Goal: Task Accomplishment & Management: Use online tool/utility

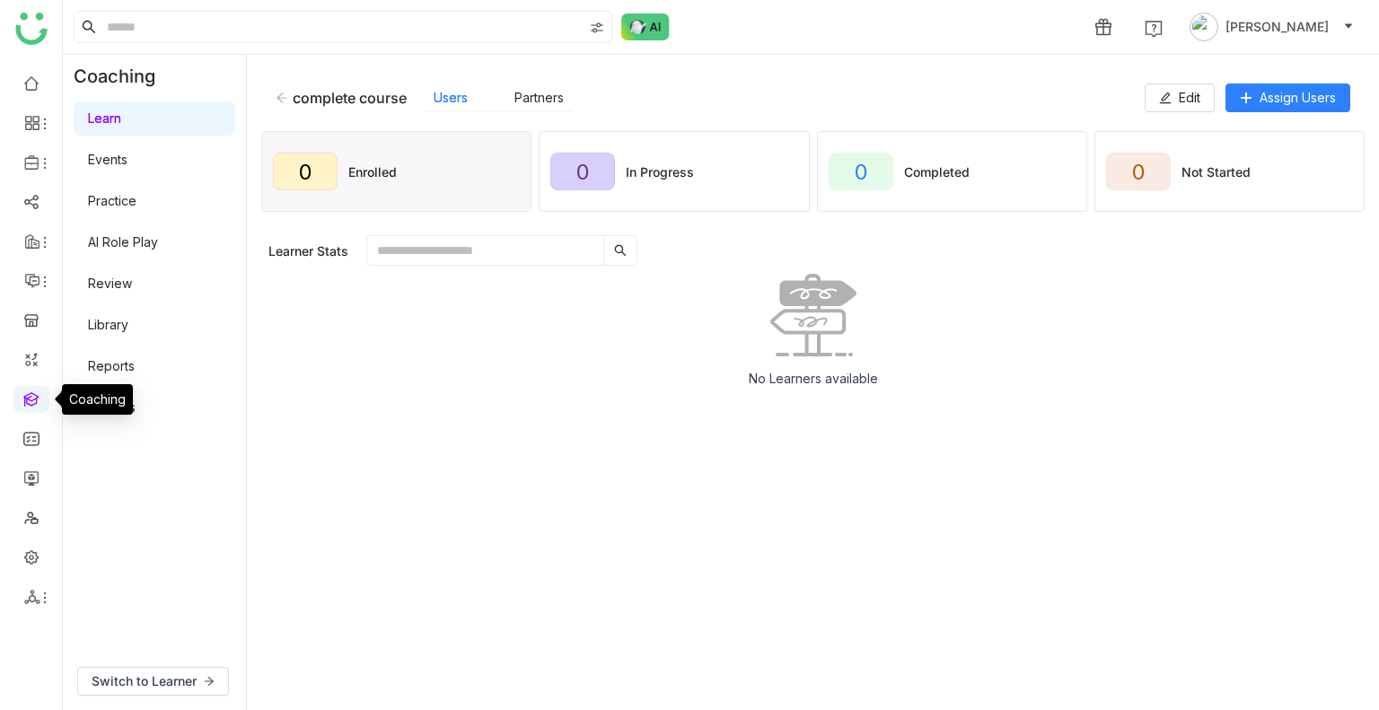
click at [38, 406] on link at bounding box center [31, 398] width 16 height 15
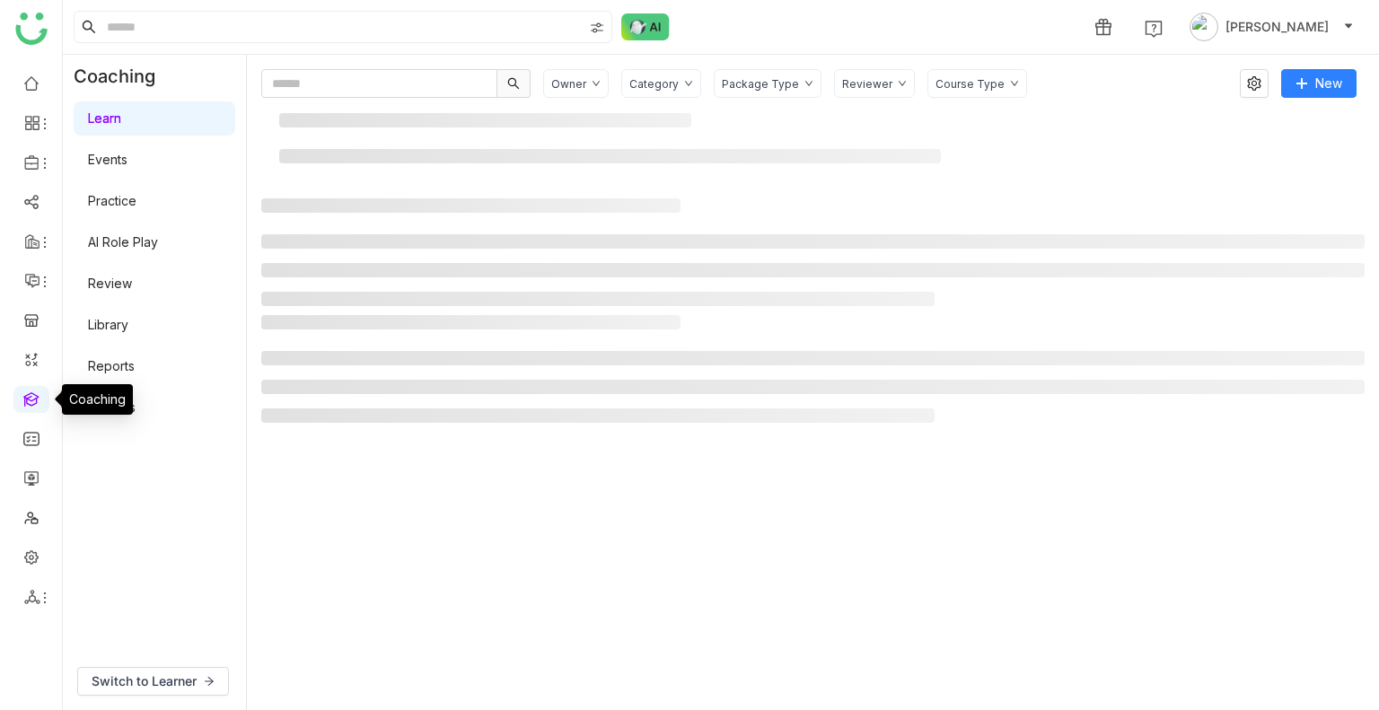
click at [38, 406] on link at bounding box center [31, 398] width 16 height 15
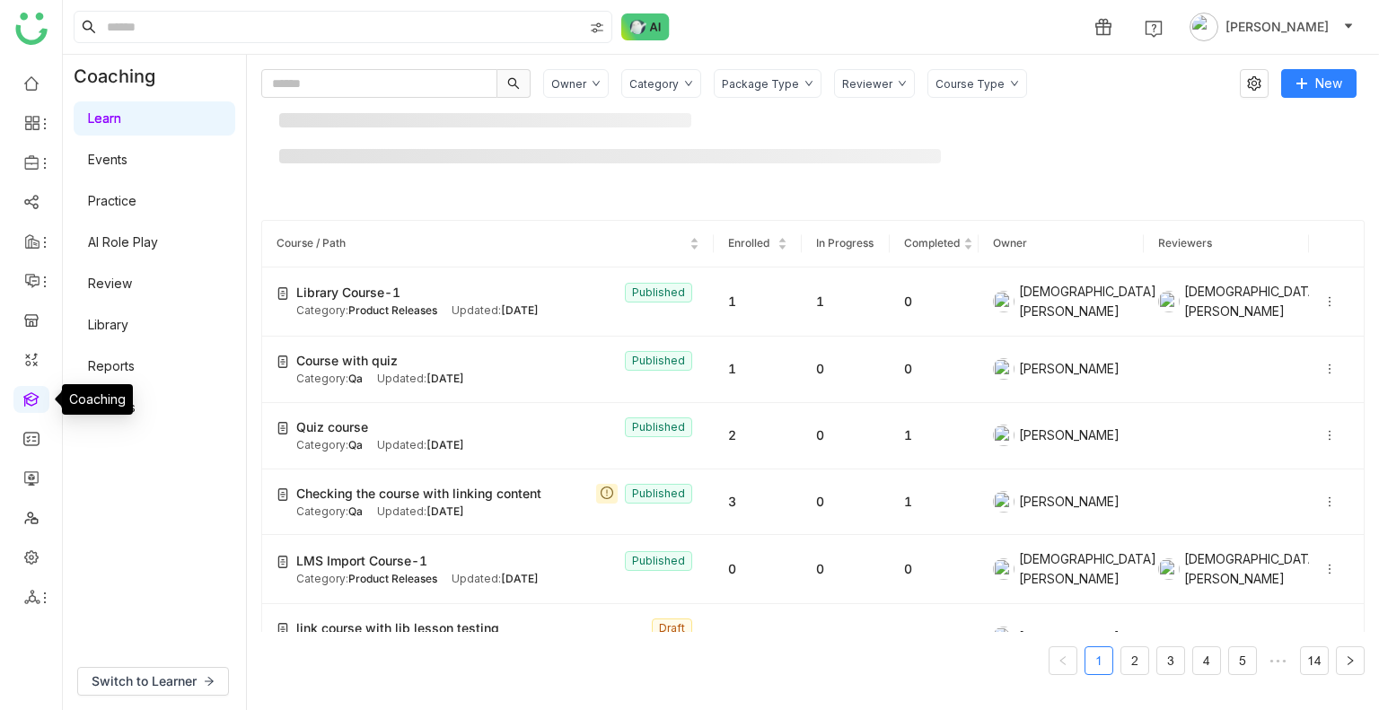
click at [38, 406] on link at bounding box center [31, 398] width 16 height 15
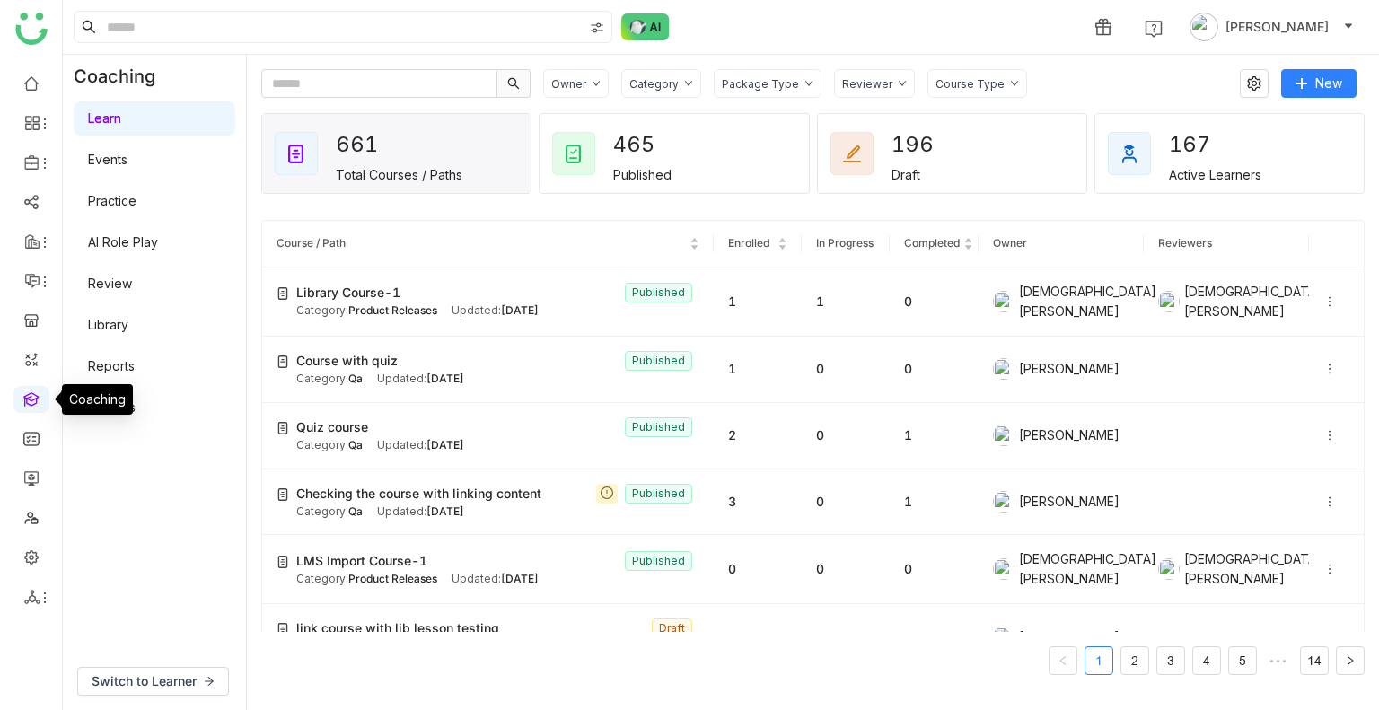
click at [38, 406] on link at bounding box center [31, 398] width 16 height 15
click at [31, 477] on link at bounding box center [31, 477] width 16 height 15
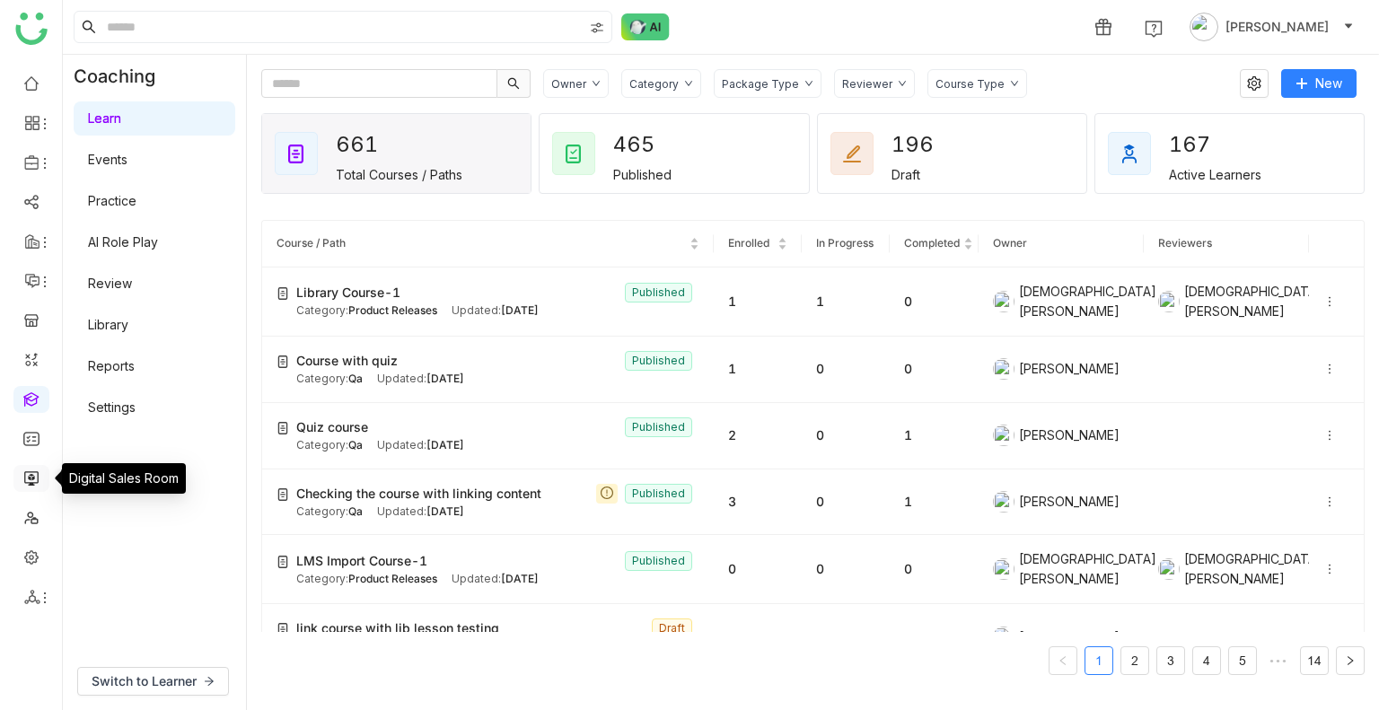
click at [31, 477] on link at bounding box center [31, 477] width 16 height 15
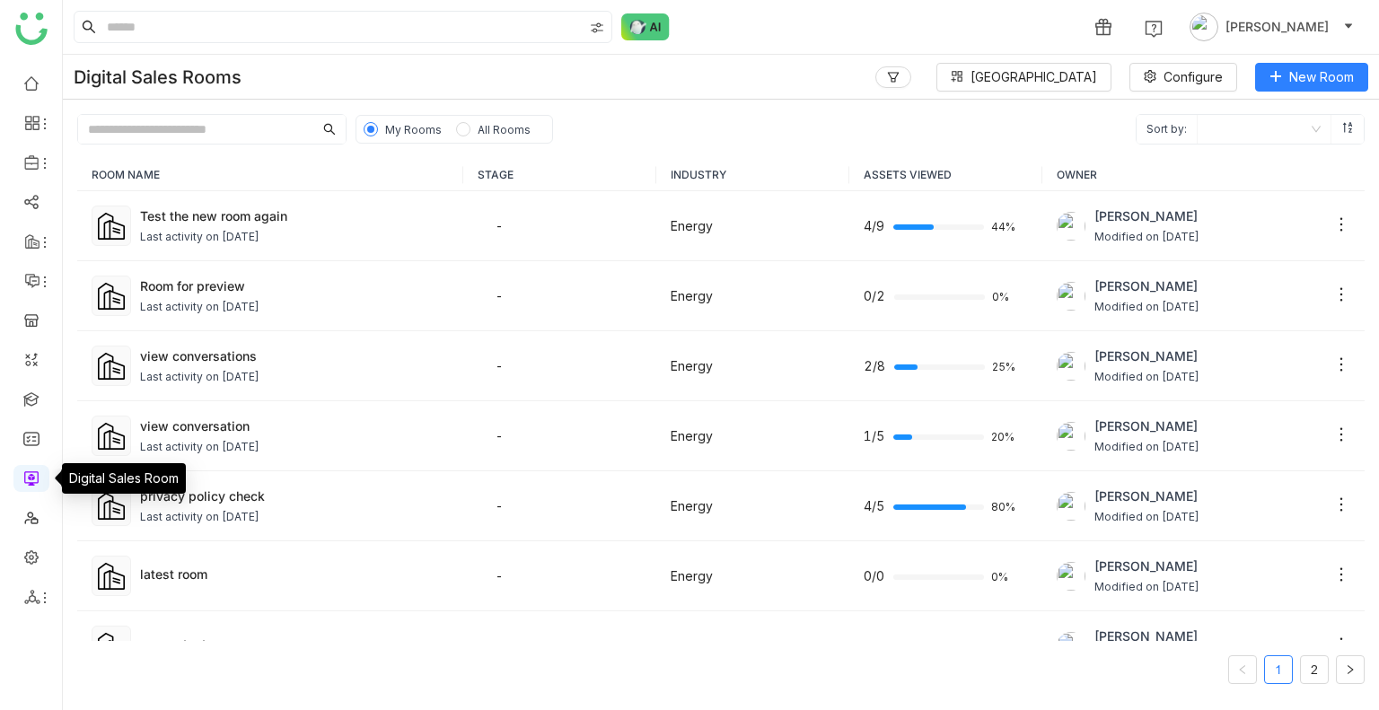
click at [31, 477] on link at bounding box center [31, 477] width 16 height 15
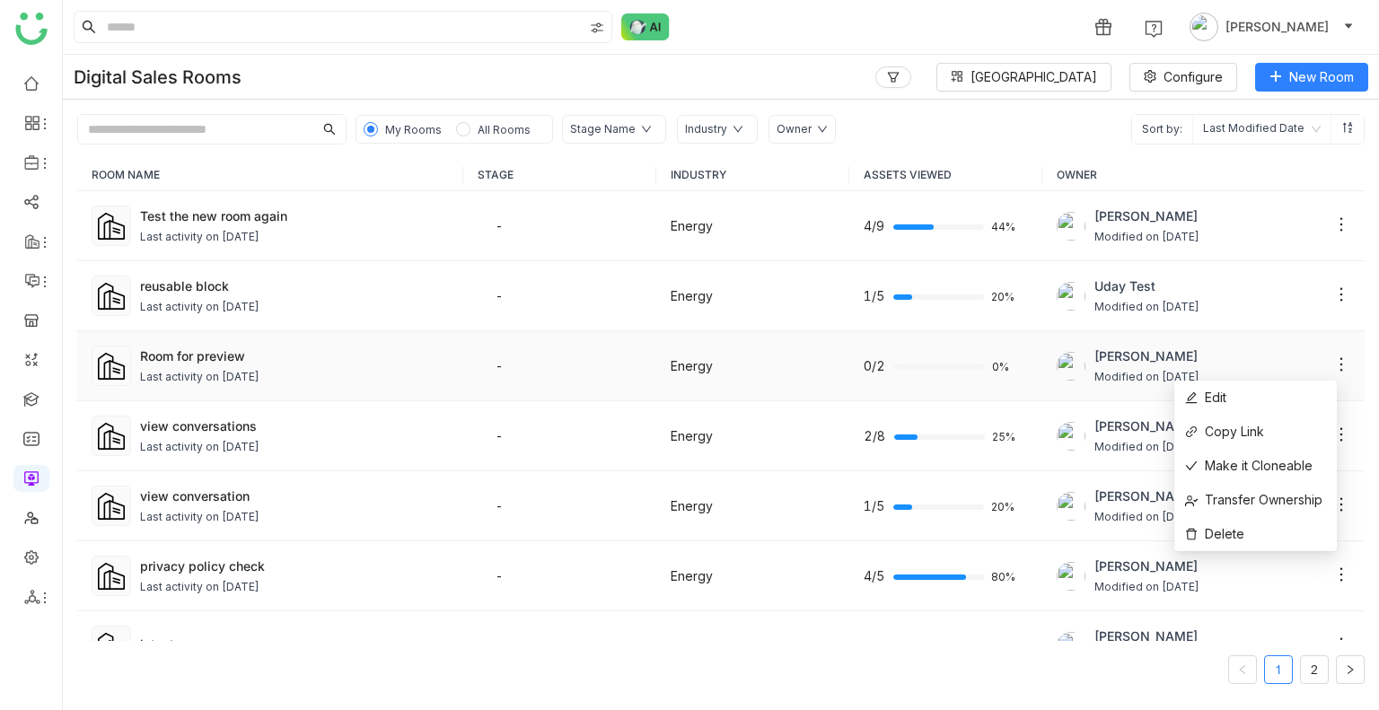
click at [1332, 364] on icon at bounding box center [1341, 365] width 18 height 18
click at [1250, 430] on span "Copy Link" at bounding box center [1224, 432] width 79 height 20
click at [396, 376] on div "Last activity on Aug 29, 2025" at bounding box center [294, 377] width 309 height 17
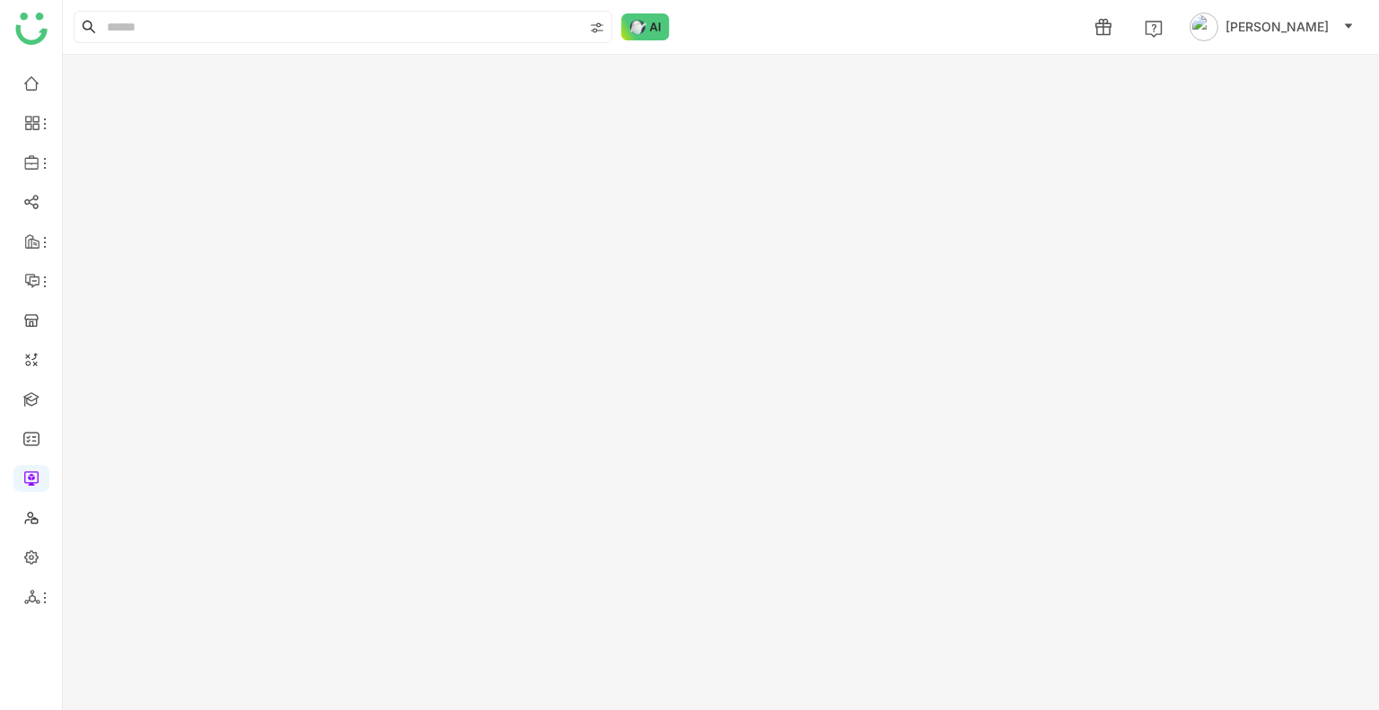
click at [396, 376] on gtmb-room-detail at bounding box center [721, 382] width 1316 height 655
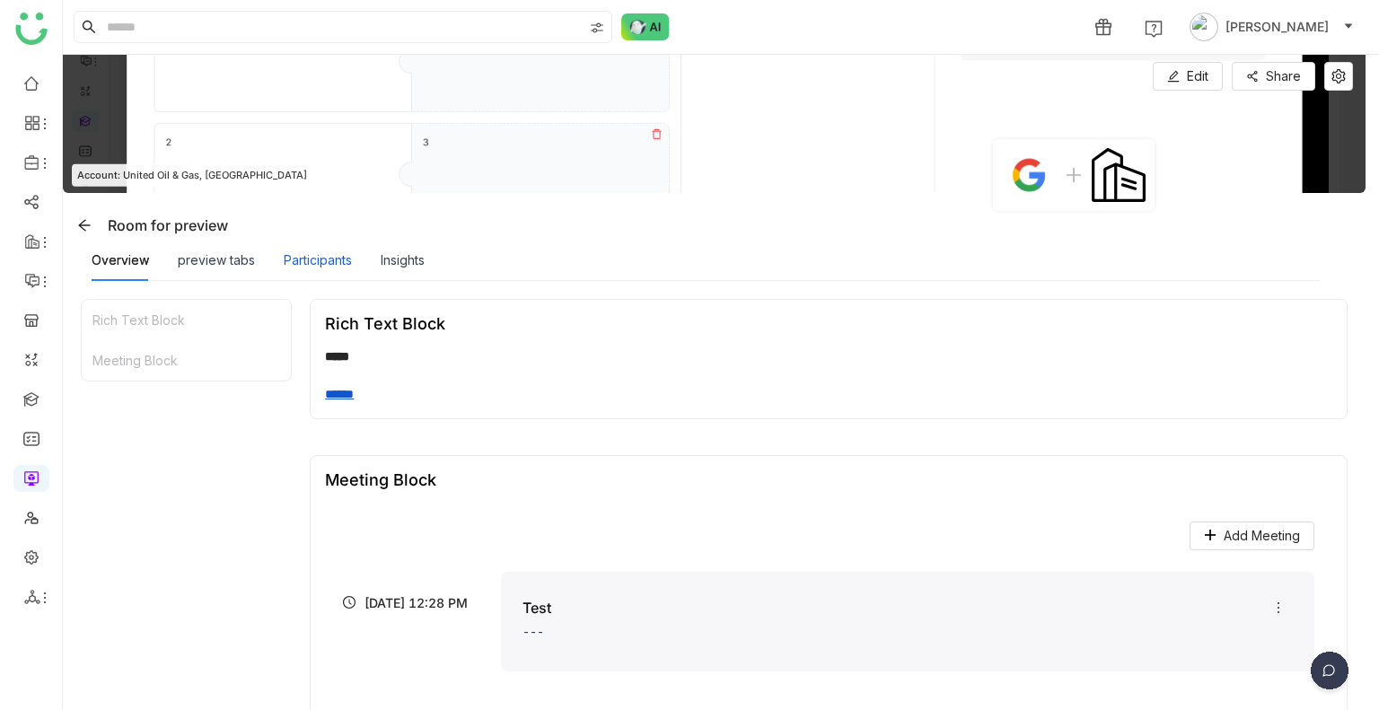
click at [339, 258] on div "Participants" at bounding box center [318, 260] width 68 height 20
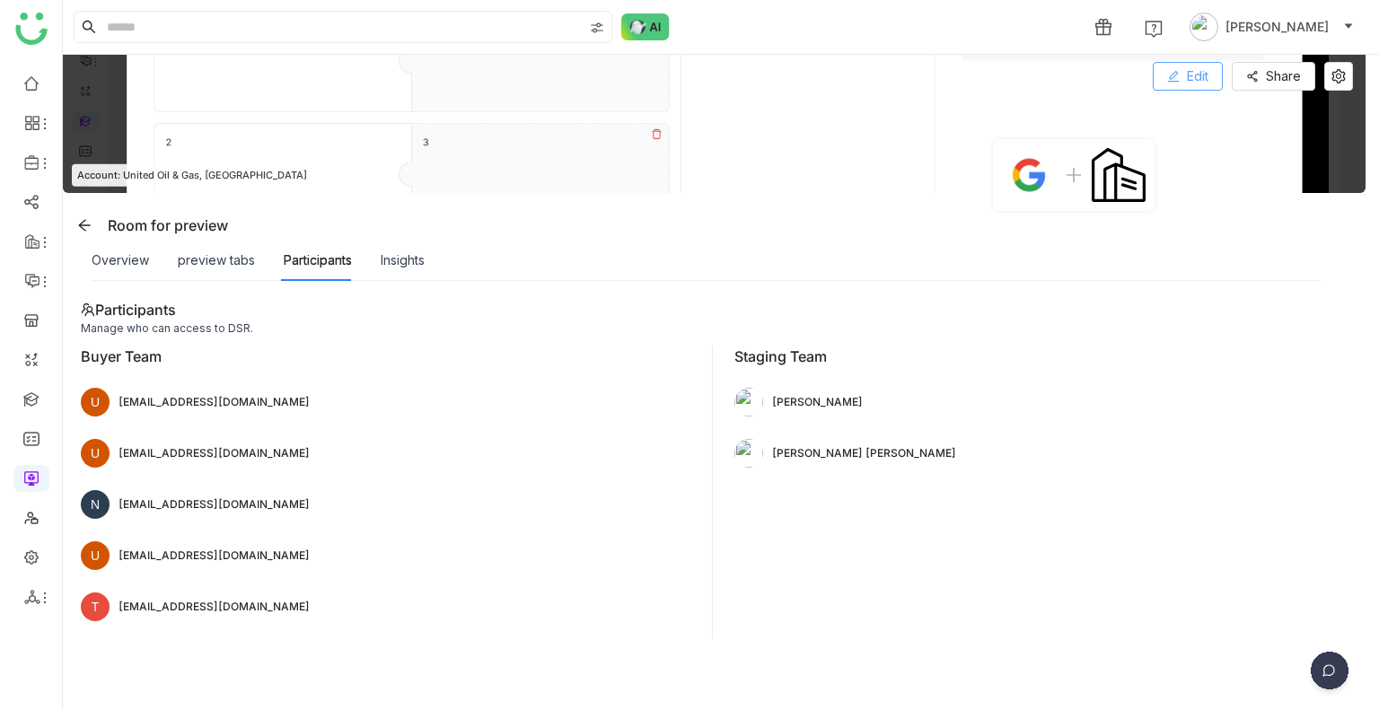
click at [1199, 69] on span "Edit" at bounding box center [1198, 76] width 22 height 20
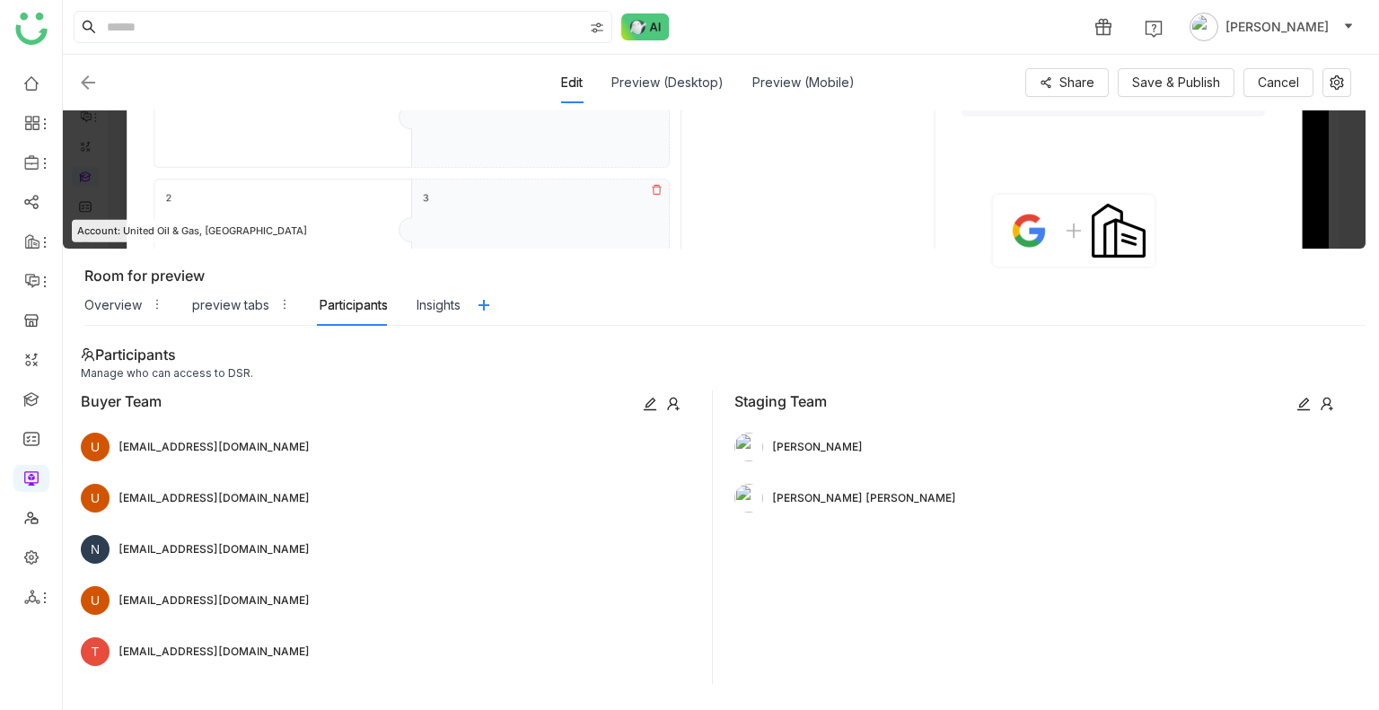
click at [1329, 400] on icon at bounding box center [1327, 403] width 12 height 13
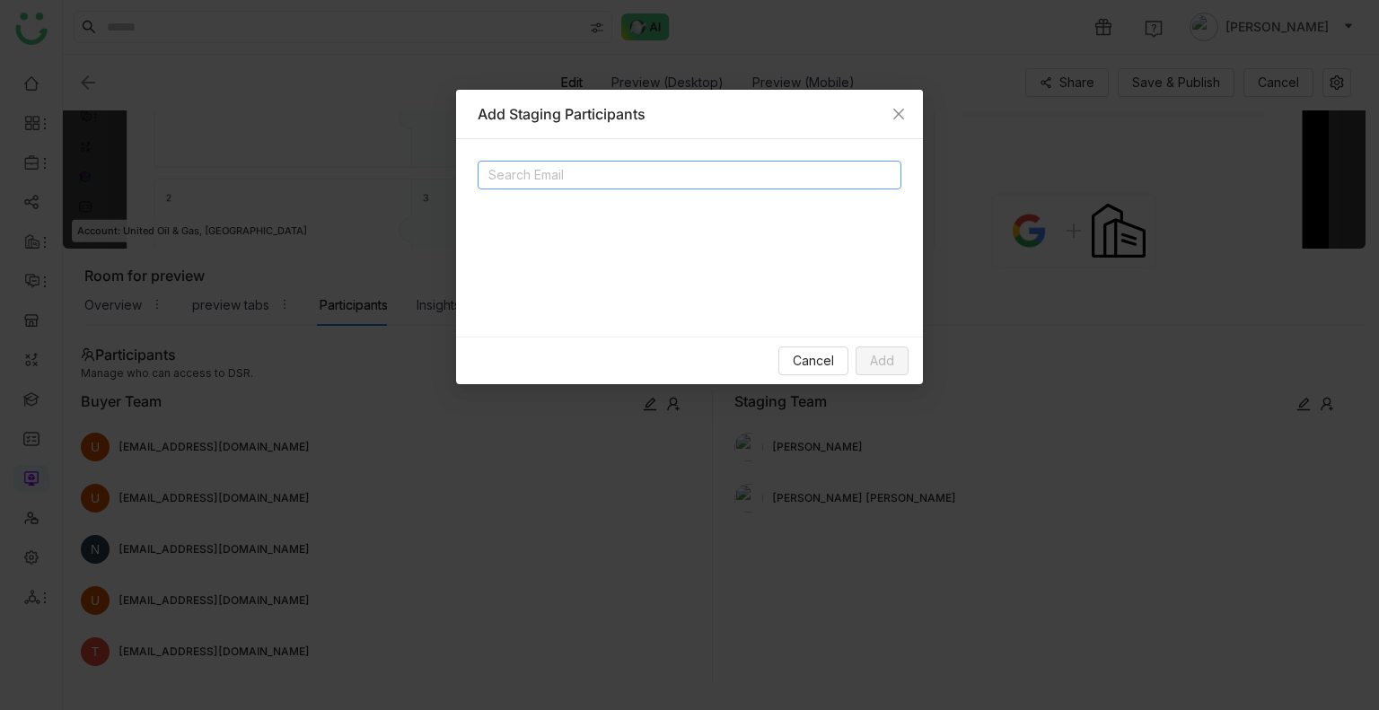
click at [631, 165] on input at bounding box center [667, 175] width 359 height 22
type input "****"
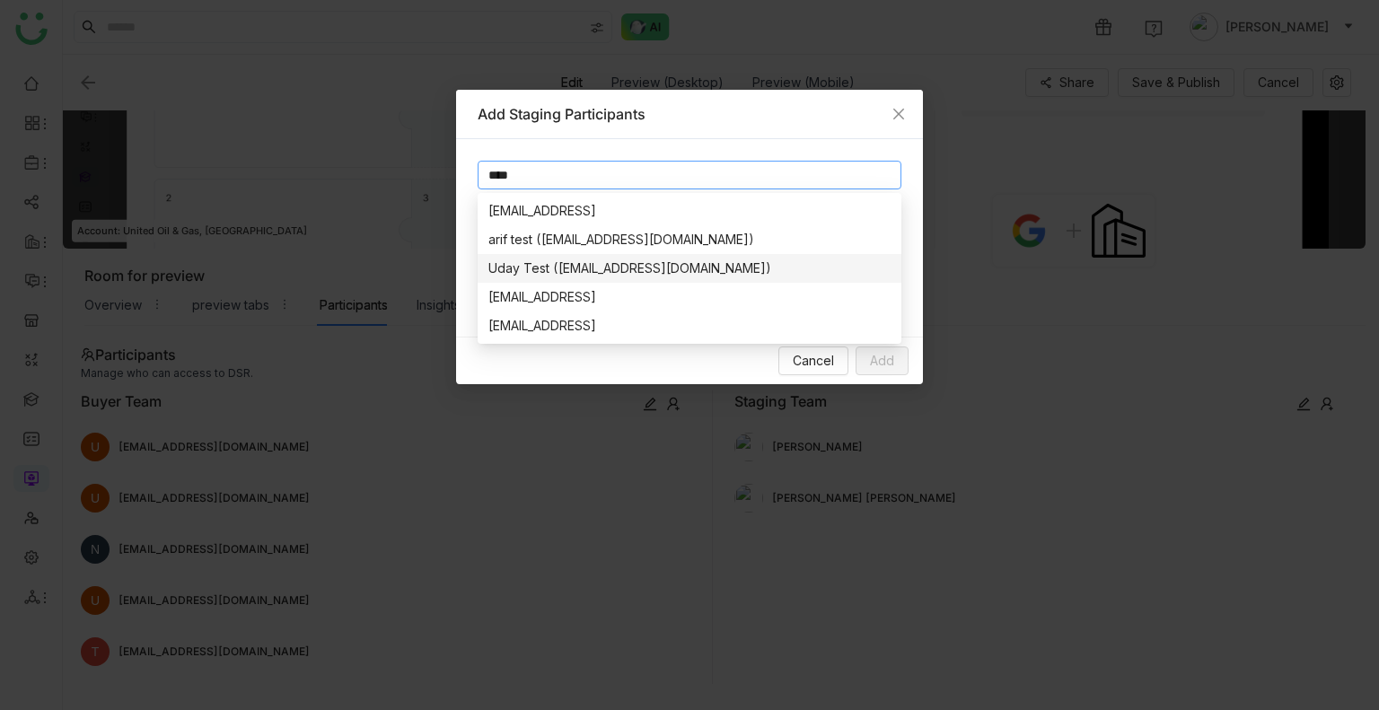
drag, startPoint x: 535, startPoint y: 185, endPoint x: 536, endPoint y: 263, distance: 78.1
click at [536, 263] on div "Add Staging Participants **** test Cancel Add testvishns@gtmbuddy.ai arif test …" at bounding box center [689, 355] width 1379 height 710
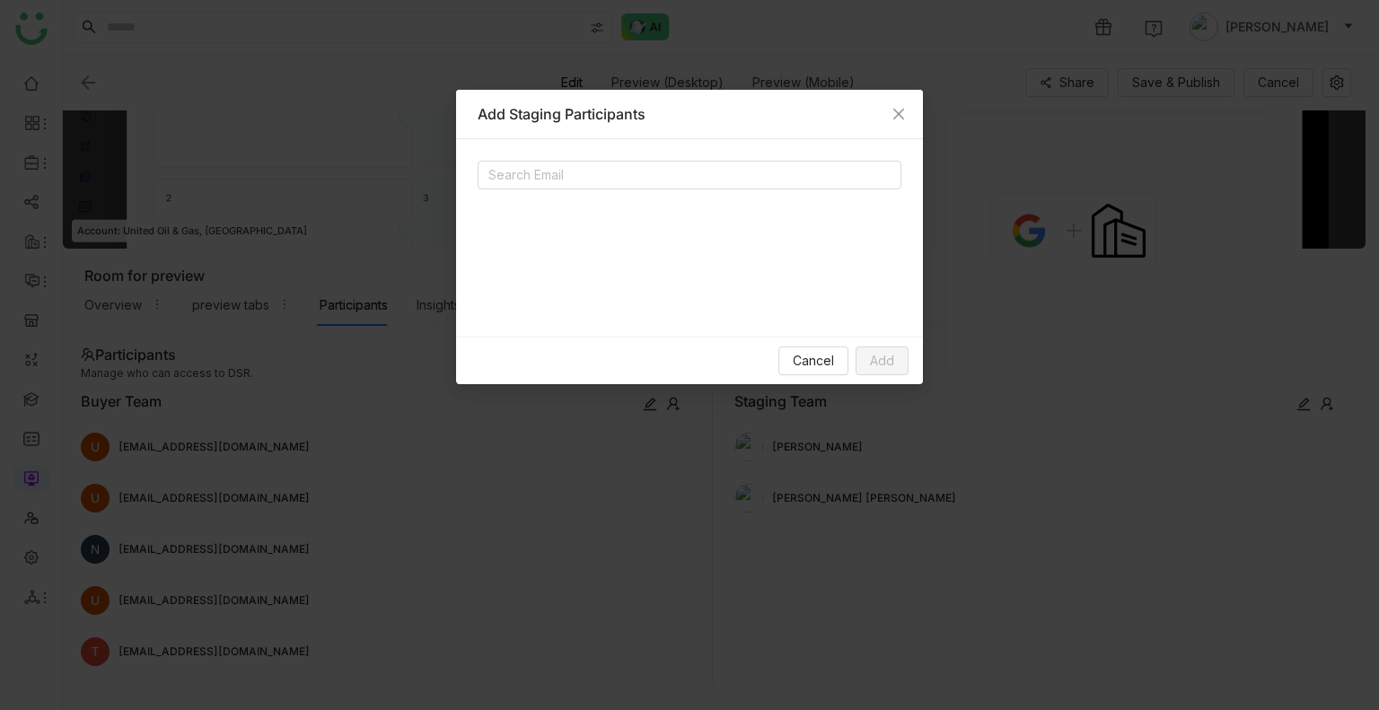
click at [536, 263] on div "Search Email" at bounding box center [689, 238] width 467 height 198
click at [534, 166] on input at bounding box center [667, 175] width 359 height 22
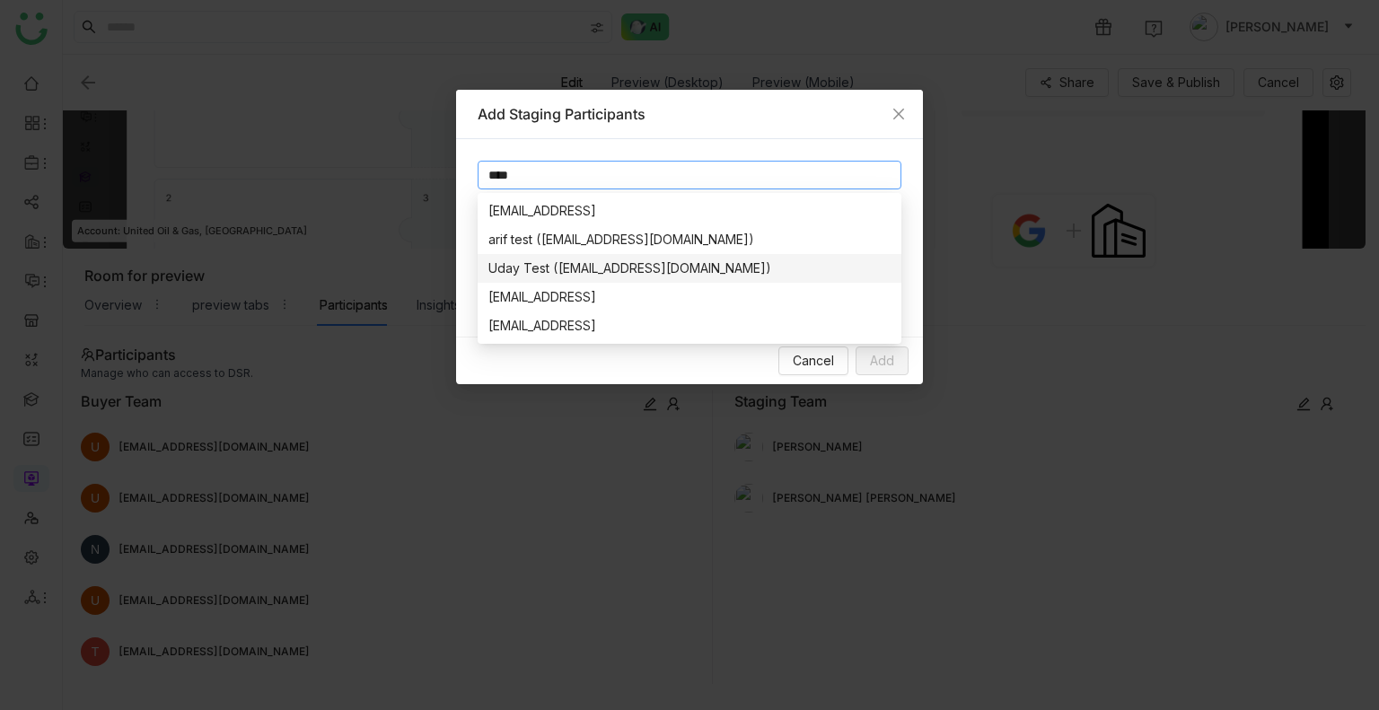
type input "****"
click at [532, 261] on div "Uday Test (udaybhanu.gtm@gmail.com)" at bounding box center [689, 269] width 402 height 20
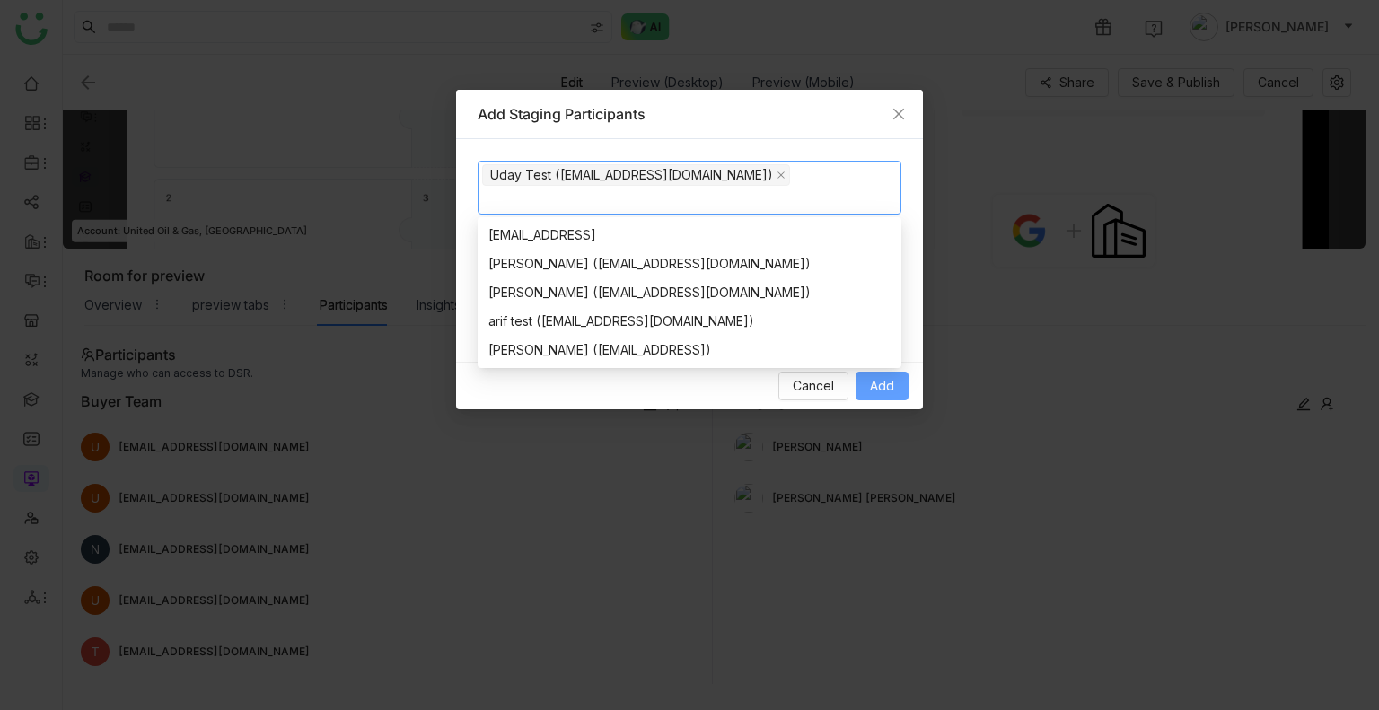
click at [881, 385] on span "Add" at bounding box center [882, 386] width 24 height 20
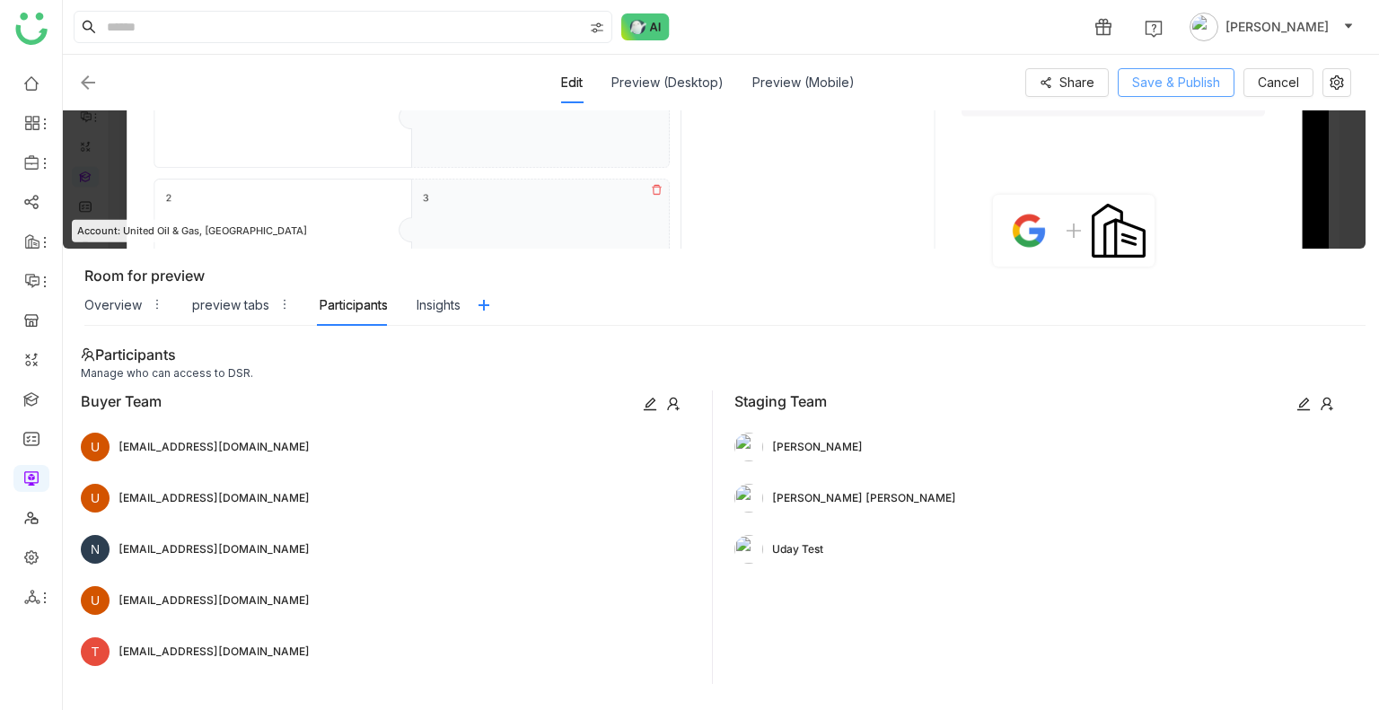
click at [1185, 71] on button "Save & Publish" at bounding box center [1176, 82] width 117 height 29
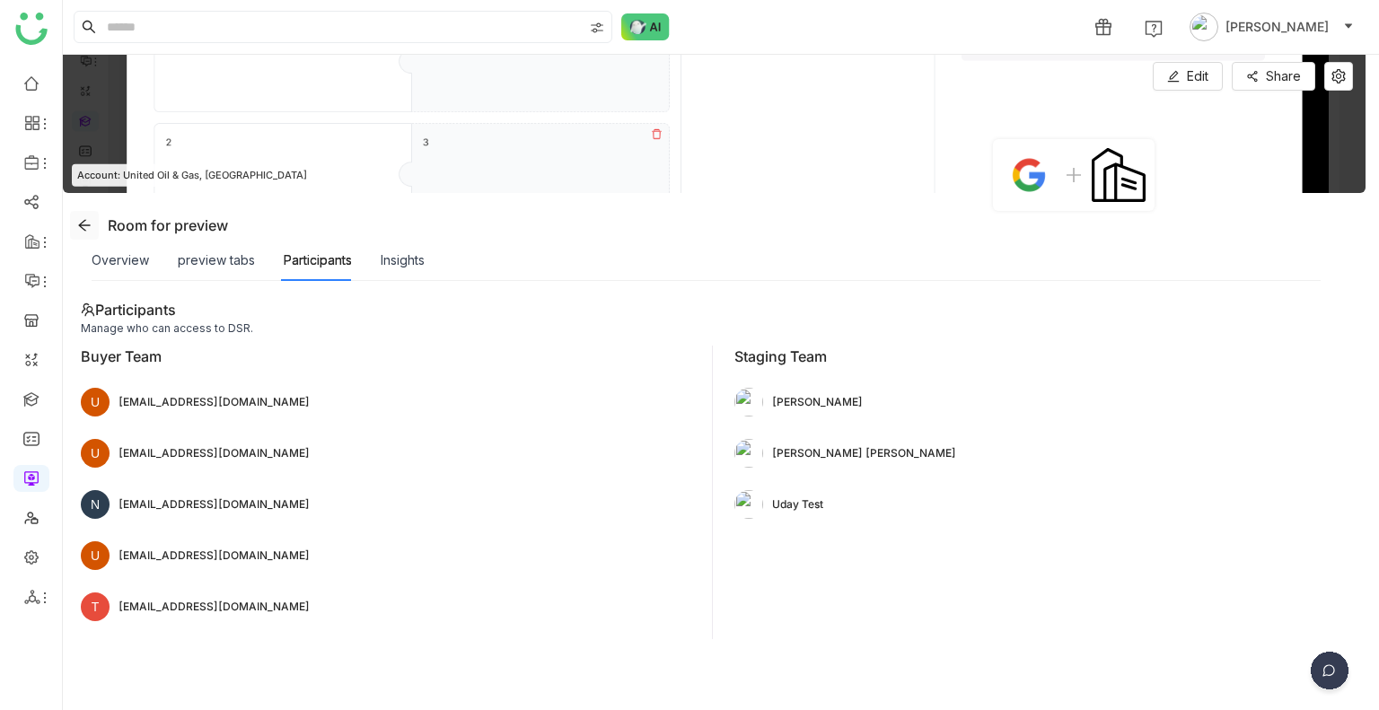
click at [89, 225] on icon at bounding box center [84, 225] width 14 height 14
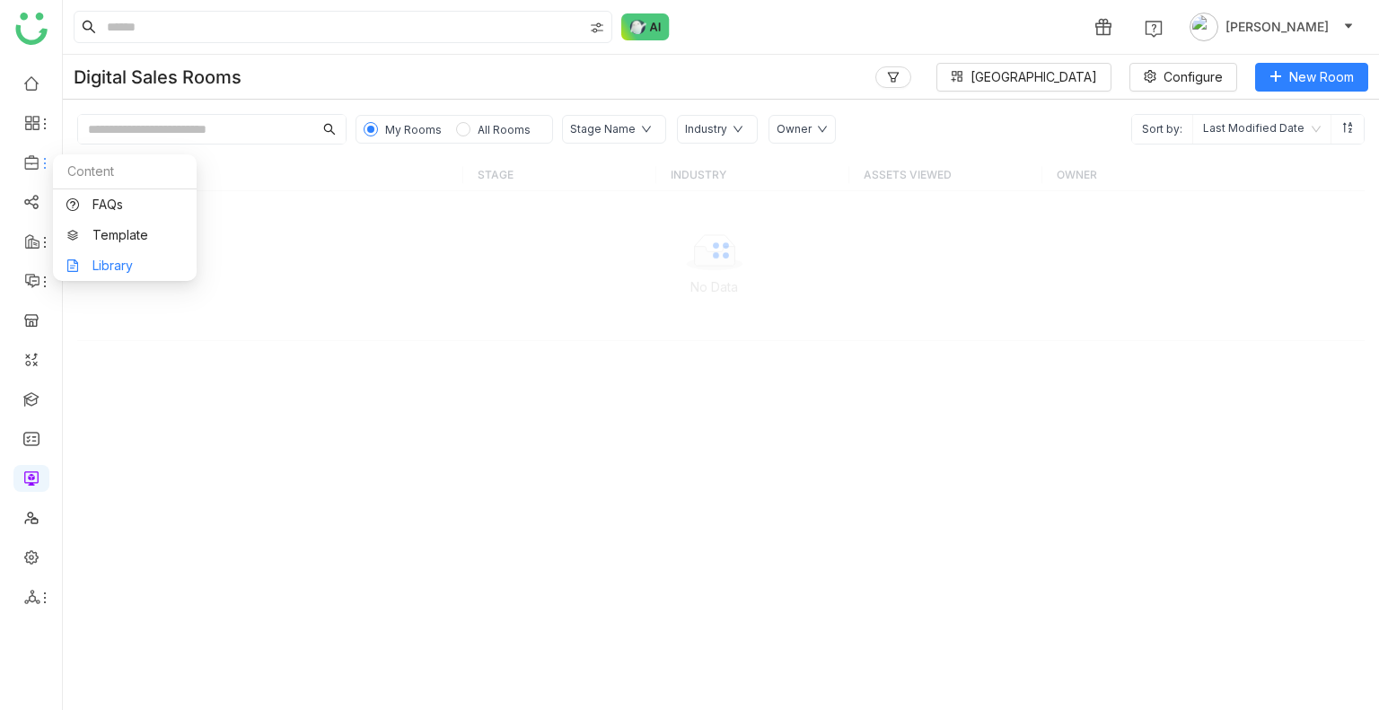
click at [147, 268] on link "Library" at bounding box center [124, 265] width 117 height 13
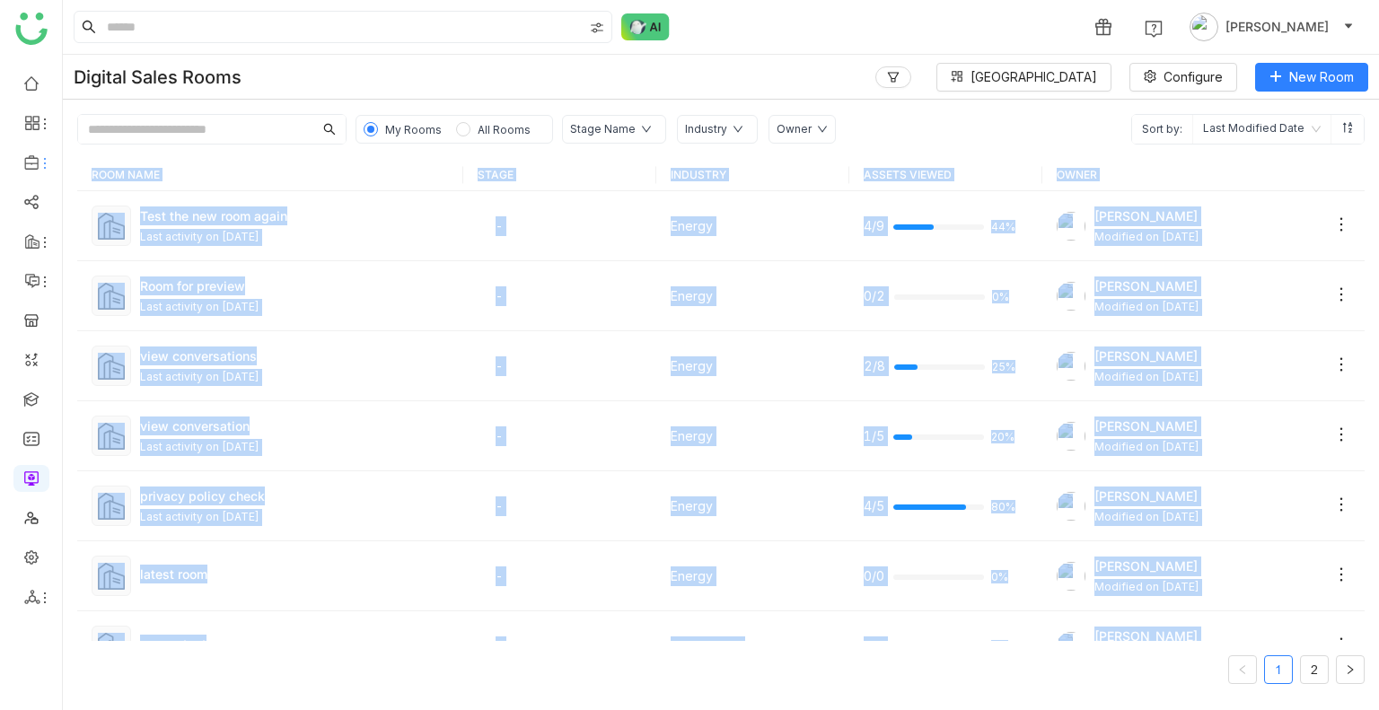
click at [147, 268] on body "1 Uday Bhanu Digital Sales Rooms Block Library Configure New Room My Rooms All …" at bounding box center [689, 355] width 1379 height 710
click at [132, 265] on link "Library" at bounding box center [124, 265] width 117 height 13
click at [132, 265] on body "1 Uday Bhanu Digital Sales Rooms Block Library Configure New Room My Rooms All …" at bounding box center [689, 355] width 1379 height 710
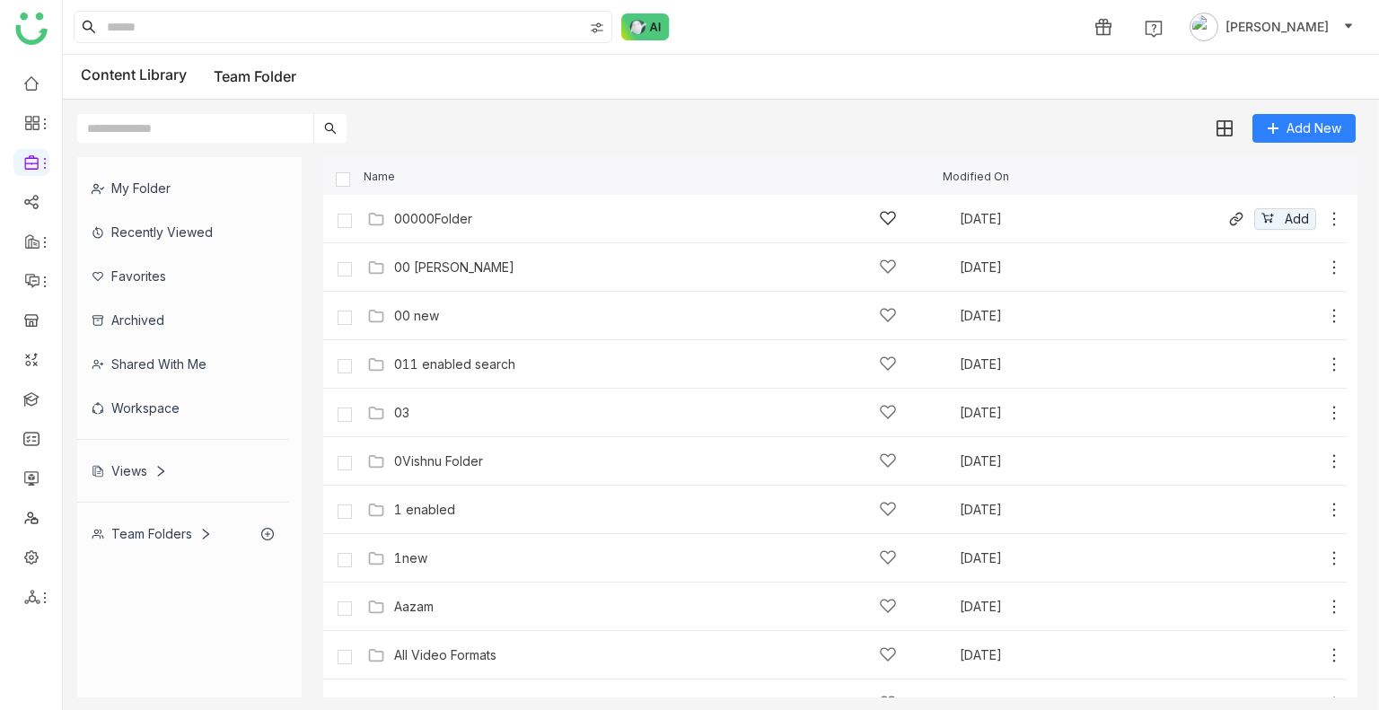
click at [1325, 216] on icon at bounding box center [1334, 219] width 18 height 18
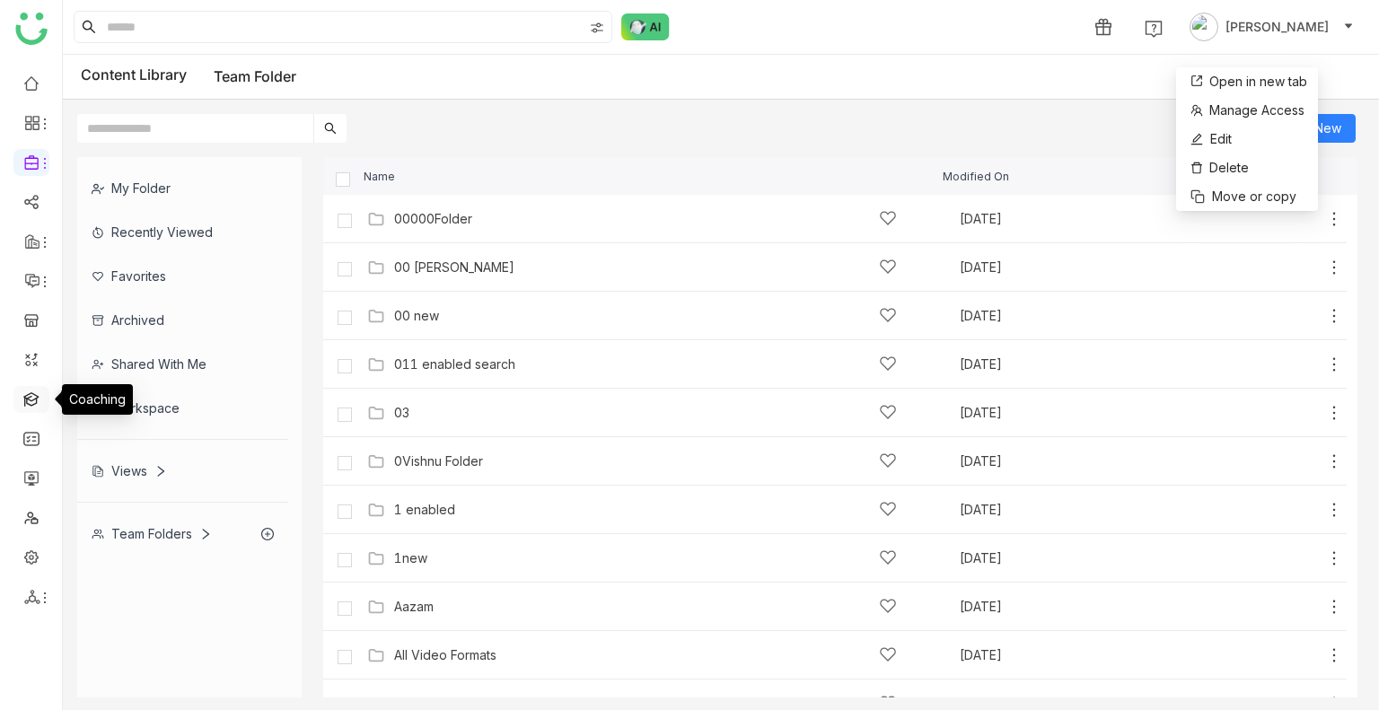
click at [40, 395] on link at bounding box center [31, 398] width 16 height 15
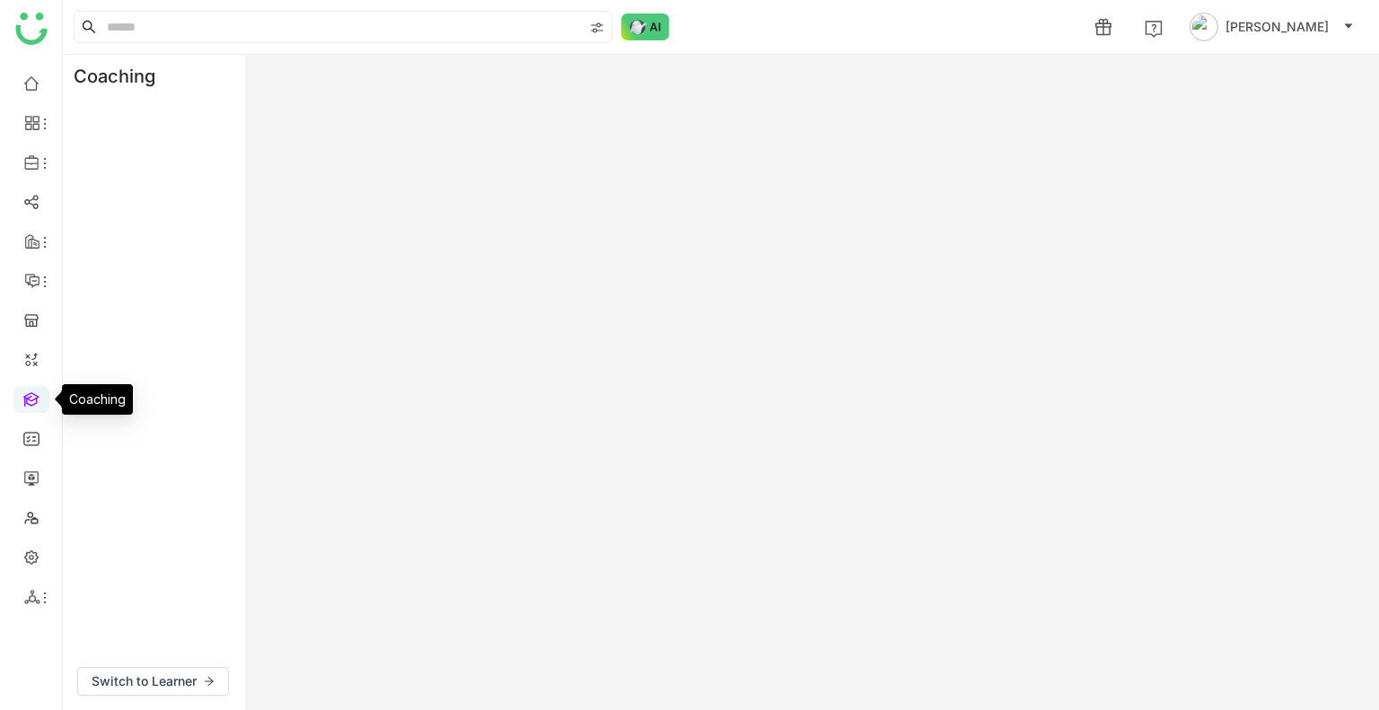
click at [40, 395] on link at bounding box center [31, 398] width 16 height 15
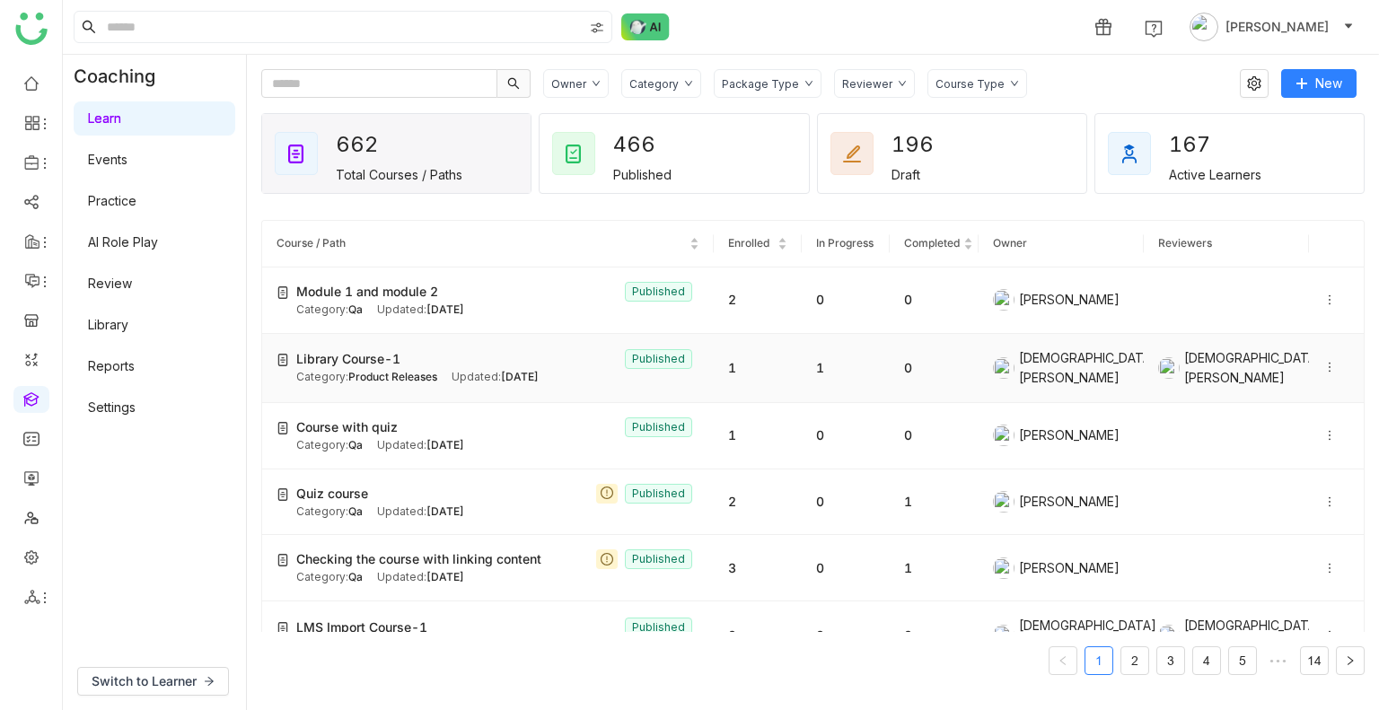
click at [1323, 363] on icon at bounding box center [1329, 367] width 13 height 13
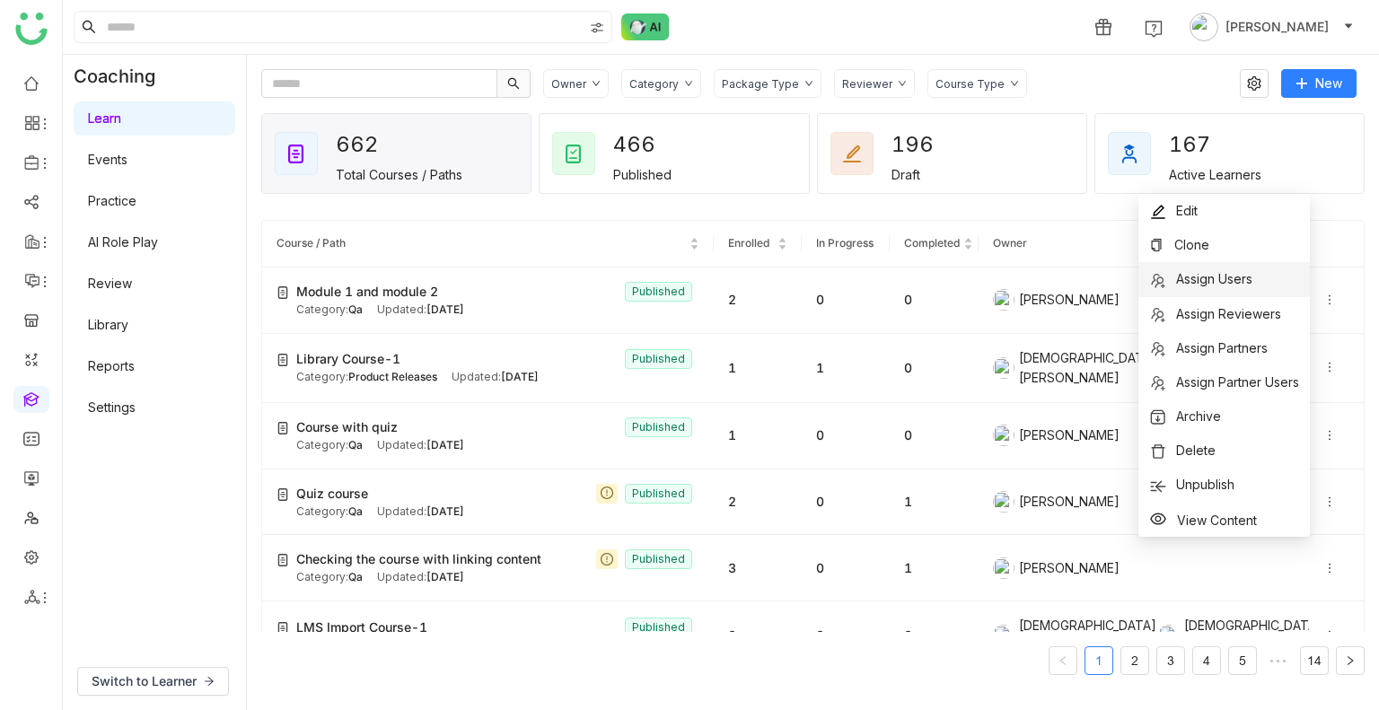
click at [1208, 279] on span "Assign Users" at bounding box center [1214, 278] width 76 height 15
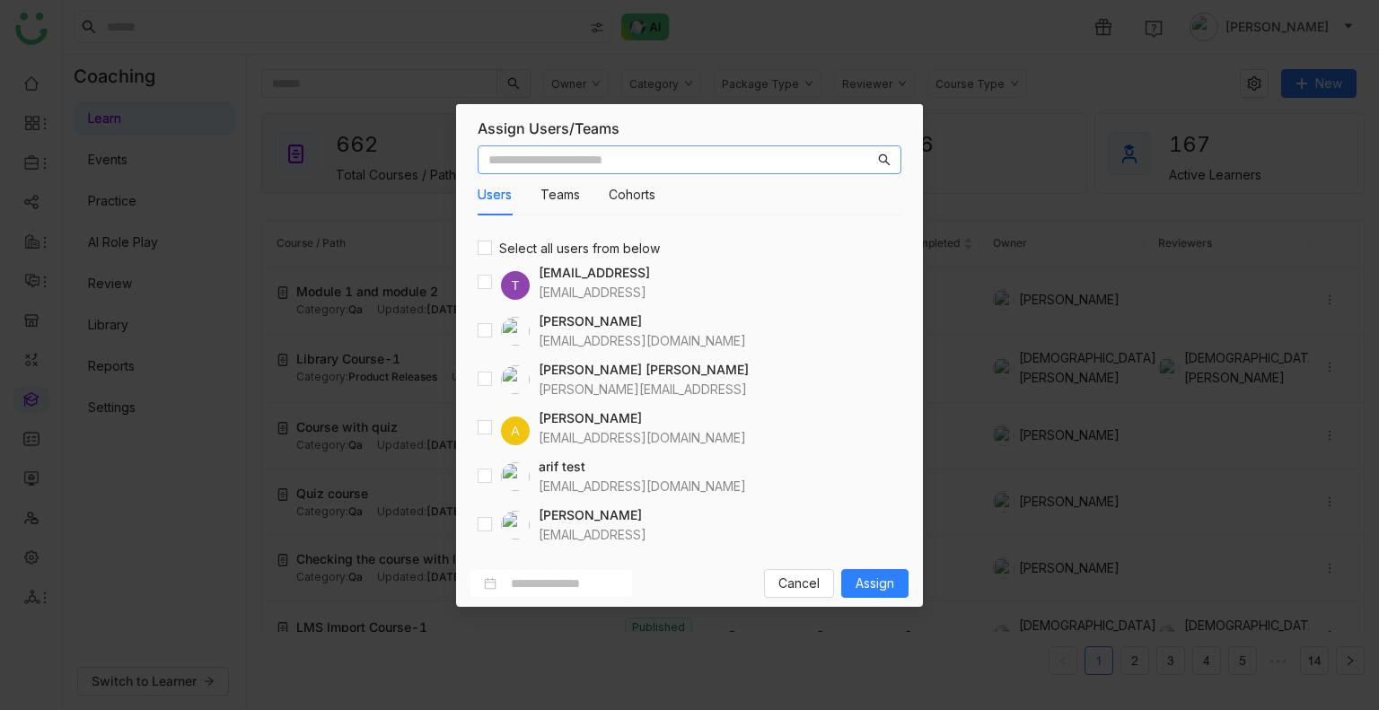
click at [626, 165] on input "text" at bounding box center [681, 160] width 386 height 20
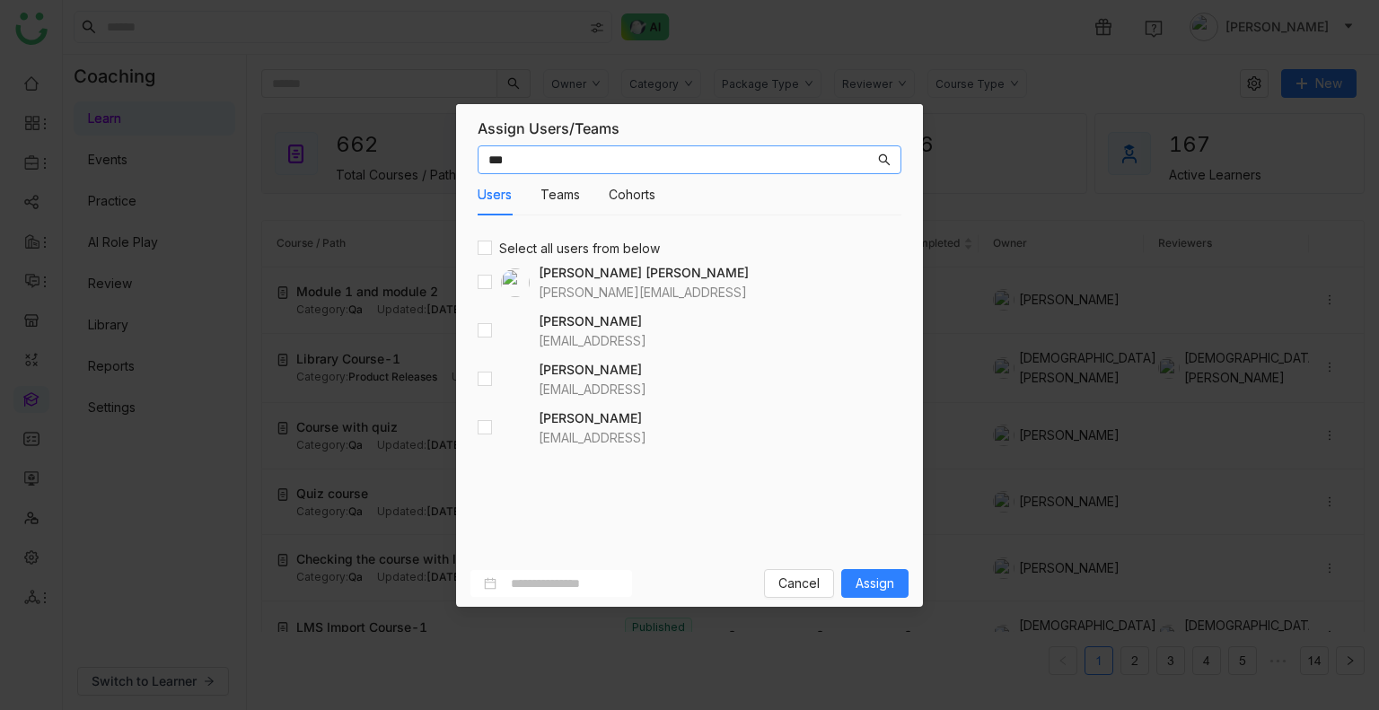
type input "***"
click at [546, 168] on input "***" at bounding box center [681, 160] width 386 height 20
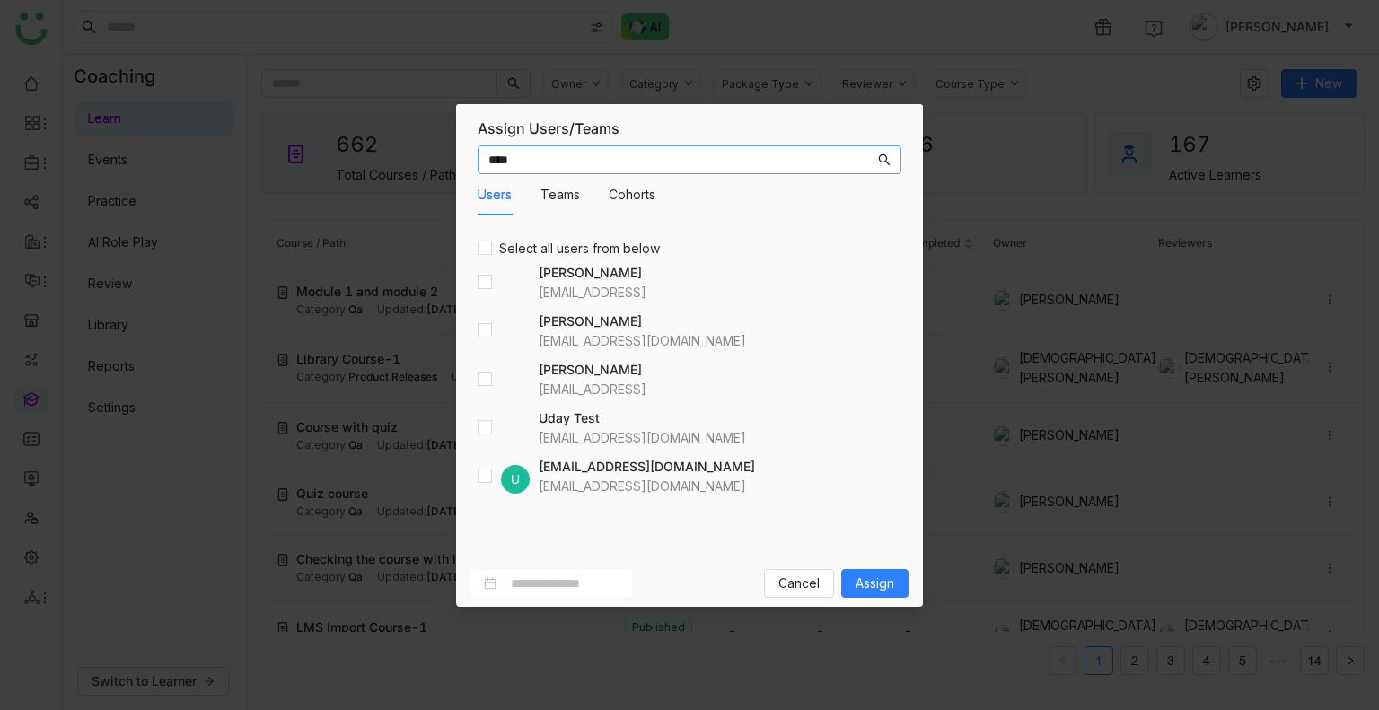
type input "****"
click at [869, 572] on button "Assign" at bounding box center [874, 583] width 67 height 29
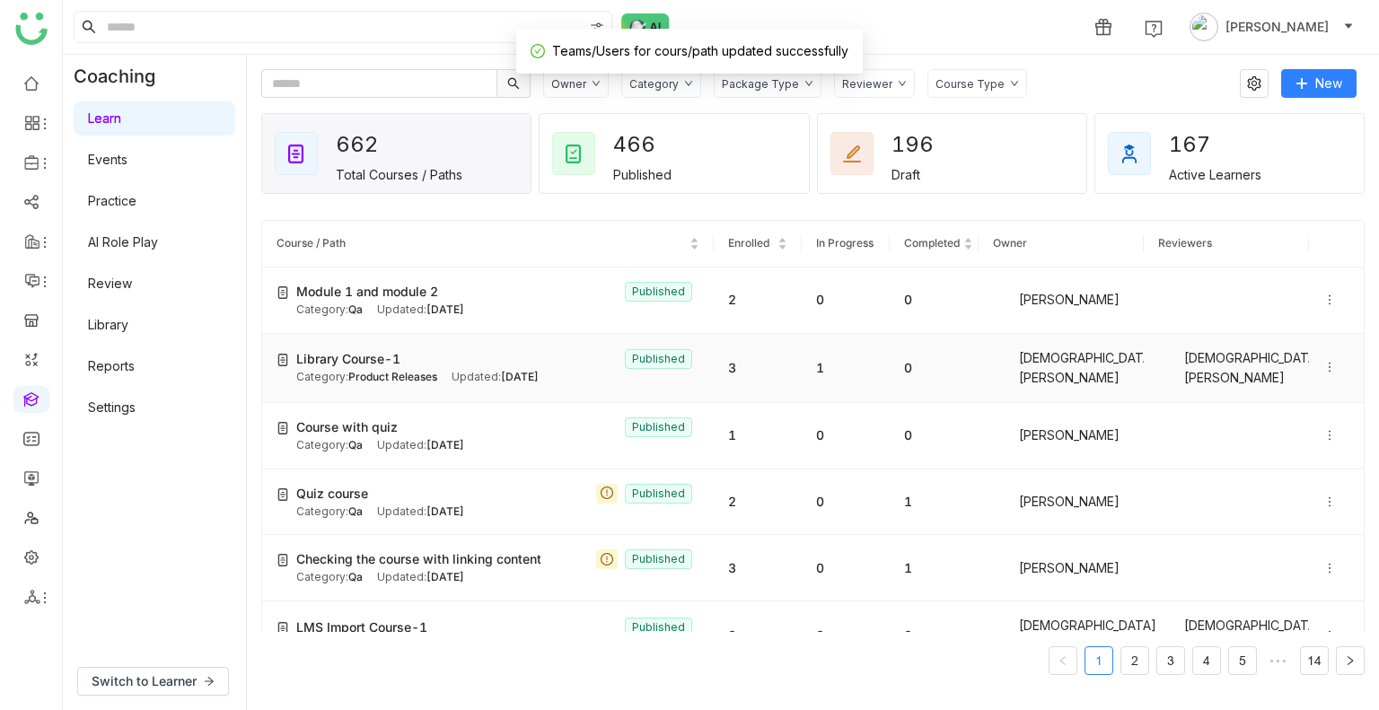
click at [502, 351] on div "Library Course-1 Published" at bounding box center [497, 359] width 403 height 20
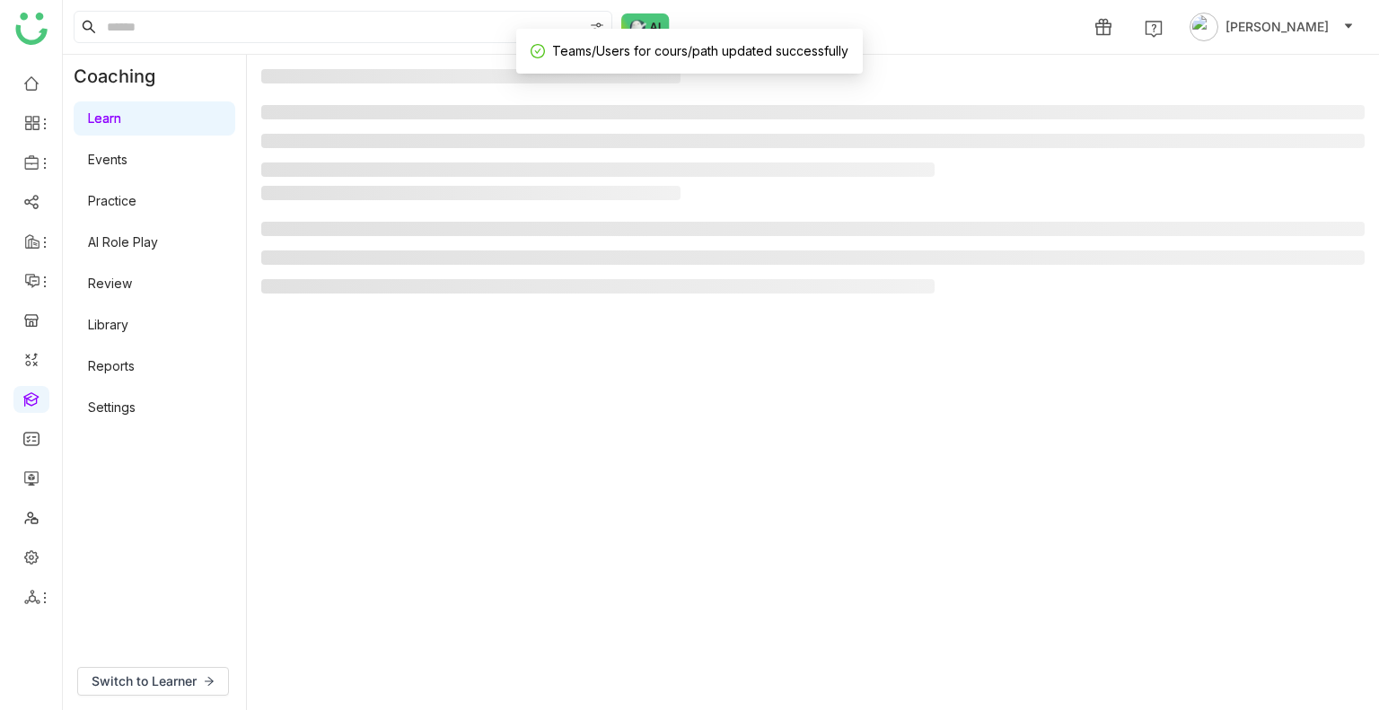
click at [502, 351] on gtmb-manage-detail-wrapper at bounding box center [812, 382] width 1103 height 627
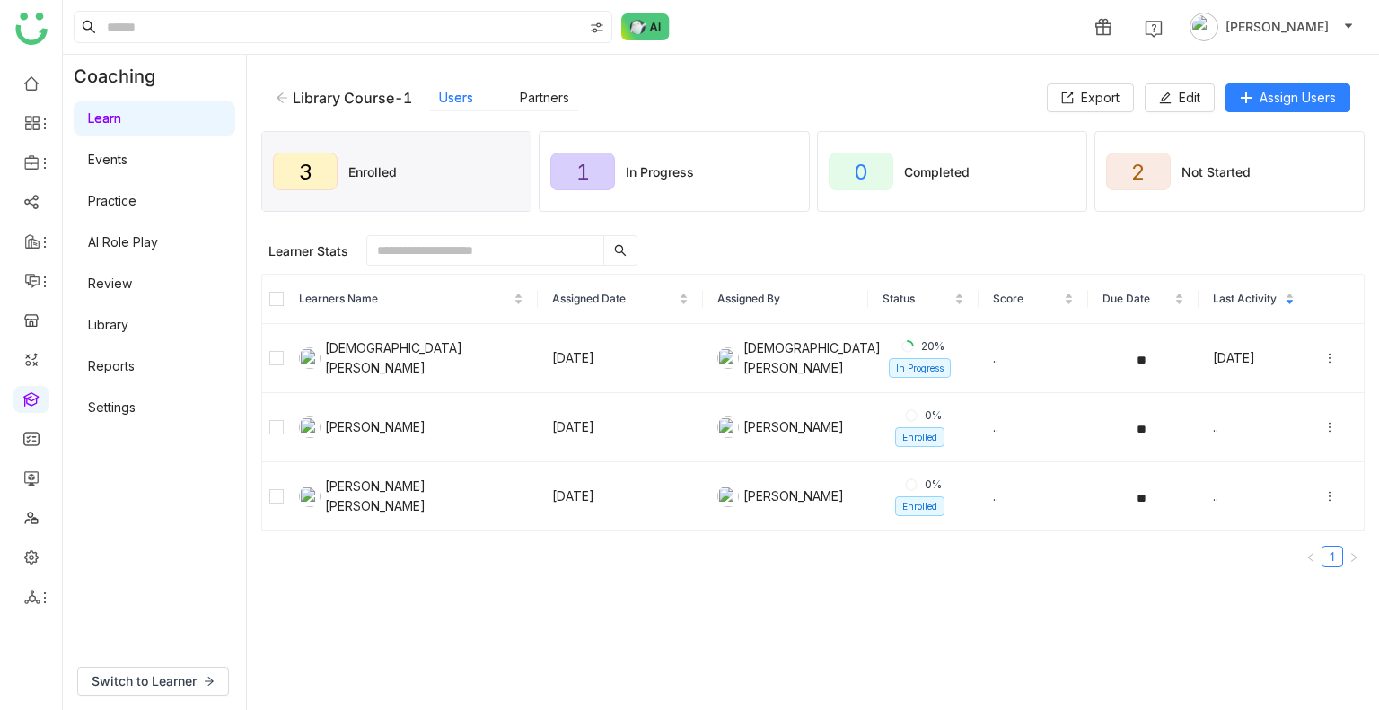
click at [277, 92] on icon at bounding box center [282, 98] width 13 height 13
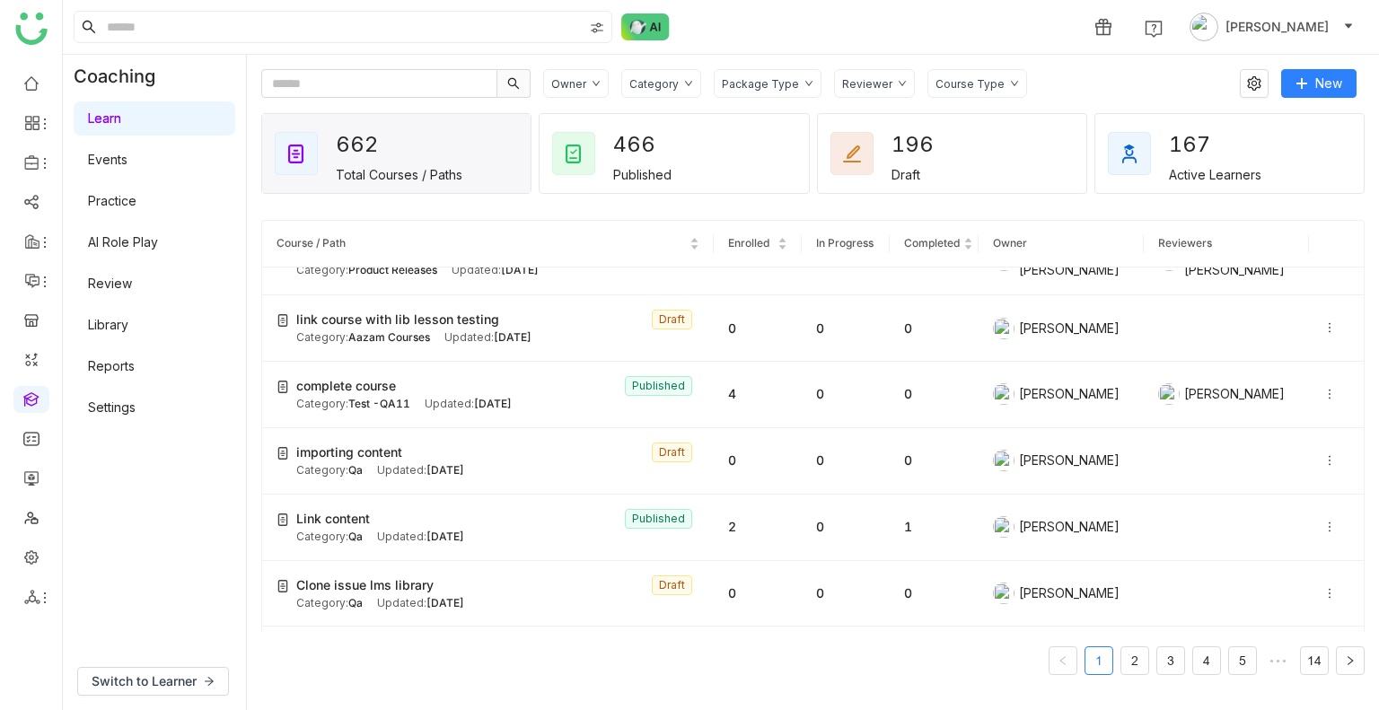
scroll to position [431, 0]
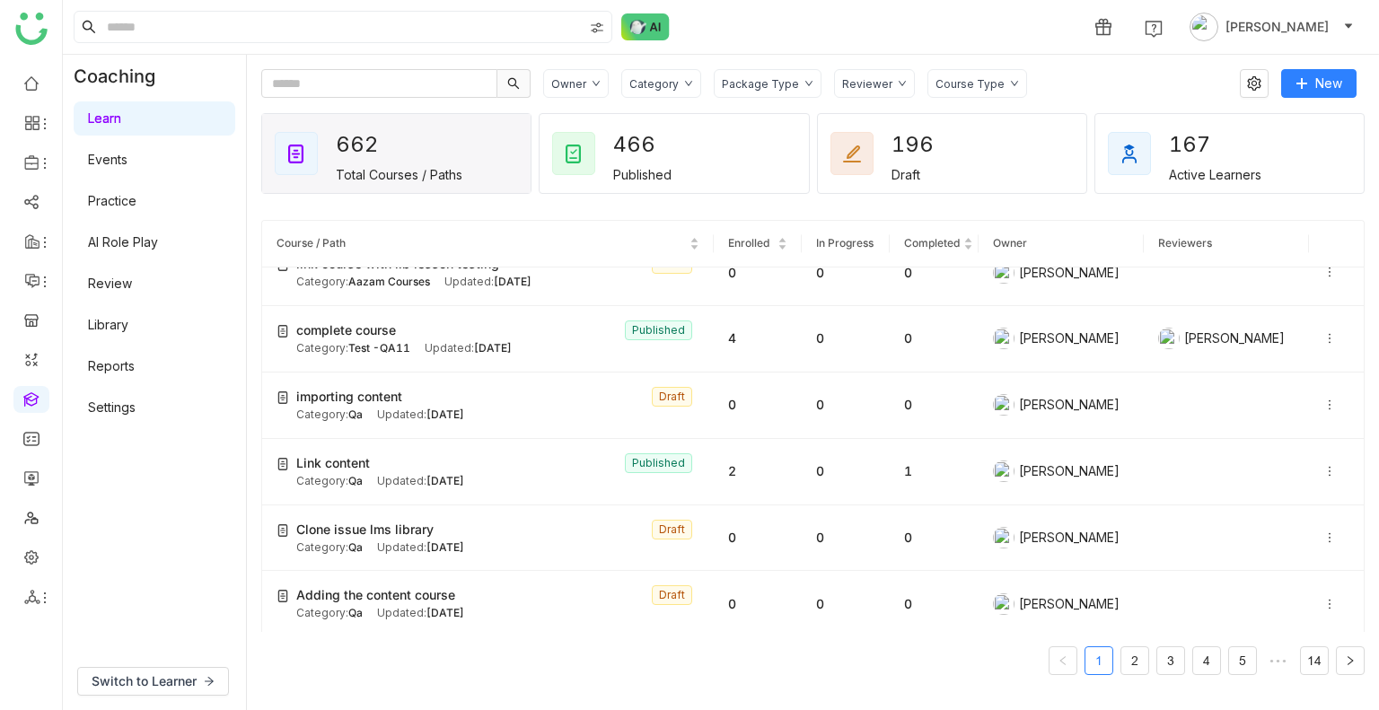
click at [646, 77] on div "Category" at bounding box center [653, 83] width 49 height 13
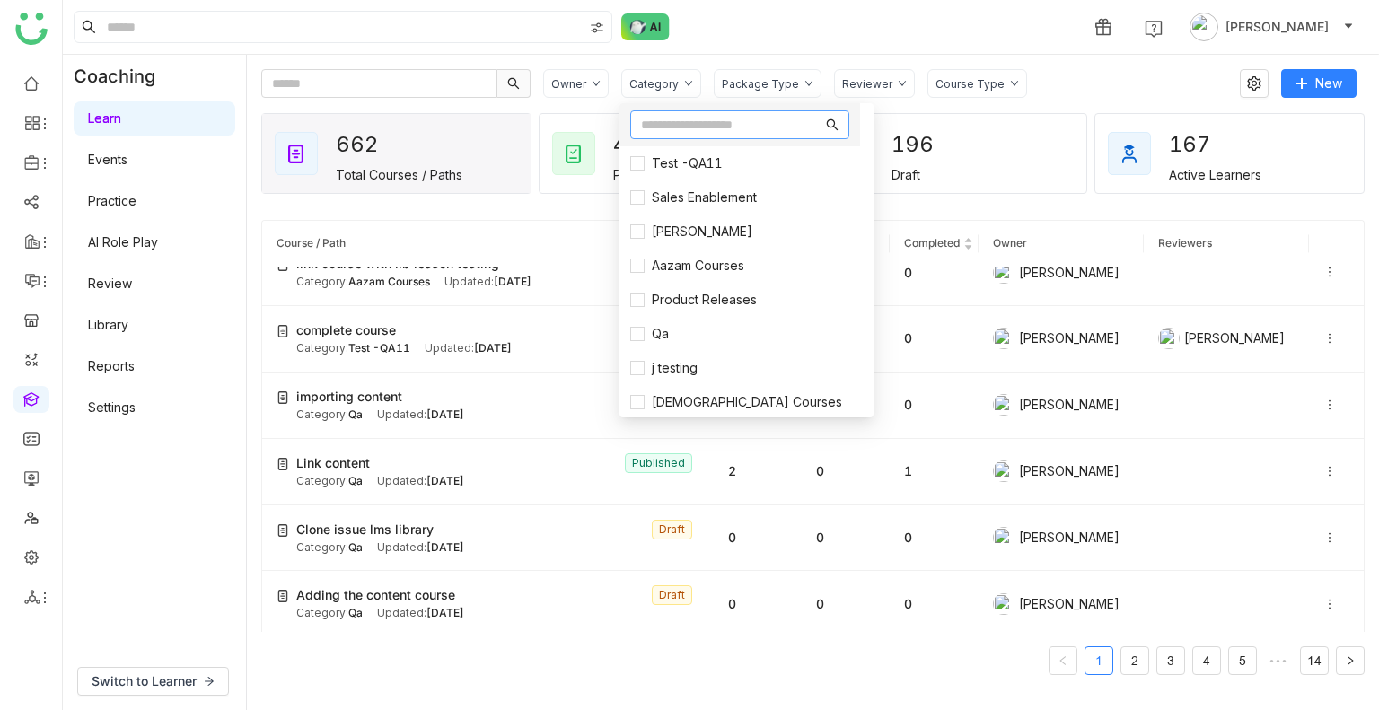
click at [663, 132] on input "text" at bounding box center [731, 125] width 181 height 20
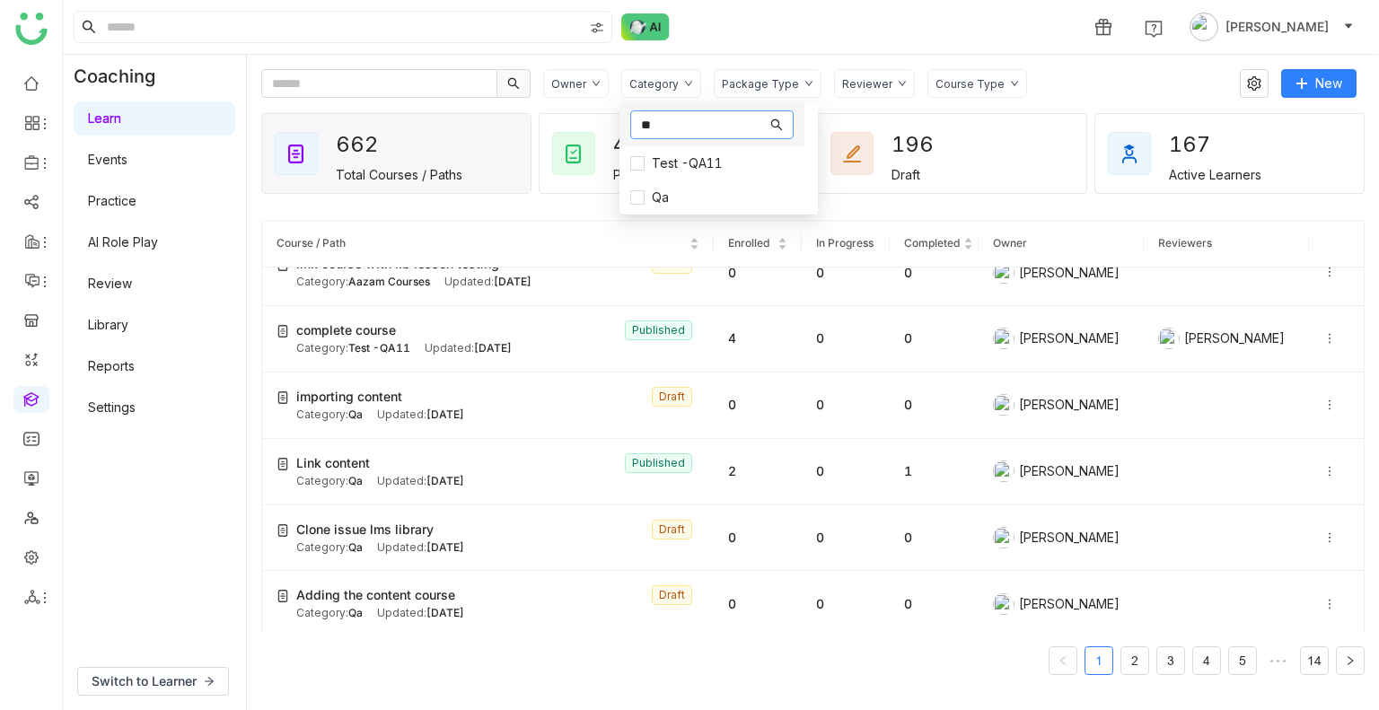
type input "*"
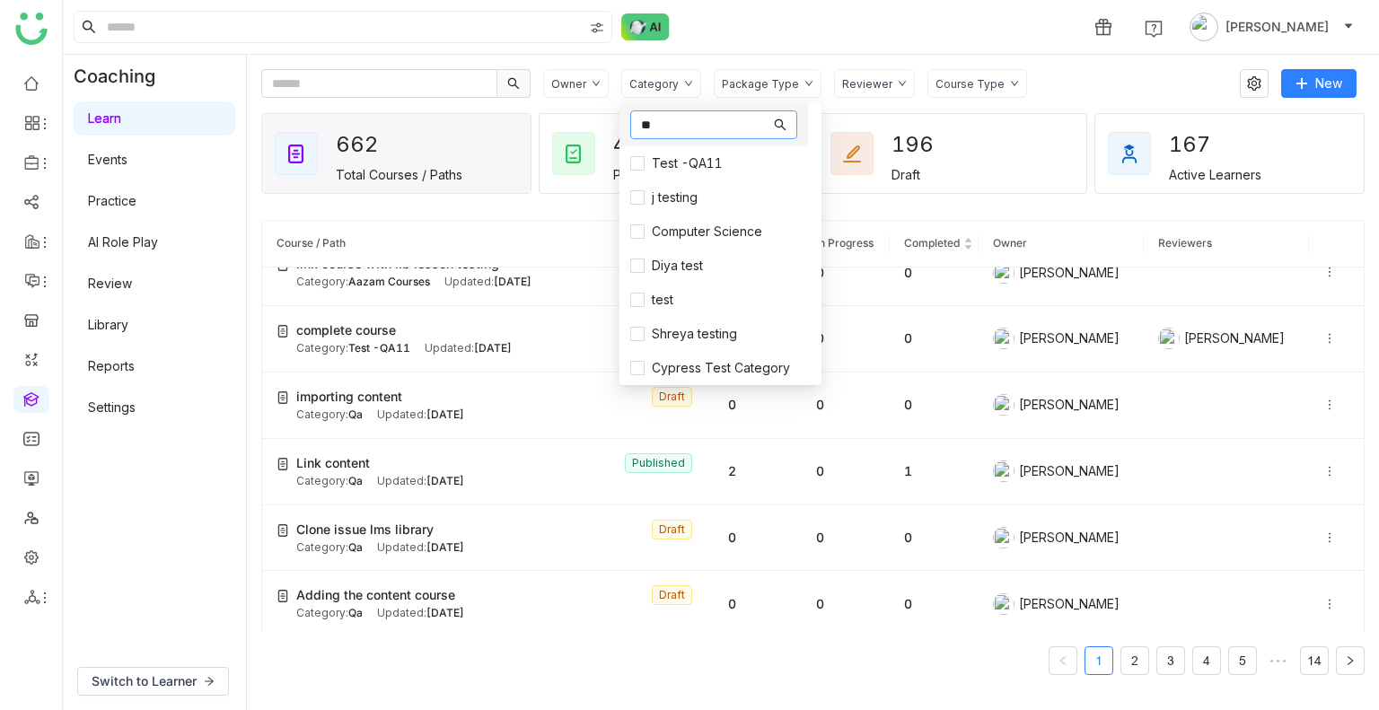
type input "*"
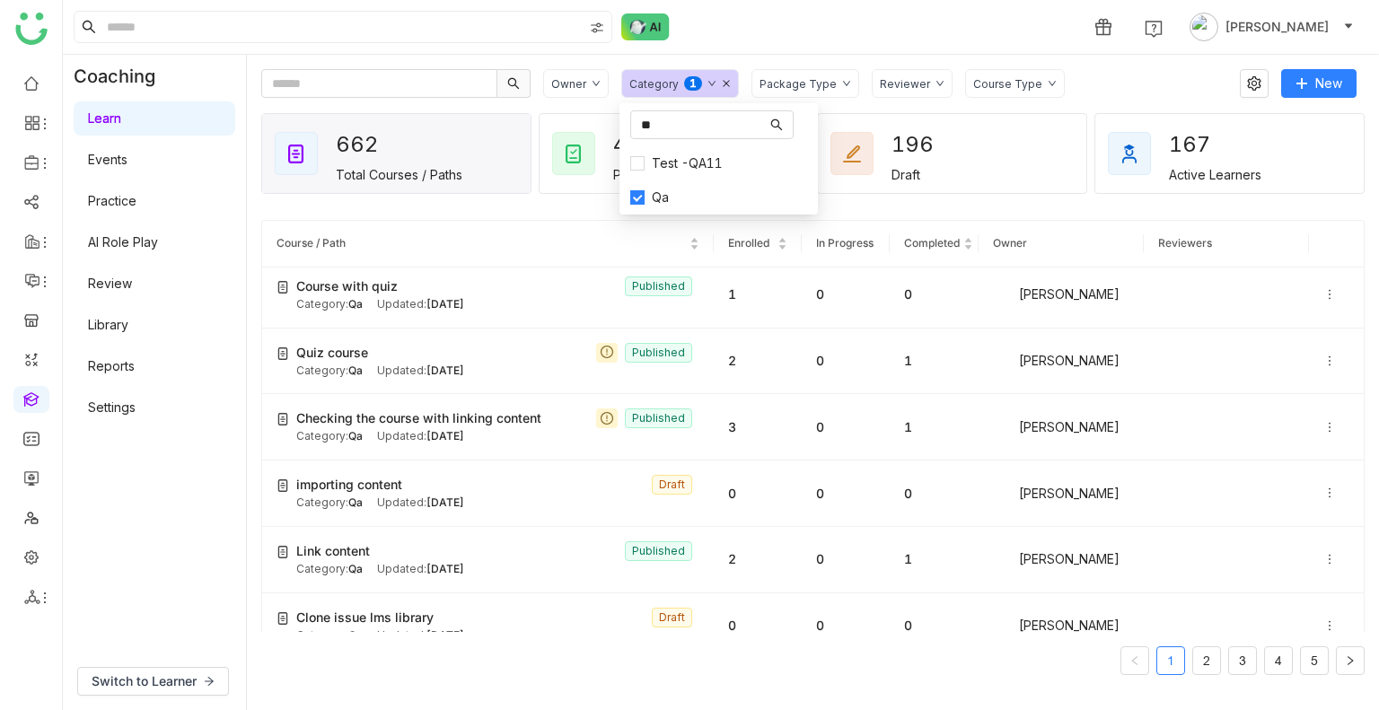
scroll to position [0, 0]
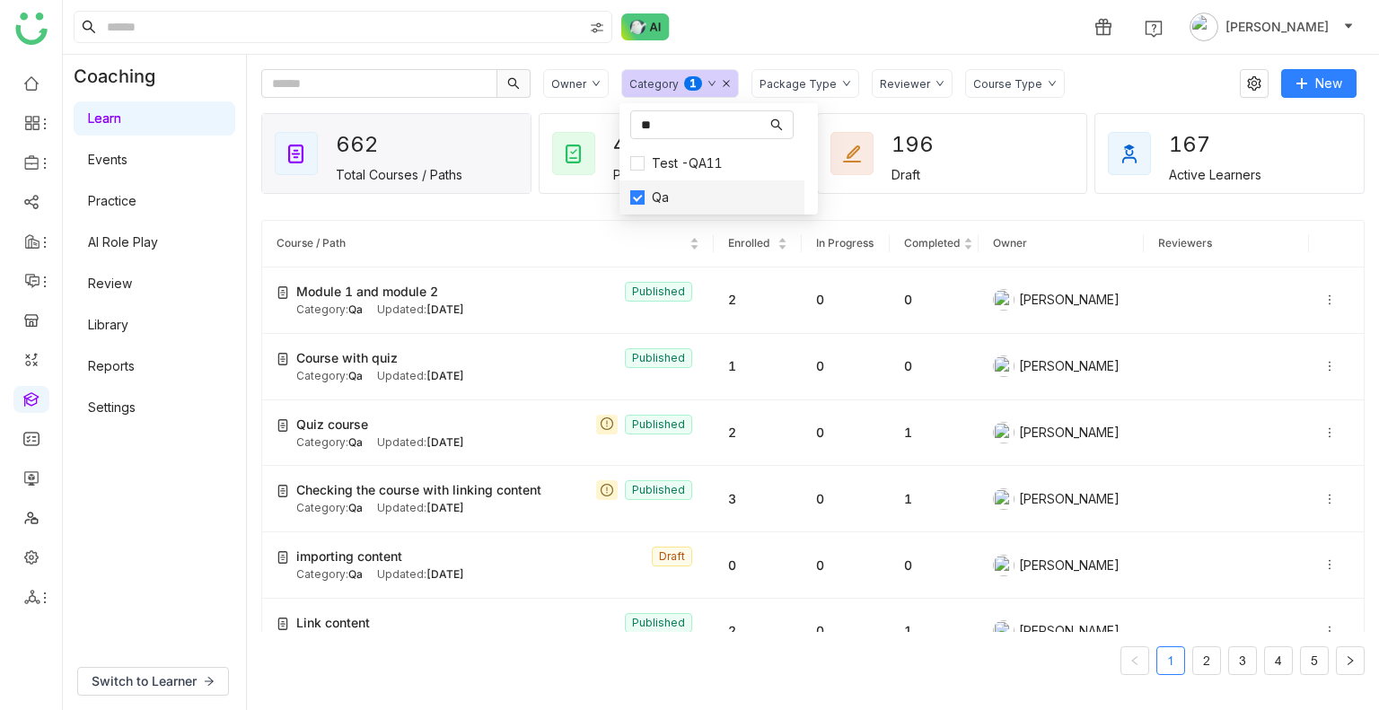
click at [646, 192] on span "Qa" at bounding box center [660, 198] width 31 height 20
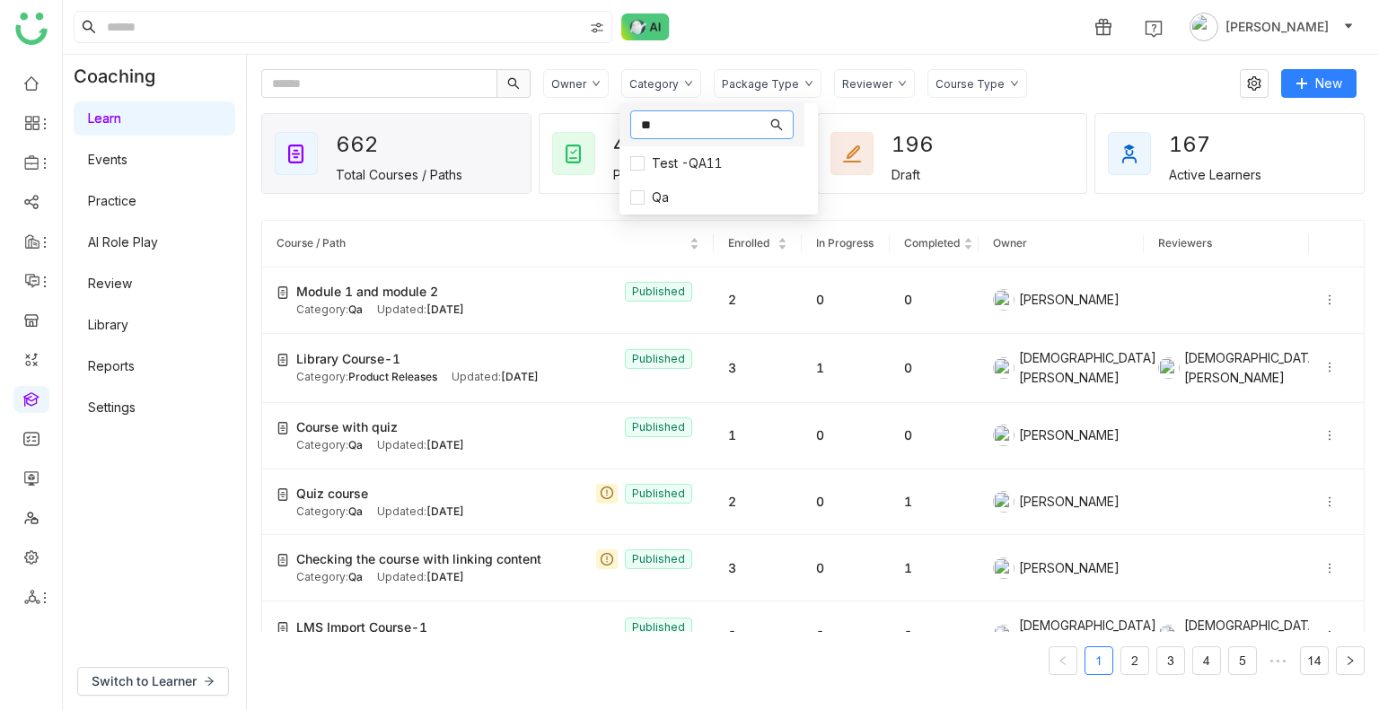
click at [657, 127] on input "**" at bounding box center [704, 125] width 126 height 20
type input "*"
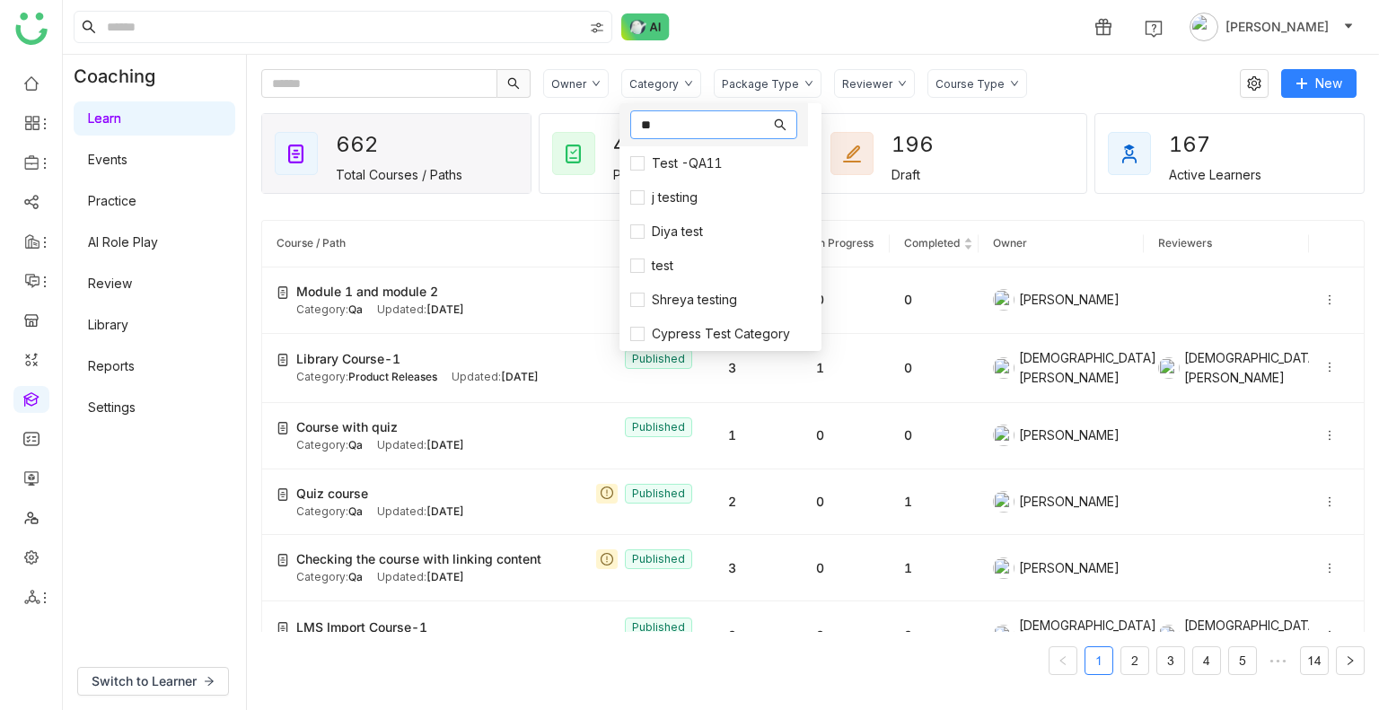
type input "*"
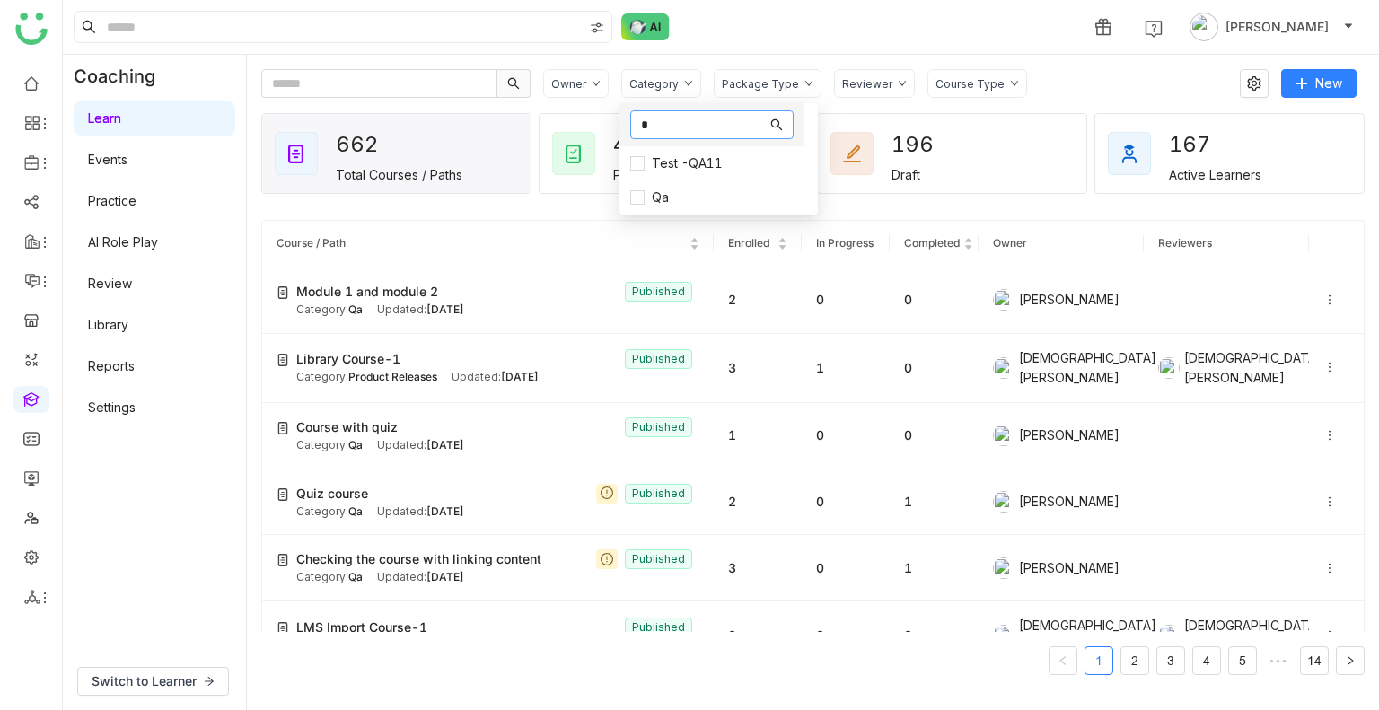
type input "**"
click at [650, 164] on span "Test -QA11" at bounding box center [687, 164] width 85 height 20
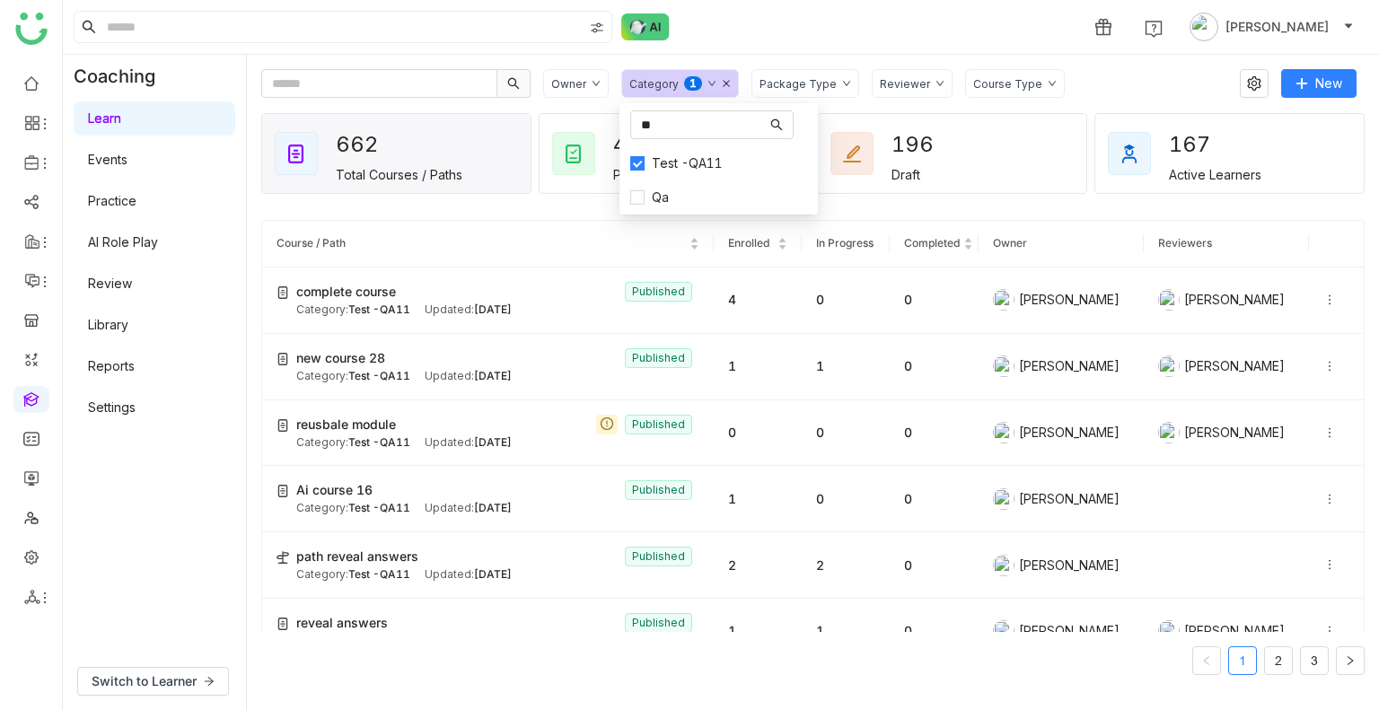
click at [1120, 83] on div "Owner Category 0 1 2 3 4 5 6 7 8 9 Package Type Reviewer Course Type" at bounding box center [885, 83] width 684 height 29
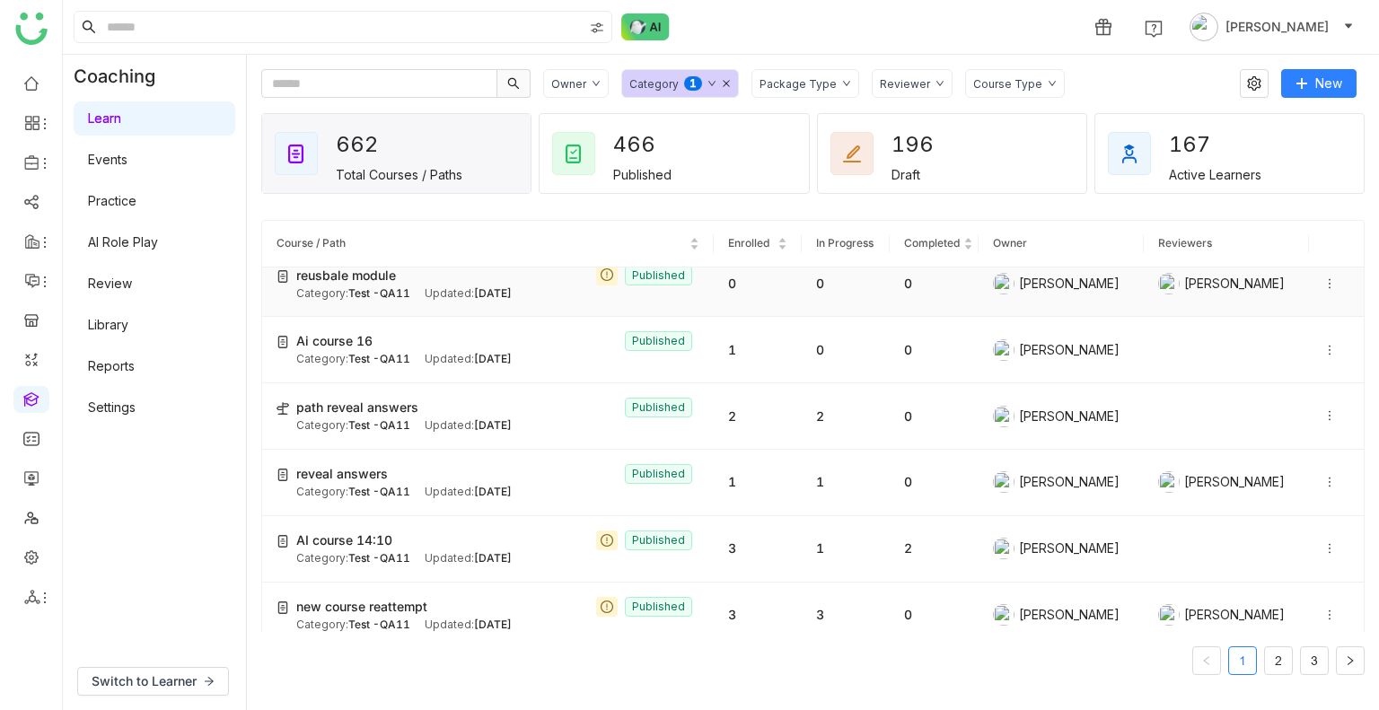
scroll to position [150, 0]
click at [1323, 410] on icon at bounding box center [1329, 414] width 13 height 13
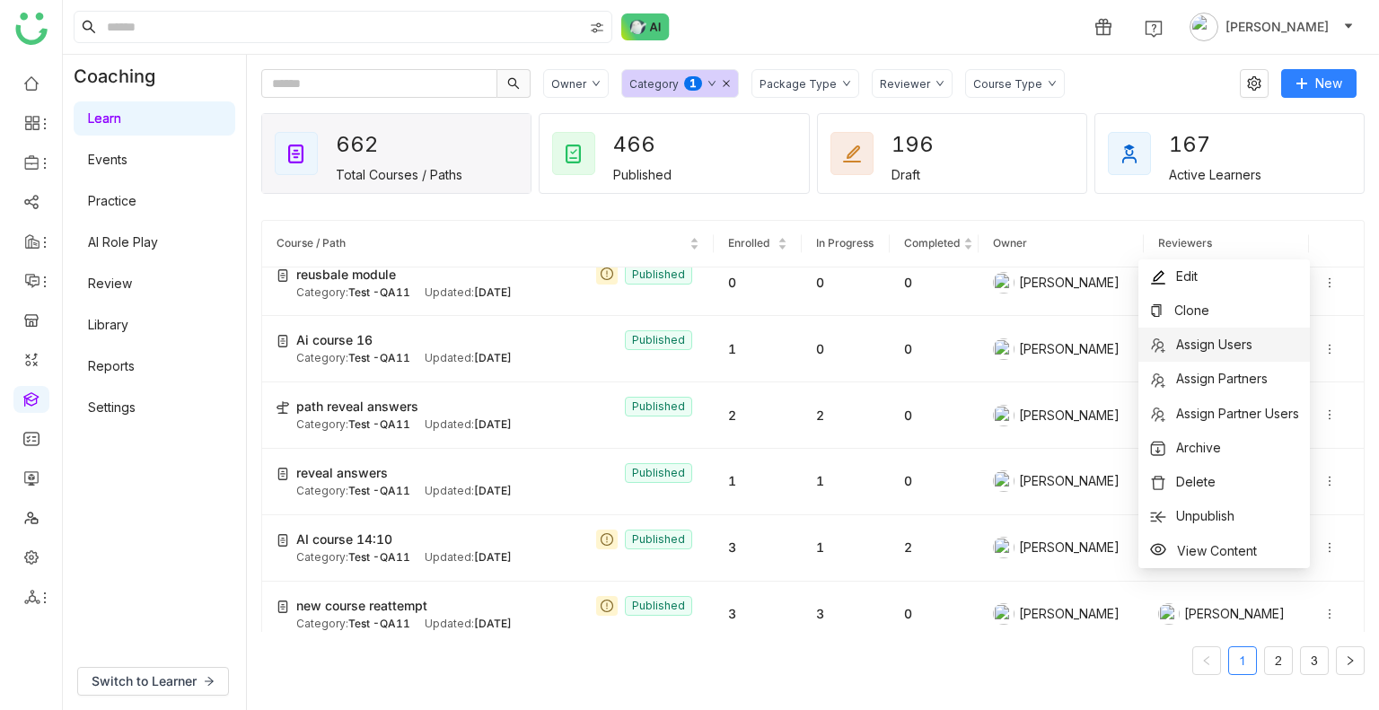
click at [1217, 353] on span "Assign Users" at bounding box center [1200, 345] width 103 height 20
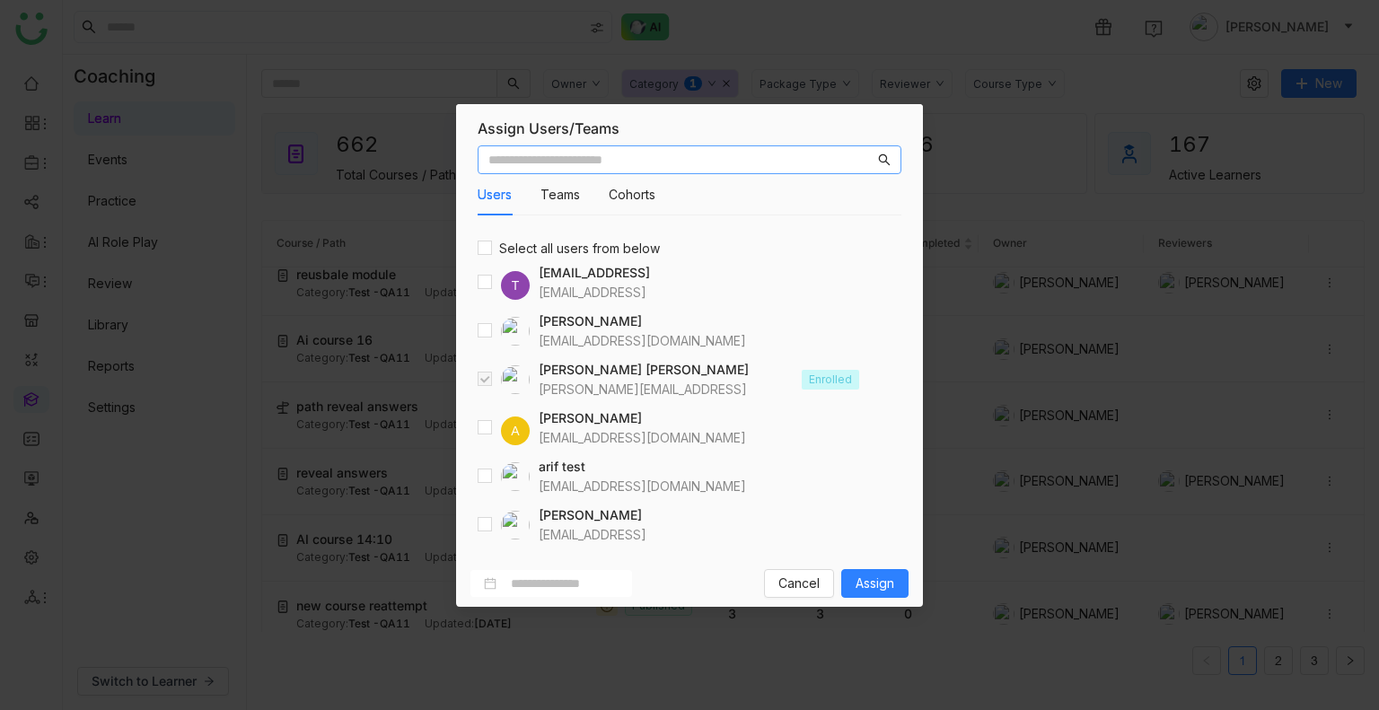
click at [600, 158] on input "text" at bounding box center [681, 160] width 386 height 20
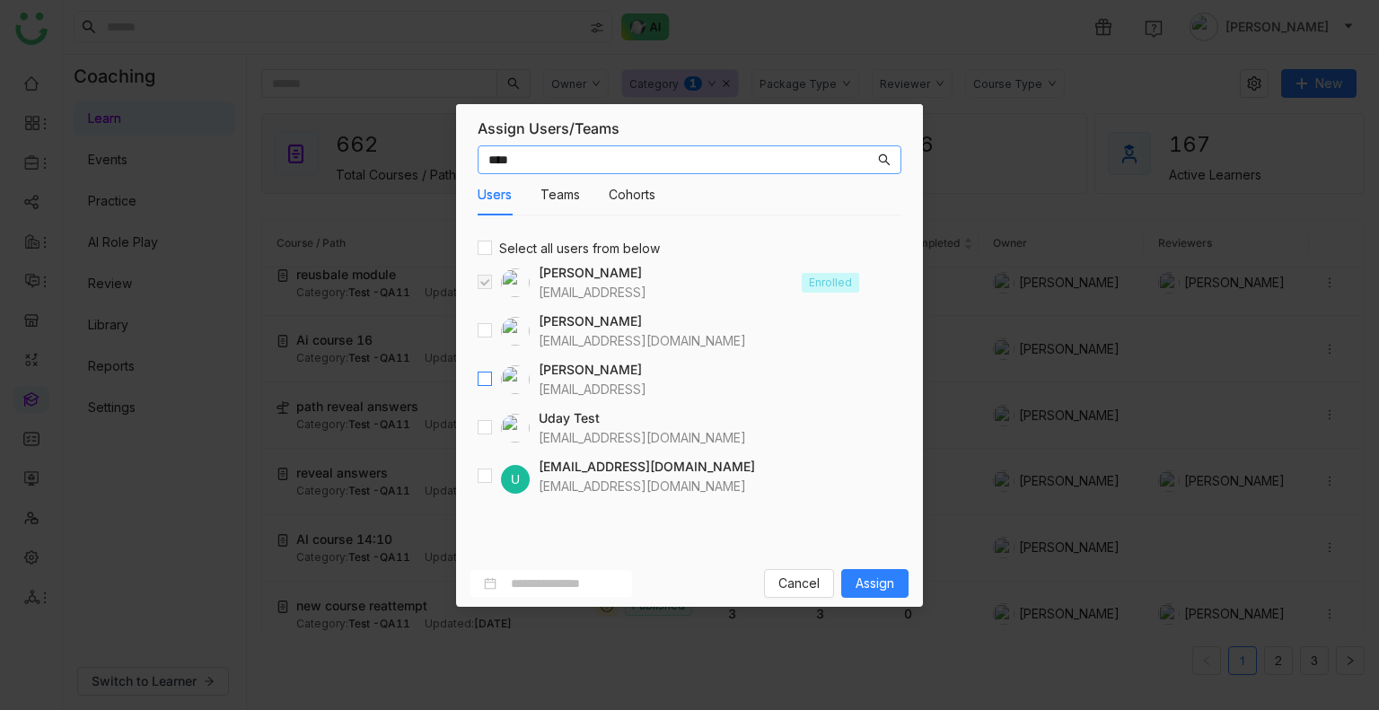
type input "****"
click at [531, 155] on input "****" at bounding box center [681, 160] width 386 height 20
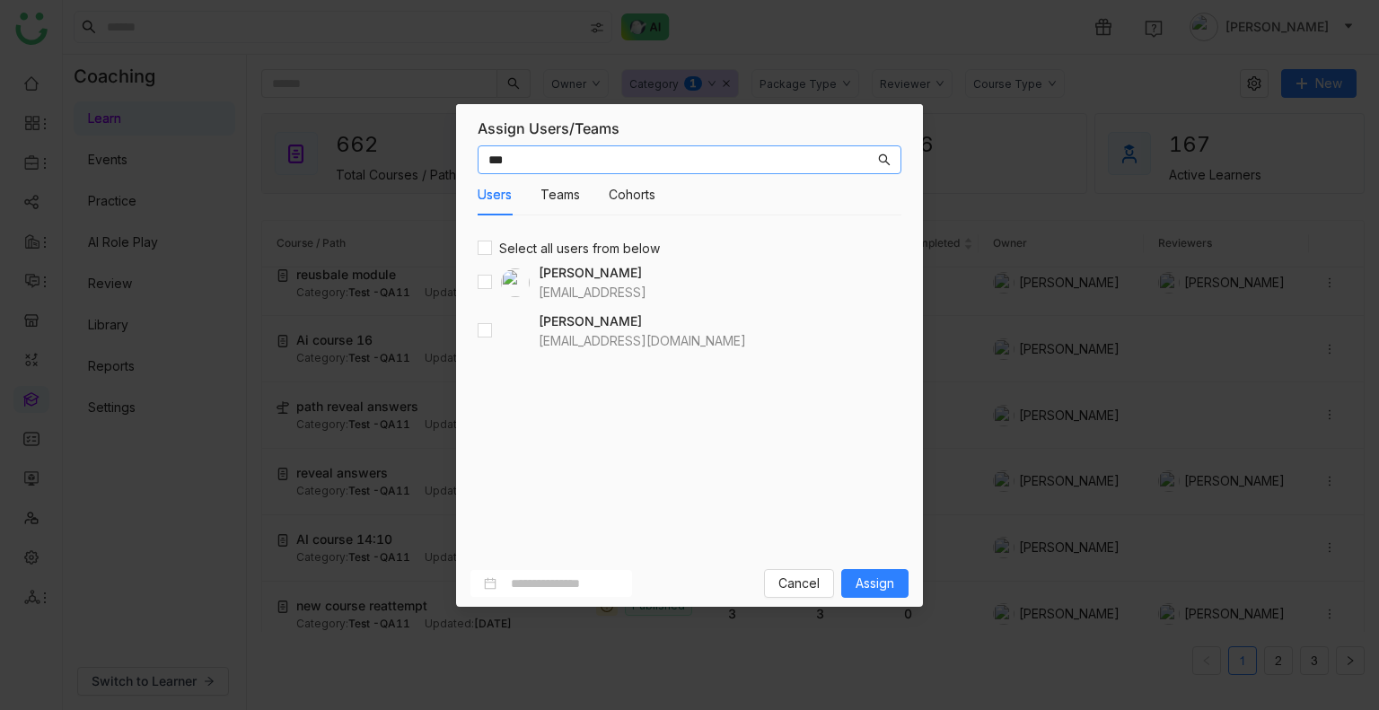
type input "***"
click at [872, 584] on span "Assign" at bounding box center [875, 584] width 39 height 20
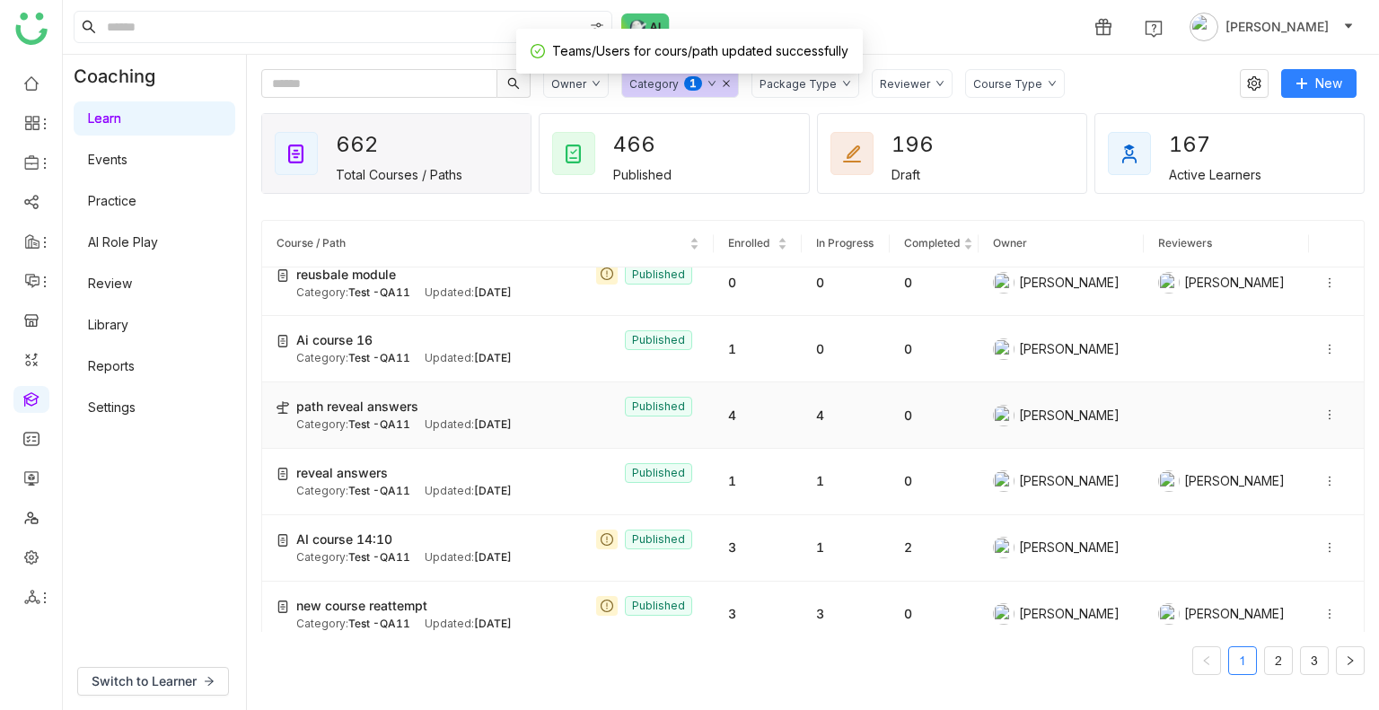
click at [508, 405] on div "path reveal answers Published" at bounding box center [497, 407] width 403 height 20
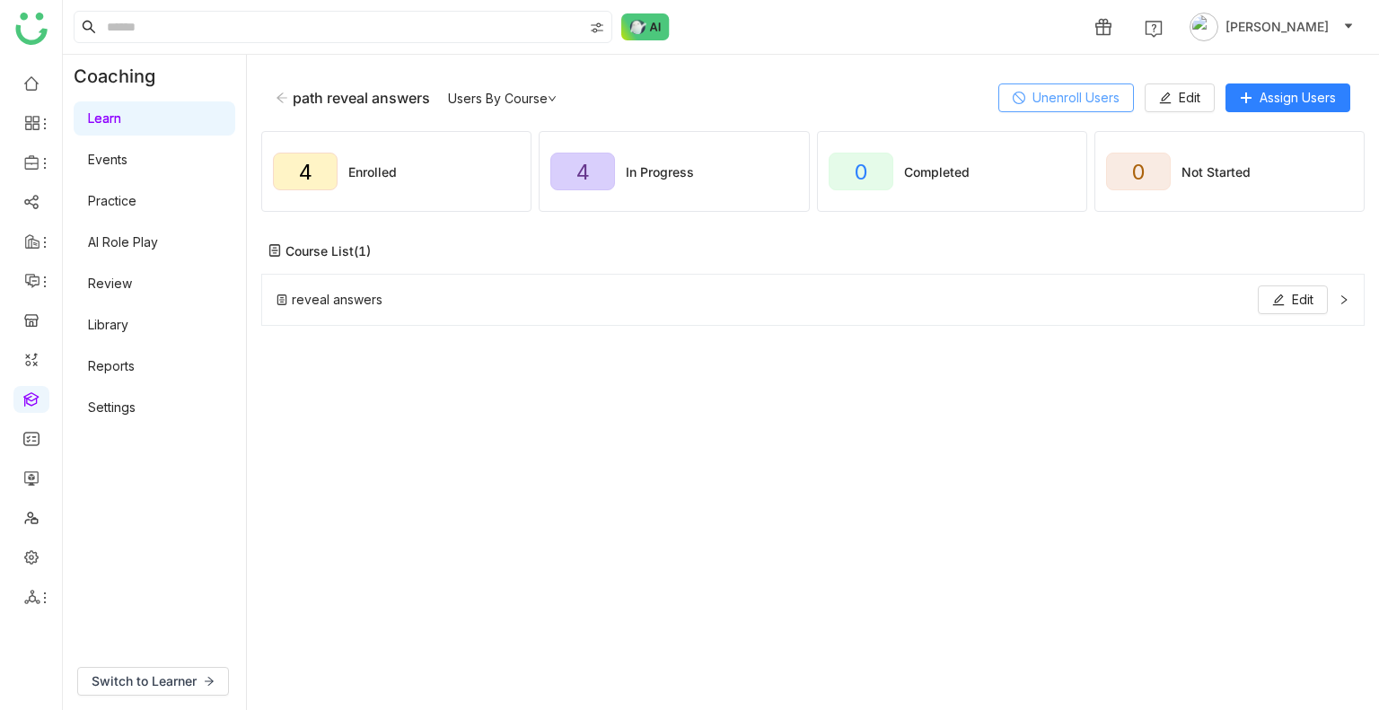
click at [1088, 105] on span "Unenroll Users" at bounding box center [1075, 98] width 87 height 20
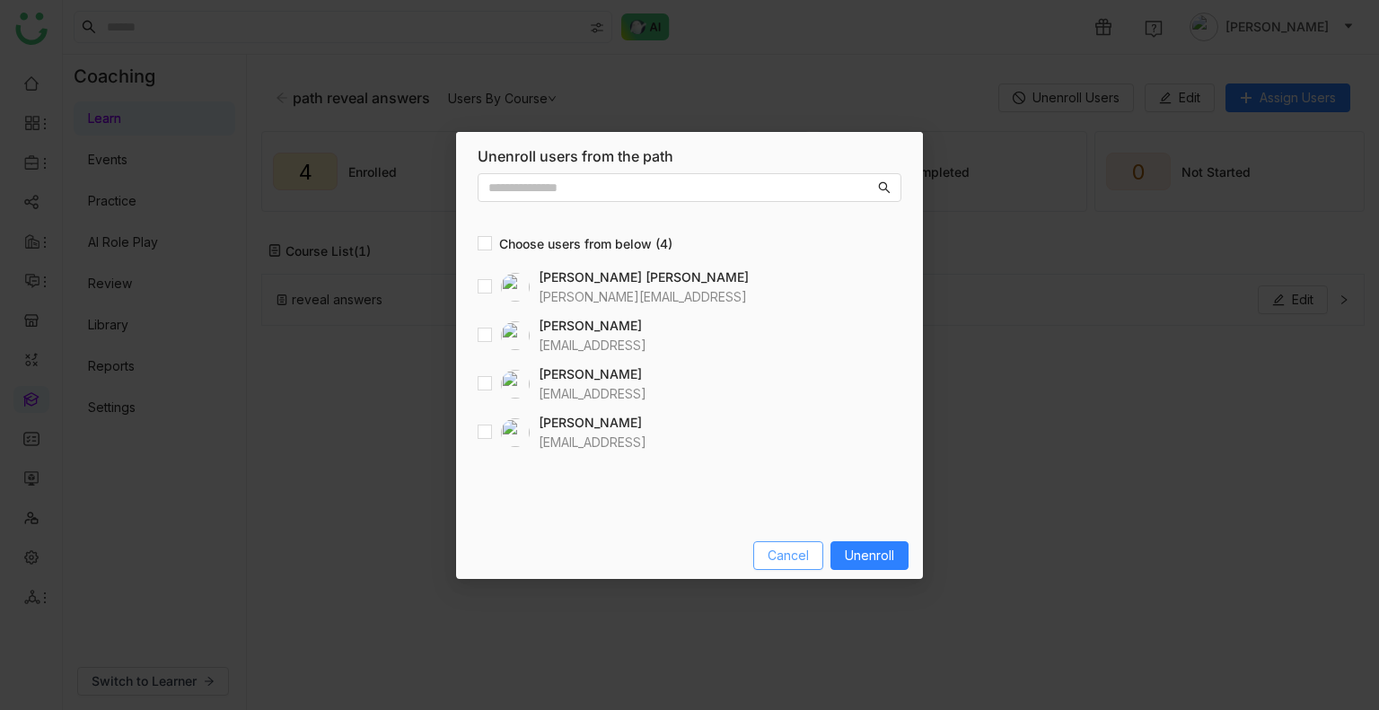
click at [791, 559] on span "Cancel" at bounding box center [788, 556] width 41 height 20
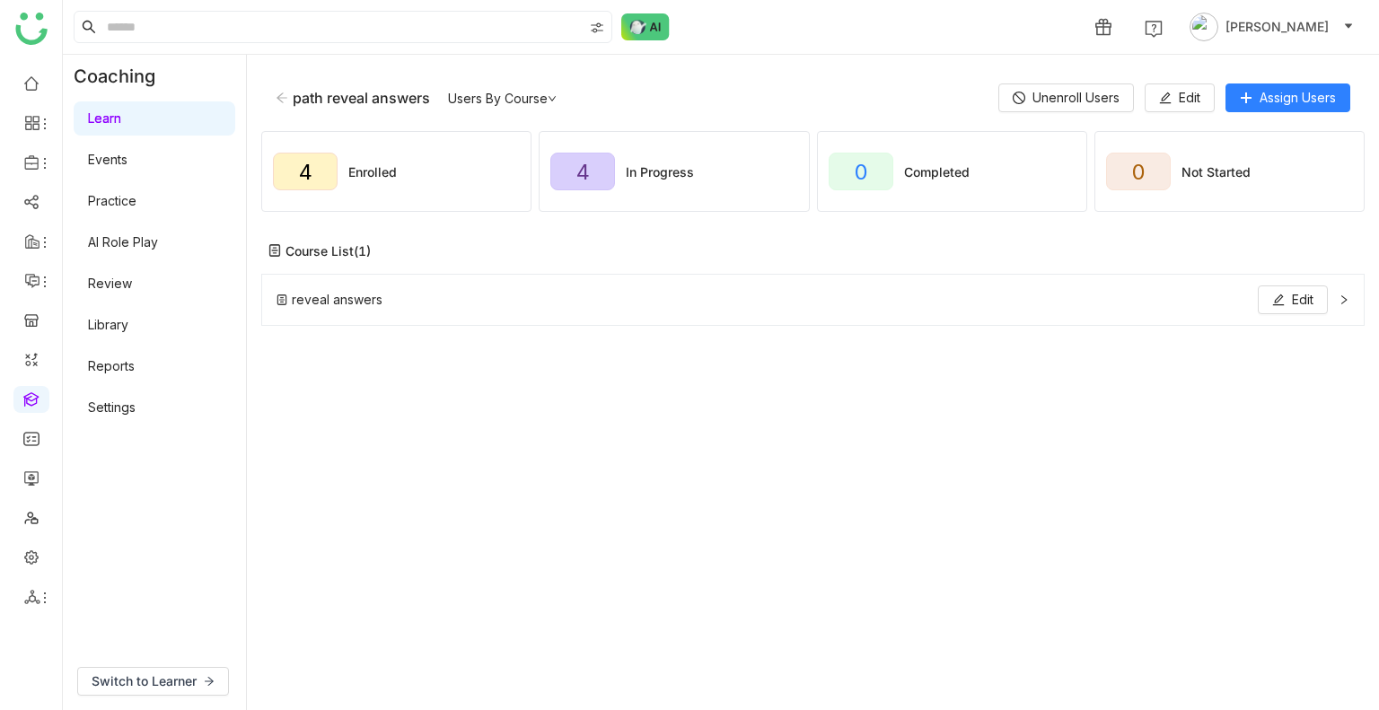
click at [287, 96] on icon at bounding box center [282, 98] width 13 height 13
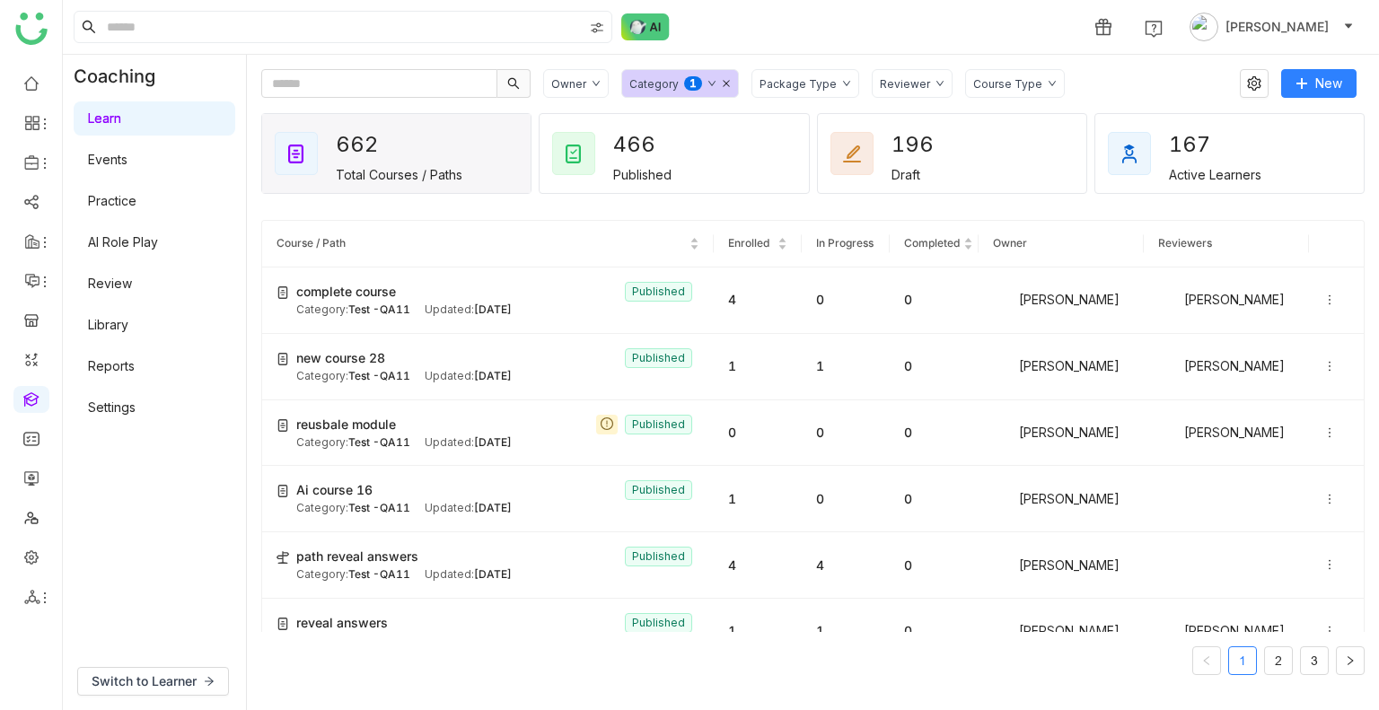
click at [991, 83] on div "Course Type" at bounding box center [1007, 83] width 69 height 13
click at [1013, 126] on span "Short Course" at bounding box center [1022, 120] width 92 height 20
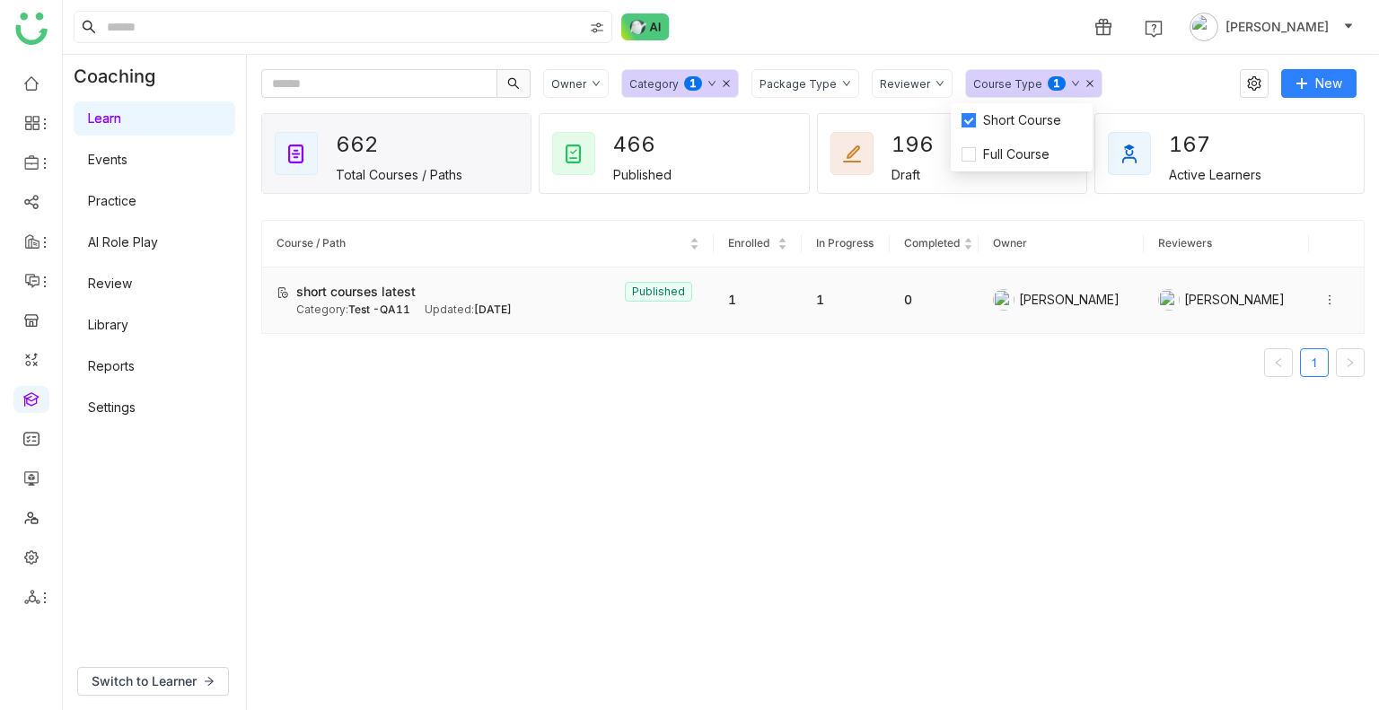
click at [1323, 297] on div at bounding box center [1336, 300] width 26 height 20
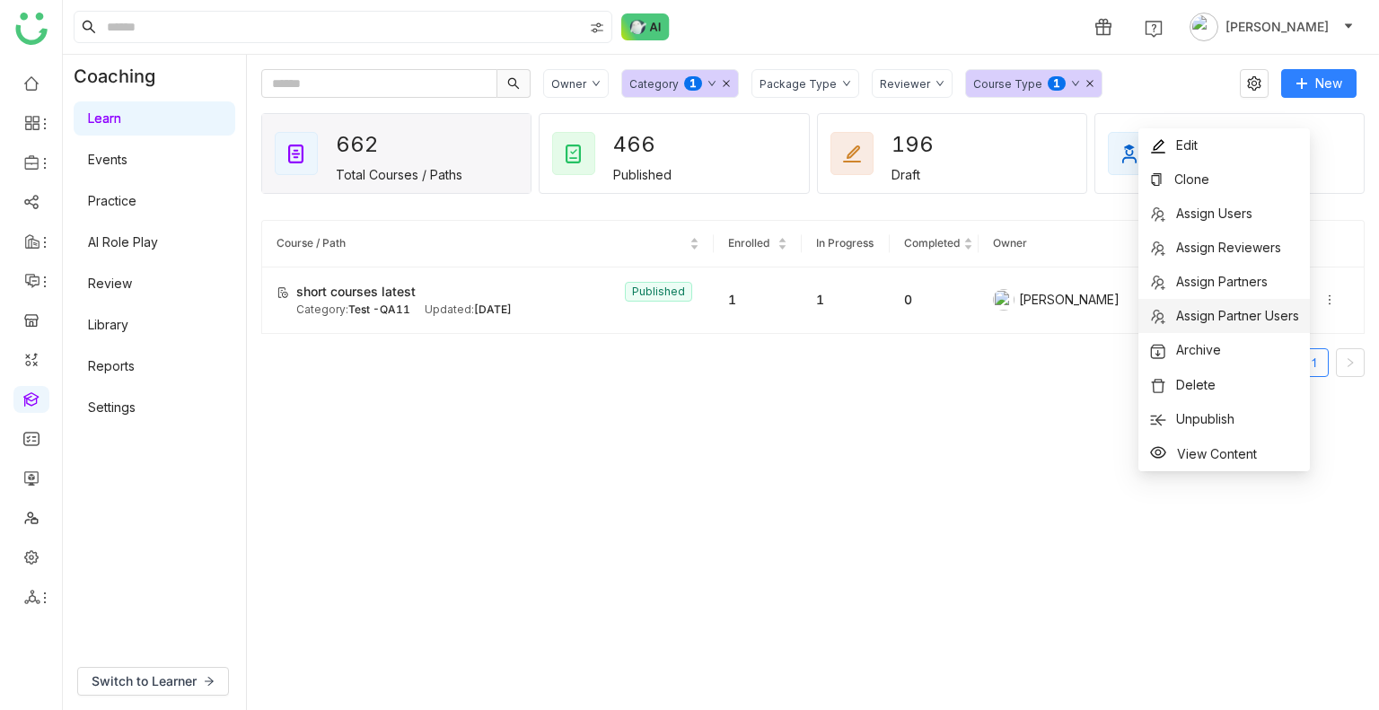
click at [1193, 316] on span "Assign Partner Users" at bounding box center [1237, 315] width 123 height 15
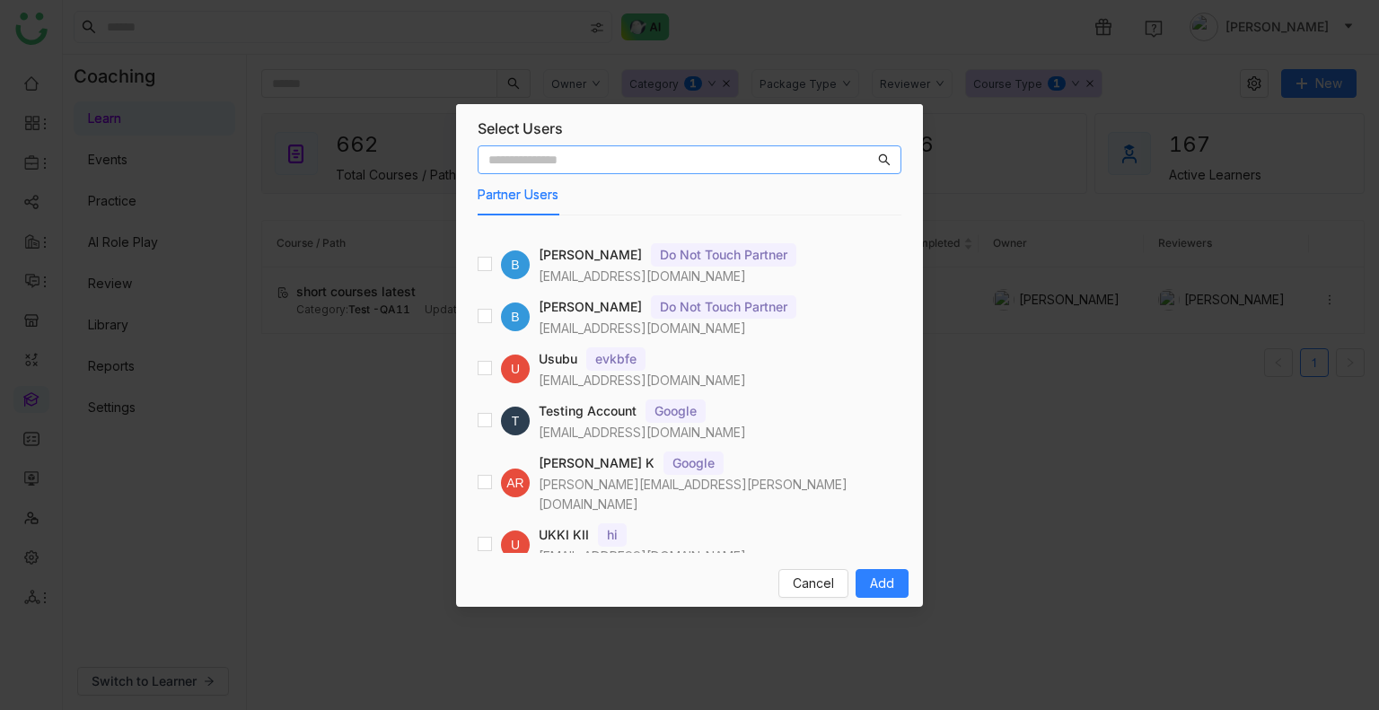
click at [588, 164] on input "text" at bounding box center [681, 160] width 386 height 20
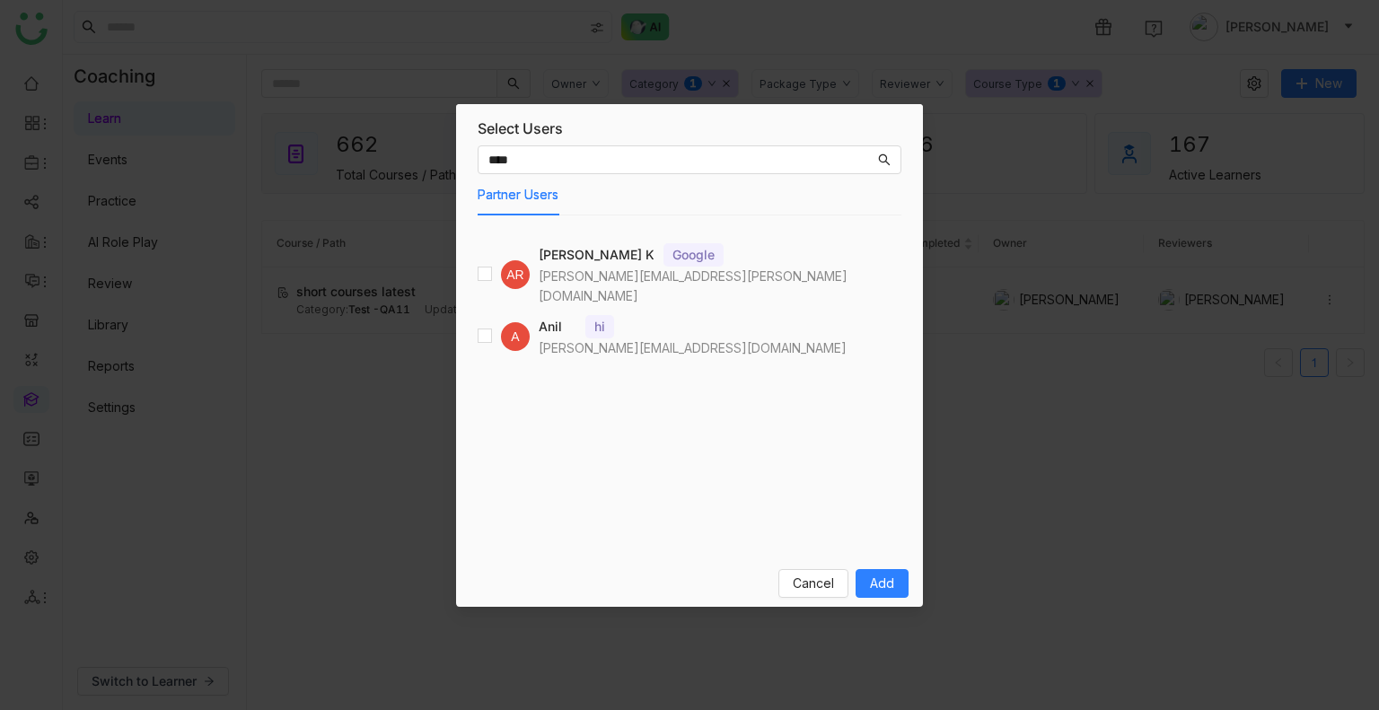
click at [496, 262] on div "AR" at bounding box center [504, 274] width 52 height 29
click at [519, 167] on input "****" at bounding box center [681, 160] width 386 height 20
type input "*"
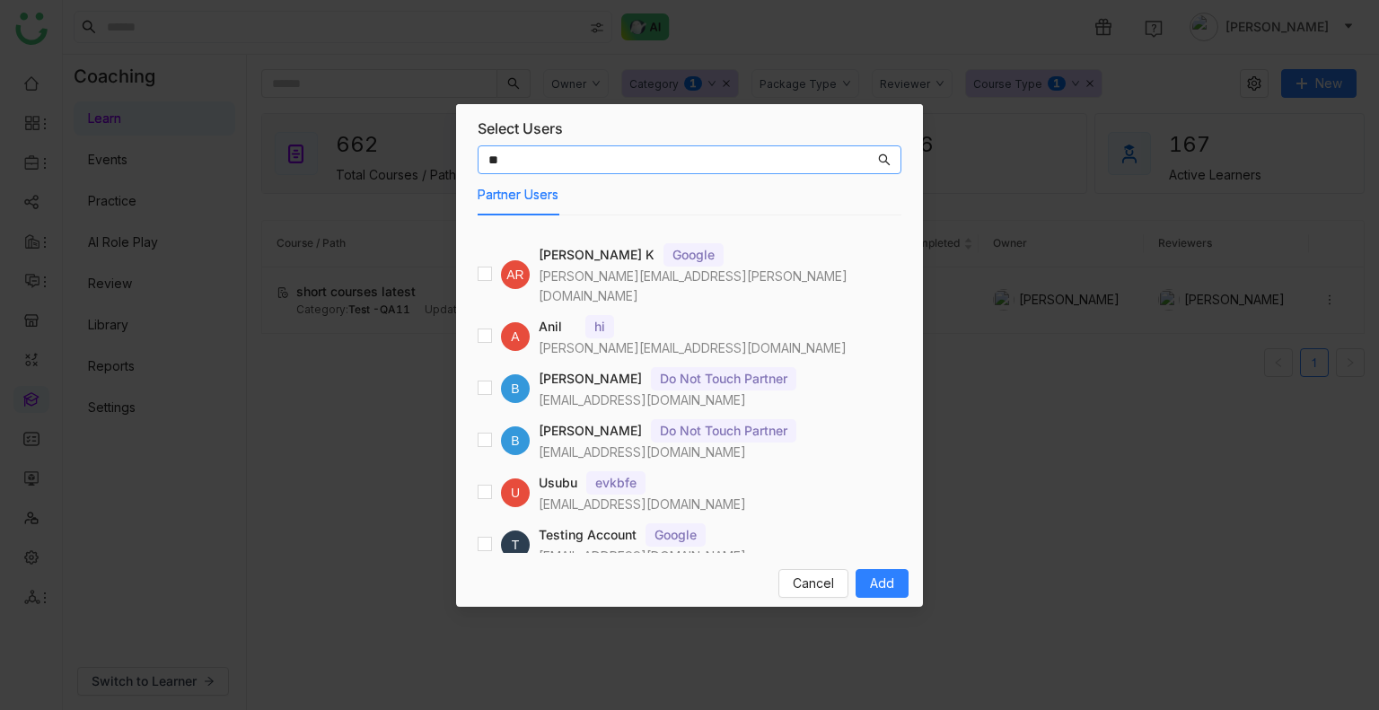
type input "*"
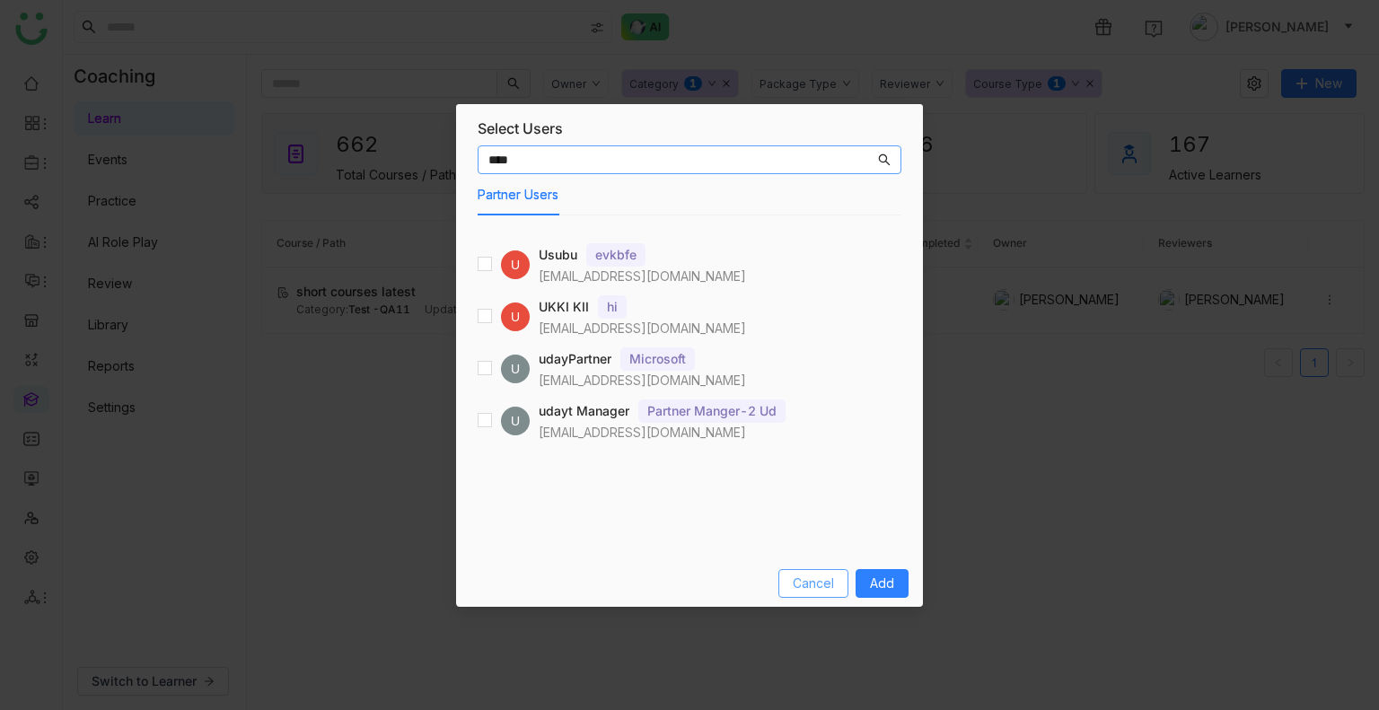
type input "****"
click at [813, 574] on span "Cancel" at bounding box center [813, 584] width 41 height 20
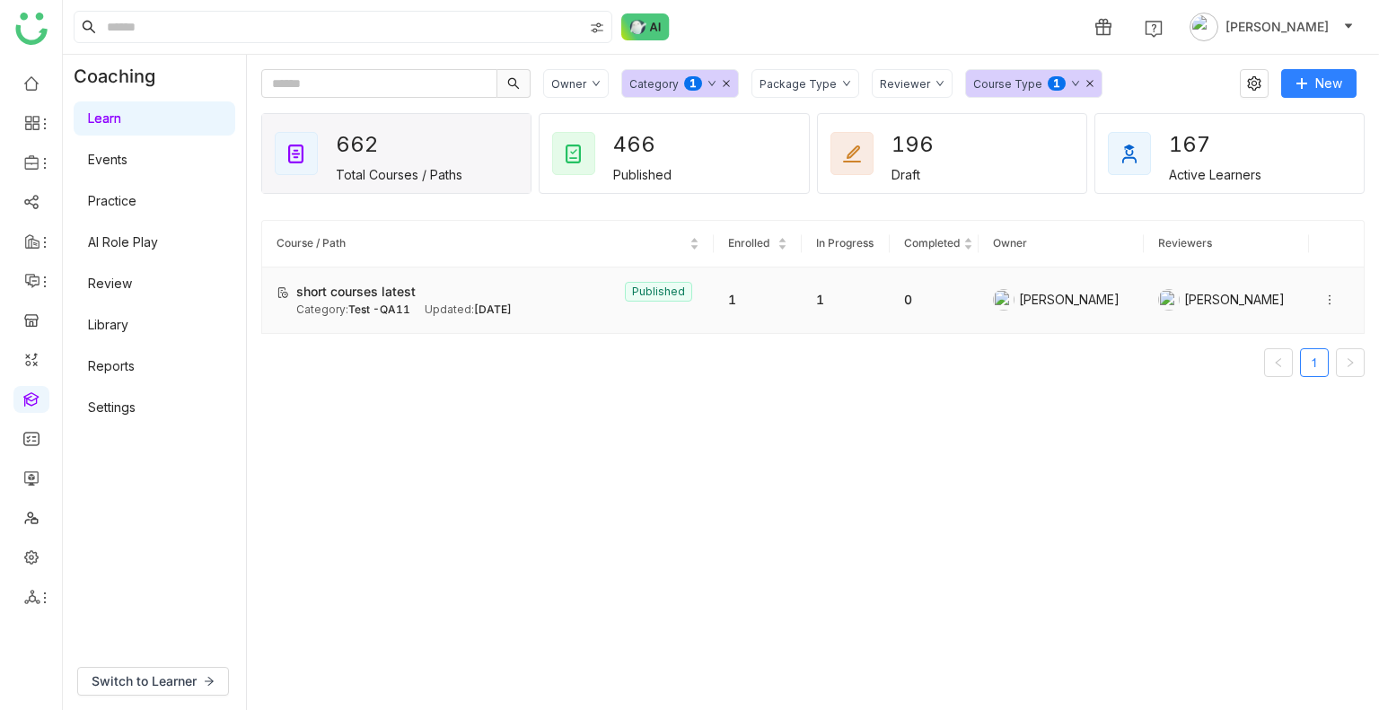
click at [788, 285] on td "1" at bounding box center [758, 301] width 88 height 66
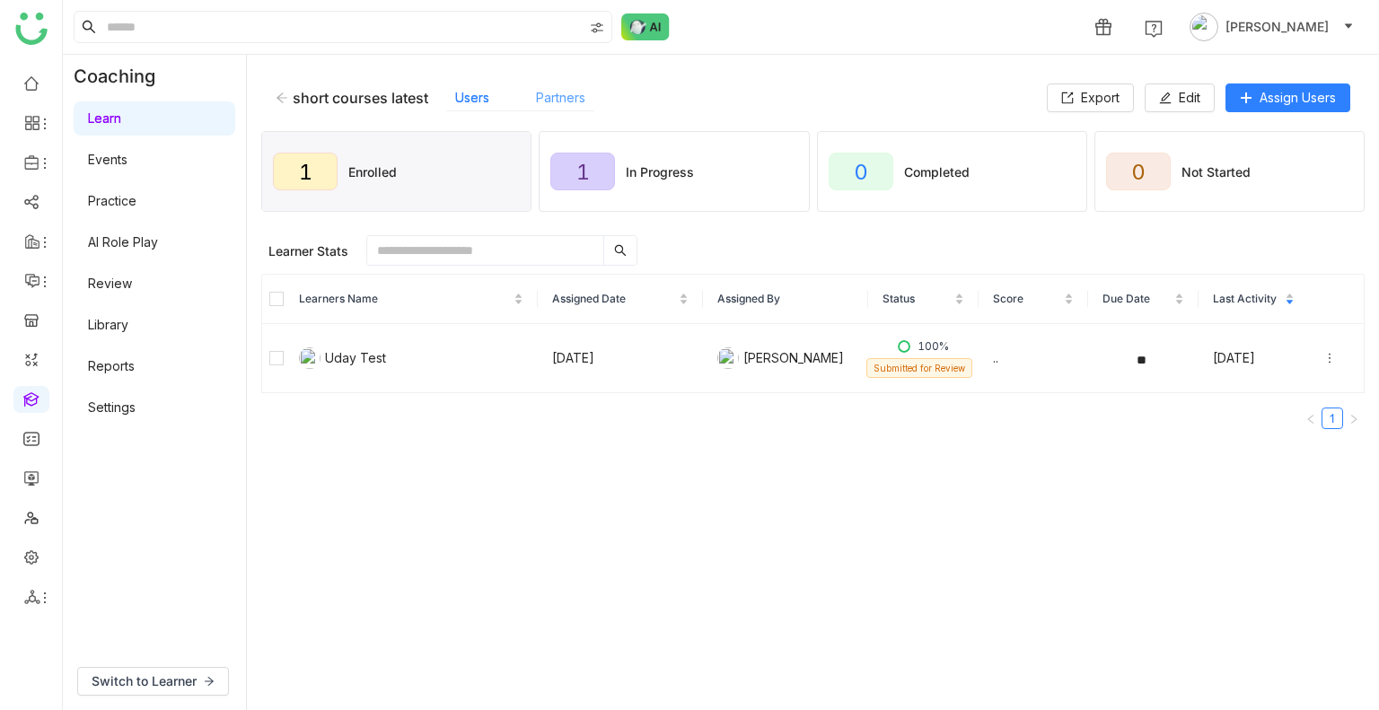
click at [571, 96] on link "Partners" at bounding box center [560, 97] width 49 height 15
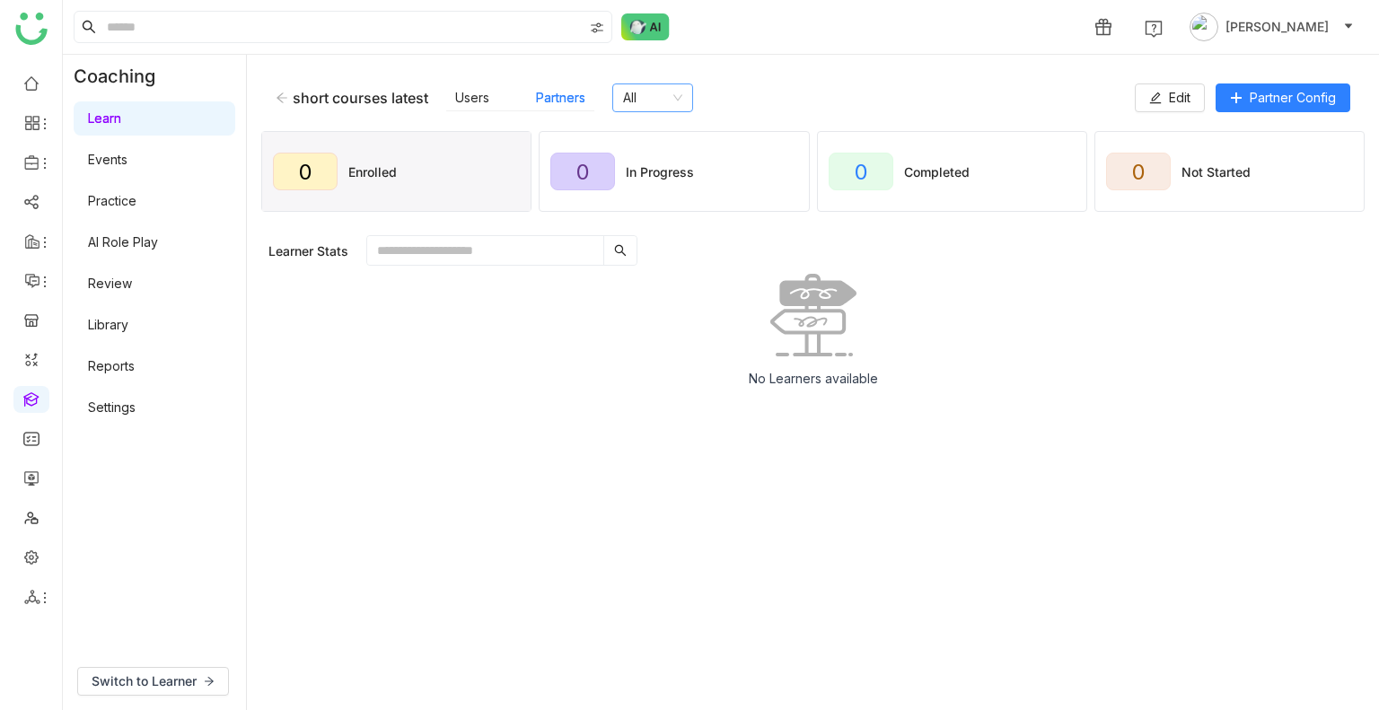
click at [645, 92] on nz-select-item "All" at bounding box center [652, 97] width 59 height 27
click at [474, 92] on link "Users" at bounding box center [472, 97] width 34 height 15
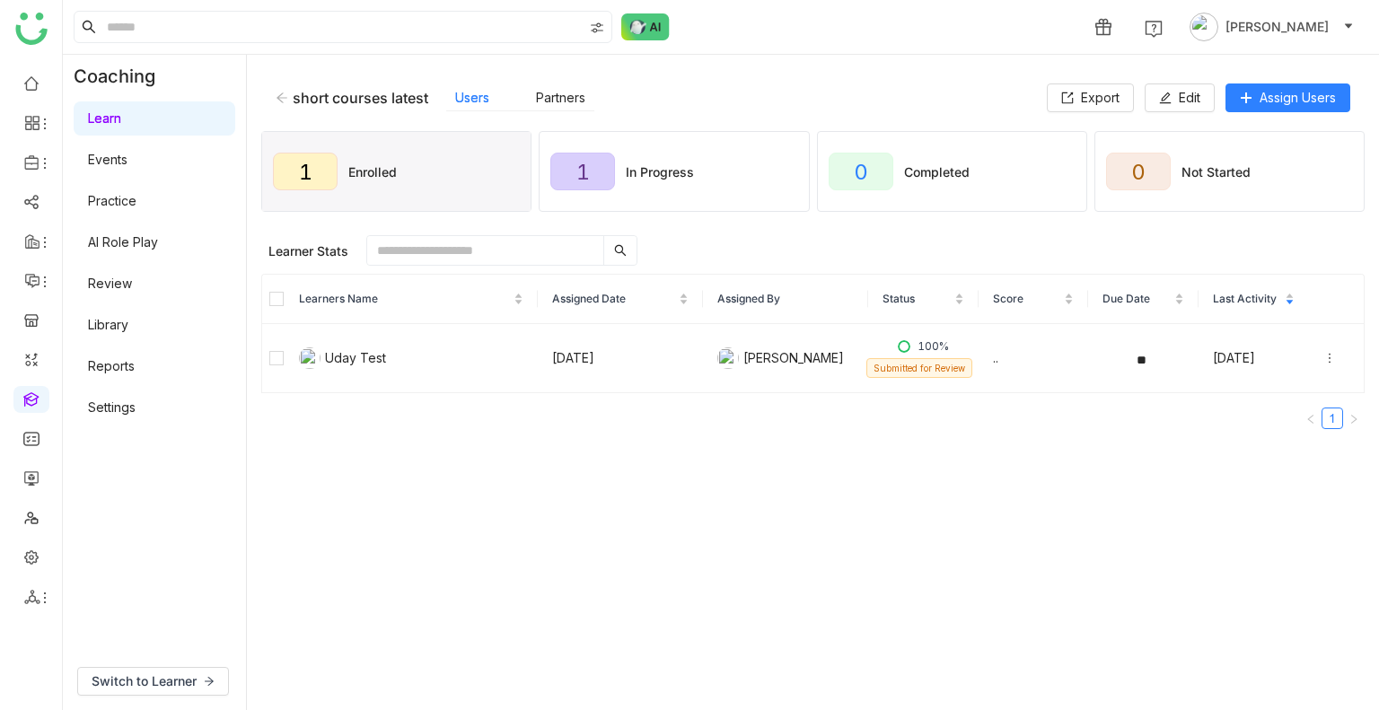
click at [278, 92] on icon at bounding box center [282, 98] width 13 height 13
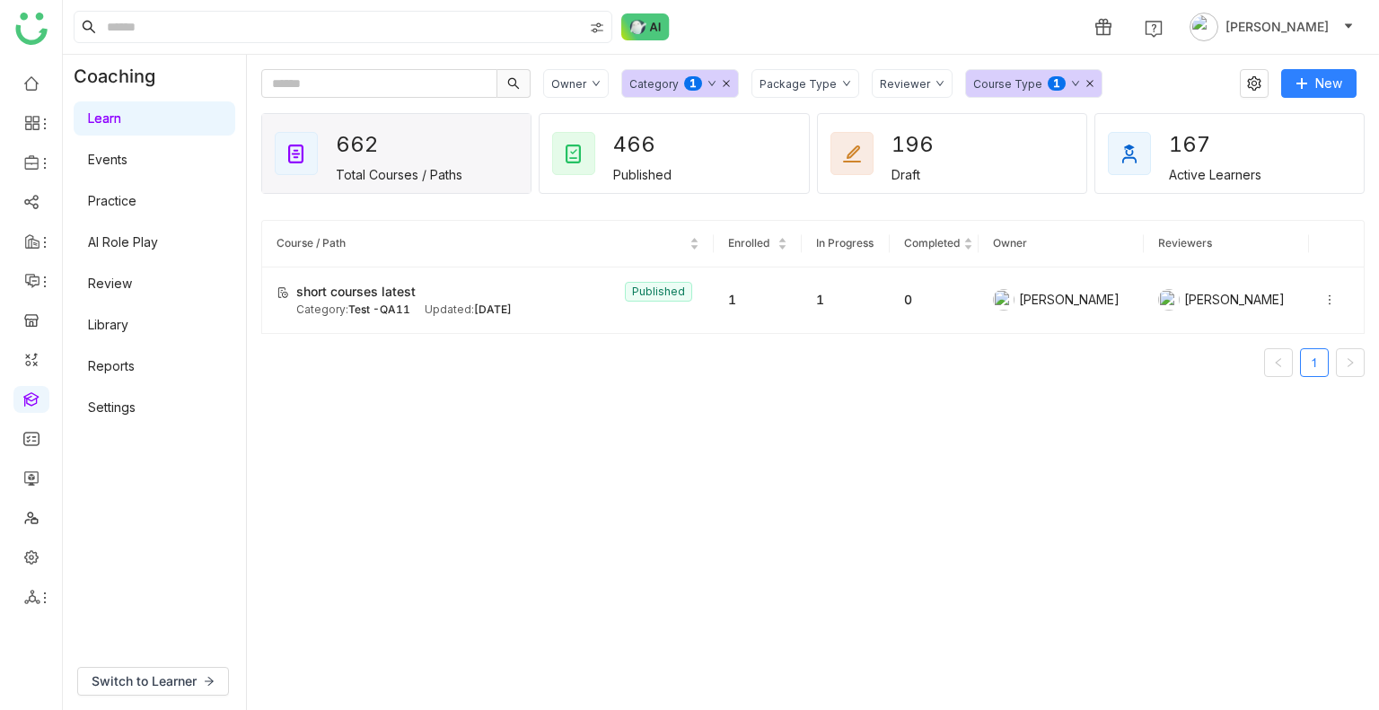
click at [1086, 84] on icon at bounding box center [1089, 83] width 7 height 7
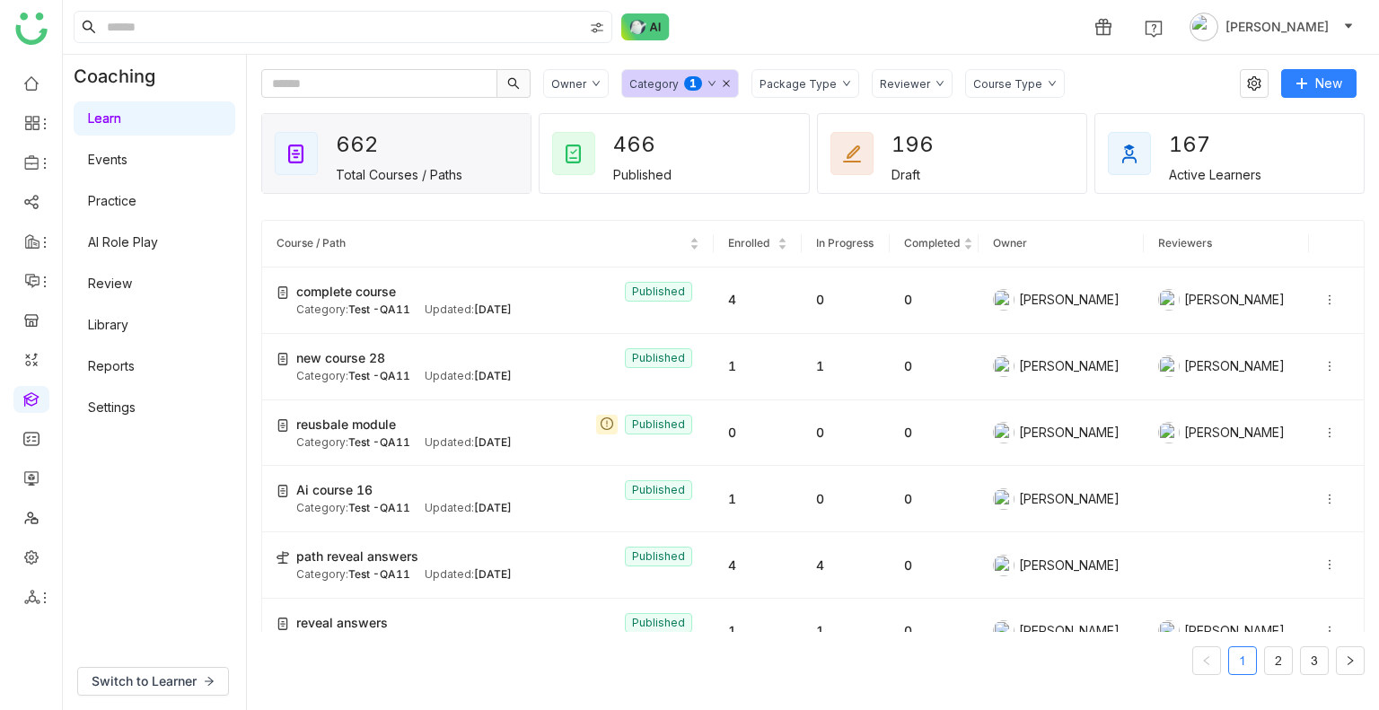
click at [723, 83] on icon at bounding box center [726, 83] width 7 height 7
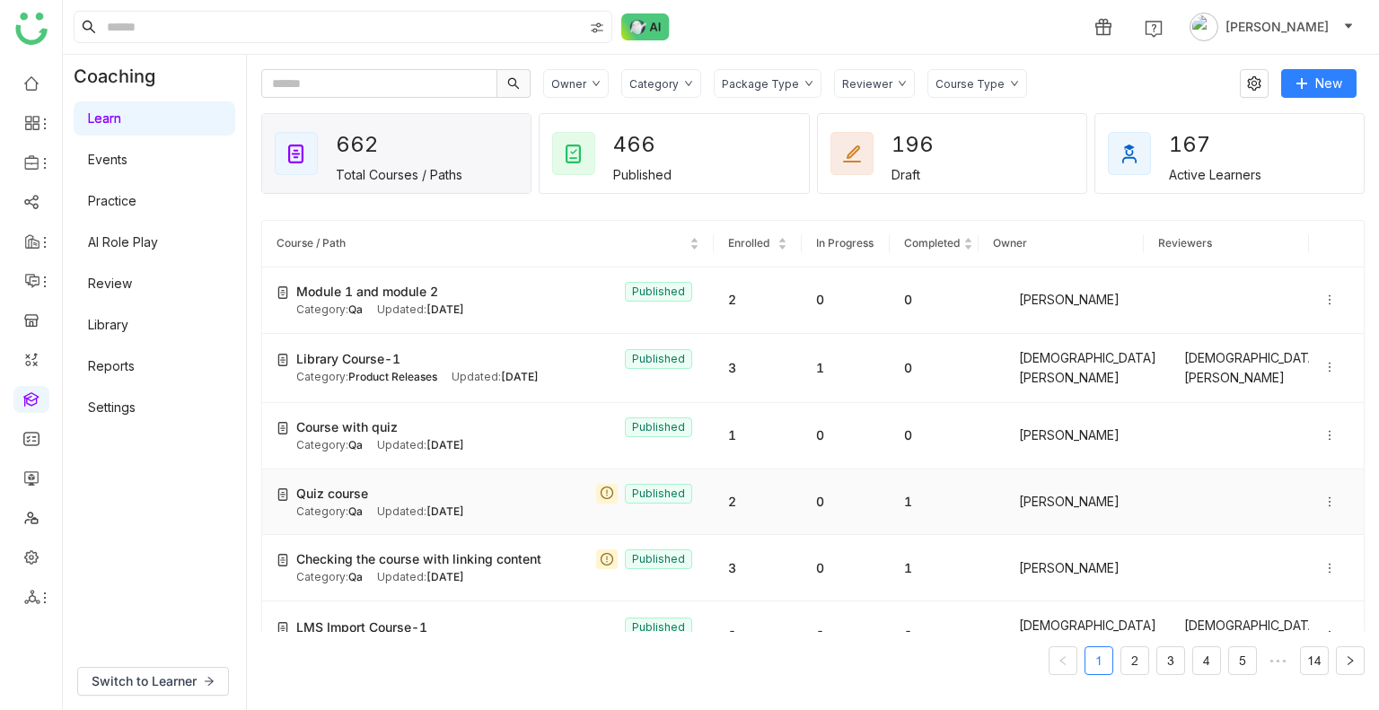
scroll to position [22, 0]
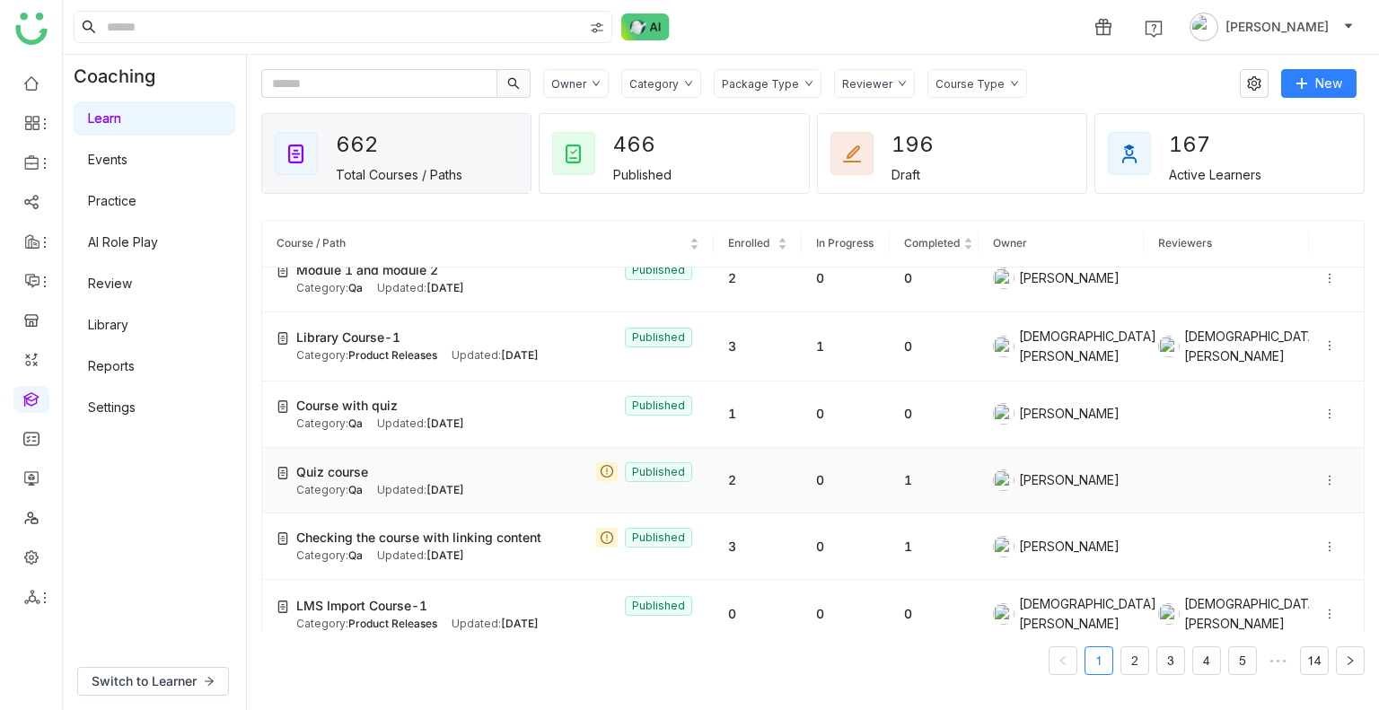
click at [1323, 476] on icon at bounding box center [1329, 480] width 13 height 13
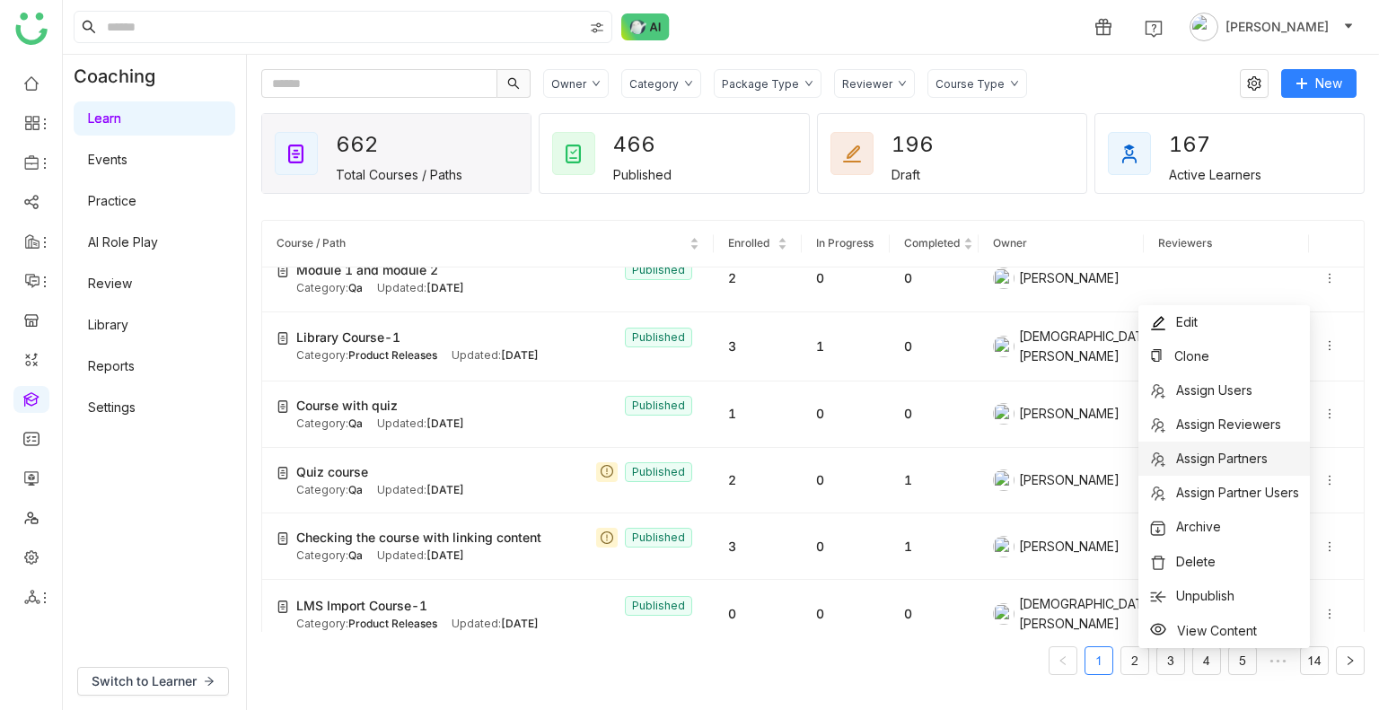
click at [1224, 463] on span "Assign Partners" at bounding box center [1222, 458] width 92 height 15
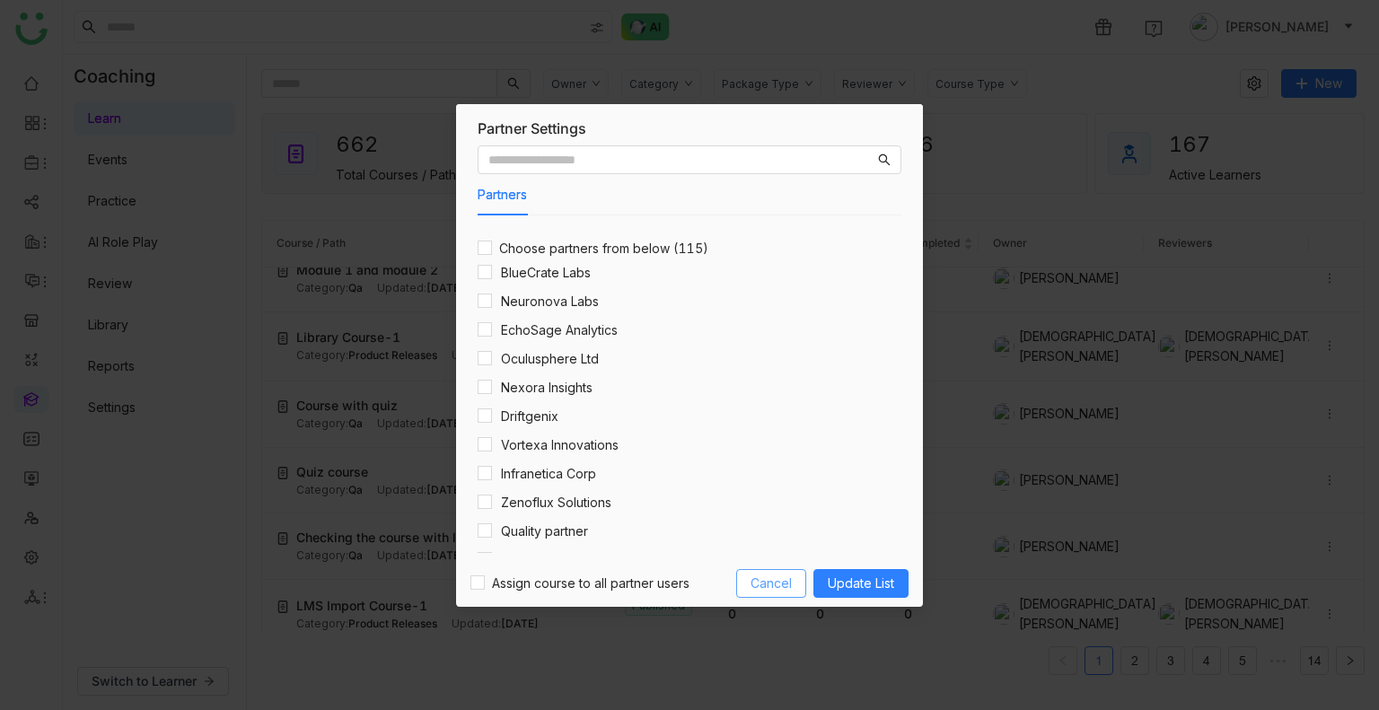
click at [781, 570] on button "Cancel" at bounding box center [771, 583] width 70 height 29
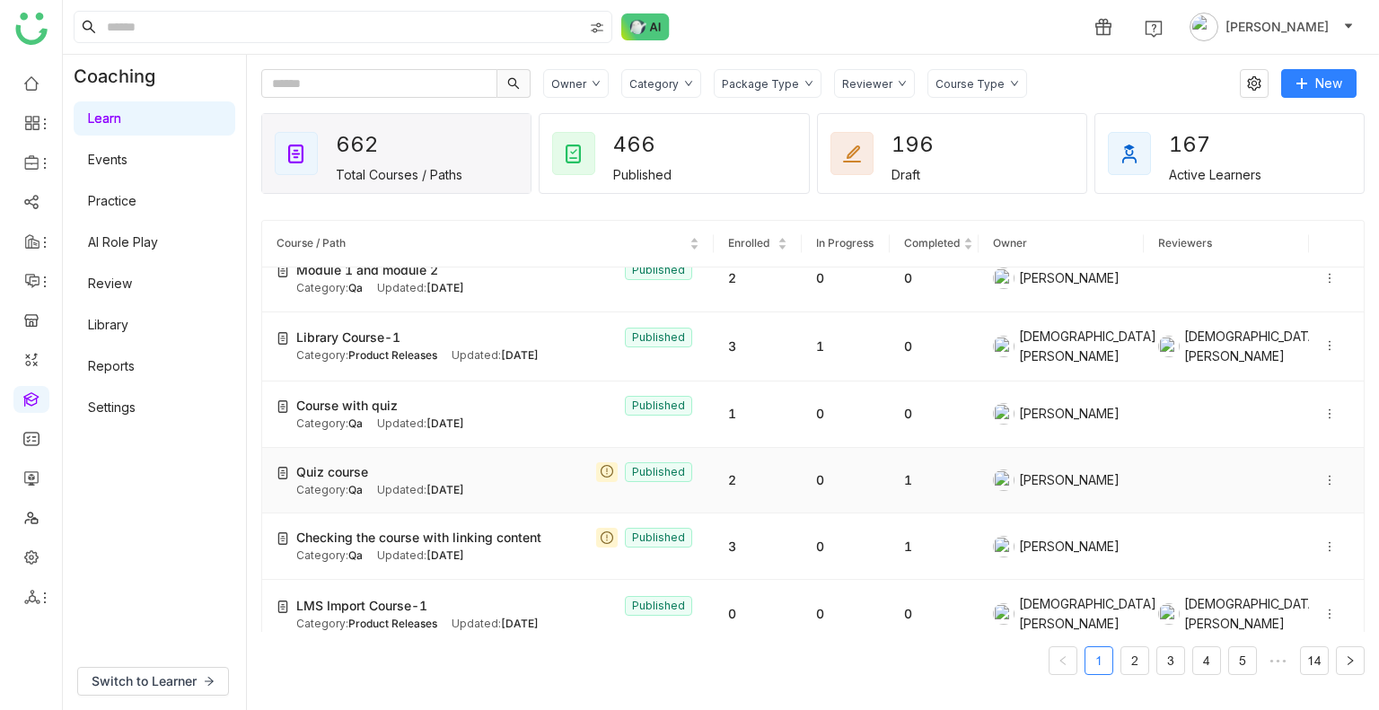
click at [1323, 474] on icon at bounding box center [1329, 480] width 13 height 13
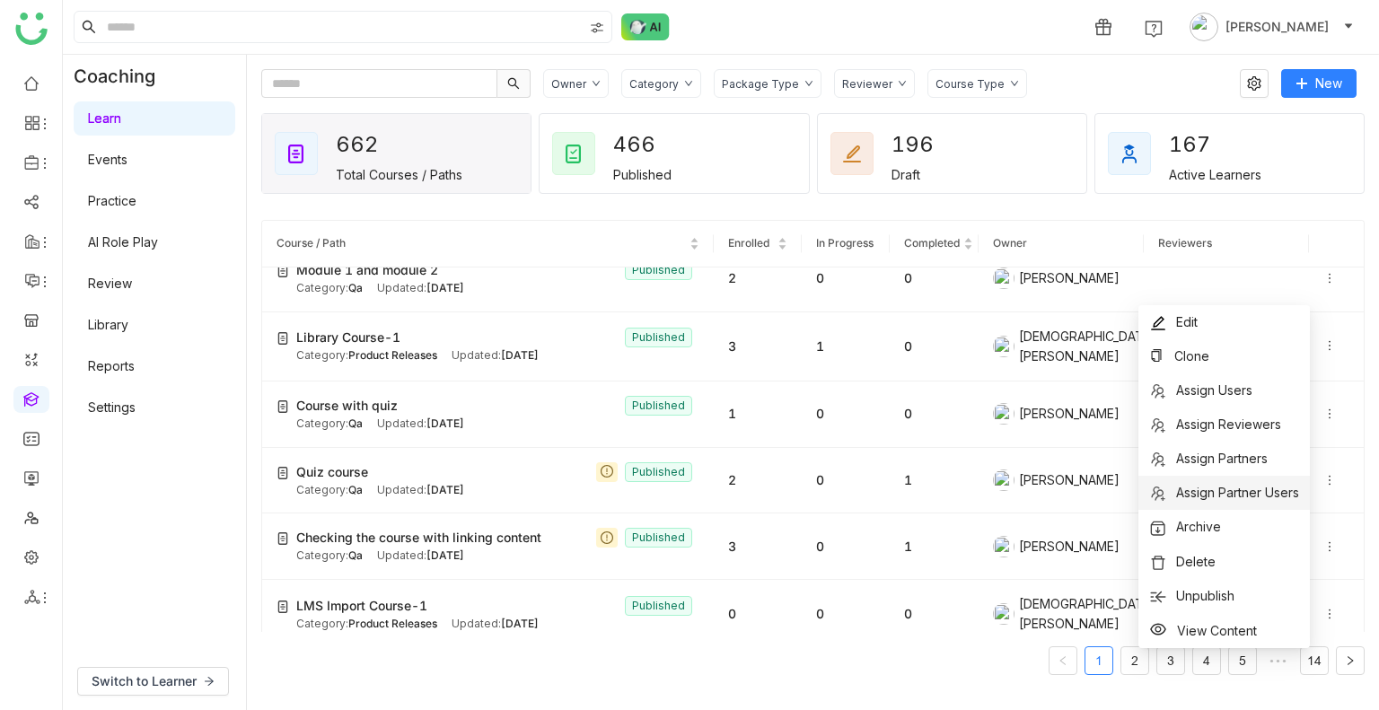
click at [1274, 496] on span "Assign Partner Users" at bounding box center [1237, 492] width 123 height 15
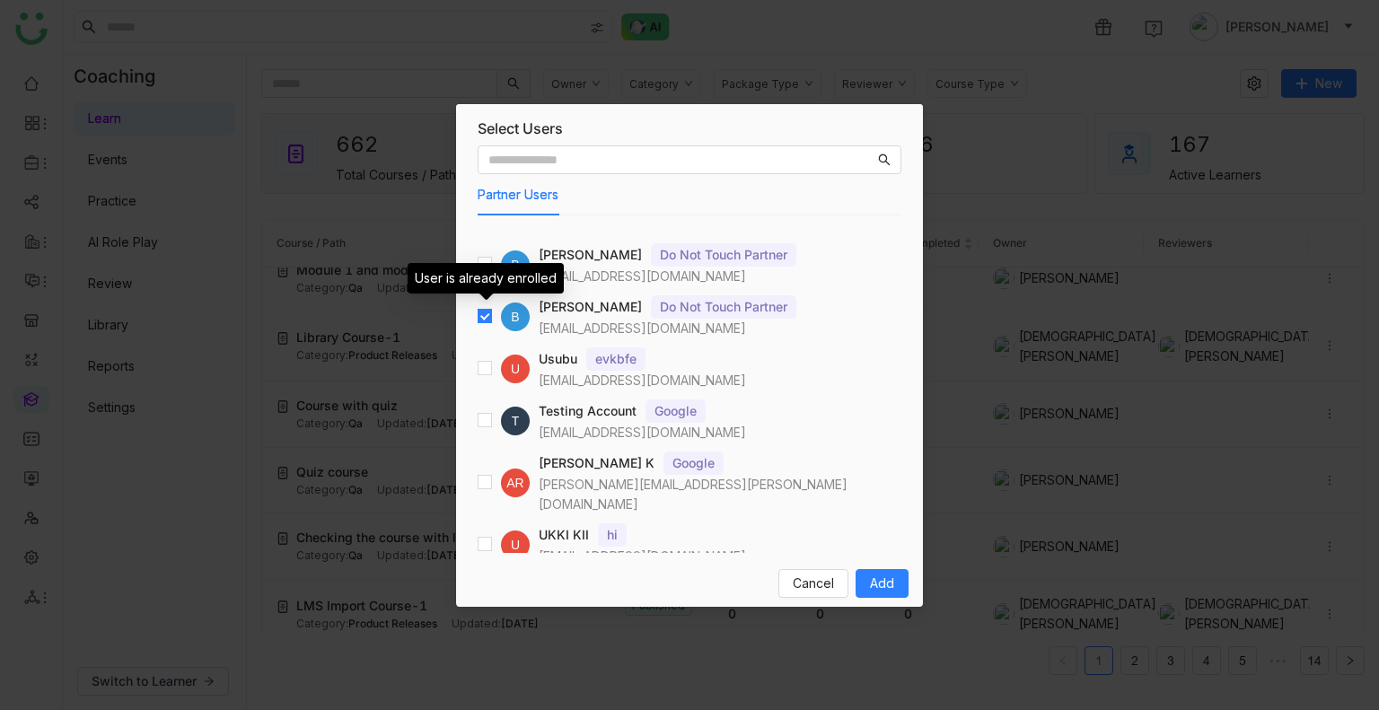
click at [472, 273] on div "User is already enrolled" at bounding box center [486, 278] width 156 height 31
click at [812, 575] on span "Cancel" at bounding box center [813, 584] width 41 height 20
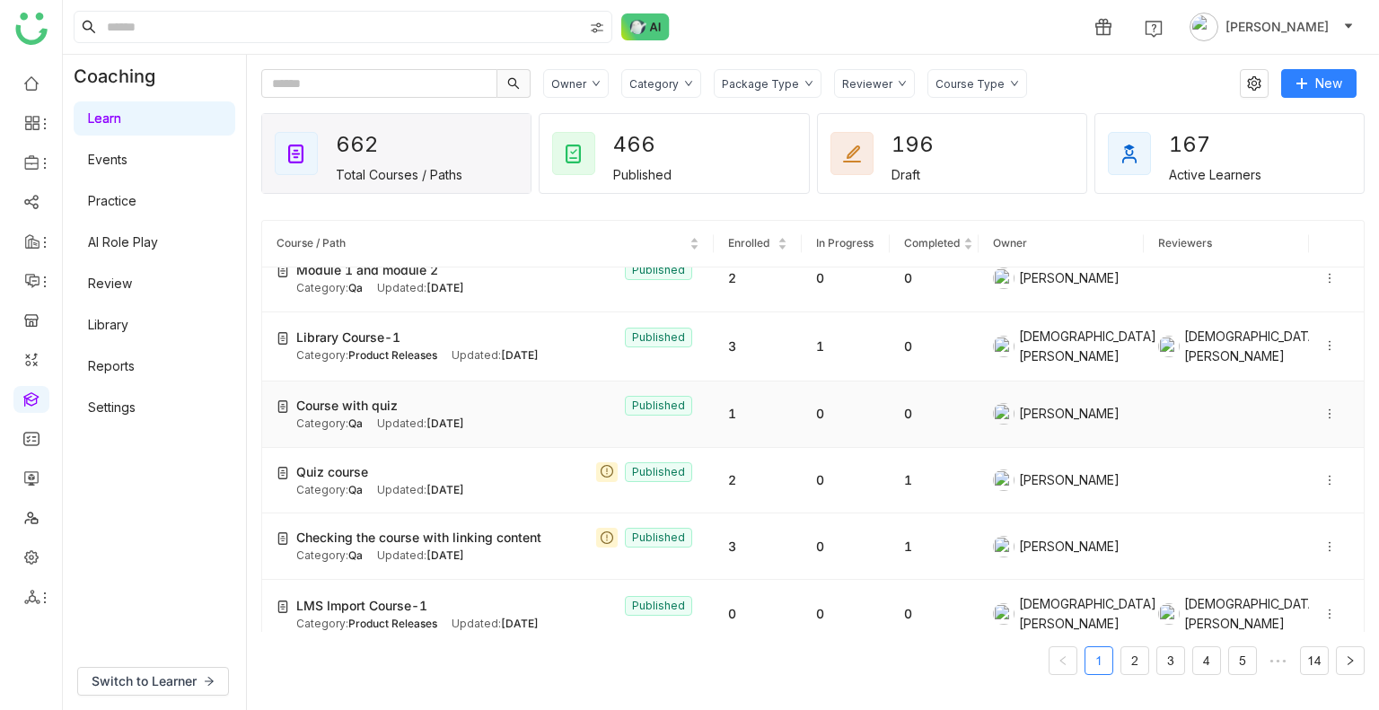
click at [1323, 408] on icon at bounding box center [1329, 414] width 13 height 13
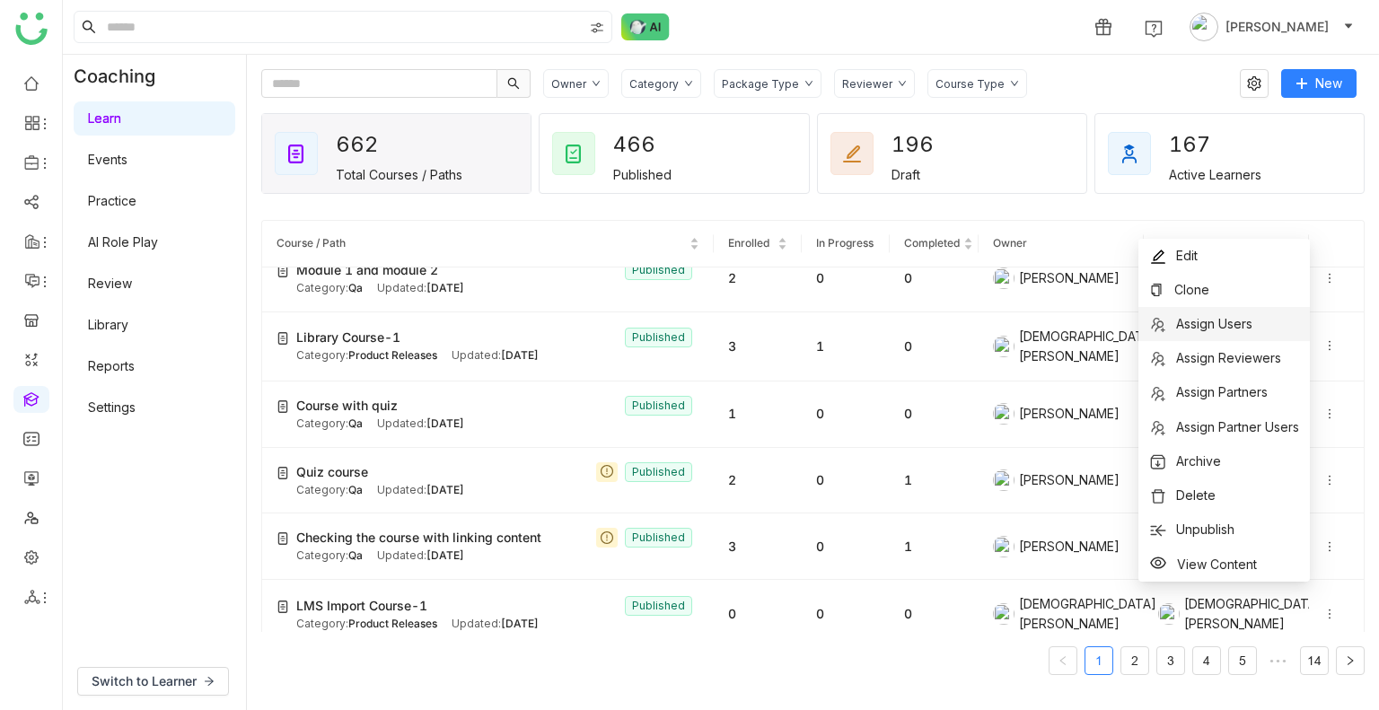
click at [1222, 329] on span "Assign Users" at bounding box center [1214, 323] width 76 height 15
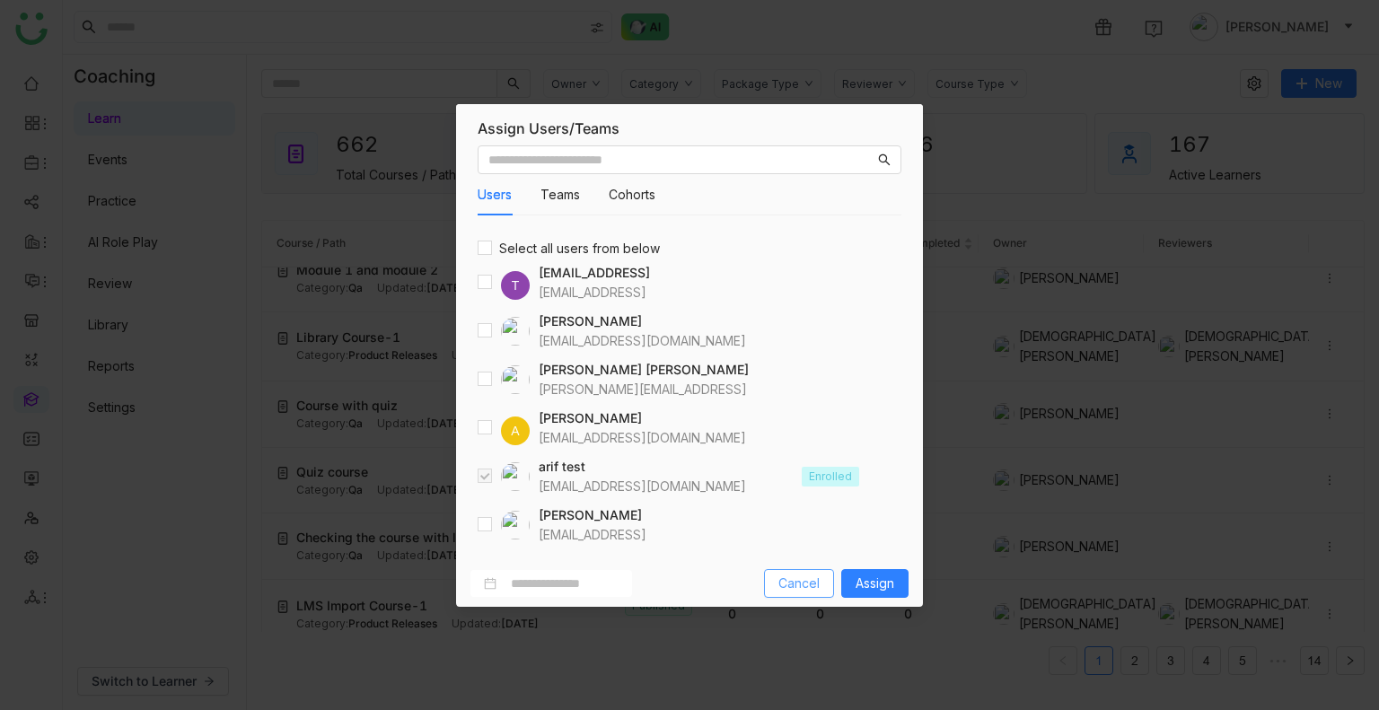
click at [788, 588] on span "Cancel" at bounding box center [798, 584] width 41 height 20
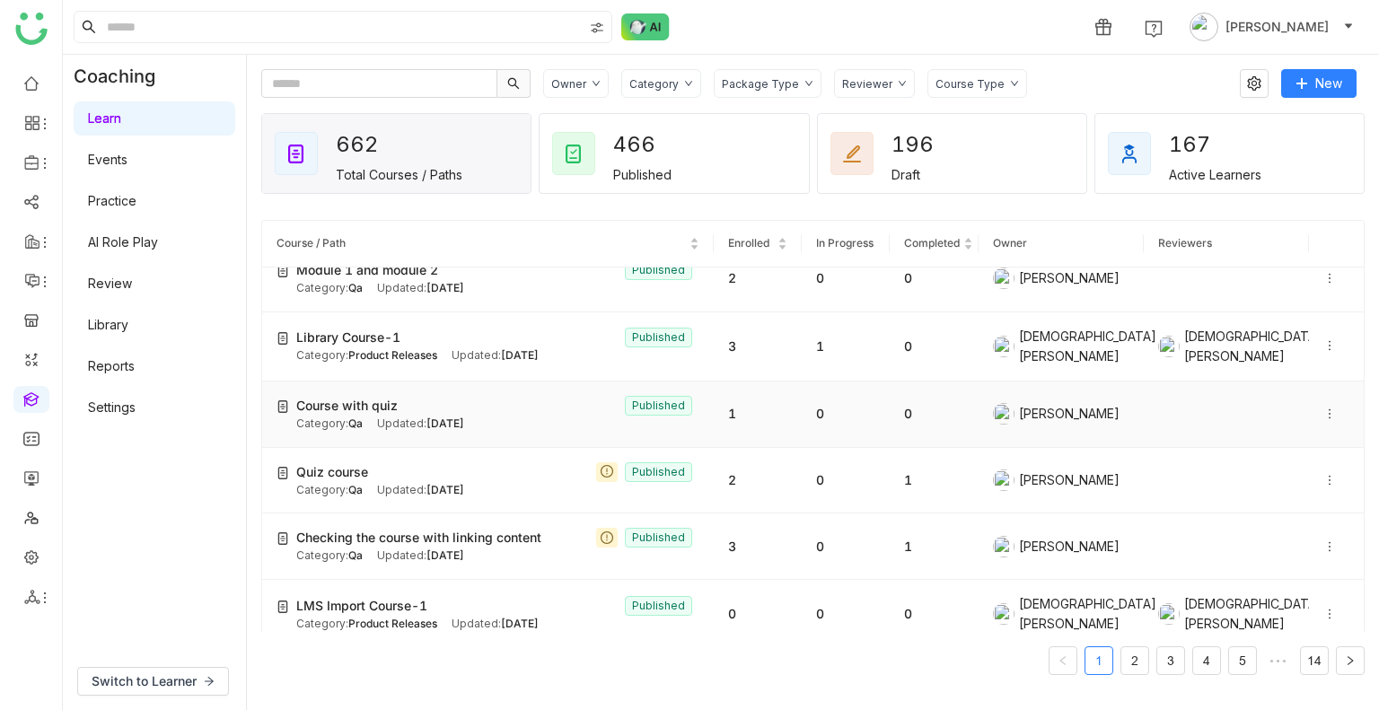
click at [1323, 408] on icon at bounding box center [1329, 414] width 13 height 13
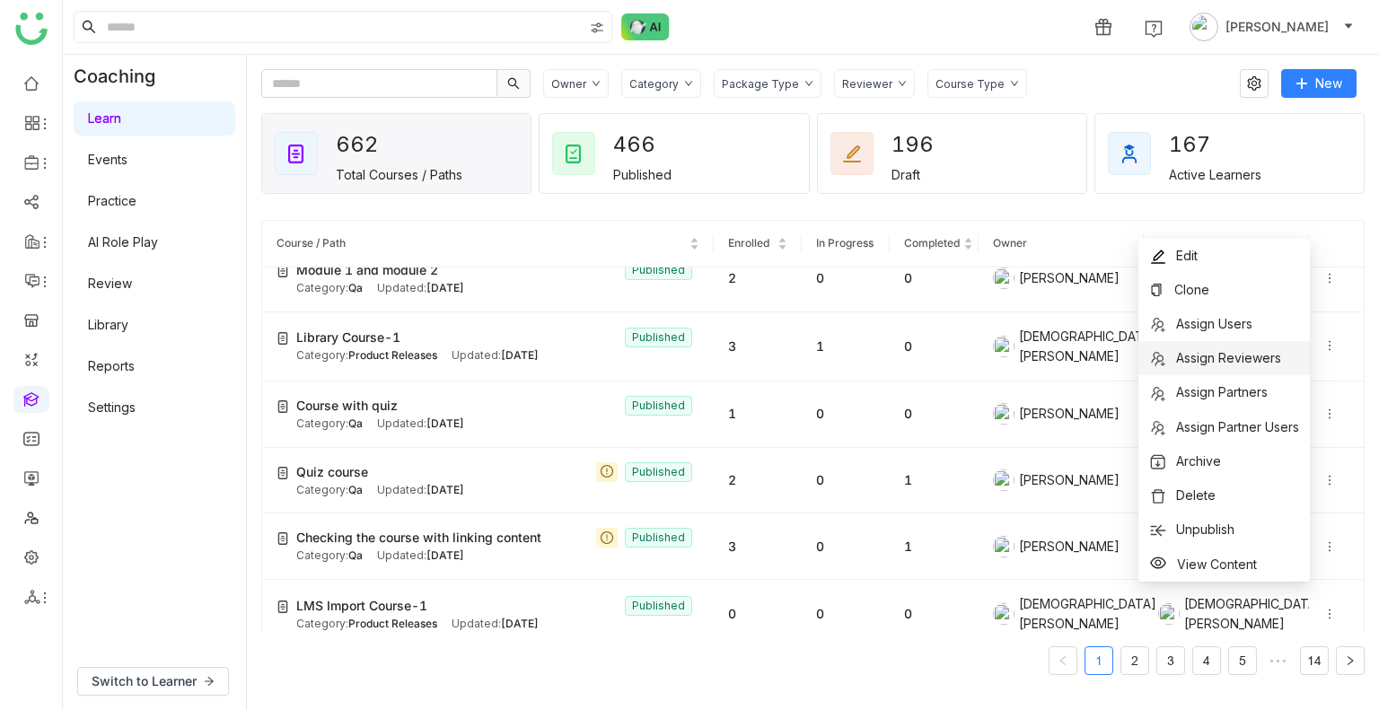
click at [1228, 352] on span "Assign Reviewers" at bounding box center [1228, 357] width 105 height 15
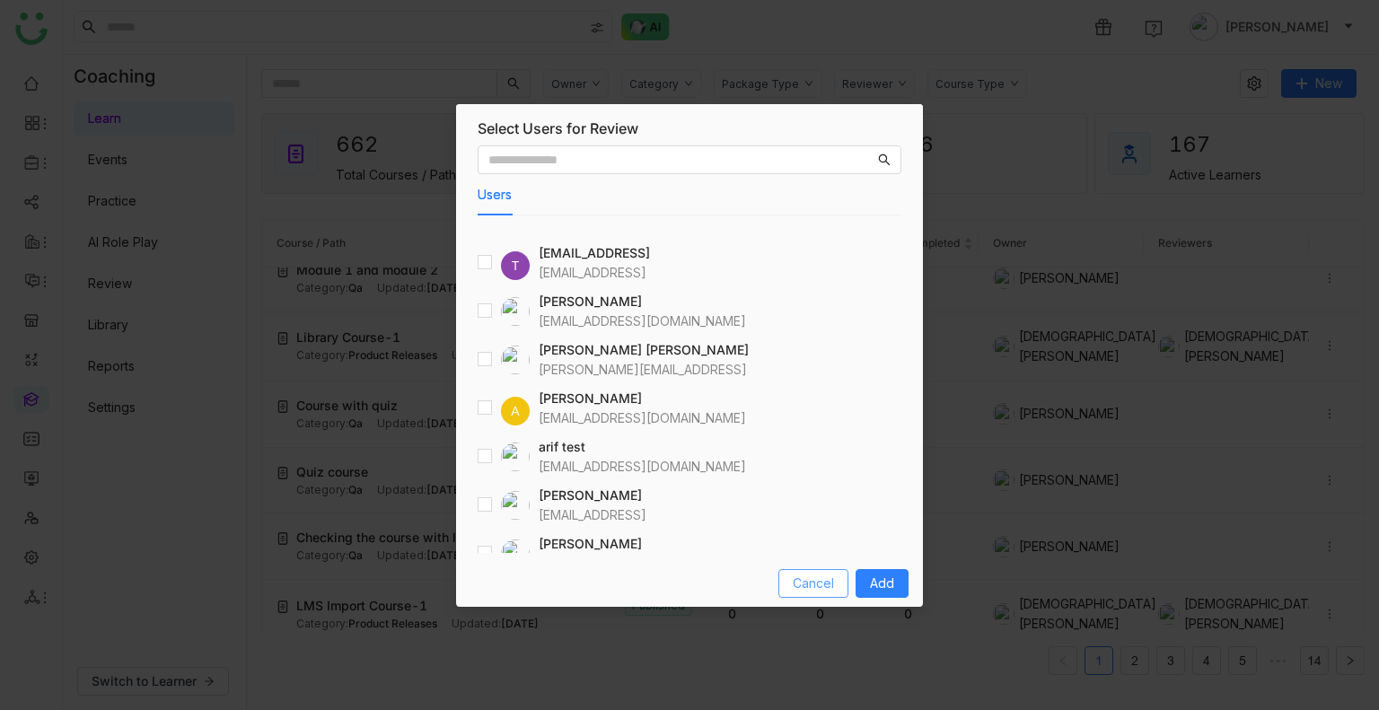
click at [797, 588] on span "Cancel" at bounding box center [813, 584] width 41 height 20
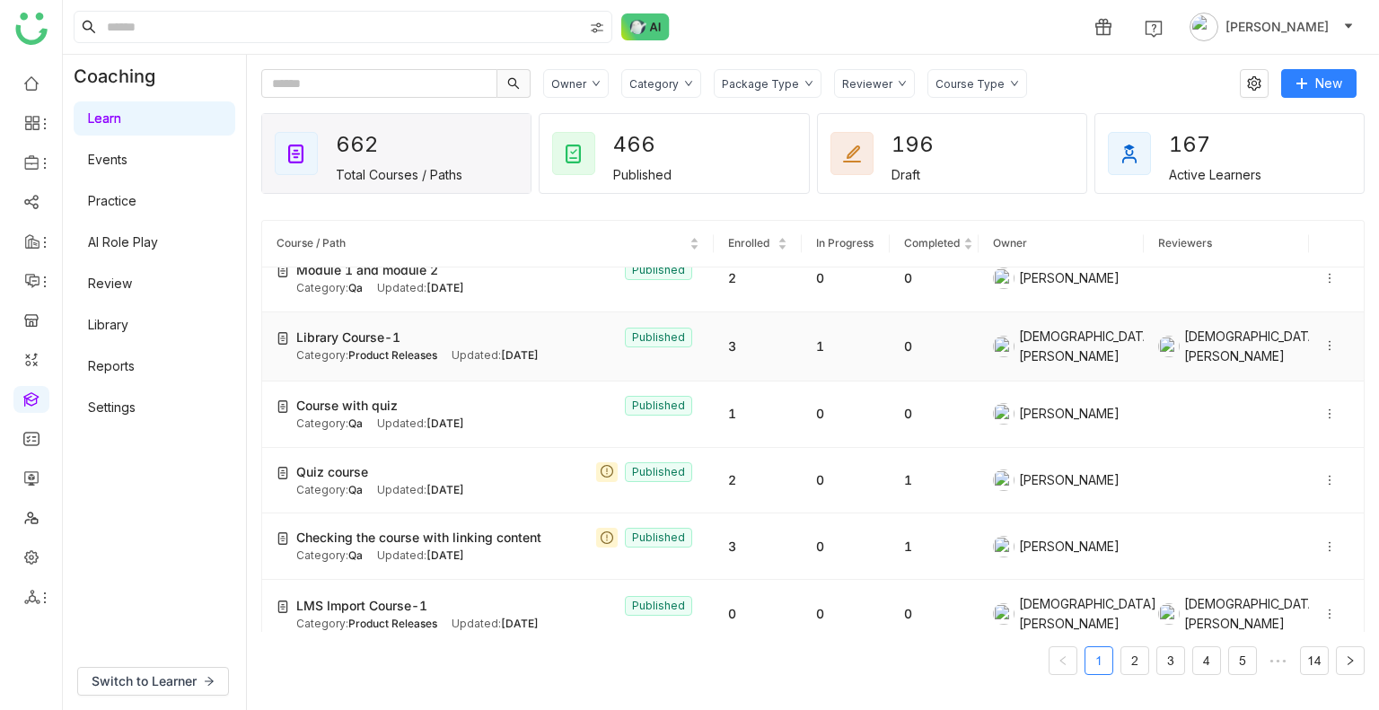
click at [1323, 346] on icon at bounding box center [1329, 345] width 13 height 13
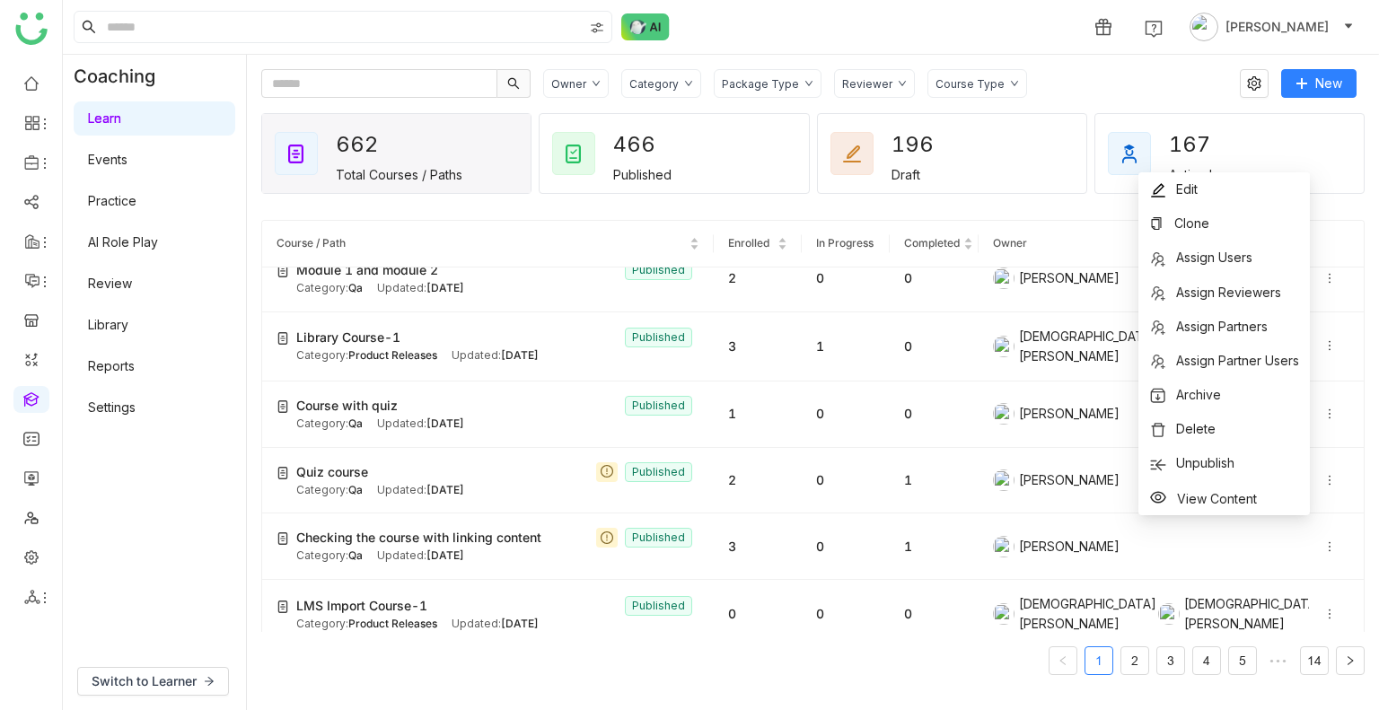
click at [663, 82] on div "Category" at bounding box center [653, 83] width 49 height 13
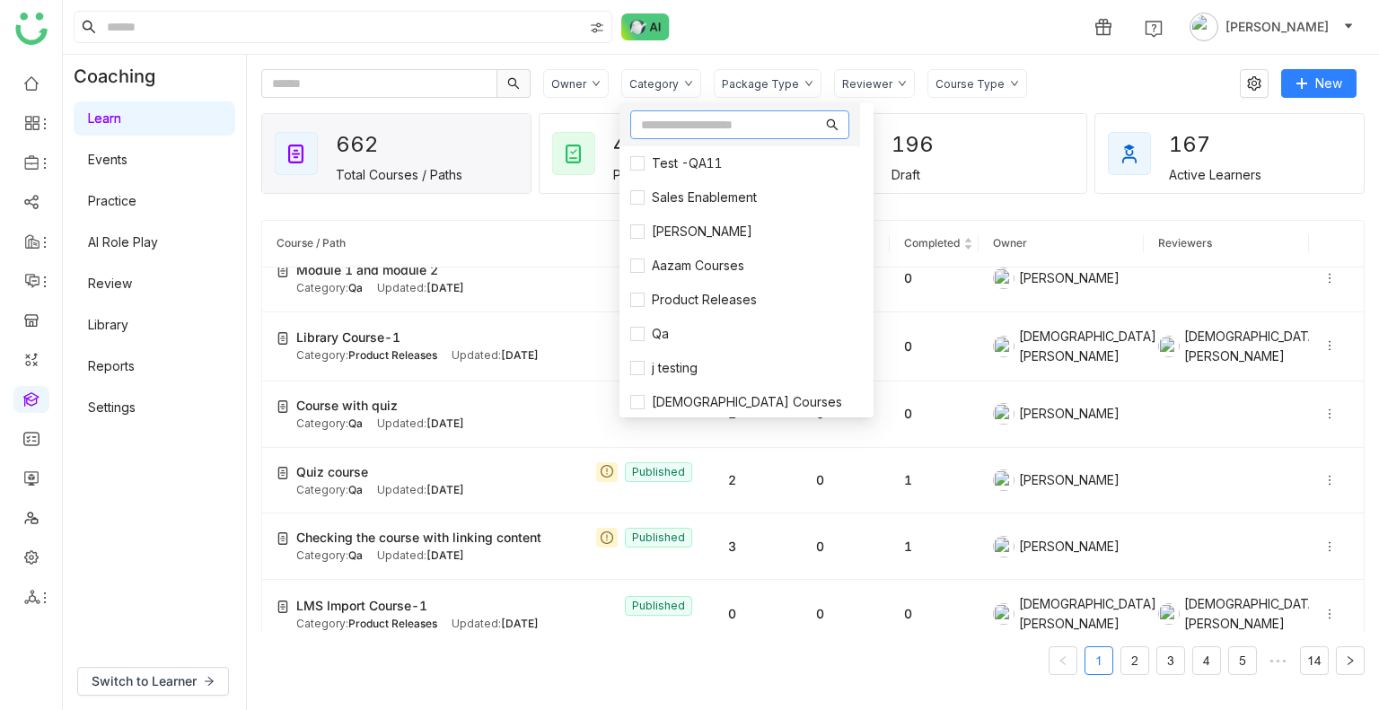
click at [682, 131] on input "text" at bounding box center [731, 125] width 181 height 20
click at [672, 161] on span "Test -QA11" at bounding box center [687, 164] width 85 height 20
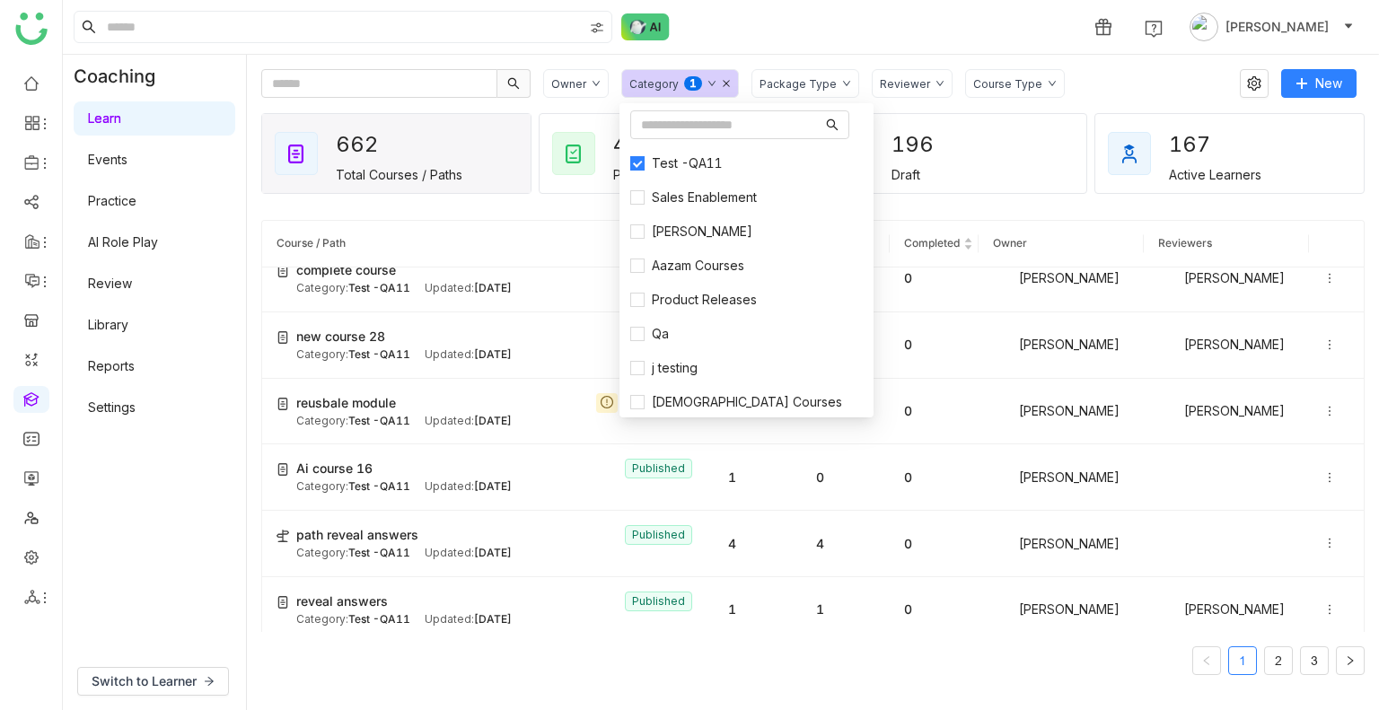
click at [879, 25] on div "1 Uday Bhanu" at bounding box center [721, 27] width 1316 height 54
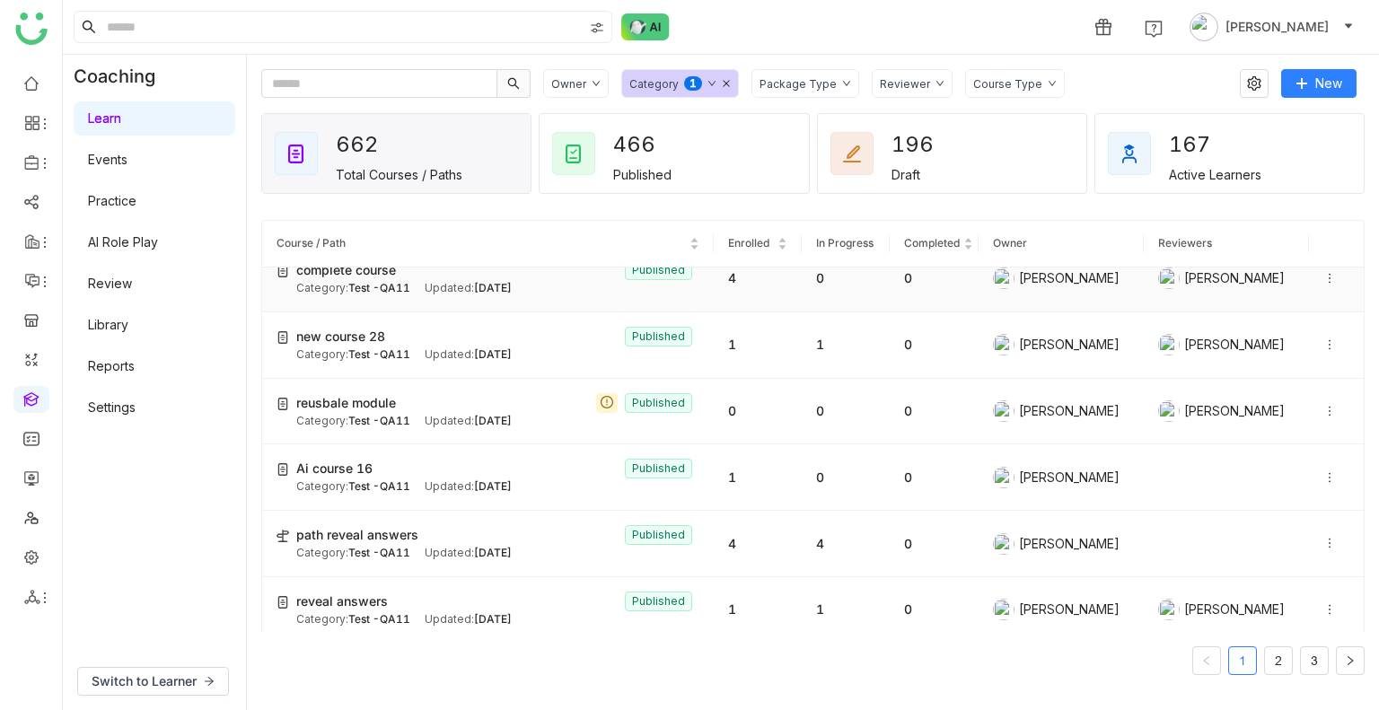
click at [1323, 277] on icon at bounding box center [1329, 278] width 13 height 13
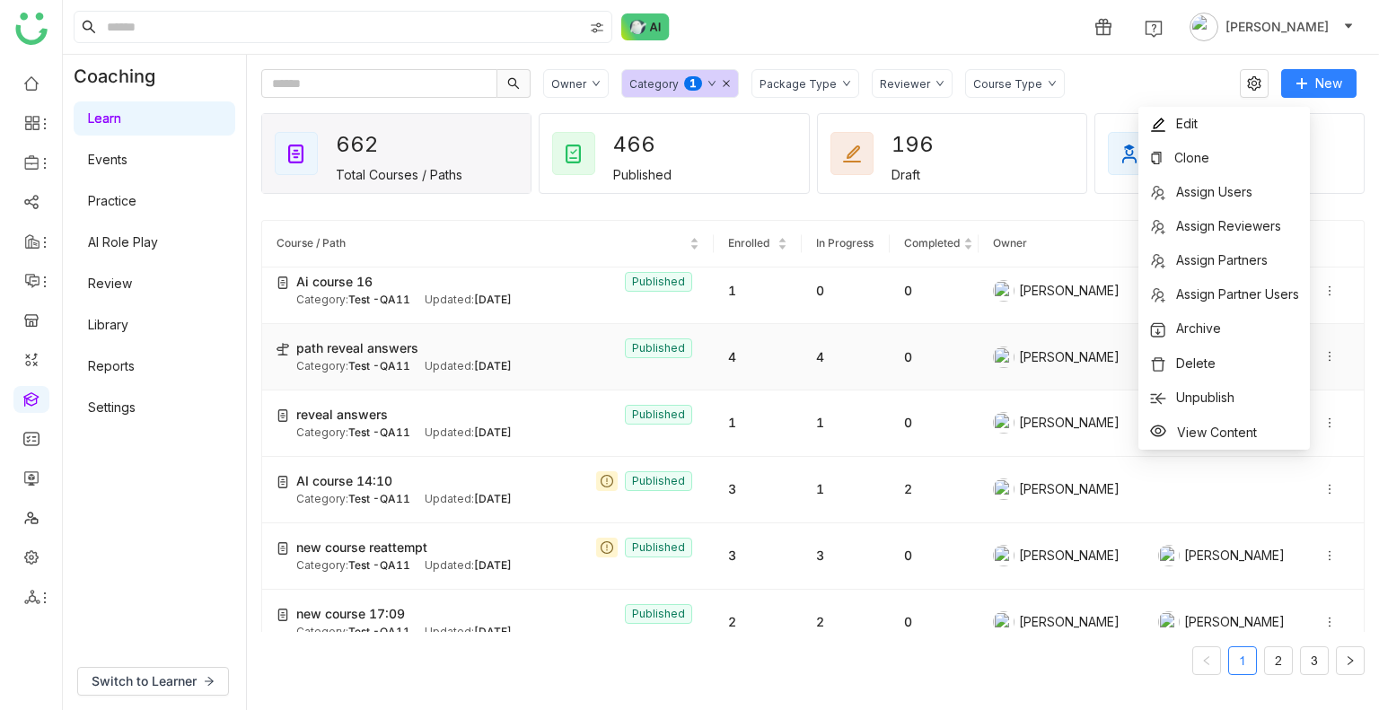
scroll to position [201, 0]
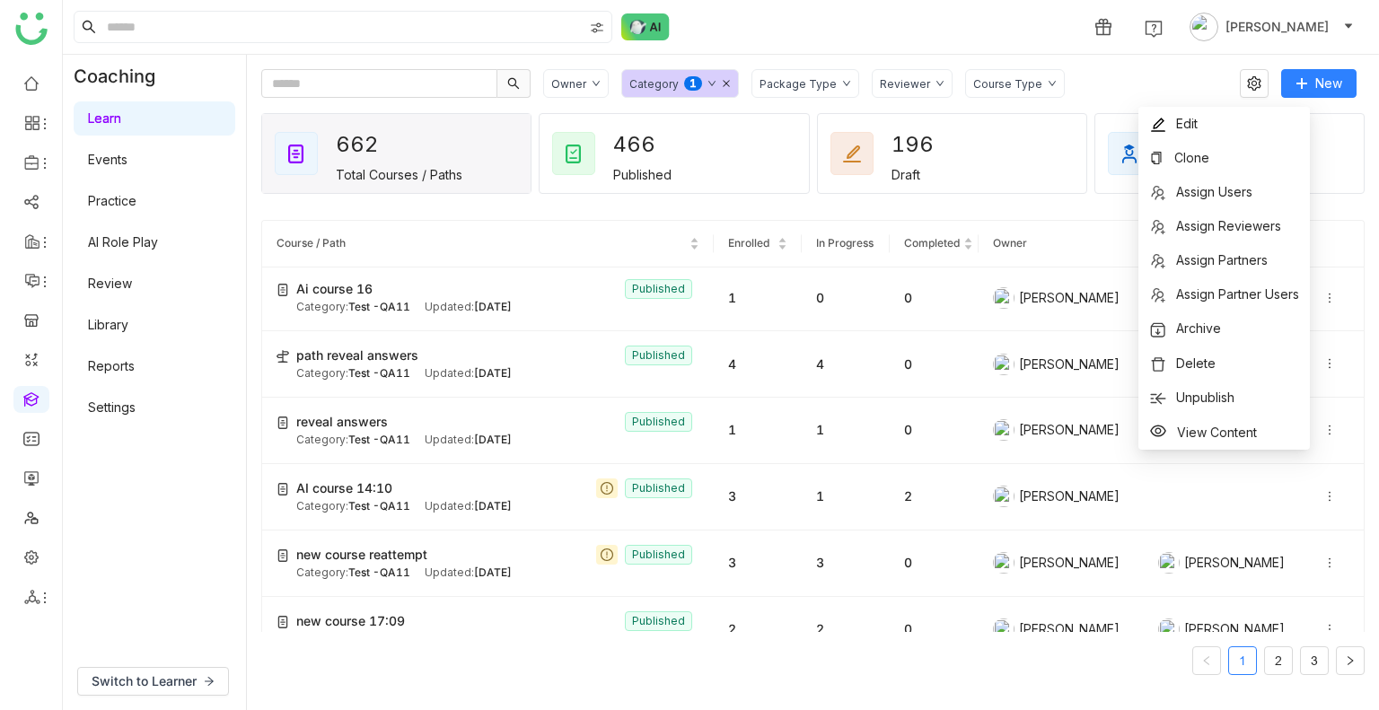
click at [1081, 83] on div "Owner Category 0 1 2 3 4 5 6 7 8 9 Package Type Reviewer Course Type" at bounding box center [885, 83] width 684 height 29
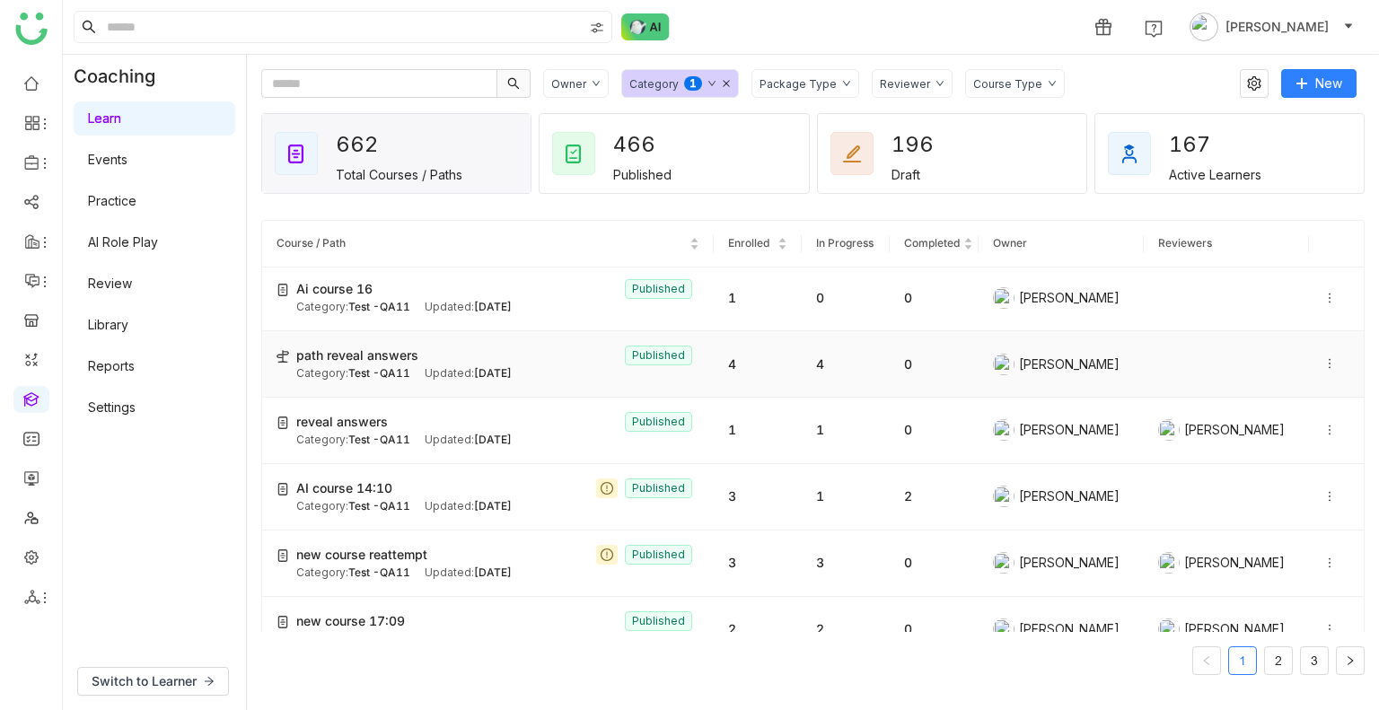
click at [1323, 362] on icon at bounding box center [1329, 363] width 13 height 13
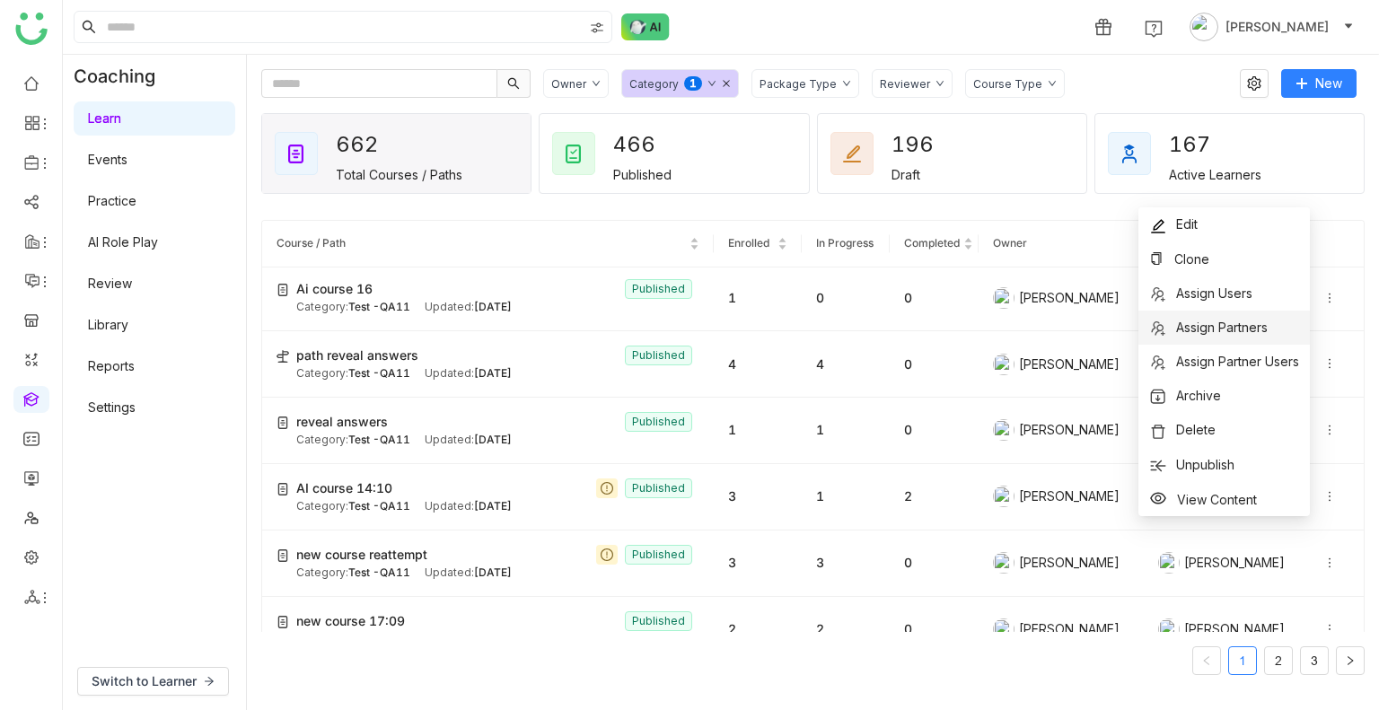
click at [1213, 330] on span "Assign Partners" at bounding box center [1222, 327] width 92 height 15
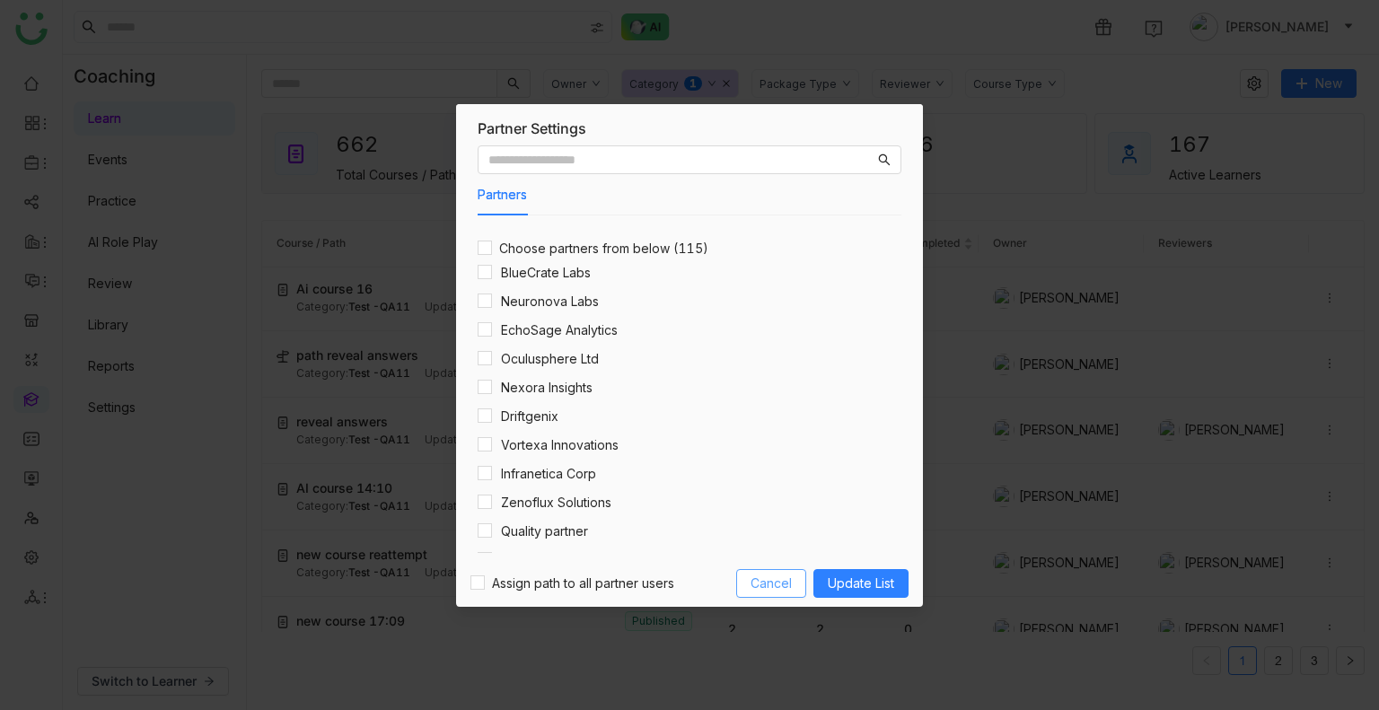
click at [775, 591] on span "Cancel" at bounding box center [771, 584] width 41 height 20
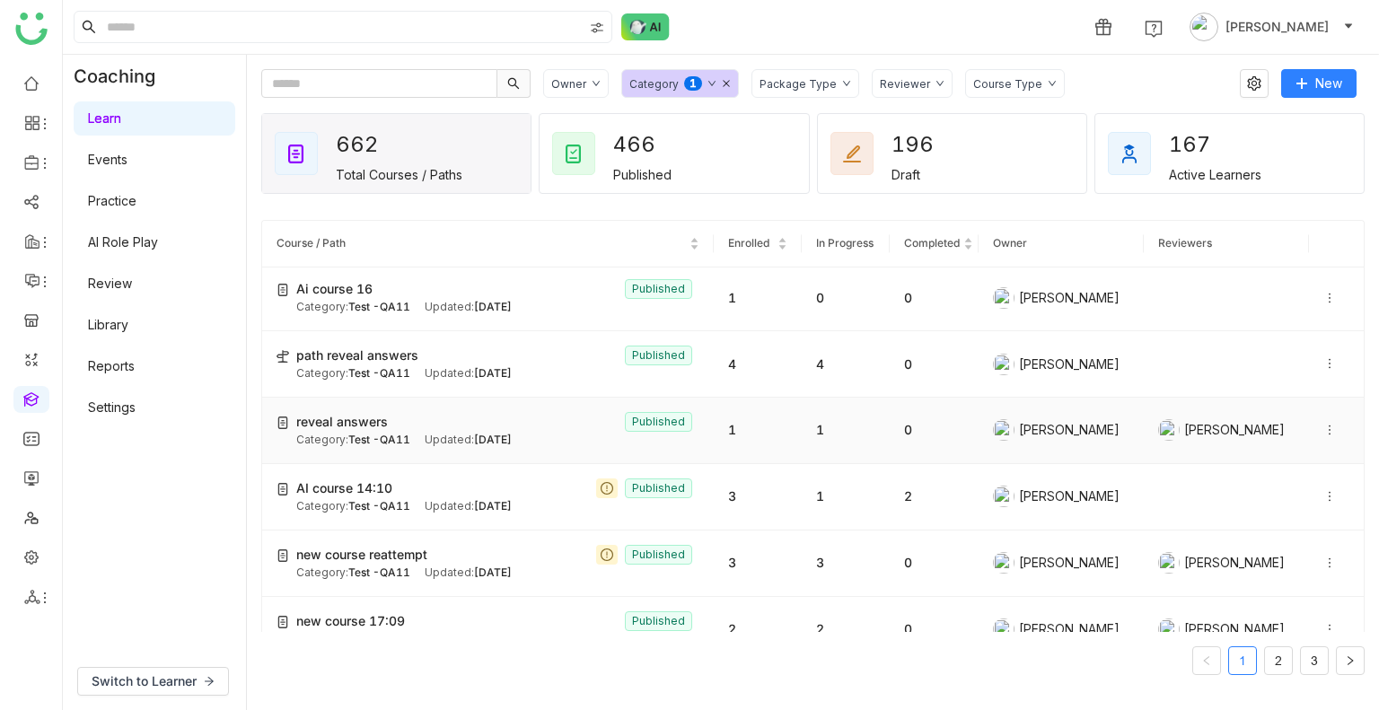
click at [1323, 425] on icon at bounding box center [1329, 430] width 13 height 13
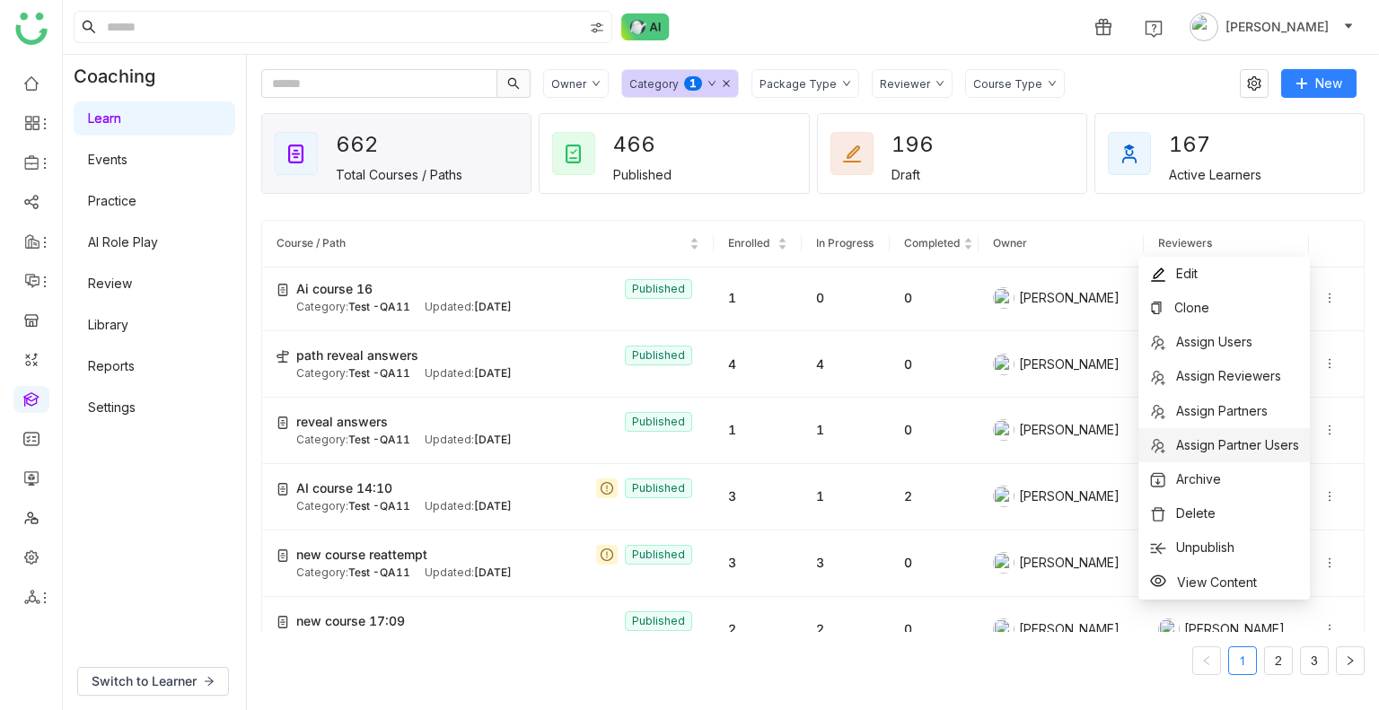
click at [1246, 440] on span "Assign Partner Users" at bounding box center [1237, 444] width 123 height 15
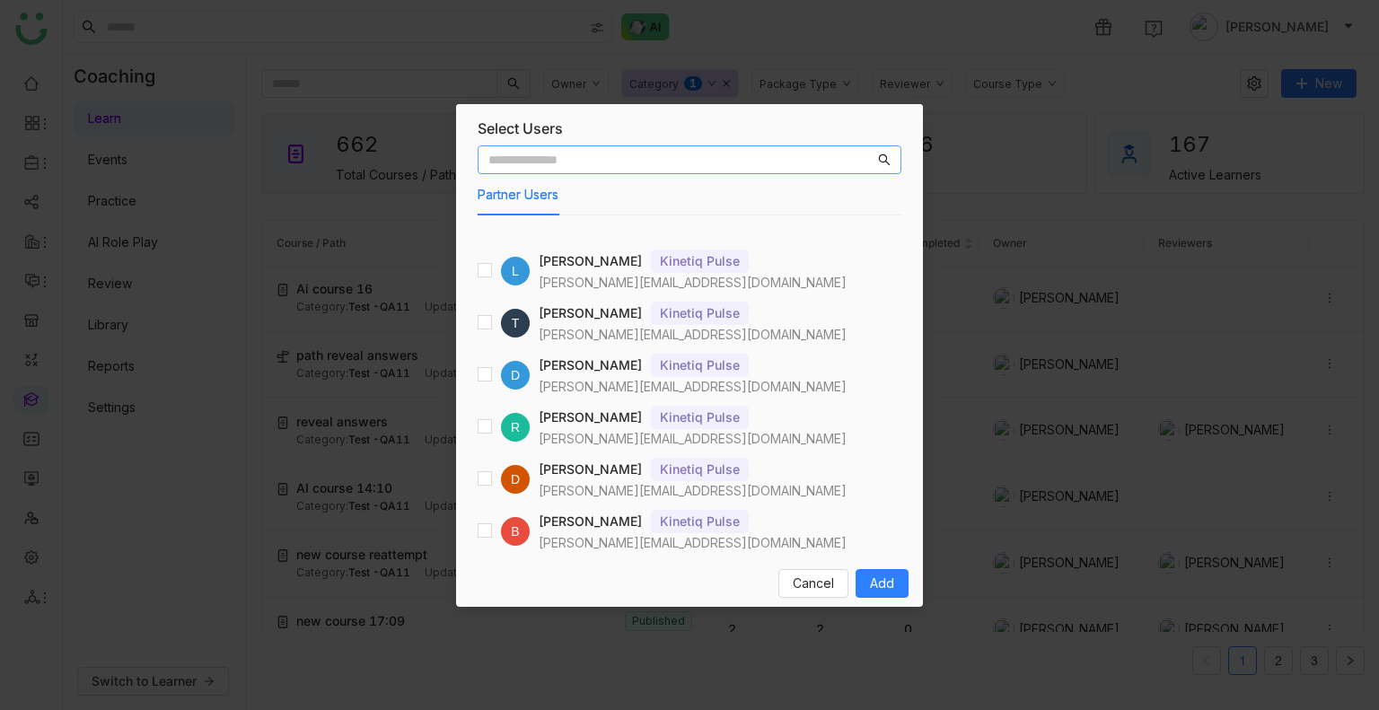
scroll to position [4301, 0]
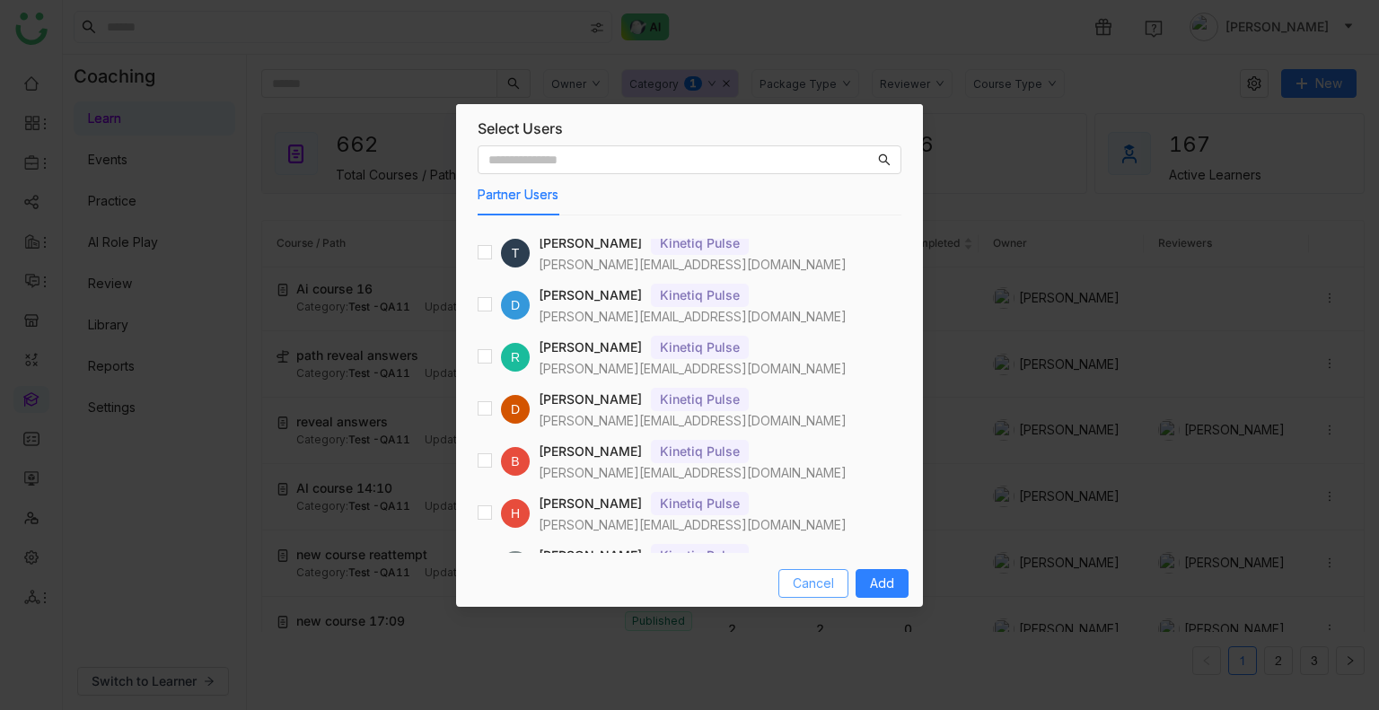
click at [820, 583] on span "Cancel" at bounding box center [813, 584] width 41 height 20
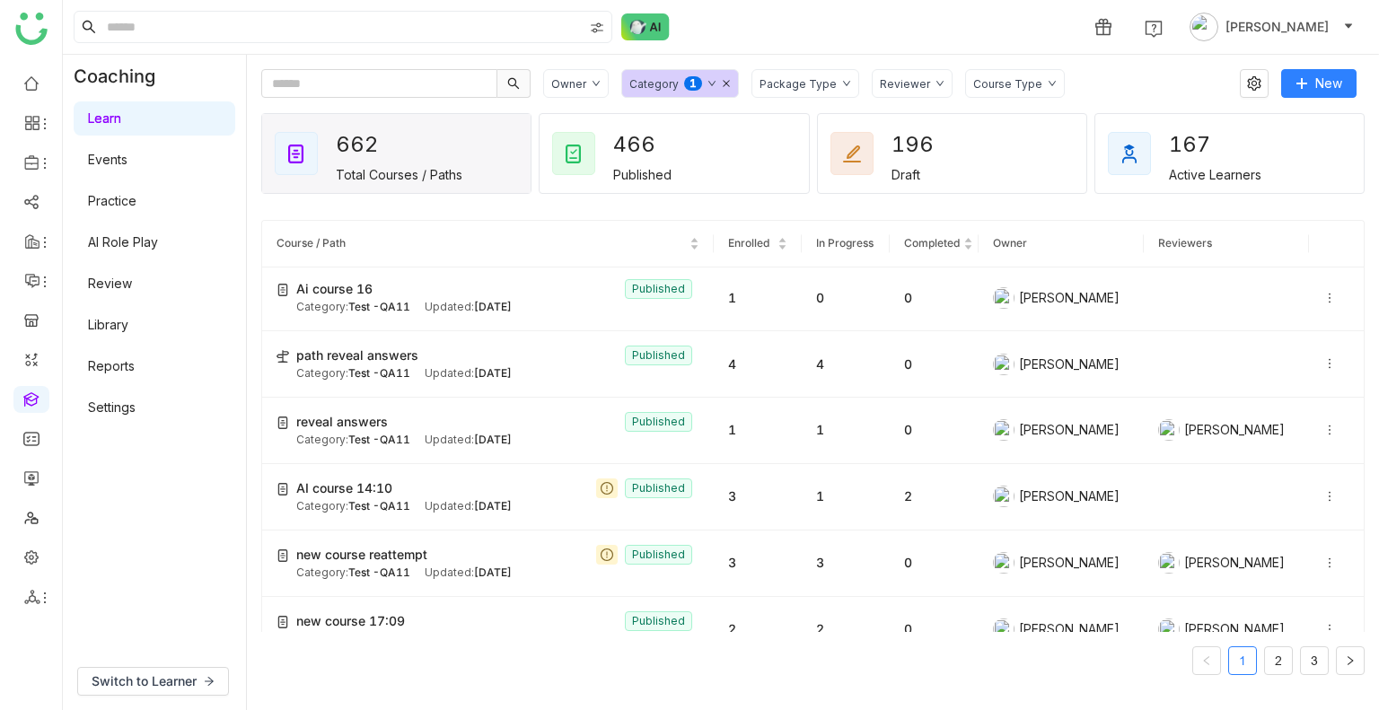
click at [783, 78] on div "Package Type" at bounding box center [798, 83] width 77 height 13
click at [785, 192] on span "Library" at bounding box center [799, 189] width 55 height 20
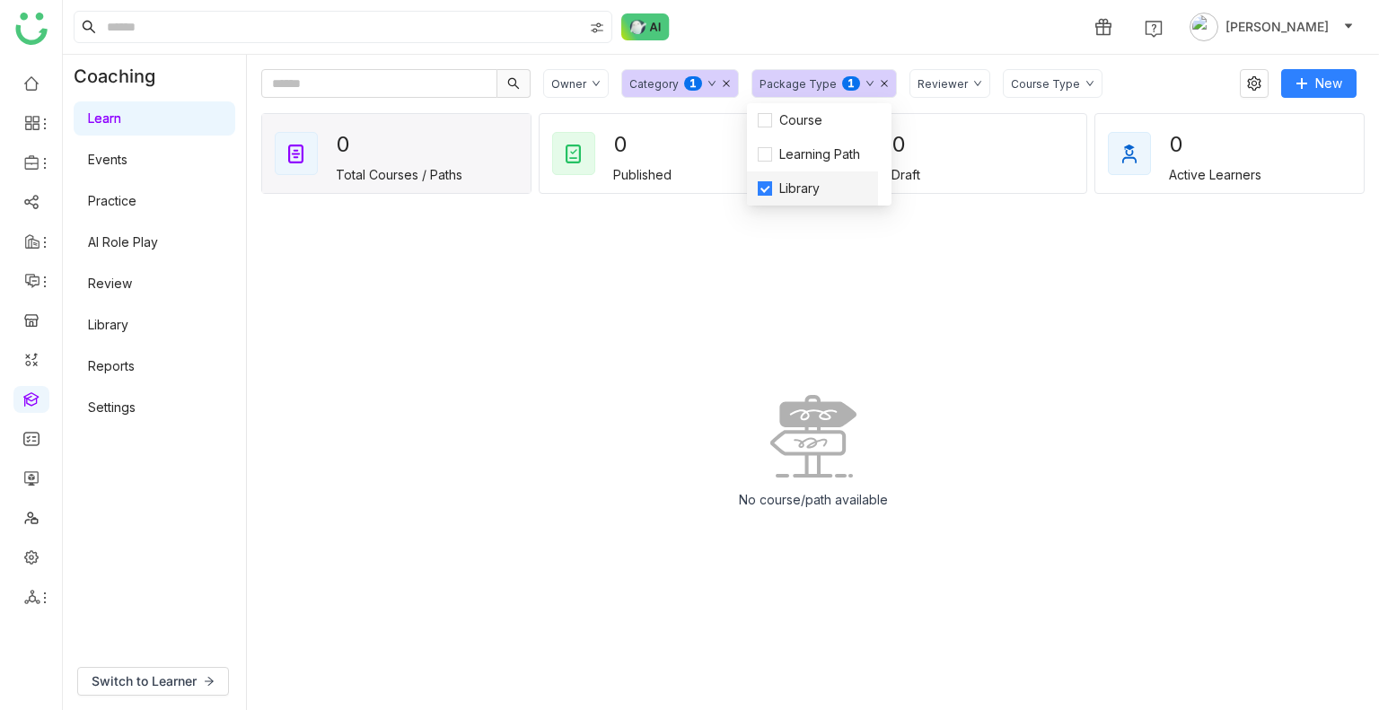
click at [785, 192] on span "Library" at bounding box center [799, 189] width 55 height 20
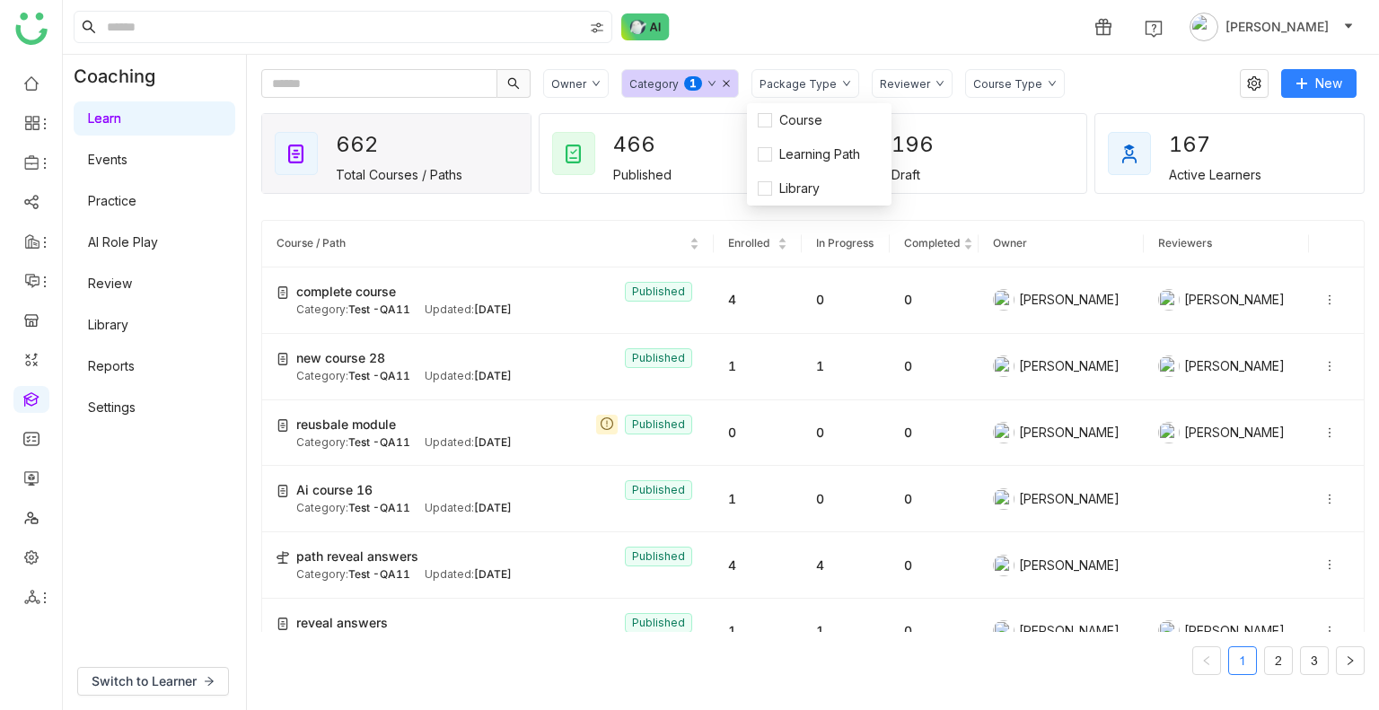
click at [723, 88] on div "Category 0 1 2 3 4 5 6 7 8 9" at bounding box center [680, 83] width 118 height 29
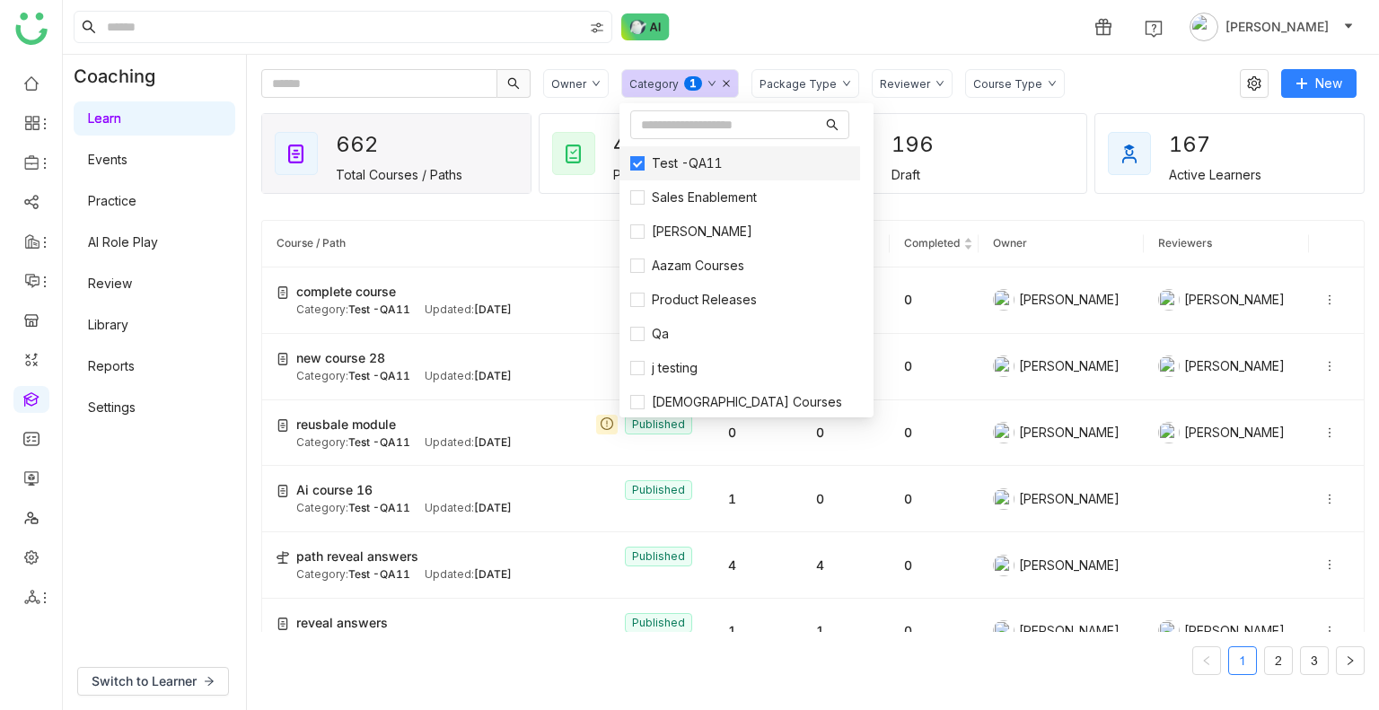
click at [664, 165] on span "Test -QA11" at bounding box center [687, 164] width 85 height 20
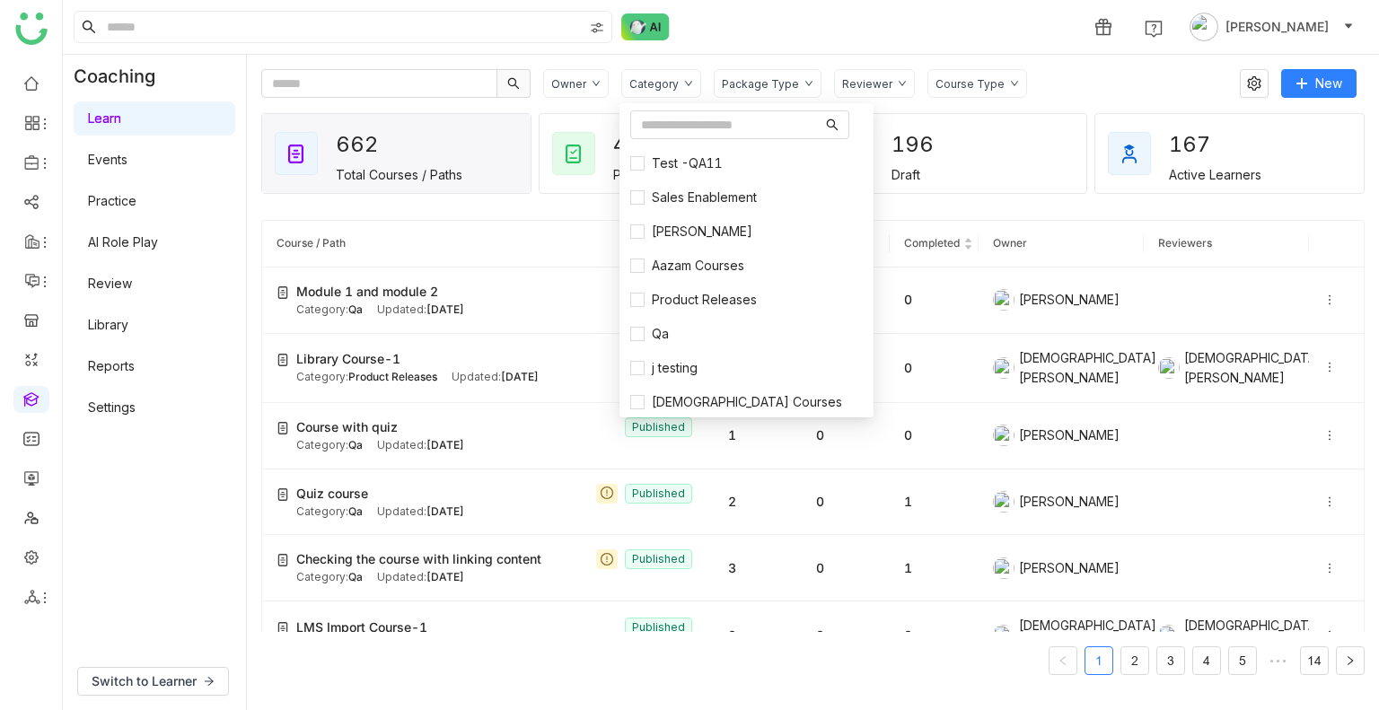
click at [768, 89] on div "Package Type" at bounding box center [760, 83] width 77 height 13
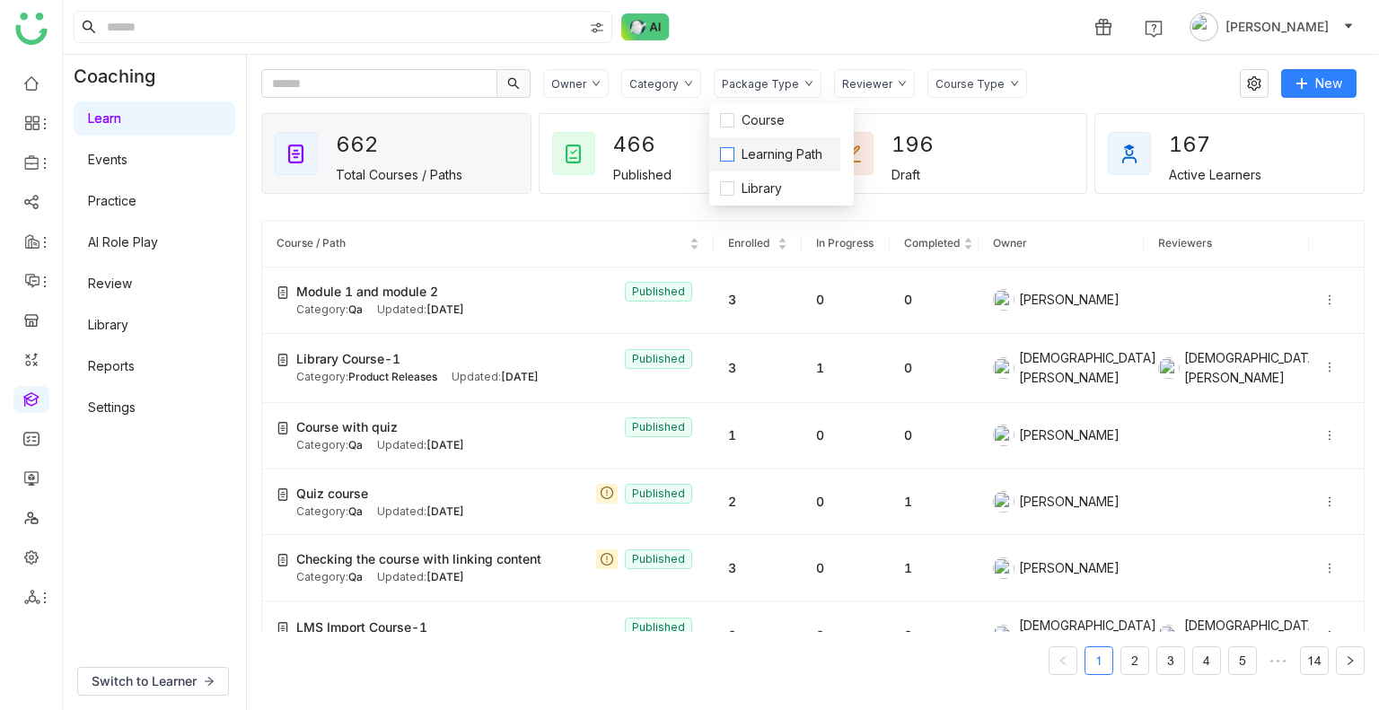
click at [777, 146] on span "Learning Path" at bounding box center [781, 155] width 95 height 20
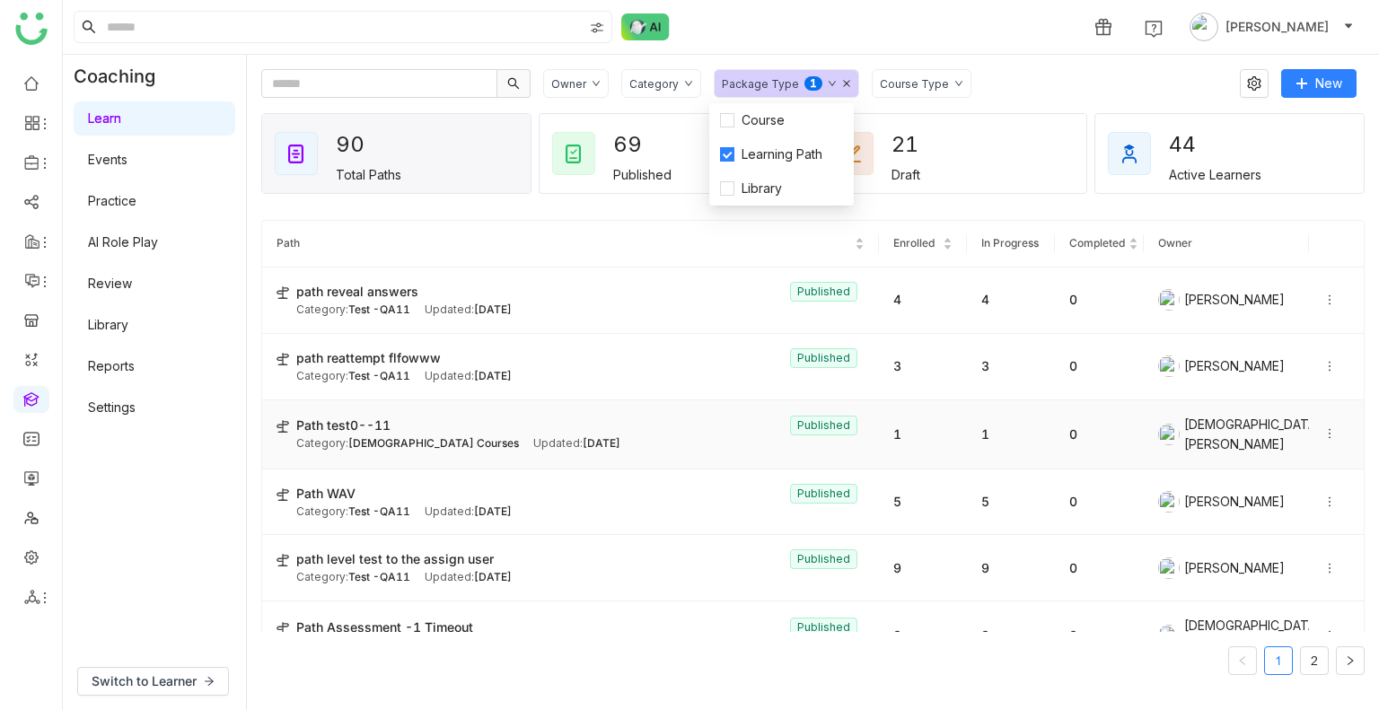
click at [1323, 434] on icon at bounding box center [1329, 433] width 13 height 13
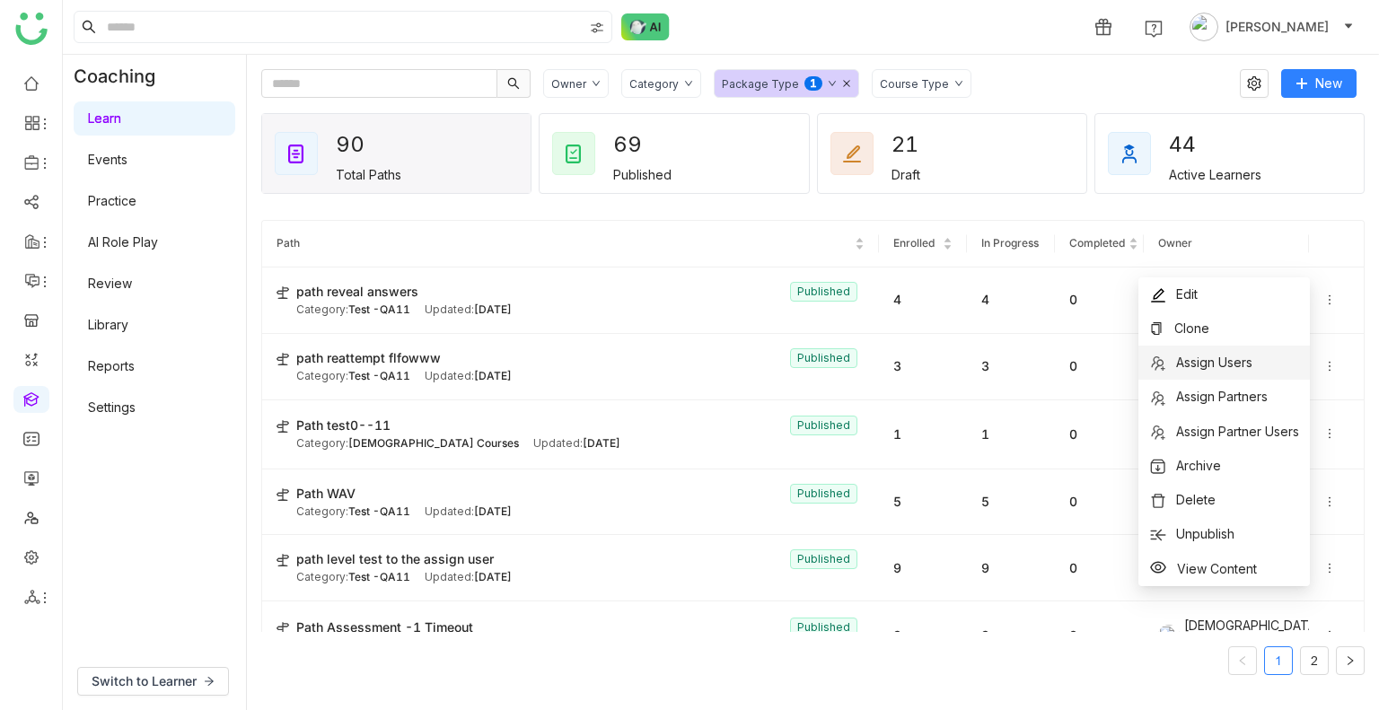
click at [1208, 362] on span "Assign Users" at bounding box center [1214, 362] width 76 height 15
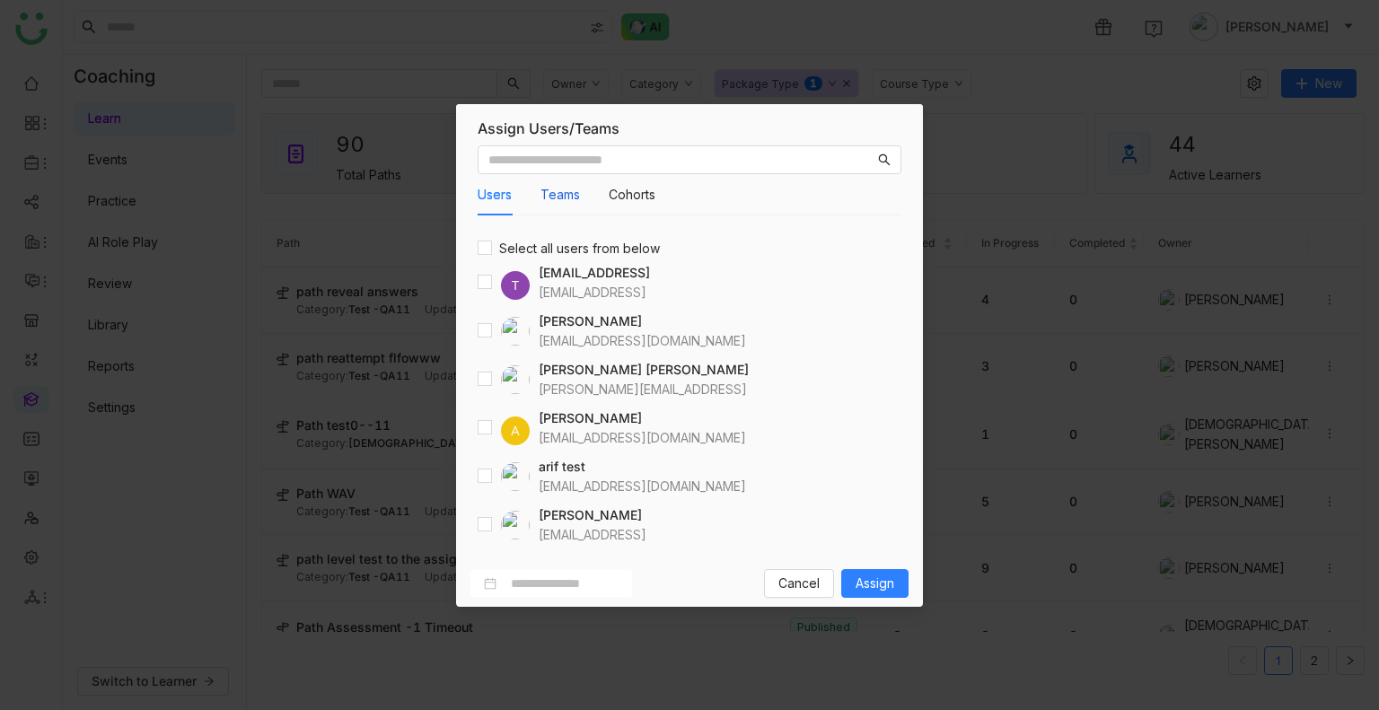
click at [578, 189] on button "Teams" at bounding box center [560, 195] width 40 height 20
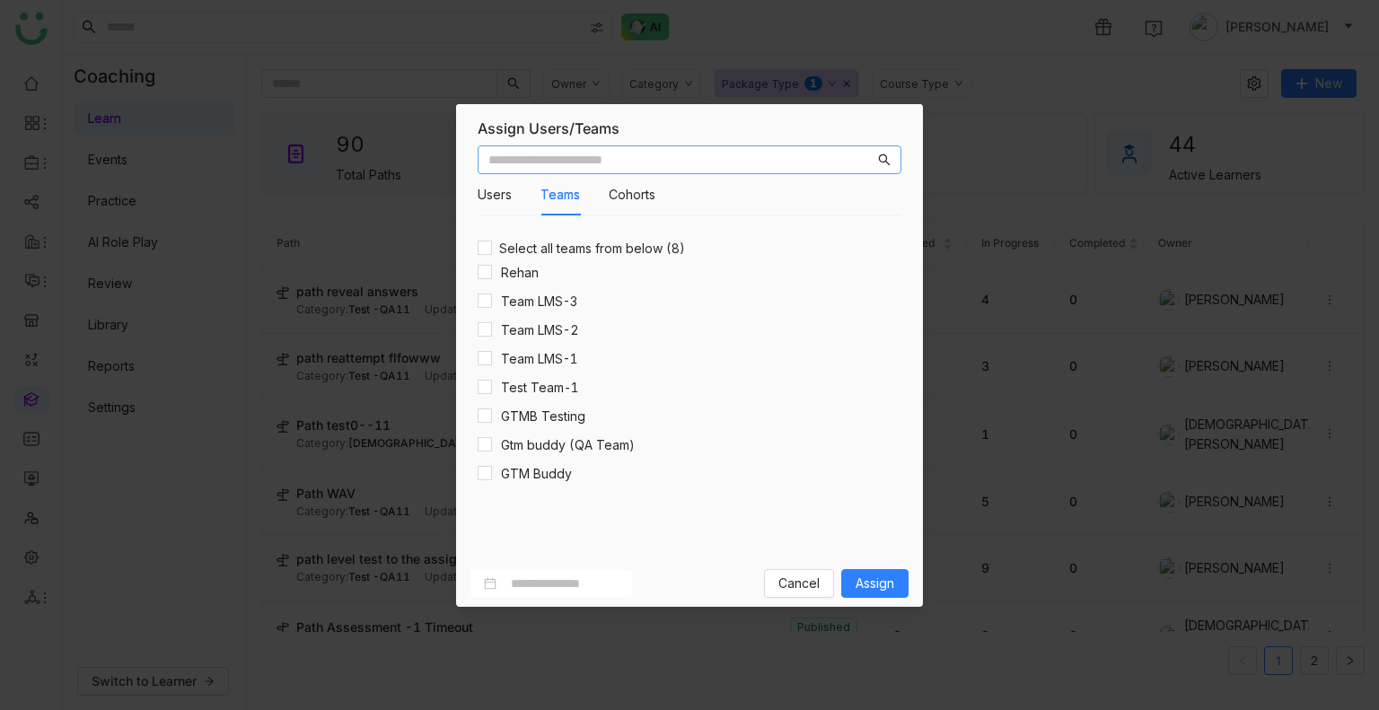
click at [546, 153] on input "text" at bounding box center [681, 160] width 386 height 20
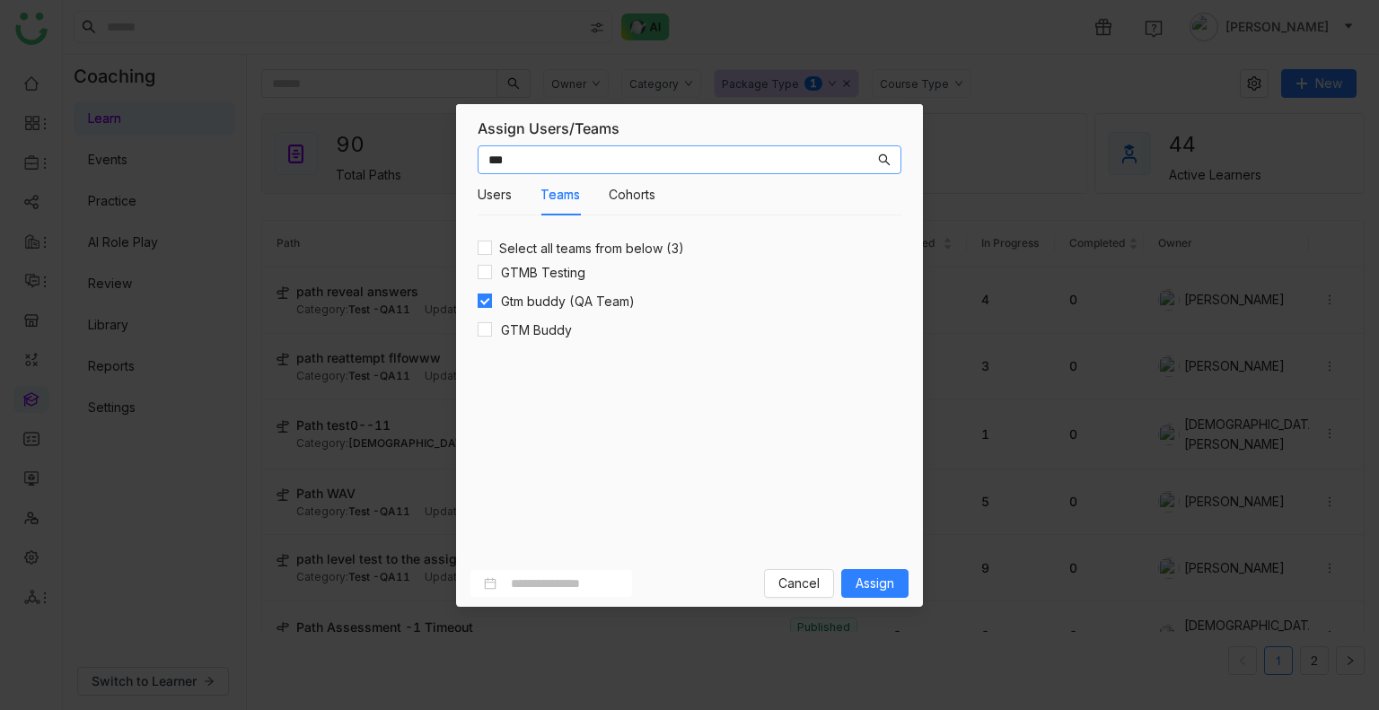
click at [516, 166] on input "***" at bounding box center [681, 160] width 386 height 20
type input "*"
type input "***"
click at [875, 588] on span "Assign" at bounding box center [875, 584] width 39 height 20
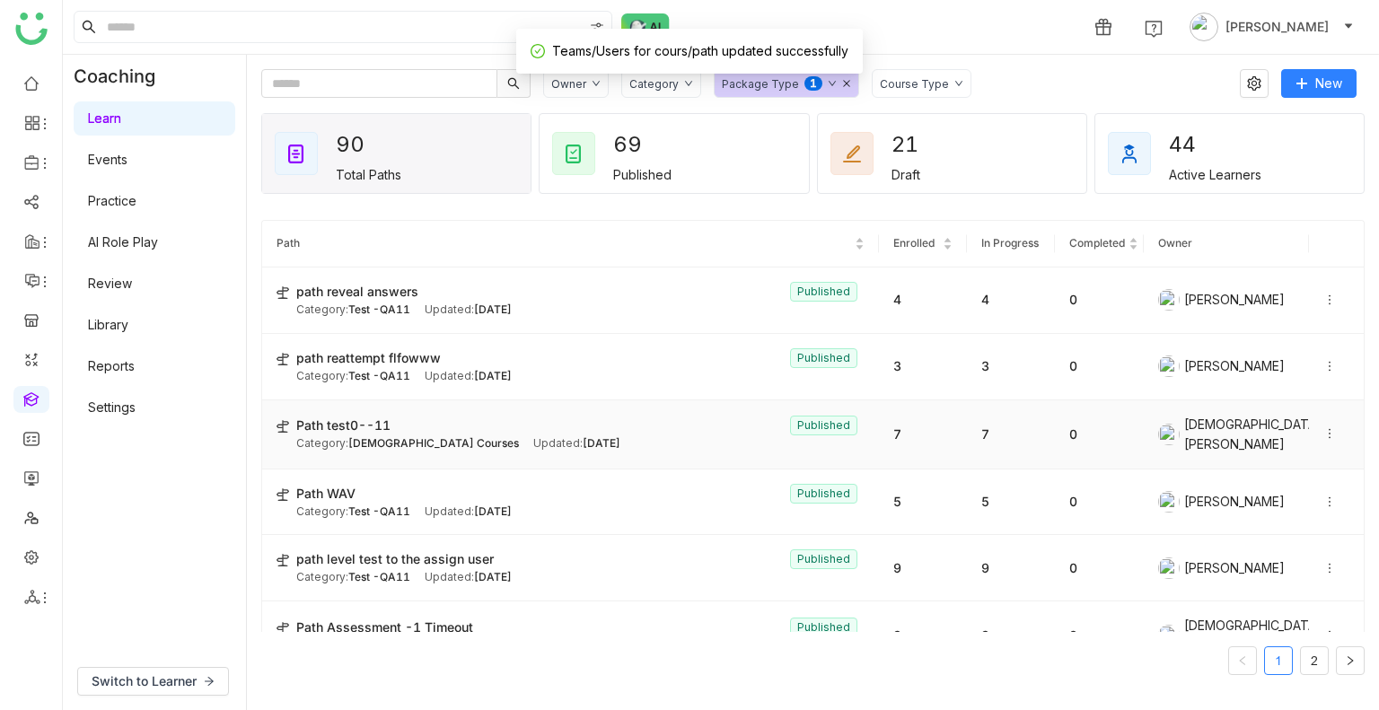
click at [689, 435] on div "Category: Vishnu Courses Updated: Aug 13, 2025" at bounding box center [580, 443] width 568 height 17
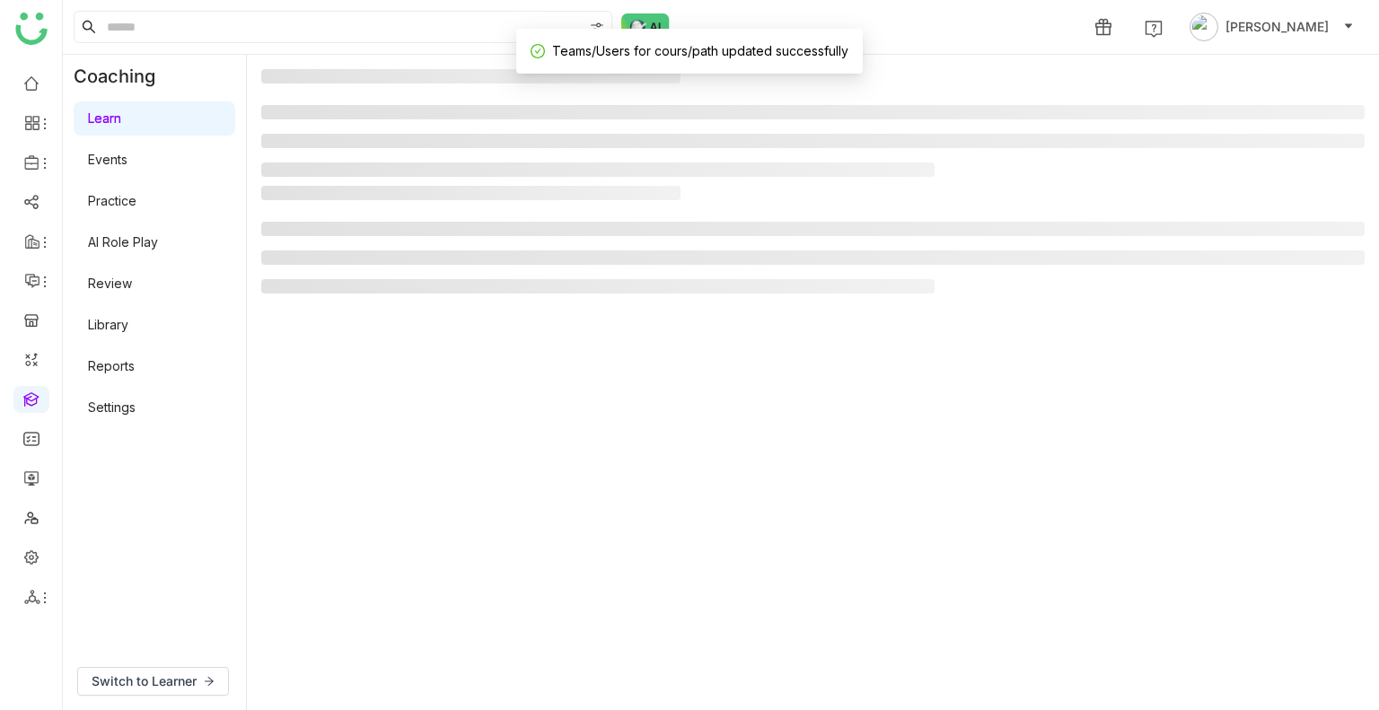
click at [689, 435] on gtmb-manage-path-detail-wrapper at bounding box center [812, 382] width 1103 height 627
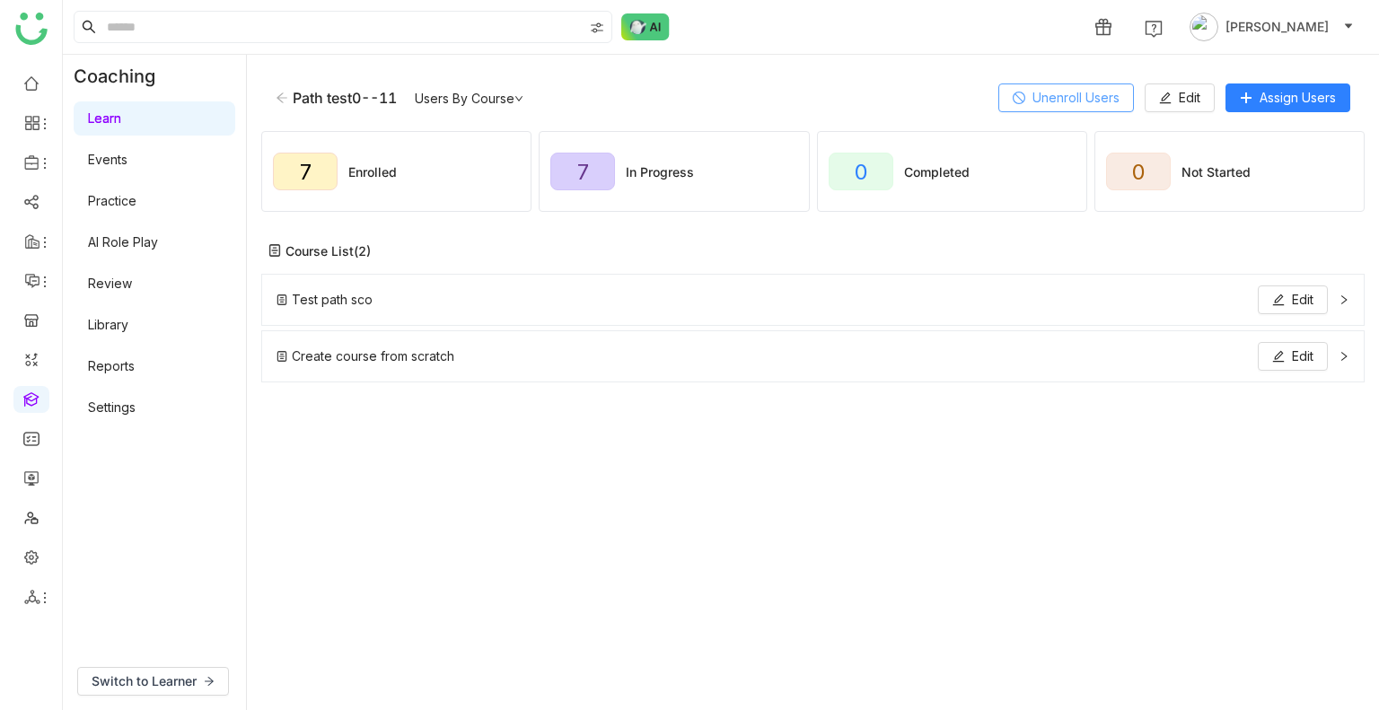
click at [1063, 96] on span "Unenroll Users" at bounding box center [1075, 98] width 87 height 20
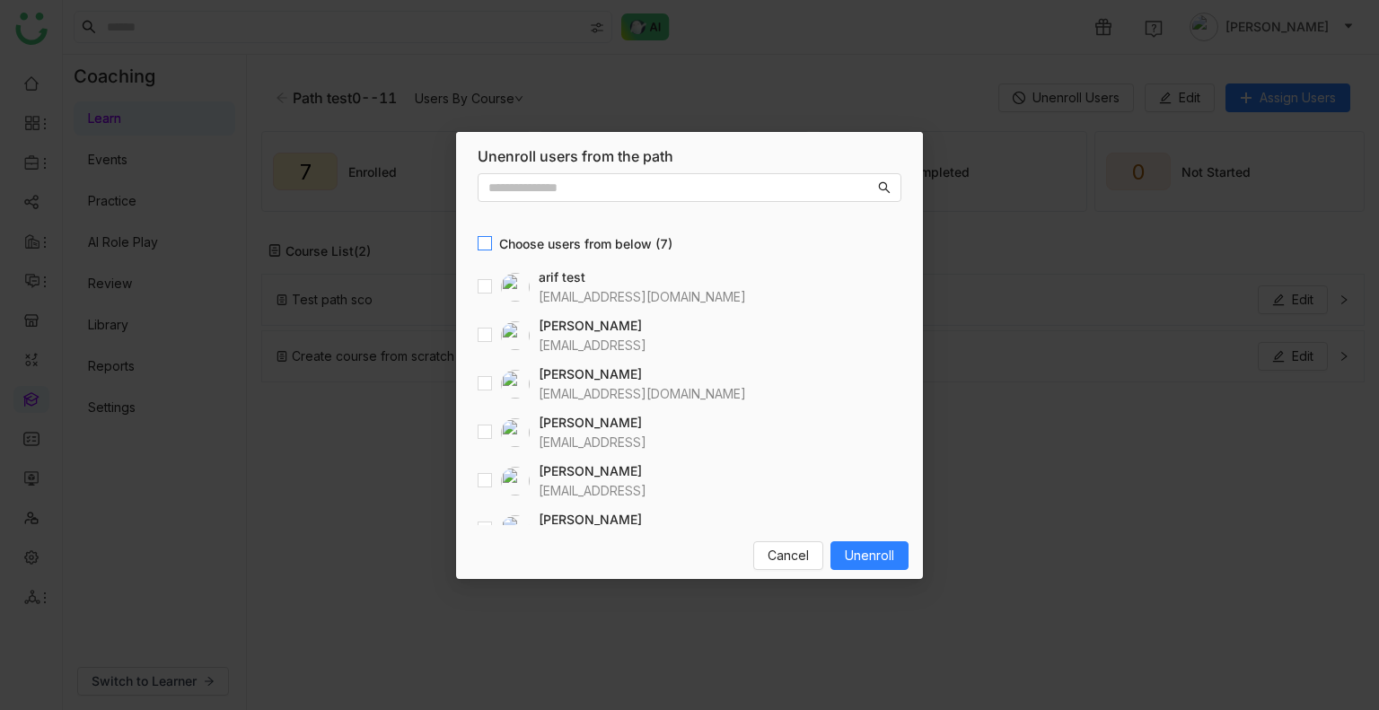
click at [493, 235] on span "Choose users from below (7)" at bounding box center [586, 244] width 188 height 20
click at [861, 562] on span "Unenroll" at bounding box center [869, 556] width 49 height 20
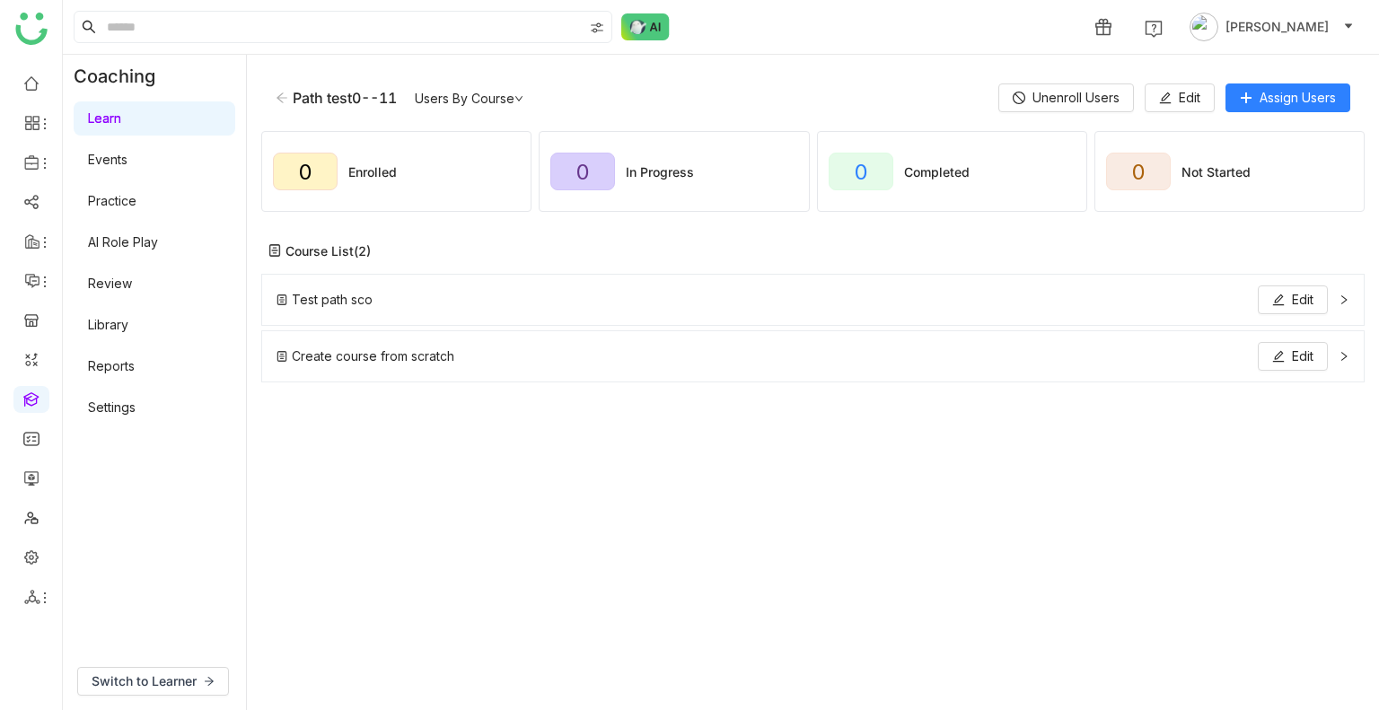
click at [284, 93] on icon at bounding box center [282, 98] width 13 height 13
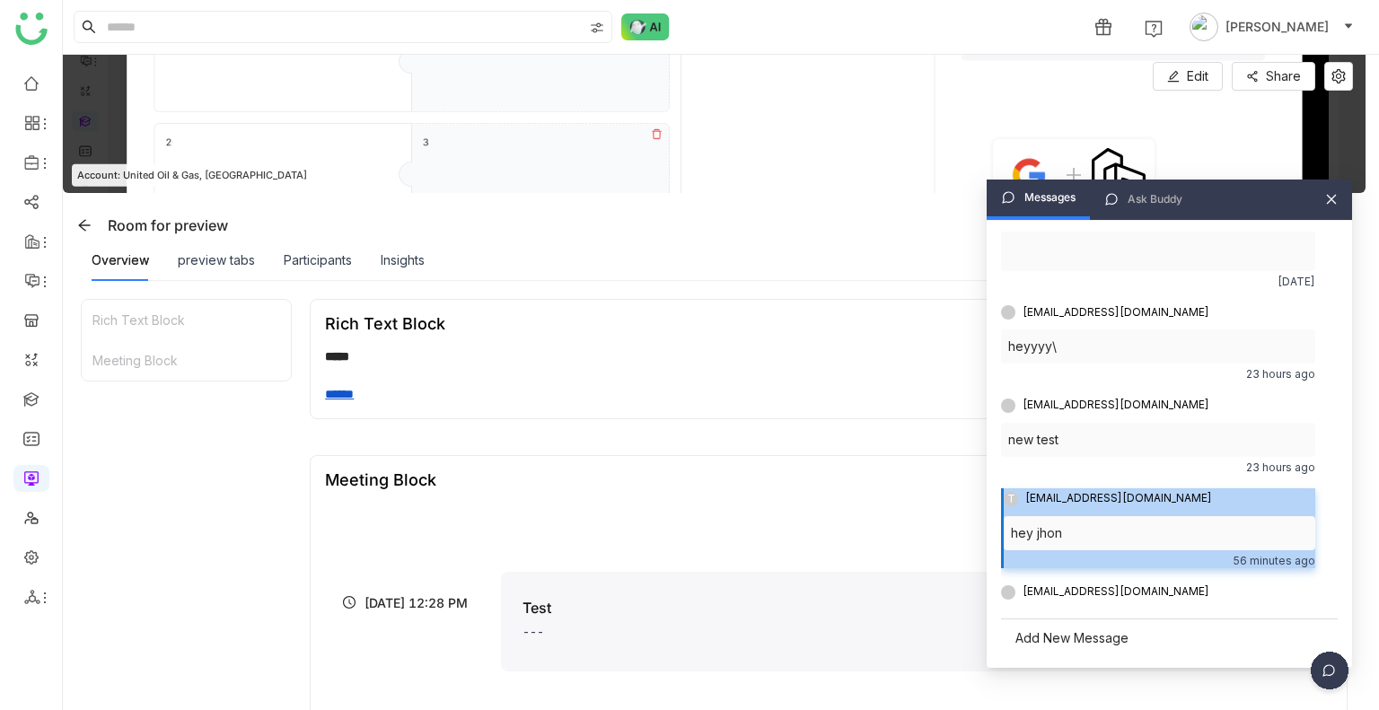
scroll to position [679, 0]
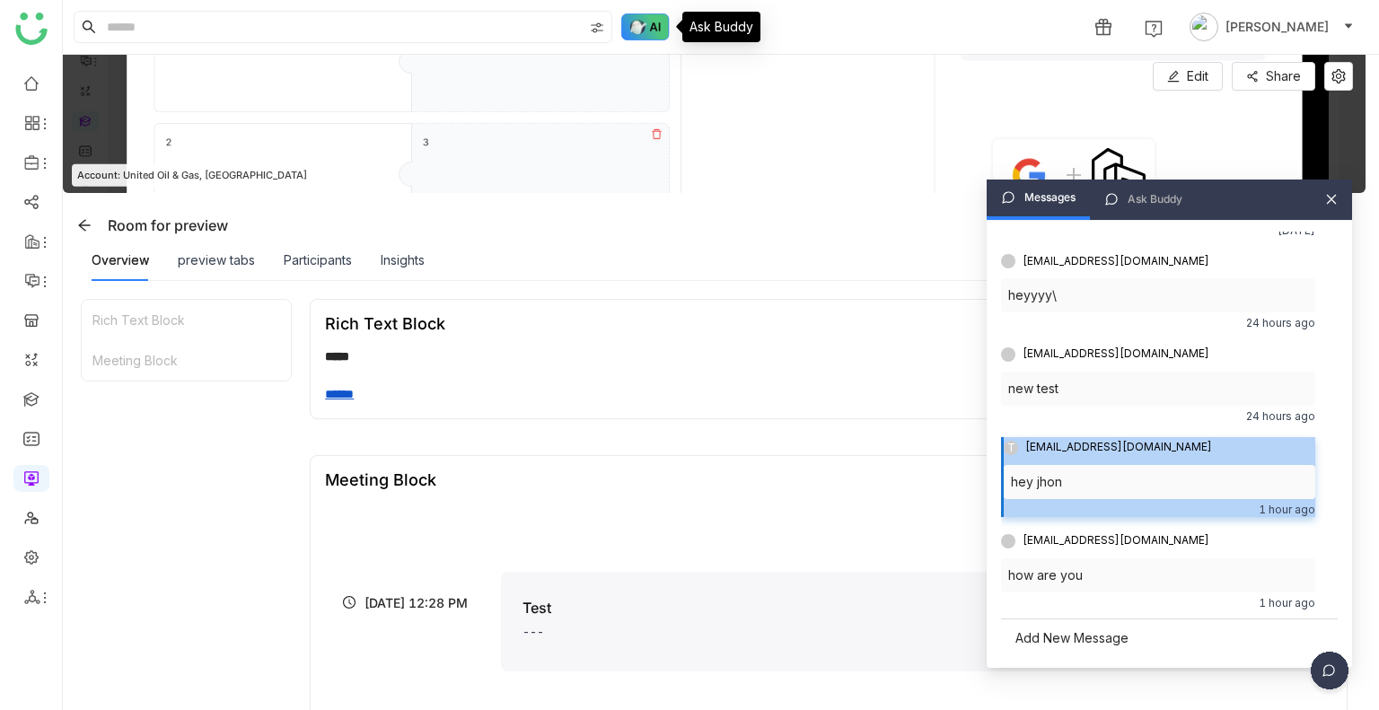
click at [643, 38] on img at bounding box center [645, 26] width 48 height 27
click at [642, 20] on img at bounding box center [645, 26] width 48 height 27
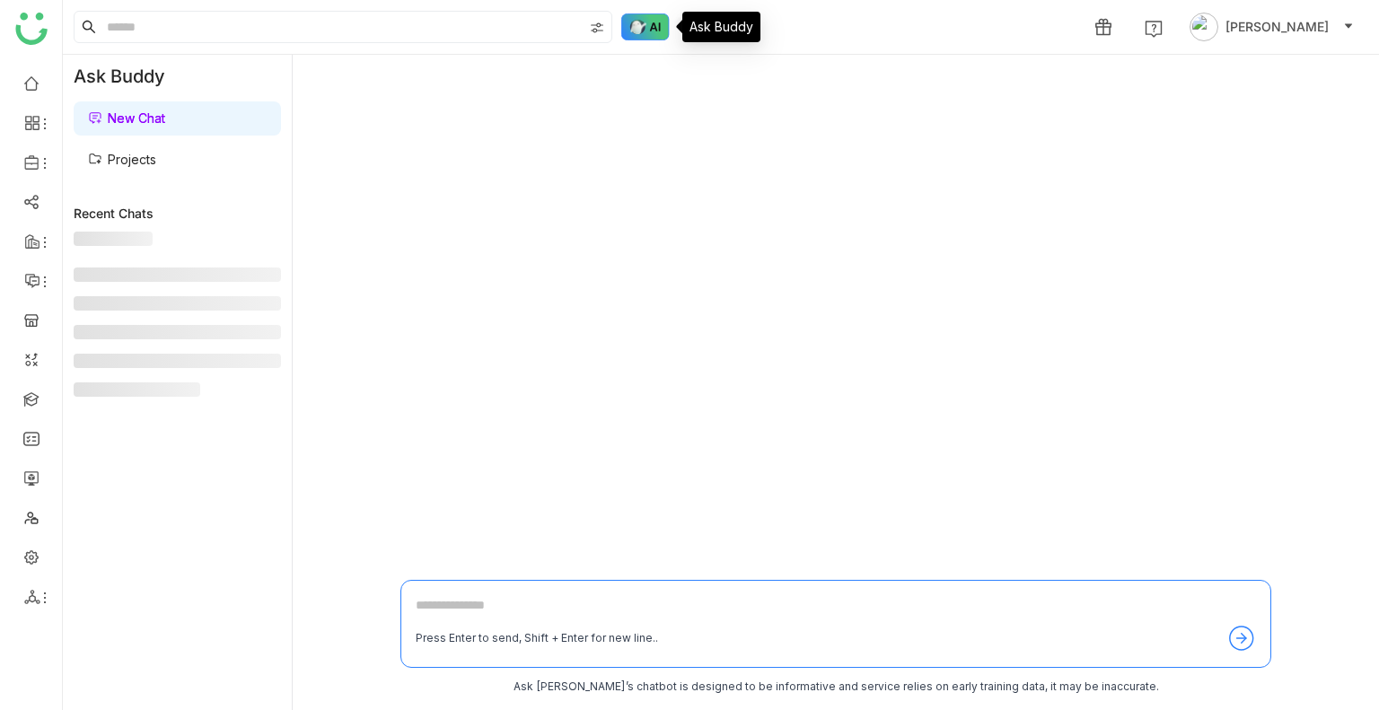
click at [642, 20] on img at bounding box center [645, 26] width 48 height 27
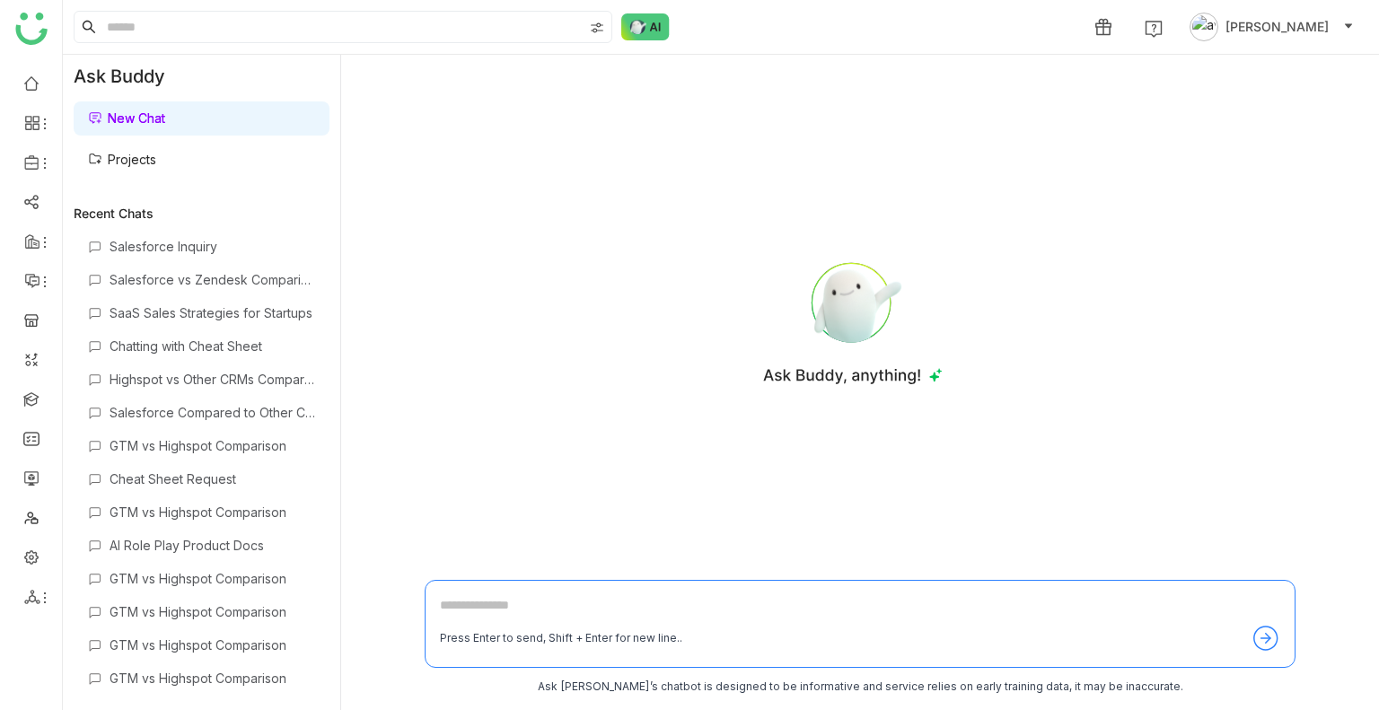
click at [1275, 18] on span "[PERSON_NAME]" at bounding box center [1276, 27] width 103 height 20
click at [1260, 150] on span "Logout" at bounding box center [1278, 153] width 41 height 15
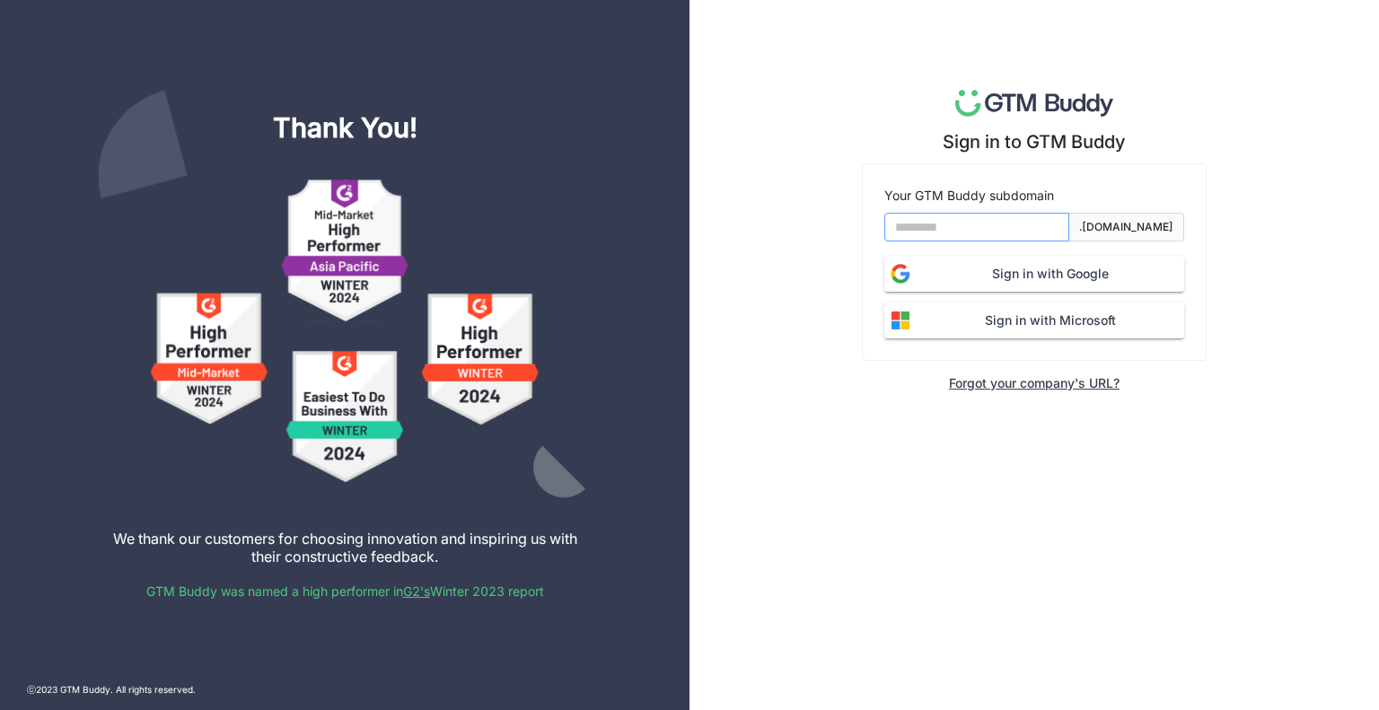
click at [987, 225] on input at bounding box center [976, 227] width 185 height 29
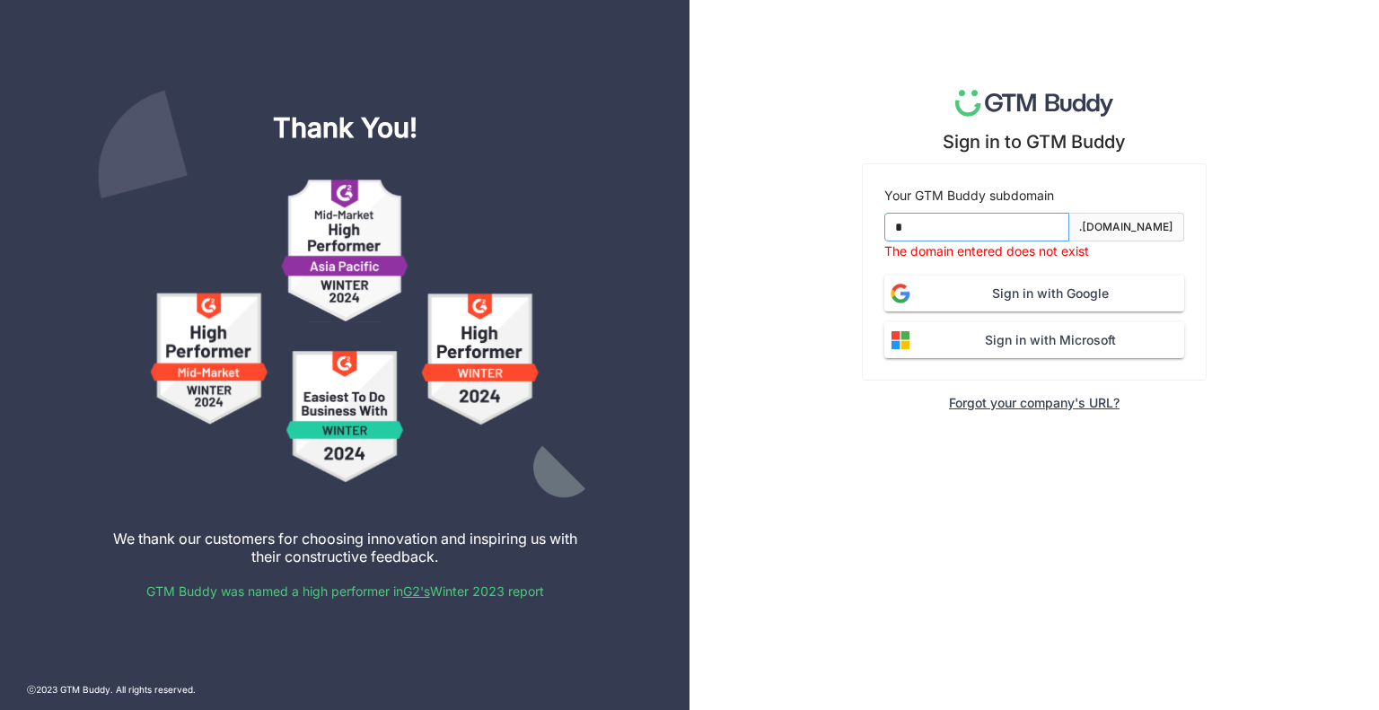
type input "*******"
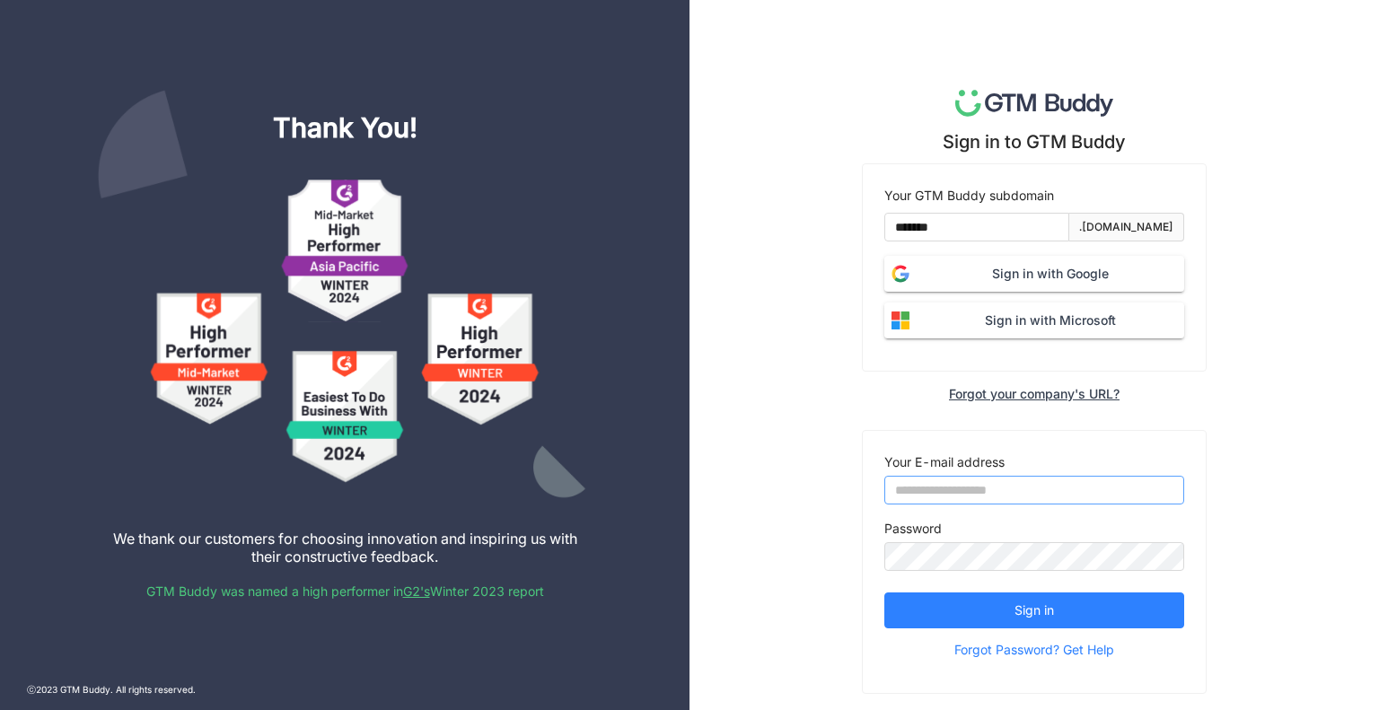
type input "**********"
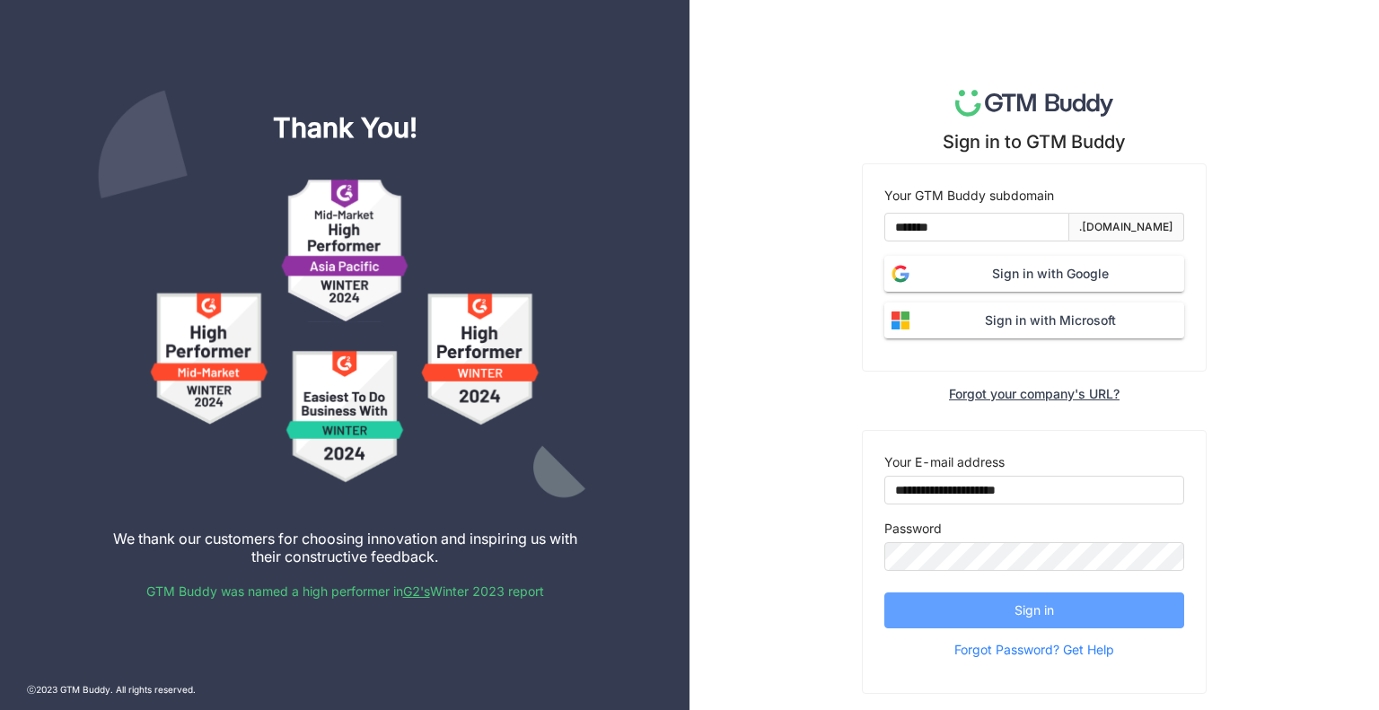
click at [994, 617] on button "Sign in" at bounding box center [1034, 611] width 300 height 36
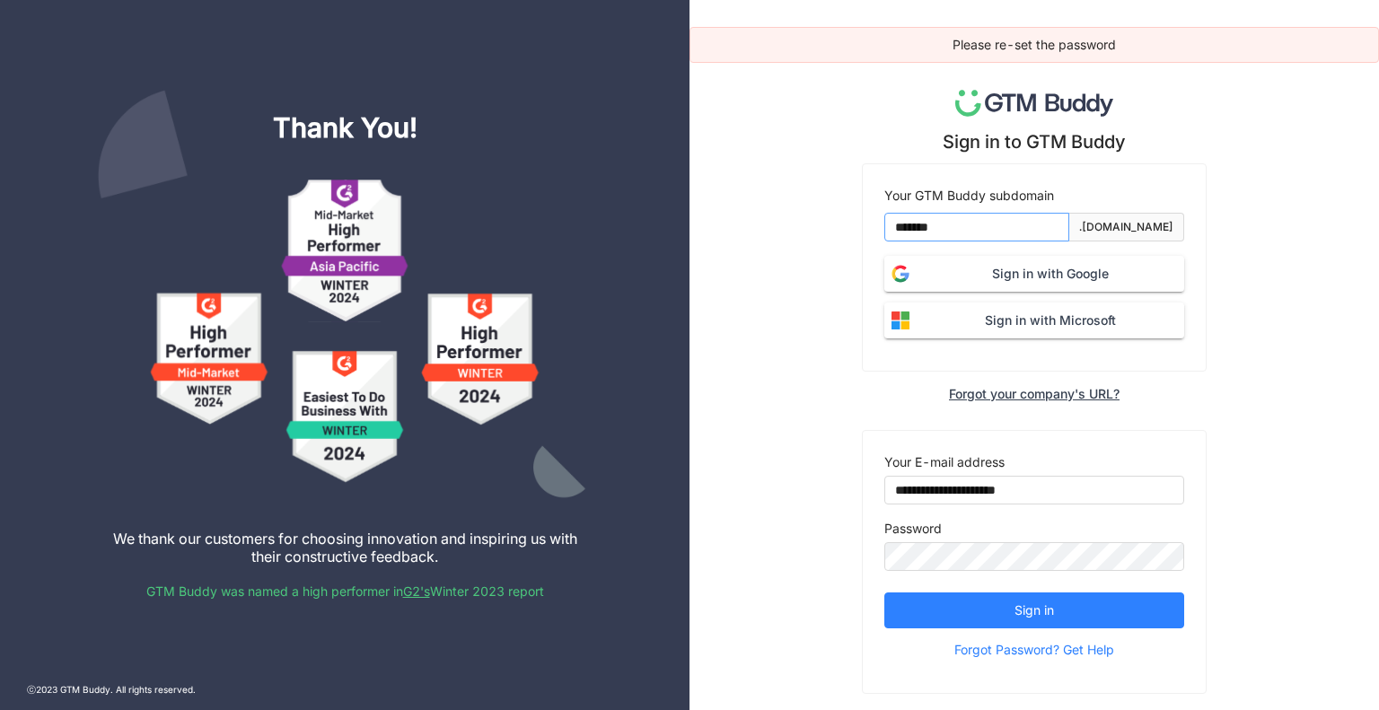
click at [988, 216] on input "*******" at bounding box center [976, 227] width 185 height 29
click at [919, 268] on span "Sign in with Google" at bounding box center [1051, 274] width 268 height 20
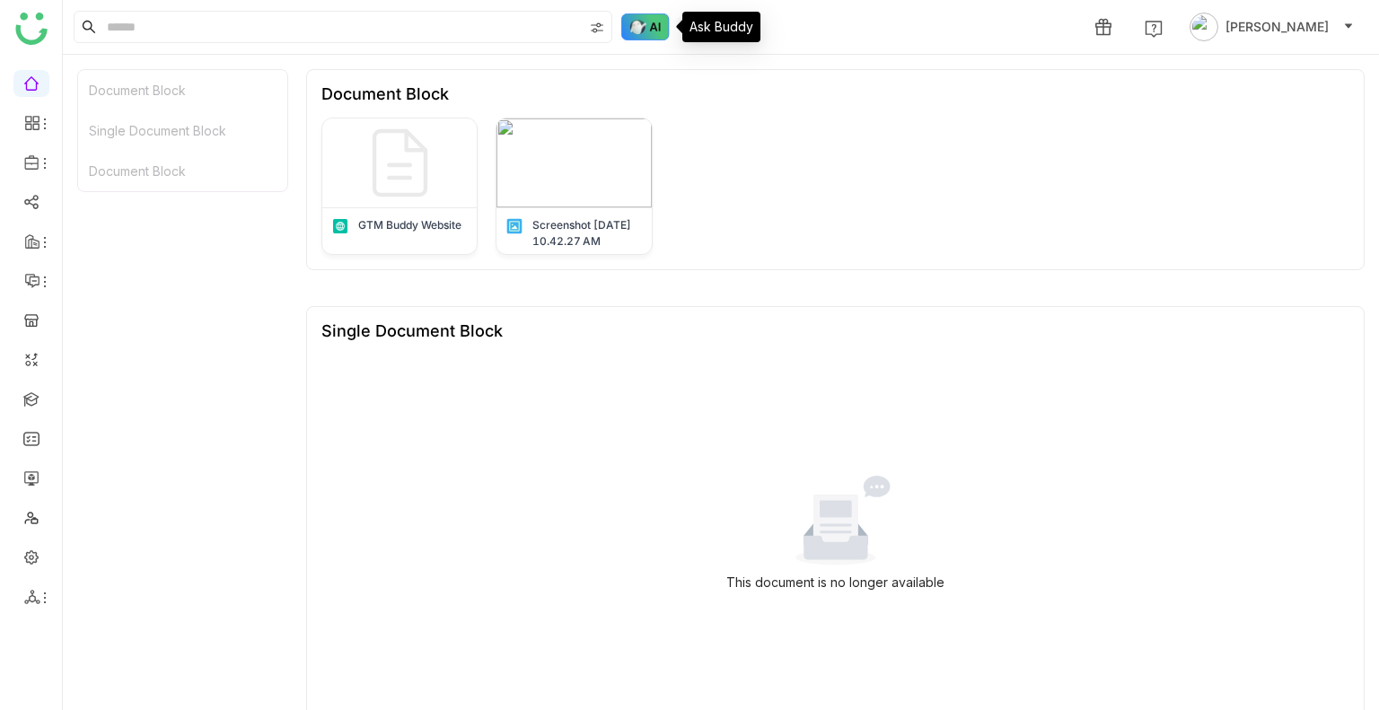
click at [633, 31] on img at bounding box center [645, 26] width 48 height 27
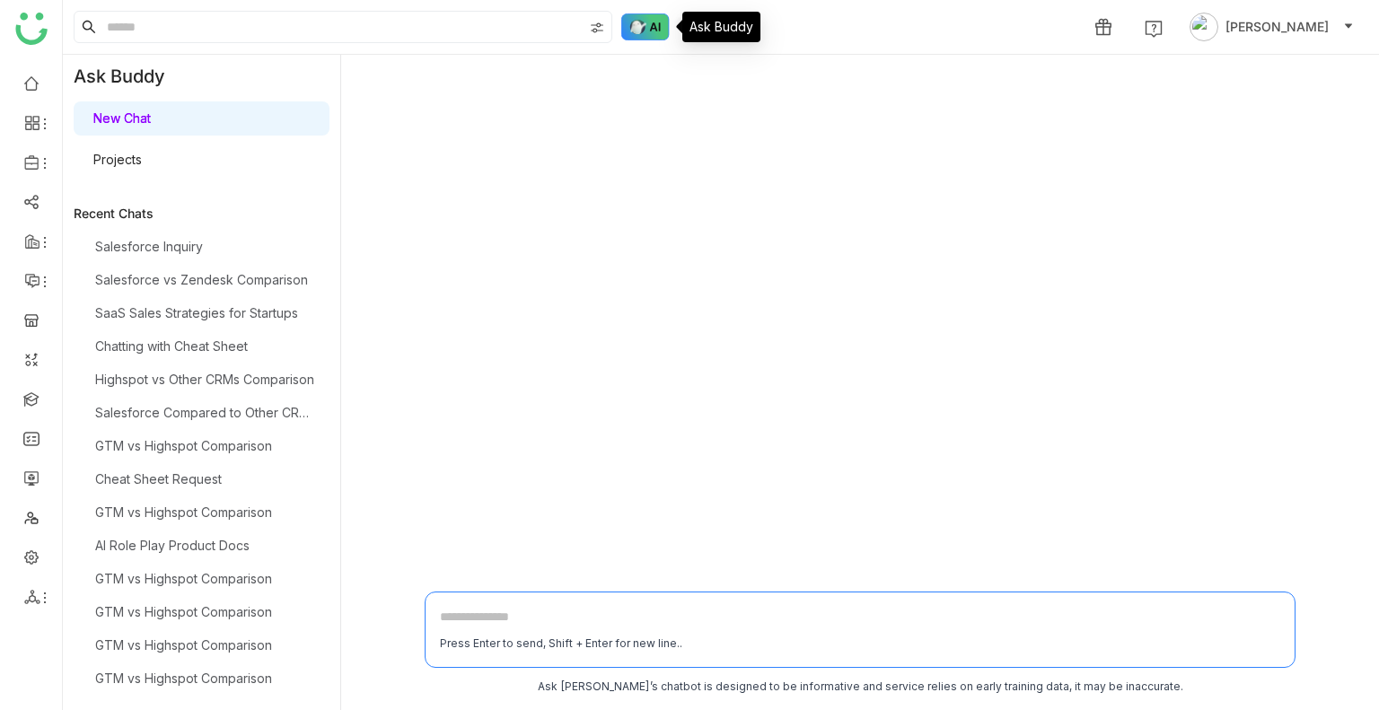
click at [633, 31] on img at bounding box center [645, 26] width 48 height 27
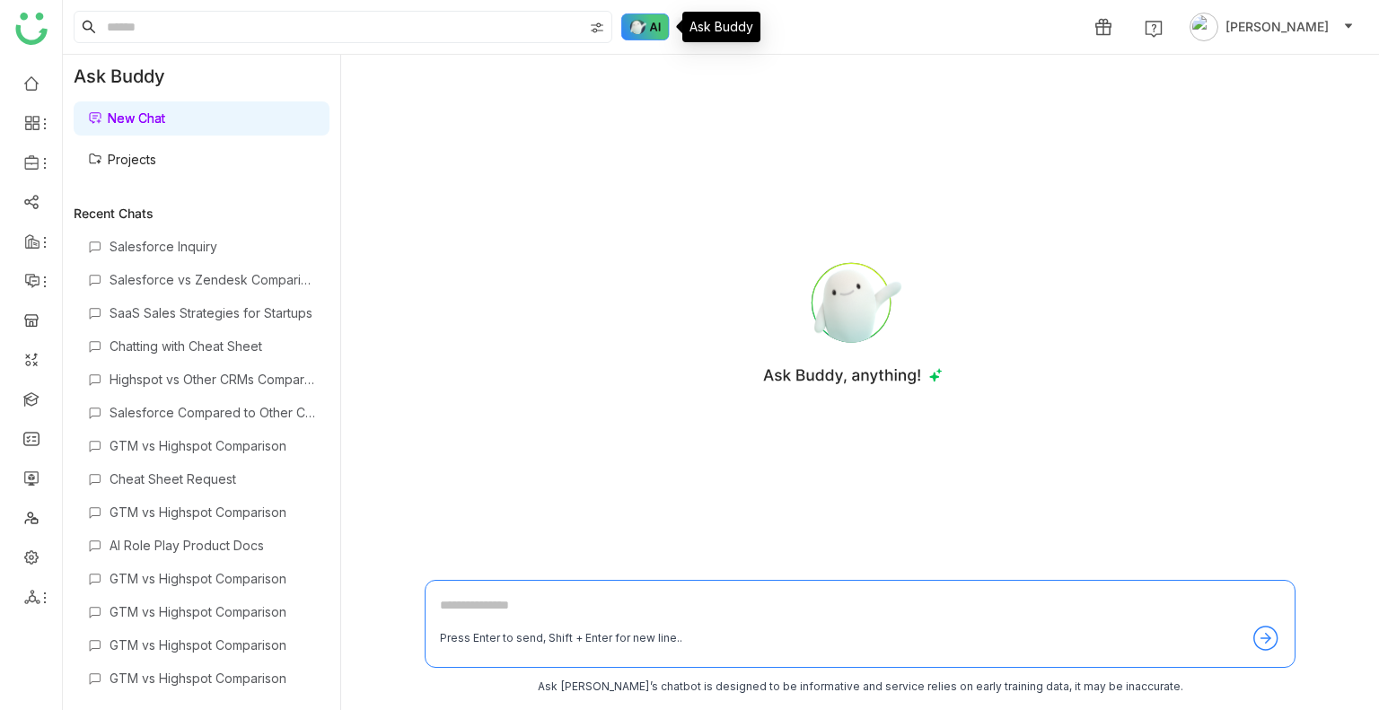
click at [633, 31] on img at bounding box center [645, 26] width 48 height 27
click at [144, 155] on link "Projects" at bounding box center [122, 159] width 68 height 15
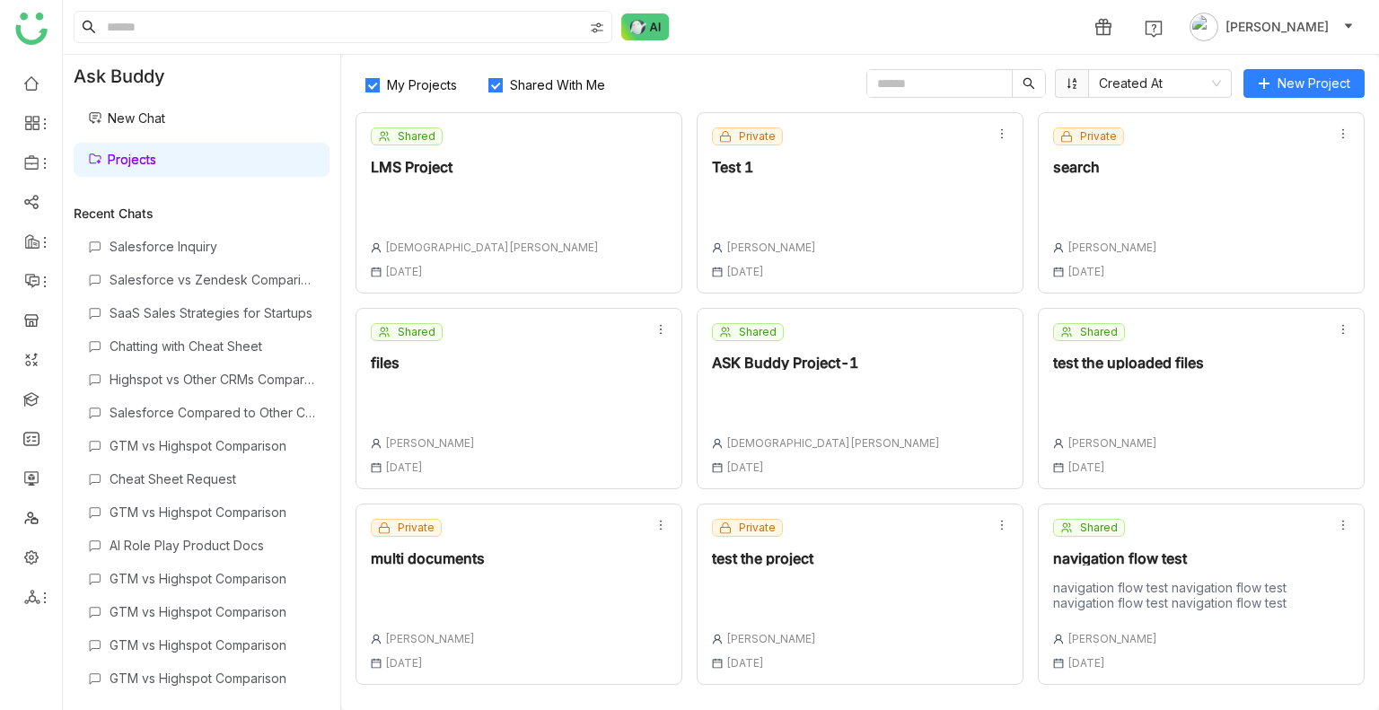
click at [514, 92] on span "Shared With Me" at bounding box center [558, 84] width 110 height 15
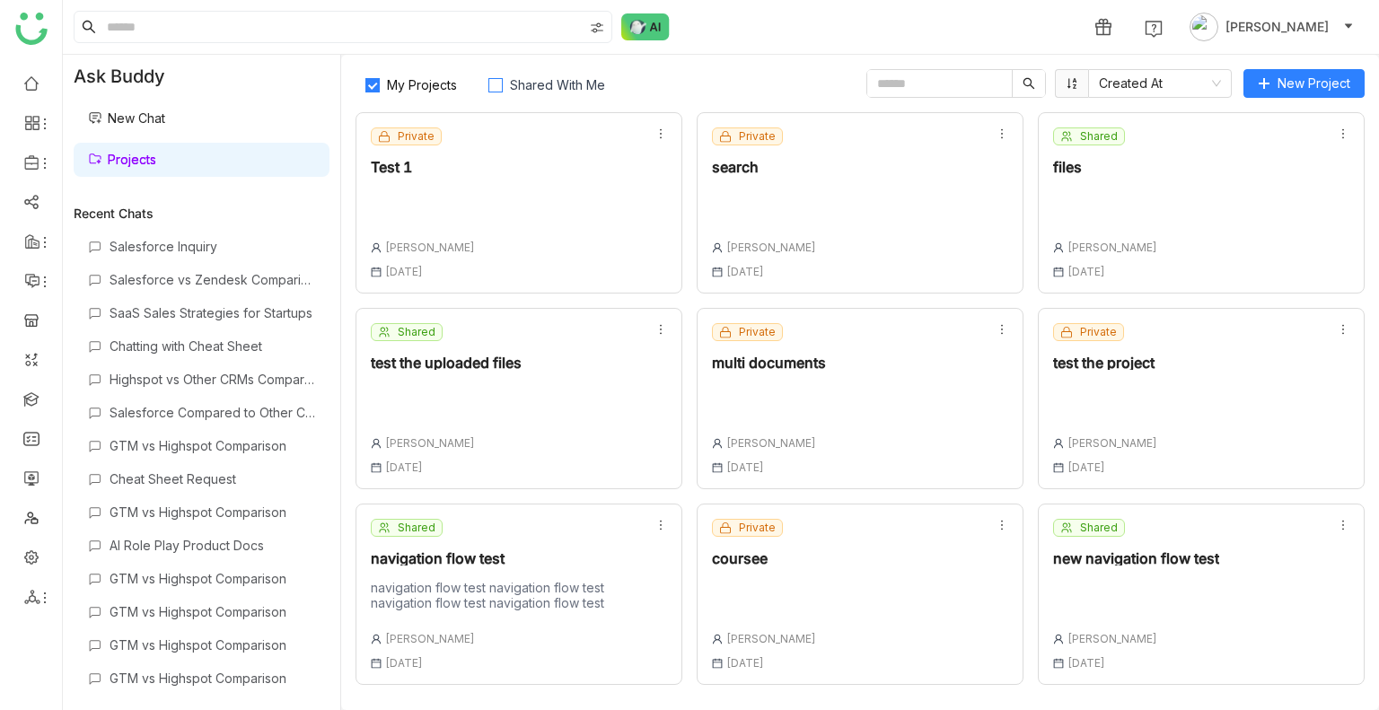
scroll to position [388, 0]
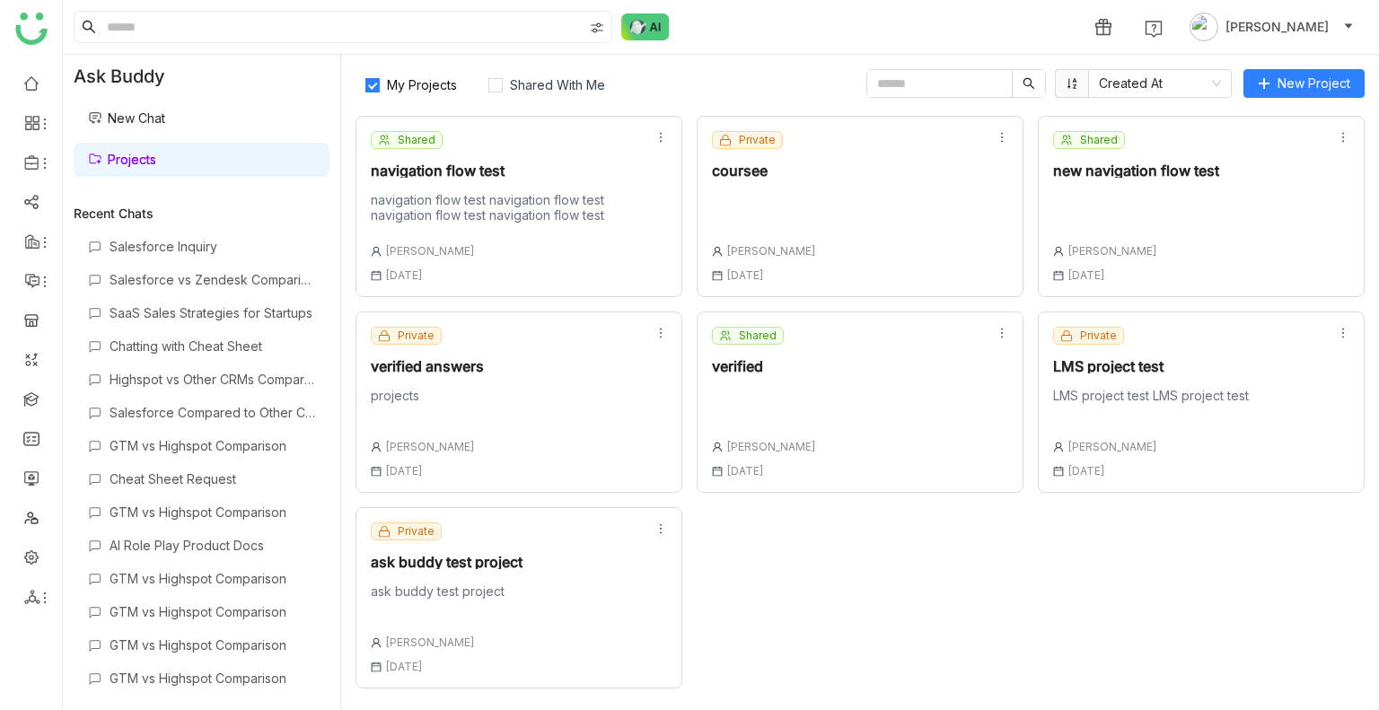
click at [778, 368] on div "verified" at bounding box center [764, 366] width 104 height 14
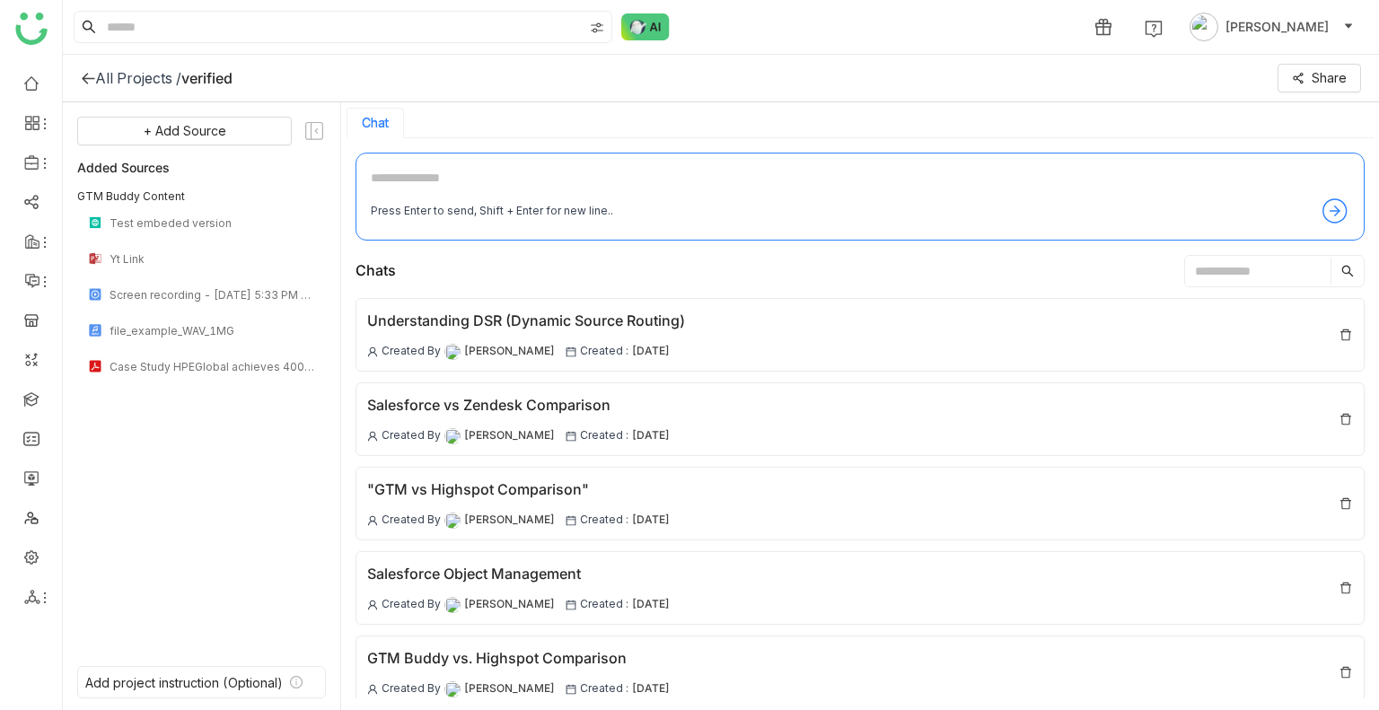
click at [545, 174] on textarea at bounding box center [860, 182] width 979 height 29
type textarea "**********"
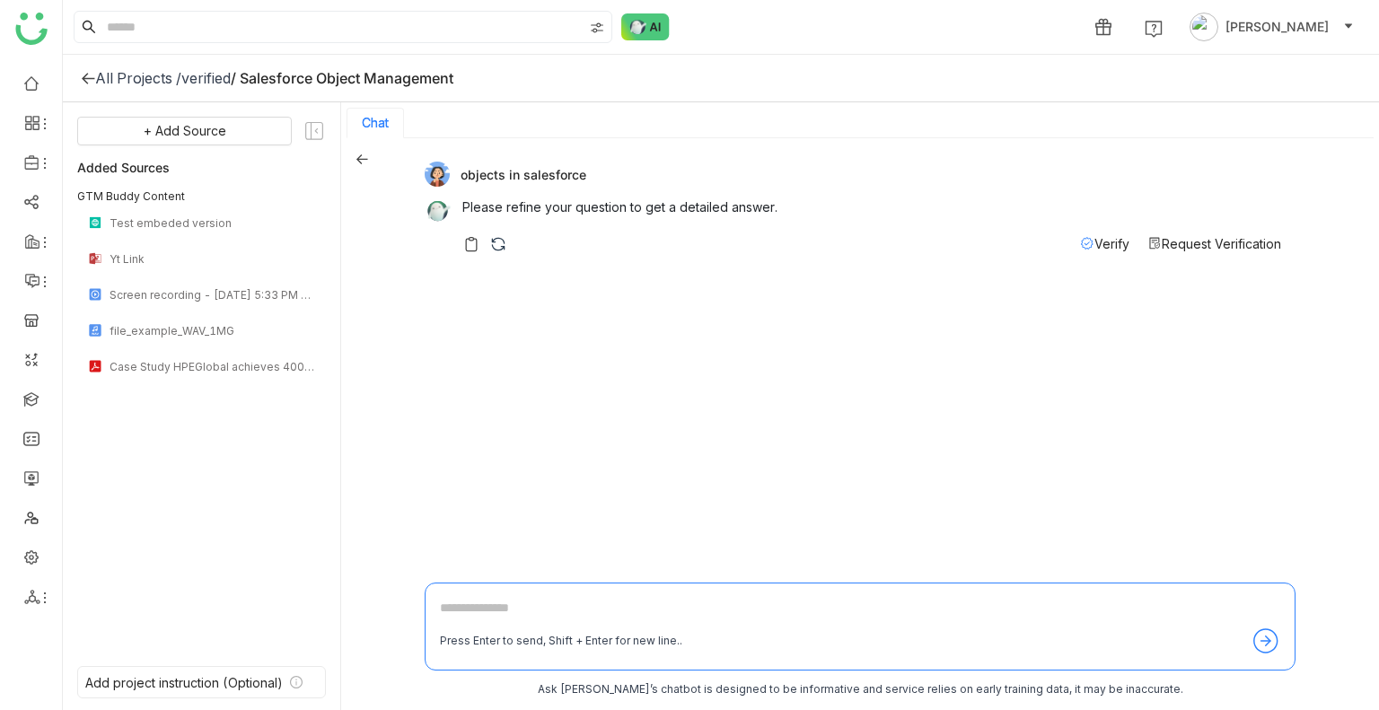
click at [363, 164] on div "objects in salesforce Please refine your question to get a detailed answer. Ver…" at bounding box center [860, 425] width 1038 height 575
click at [359, 160] on icon at bounding box center [362, 159] width 13 height 13
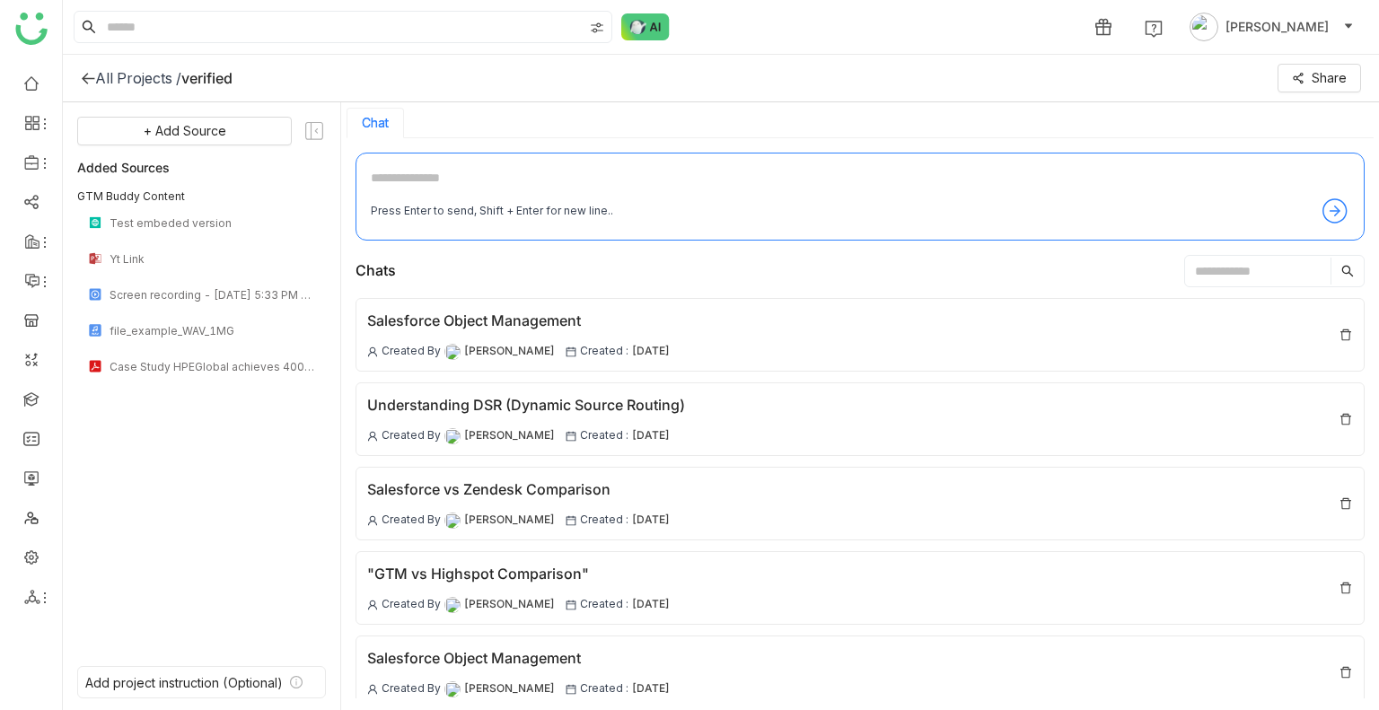
click at [108, 82] on div "All Projects /" at bounding box center [138, 78] width 86 height 18
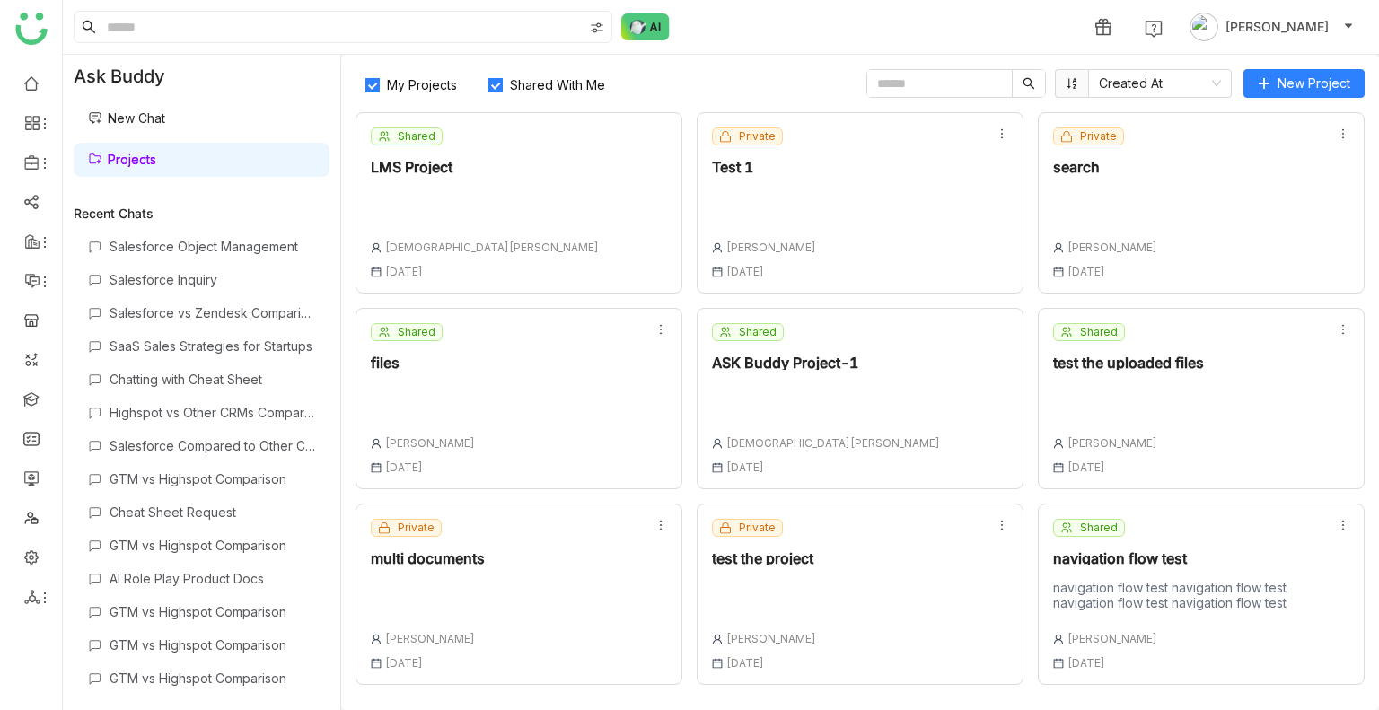
click at [427, 81] on span "My Projects" at bounding box center [422, 84] width 84 height 15
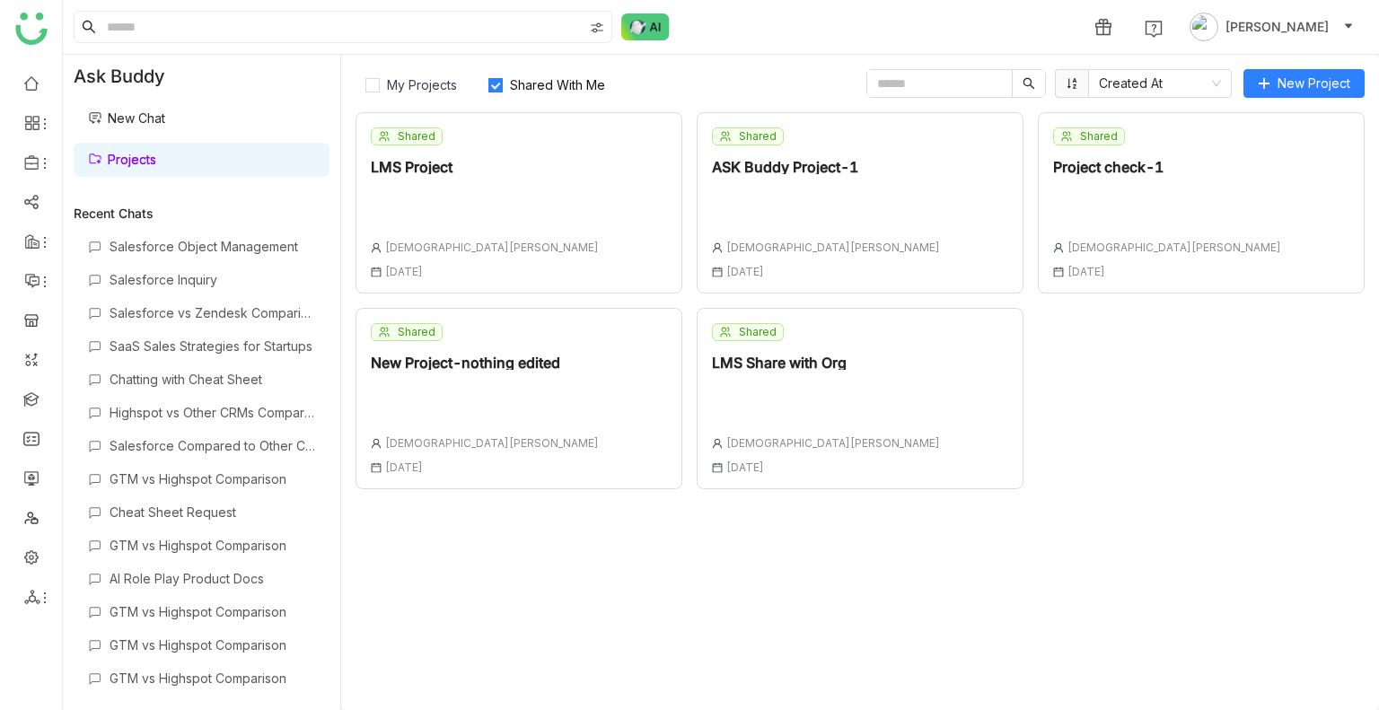
drag, startPoint x: 1189, startPoint y: 156, endPoint x: 1055, endPoint y: 161, distance: 133.8
click at [1055, 161] on div "Shared Project check-1 Vishnu Vardhan 06 Aug , 2025" at bounding box center [1201, 202] width 327 height 181
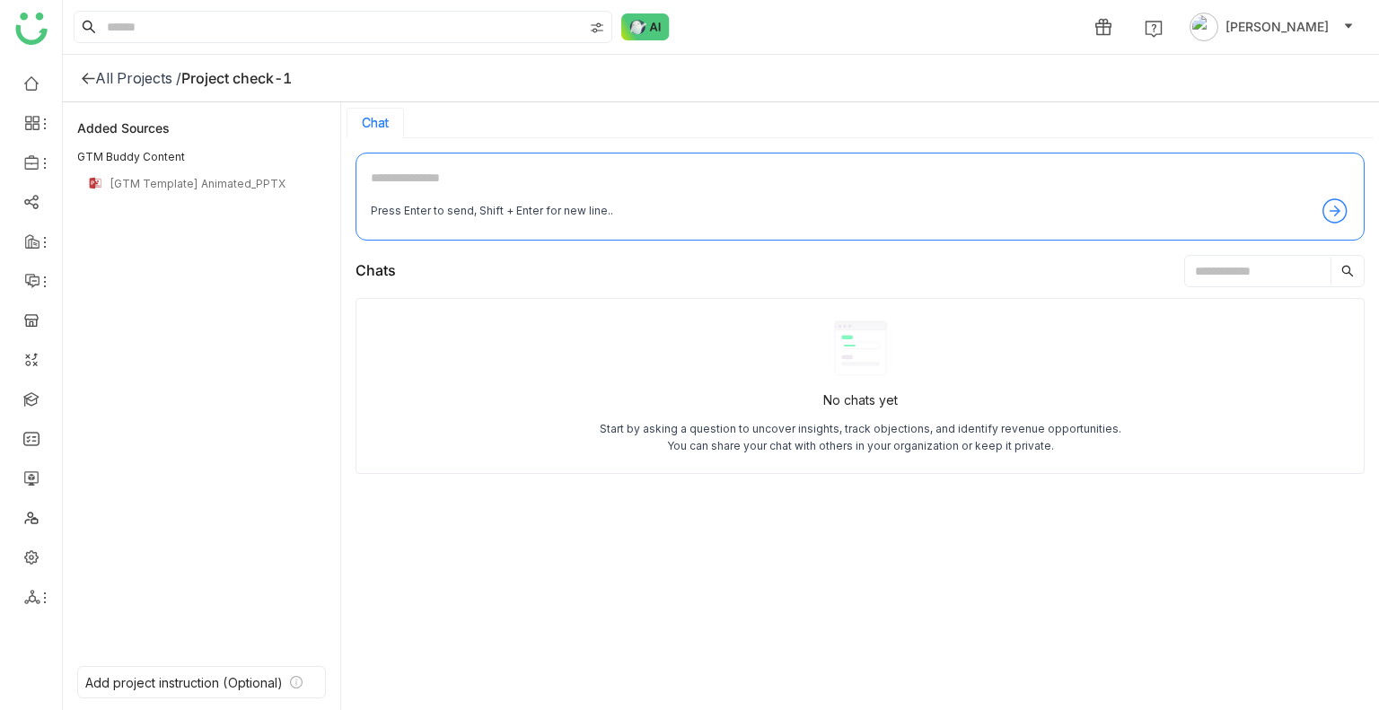
click at [380, 171] on textarea at bounding box center [860, 182] width 979 height 29
type textarea "**********"
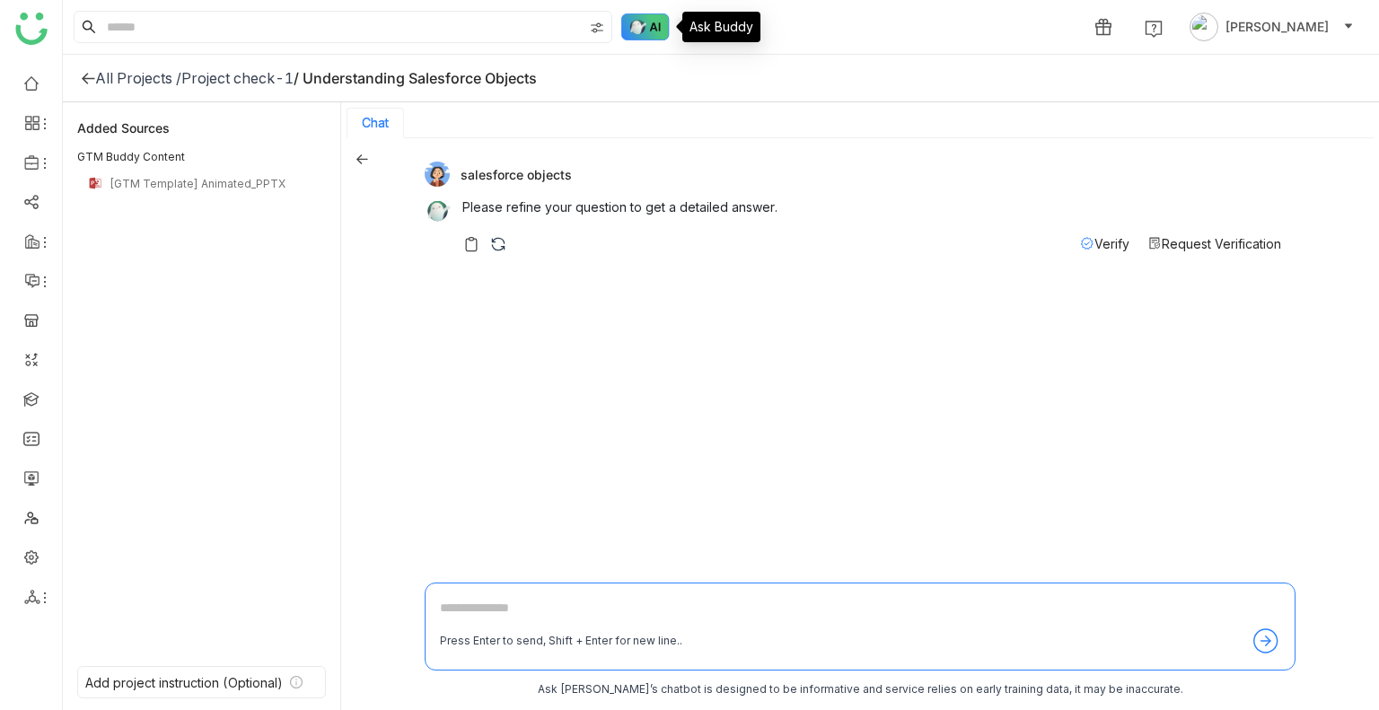
click at [628, 29] on img at bounding box center [645, 26] width 48 height 27
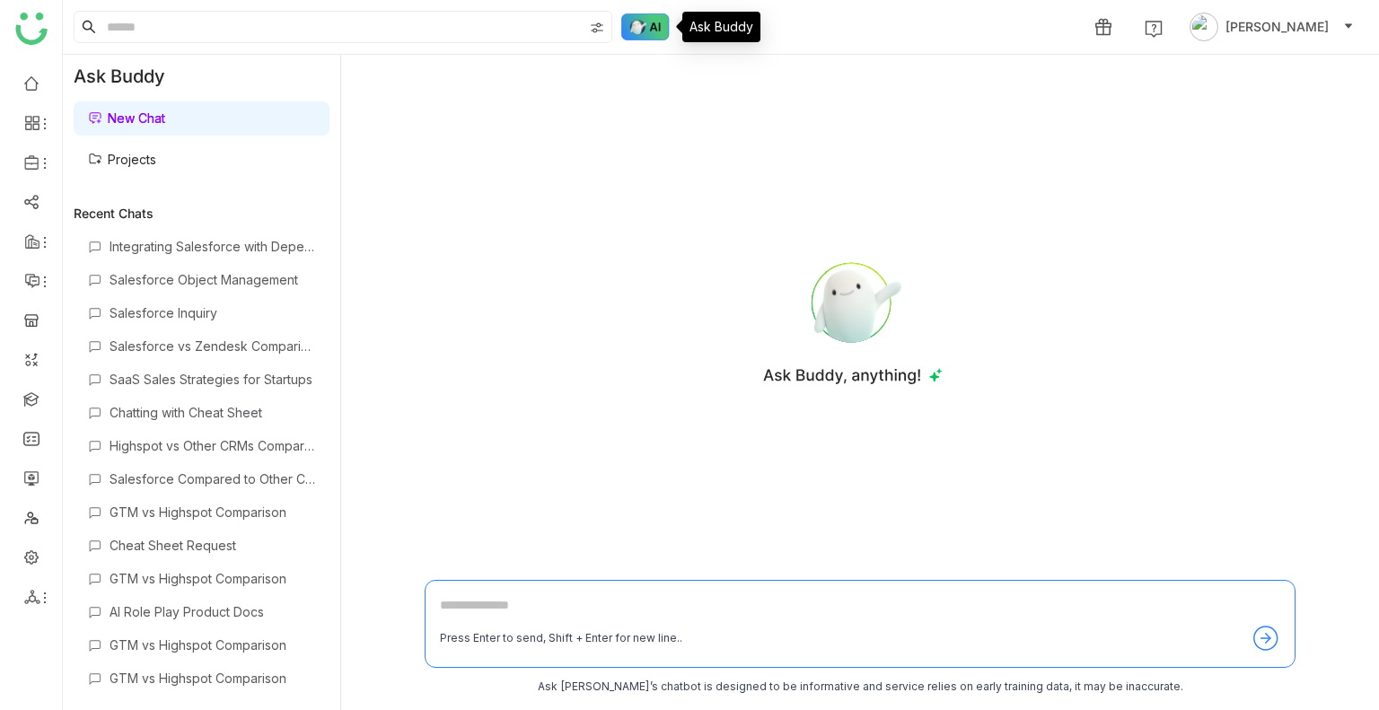
click at [628, 29] on img at bounding box center [645, 26] width 48 height 27
click at [460, 612] on textarea at bounding box center [860, 609] width 840 height 29
type textarea "**********"
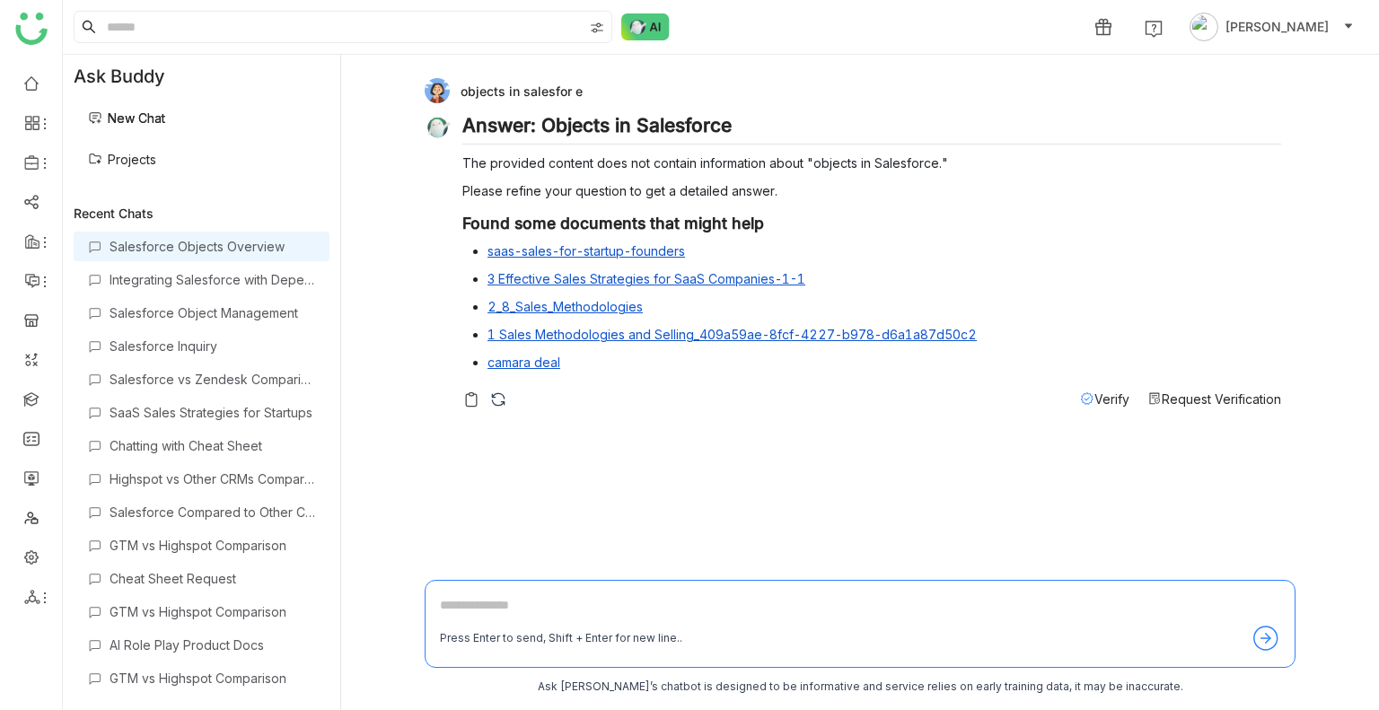
click at [485, 613] on textarea at bounding box center [860, 609] width 840 height 29
click at [579, 83] on div "objects in salesfor e" at bounding box center [853, 90] width 856 height 25
click at [471, 595] on textarea at bounding box center [860, 609] width 840 height 29
type textarea "*"
type textarea "**********"
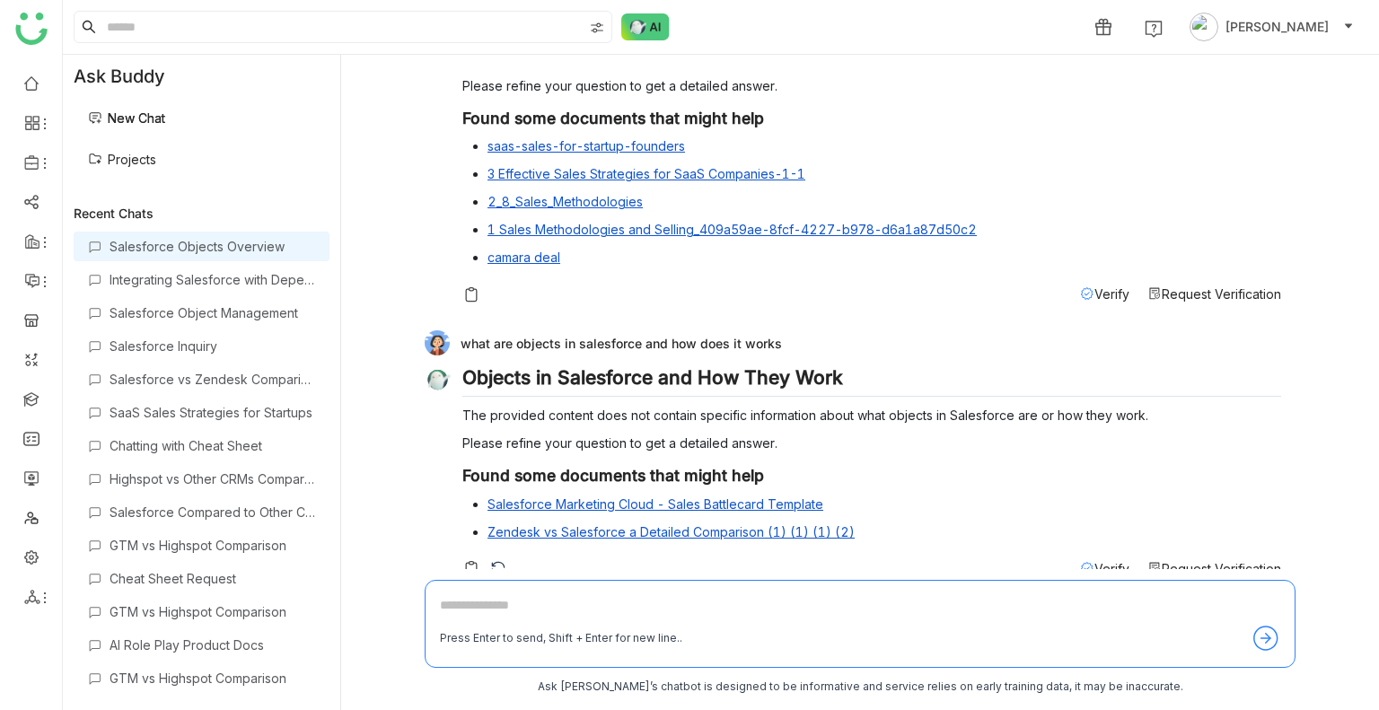
scroll to position [130, 0]
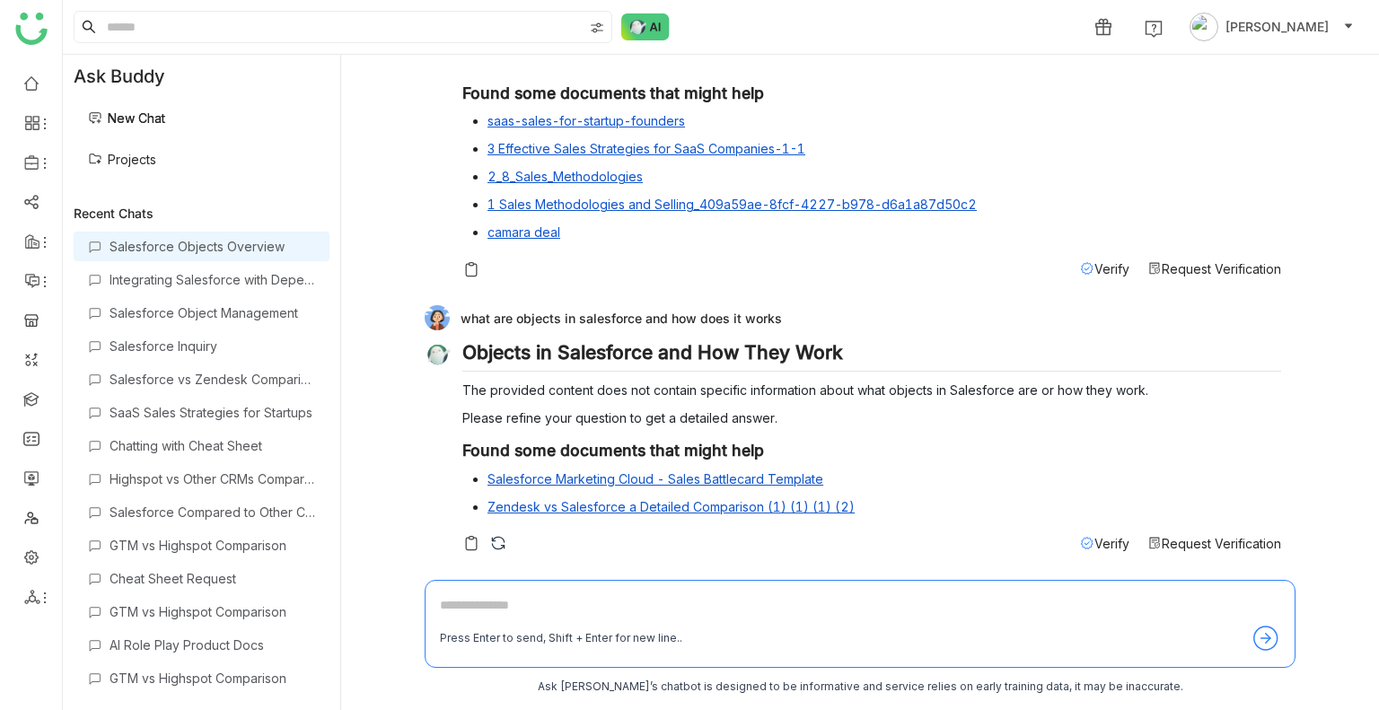
click at [468, 316] on div "what are objects in salesforce and how does it works" at bounding box center [853, 317] width 856 height 25
copy div "what are objects in salesforce and how does it works"
click at [447, 612] on textarea at bounding box center [860, 609] width 840 height 29
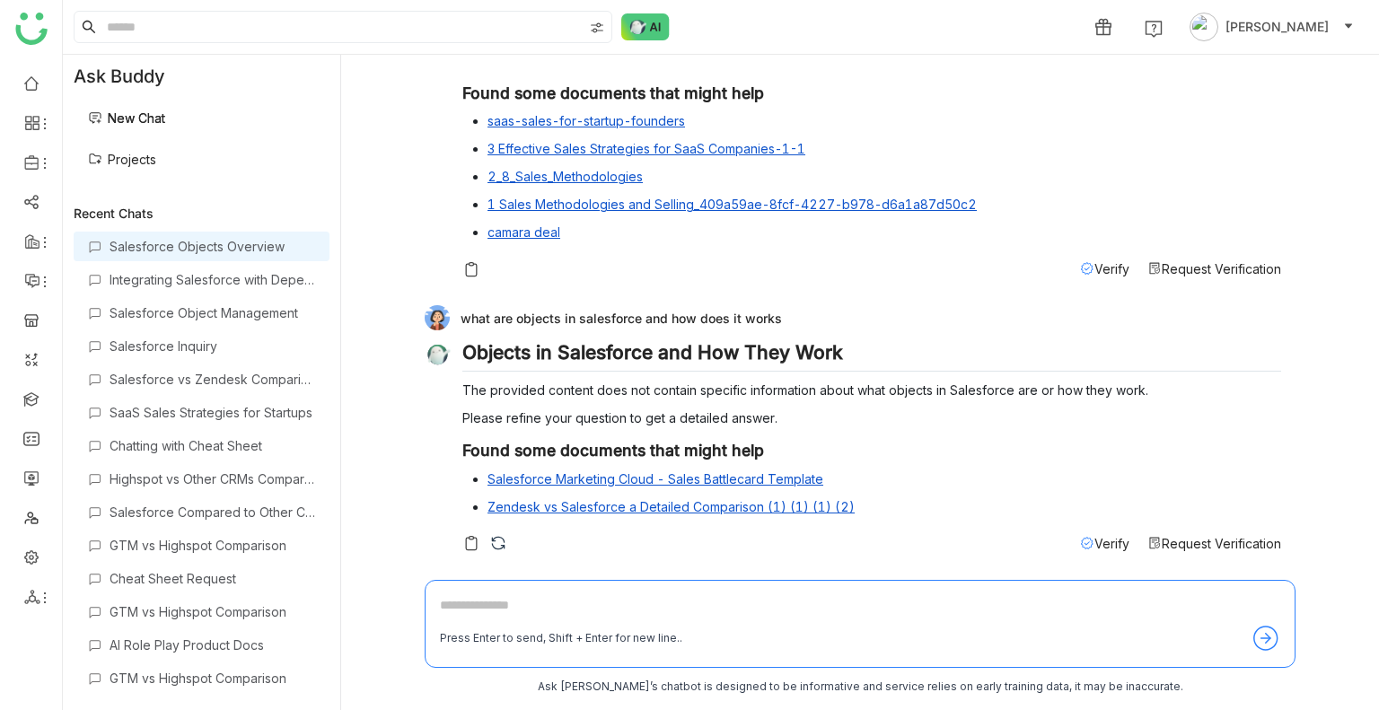
paste textarea "**********"
type textarea "**********"
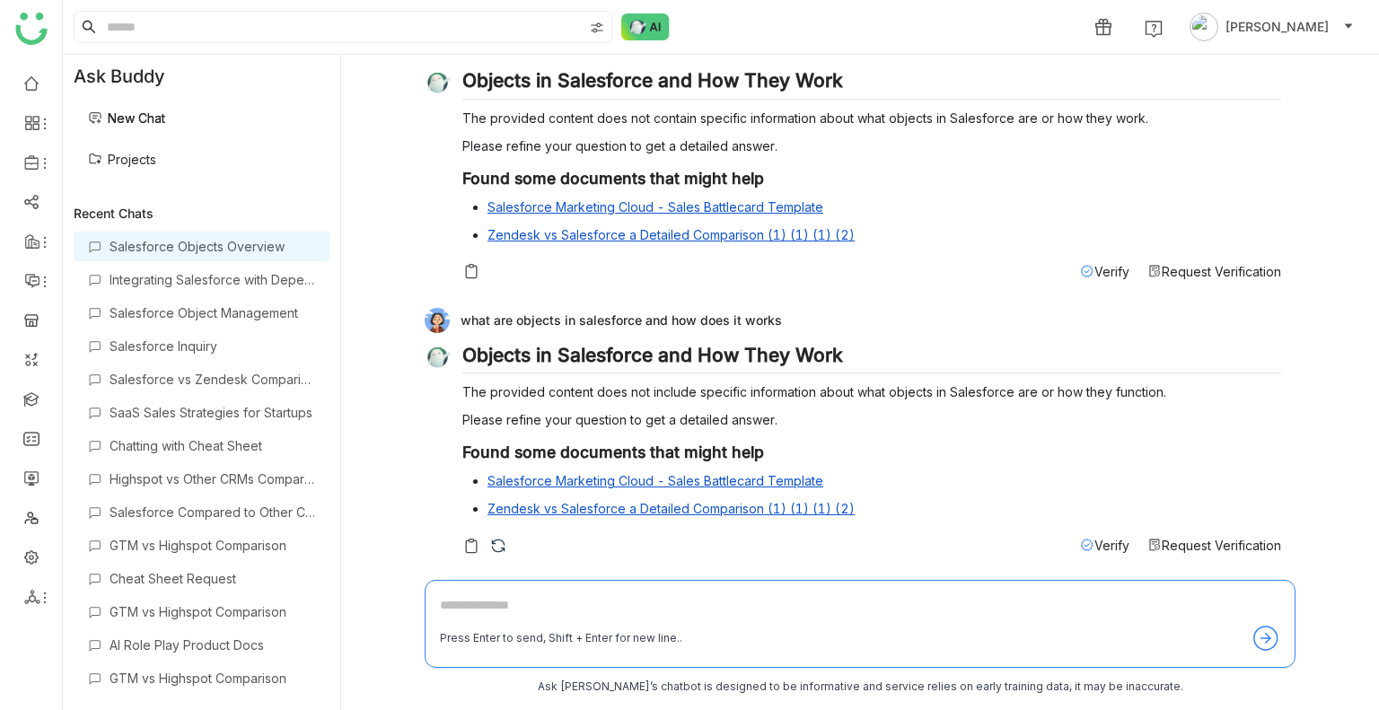
scroll to position [405, 0]
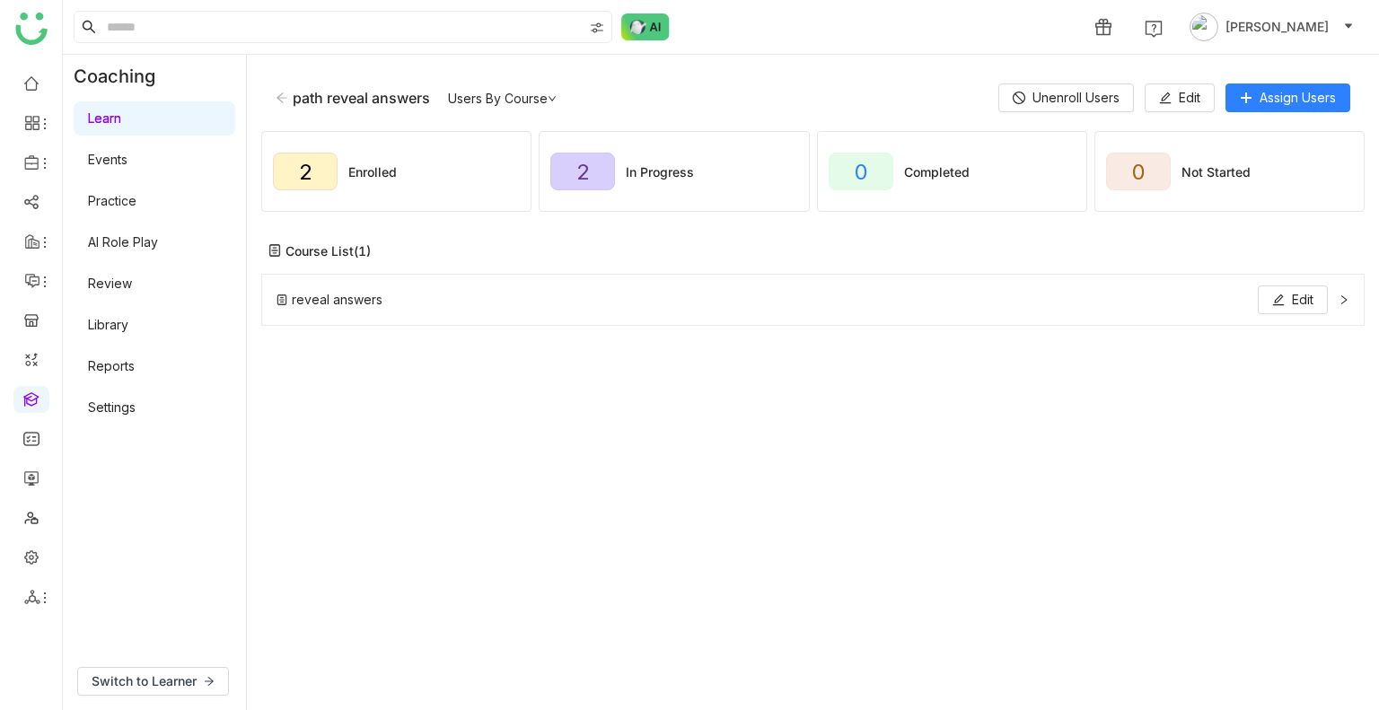
click at [284, 96] on icon at bounding box center [282, 98] width 13 height 13
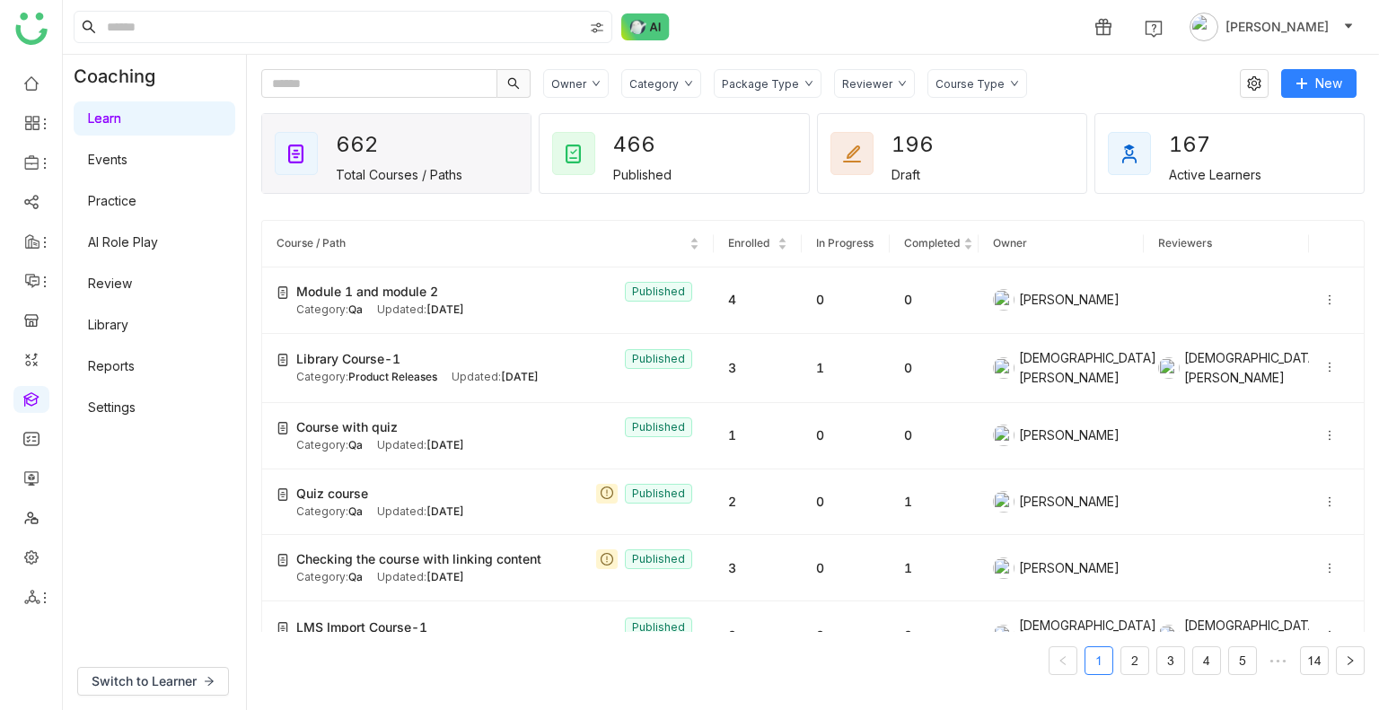
click at [1113, 77] on div "Owner Category Package Type Reviewer Course Type" at bounding box center [885, 83] width 684 height 29
click at [1112, 91] on div "Owner Category Package Type Reviewer Course Type" at bounding box center [885, 83] width 684 height 29
click at [23, 90] on link at bounding box center [31, 82] width 16 height 15
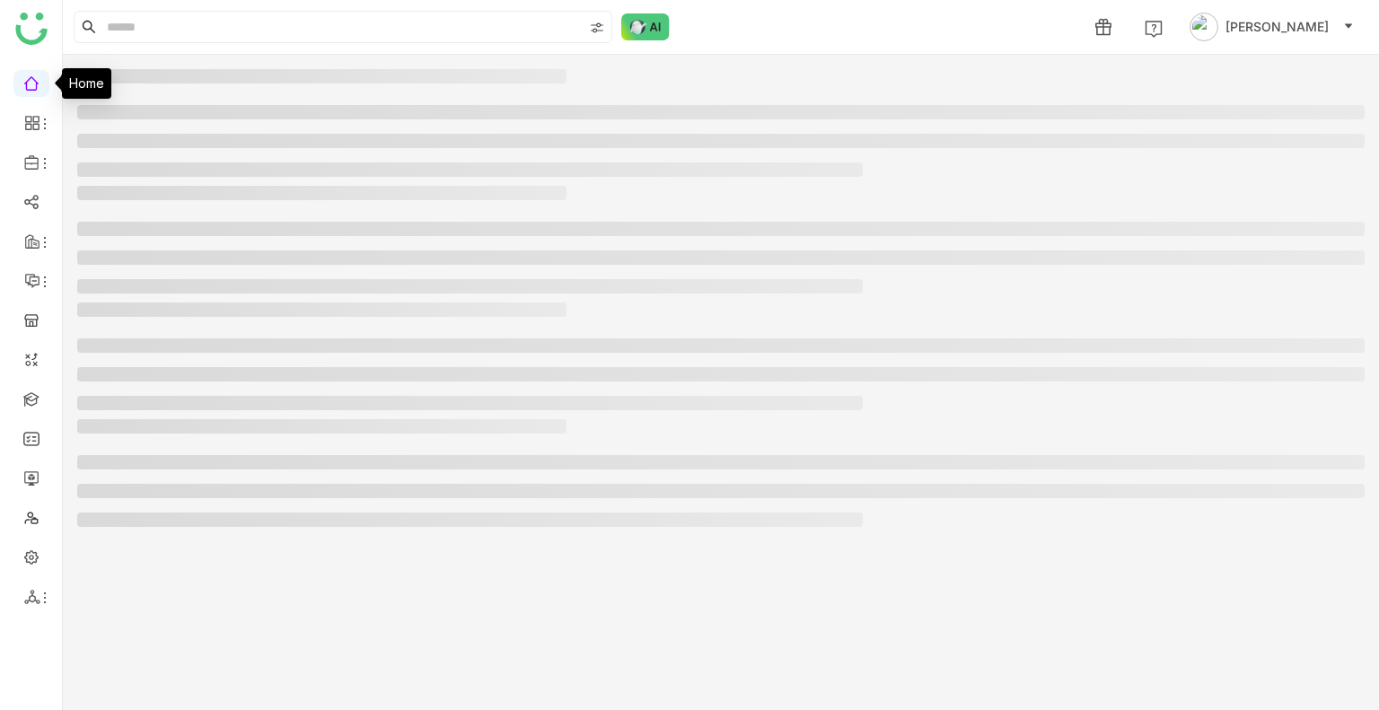
click at [23, 90] on link at bounding box center [31, 82] width 16 height 15
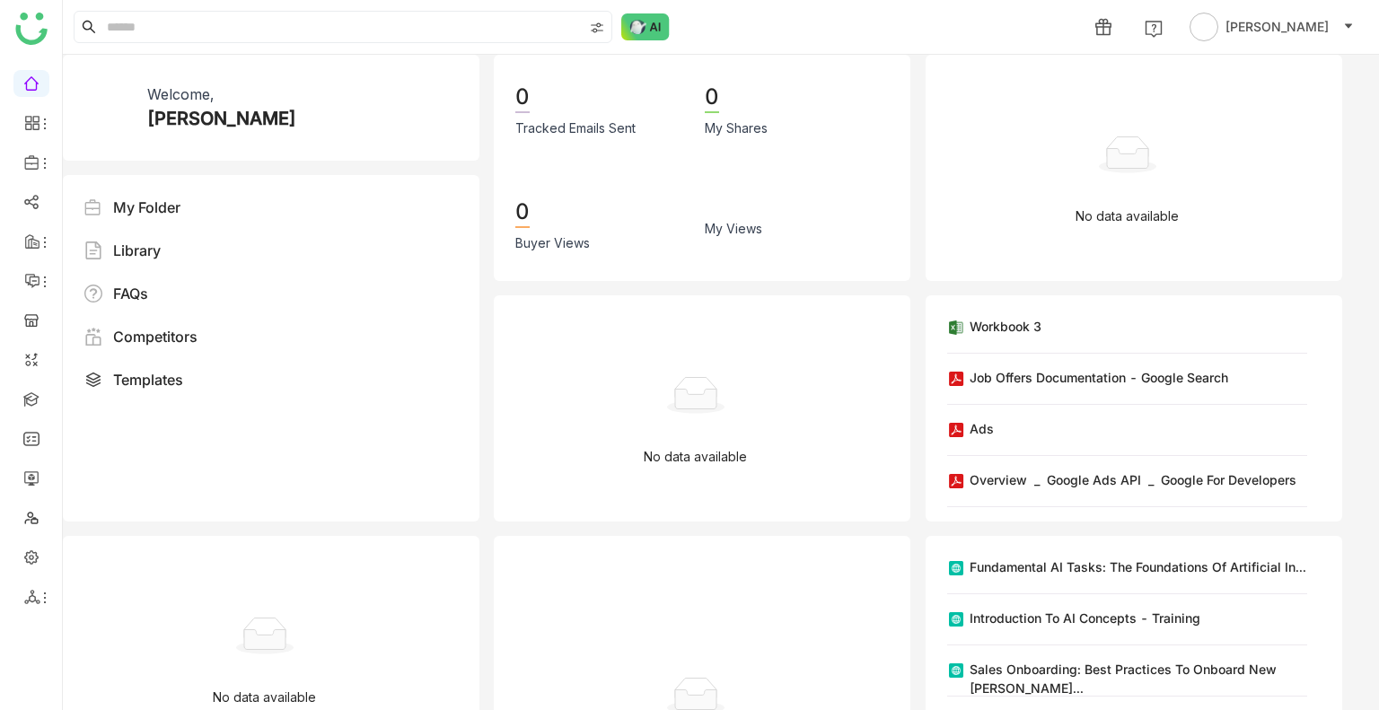
scroll to position [292, 0]
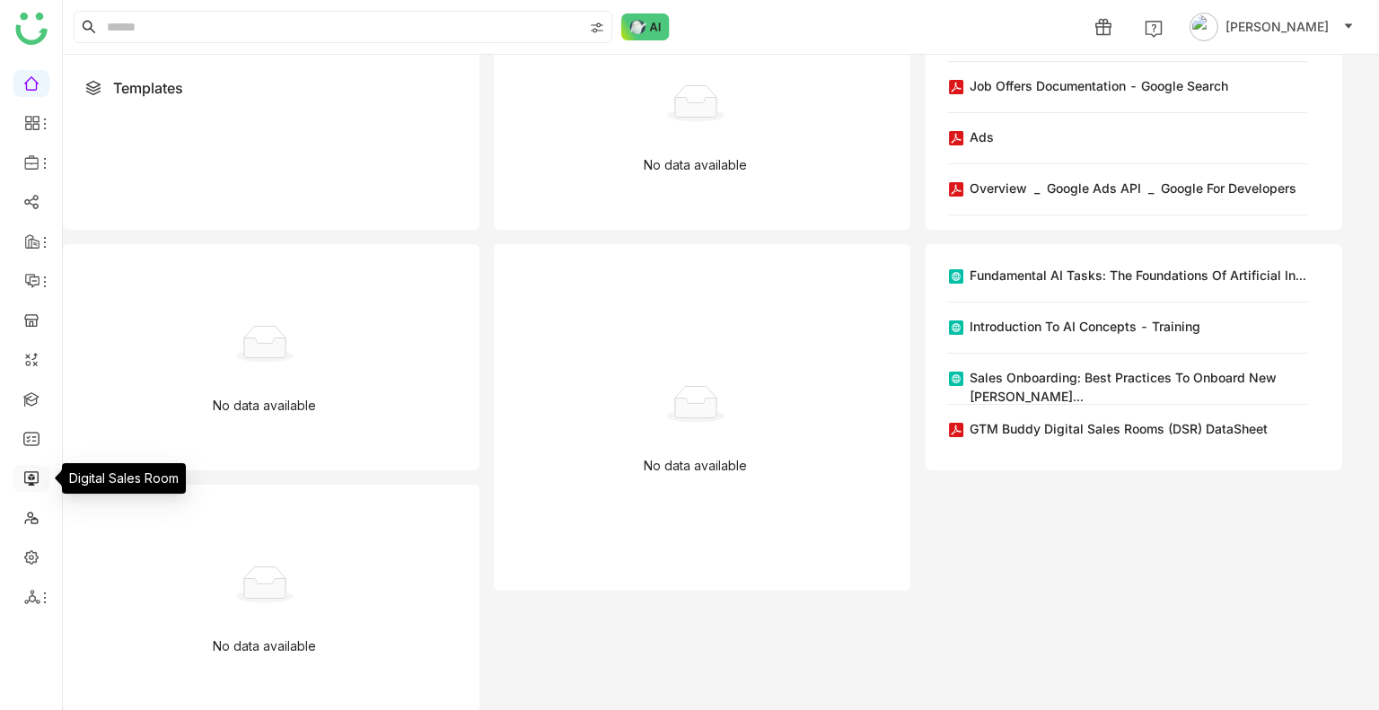
click at [30, 473] on link at bounding box center [31, 477] width 16 height 15
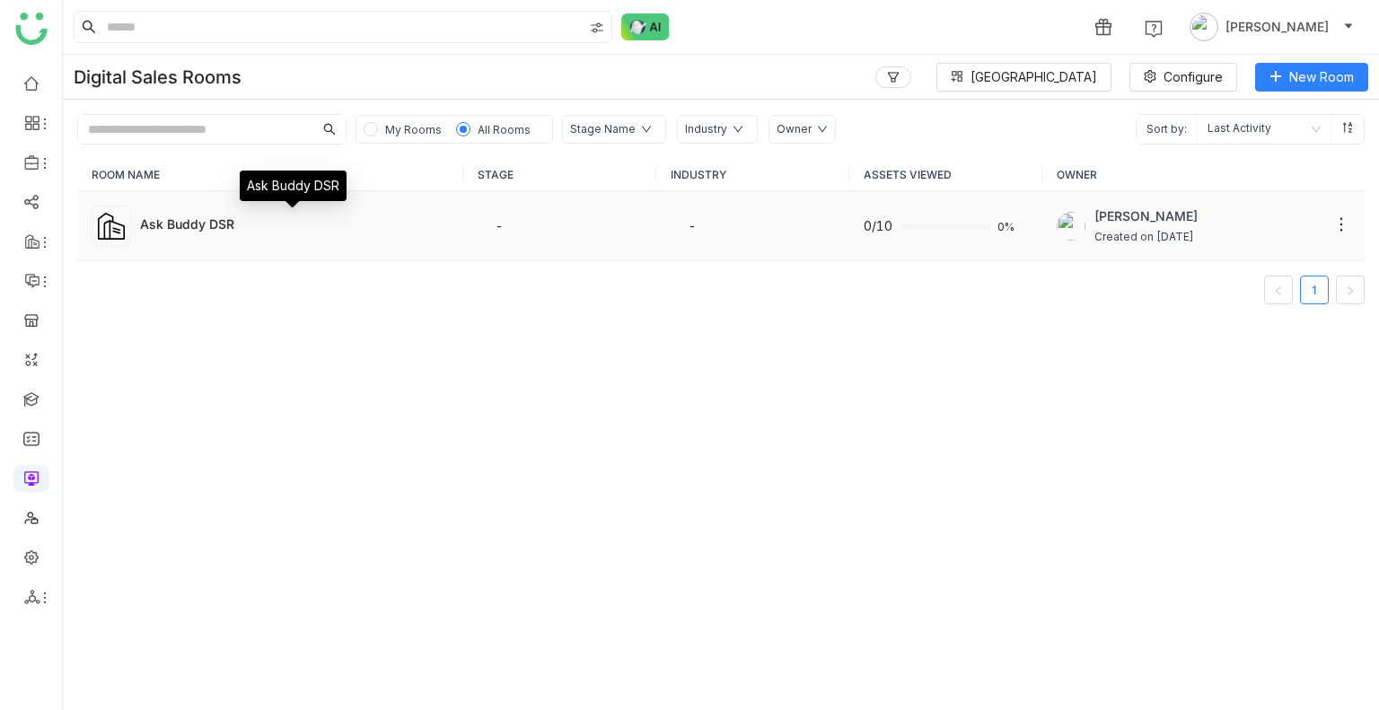
click at [259, 232] on div "Ask Buddy DSR" at bounding box center [294, 224] width 309 height 19
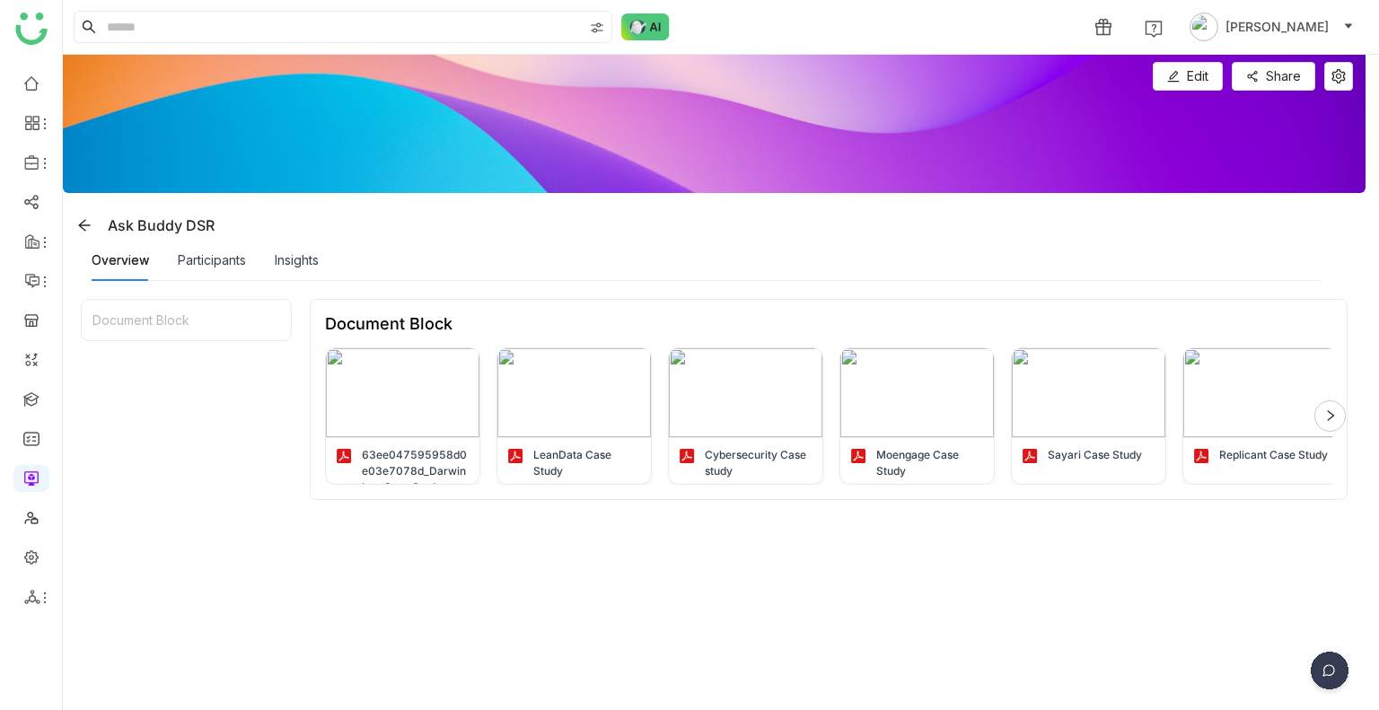
click at [1332, 665] on img at bounding box center [1329, 674] width 45 height 45
click at [1235, 549] on img at bounding box center [1261, 544] width 162 height 54
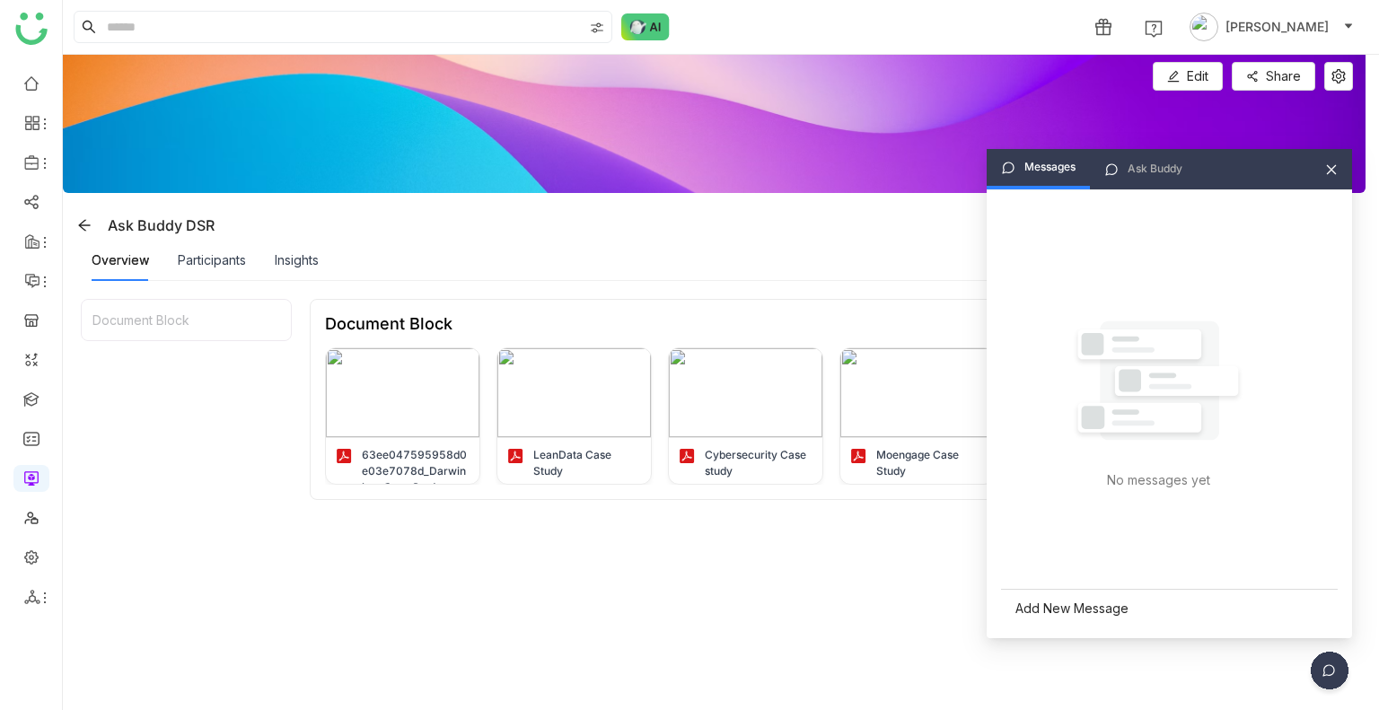
click at [1066, 613] on div "Add New Message" at bounding box center [1169, 608] width 337 height 39
click at [1056, 544] on div at bounding box center [1169, 548] width 303 height 20
click at [1174, 558] on div at bounding box center [1169, 548] width 303 height 20
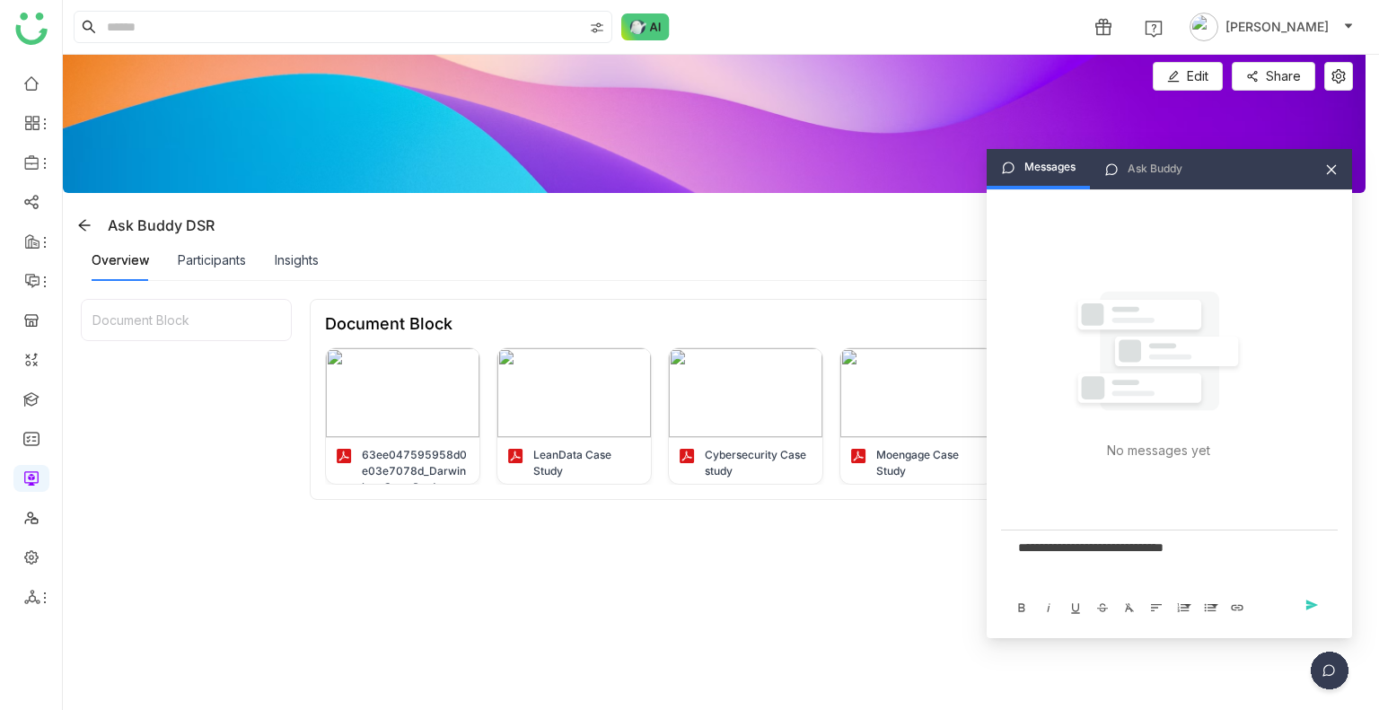
click at [1128, 167] on div "Ask Buddy" at bounding box center [1143, 169] width 107 height 40
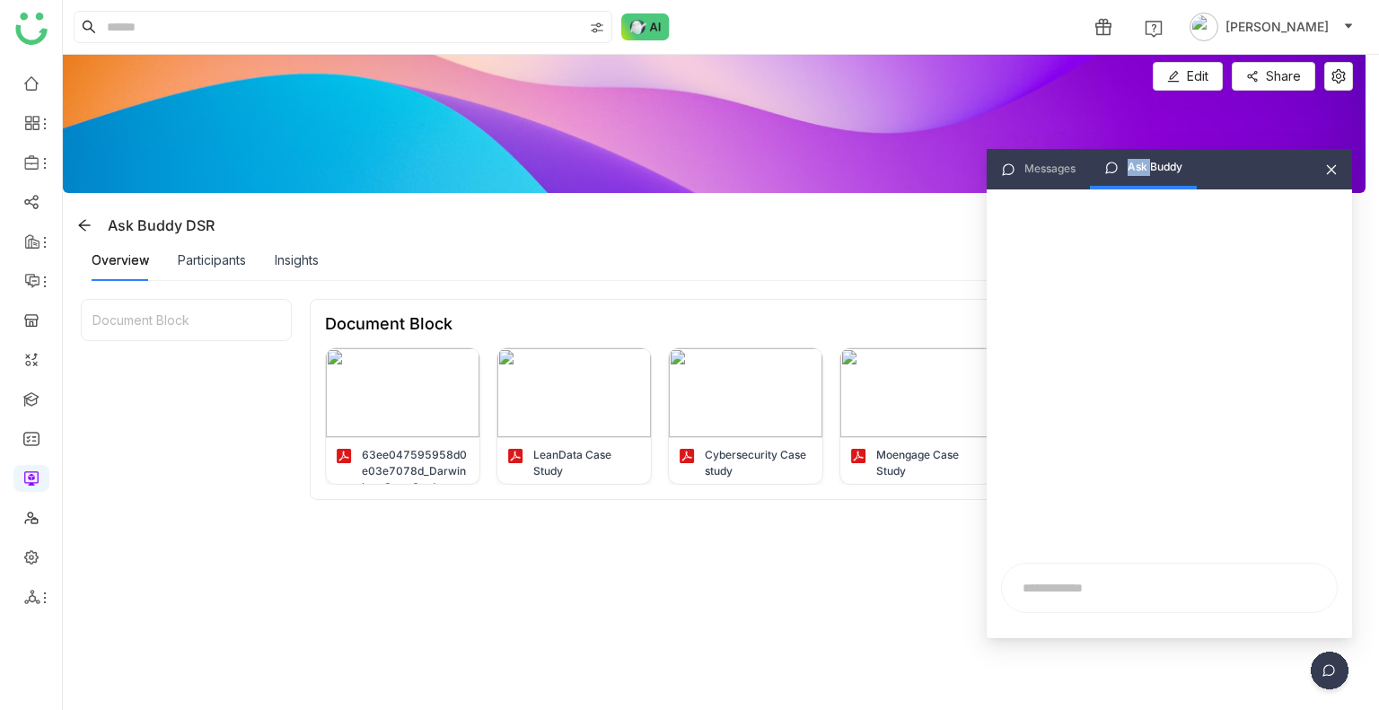
click at [1128, 167] on div "Ask Buddy" at bounding box center [1143, 169] width 107 height 40
click at [1052, 593] on input "text" at bounding box center [1169, 588] width 313 height 27
type input "**********"
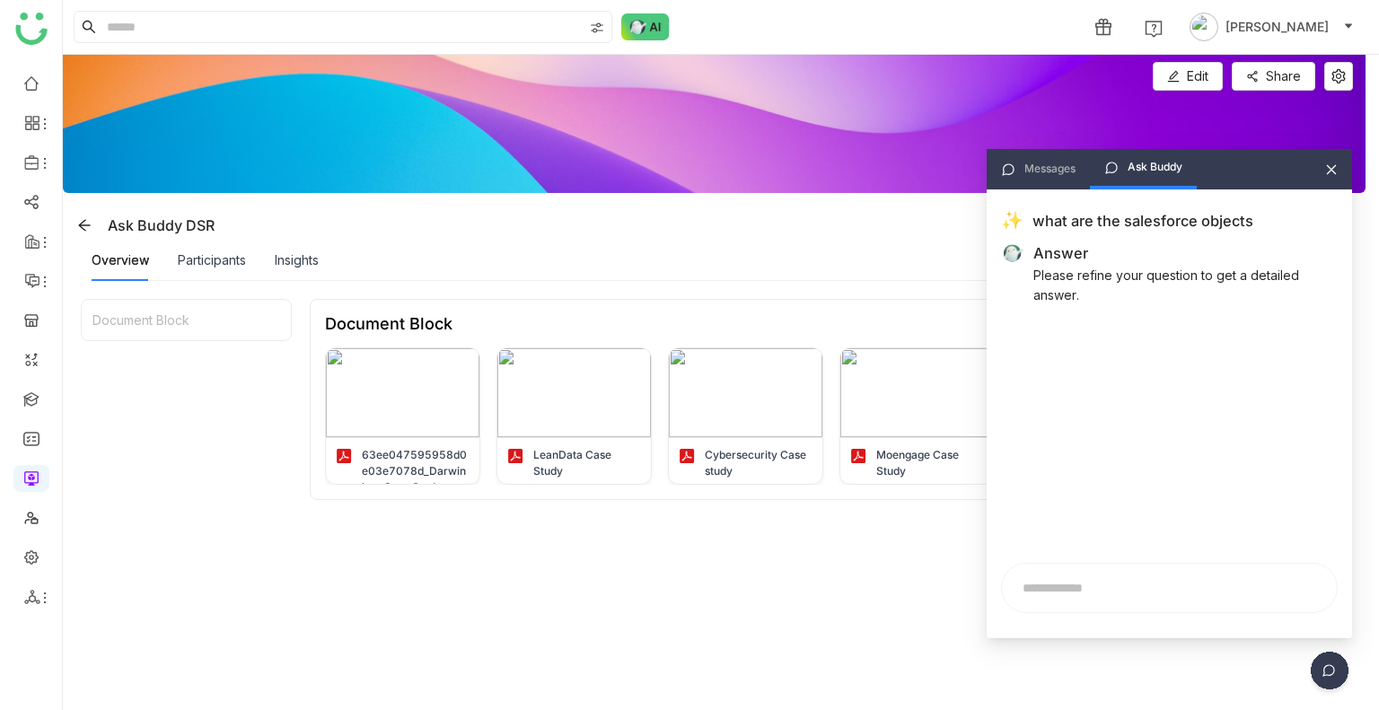
scroll to position [0, 32]
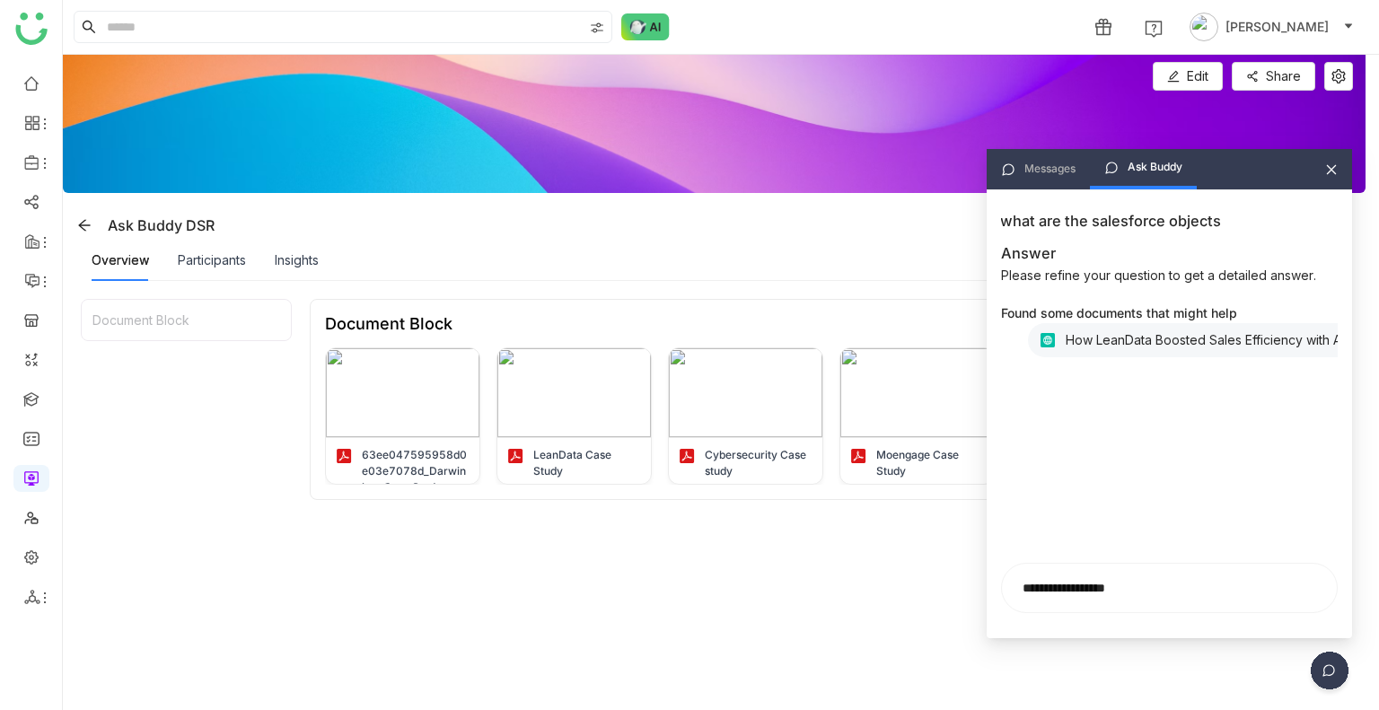
type input "**********"
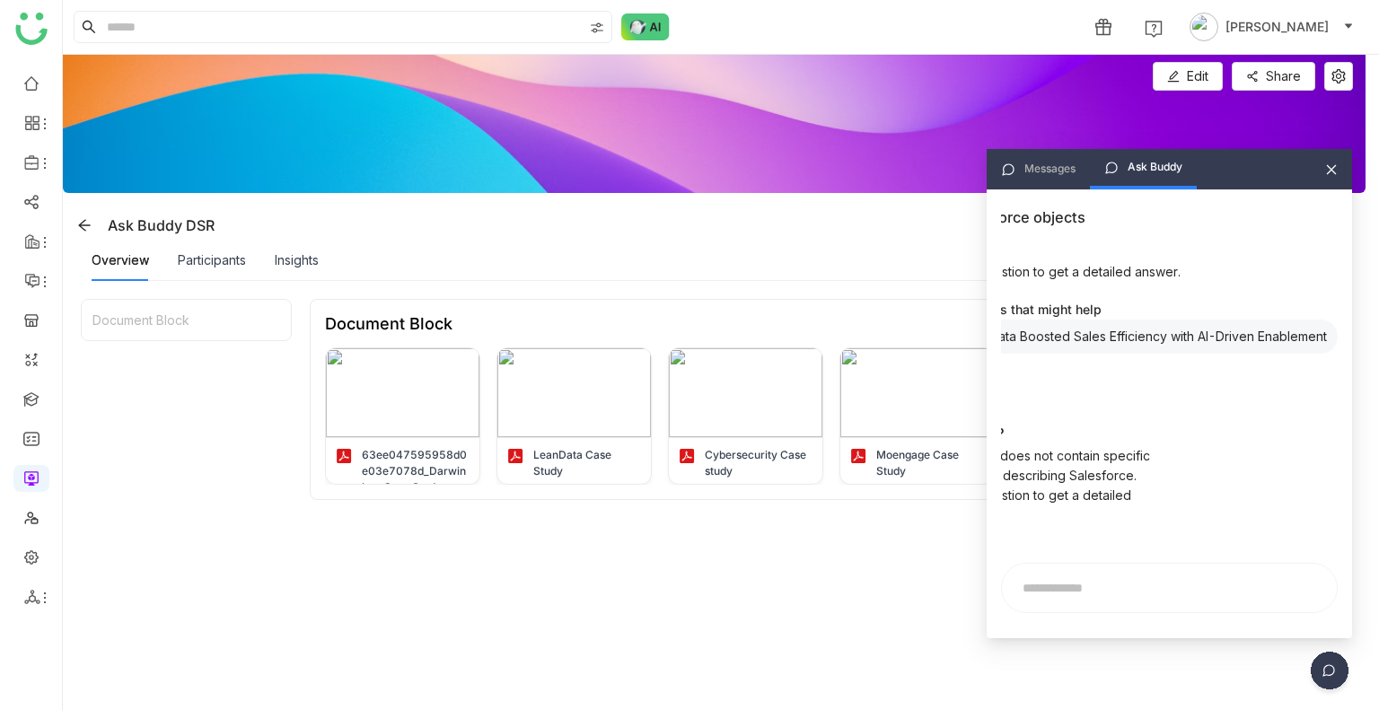
scroll to position [0, 0]
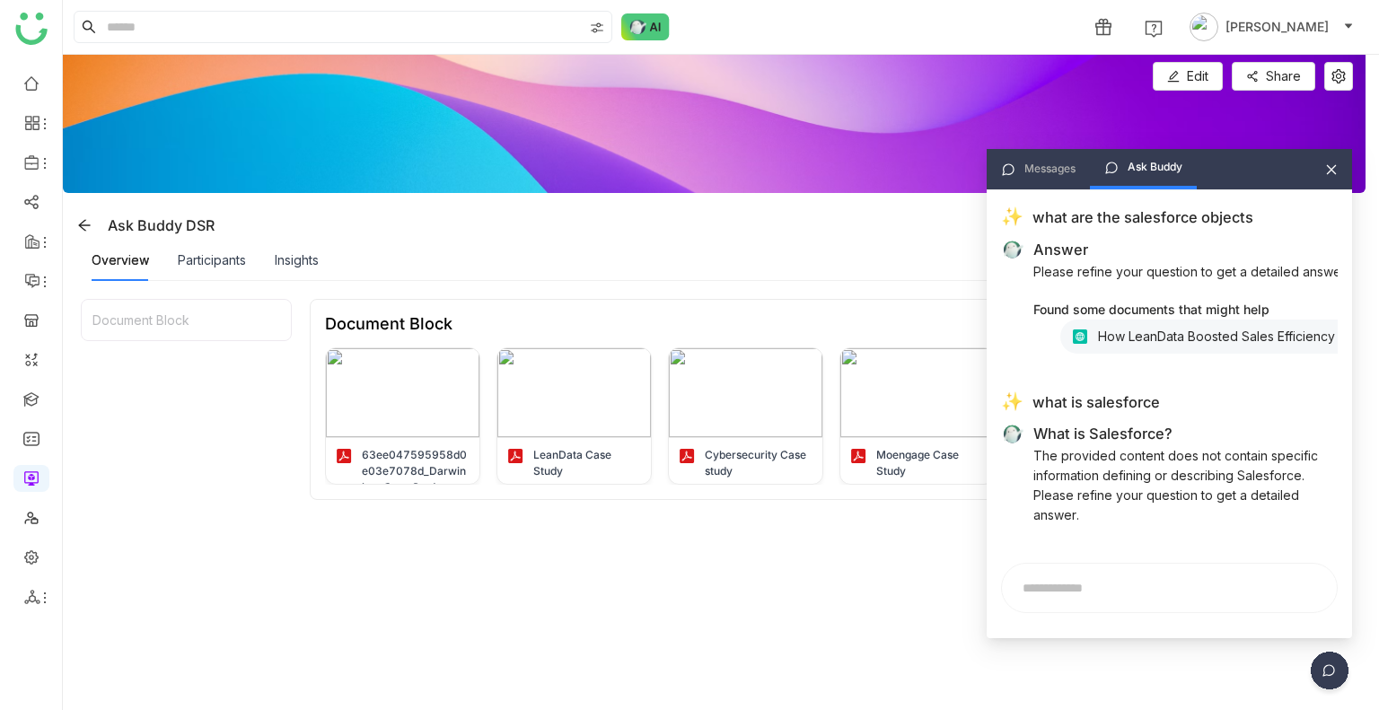
click at [1065, 581] on input "text" at bounding box center [1169, 588] width 313 height 27
click at [1054, 588] on input "text" at bounding box center [1169, 588] width 313 height 27
click at [1014, 589] on input "********" at bounding box center [1169, 588] width 313 height 27
type input "**********"
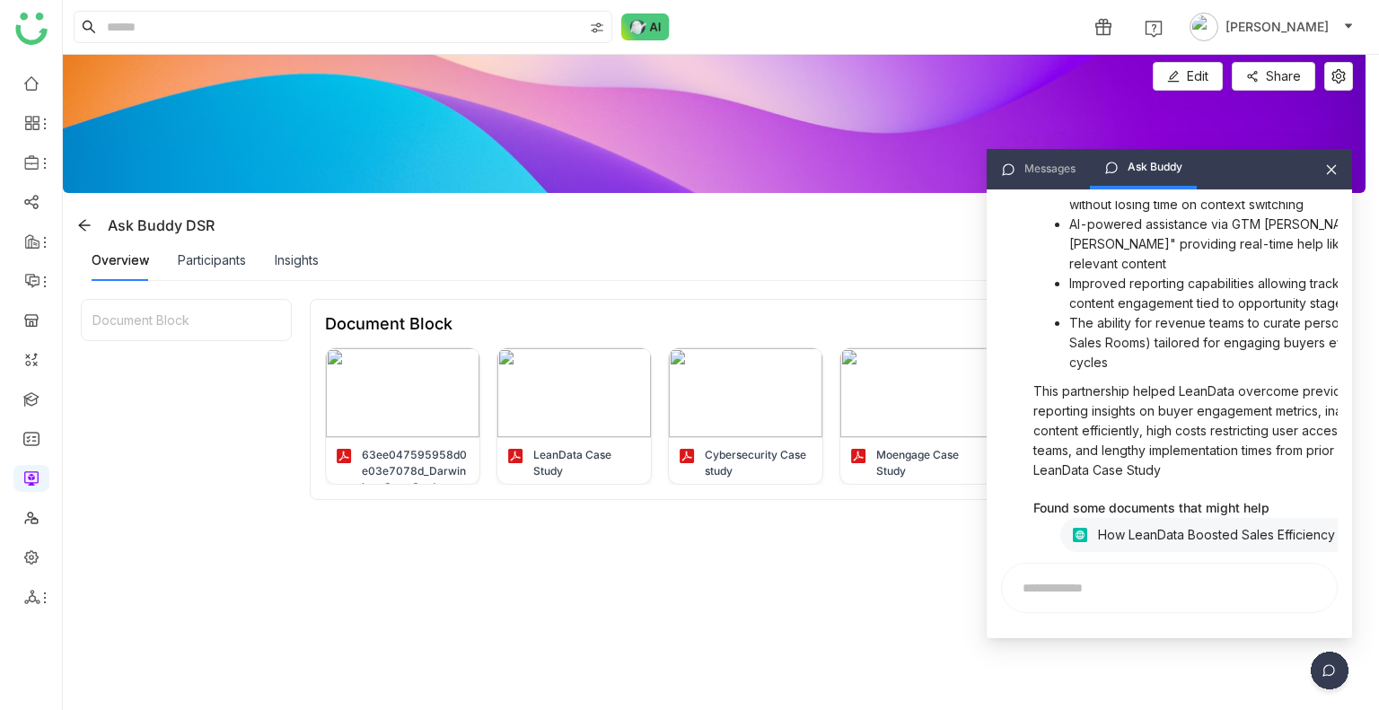
click at [1082, 593] on input "text" at bounding box center [1169, 588] width 313 height 27
type input "***"
click at [1052, 599] on input "***" at bounding box center [1169, 588] width 313 height 27
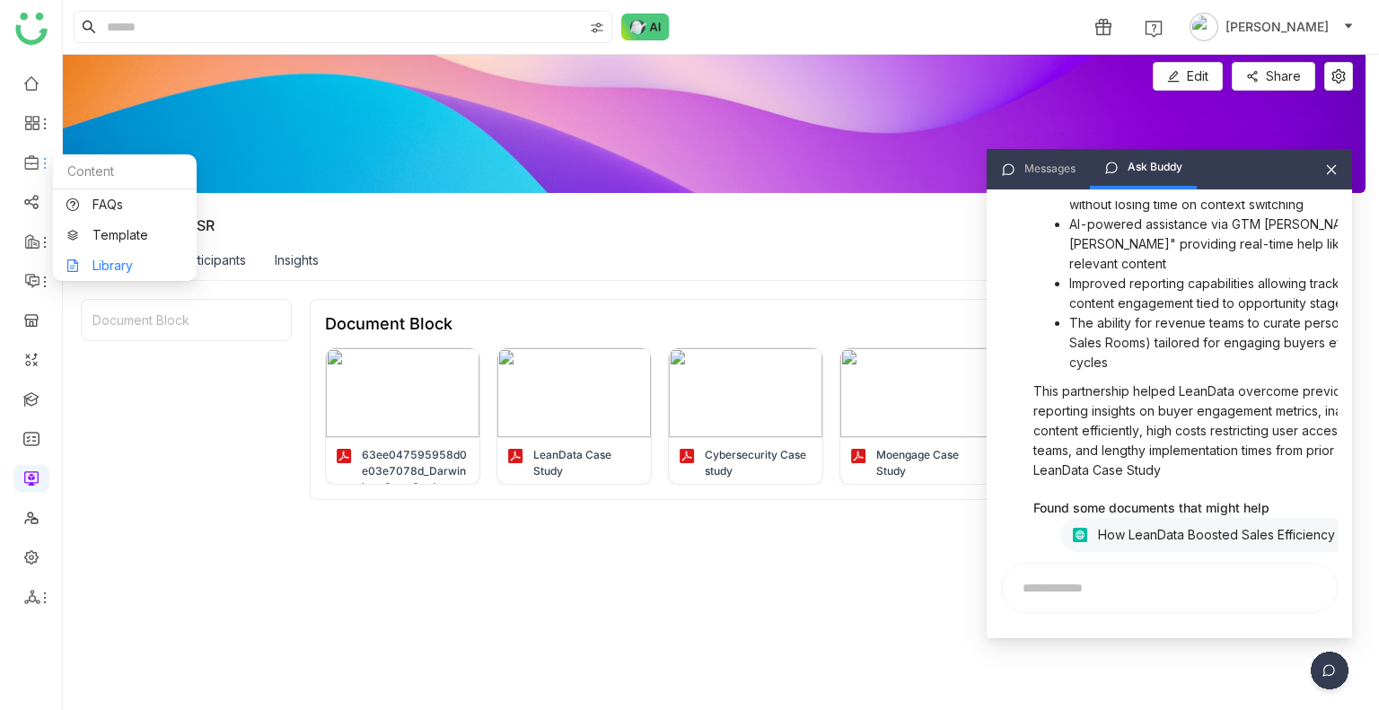
click at [143, 260] on link "Library" at bounding box center [124, 265] width 117 height 13
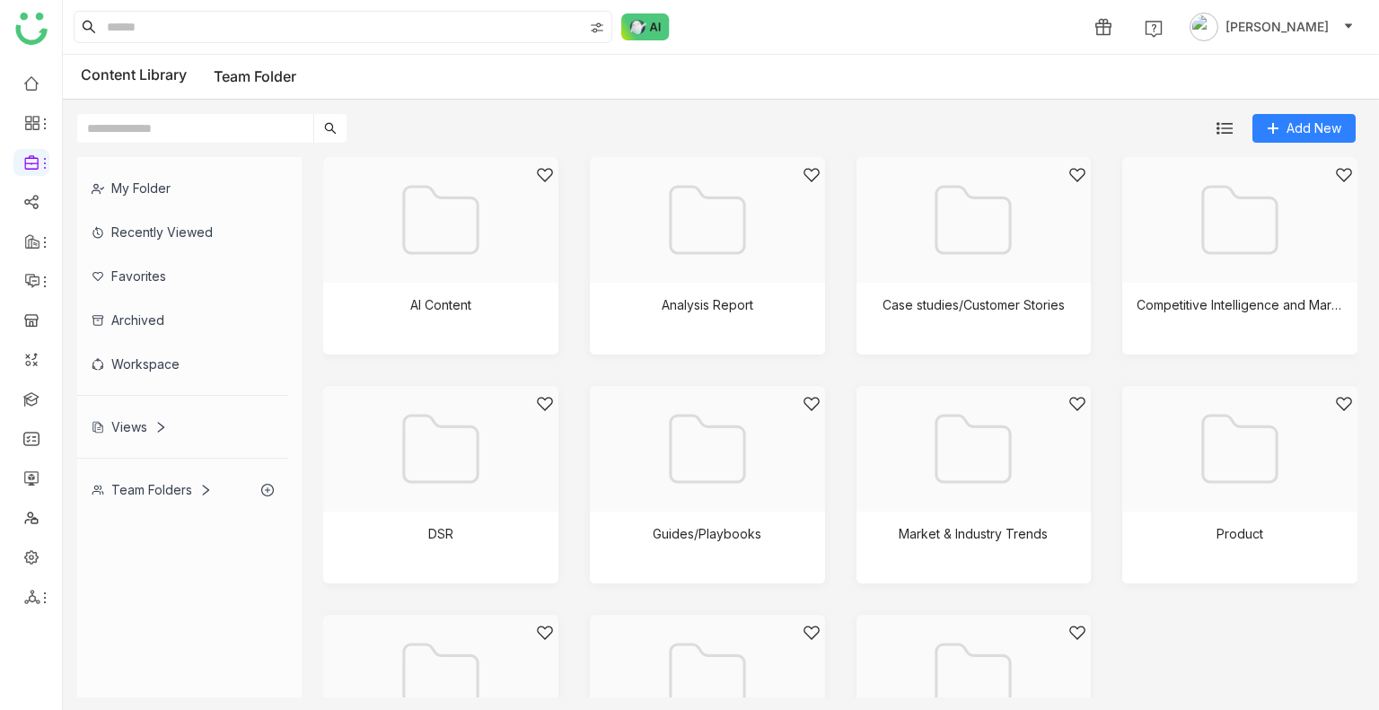
click at [155, 496] on div "Team Folders" at bounding box center [182, 490] width 211 height 44
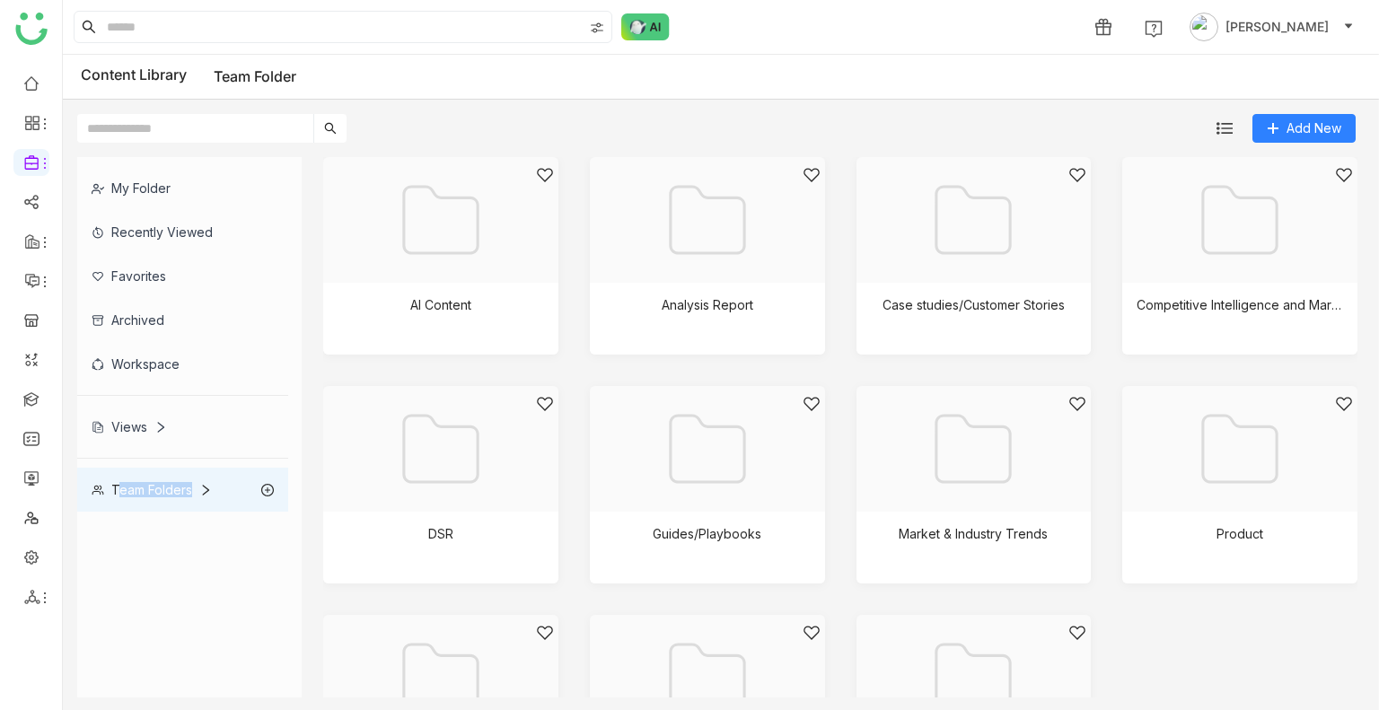
click at [155, 496] on div "Team Folders" at bounding box center [182, 490] width 211 height 44
click at [1232, 125] on img at bounding box center [1224, 128] width 16 height 16
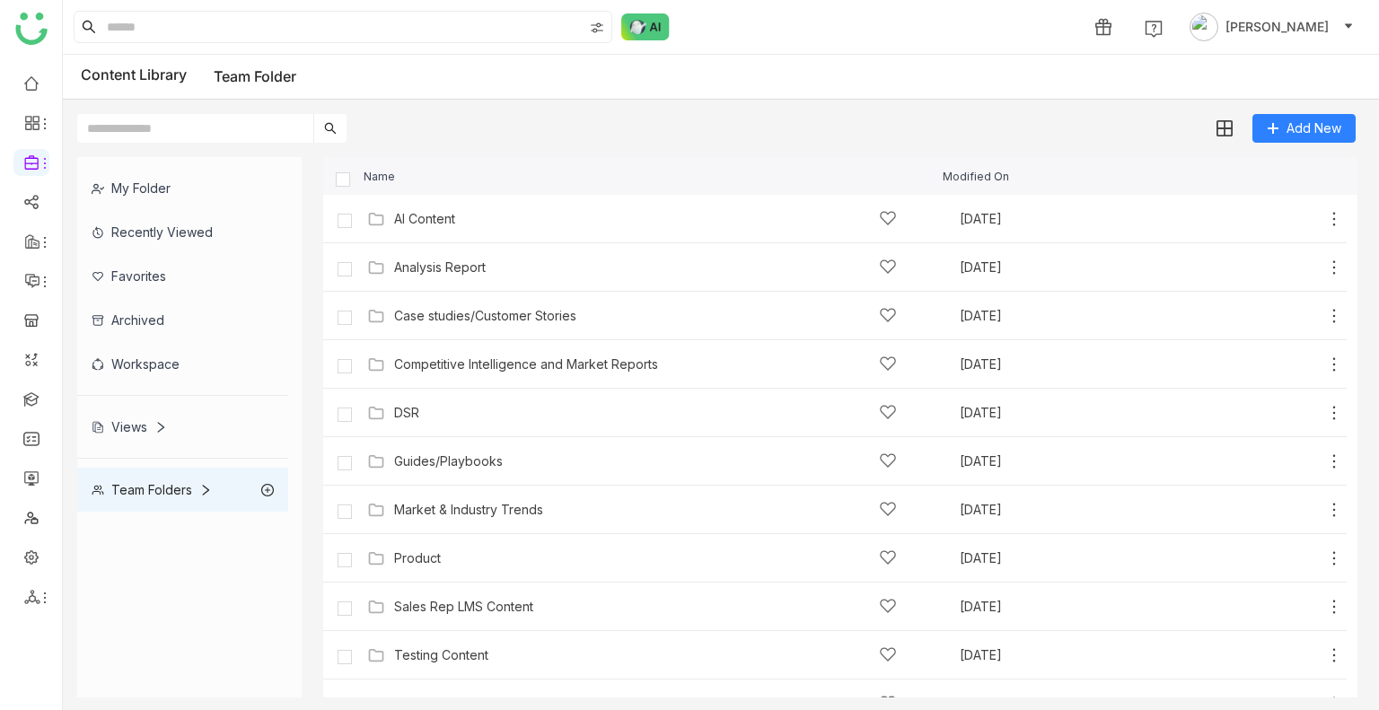
click at [209, 44] on div "1 Uday Bhanu Elakala" at bounding box center [721, 27] width 1316 height 54
click at [138, 3] on div "1 Uday Bhanu Elakala" at bounding box center [721, 27] width 1316 height 54
drag, startPoint x: 138, startPoint y: 3, endPoint x: 154, endPoint y: 17, distance: 21.6
click at [154, 17] on div "1 Uday Bhanu Elakala" at bounding box center [721, 27] width 1316 height 54
click at [154, 17] on input at bounding box center [342, 27] width 479 height 31
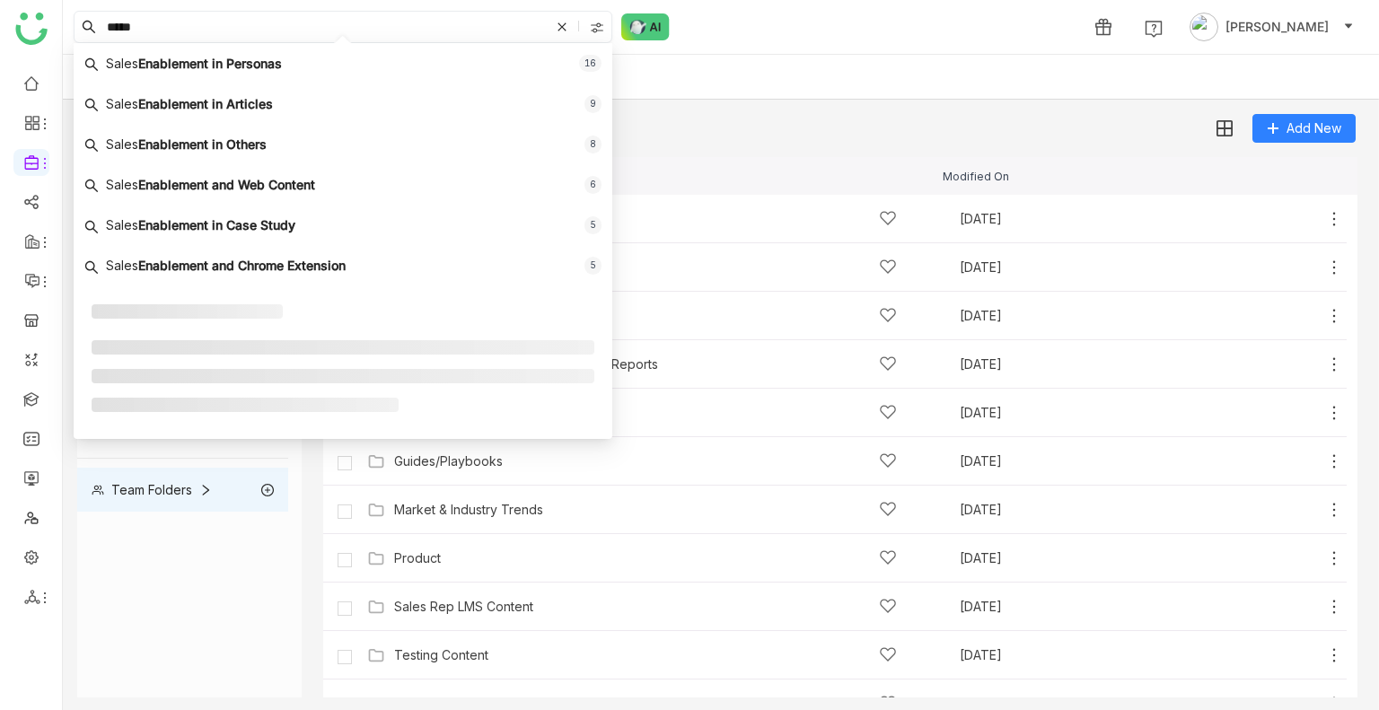
type input "*****"
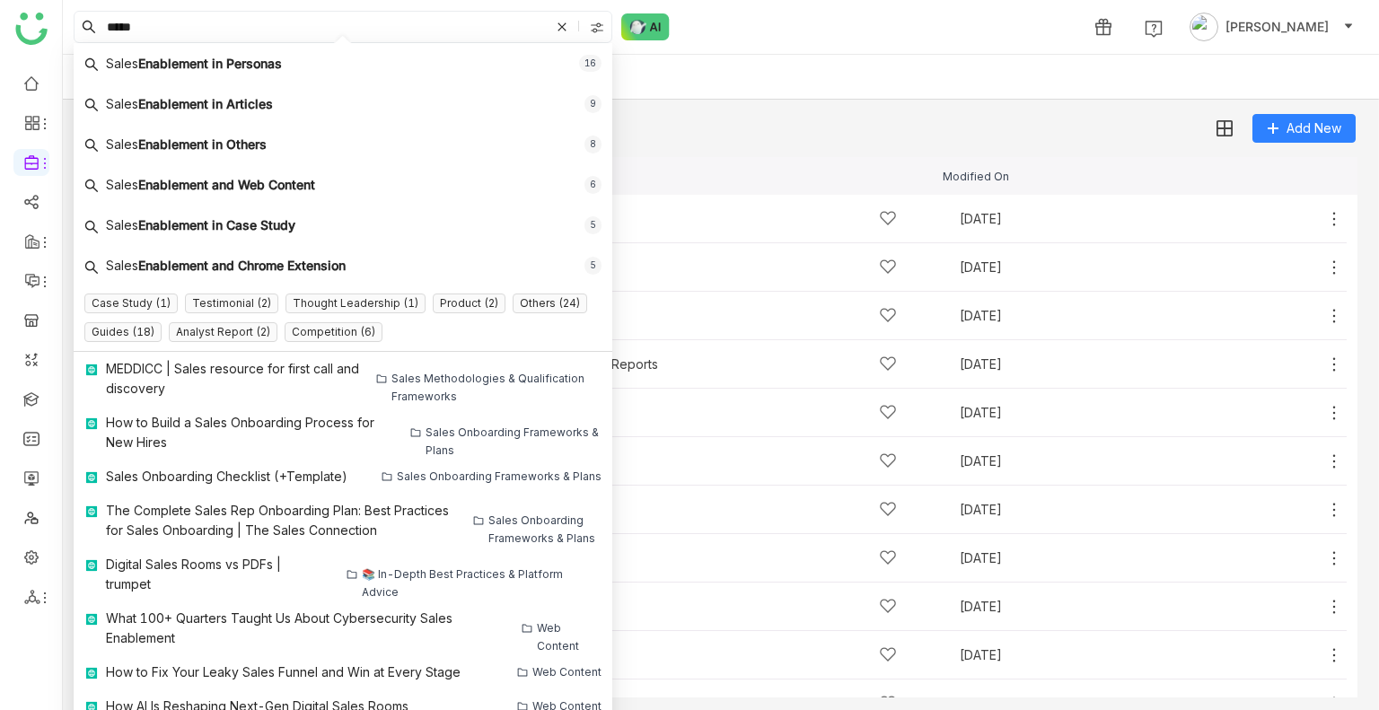
click at [858, 137] on div "Add New" at bounding box center [716, 121] width 1307 height 43
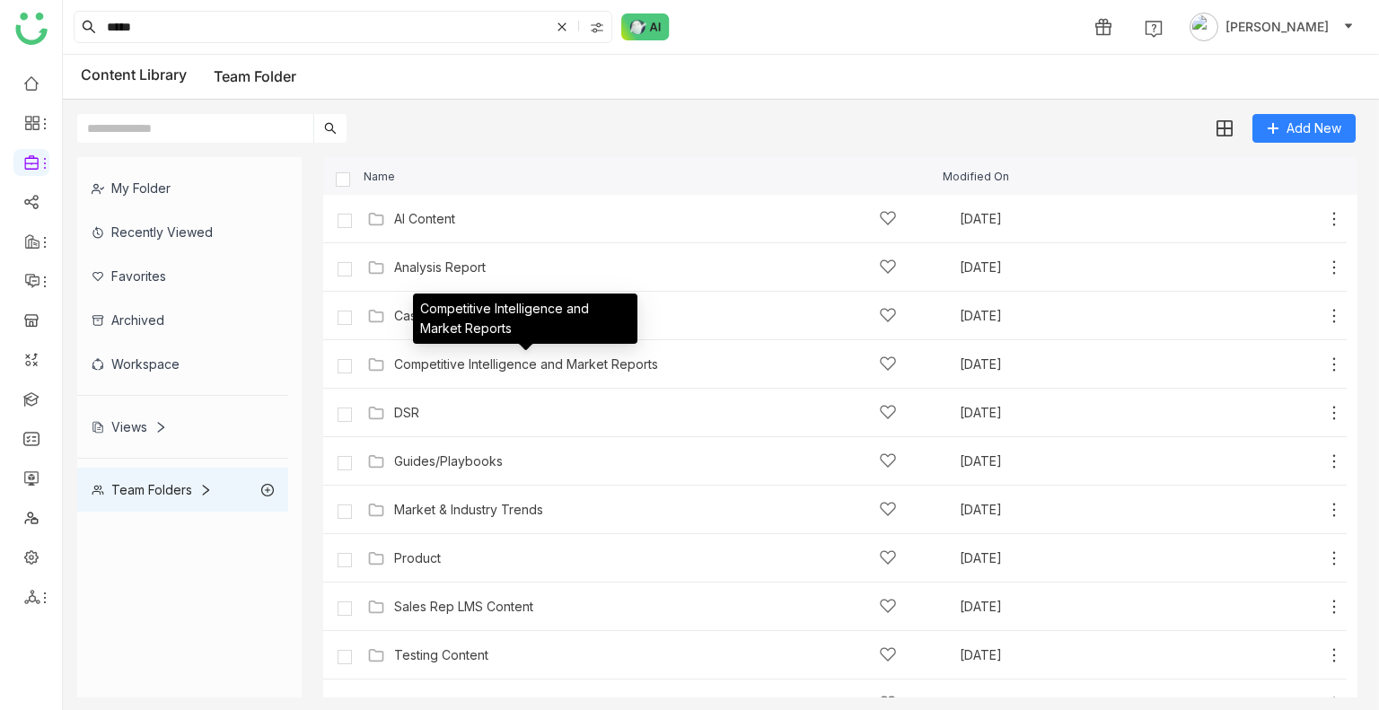
click at [454, 406] on div "DSR" at bounding box center [645, 412] width 503 height 19
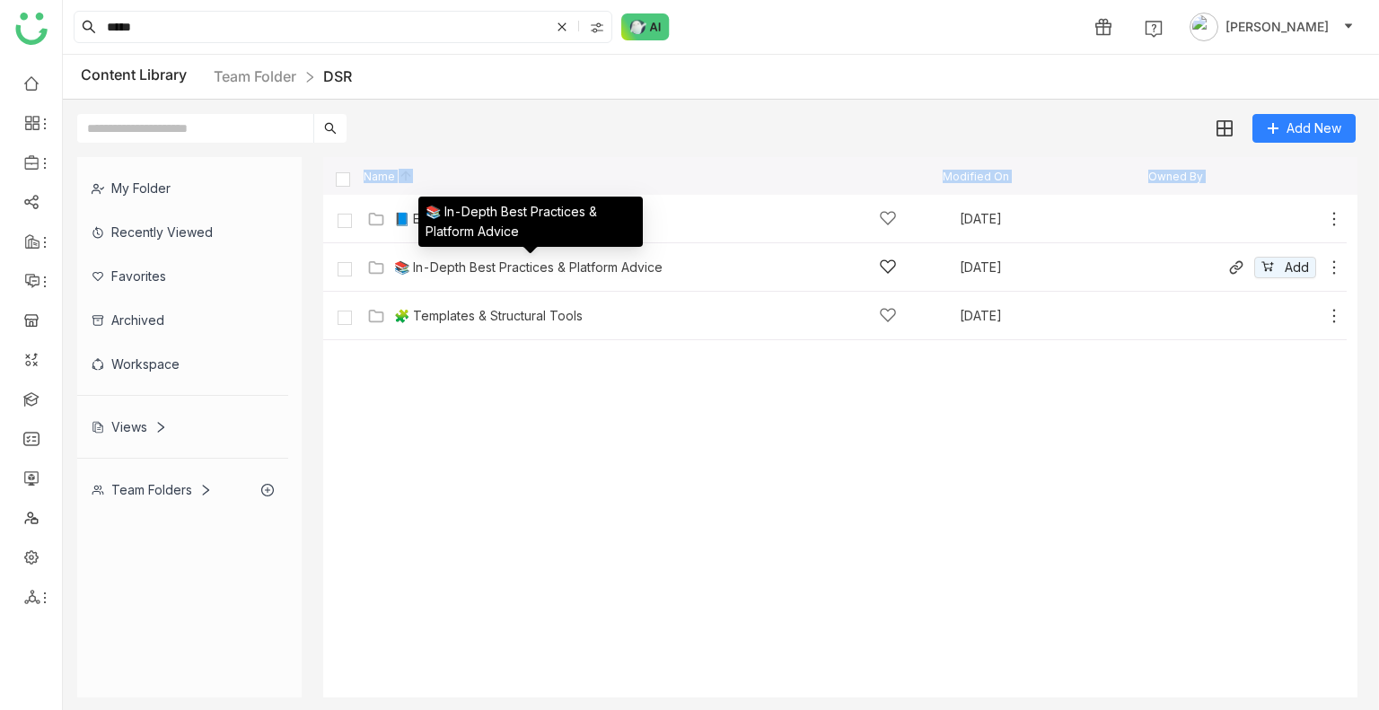
click at [496, 265] on div "📚 In-Depth Best Practices & Platform Advice" at bounding box center [528, 267] width 268 height 14
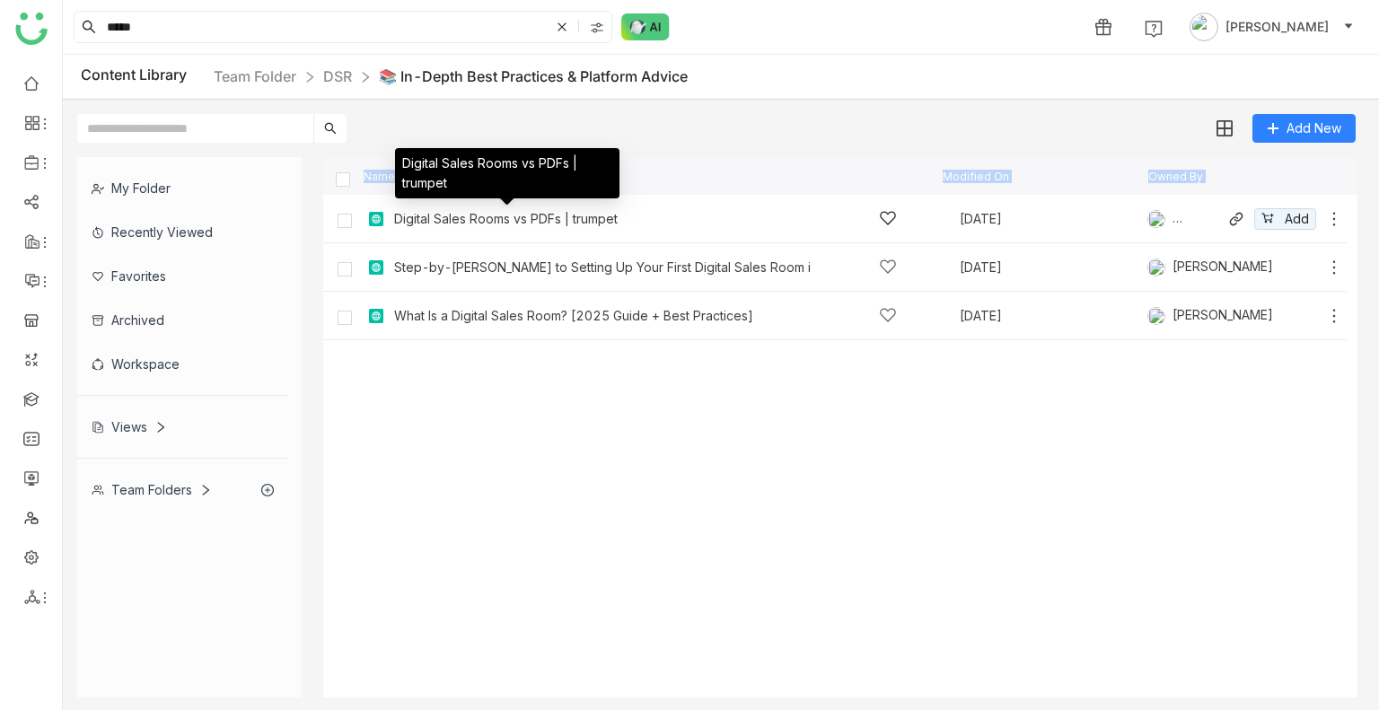
click at [442, 212] on div "Digital Sales Rooms vs PDFs | trumpet" at bounding box center [506, 219] width 224 height 14
click at [442, 211] on gtmb-list-view "Name Modified On Owned By Digital Sales Rooms vs PDFs | trumpet Jun 24, 2025 Pr…" at bounding box center [840, 427] width 1034 height 540
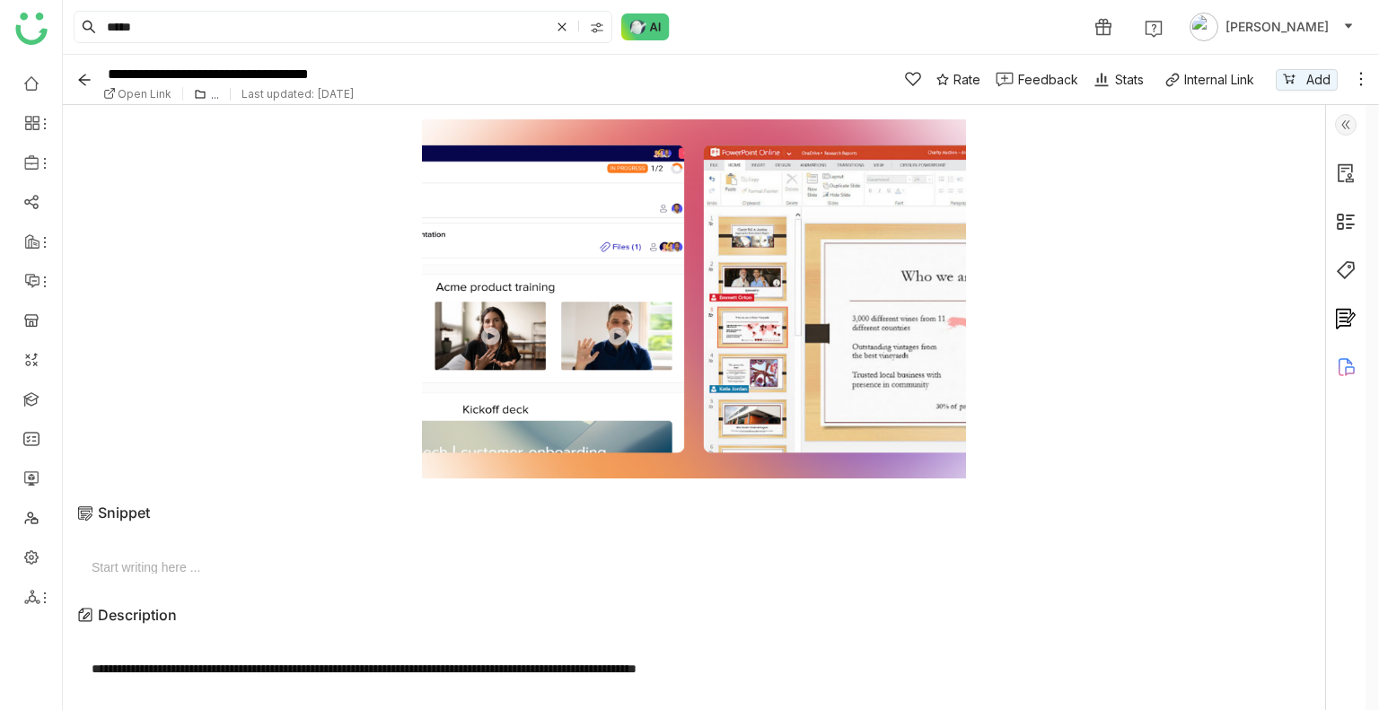
click at [1342, 124] on img at bounding box center [1346, 125] width 22 height 22
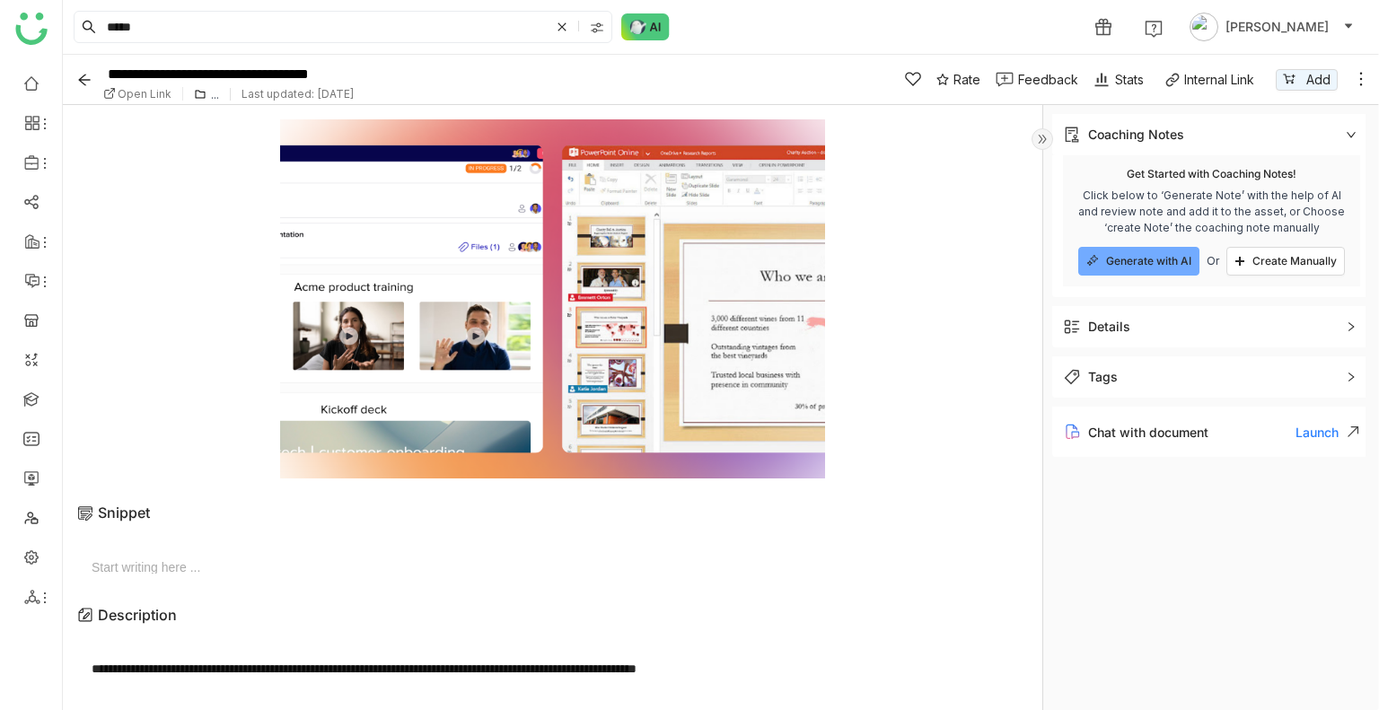
click at [1120, 342] on div "Details" at bounding box center [1211, 326] width 319 height 41
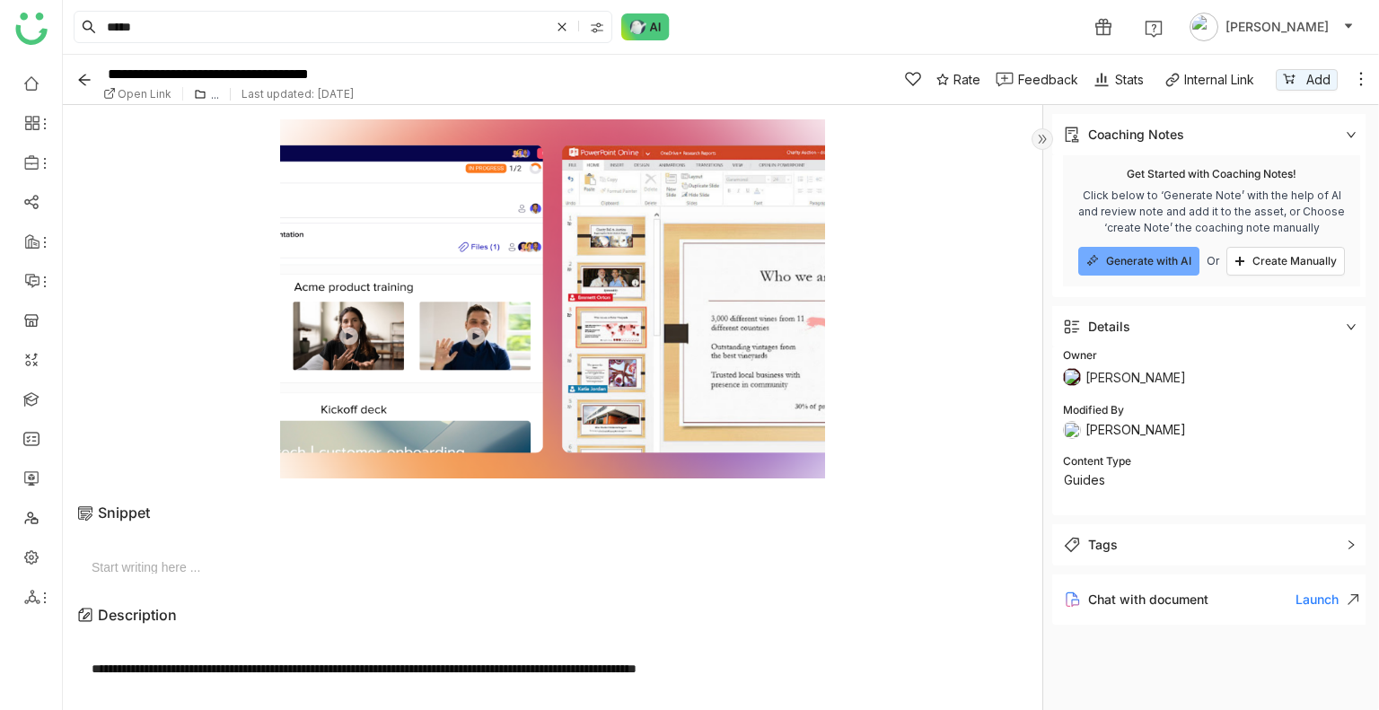
click at [1037, 139] on img at bounding box center [1043, 139] width 22 height 22
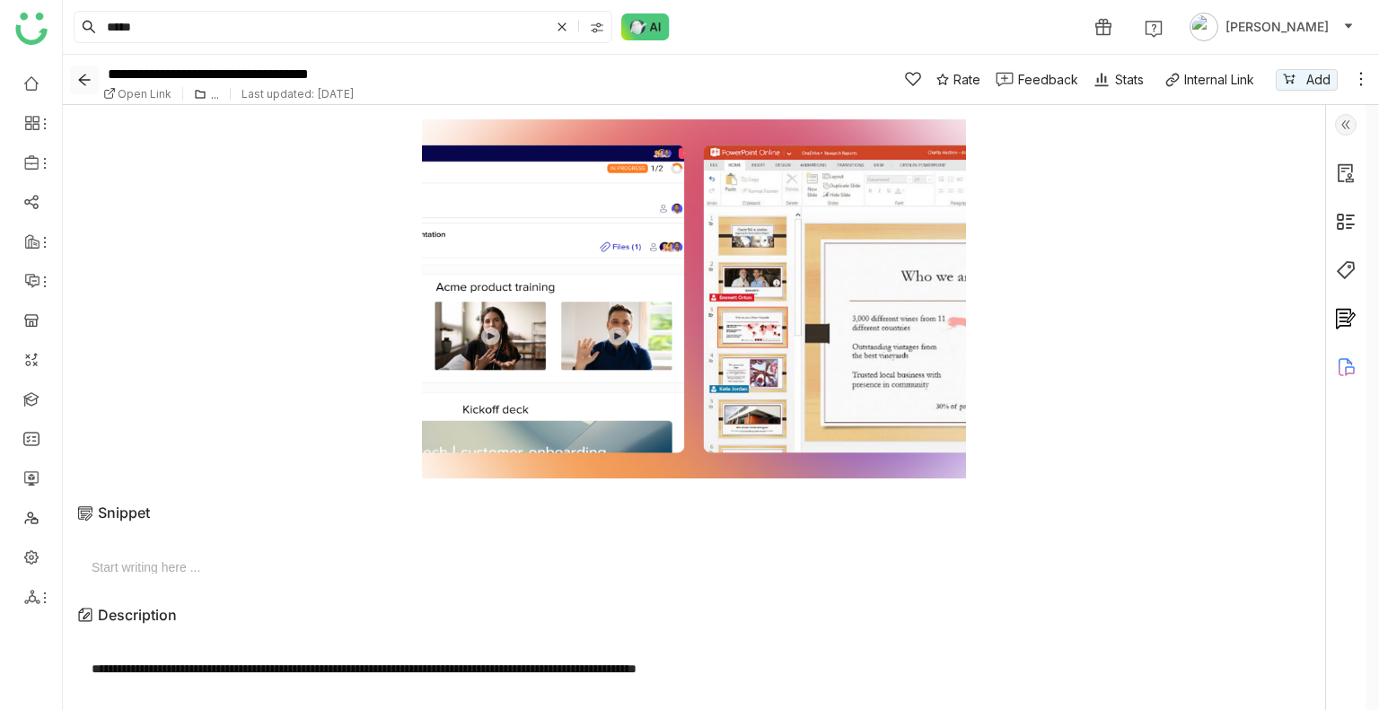
click at [79, 81] on icon "Back" at bounding box center [84, 80] width 14 height 14
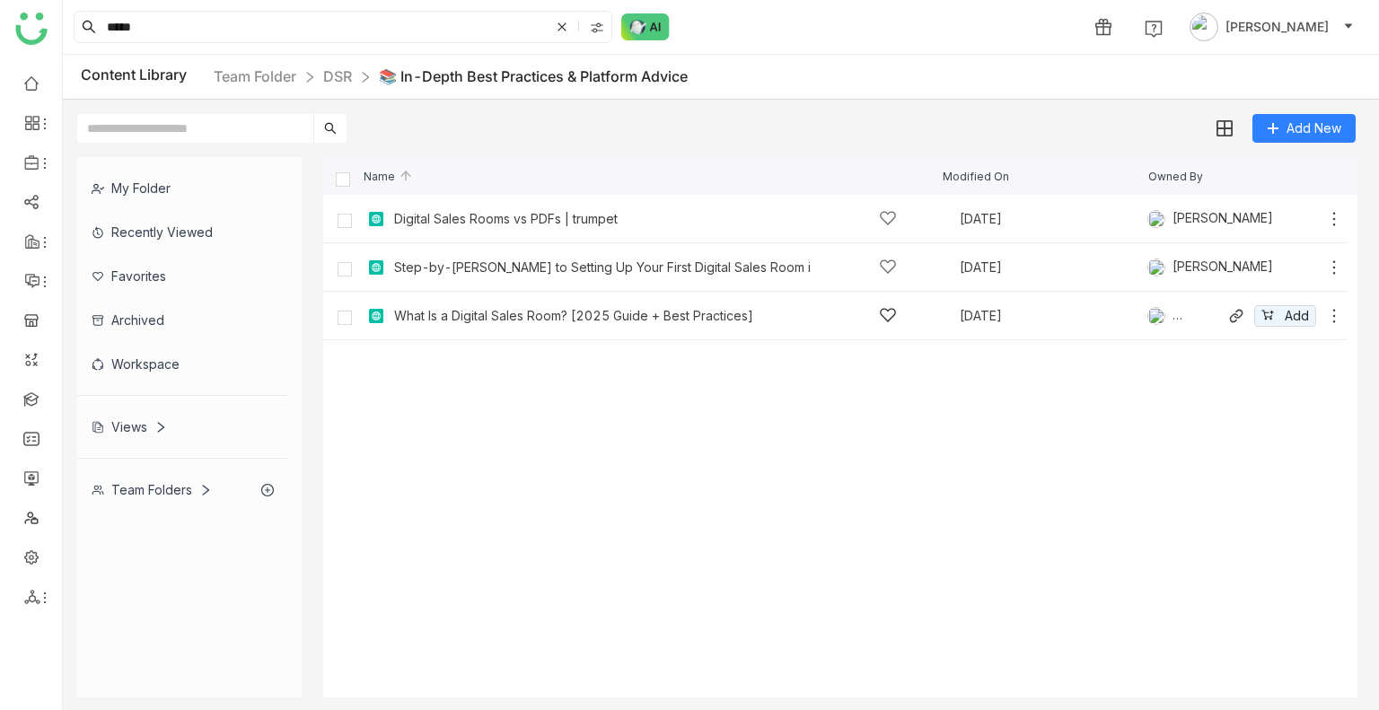
click at [528, 311] on div "What Is a Digital Sales Room? [2025 Guide + Best Practices]" at bounding box center [573, 316] width 359 height 14
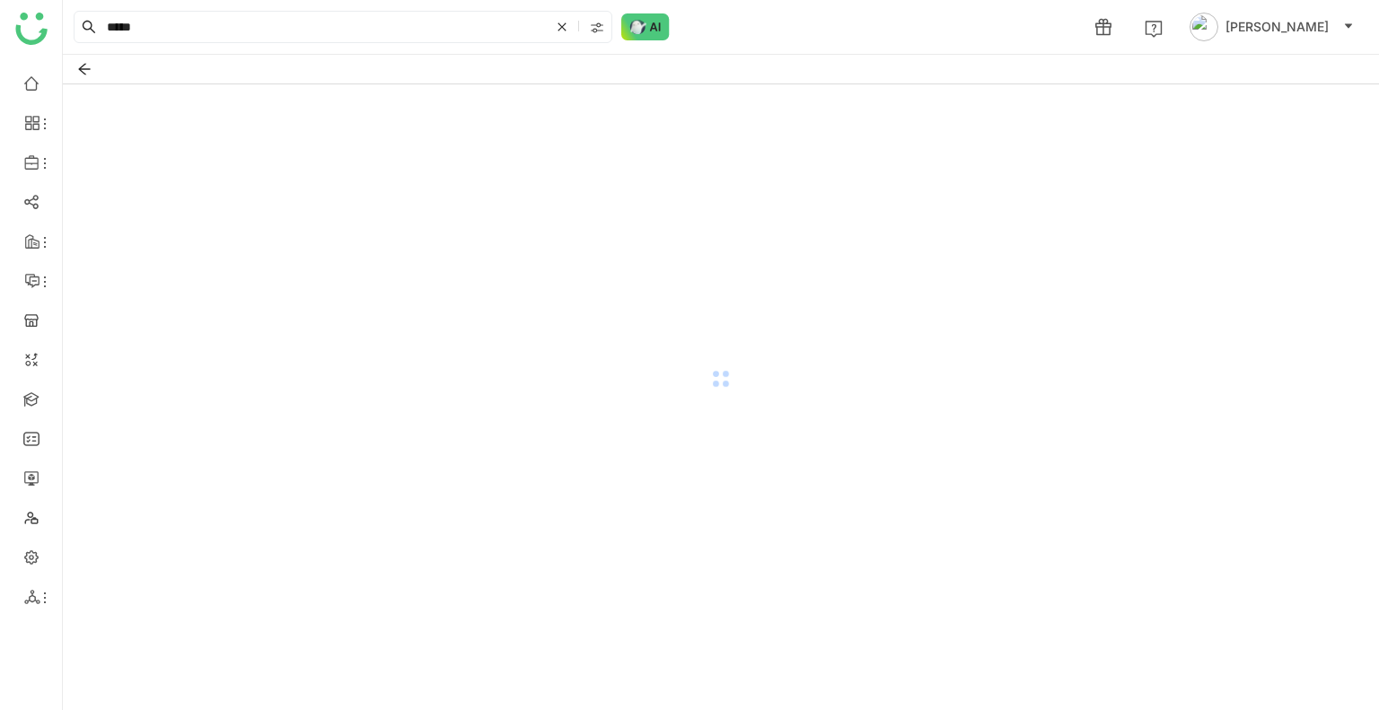
click at [528, 311] on div at bounding box center [721, 378] width 1316 height 589
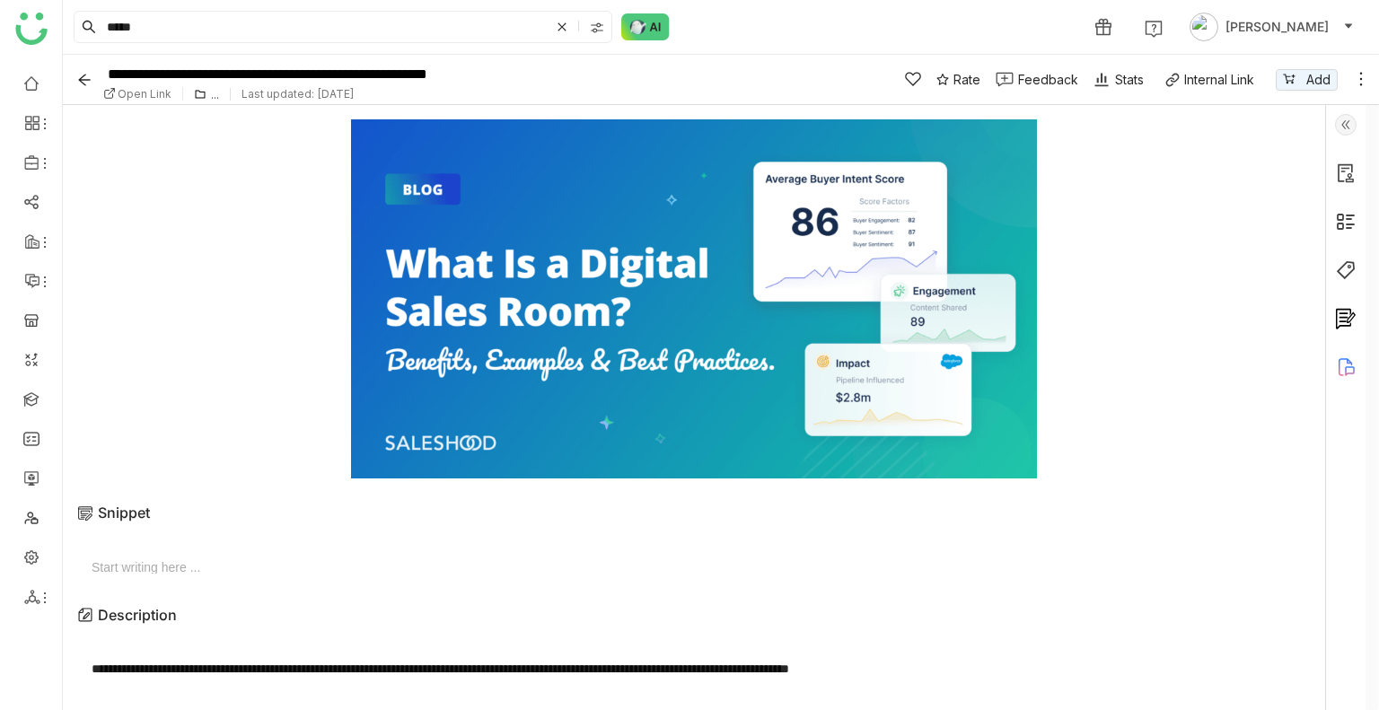
click at [1342, 132] on img at bounding box center [1346, 125] width 22 height 22
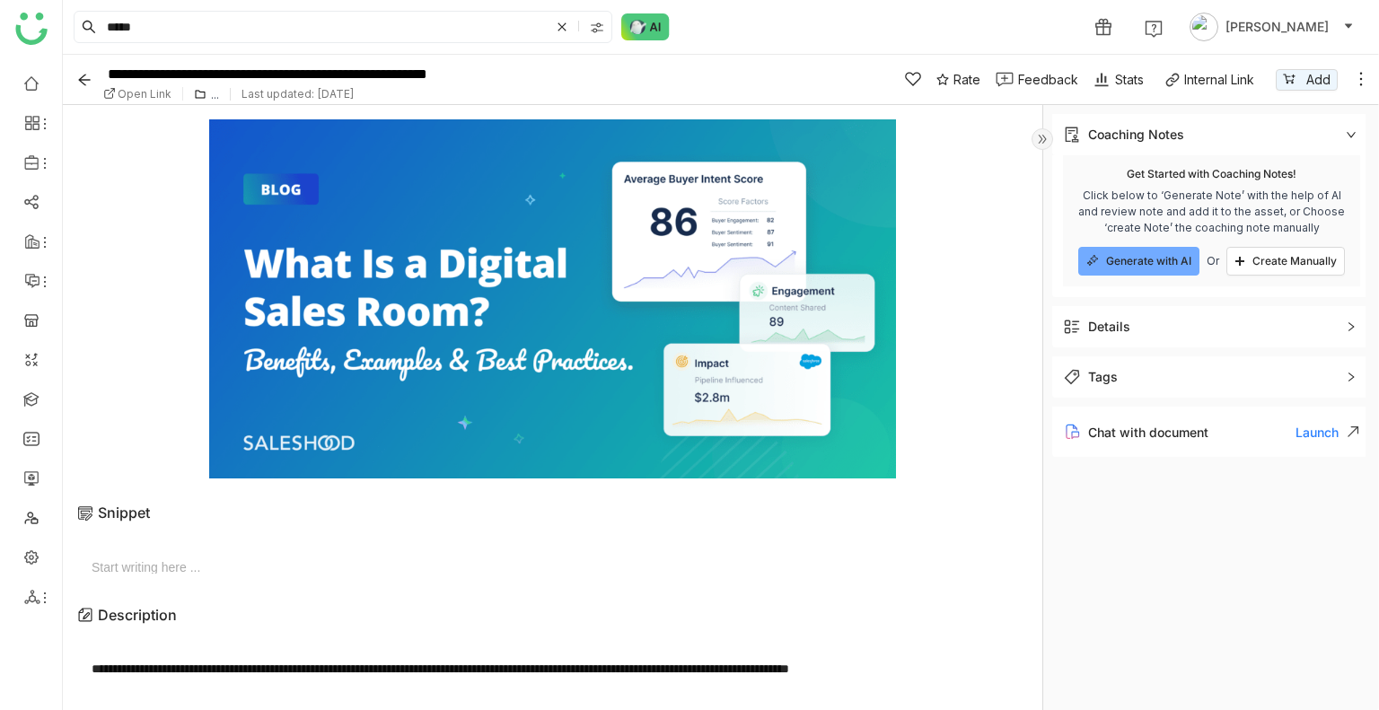
click at [1079, 323] on img at bounding box center [1072, 327] width 18 height 18
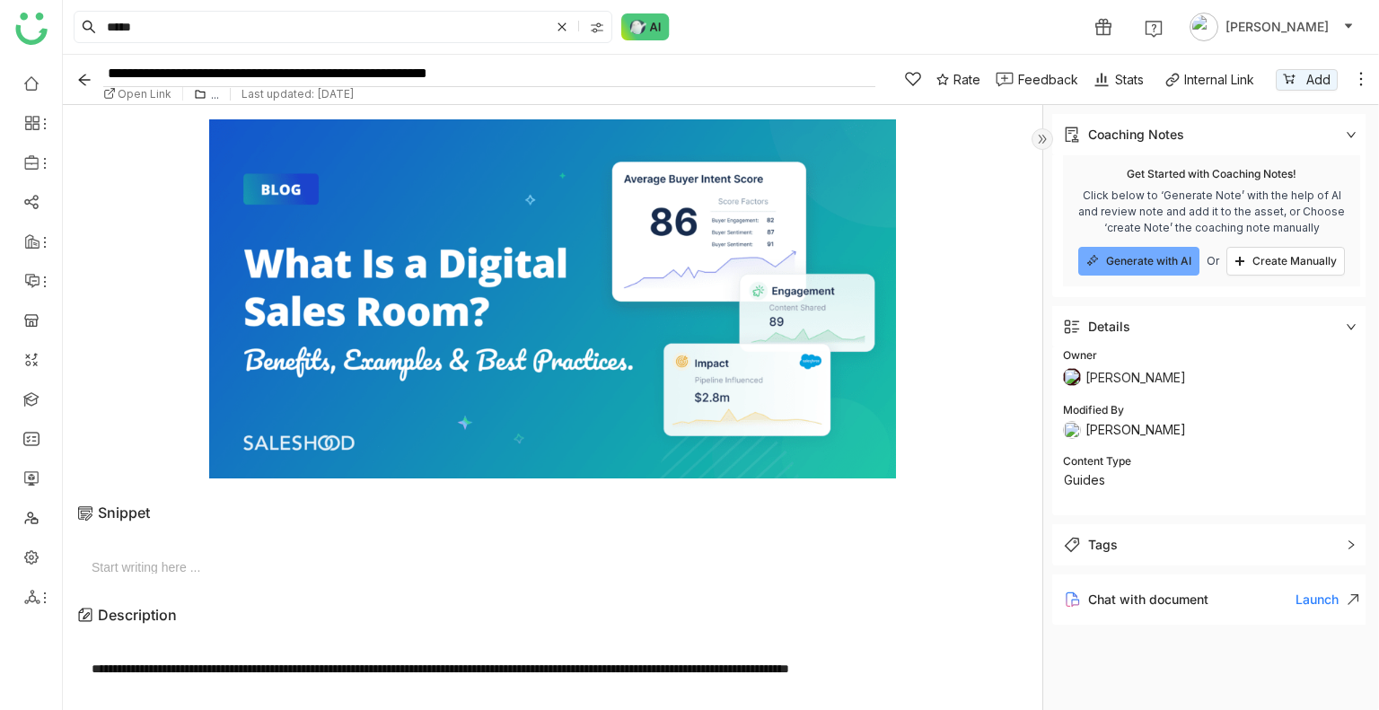
click at [193, 70] on input "**********" at bounding box center [489, 73] width 772 height 27
drag, startPoint x: 305, startPoint y: 75, endPoint x: 79, endPoint y: 71, distance: 226.3
click at [79, 71] on div "**********" at bounding box center [470, 79] width 809 height 49
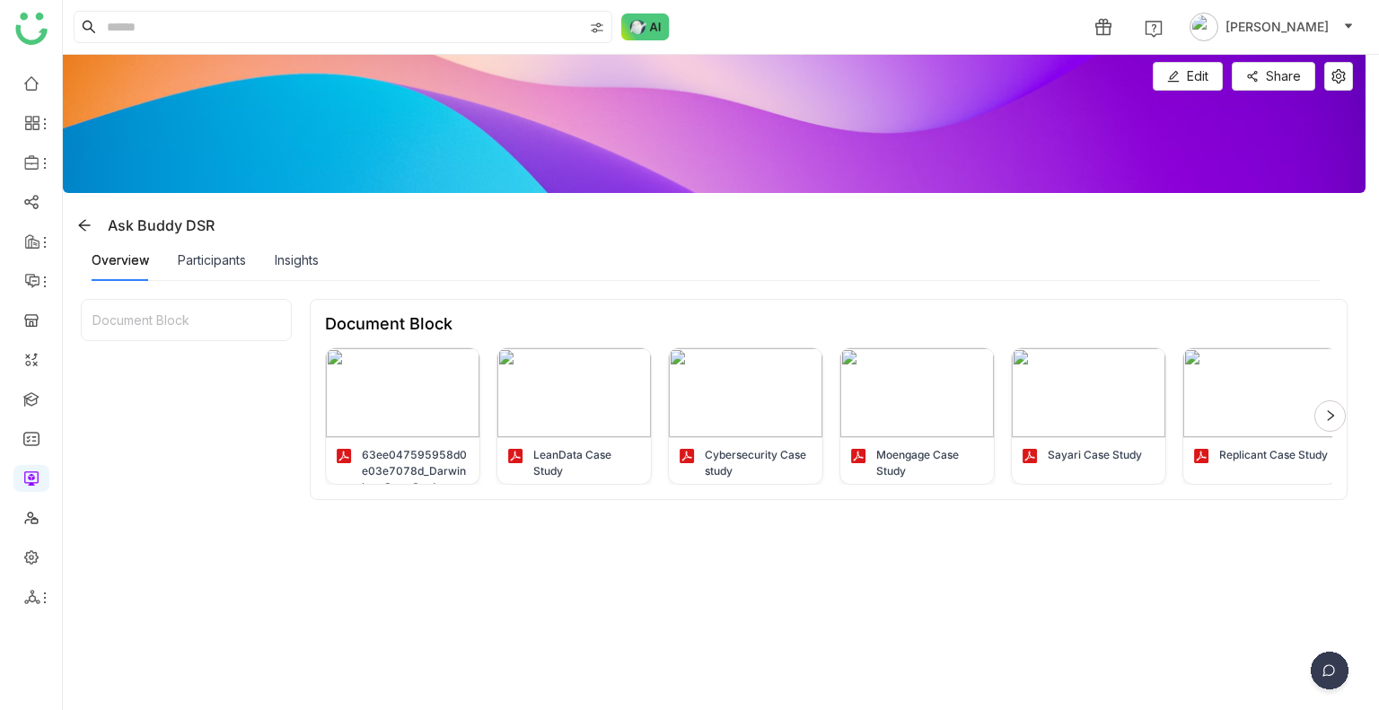
click at [1322, 669] on img at bounding box center [1329, 674] width 45 height 45
click at [1237, 550] on img at bounding box center [1261, 544] width 162 height 54
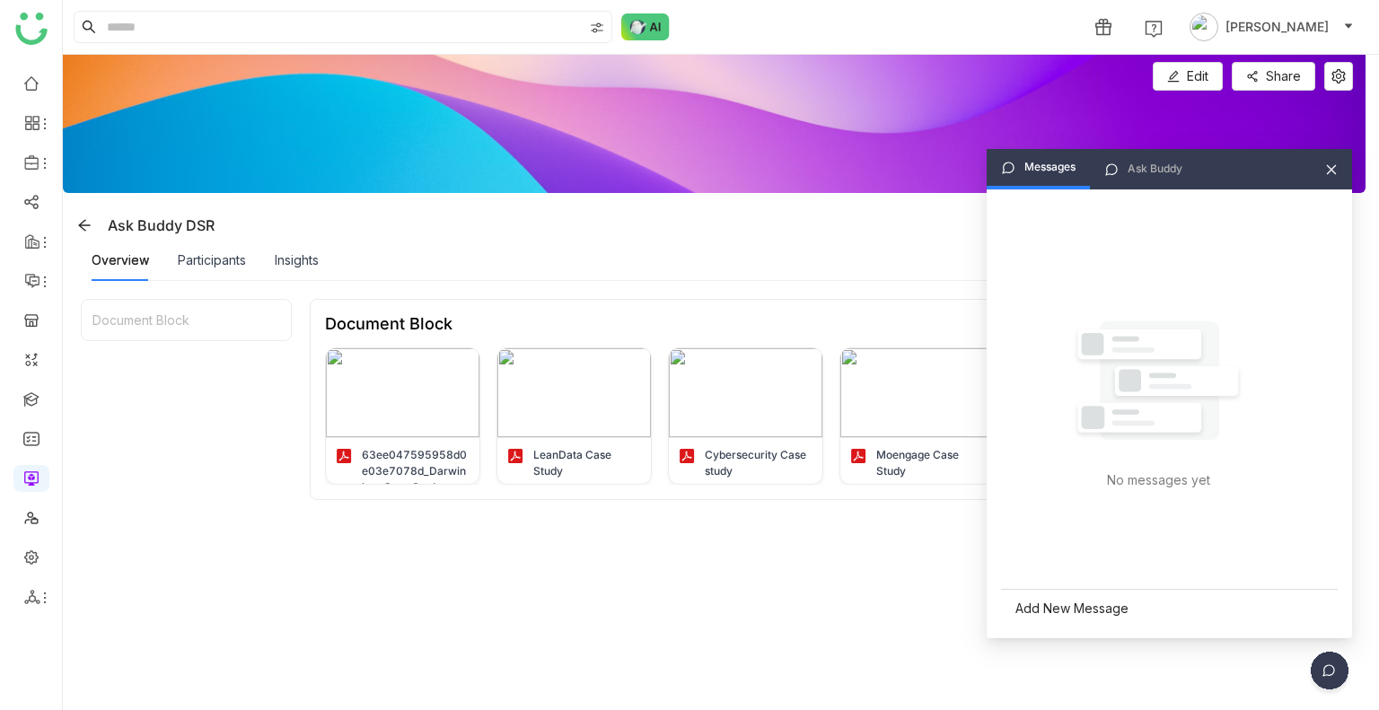
click at [1157, 162] on div "Ask Buddy" at bounding box center [1155, 169] width 55 height 17
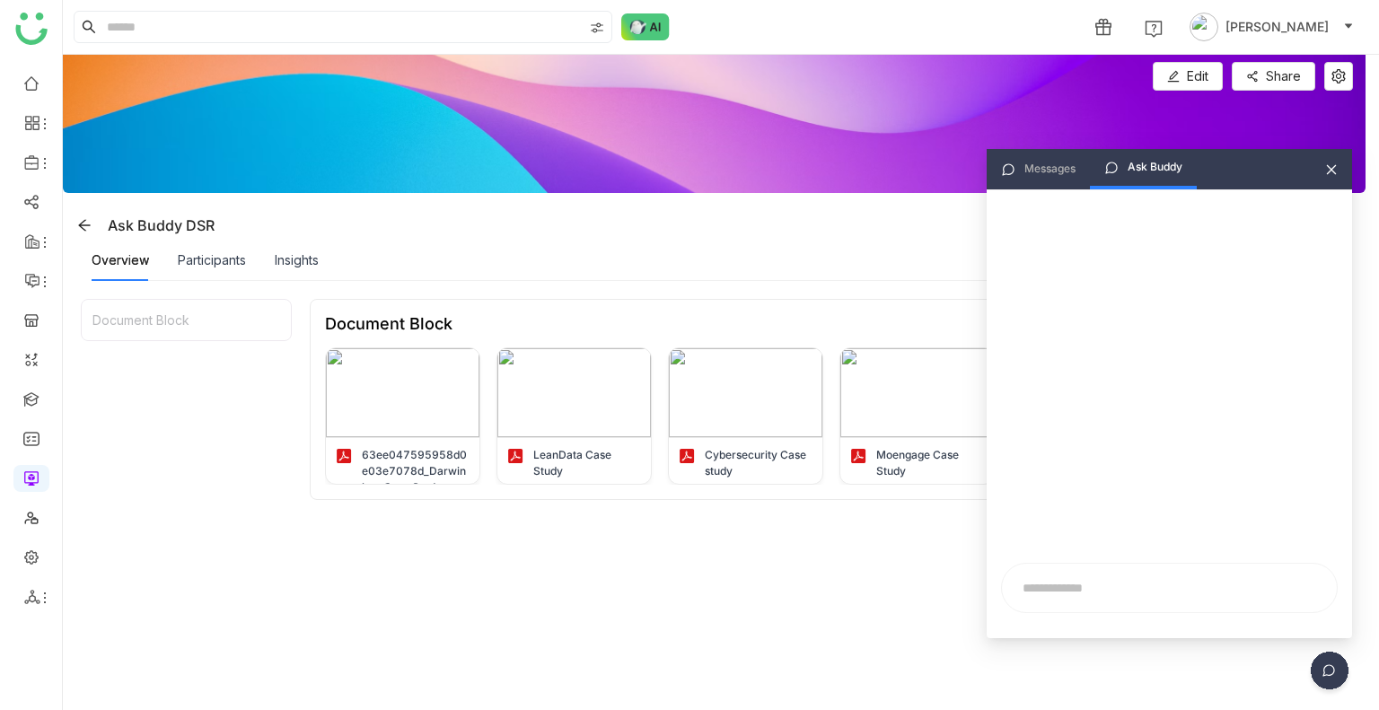
click at [1049, 583] on input "text" at bounding box center [1169, 588] width 313 height 27
type input "**********"
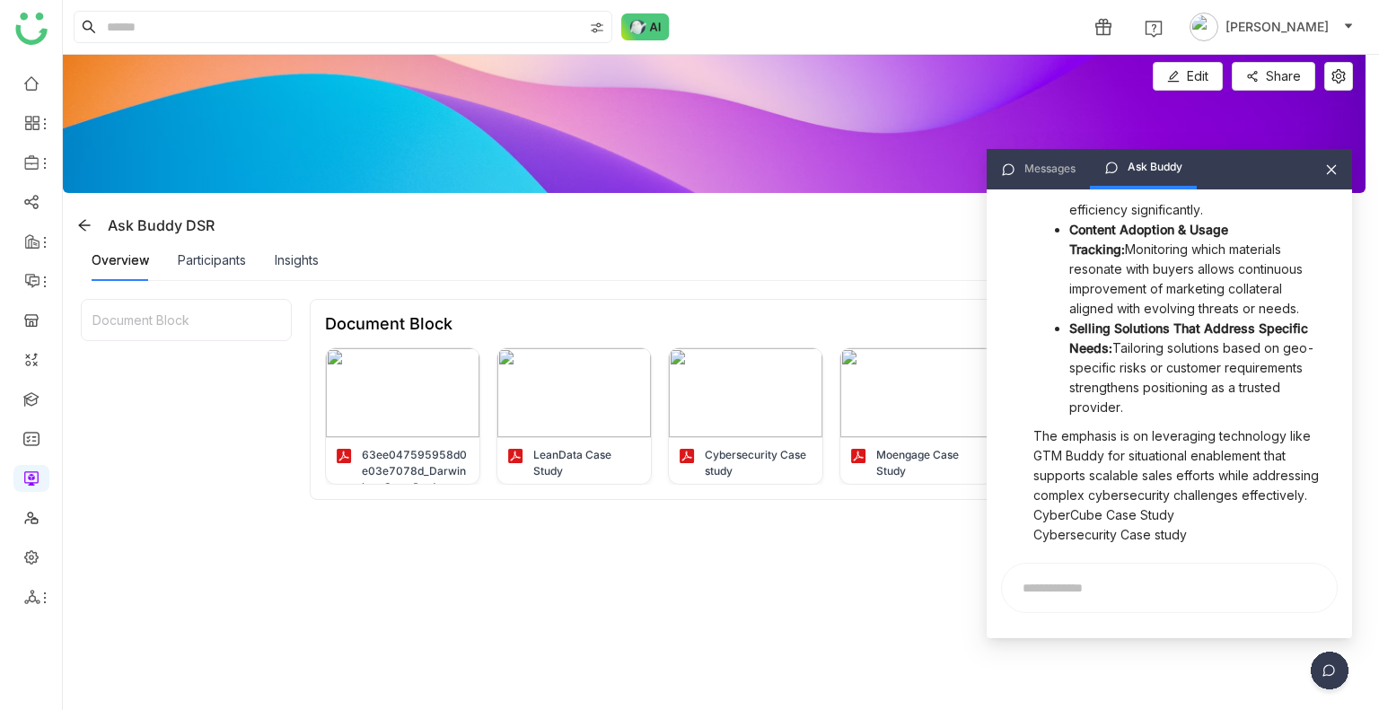
scroll to position [726, 0]
click at [1045, 594] on input "text" at bounding box center [1169, 588] width 313 height 27
type input "*"
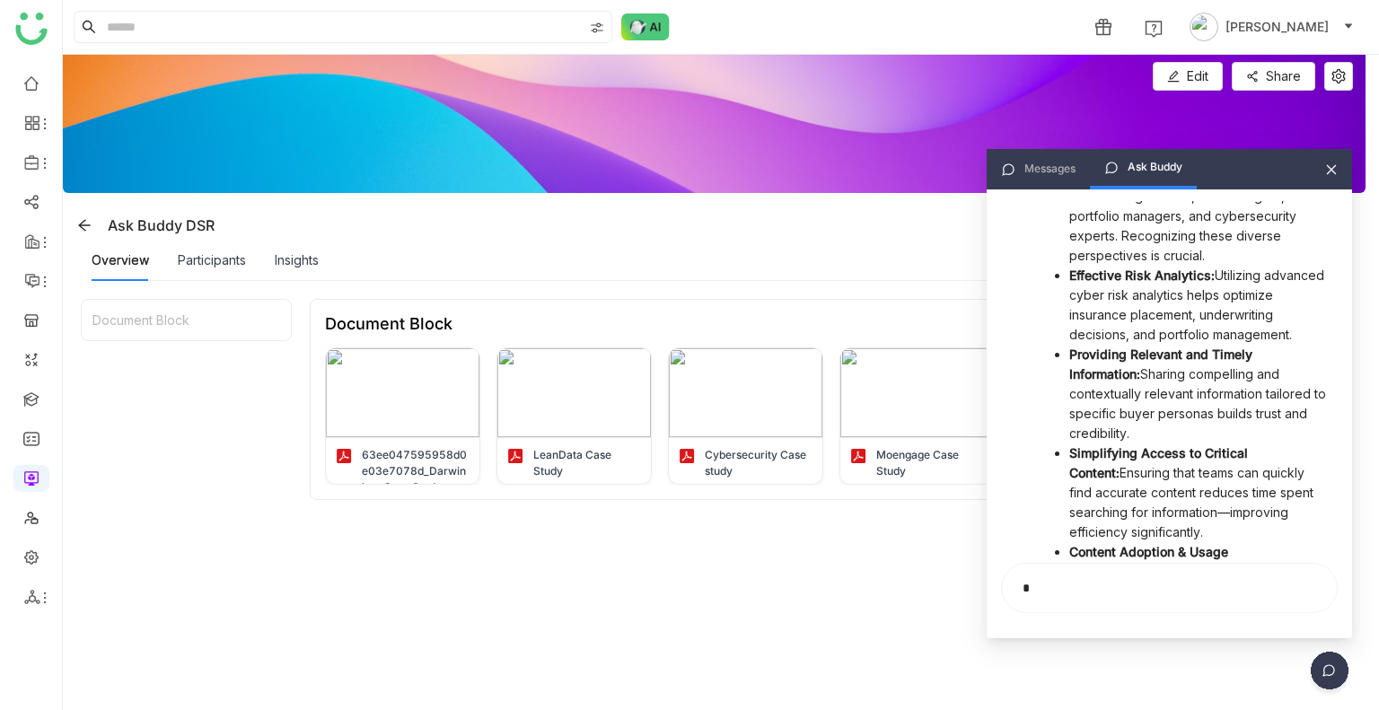
scroll to position [343, 0]
drag, startPoint x: 1077, startPoint y: 293, endPoint x: 1217, endPoint y: 300, distance: 140.2
click at [1217, 300] on li "Effective Risk Analytics: Utilizing advanced cyber risk analytics helps optimiz…" at bounding box center [1198, 307] width 259 height 79
copy strong "ffective Risk Analytics:"
click at [1057, 585] on input "*" at bounding box center [1169, 588] width 313 height 27
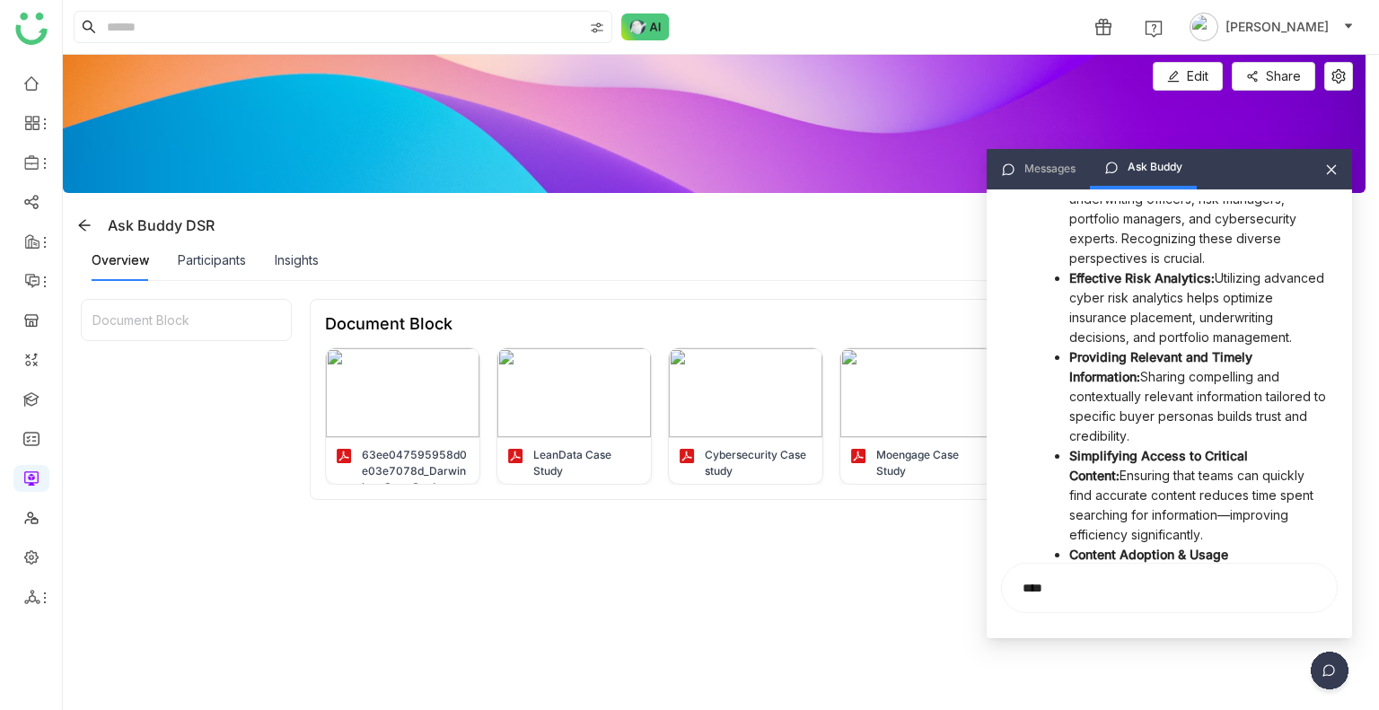
type input "***"
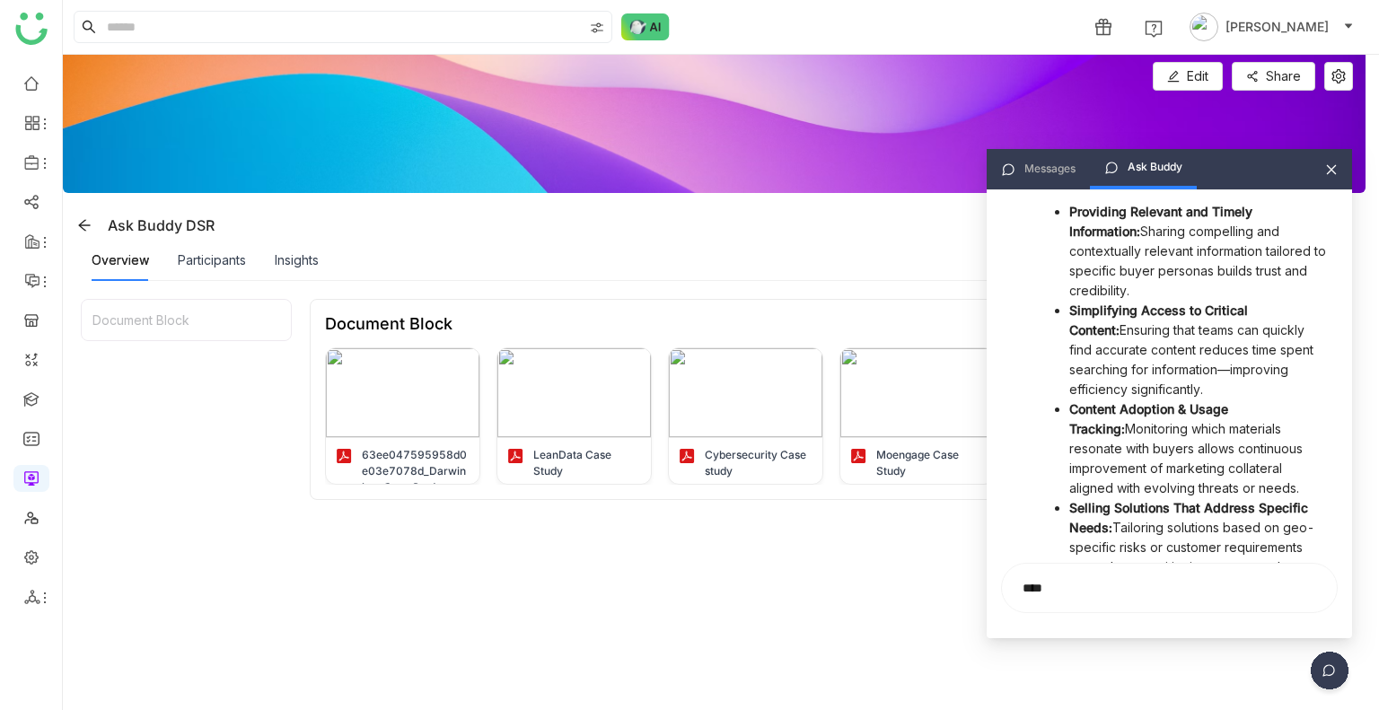
scroll to position [726, 0]
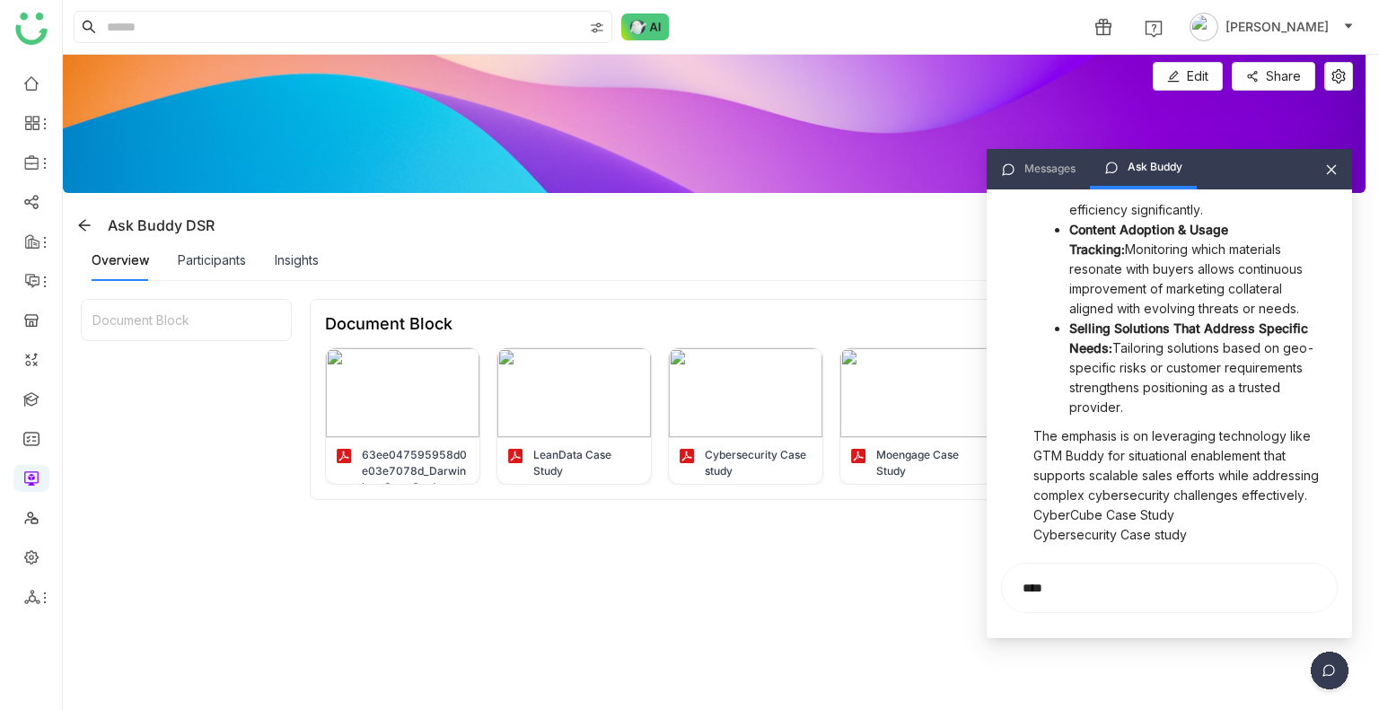
click at [790, 575] on div "Document Block 63ee047595958d0e03e7078d_Darwinbox Case Study LeanData Case Stud…" at bounding box center [829, 582] width 1038 height 566
click at [1181, 86] on button "Edit" at bounding box center [1188, 76] width 70 height 29
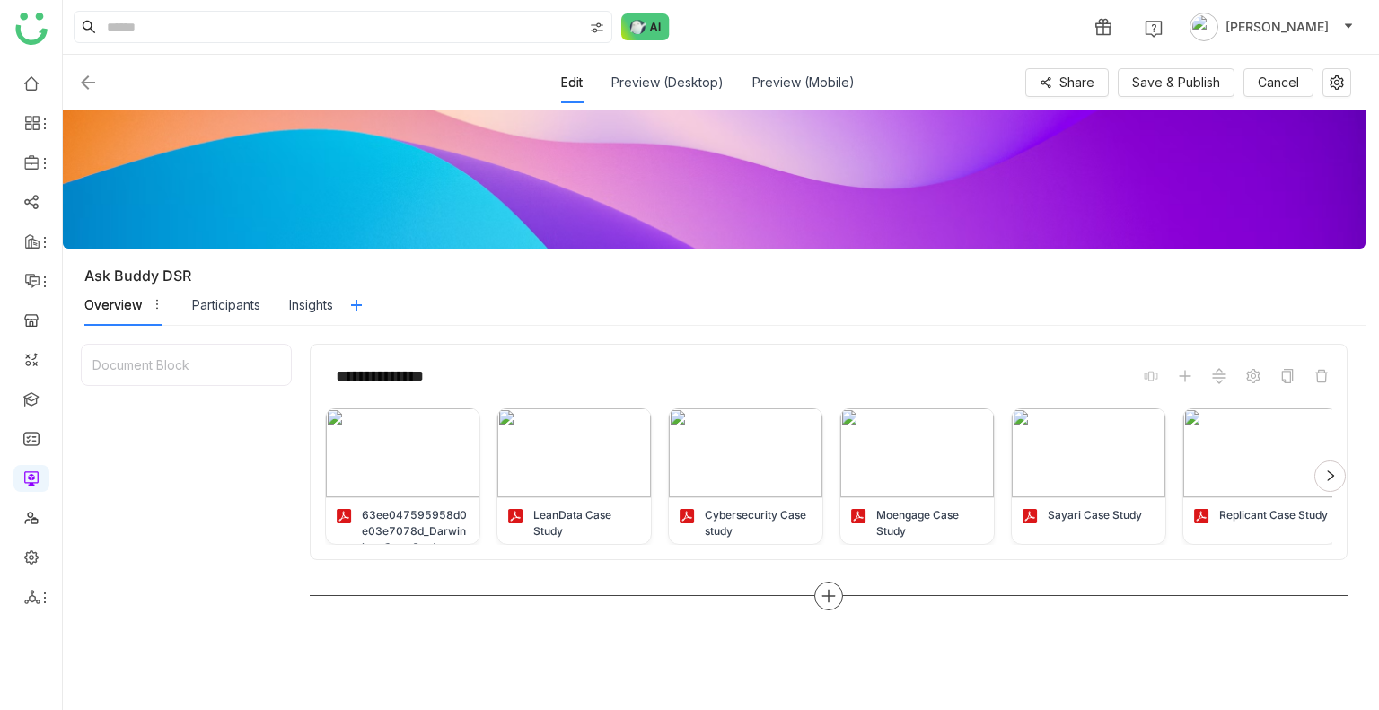
click at [824, 606] on div at bounding box center [828, 596] width 29 height 29
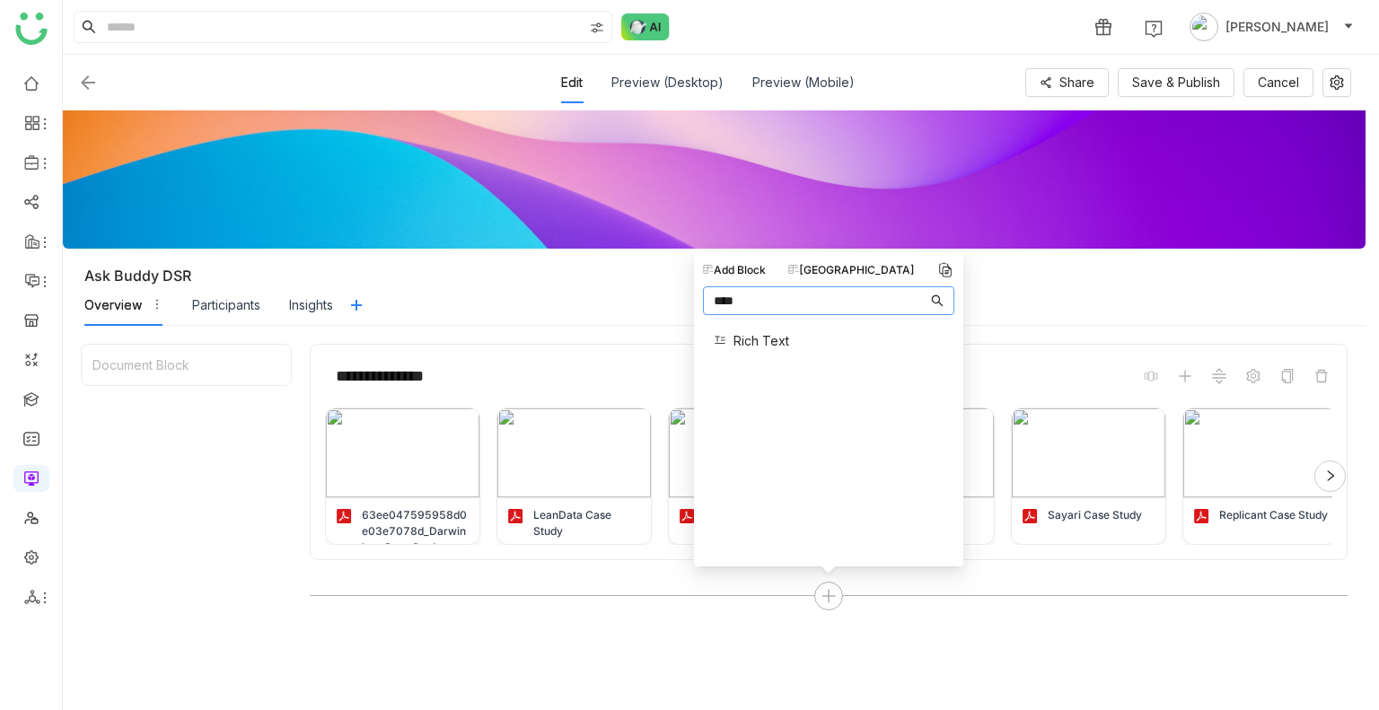
type input "****"
click at [759, 345] on span "Rich Text" at bounding box center [761, 340] width 56 height 19
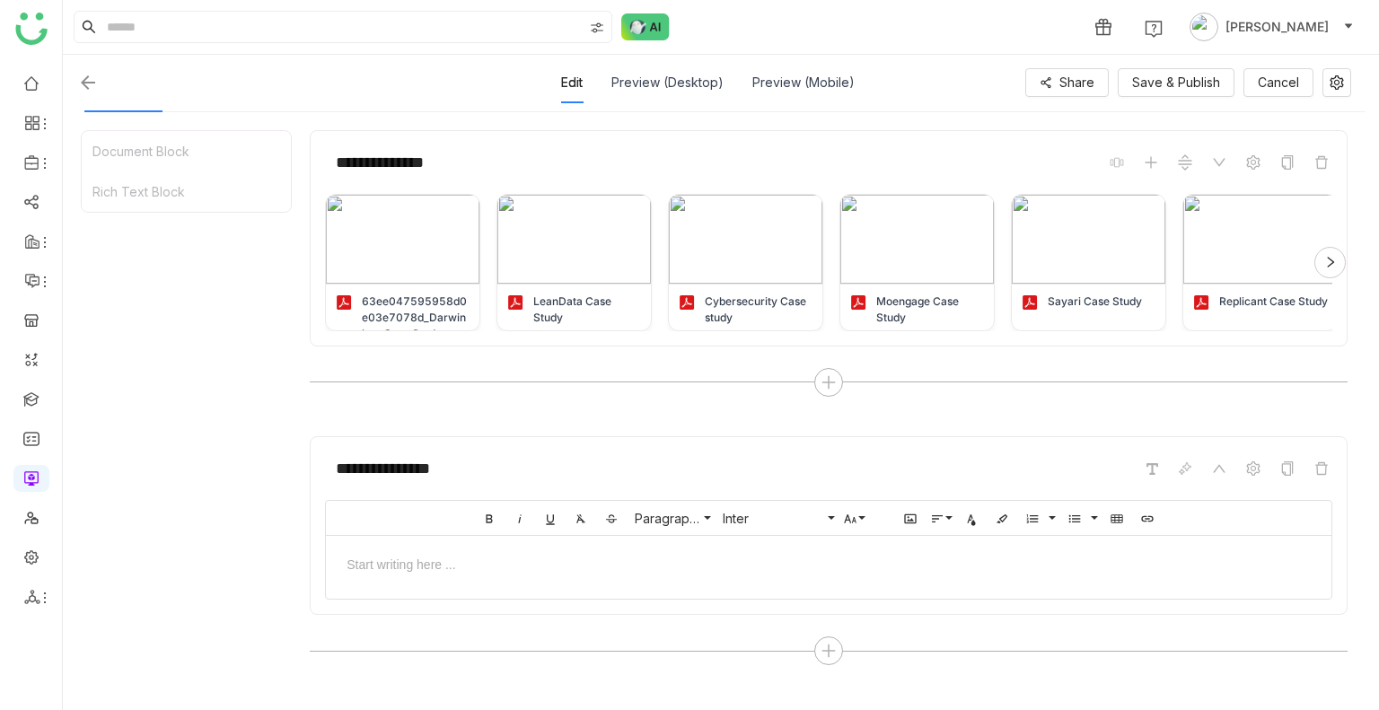
scroll to position [216, 0]
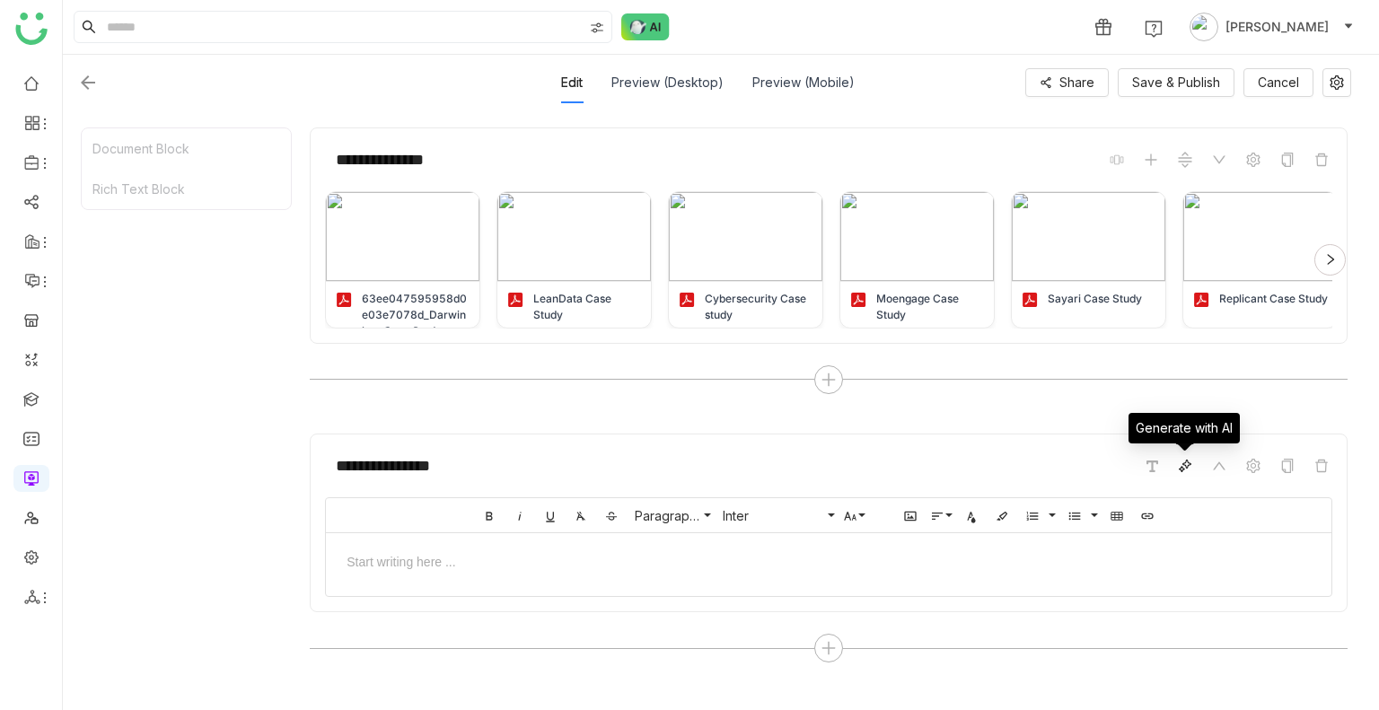
click at [1181, 468] on icon at bounding box center [1182, 469] width 6 height 6
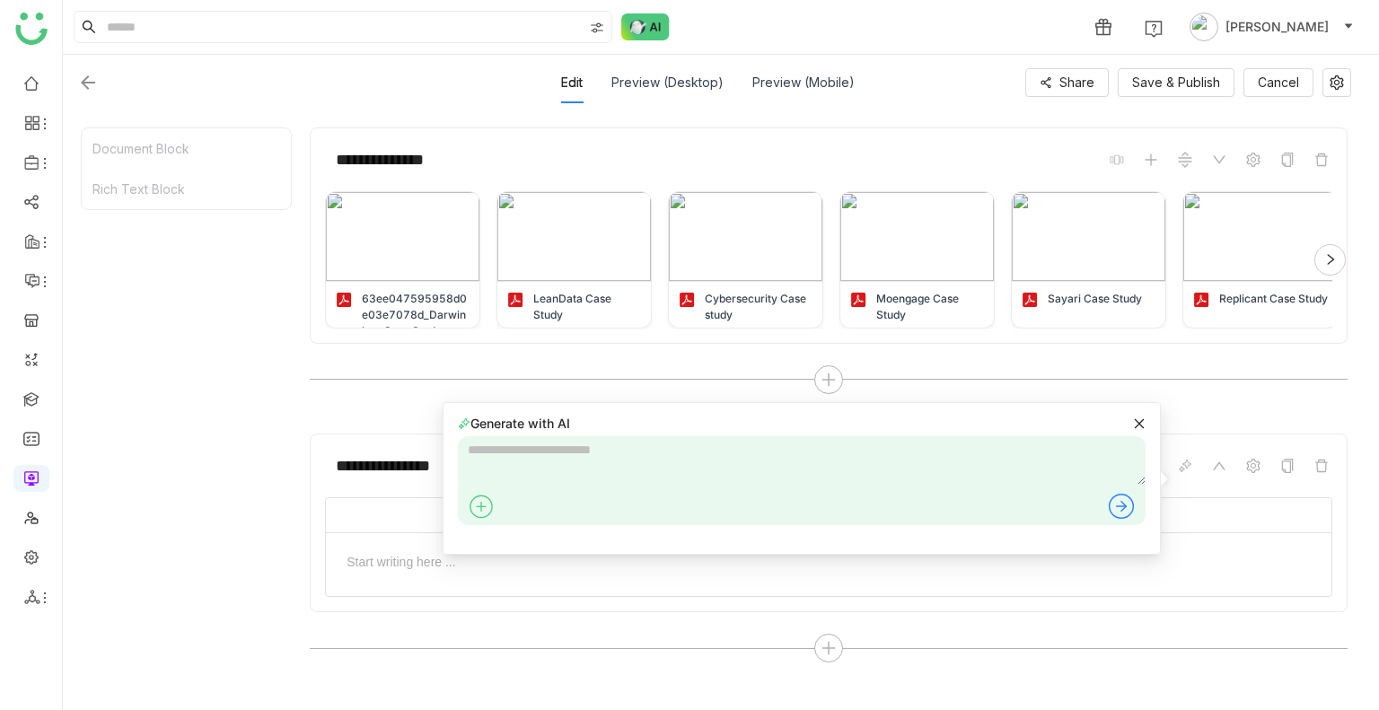
click at [570, 448] on textarea at bounding box center [802, 460] width 688 height 48
type textarea "*"
type textarea "**********"
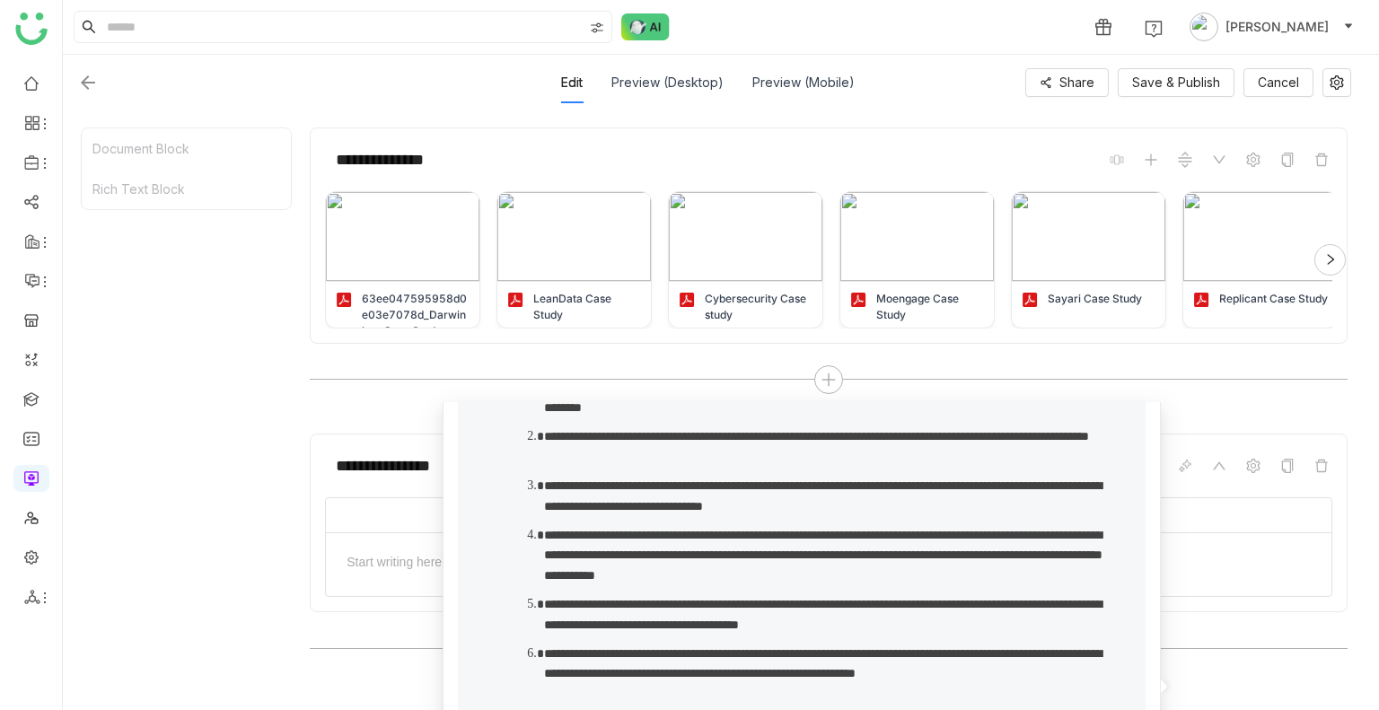
scroll to position [0, 0]
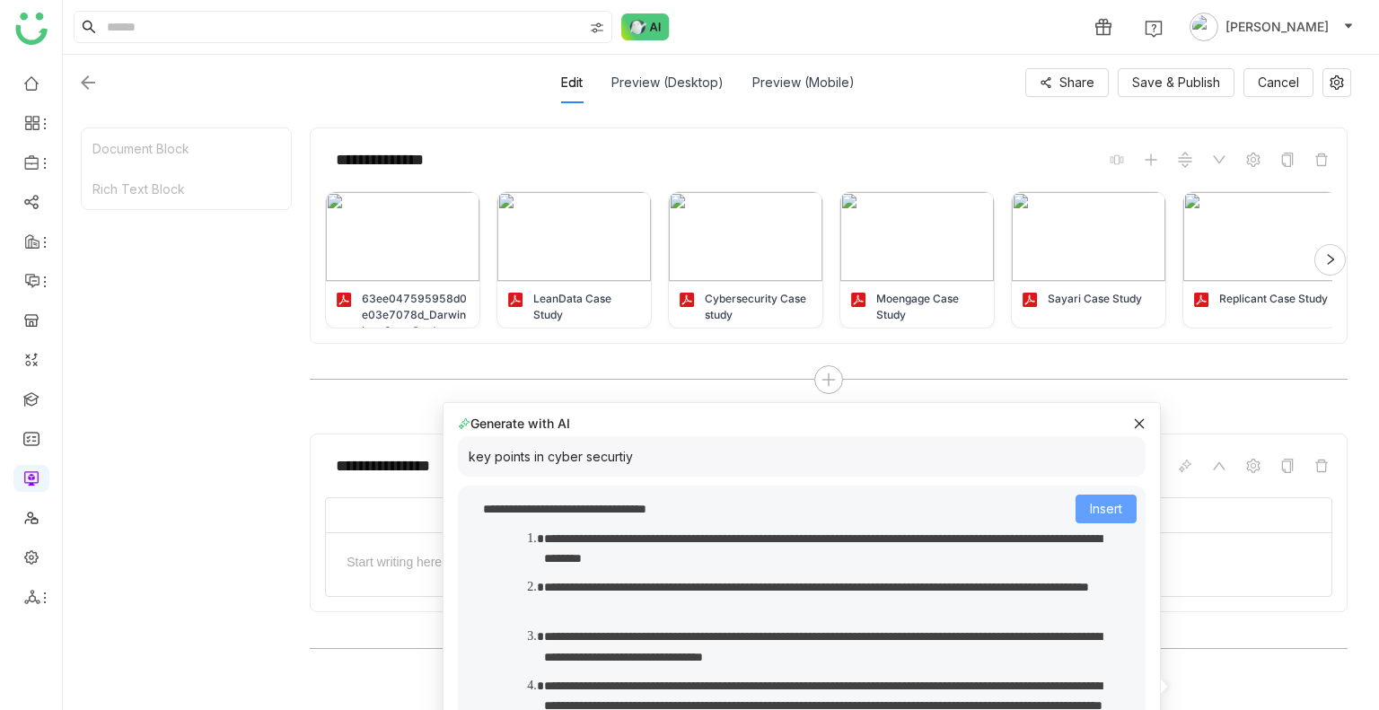
click at [1090, 508] on span "Insert" at bounding box center [1106, 509] width 32 height 20
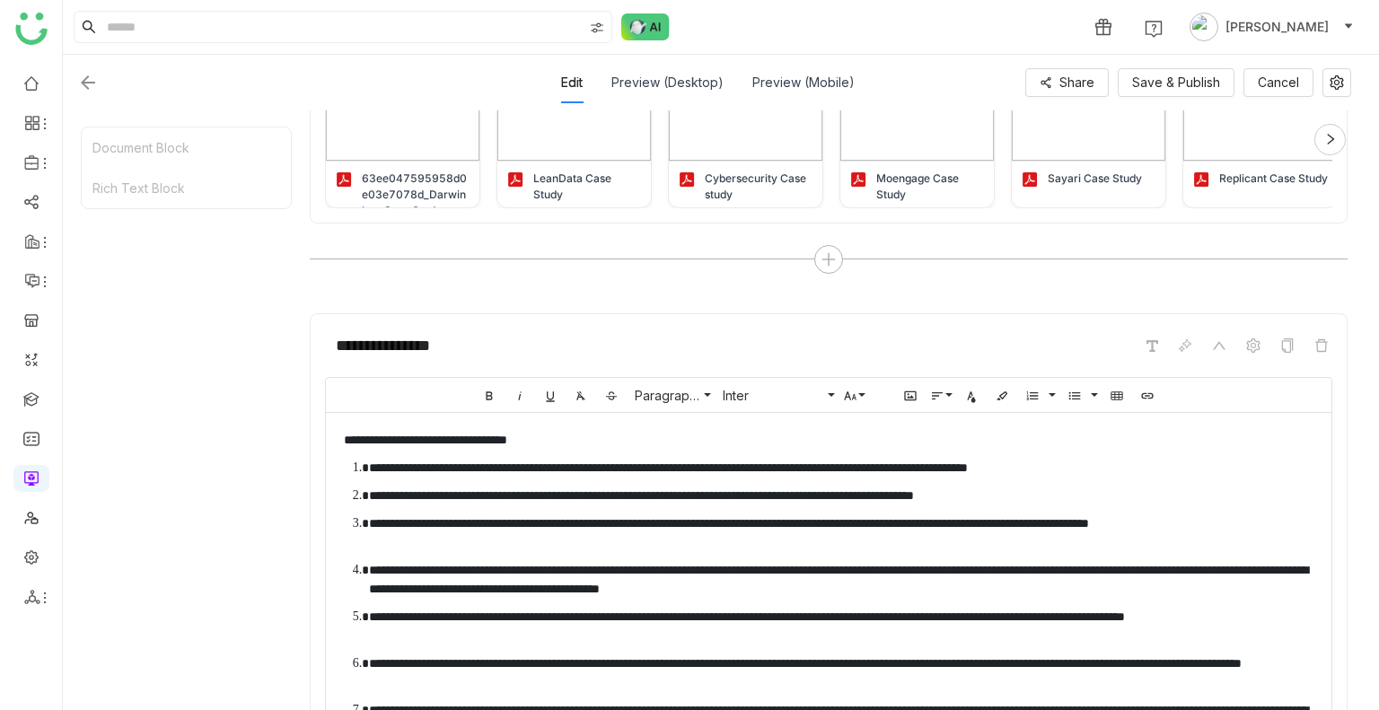
scroll to position [335, 0]
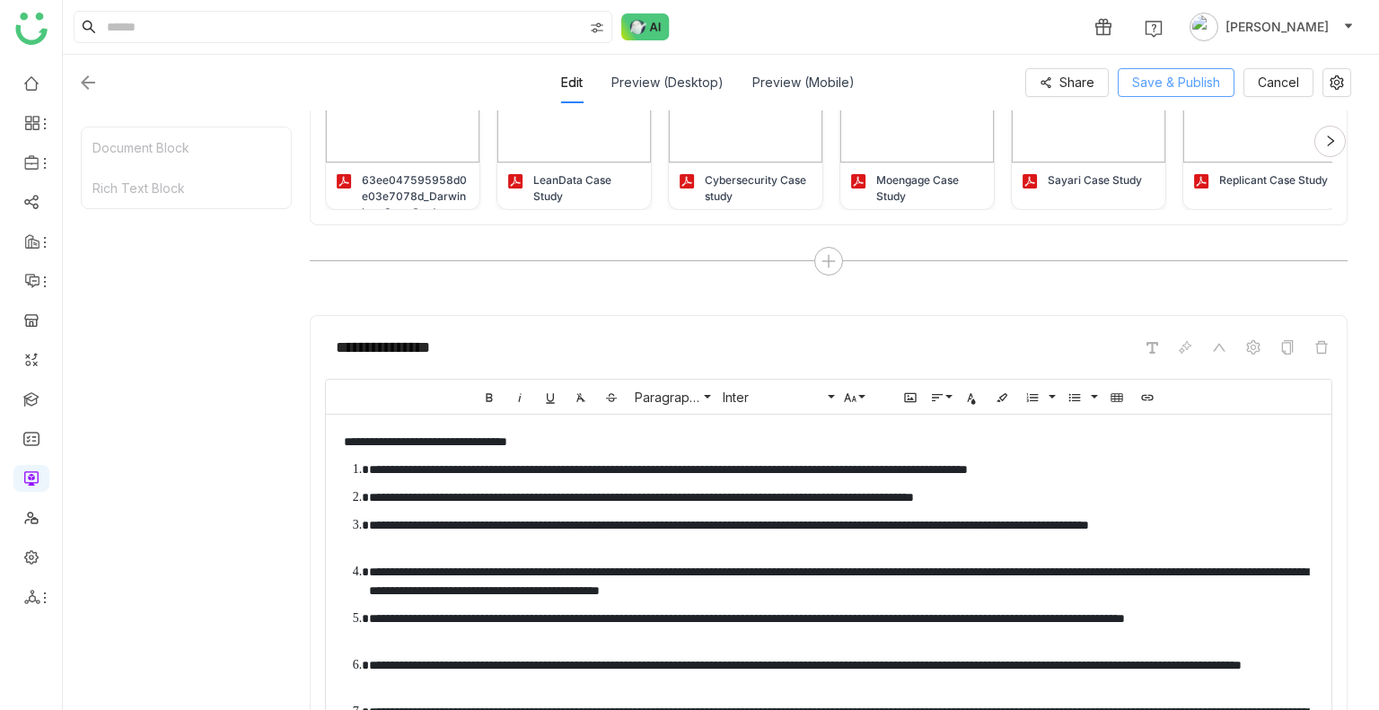
click at [1192, 79] on span "Save & Publish" at bounding box center [1176, 83] width 88 height 20
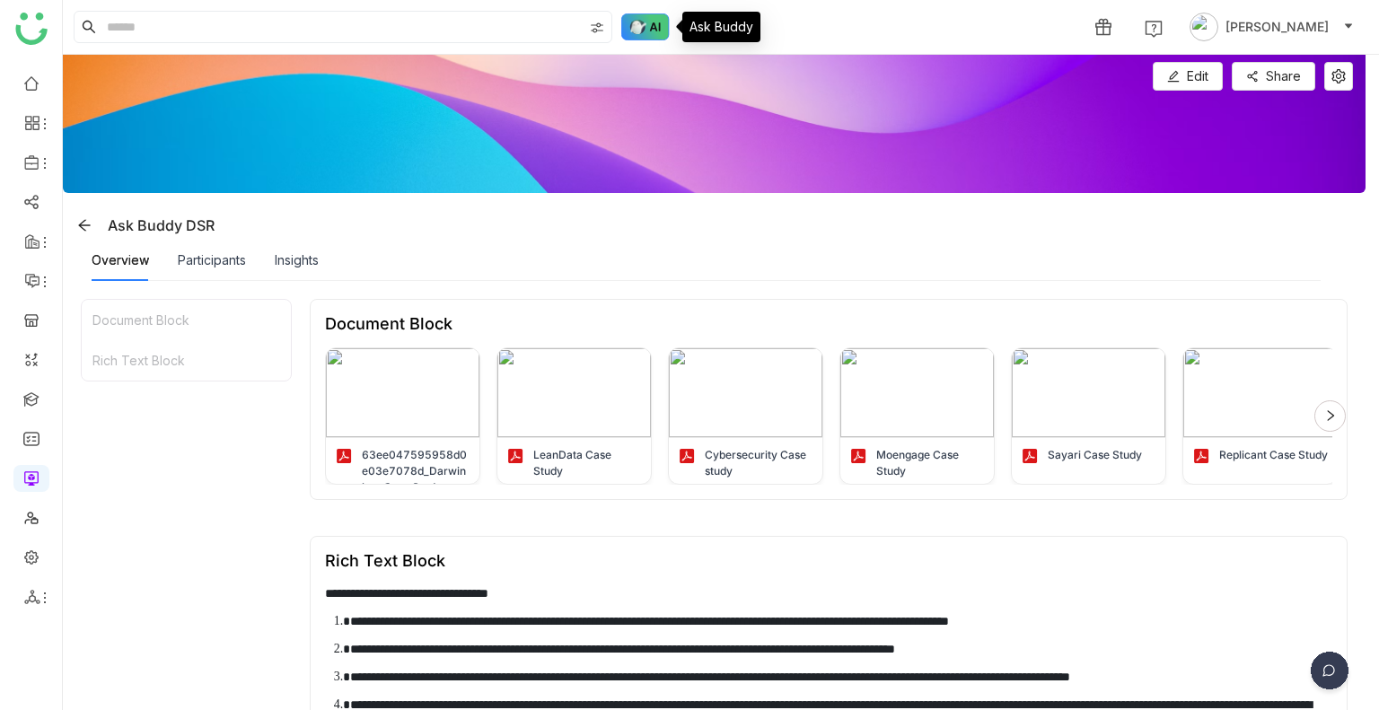
click at [644, 22] on img at bounding box center [645, 26] width 48 height 27
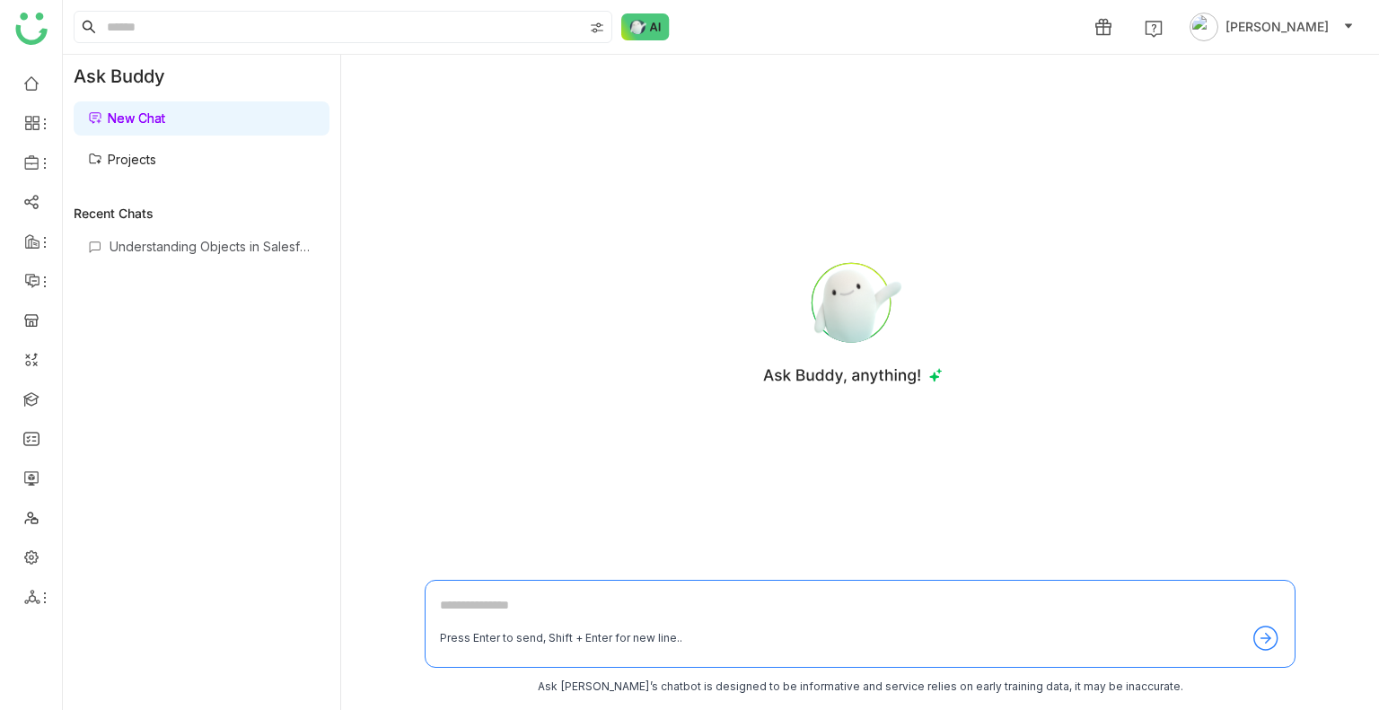
click at [136, 152] on link "Projects" at bounding box center [122, 159] width 68 height 15
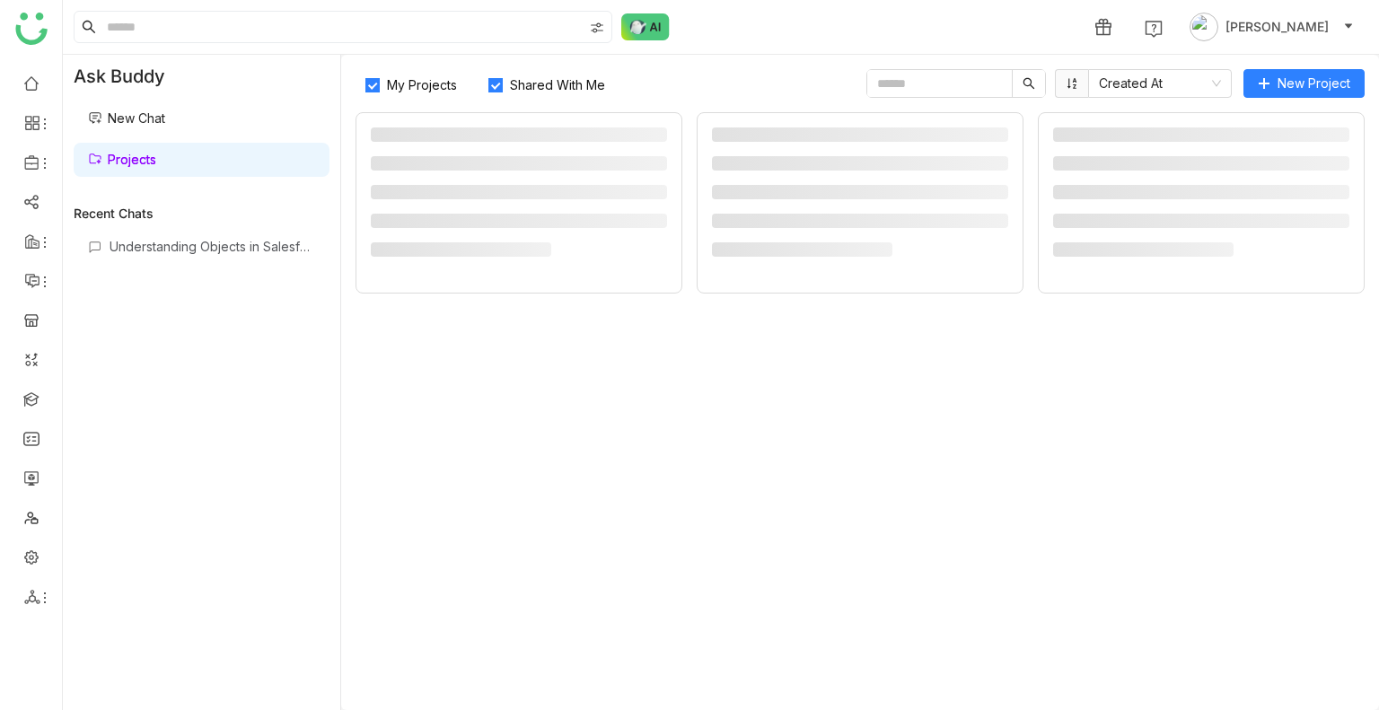
click at [136, 152] on link "Projects" at bounding box center [122, 159] width 68 height 15
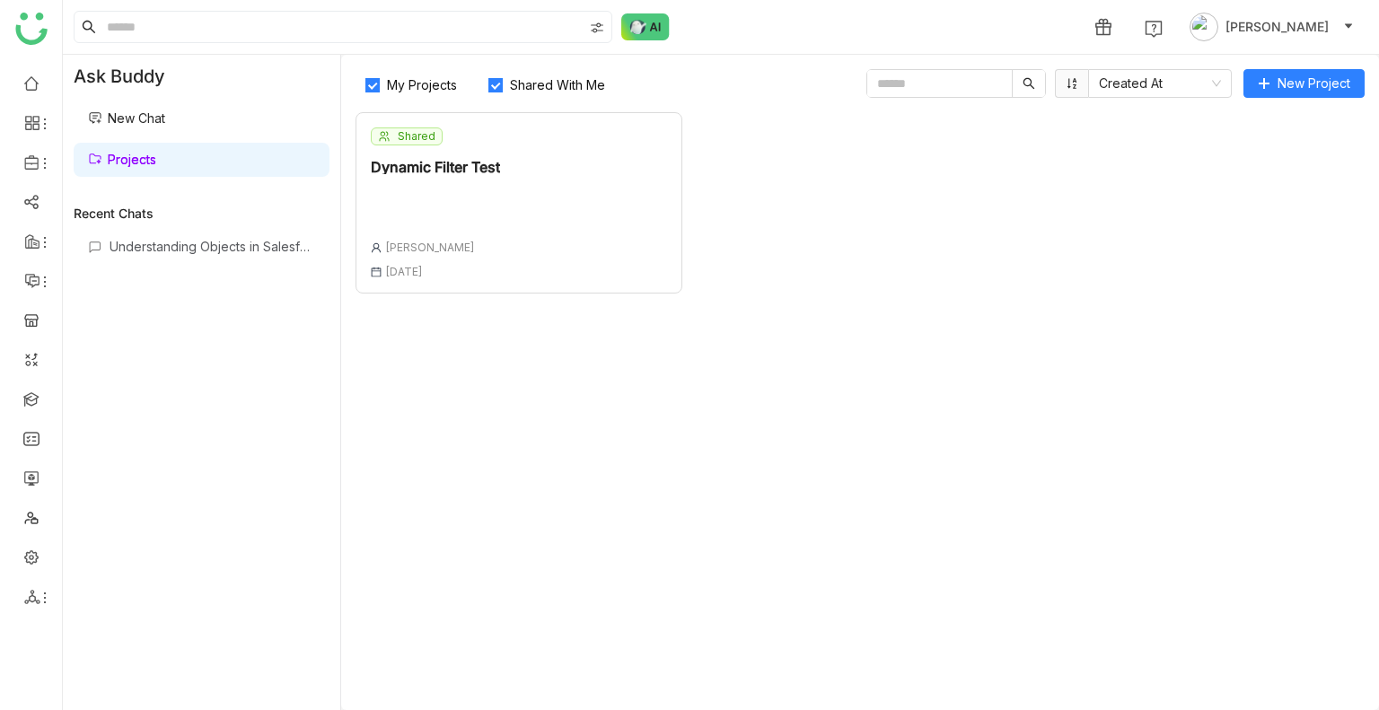
click at [535, 189] on div "Shared Dynamic Filter Test Prashanth Chinta 29 Aug , 2025" at bounding box center [519, 202] width 327 height 181
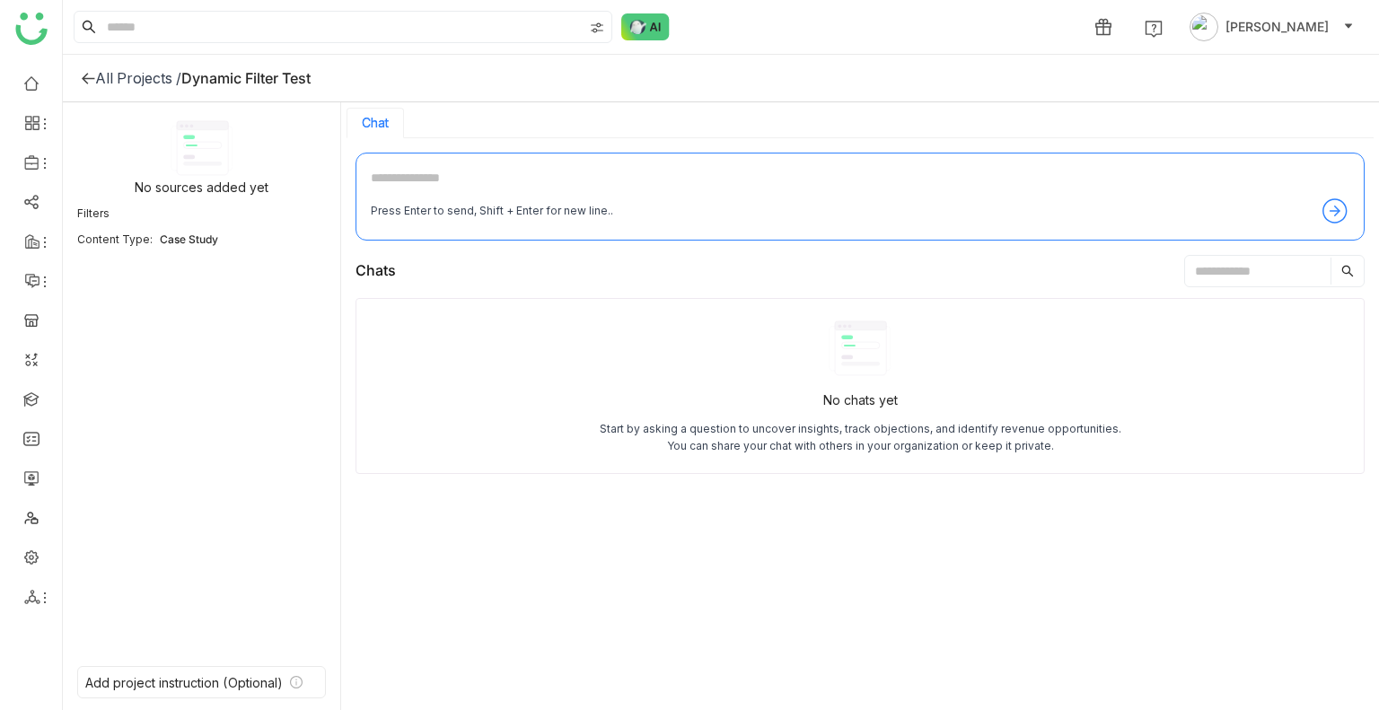
click at [108, 81] on div "All Projects /" at bounding box center [138, 78] width 86 height 18
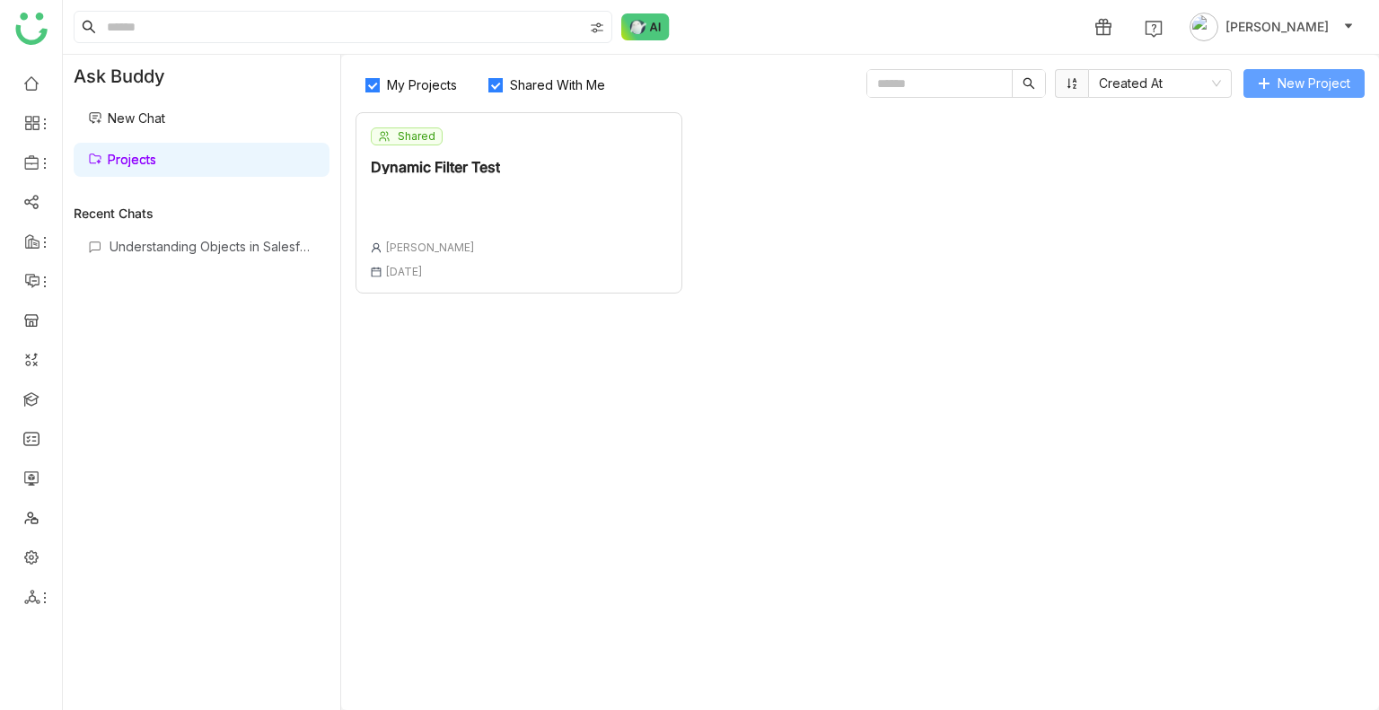
click at [1316, 79] on span "New Project" at bounding box center [1314, 84] width 73 height 20
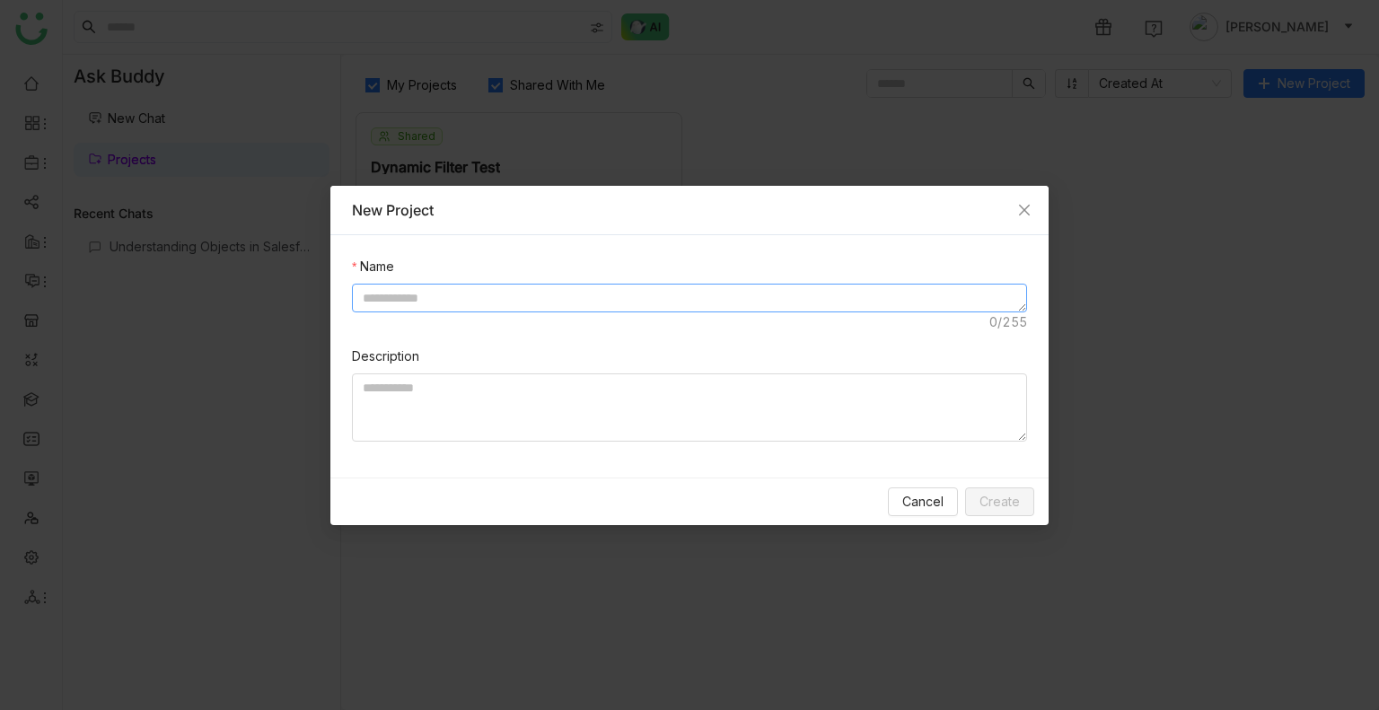
click at [487, 310] on textarea at bounding box center [689, 298] width 675 height 29
click at [453, 379] on textarea at bounding box center [689, 407] width 675 height 68
click at [398, 306] on textarea "**********" at bounding box center [689, 298] width 675 height 29
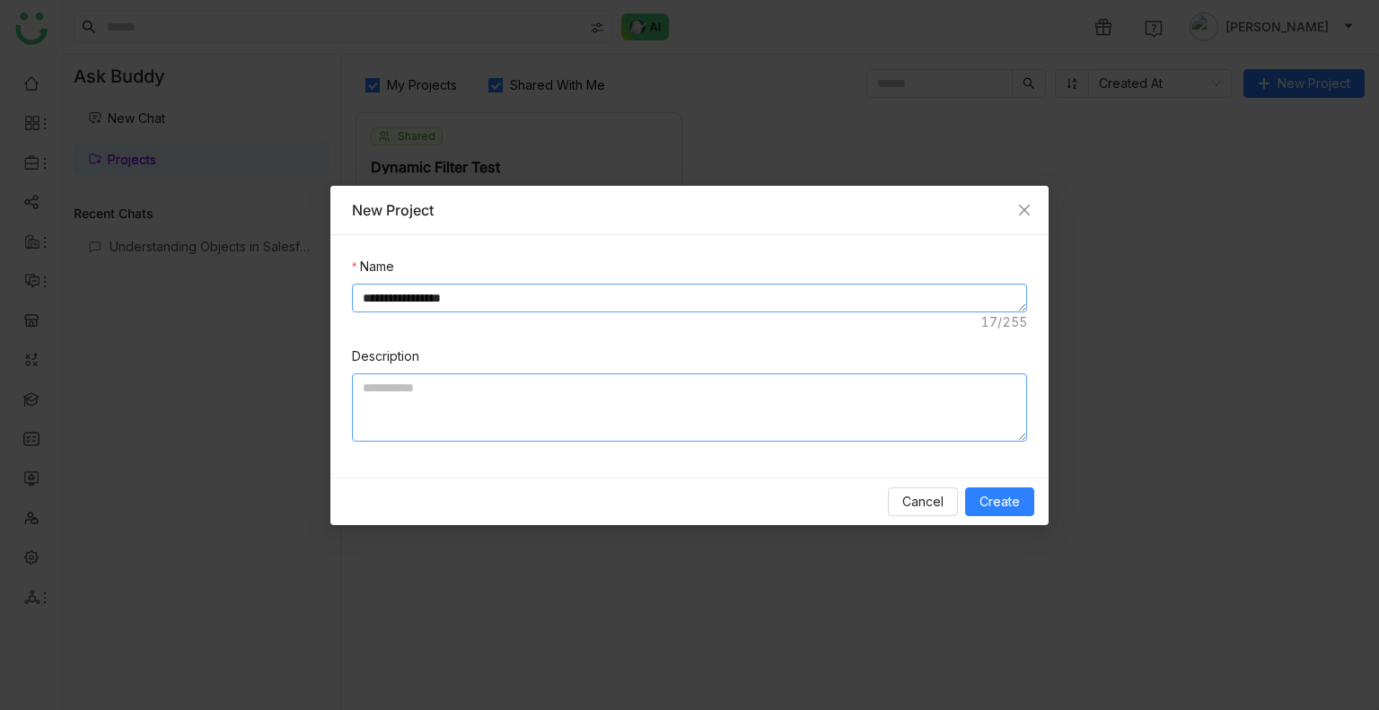
type textarea "**********"
click at [425, 415] on textarea at bounding box center [689, 407] width 675 height 68
paste textarea "**********"
type textarea "**********"
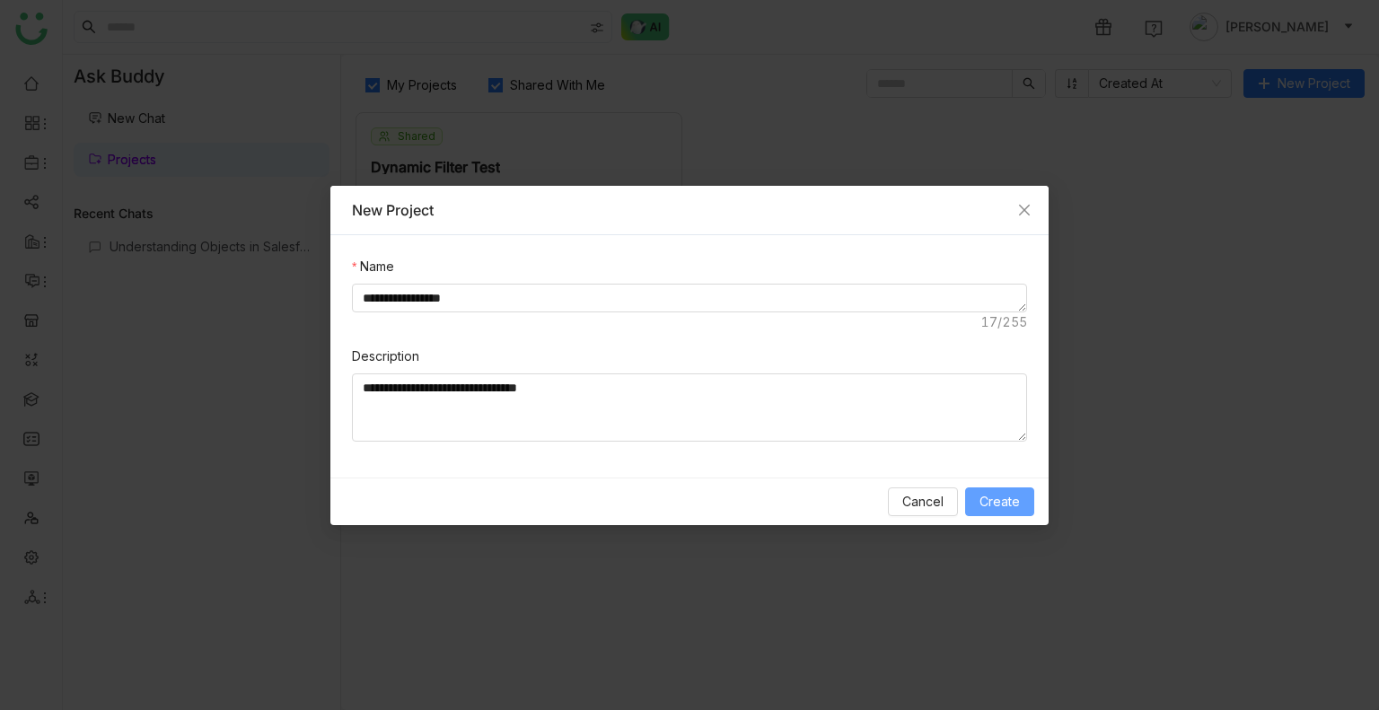
click at [995, 505] on span "Create" at bounding box center [999, 502] width 40 height 20
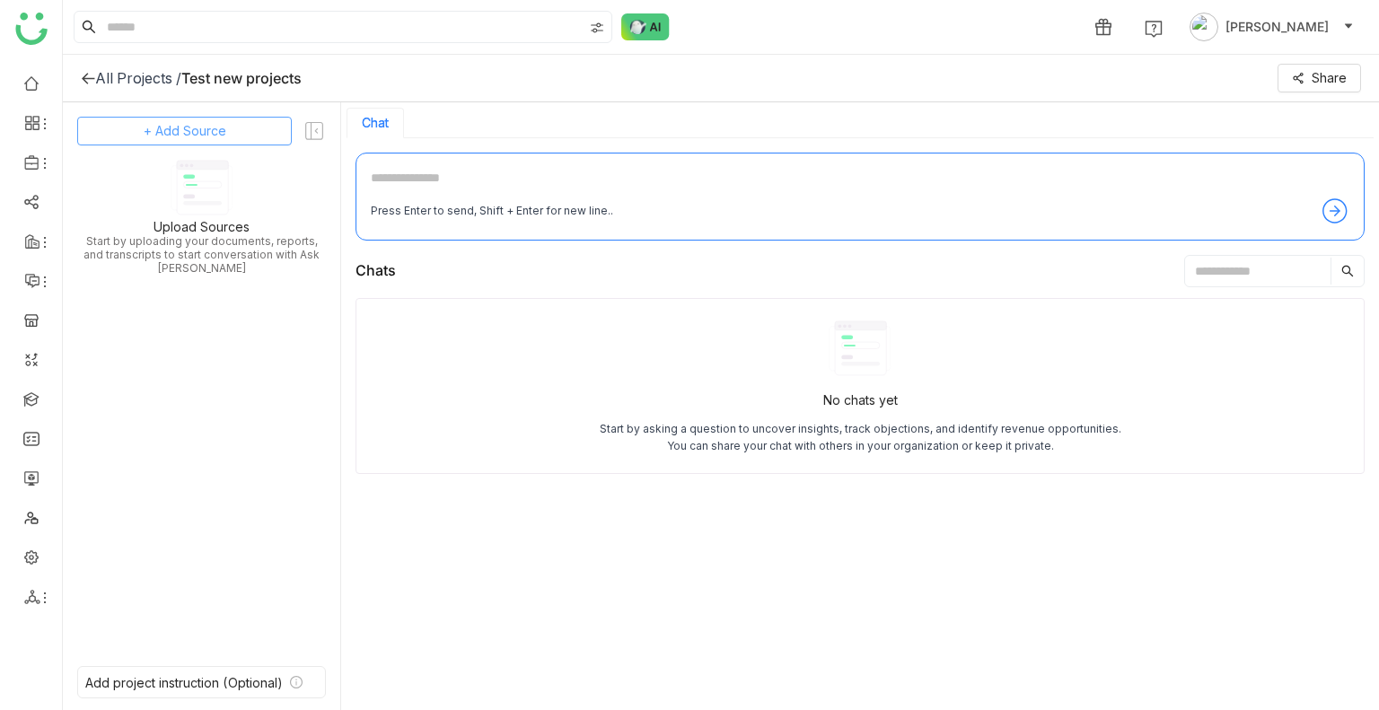
click at [168, 127] on span "+ Add Source" at bounding box center [185, 131] width 83 height 20
click at [195, 171] on span "GTM Buddy Content" at bounding box center [198, 179] width 103 height 16
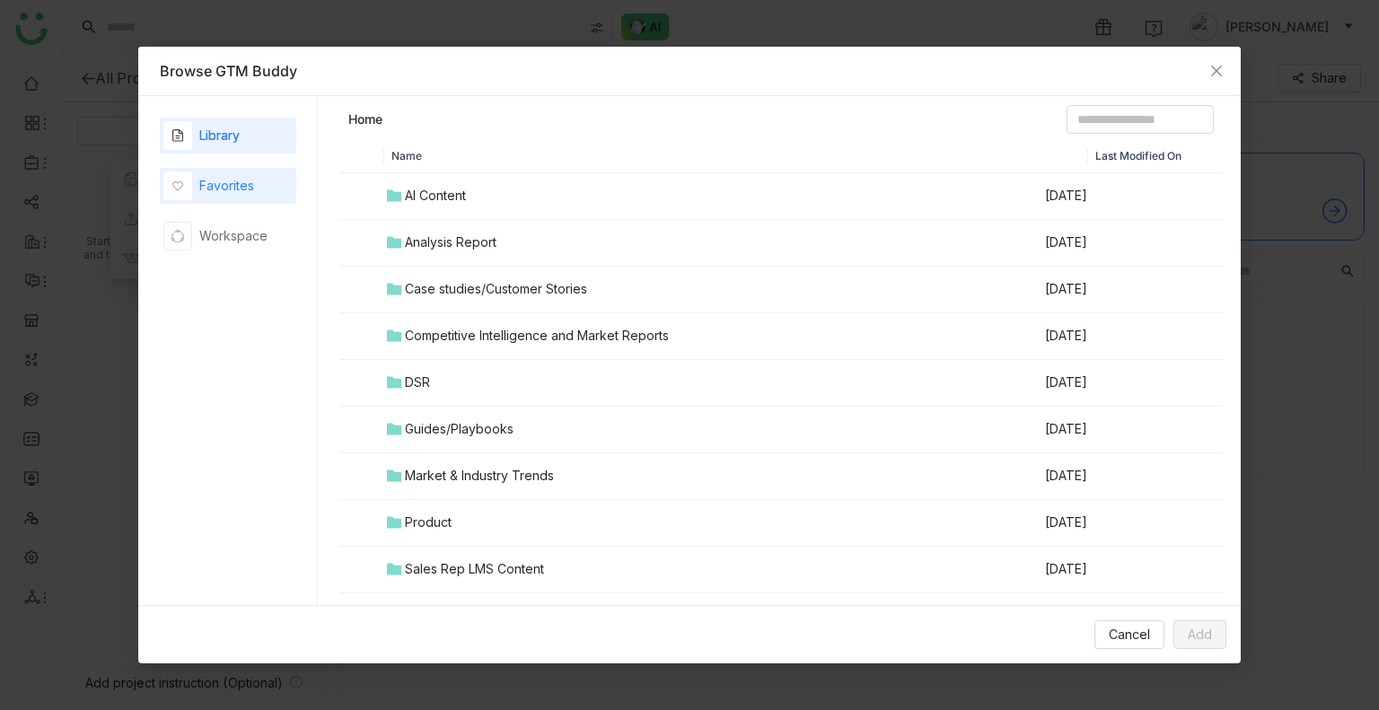
click at [224, 176] on div "Favorites" at bounding box center [226, 186] width 55 height 20
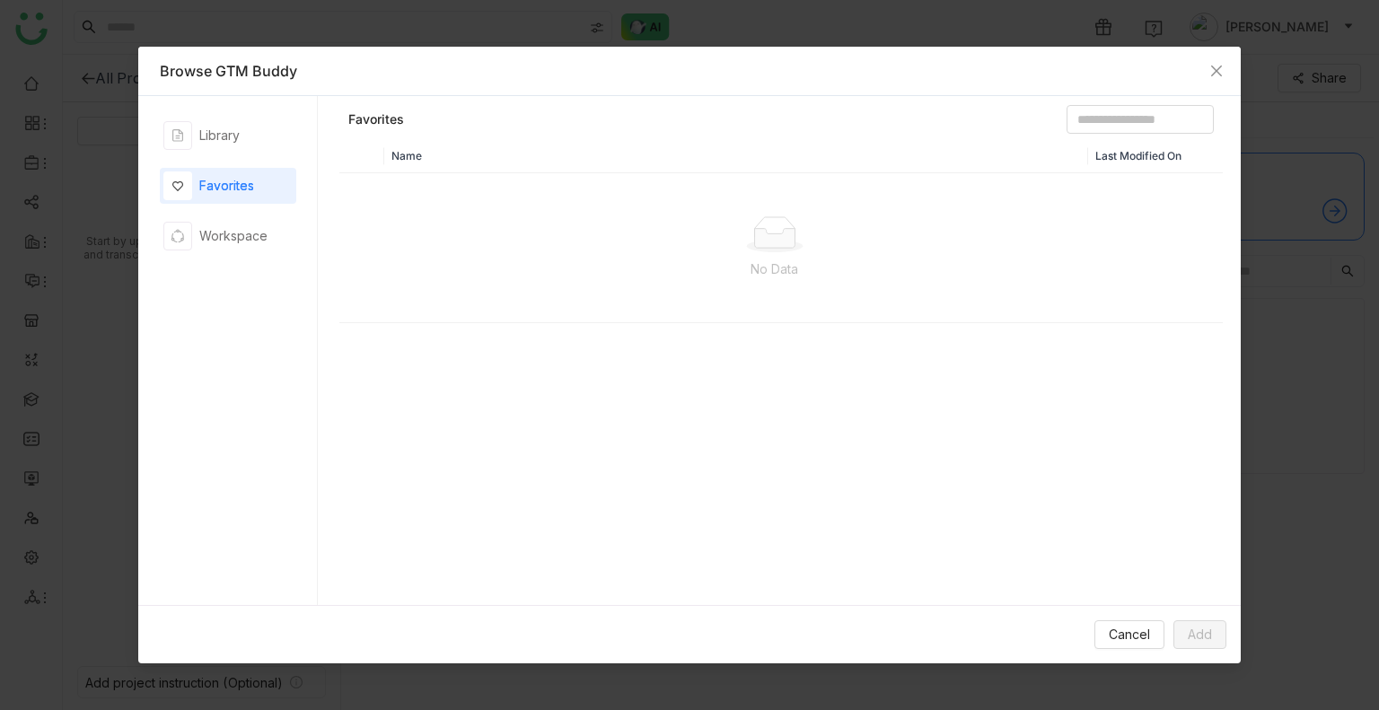
click at [224, 176] on div "Favorites" at bounding box center [226, 186] width 55 height 20
click at [243, 139] on div "Library" at bounding box center [228, 136] width 136 height 36
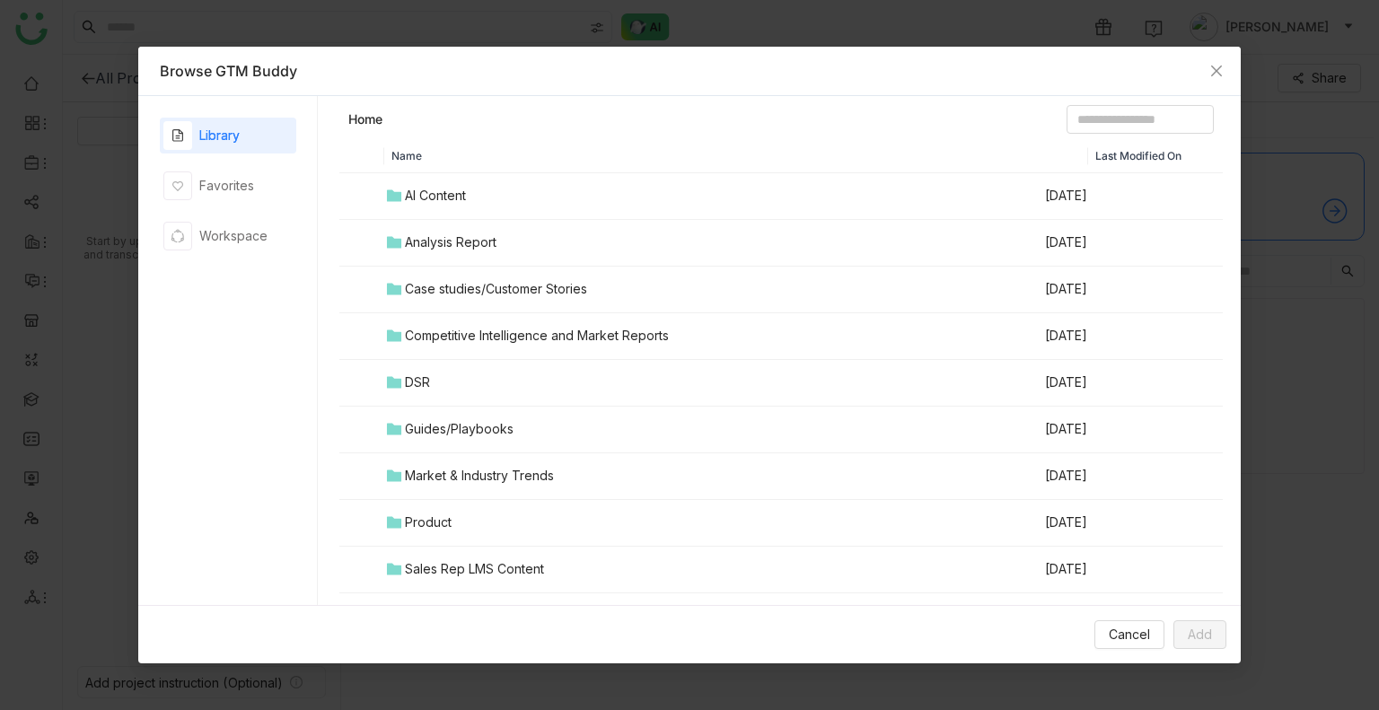
click at [487, 201] on td "AI Content" at bounding box center [714, 196] width 660 height 47
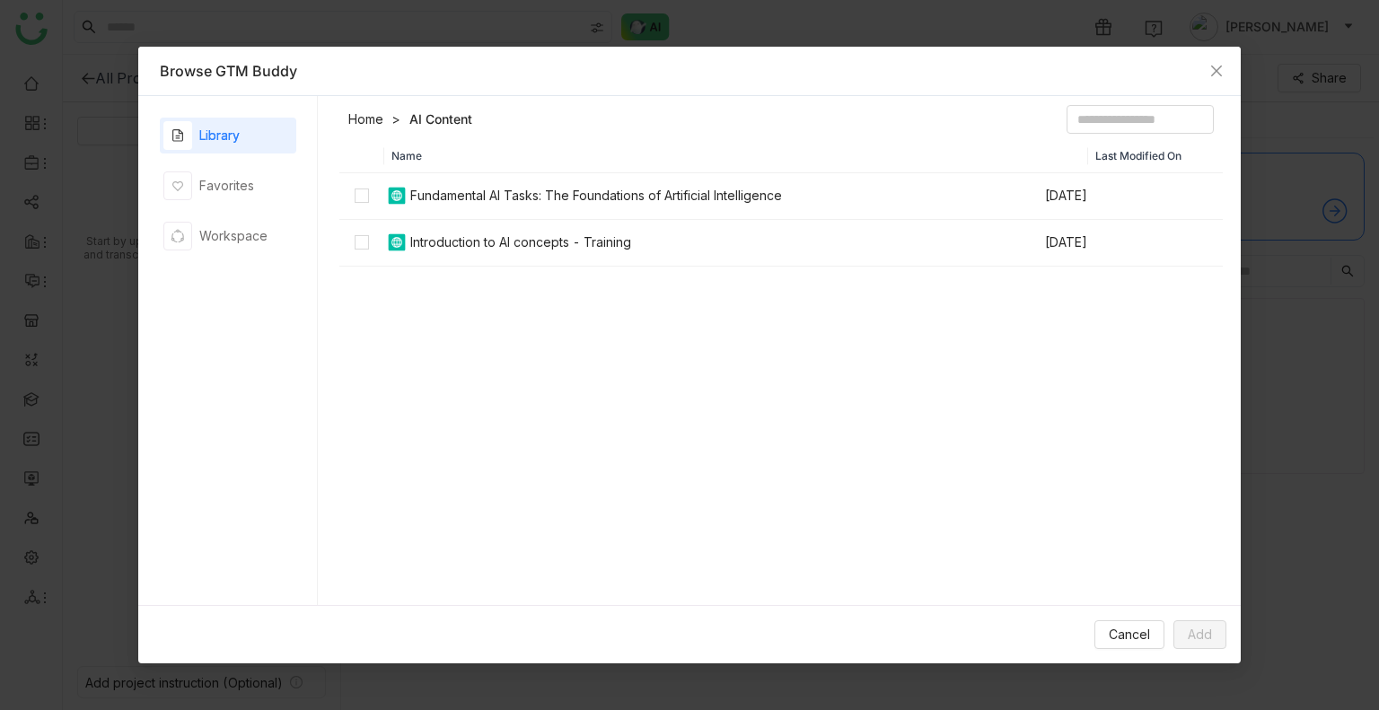
click at [418, 193] on div "Fundamental AI Tasks: The Foundations of Artificial Intelligence" at bounding box center [596, 196] width 372 height 20
click at [430, 265] on td "Introduction to AI concepts - Training" at bounding box center [714, 243] width 660 height 47
click at [1216, 634] on button "Add" at bounding box center [1199, 634] width 53 height 29
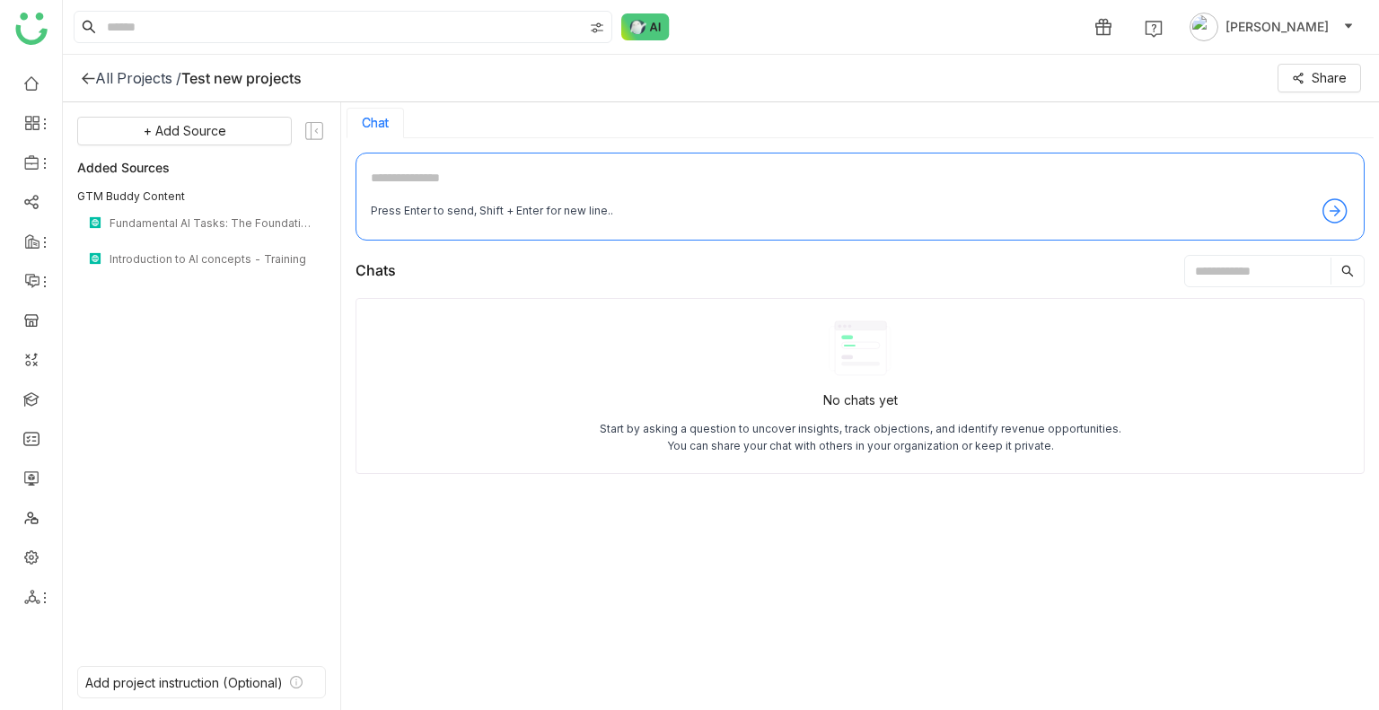
click at [178, 115] on div "+ Add Source Added Sources GTM Buddy Content Fundamental AI Tasks: The Foundati…" at bounding box center [202, 407] width 278 height 610
click at [173, 131] on span "+ Add Source" at bounding box center [185, 131] width 83 height 20
click at [186, 247] on div "Dynamic Filter" at bounding box center [184, 259] width 164 height 40
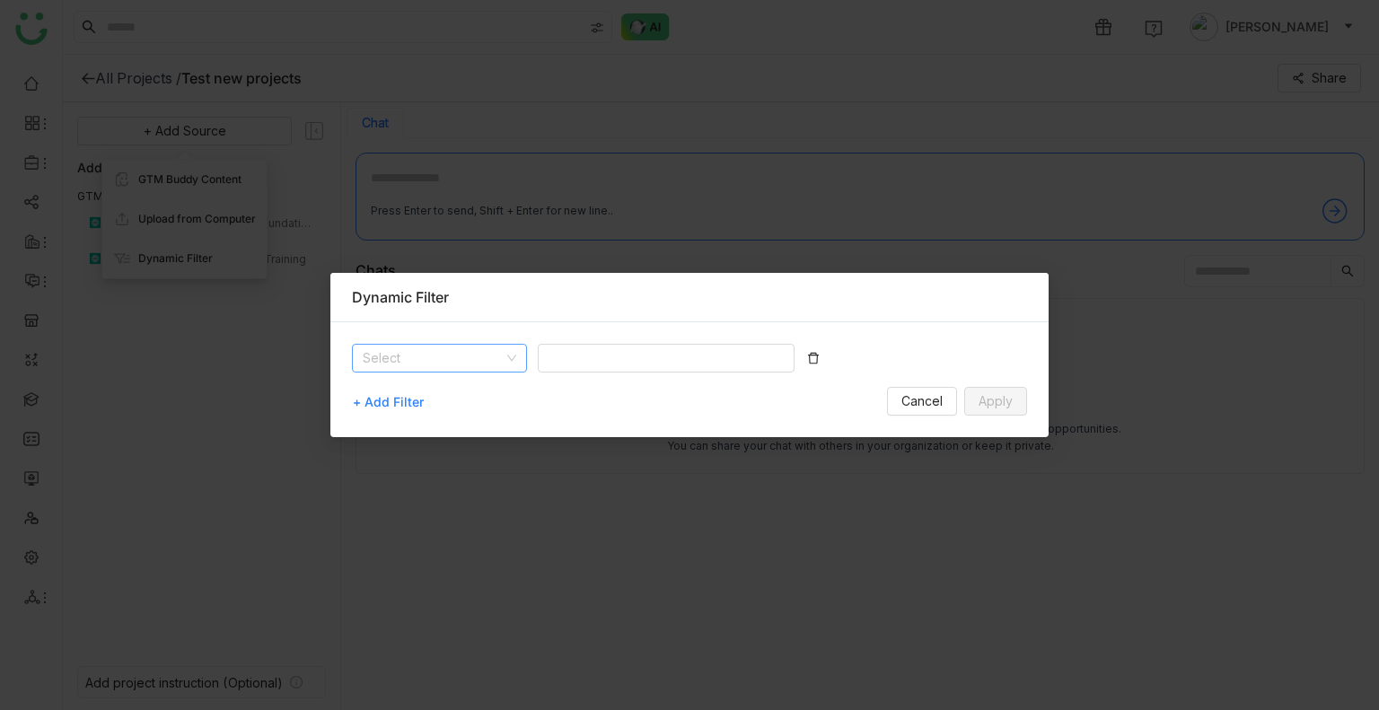
click at [450, 366] on input at bounding box center [433, 358] width 141 height 27
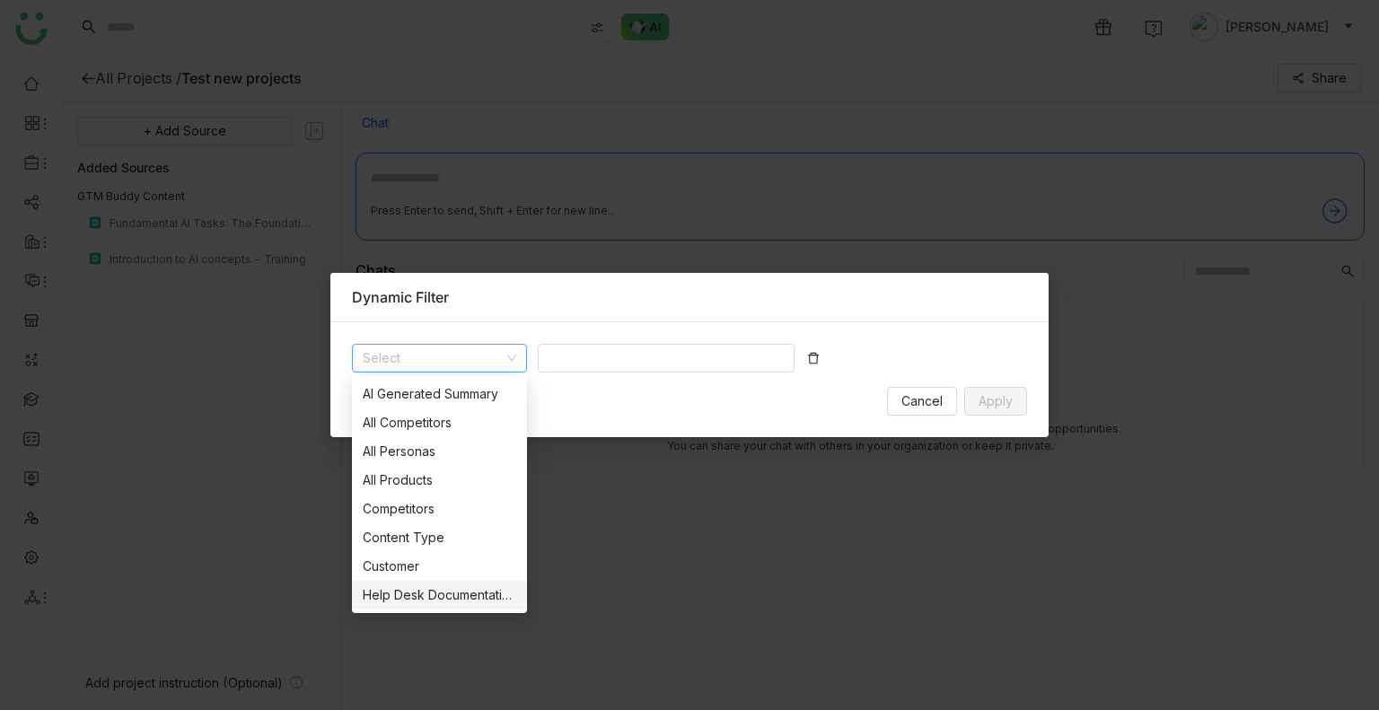
scroll to position [115, 0]
click at [406, 602] on div "Products" at bounding box center [440, 595] width 154 height 20
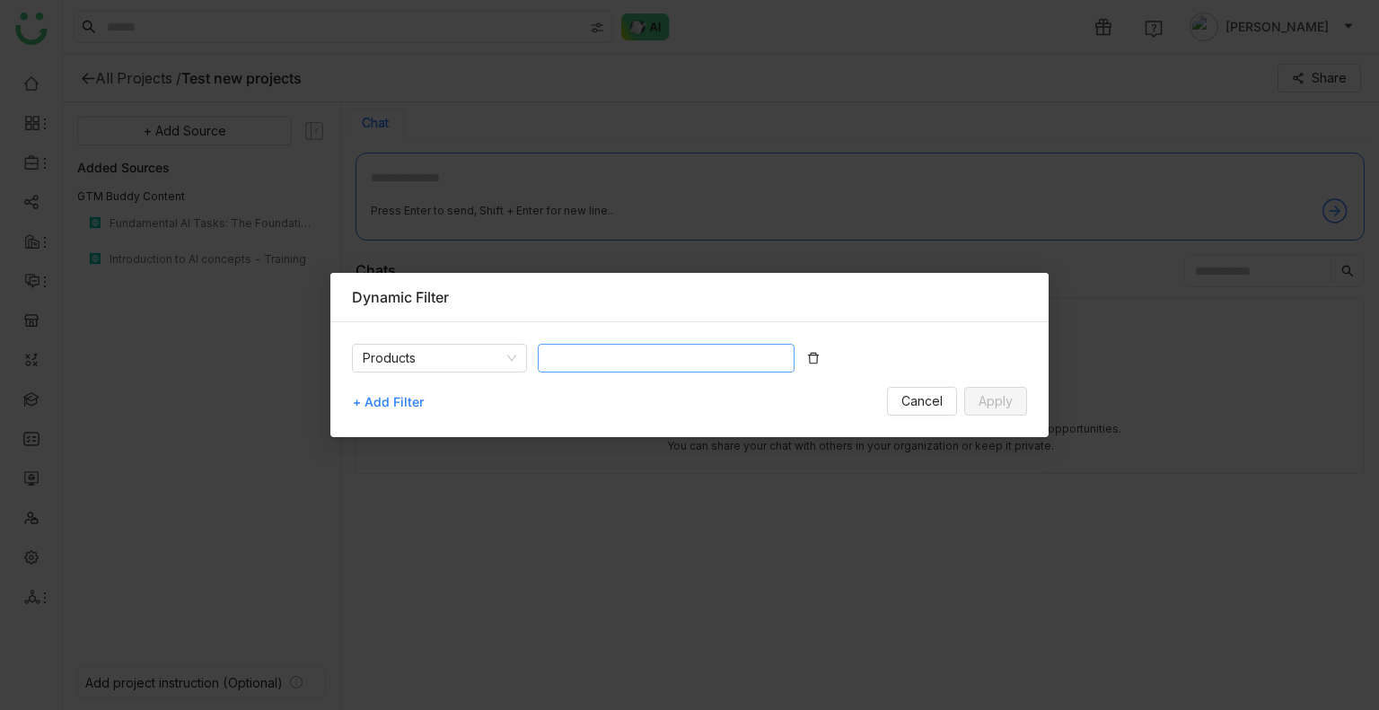
click at [610, 355] on nz-select-top-control at bounding box center [666, 358] width 257 height 29
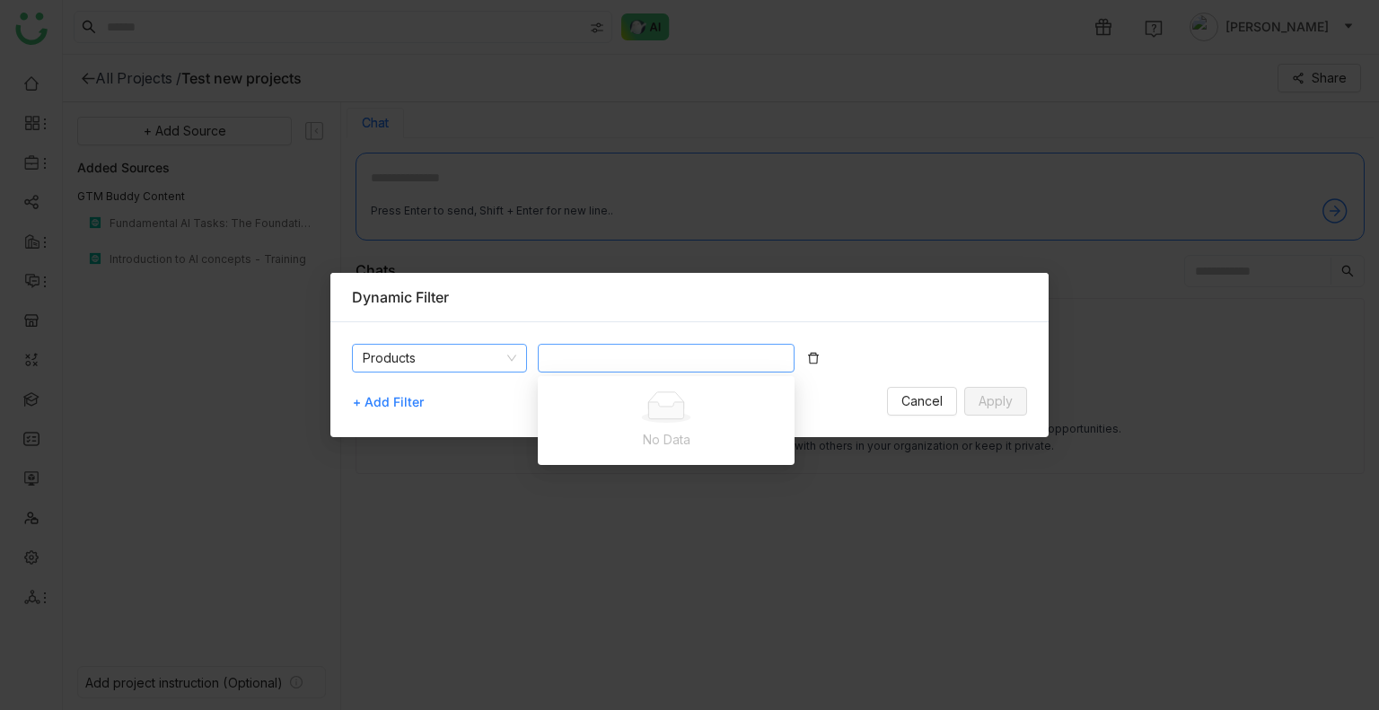
click at [470, 362] on nz-select-item "Products" at bounding box center [440, 358] width 154 height 27
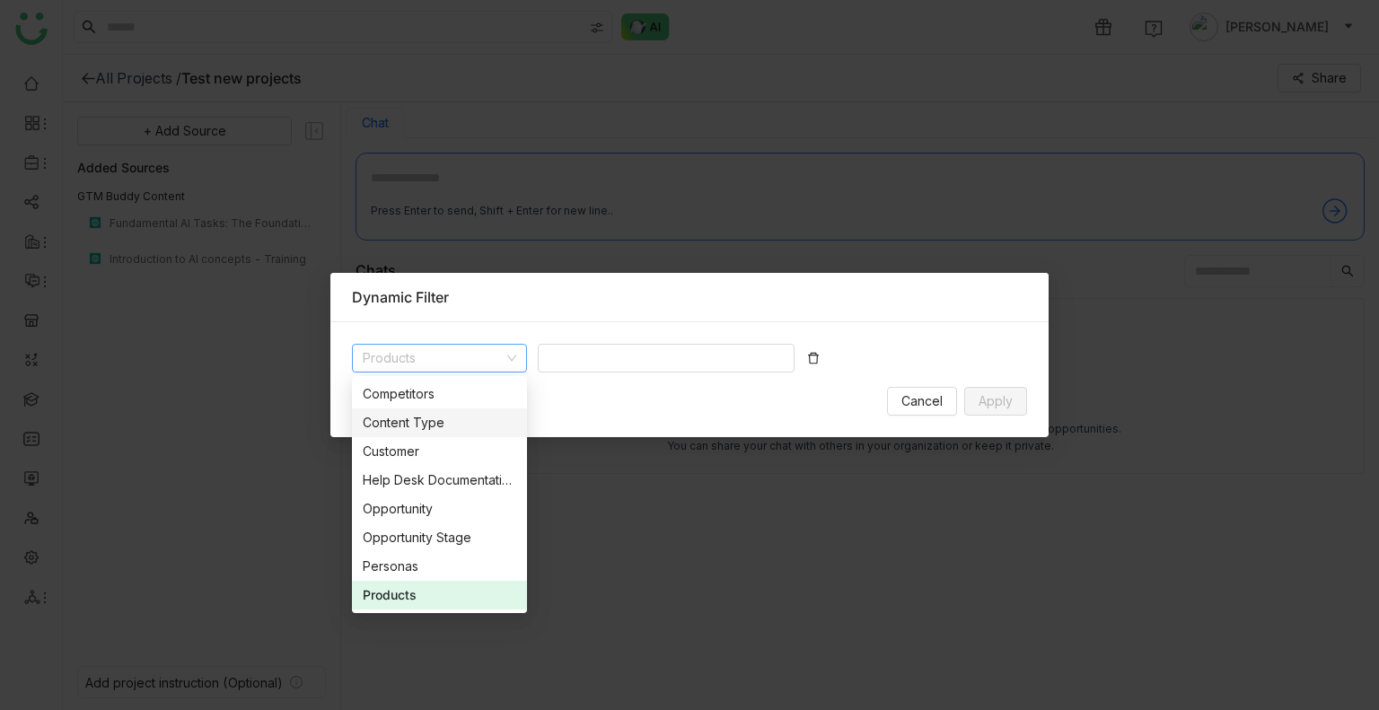
click at [408, 420] on div "Content Type" at bounding box center [440, 423] width 154 height 20
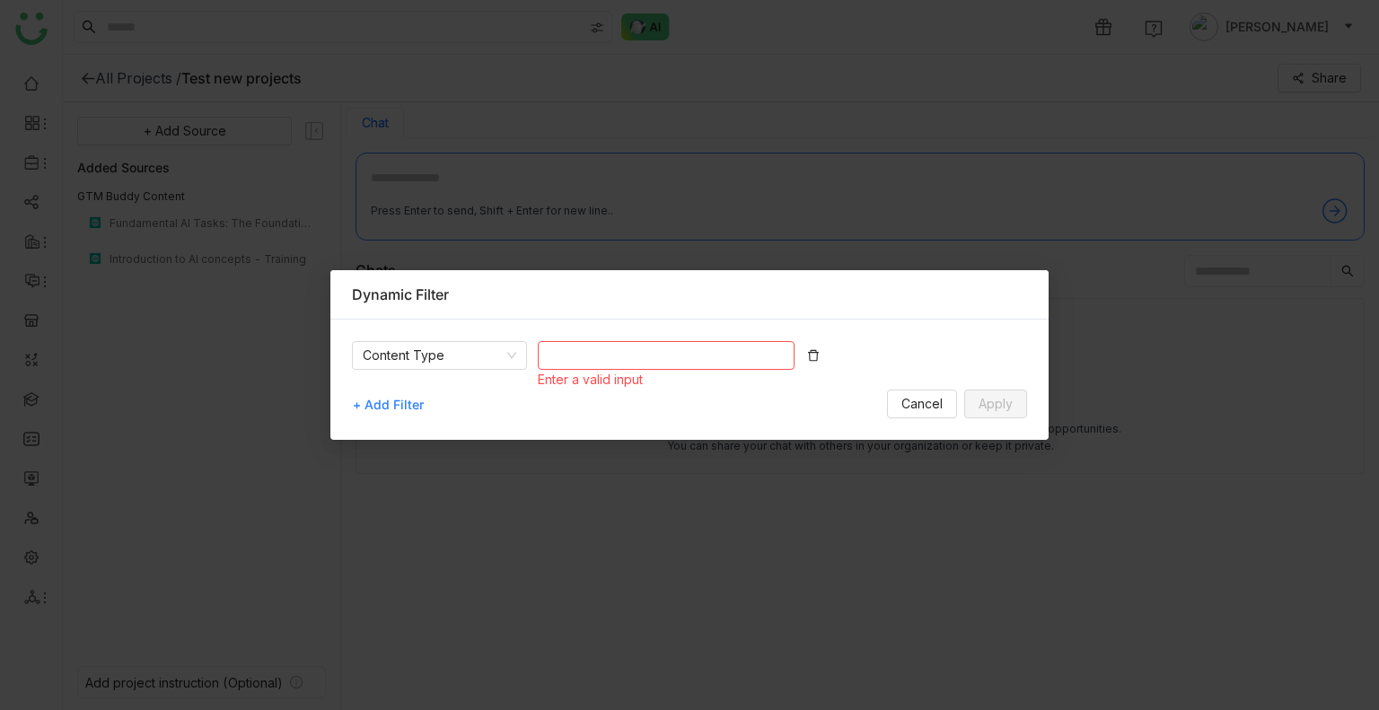
click at [626, 356] on nz-select-top-control at bounding box center [666, 355] width 257 height 29
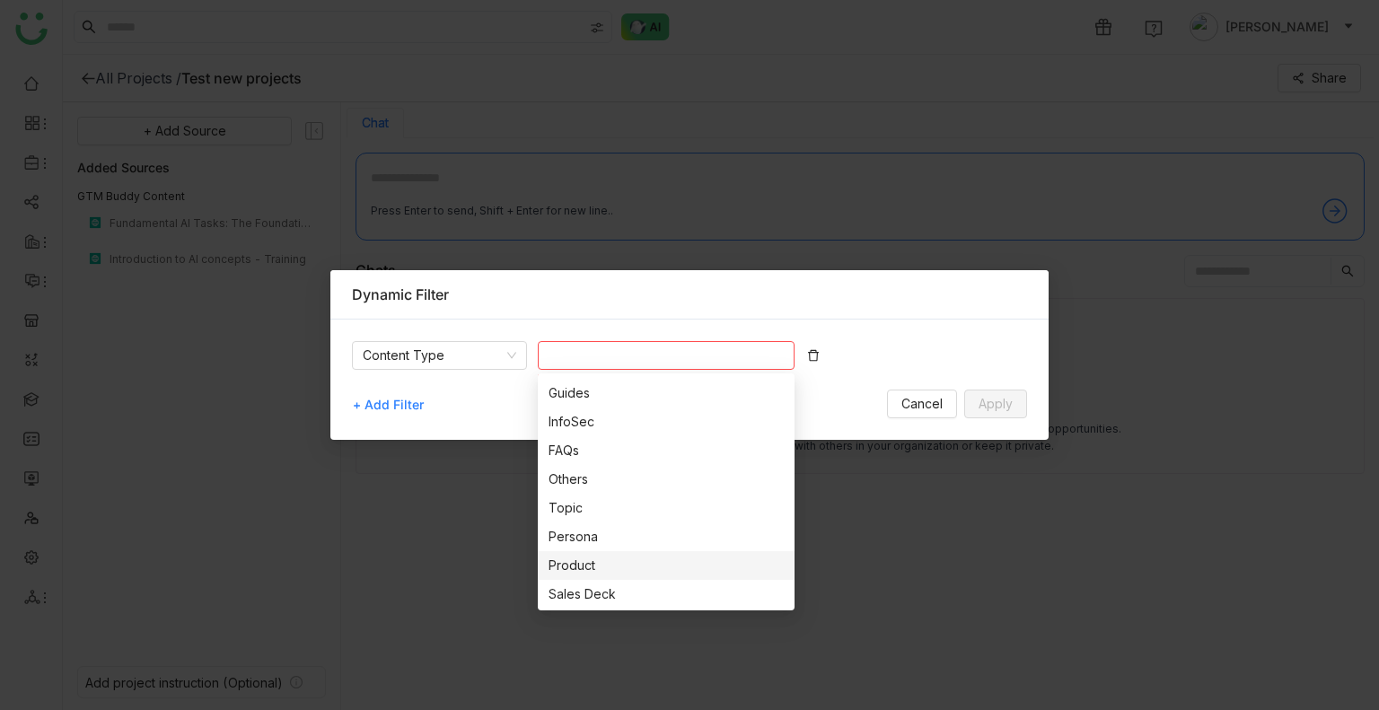
scroll to position [230, 0]
click at [614, 542] on div "Sales Plays" at bounding box center [666, 535] width 235 height 20
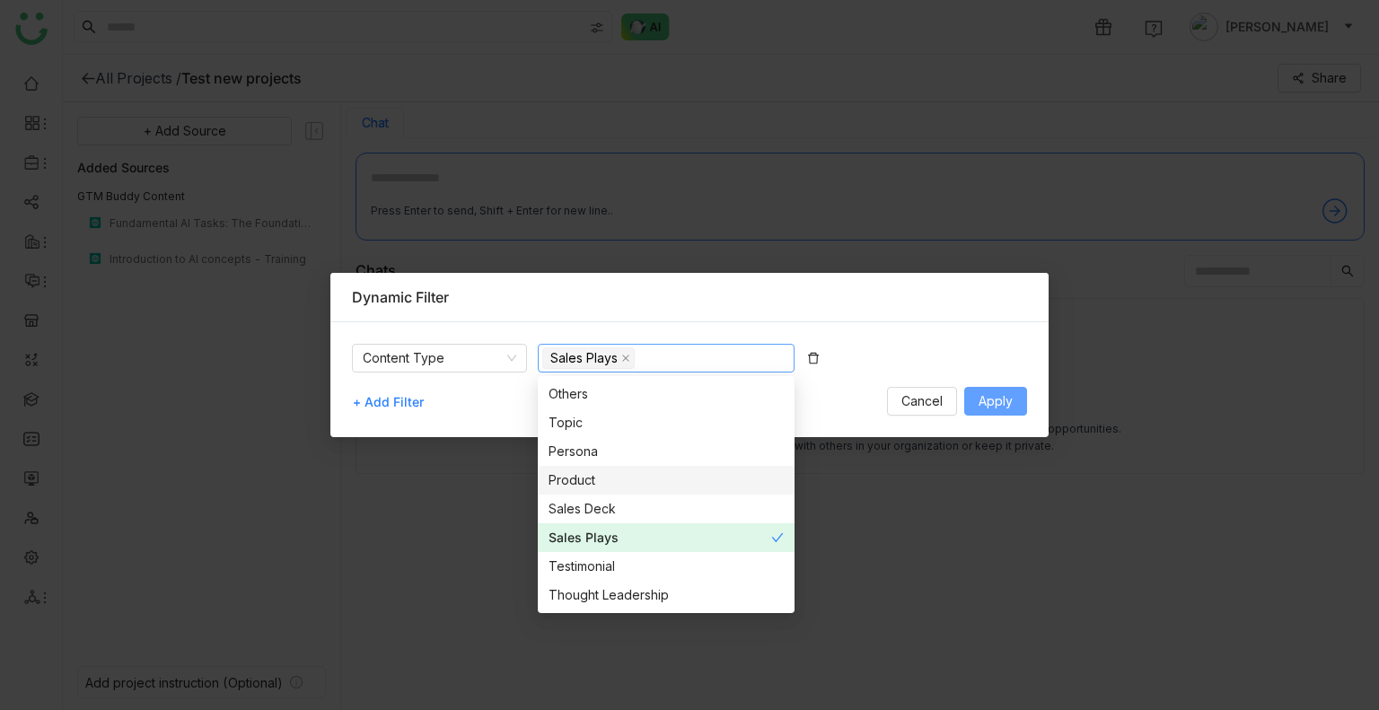
click at [983, 408] on span "Apply" at bounding box center [996, 401] width 34 height 20
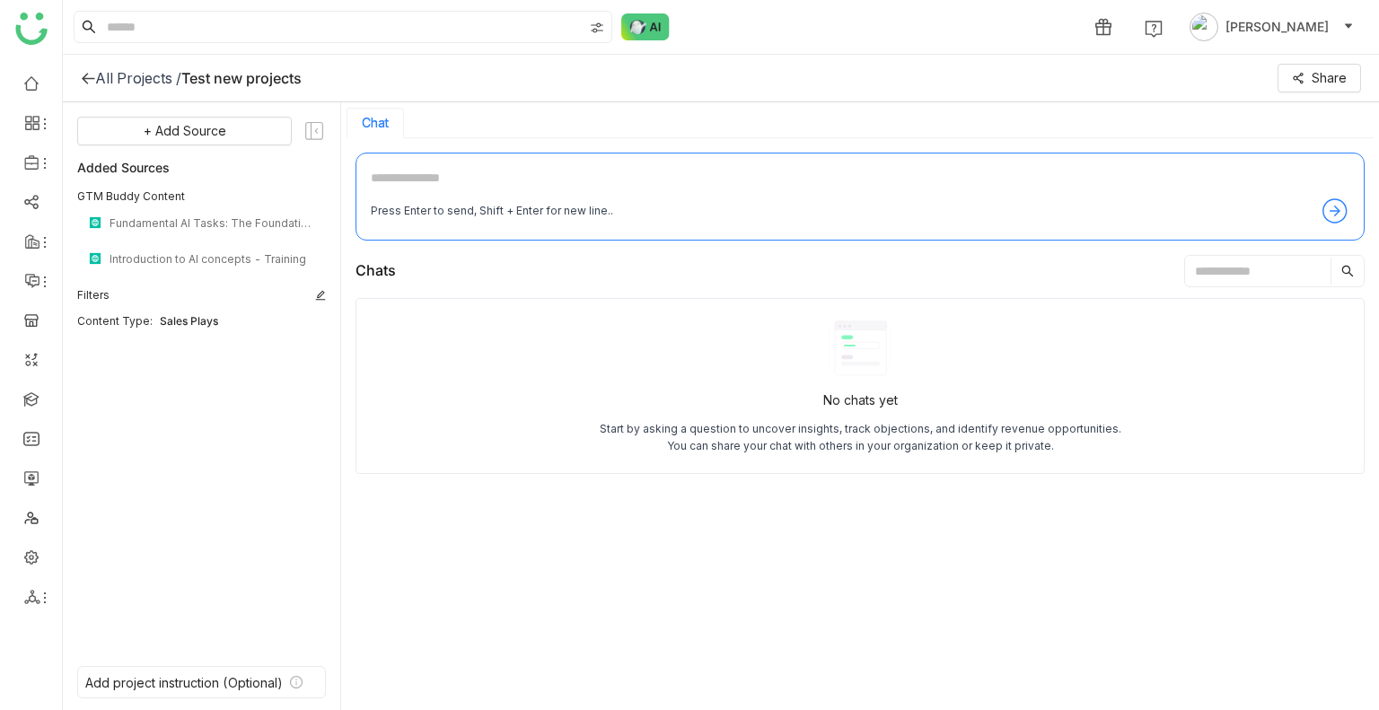
click at [453, 192] on textarea at bounding box center [860, 182] width 979 height 29
type textarea "**********"
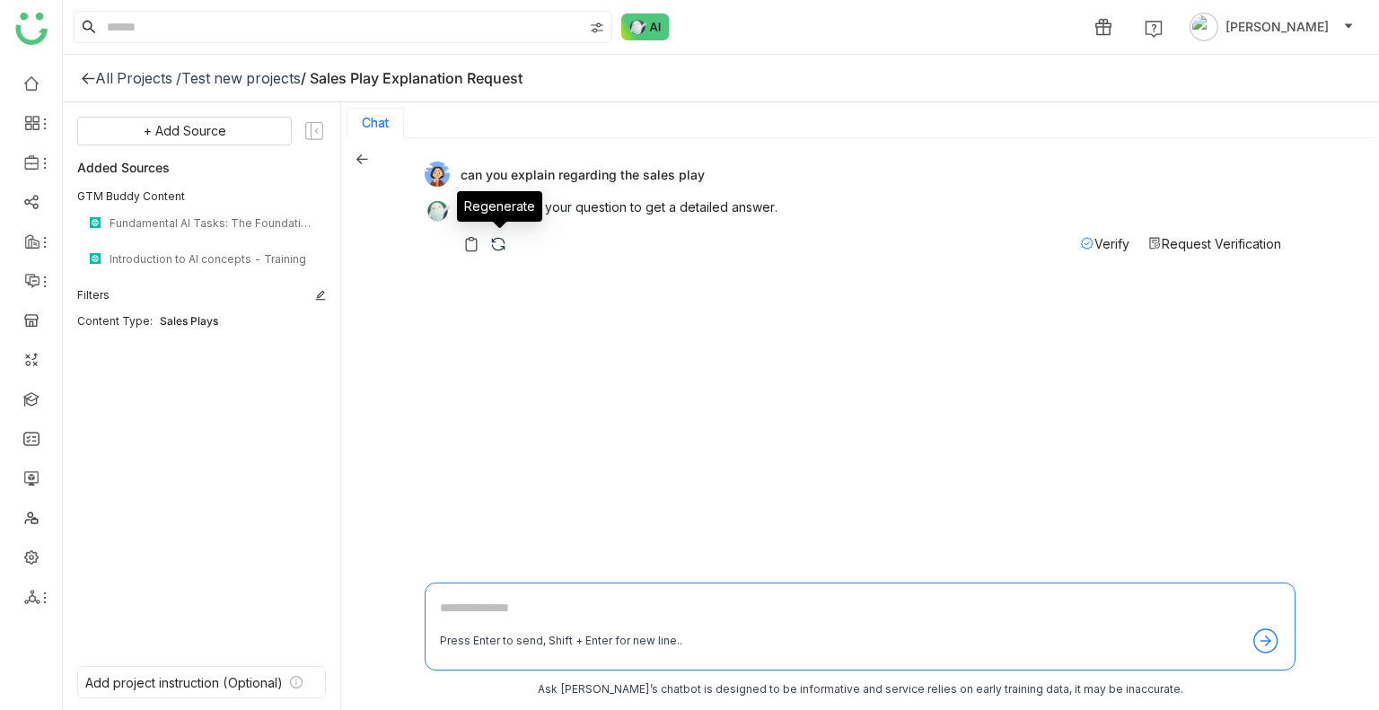
click at [490, 240] on img at bounding box center [498, 244] width 18 height 18
click at [314, 294] on div "Filters" at bounding box center [201, 295] width 249 height 16
click at [321, 297] on icon at bounding box center [320, 295] width 11 height 11
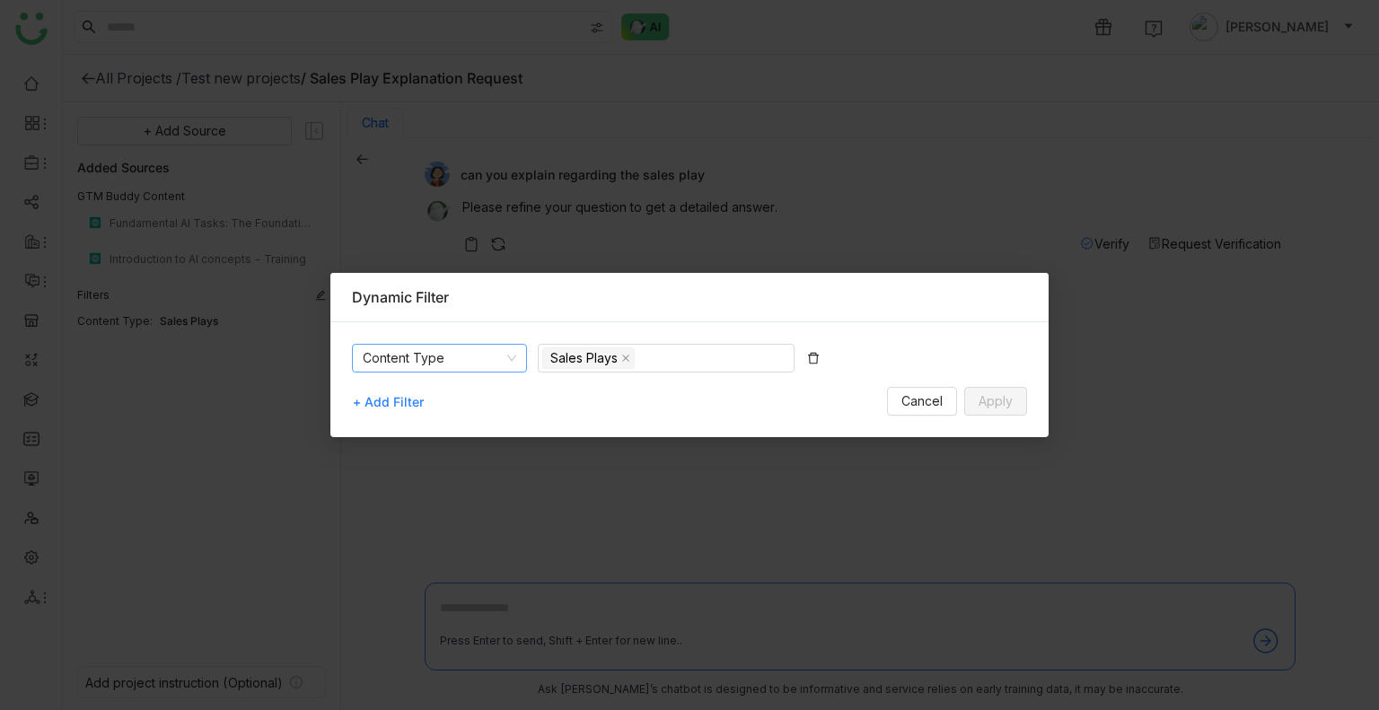
click at [619, 315] on div "Dynamic Filter" at bounding box center [689, 297] width 718 height 49
click at [627, 356] on icon at bounding box center [625, 358] width 7 height 7
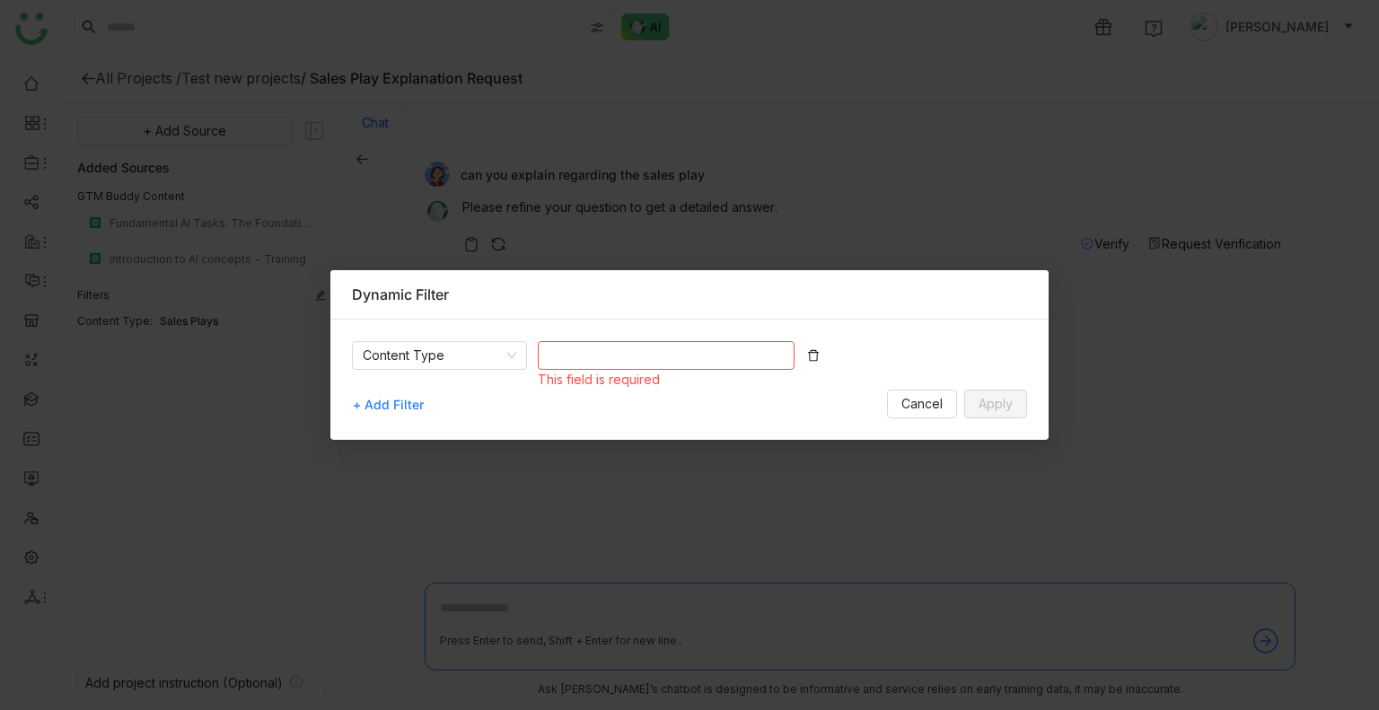
click at [614, 358] on nz-select-top-control at bounding box center [666, 355] width 257 height 29
type input "***"
click at [578, 389] on div "Guides" at bounding box center [666, 392] width 235 height 20
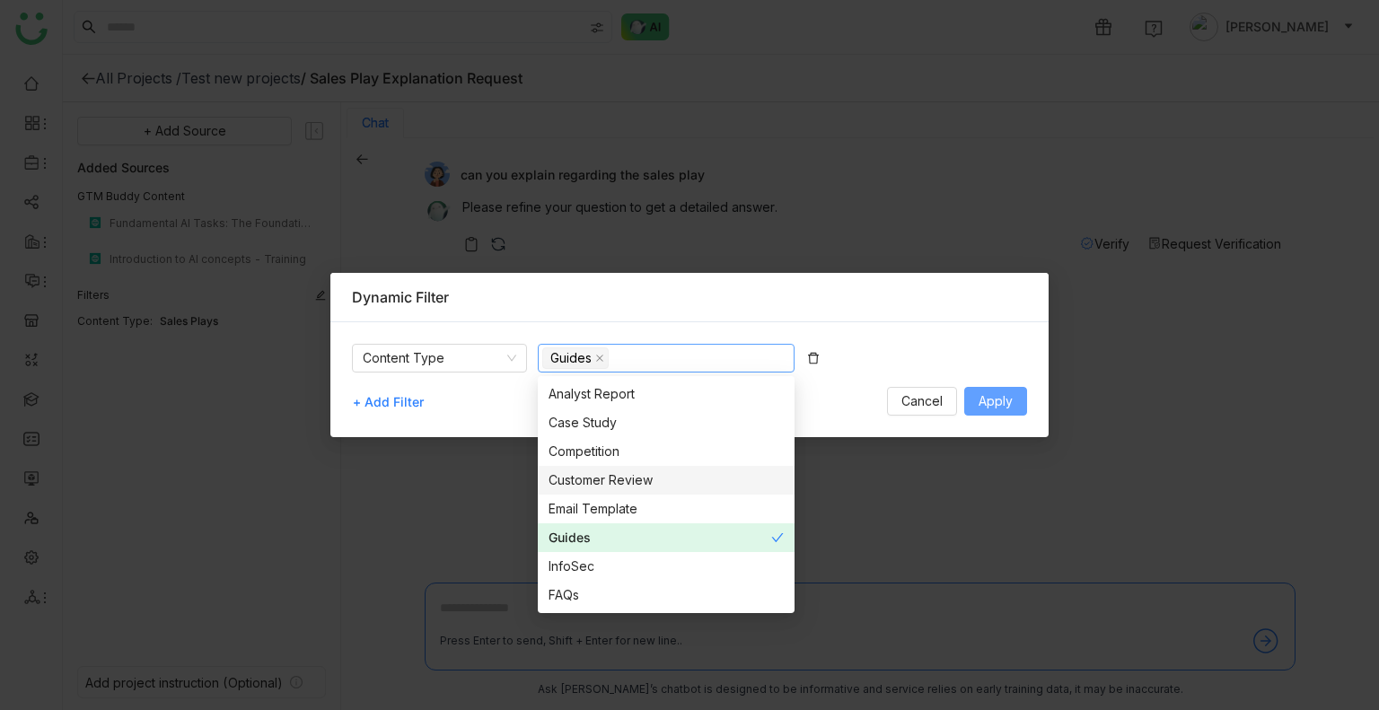
click at [995, 399] on span "Apply" at bounding box center [996, 401] width 34 height 20
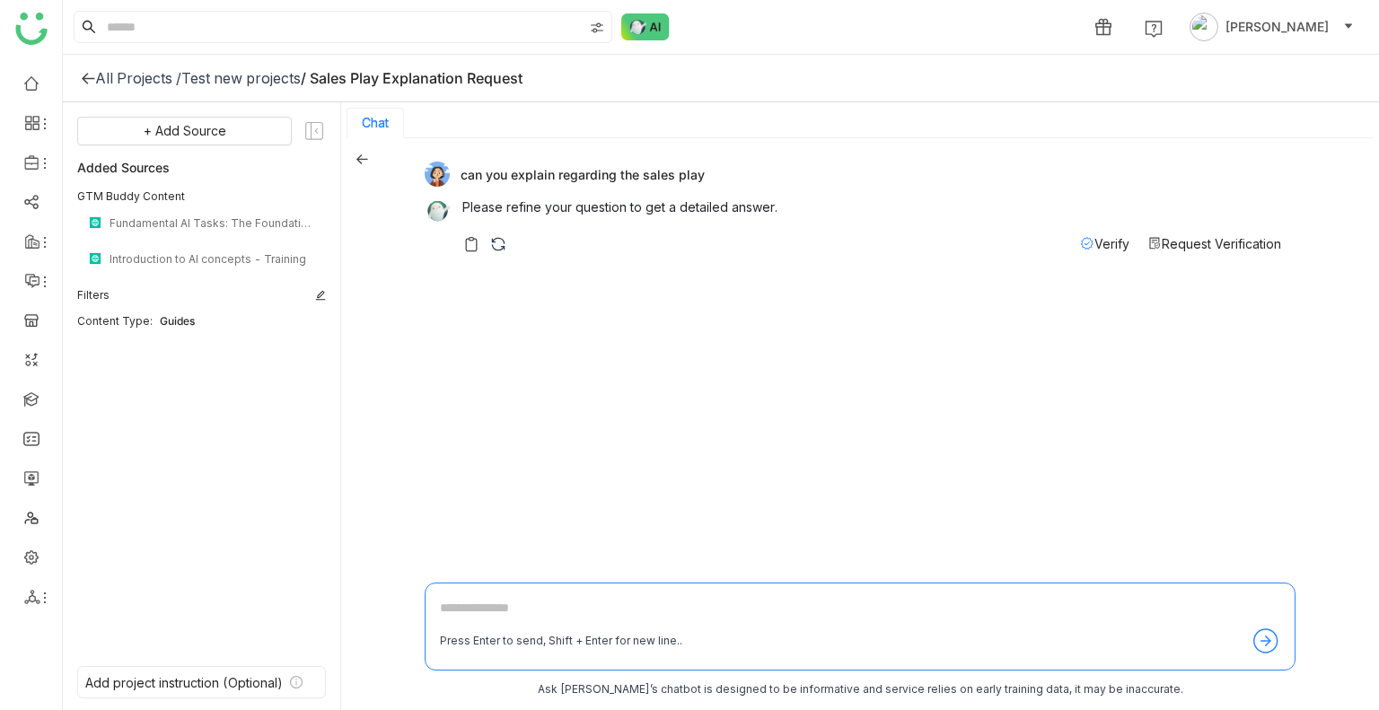
click at [463, 621] on textarea at bounding box center [860, 612] width 840 height 29
paste textarea "**********"
type textarea "**********"
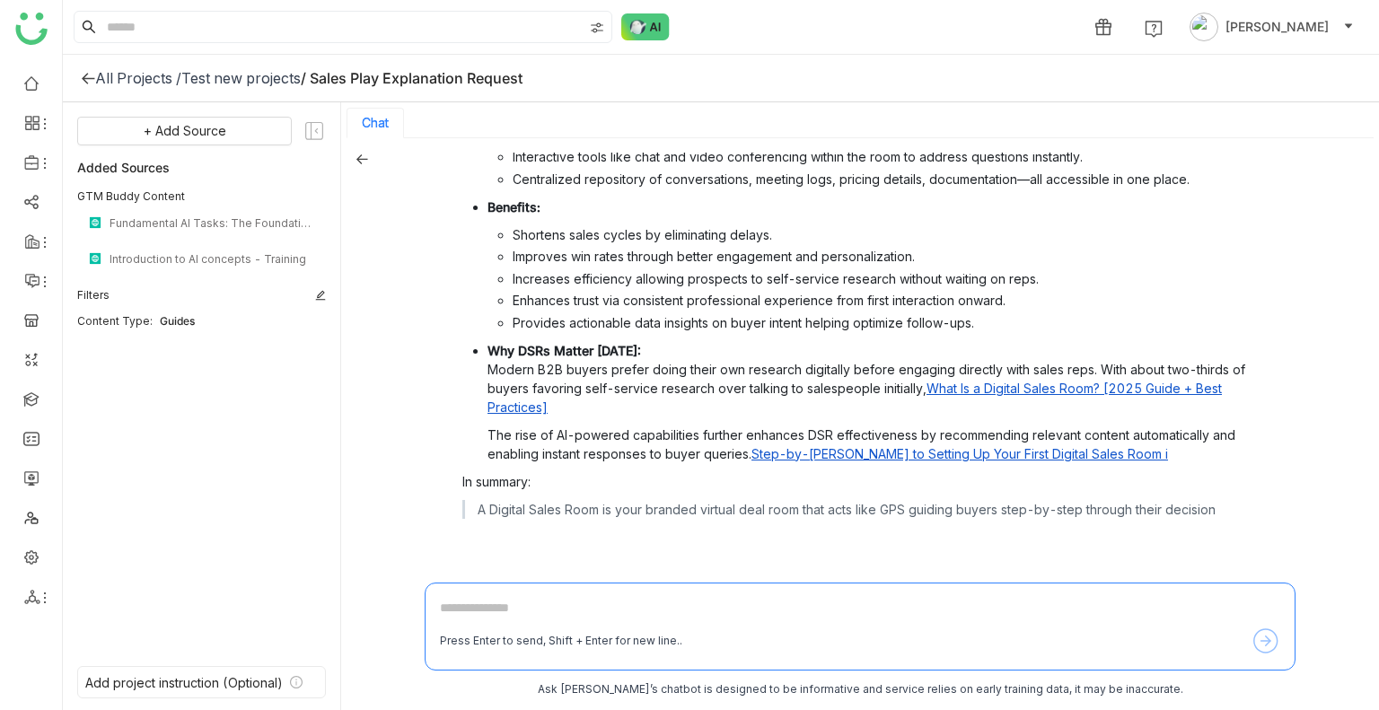
scroll to position [508, 0]
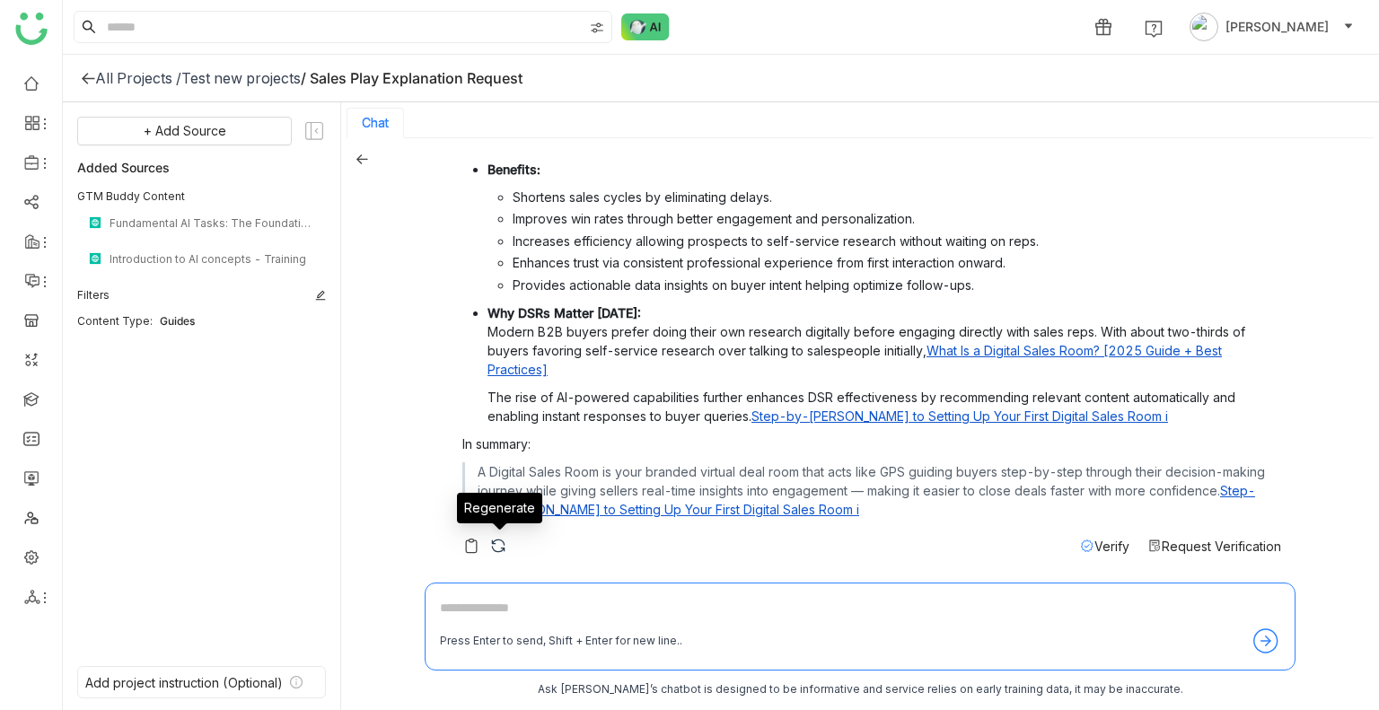
click at [494, 546] on img at bounding box center [498, 546] width 18 height 18
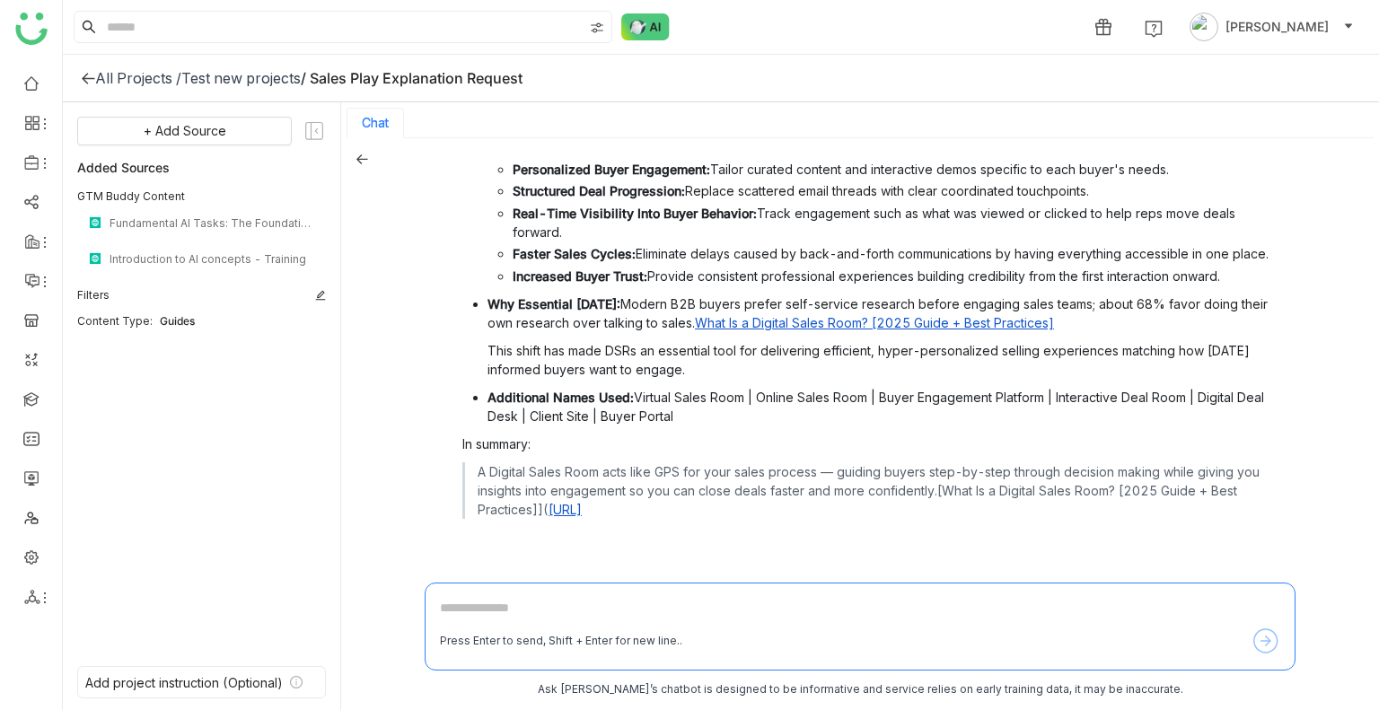
scroll to position [411, 0]
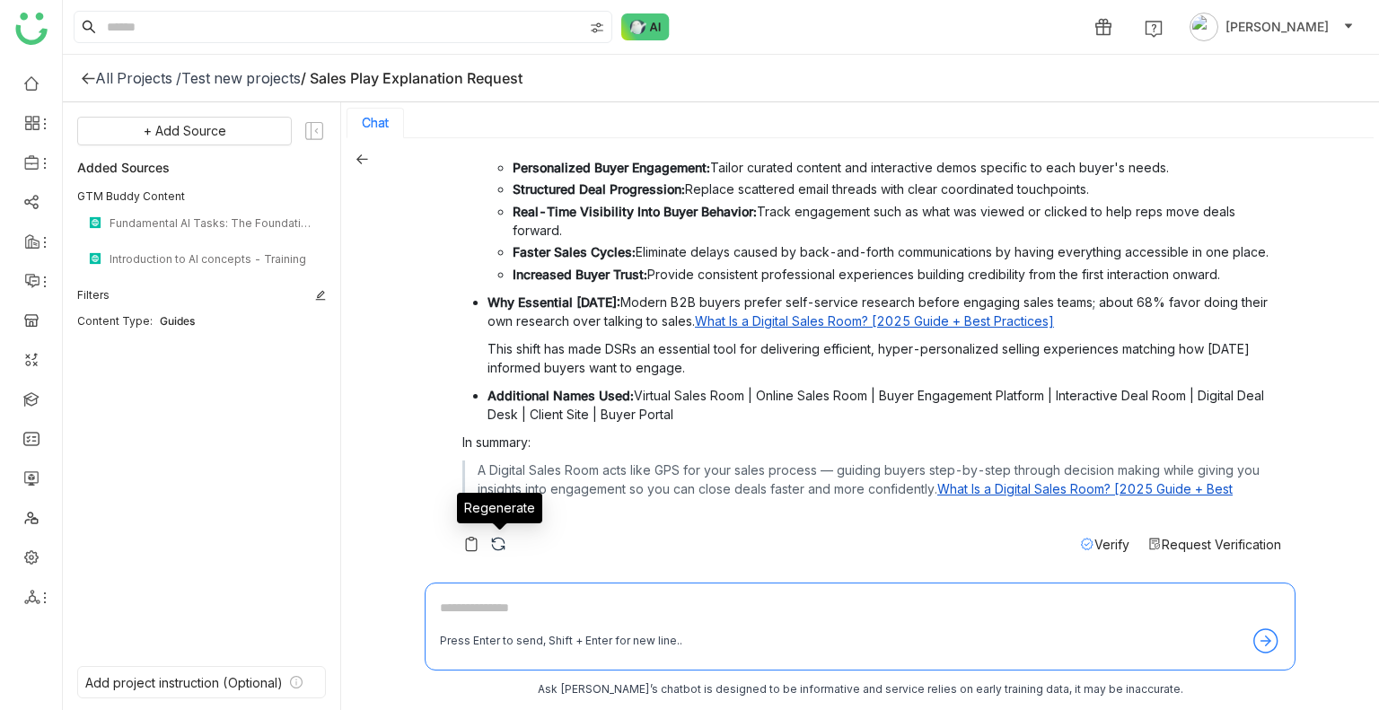
click at [467, 535] on div "Regenerate" at bounding box center [499, 514] width 85 height 43
click at [467, 541] on img at bounding box center [471, 544] width 18 height 18
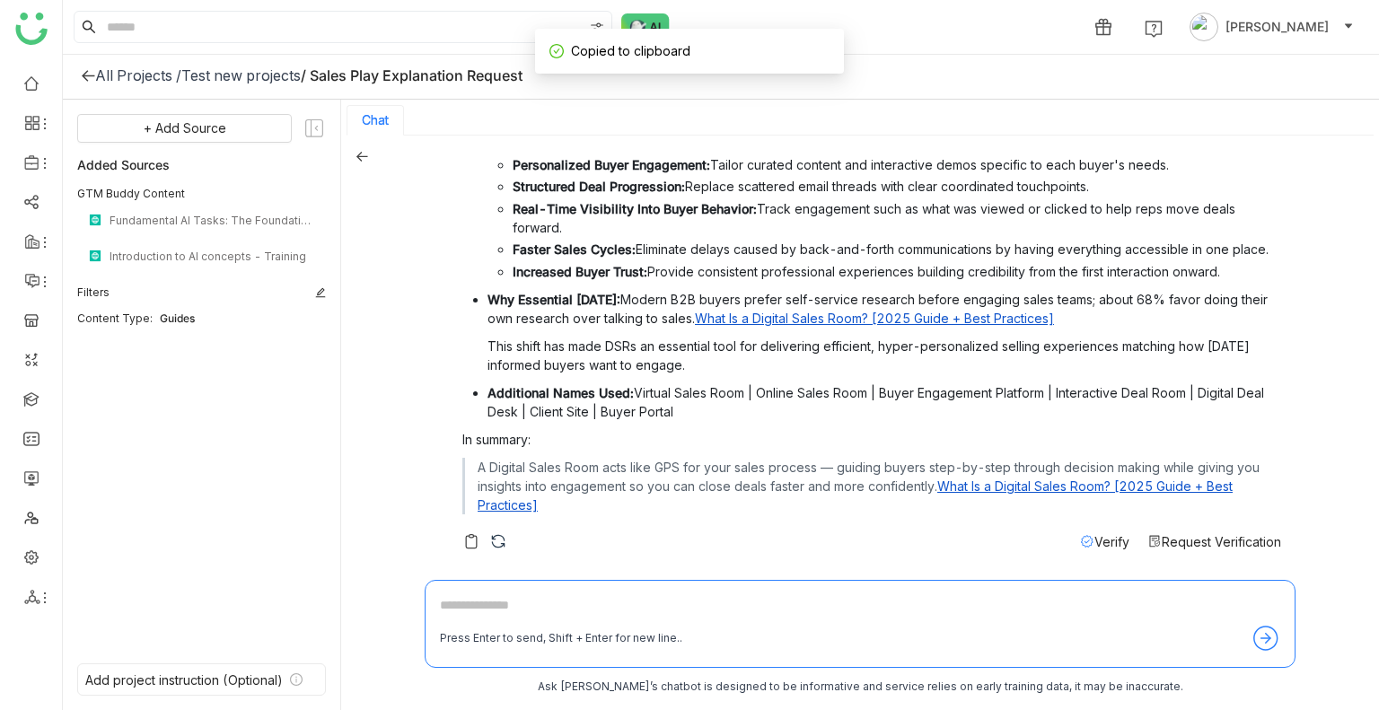
click at [467, 602] on textarea at bounding box center [860, 609] width 840 height 29
paste textarea "**********"
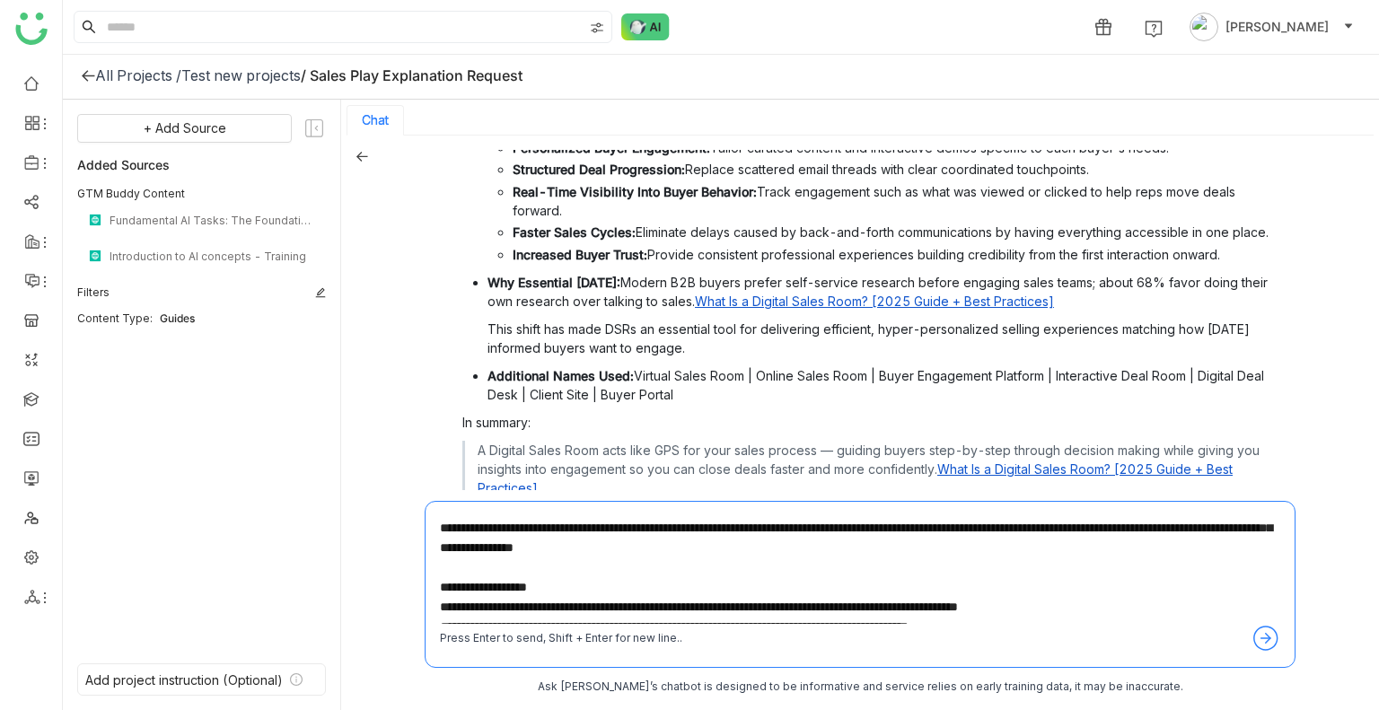
scroll to position [0, 0]
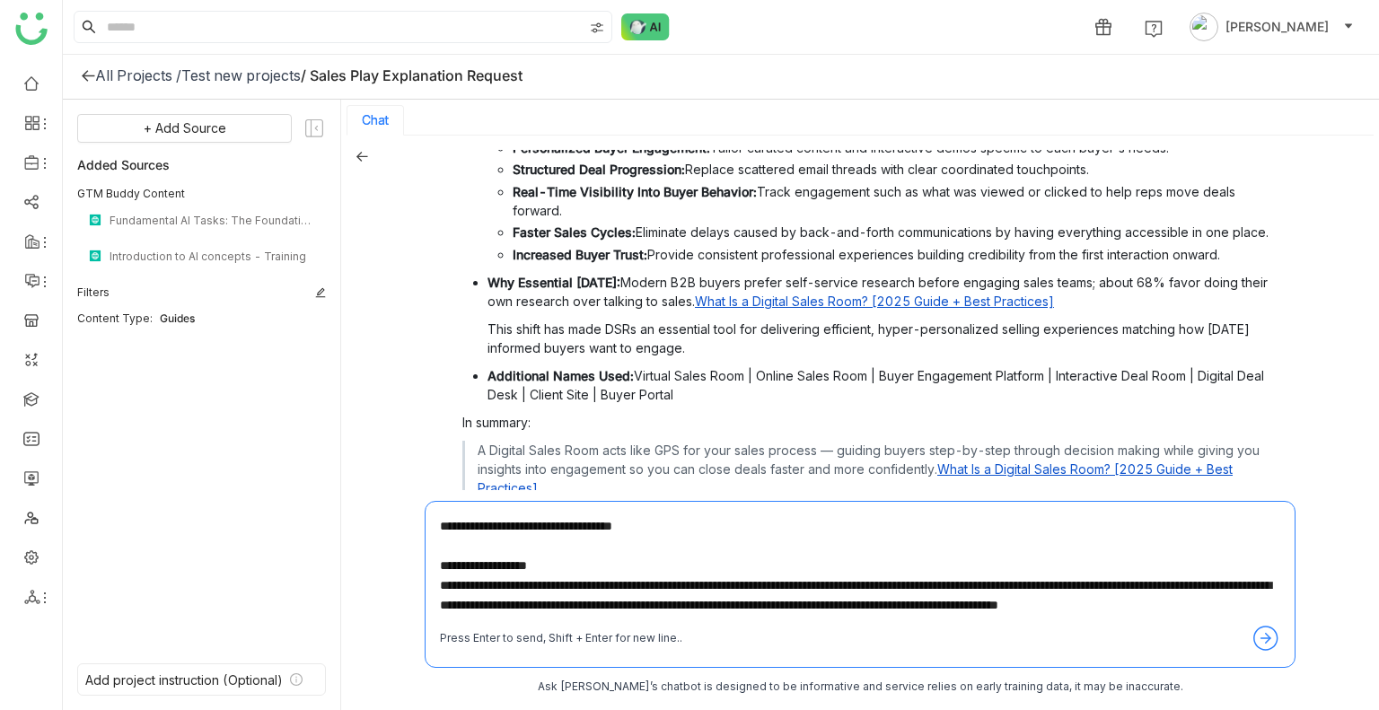
type textarea "**********"
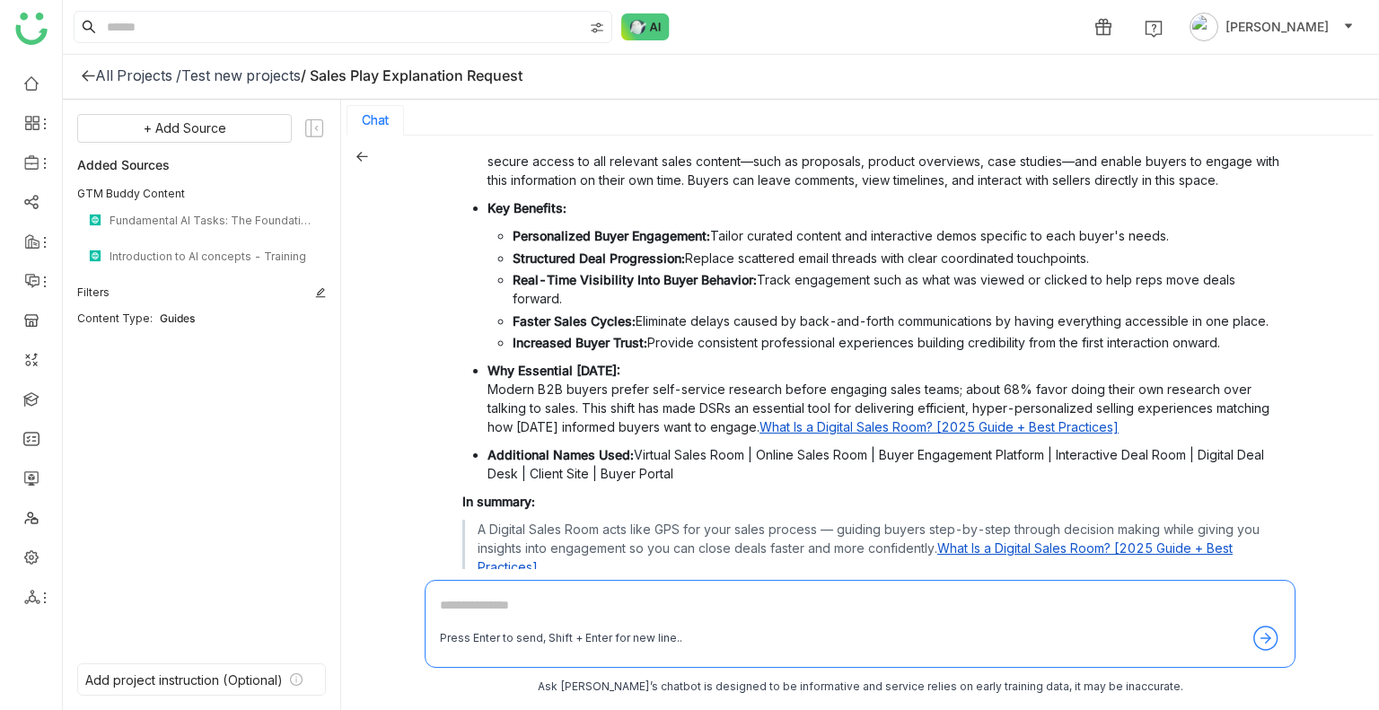
scroll to position [1448, 0]
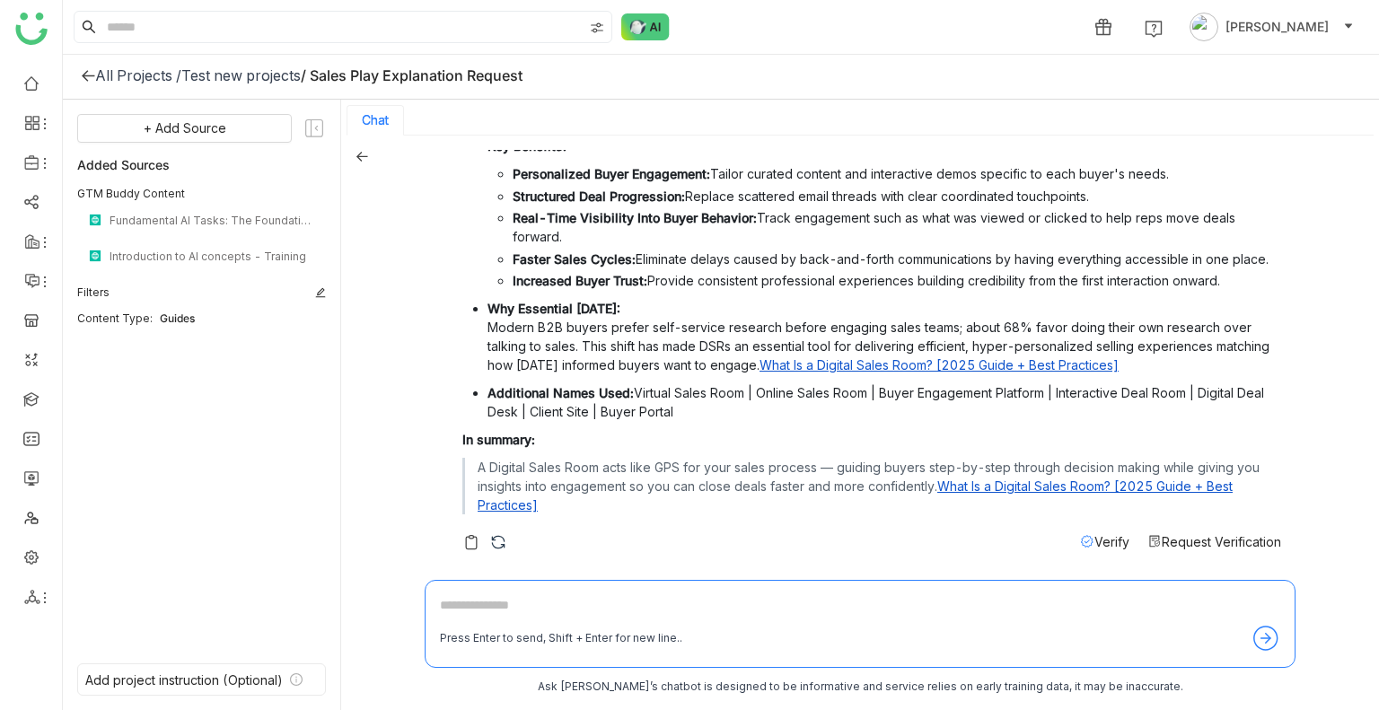
click at [108, 76] on div "All Projects /" at bounding box center [138, 75] width 86 height 18
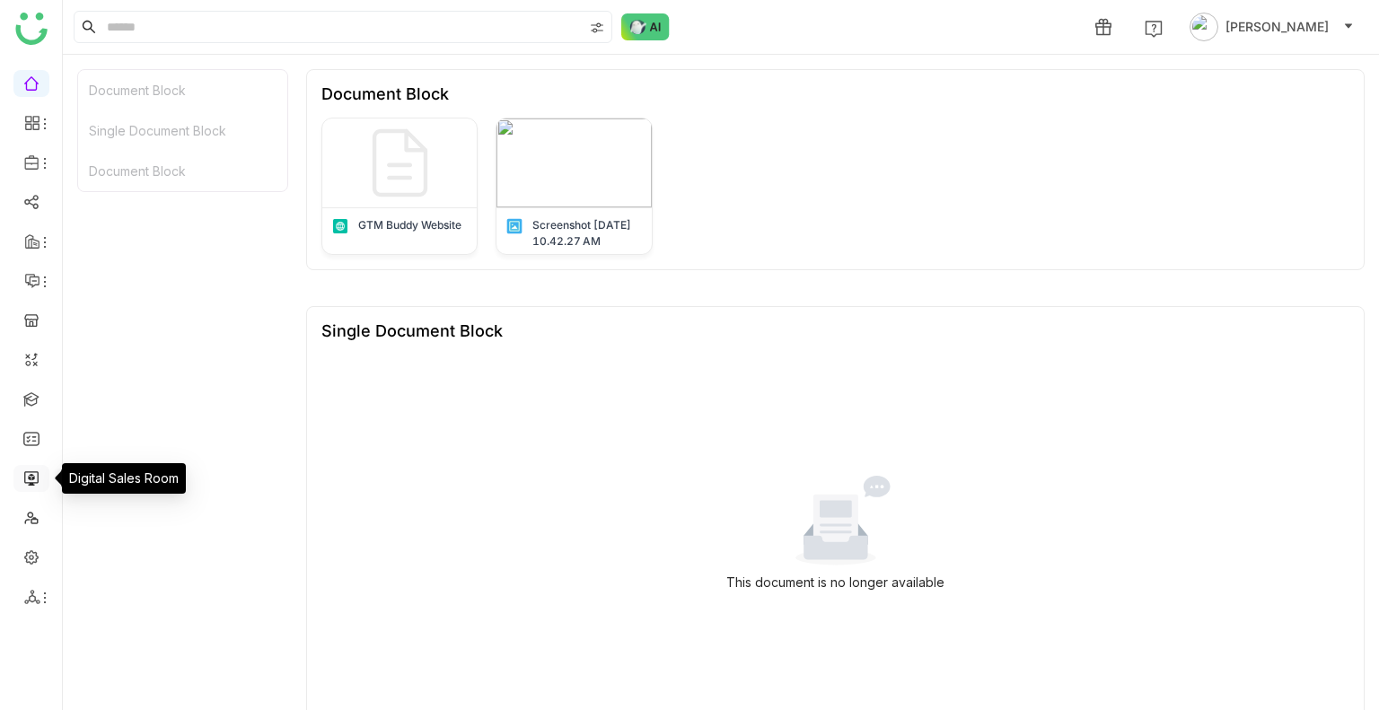
click at [29, 475] on link at bounding box center [31, 477] width 16 height 15
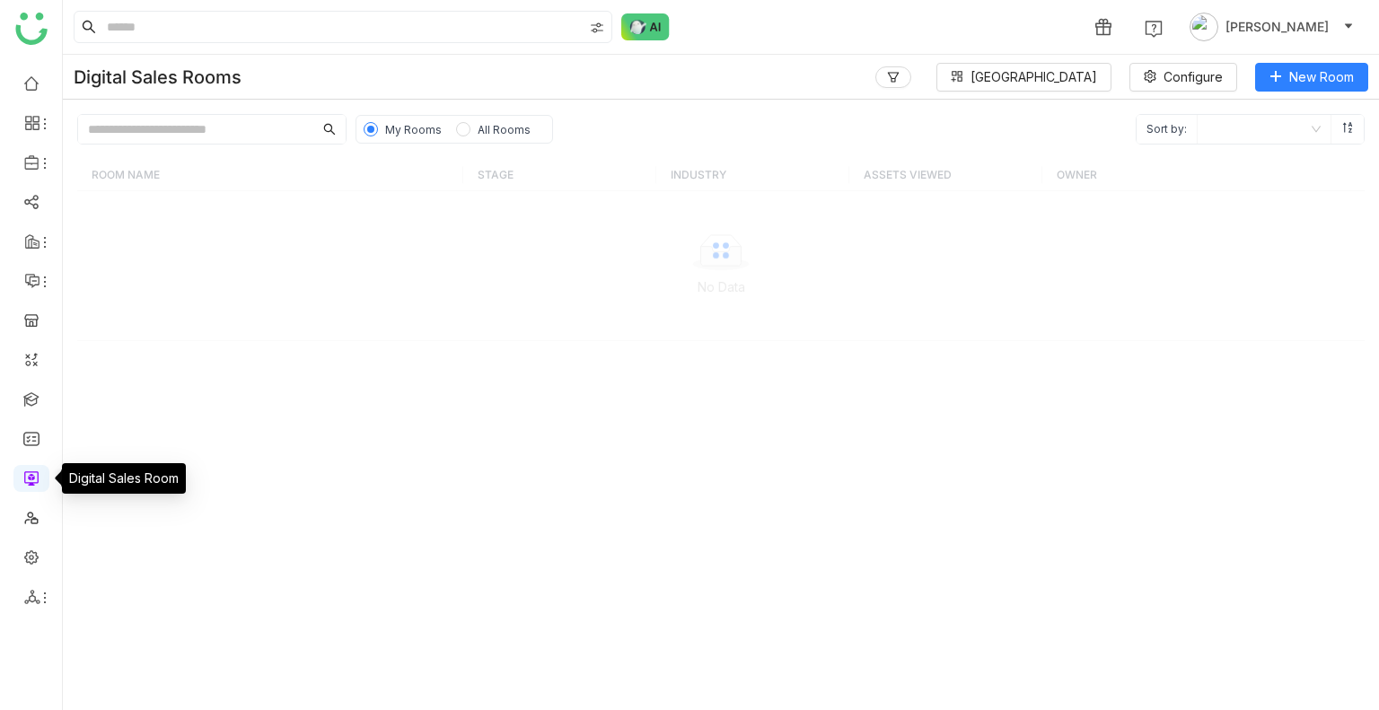
click at [29, 475] on link at bounding box center [31, 477] width 16 height 15
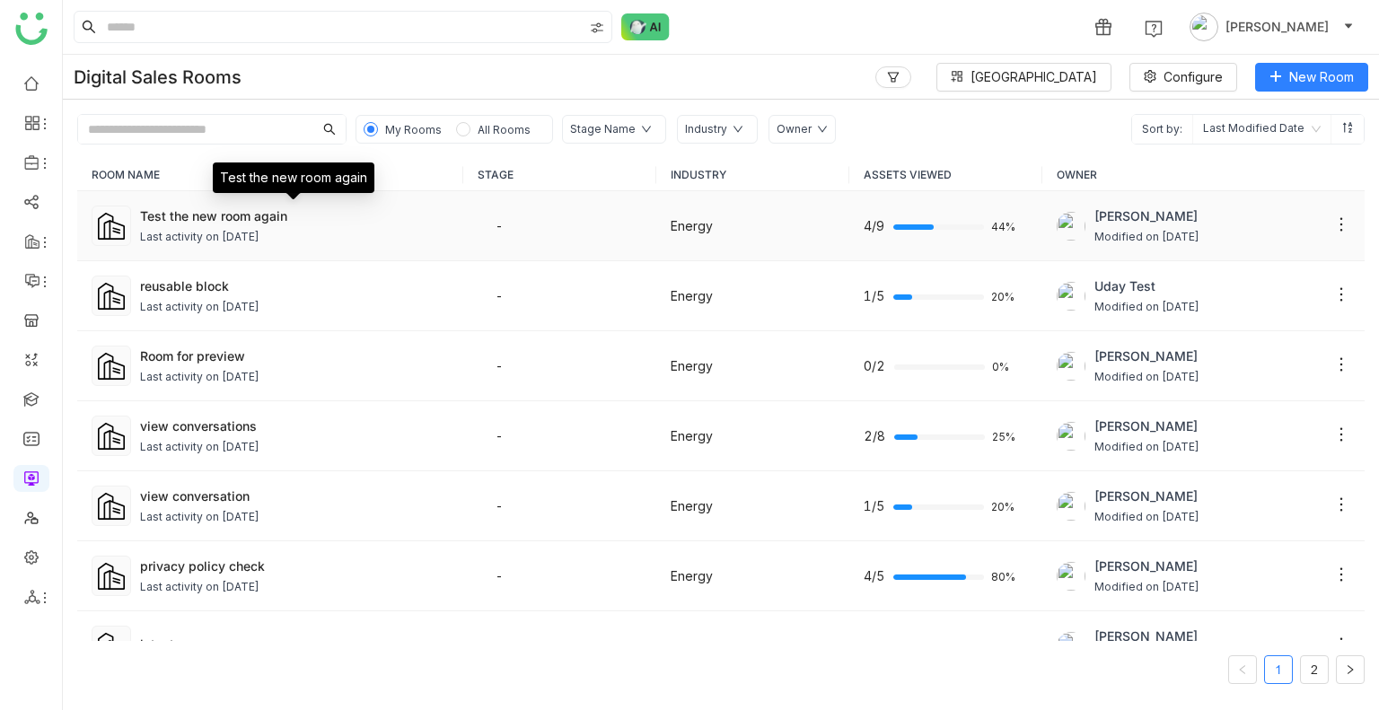
click at [277, 221] on div "Test the new room again" at bounding box center [294, 215] width 309 height 19
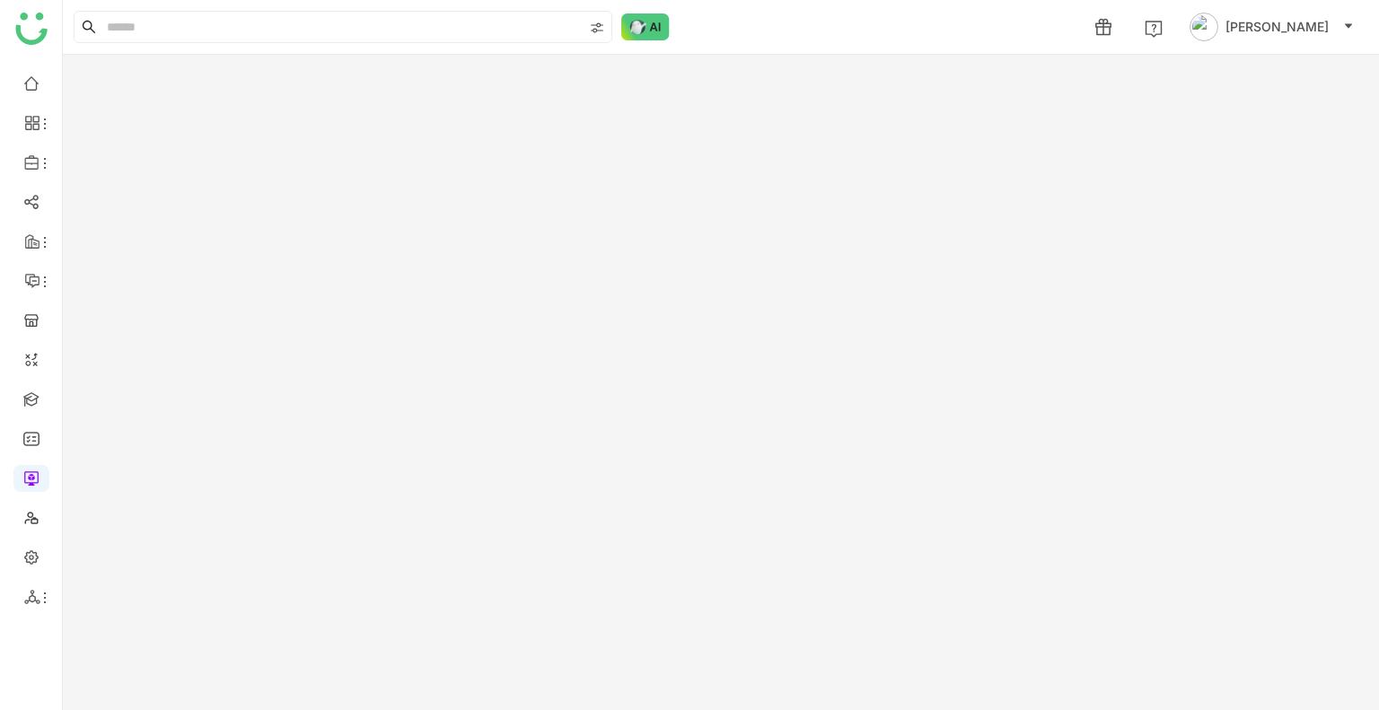
click at [277, 221] on gtmb-room-detail at bounding box center [721, 382] width 1316 height 655
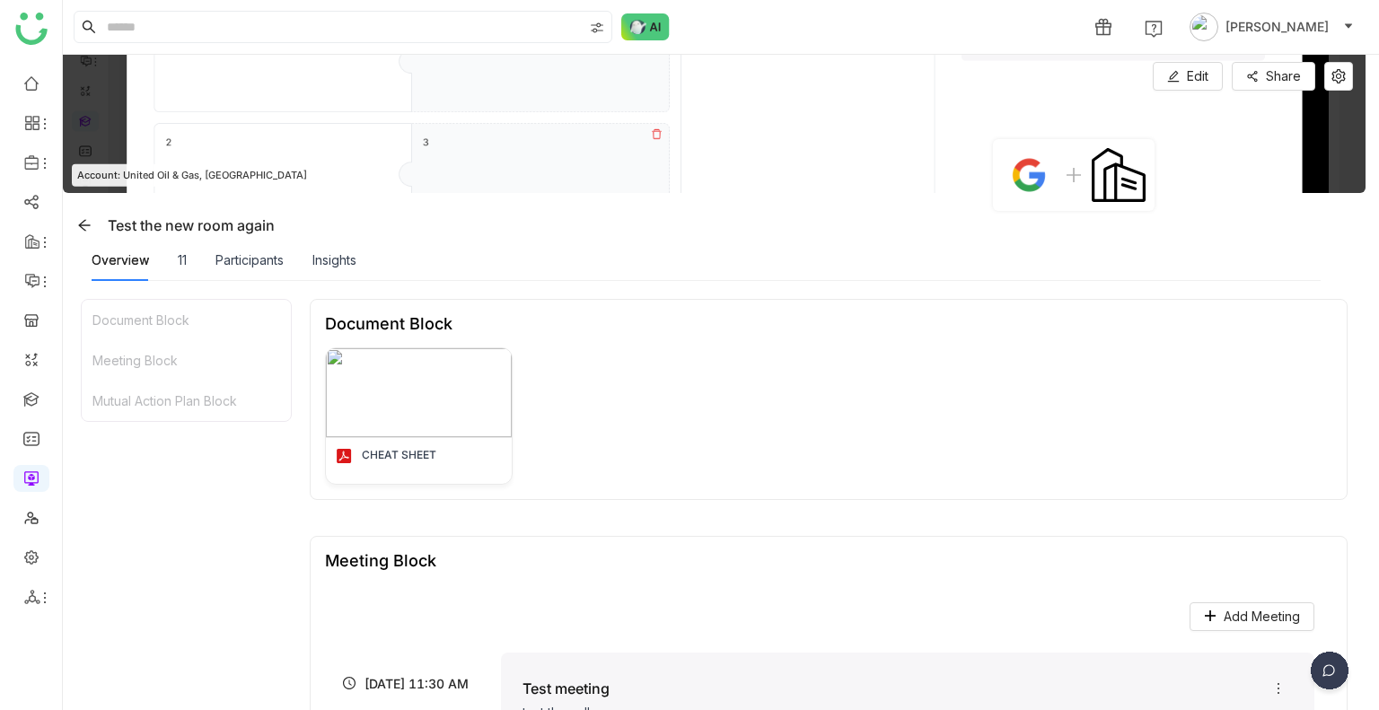
click at [1339, 656] on img at bounding box center [1329, 674] width 45 height 45
click at [1255, 552] on img at bounding box center [1261, 544] width 162 height 54
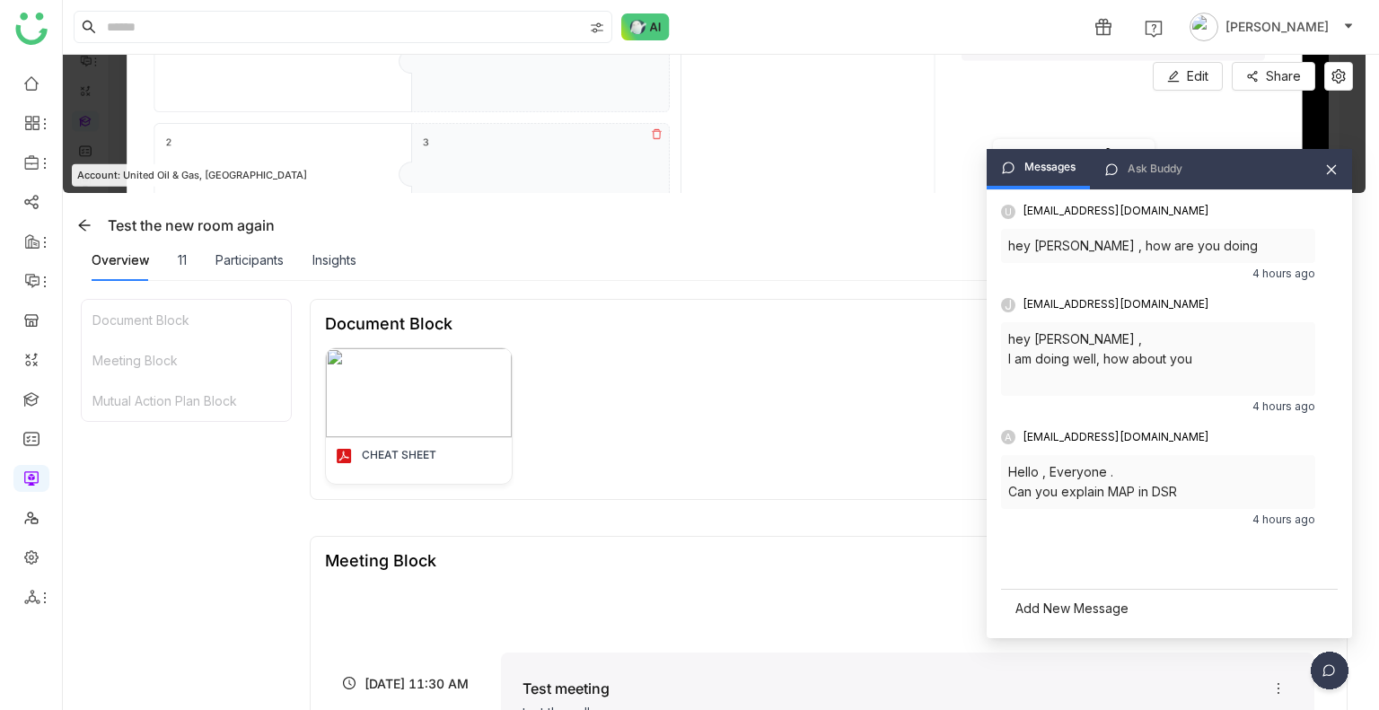
click at [1175, 176] on div "Ask Buddy" at bounding box center [1155, 169] width 55 height 17
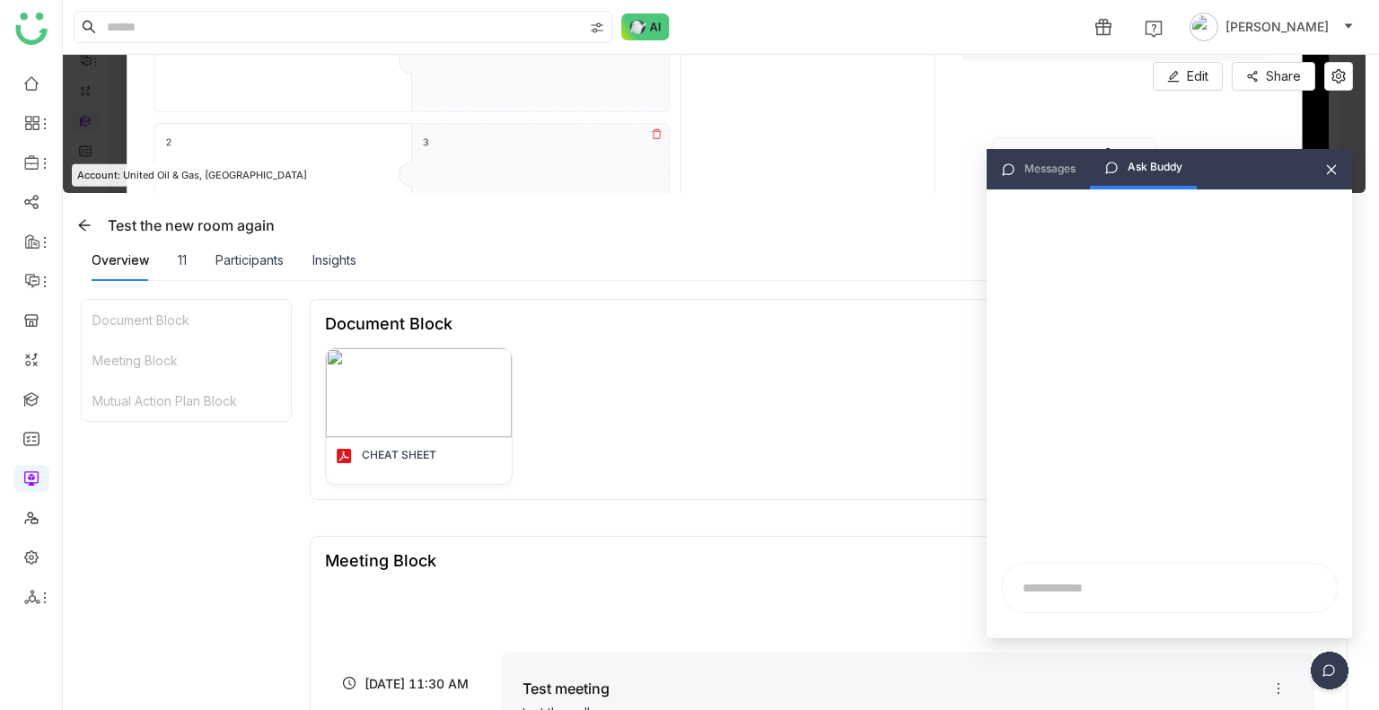
click at [1328, 182] on div "Messages Ask Buddy" at bounding box center [1169, 169] width 365 height 40
click at [1325, 166] on icon at bounding box center [1331, 169] width 13 height 13
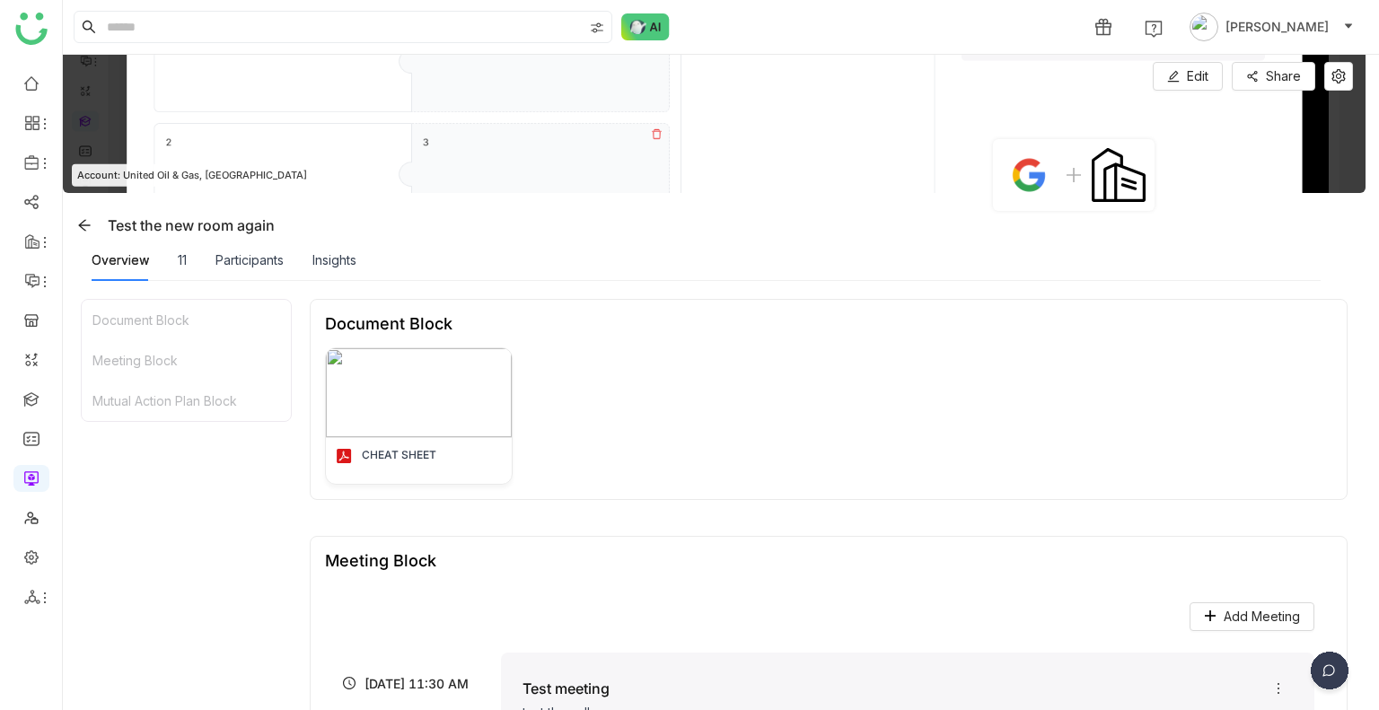
click at [1335, 656] on img at bounding box center [1329, 674] width 45 height 45
click at [1235, 604] on img at bounding box center [1261, 612] width 162 height 54
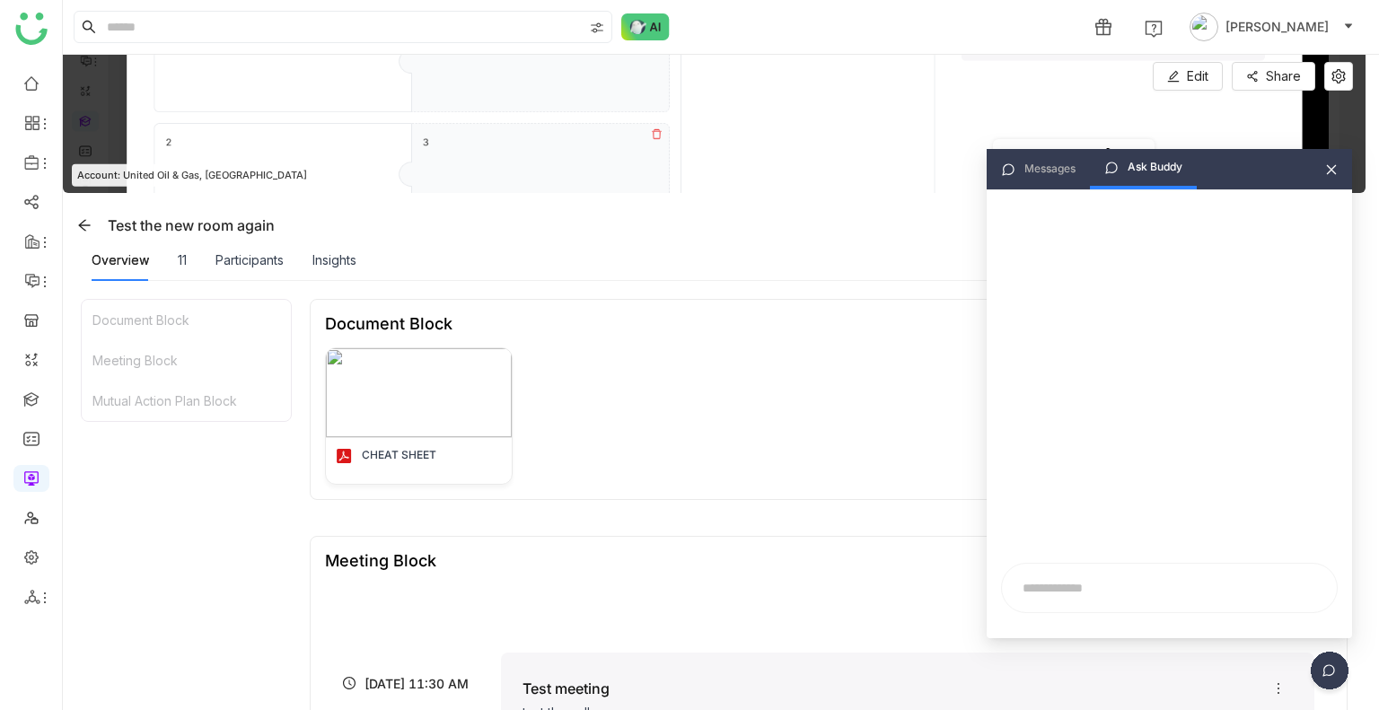
click at [1077, 593] on input "text" at bounding box center [1169, 588] width 313 height 27
type input "**********"
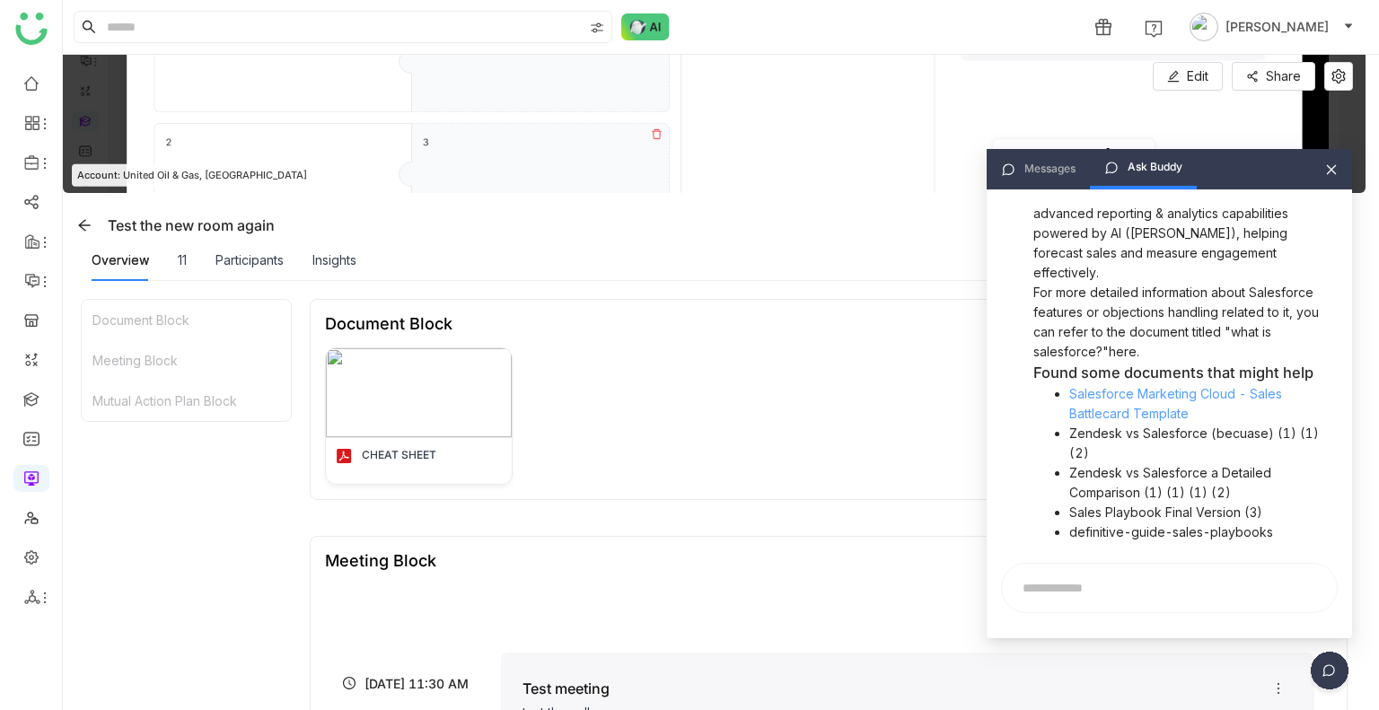
scroll to position [699, 0]
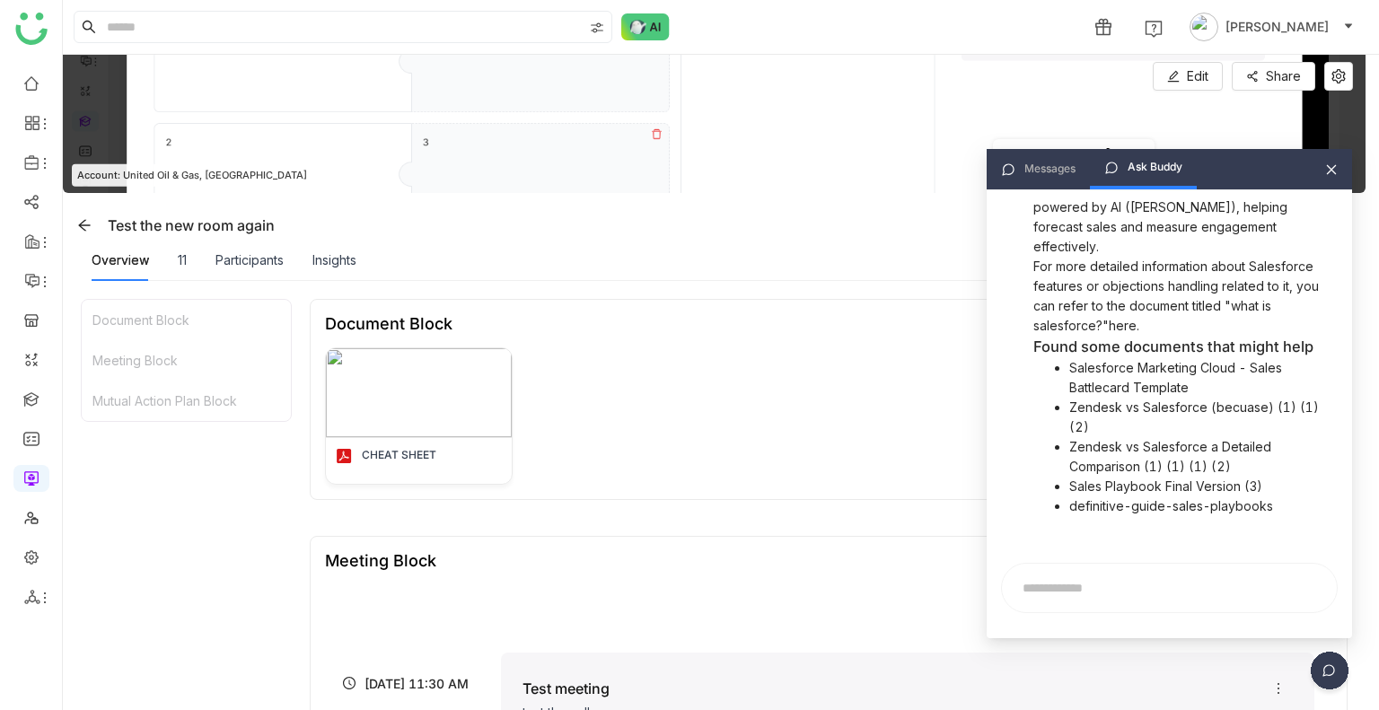
click at [1323, 171] on div "Messages Ask Buddy" at bounding box center [1169, 169] width 365 height 40
drag, startPoint x: 1323, startPoint y: 171, endPoint x: 1337, endPoint y: 175, distance: 14.2
click at [1337, 175] on div "Messages Ask Buddy" at bounding box center [1169, 169] width 365 height 40
click at [1337, 175] on icon at bounding box center [1331, 169] width 13 height 13
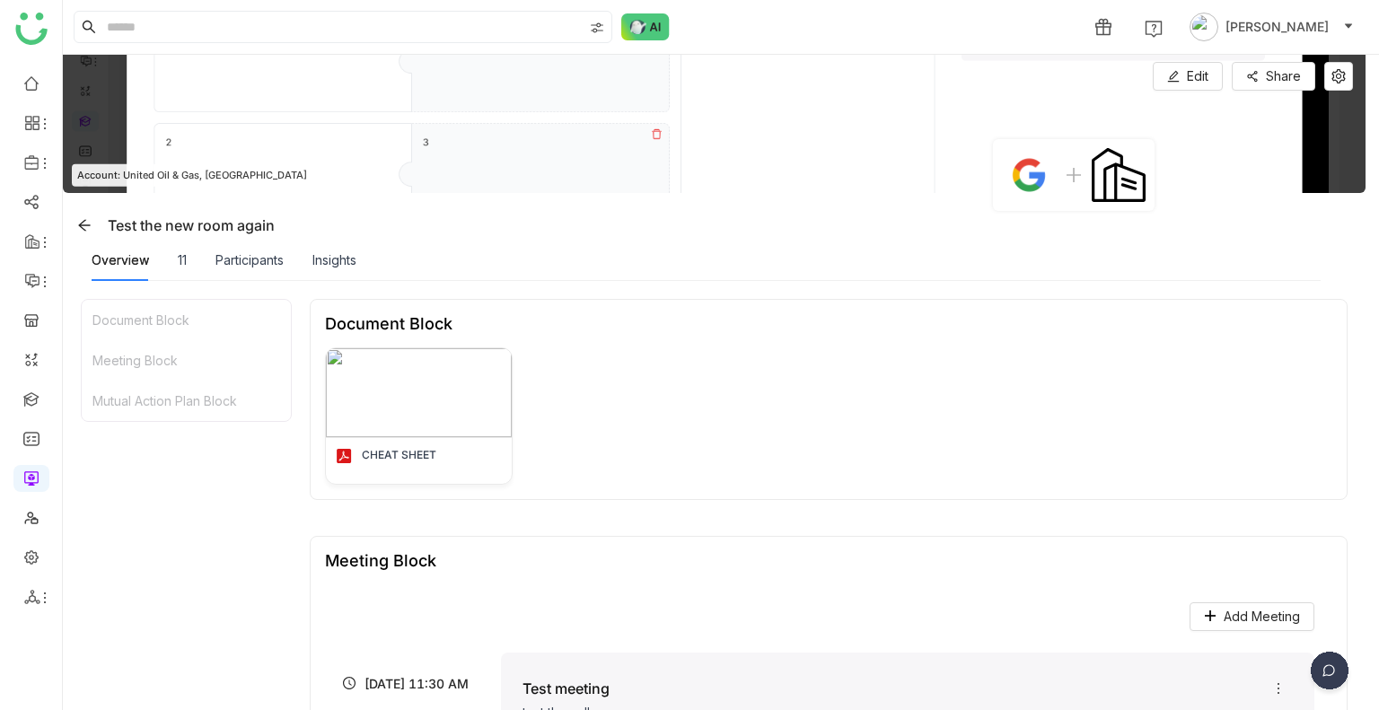
click at [1313, 675] on img at bounding box center [1329, 674] width 45 height 45
click at [1264, 619] on img at bounding box center [1261, 612] width 162 height 54
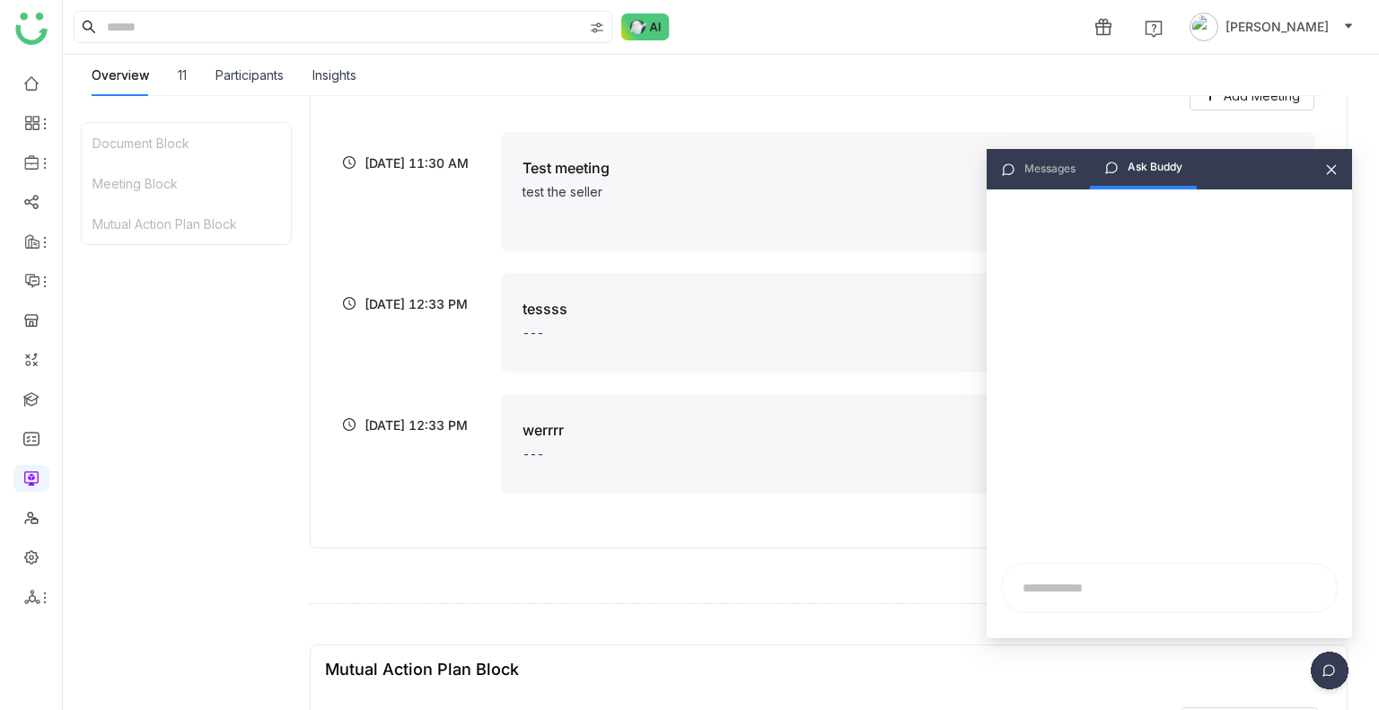
scroll to position [0, 0]
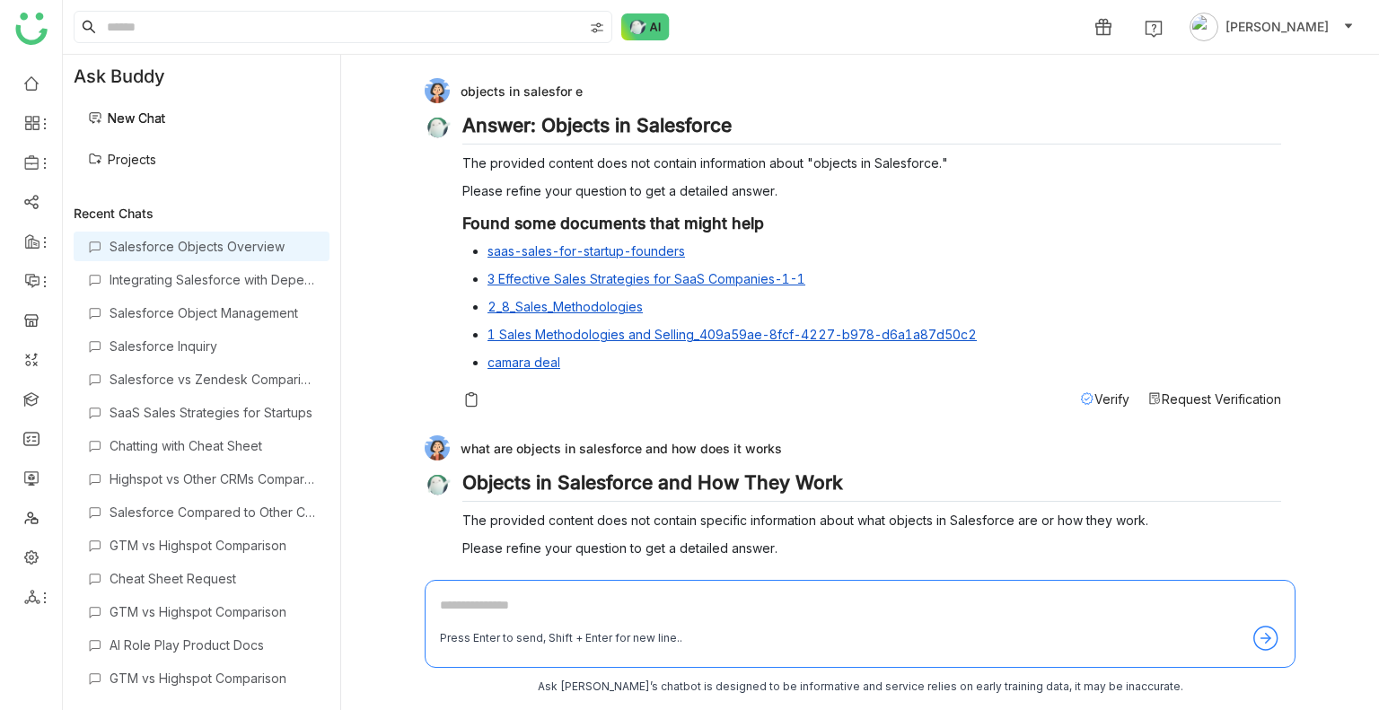
scroll to position [405, 0]
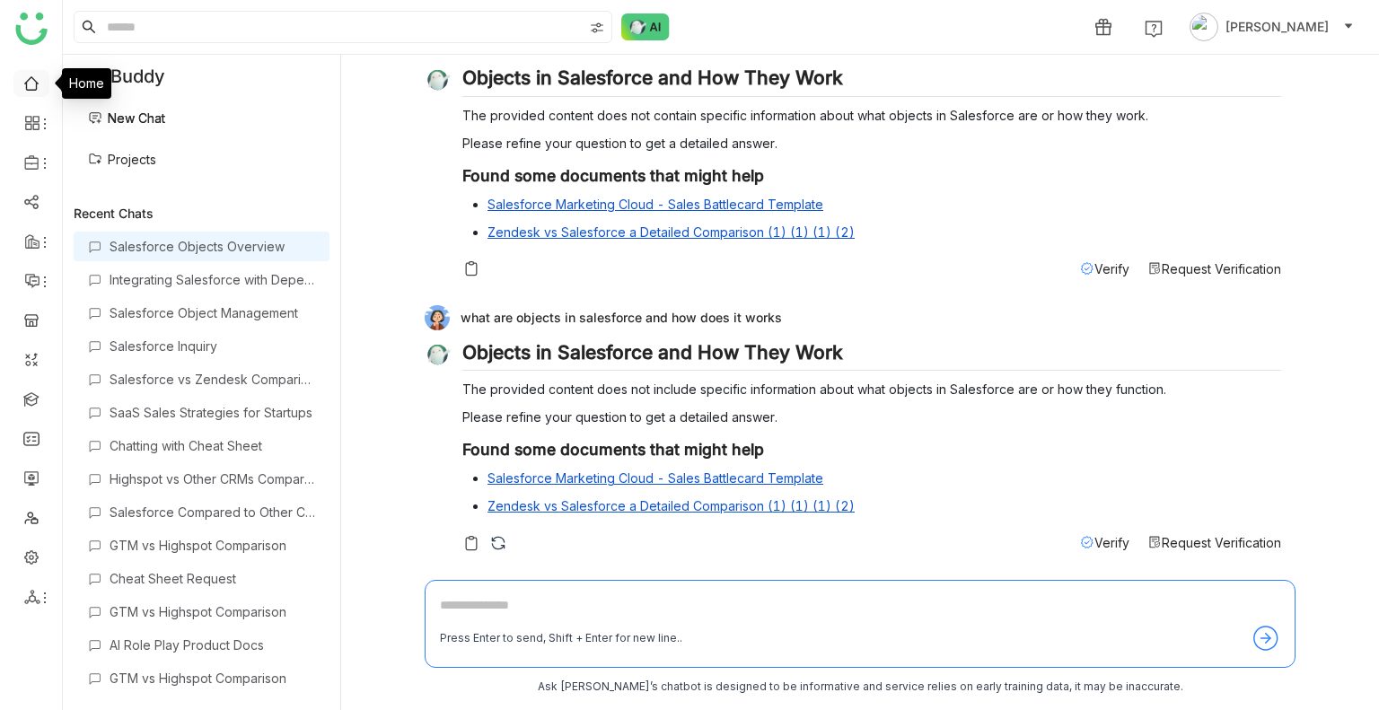
click at [31, 90] on link at bounding box center [31, 82] width 16 height 15
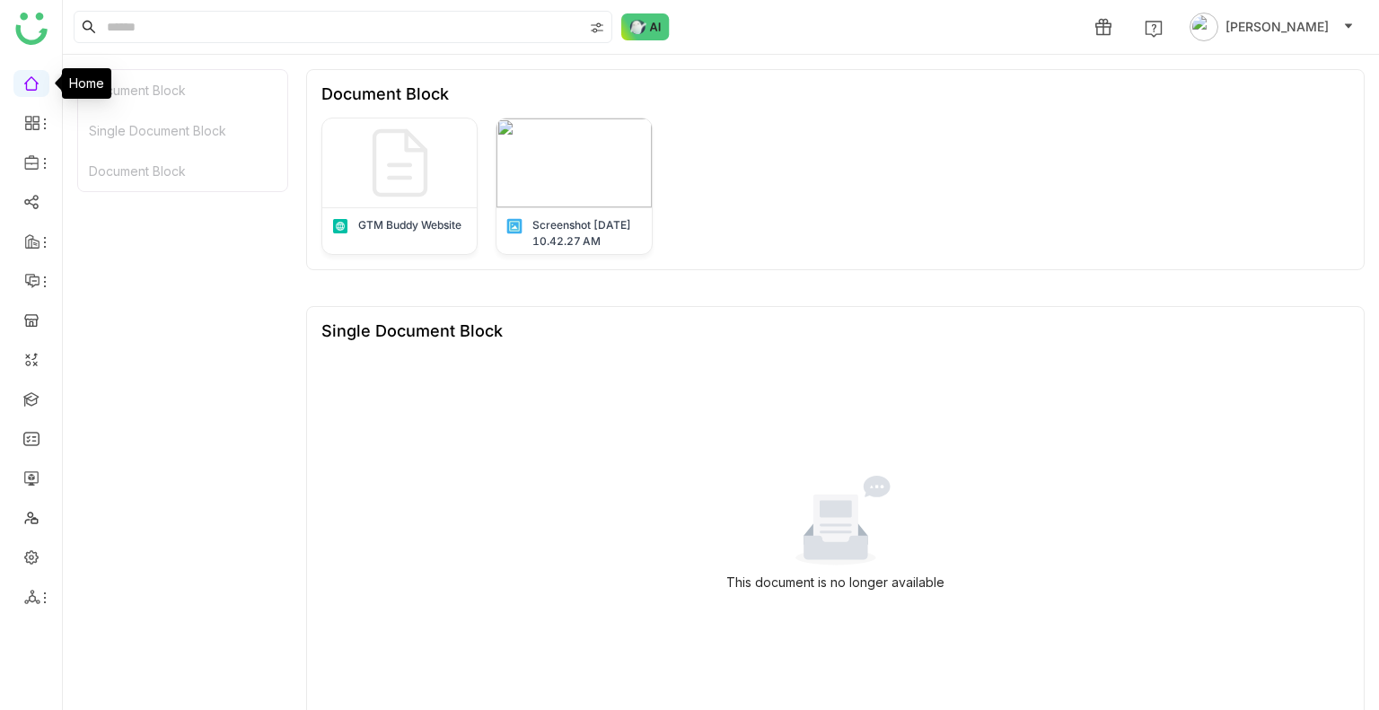
click at [31, 90] on link at bounding box center [31, 82] width 16 height 15
click at [29, 85] on link at bounding box center [31, 82] width 16 height 15
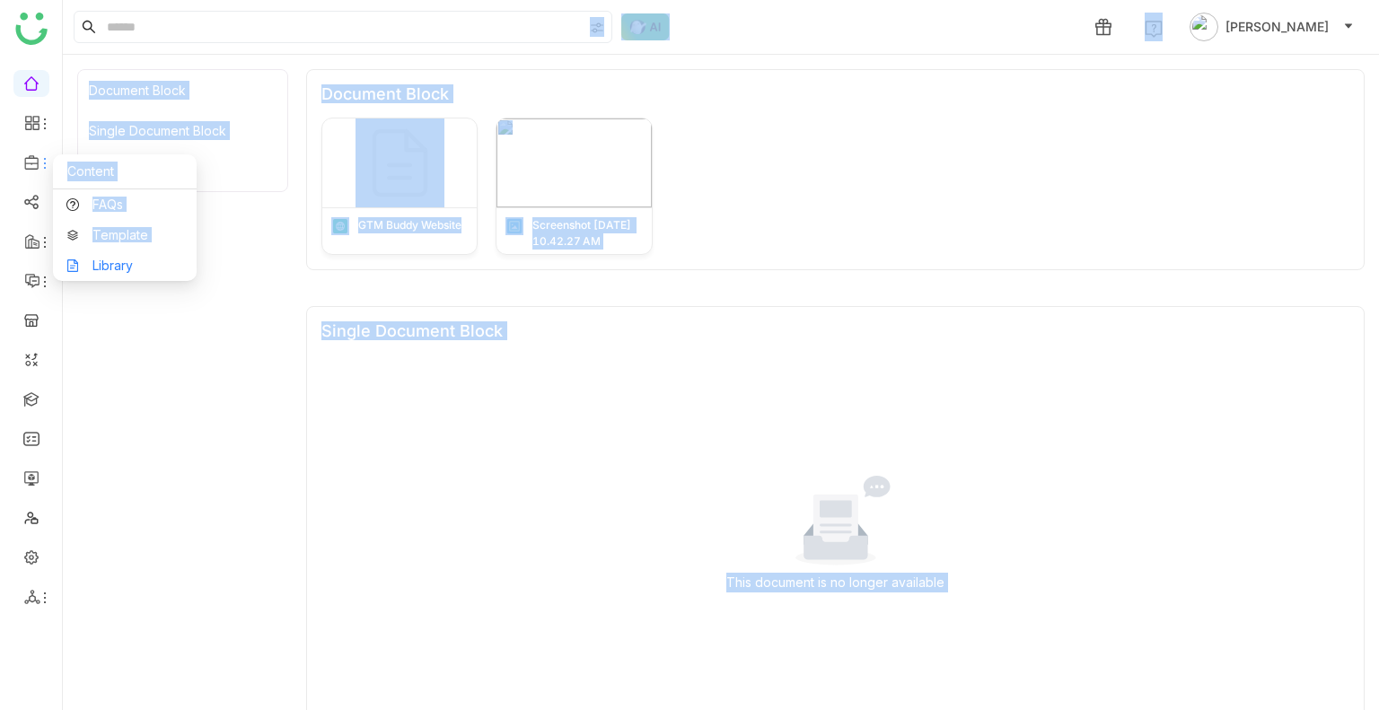
drag, startPoint x: 41, startPoint y: 166, endPoint x: 157, endPoint y: 265, distance: 152.2
click at [157, 265] on body "1 [PERSON_NAME] Document Block Single Document Block Document Block Document Bl…" at bounding box center [689, 355] width 1379 height 710
click at [157, 265] on div "Document Block Single Document Block Document Block" at bounding box center [182, 343] width 211 height 549
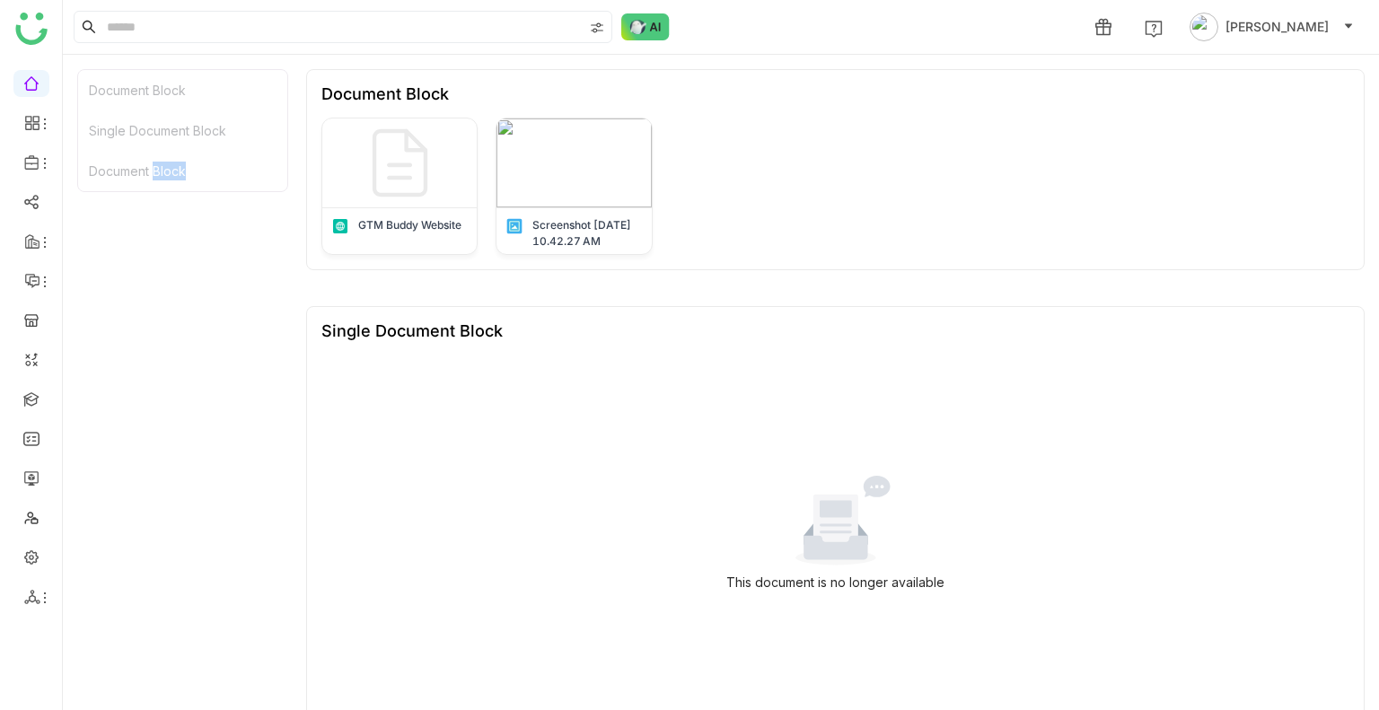
click at [157, 265] on div "Document Block Single Document Block Document Block" at bounding box center [182, 343] width 211 height 549
click at [122, 259] on link "Library" at bounding box center [124, 265] width 117 height 13
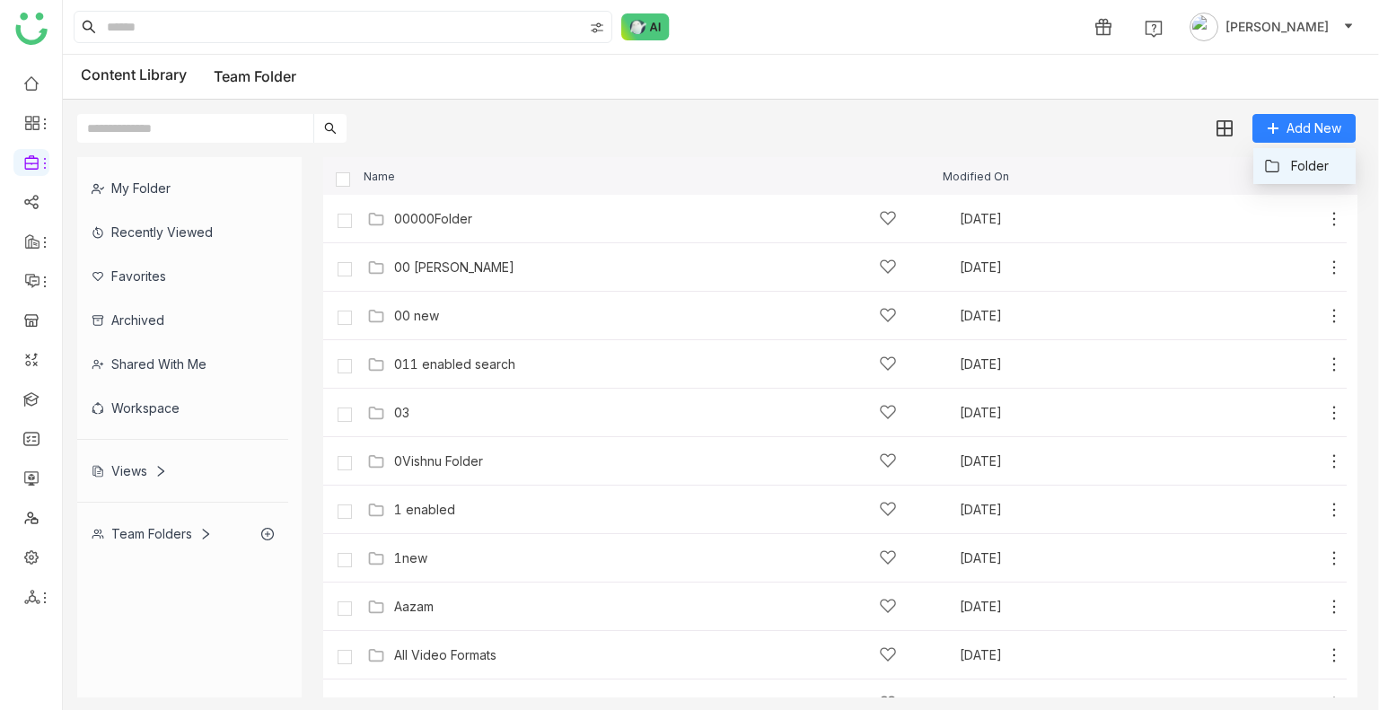
click at [1277, 162] on icon at bounding box center [1272, 166] width 16 height 16
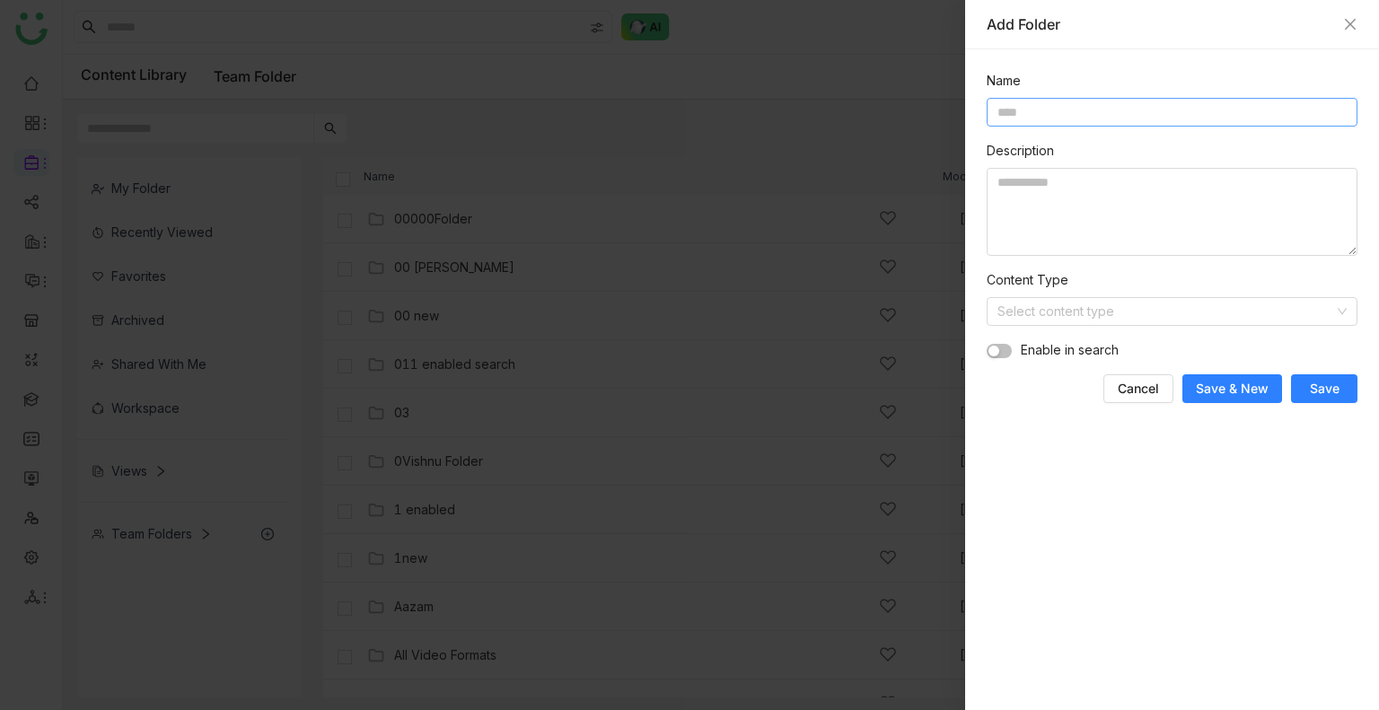
click at [1071, 120] on input at bounding box center [1172, 112] width 371 height 29
type input "*"
type input "**********"
click at [1080, 224] on textarea at bounding box center [1172, 212] width 371 height 88
click at [1067, 114] on input "**********" at bounding box center [1172, 112] width 371 height 29
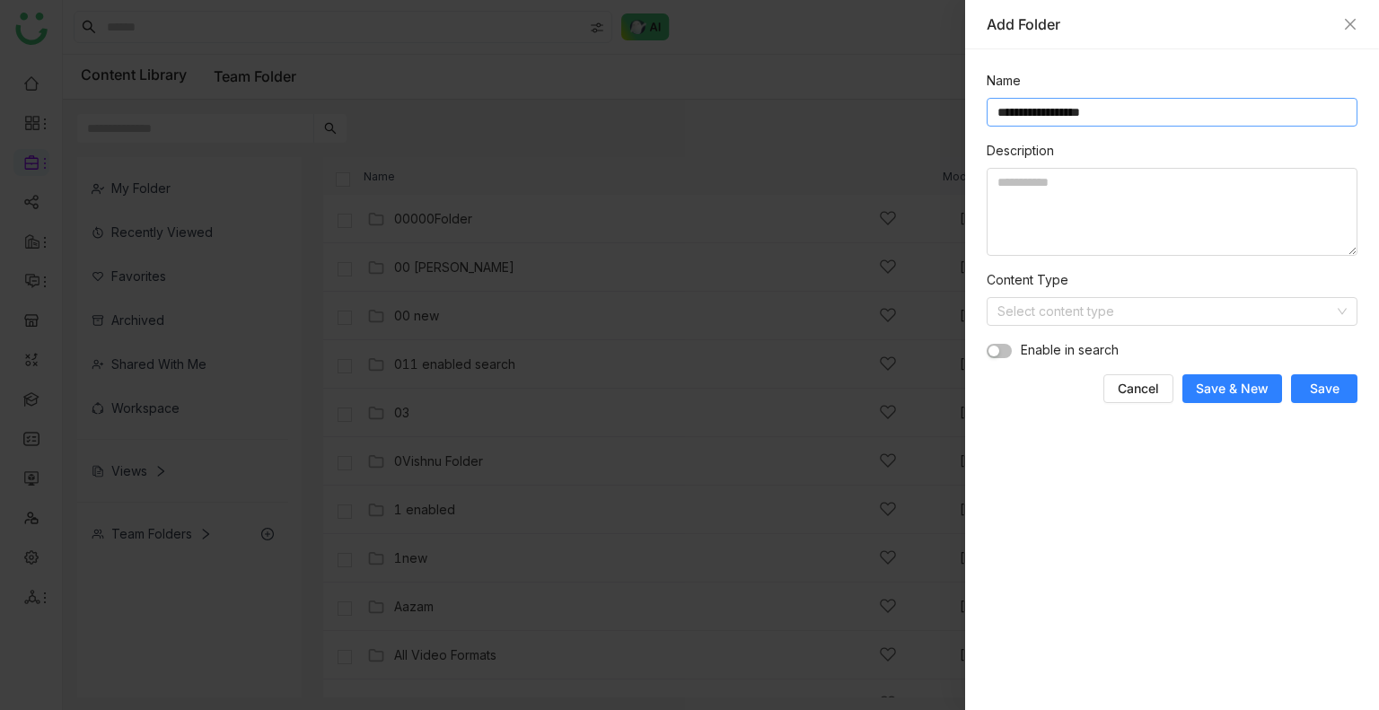
click at [1067, 114] on input "**********" at bounding box center [1172, 112] width 371 height 29
click at [1000, 430] on div "**********" at bounding box center [1172, 379] width 414 height 661
click at [1049, 329] on form "**********" at bounding box center [1172, 237] width 371 height 332
click at [1074, 312] on input at bounding box center [1165, 311] width 337 height 27
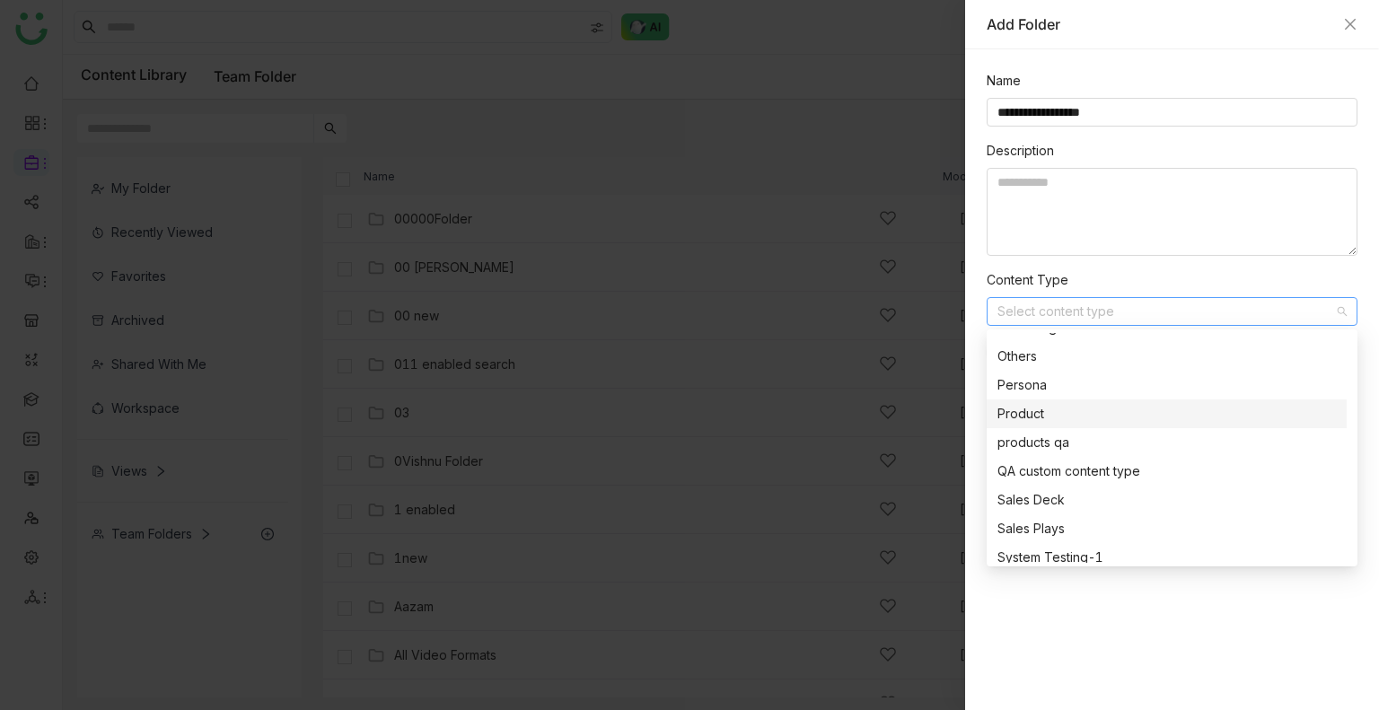
scroll to position [190, 0]
click at [1041, 523] on div "Sales Plays" at bounding box center [1166, 531] width 338 height 20
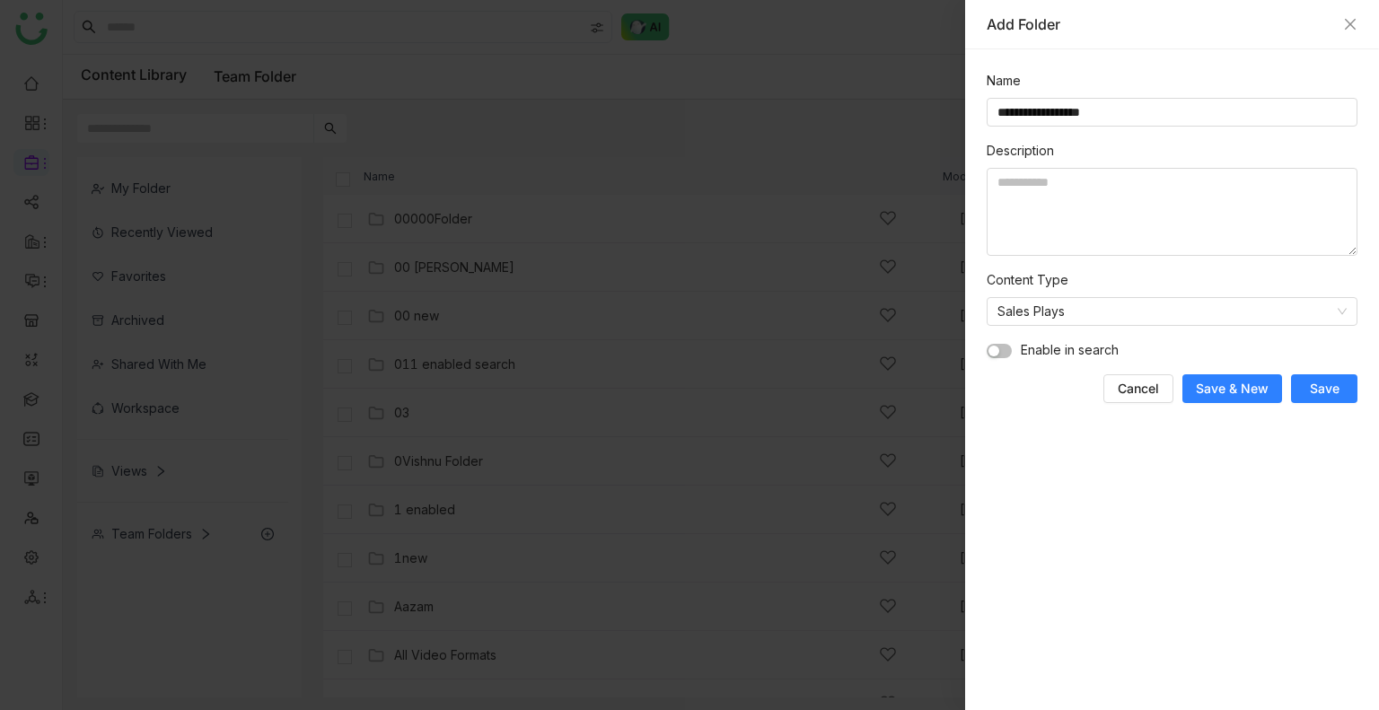
click at [1336, 392] on span "Save" at bounding box center [1325, 389] width 30 height 18
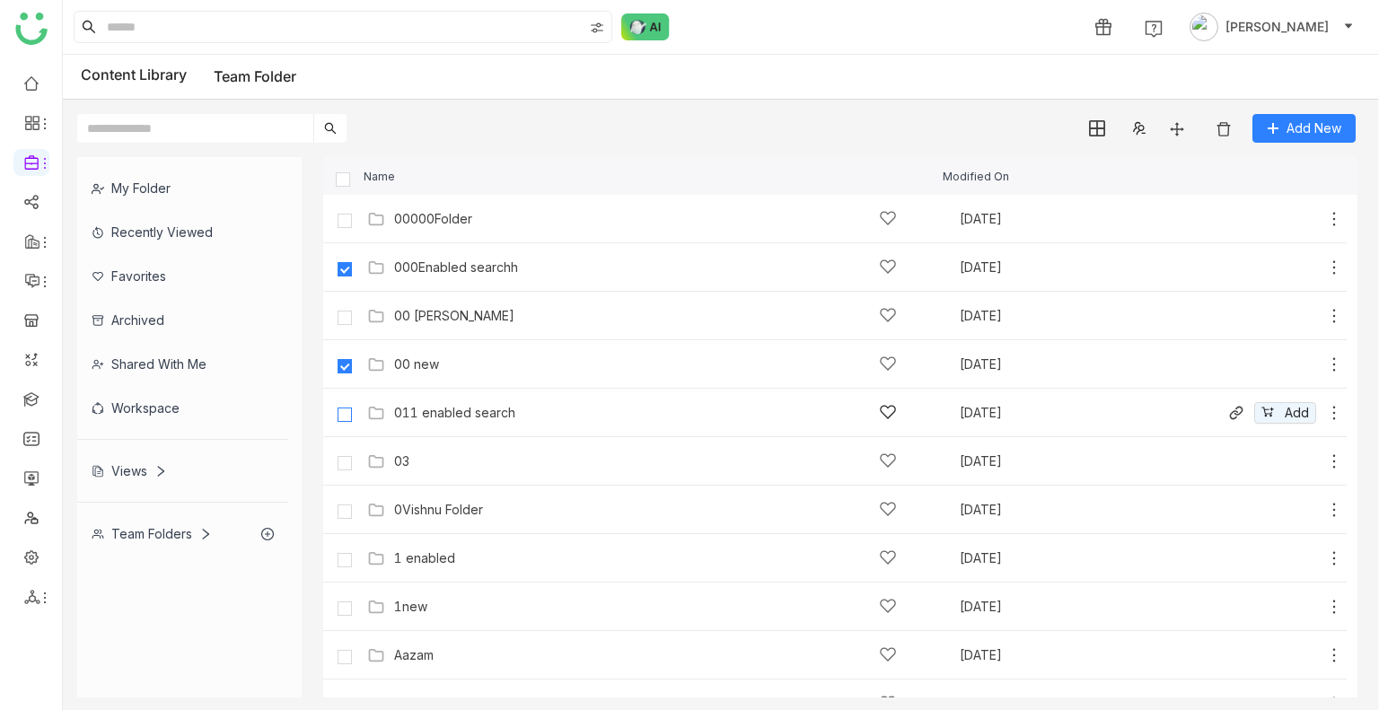
click at [345, 407] on label at bounding box center [345, 412] width 36 height 43
click at [1218, 130] on img at bounding box center [1224, 129] width 18 height 18
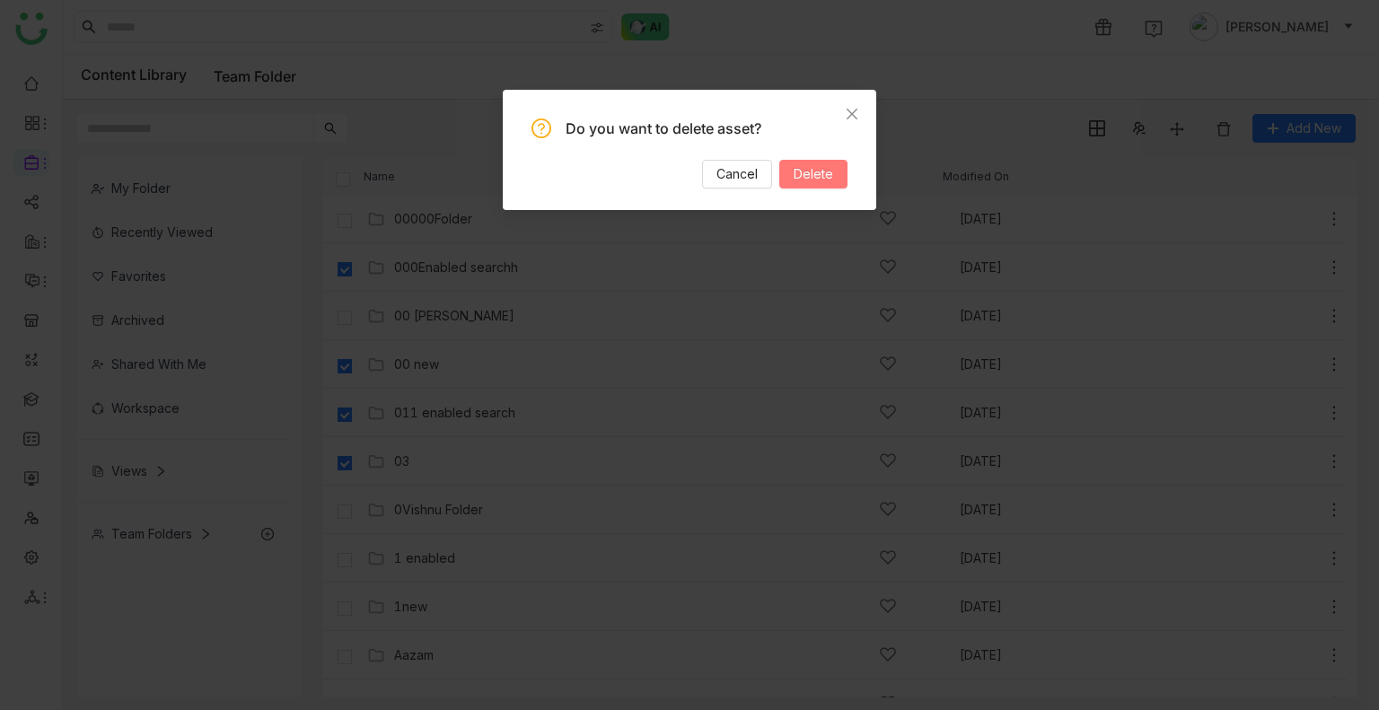
click at [831, 186] on button "Delete" at bounding box center [813, 174] width 68 height 29
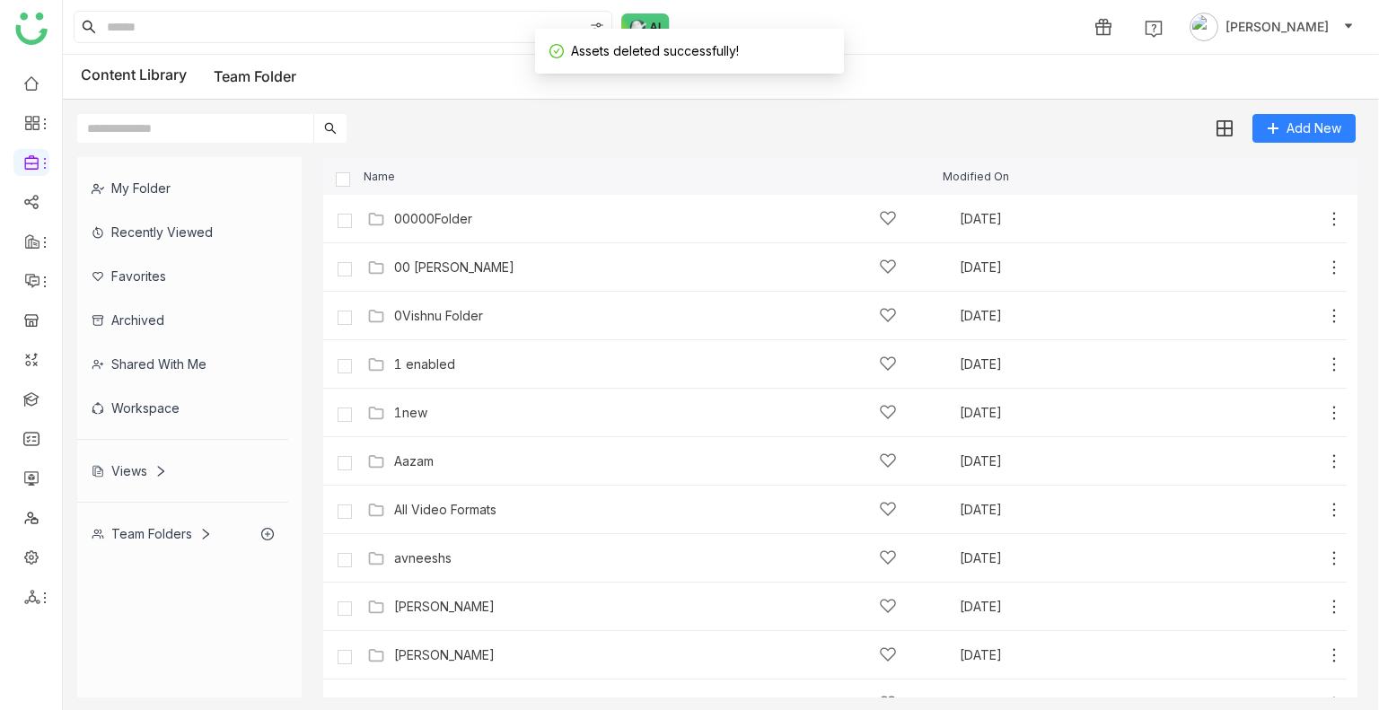
click at [947, 132] on div "Add New" at bounding box center [716, 121] width 1307 height 43
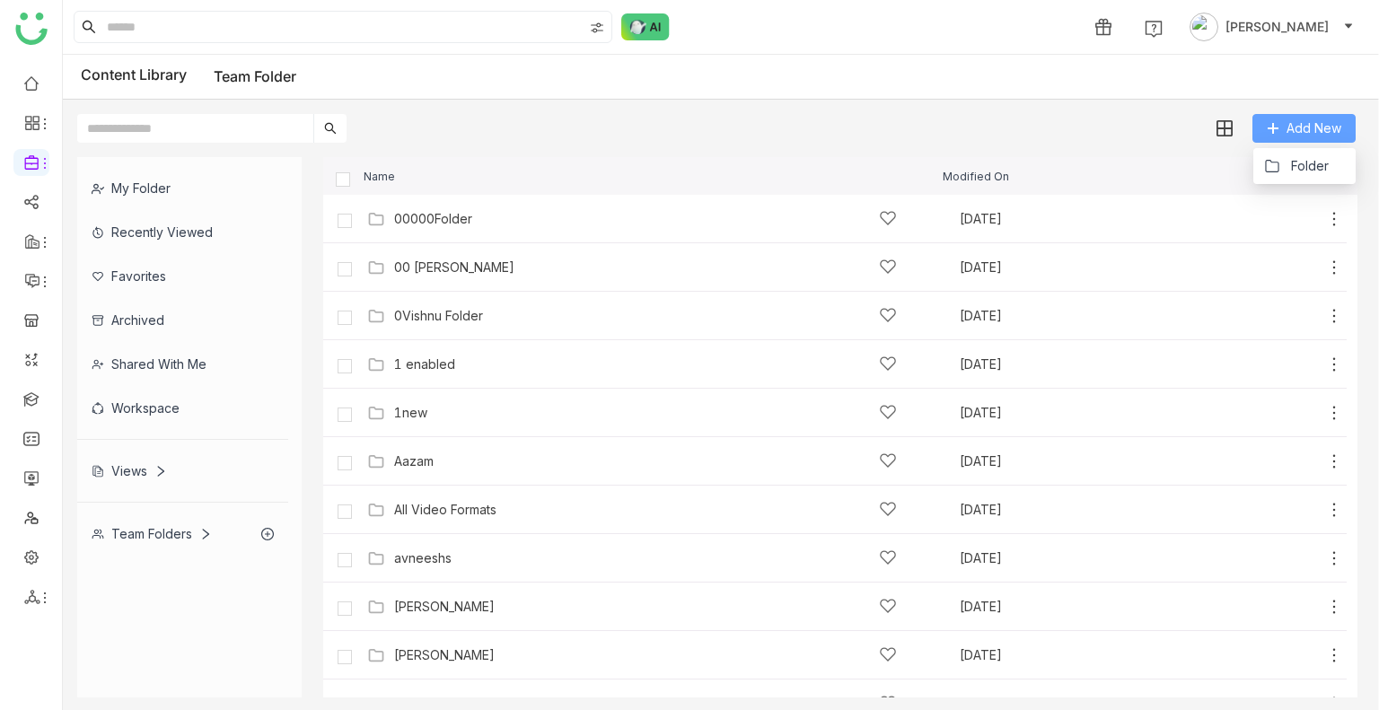
click at [1275, 126] on icon at bounding box center [1273, 128] width 13 height 13
click at [1289, 165] on button "Folder" at bounding box center [1296, 166] width 65 height 20
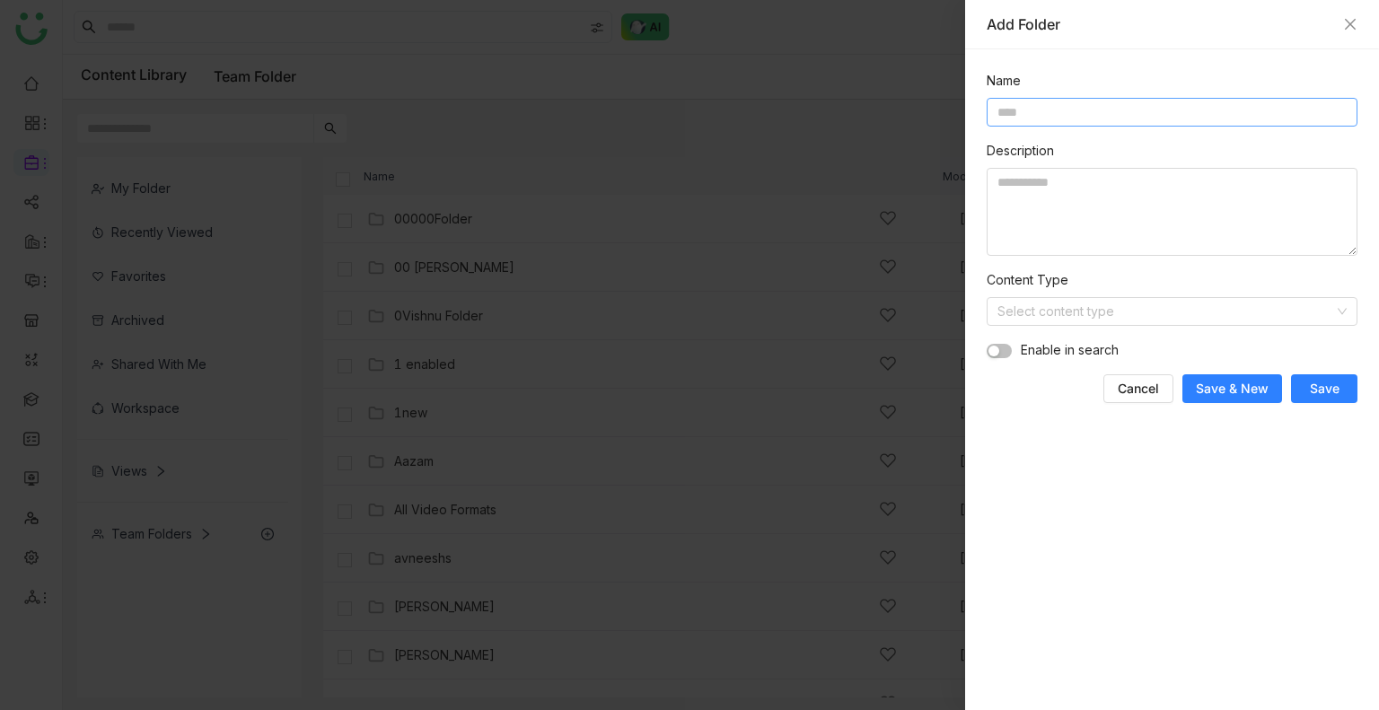
click at [1075, 119] on input at bounding box center [1172, 112] width 371 height 29
type input "**********"
click at [1065, 316] on input at bounding box center [1165, 311] width 337 height 27
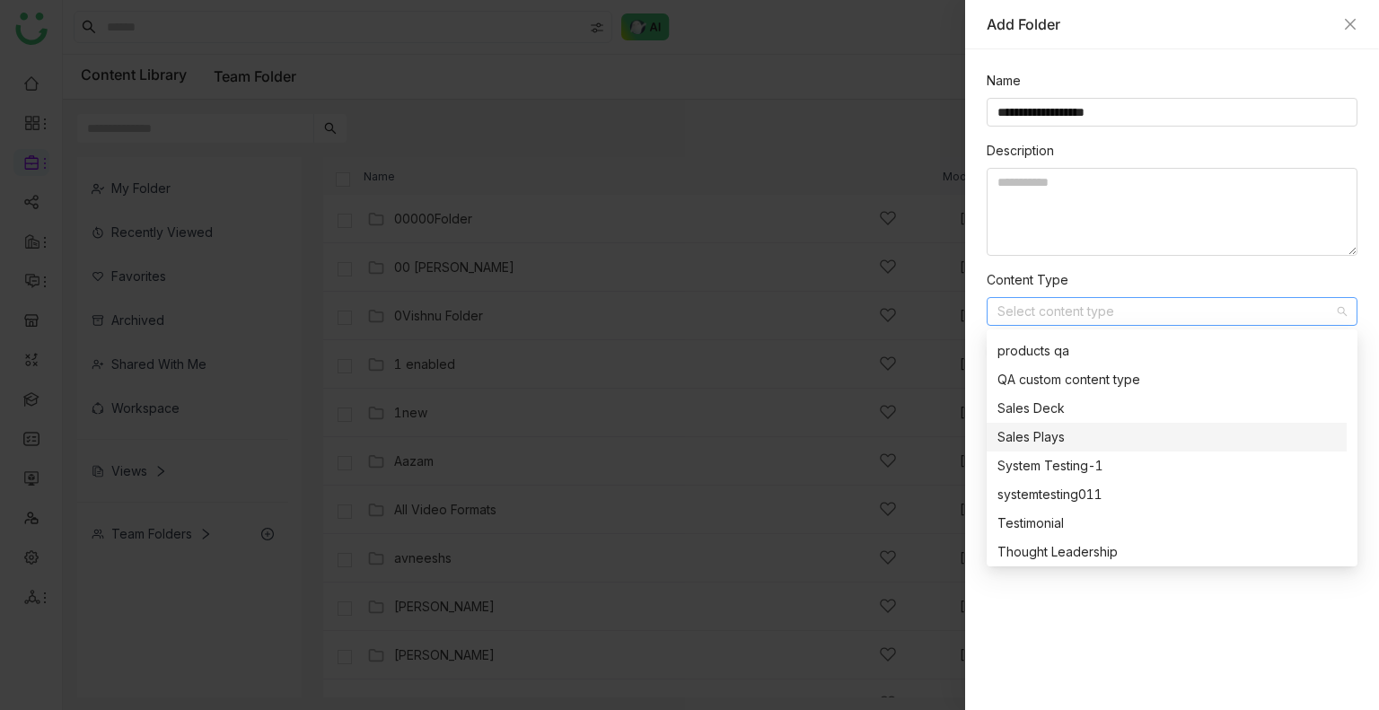
scroll to position [316, 0]
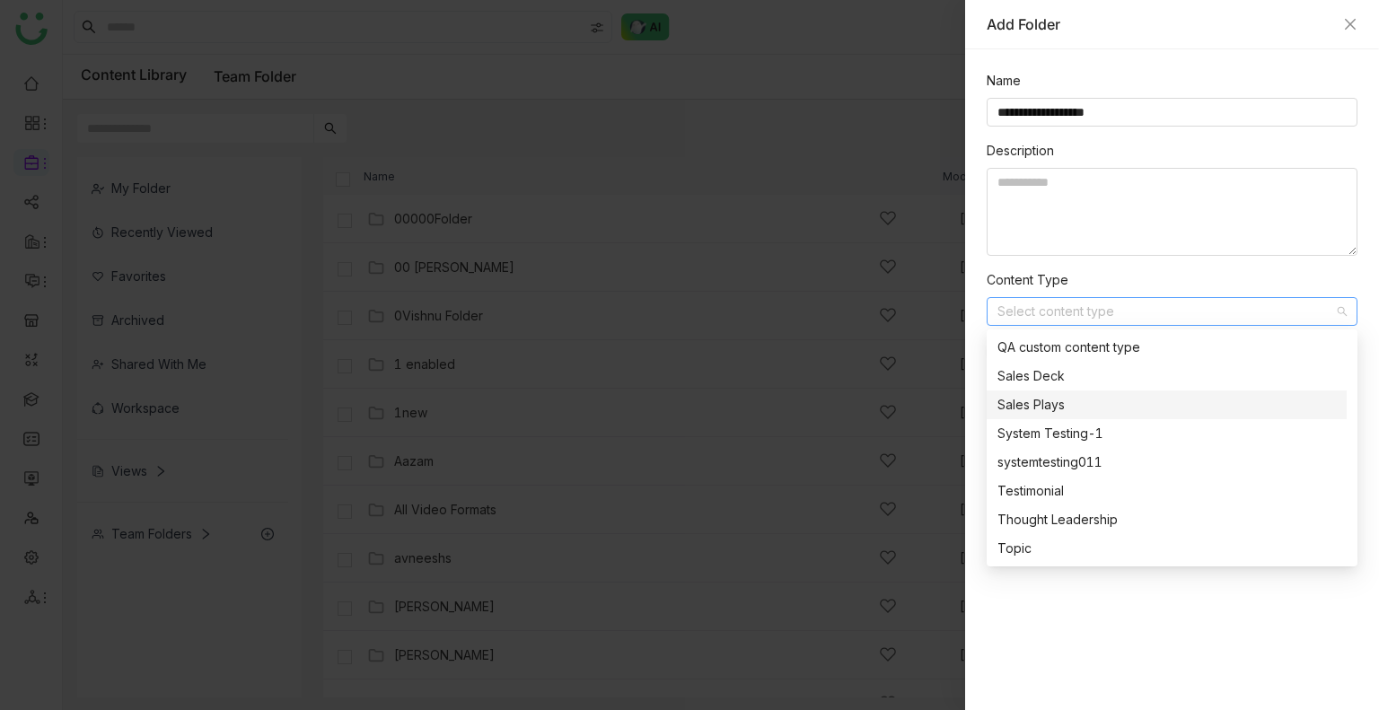
click at [1047, 412] on div "Sales Plays" at bounding box center [1166, 405] width 338 height 20
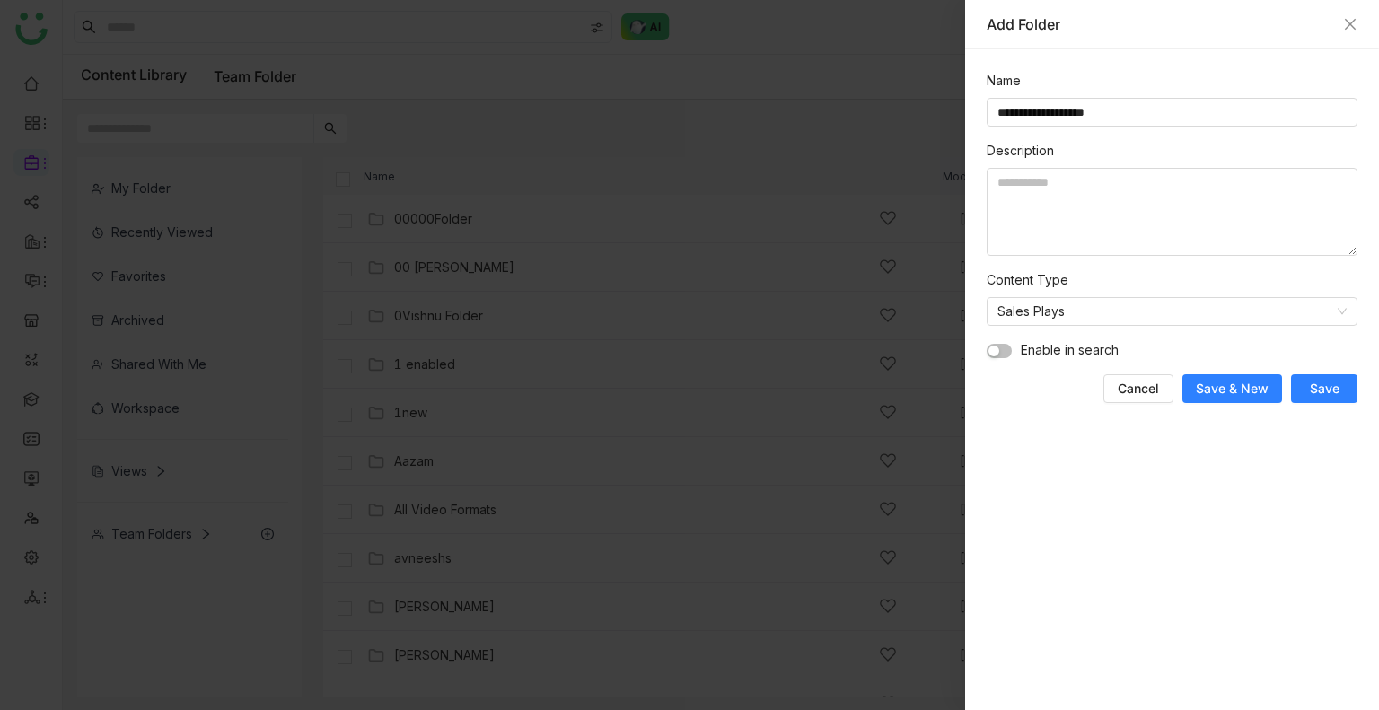
click at [997, 341] on nz-switch at bounding box center [999, 350] width 25 height 20
click at [1327, 391] on span "Save" at bounding box center [1325, 389] width 30 height 18
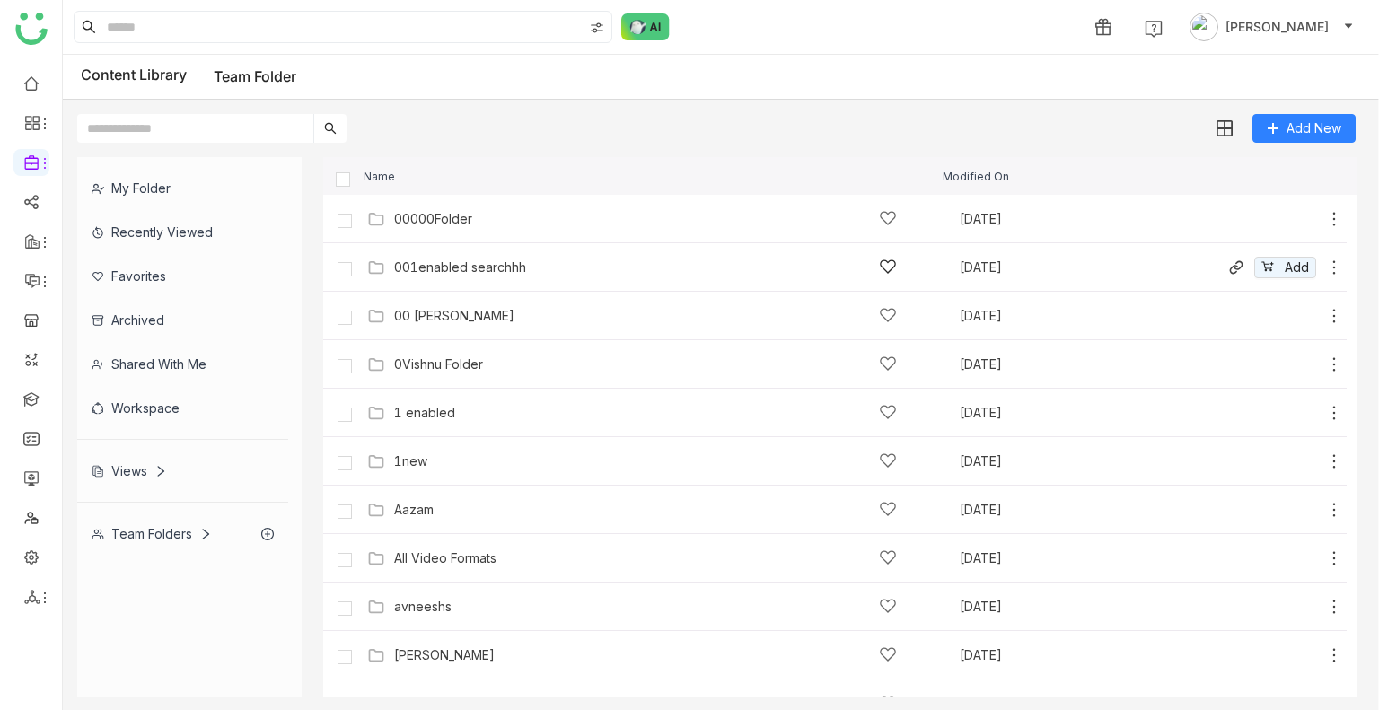
click at [473, 271] on div "001enabled searchhh" at bounding box center [460, 267] width 132 height 14
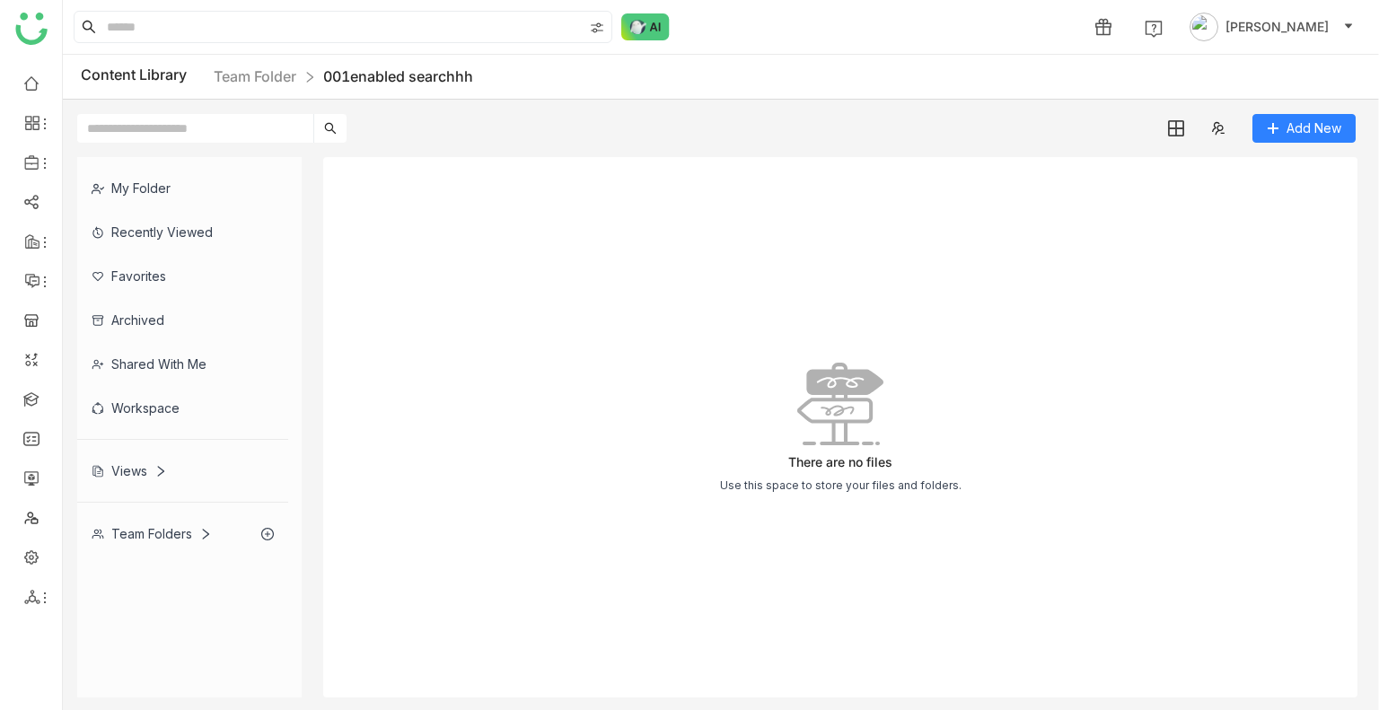
click at [1046, 138] on div "Add New" at bounding box center [716, 121] width 1307 height 43
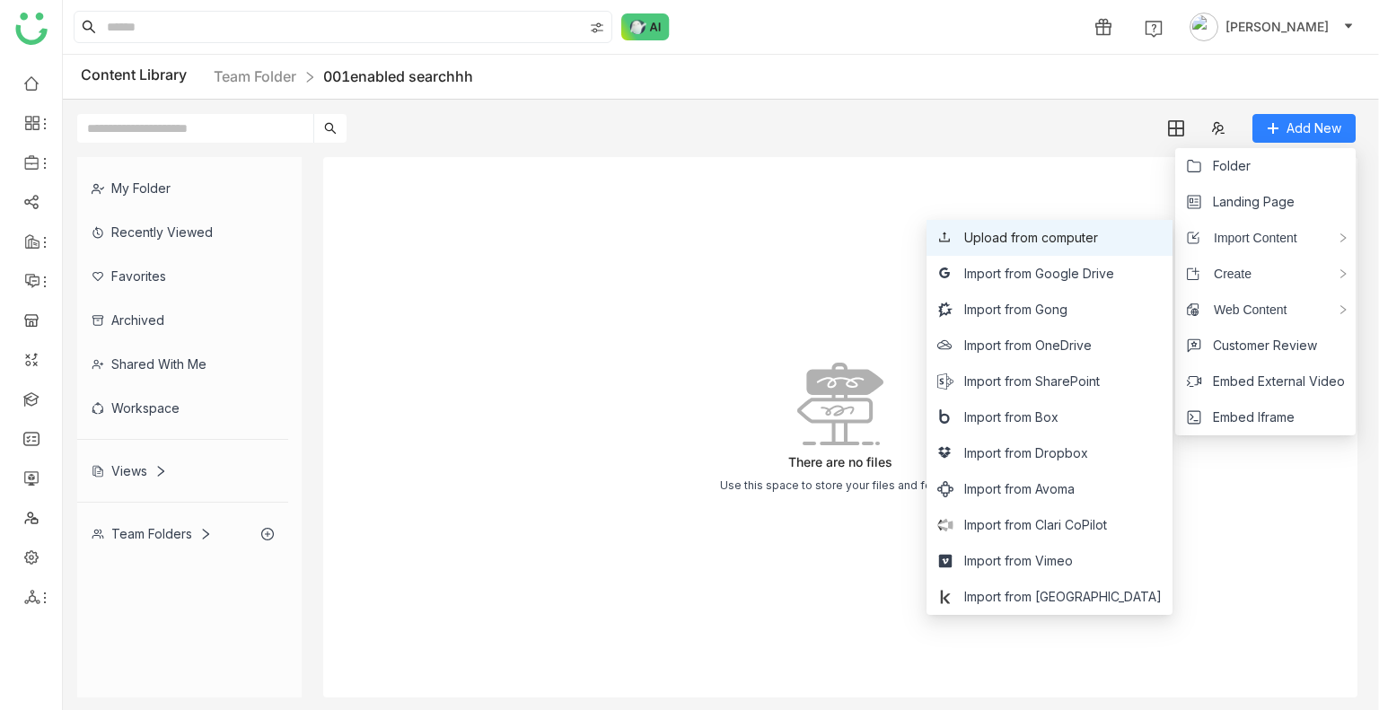
click at [1133, 248] on li "Upload from computer" at bounding box center [1049, 238] width 246 height 36
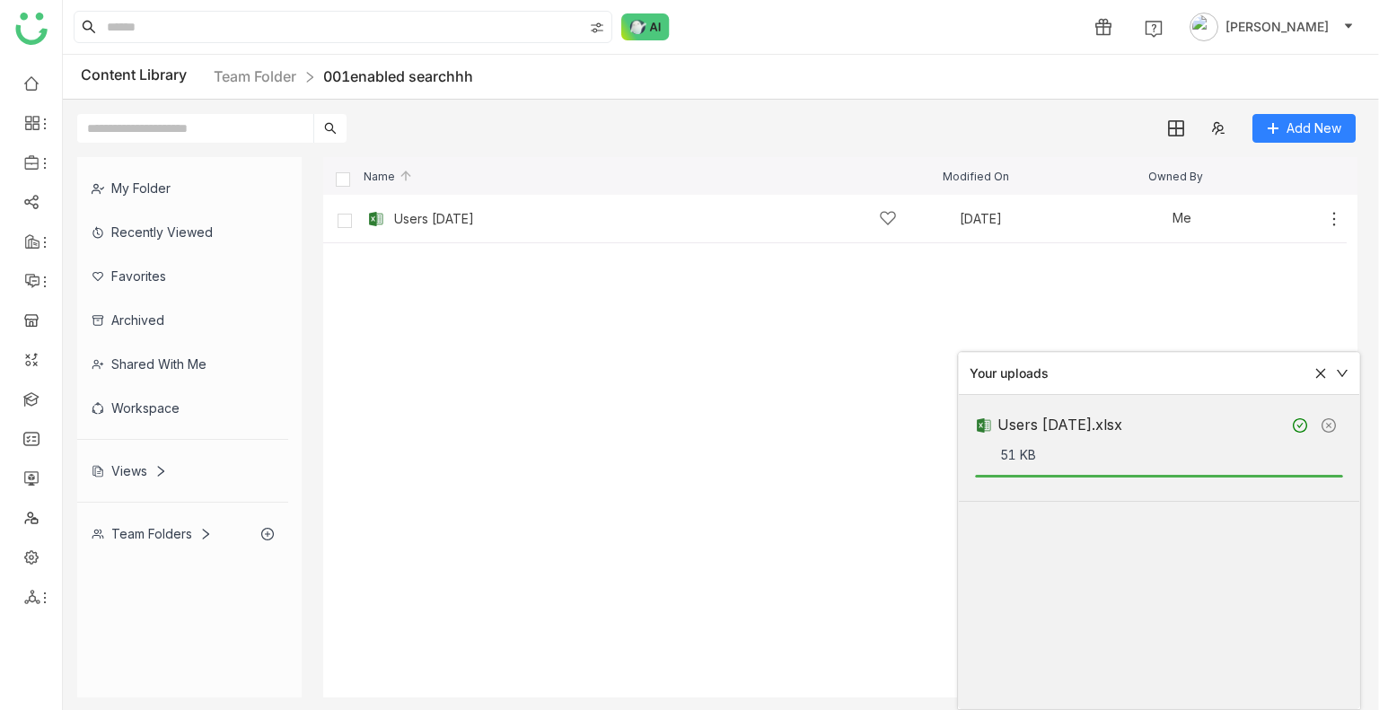
click at [1001, 282] on cdk-virtual-scroll-viewport "Users 08-25-2025 Aug 29, 2025 Me Add" at bounding box center [840, 446] width 1034 height 503
click at [1317, 376] on icon at bounding box center [1320, 373] width 13 height 13
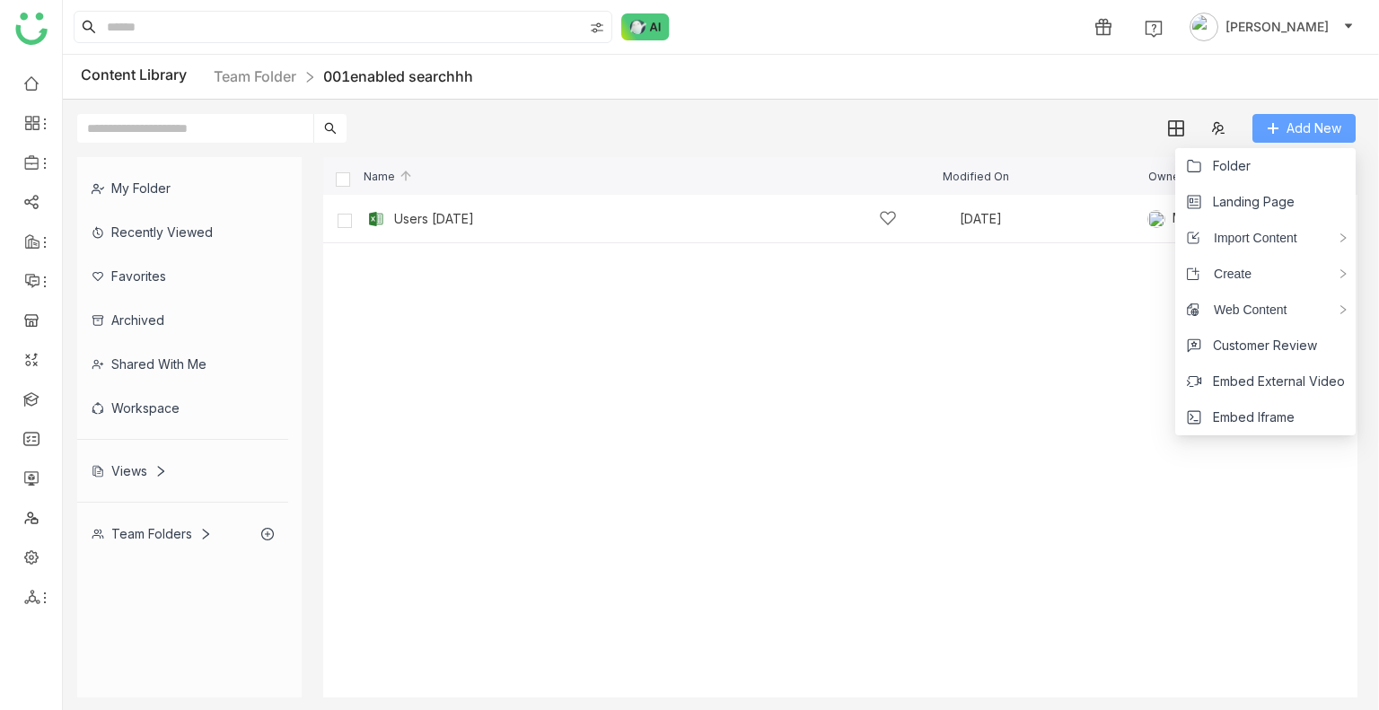
click at [1287, 131] on span "Add New" at bounding box center [1314, 129] width 55 height 20
click at [1218, 161] on span "Folder" at bounding box center [1232, 166] width 38 height 20
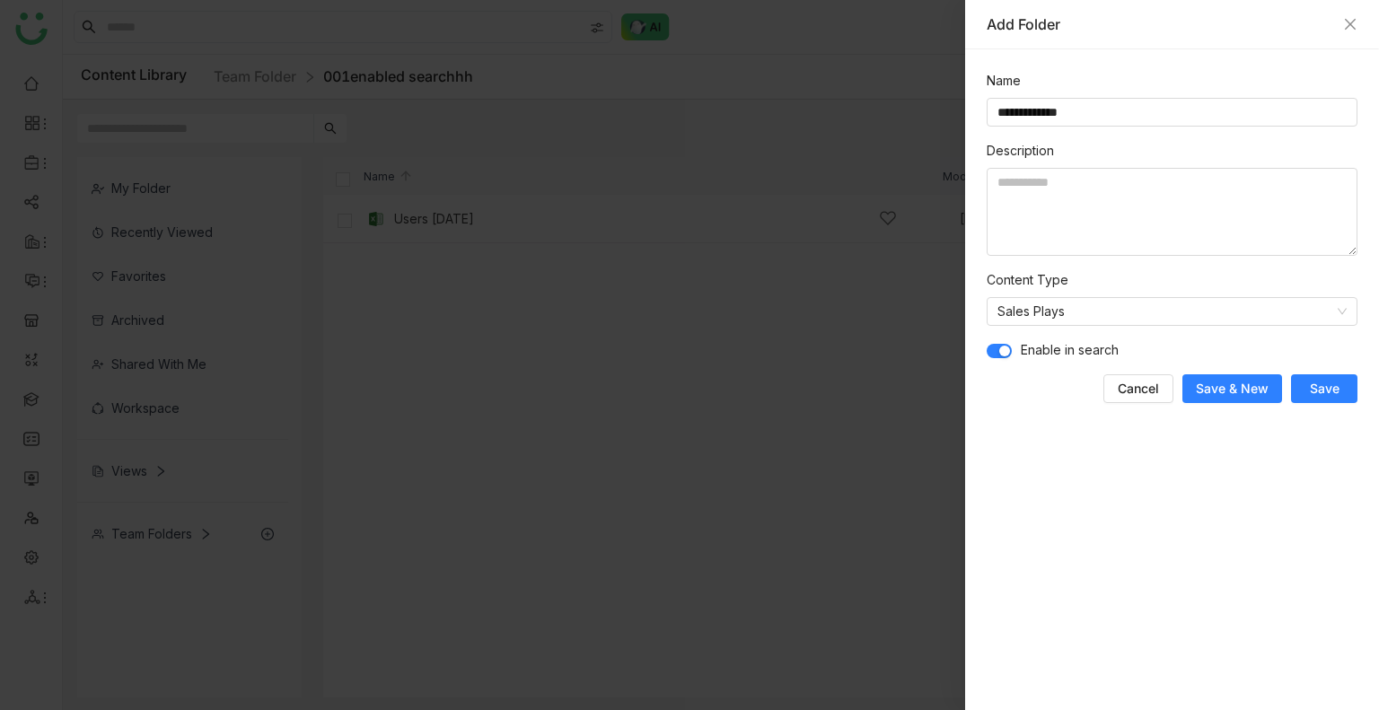
type input "**********"
click at [1308, 377] on button "Save" at bounding box center [1324, 388] width 66 height 29
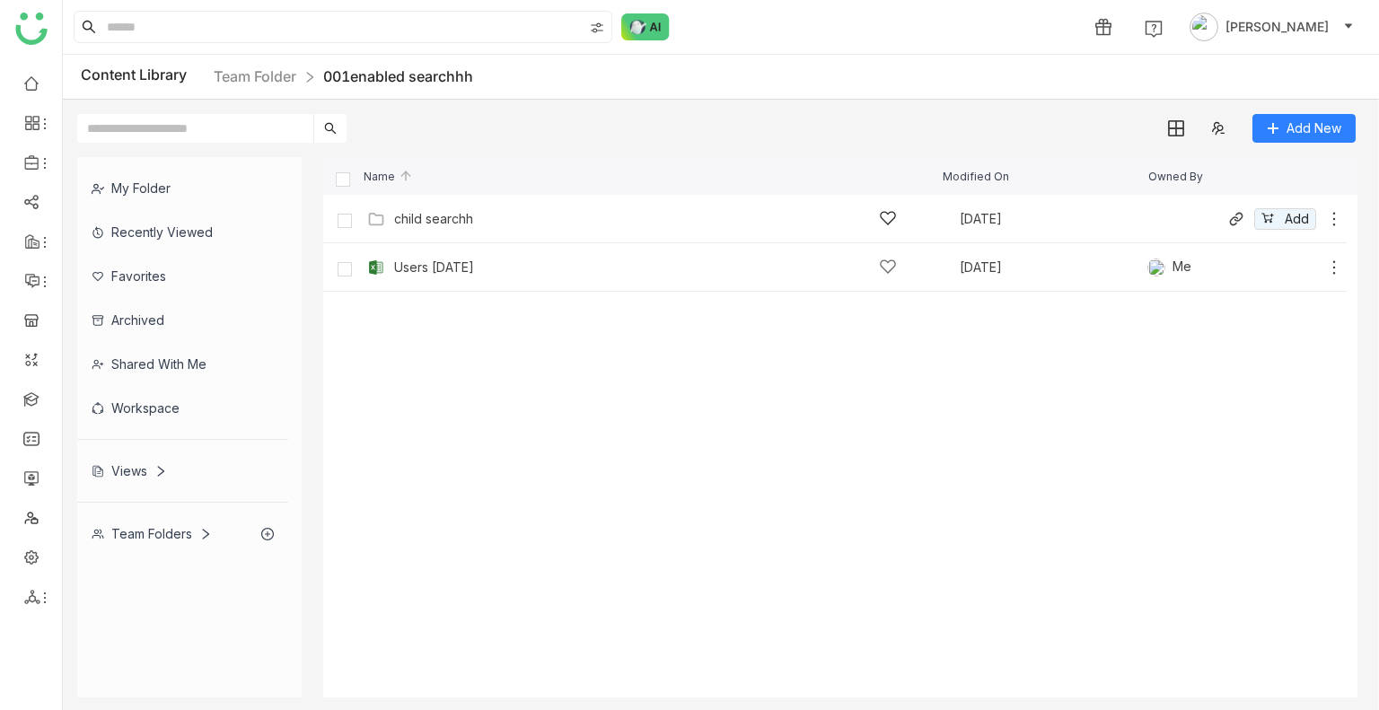
click at [488, 223] on div "child searchh" at bounding box center [645, 218] width 503 height 19
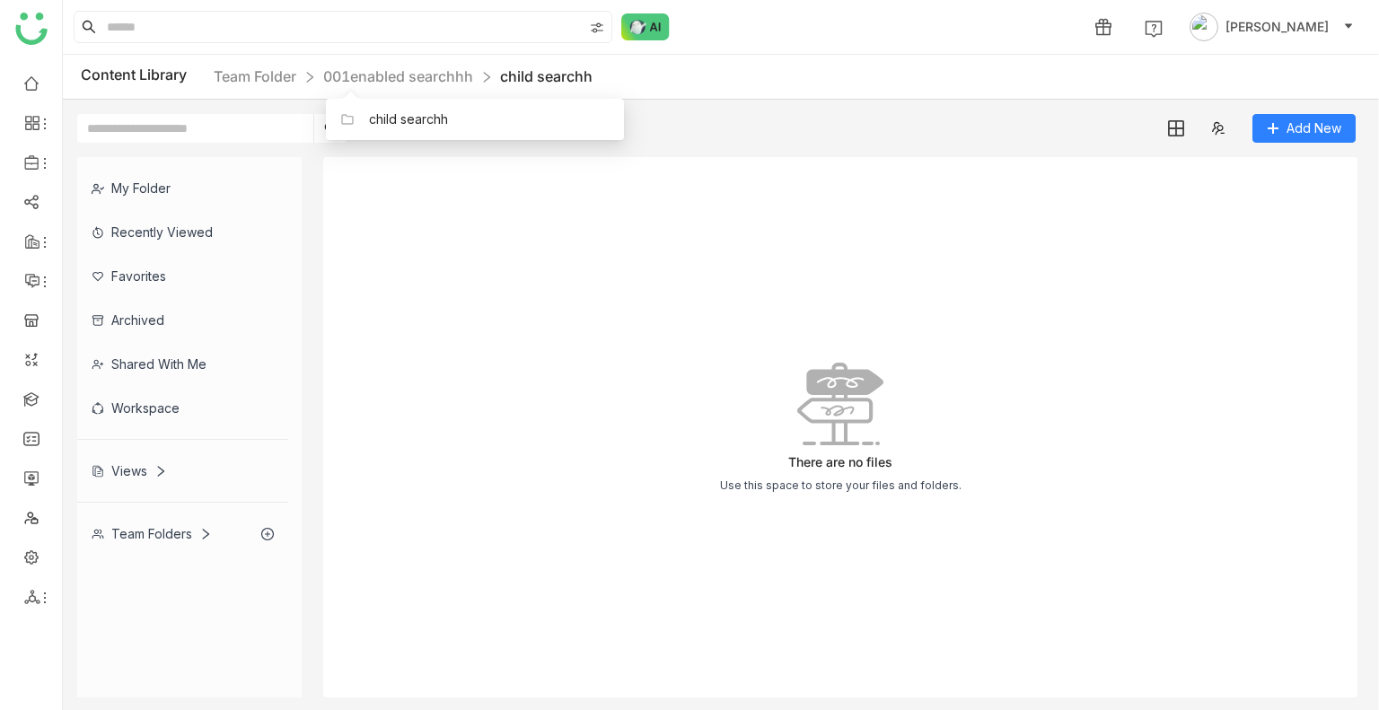
click at [462, 92] on div "child searchh" at bounding box center [475, 111] width 298 height 55
click at [460, 82] on link "001enabled searchhh" at bounding box center [398, 76] width 150 height 18
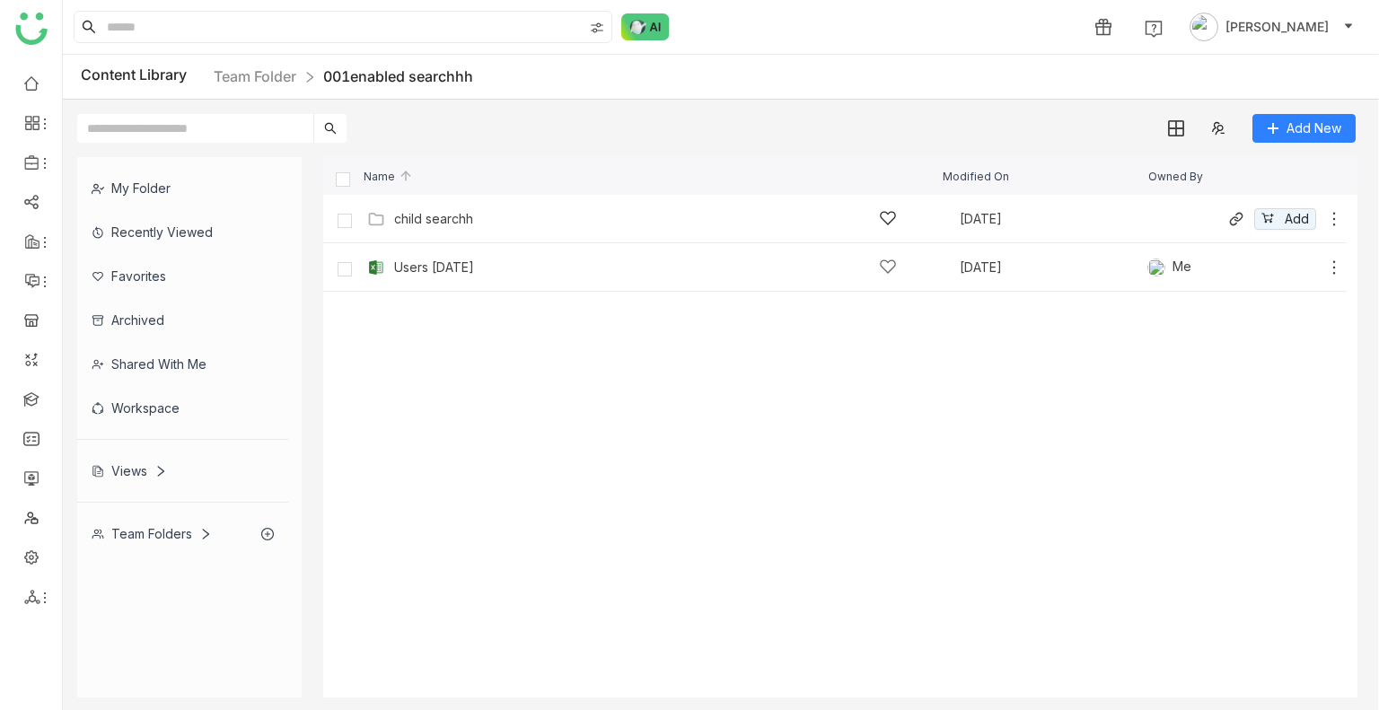
click at [1333, 215] on icon at bounding box center [1334, 219] width 18 height 18
click at [1250, 146] on li "Edit" at bounding box center [1262, 138] width 142 height 29
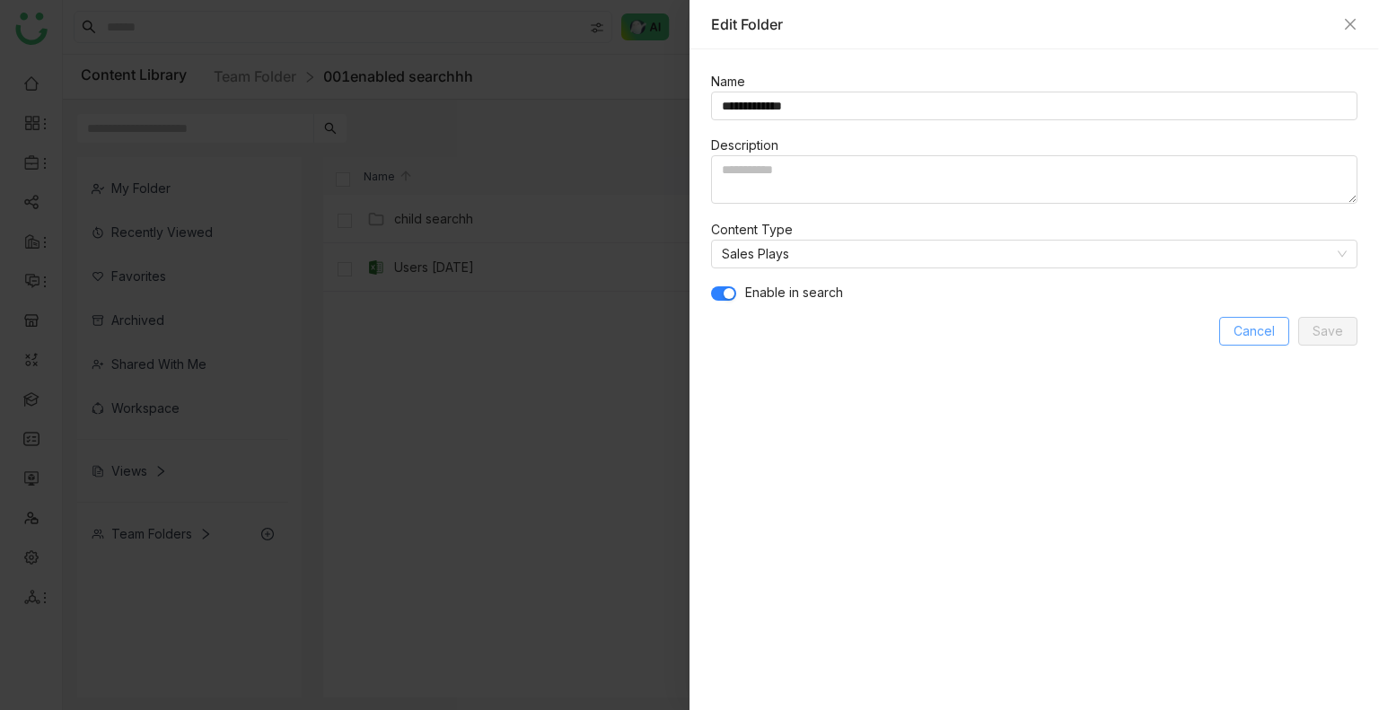
click at [1239, 334] on span "Cancel" at bounding box center [1254, 331] width 41 height 20
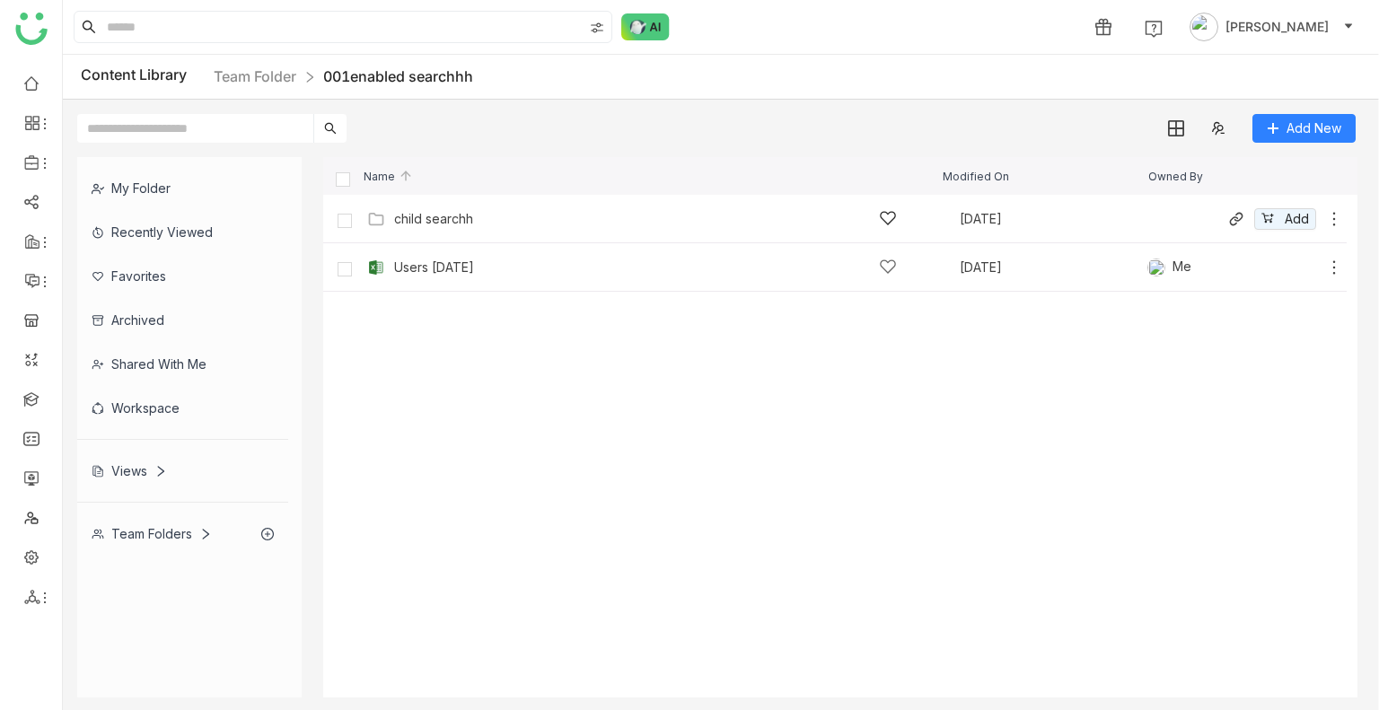
click at [442, 206] on div "child searchh Aug 29, 2025 Add" at bounding box center [853, 219] width 980 height 28
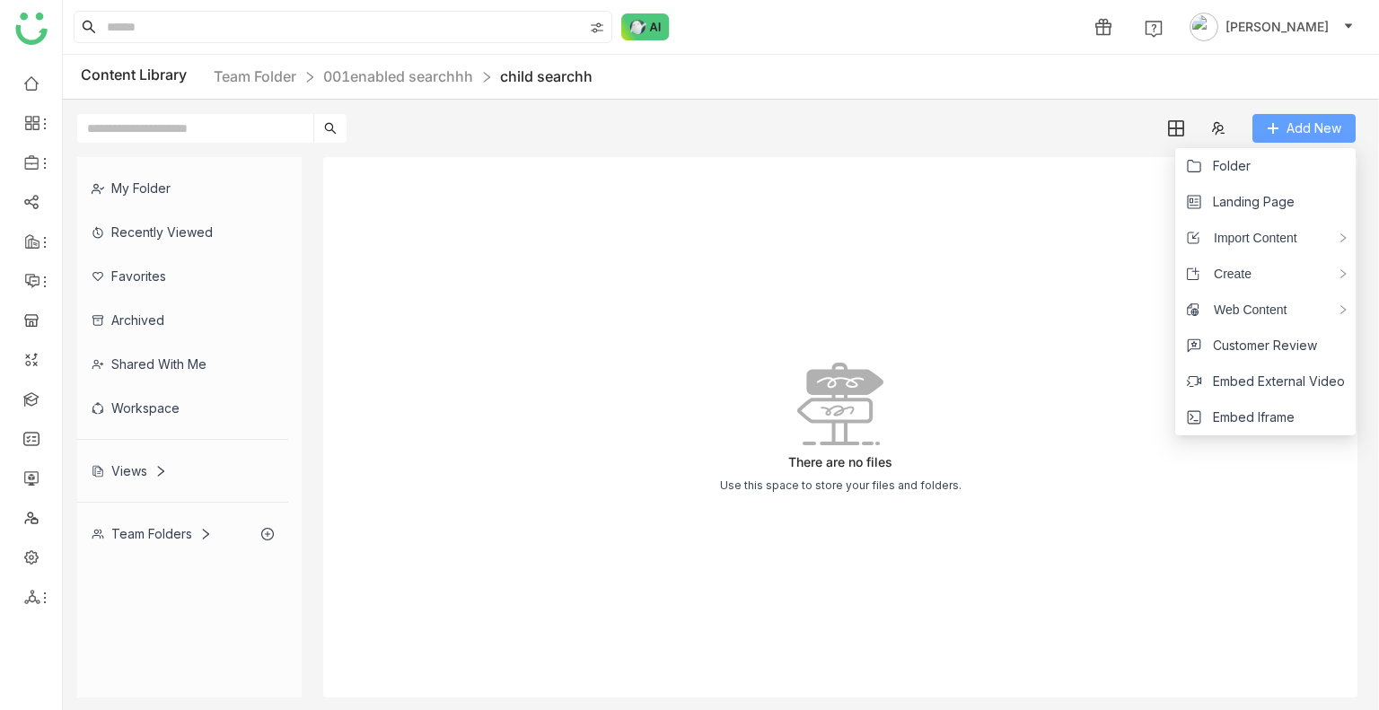
click at [1295, 119] on span "Add New" at bounding box center [1314, 129] width 55 height 20
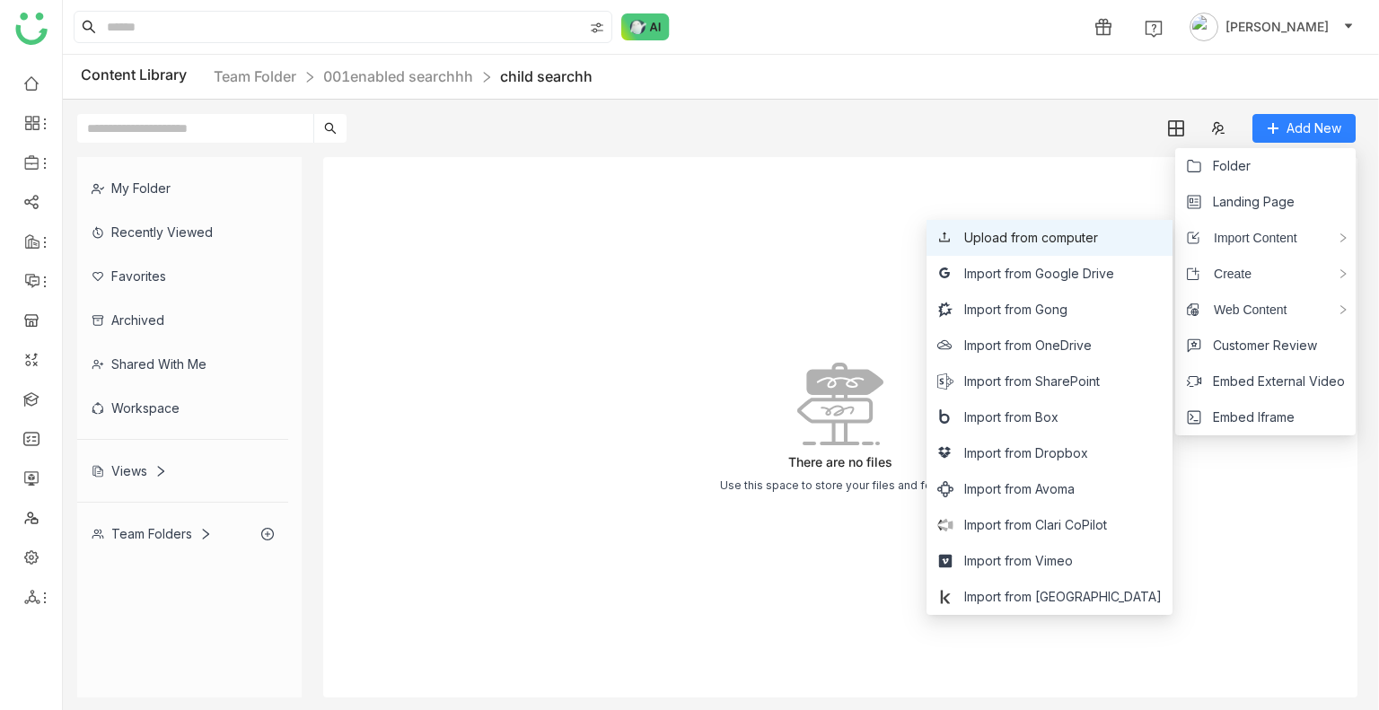
click at [1098, 243] on span "Upload from computer" at bounding box center [1031, 238] width 134 height 20
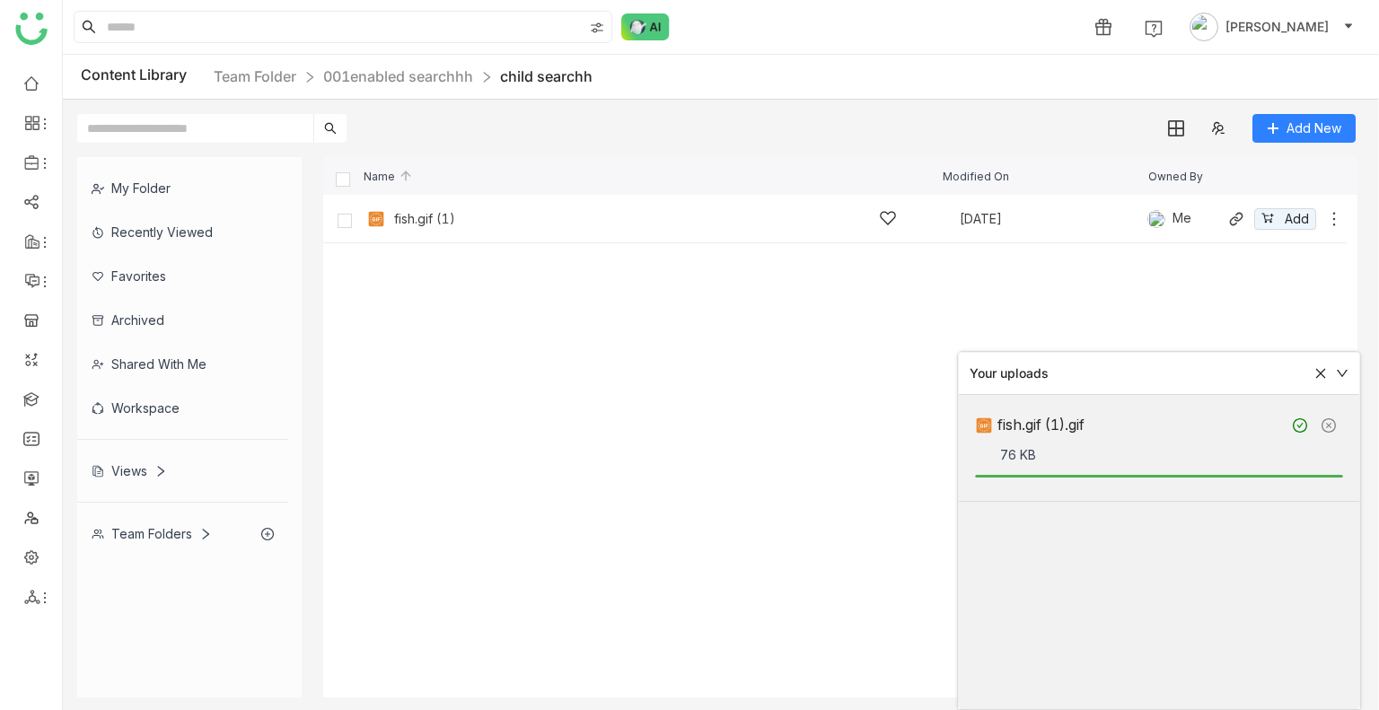
click at [641, 229] on div "fish.gif (1) Aug 29, 2025 Me Add" at bounding box center [853, 219] width 980 height 28
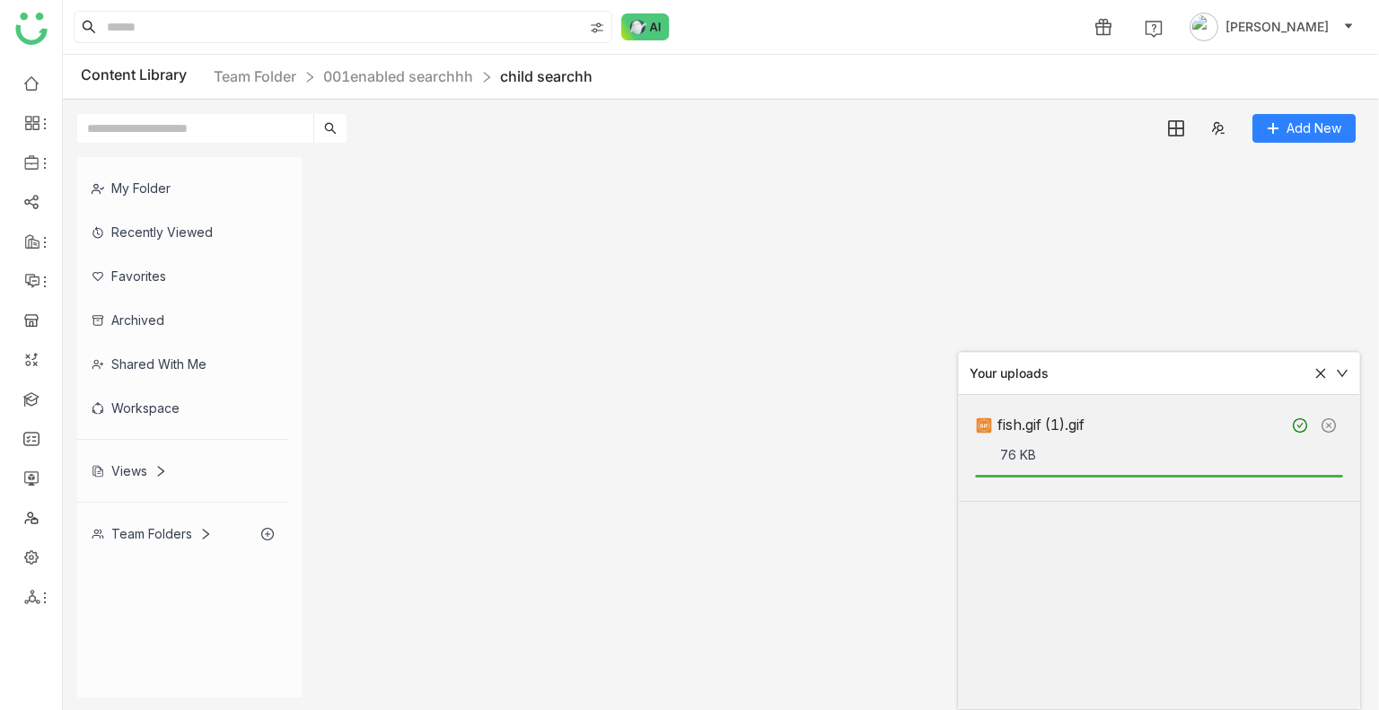
click at [641, 229] on gtmb-list-view at bounding box center [840, 427] width 1034 height 540
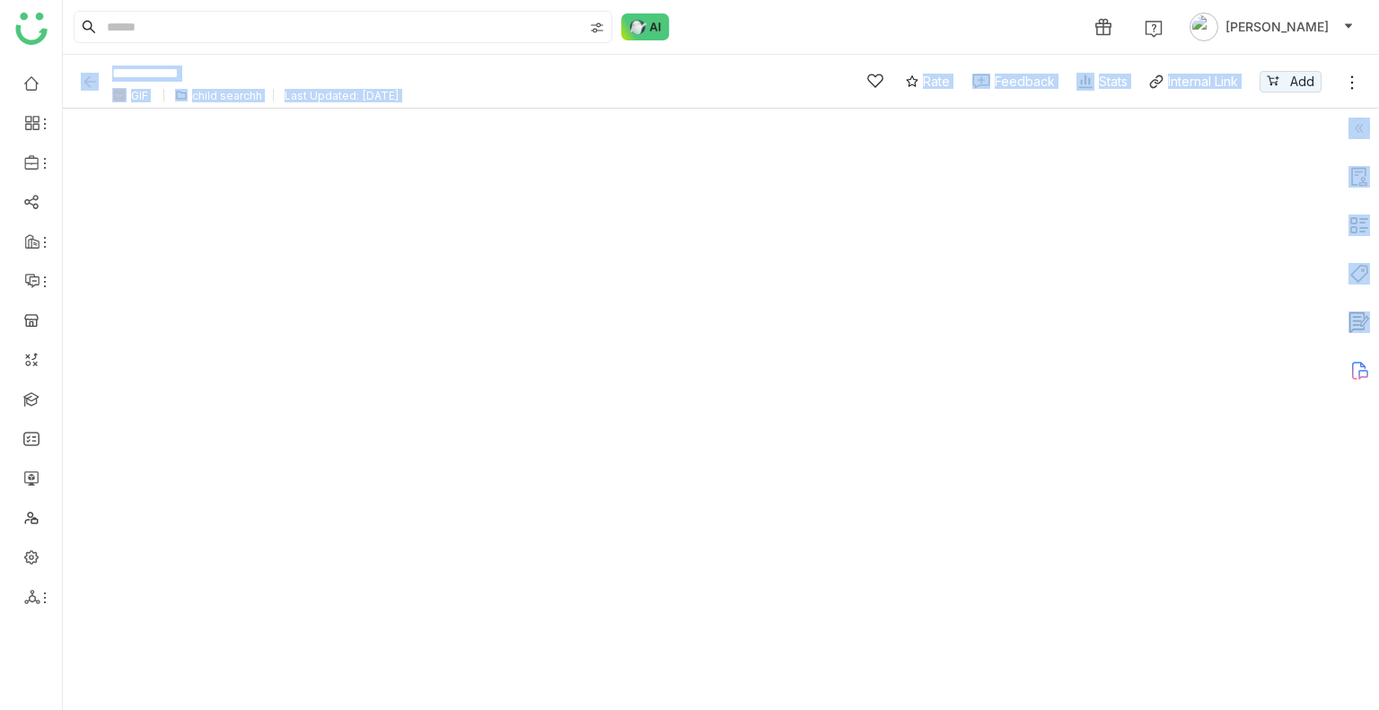
click at [1271, 208] on div at bounding box center [701, 410] width 1277 height 602
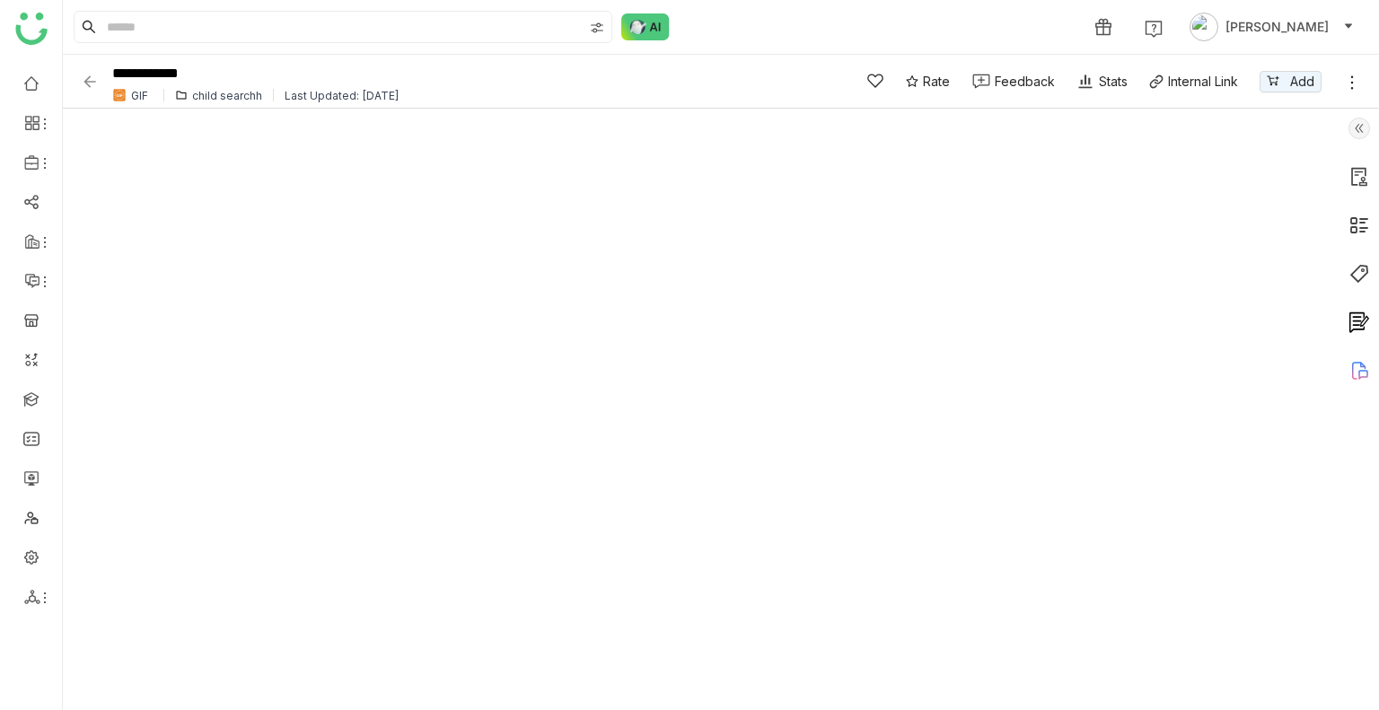
click at [1353, 133] on img at bounding box center [1359, 129] width 22 height 22
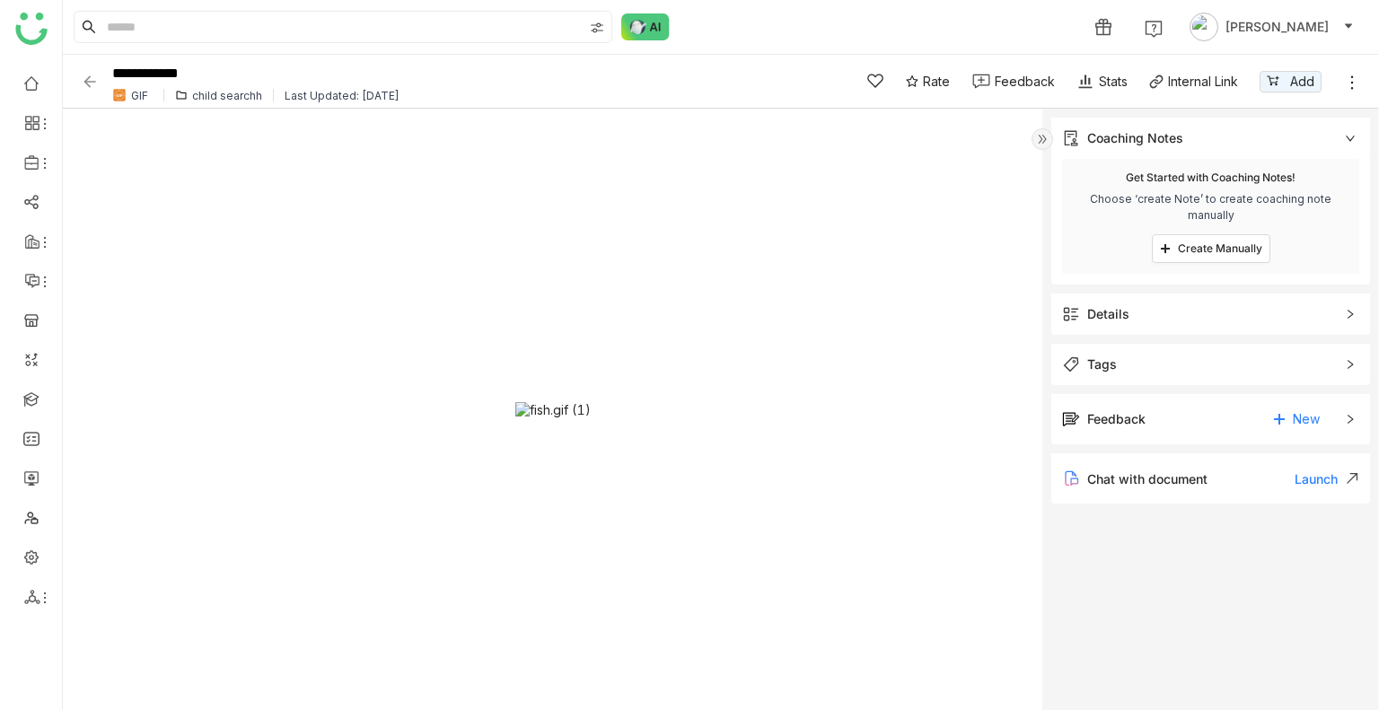
click at [1128, 310] on div "Details" at bounding box center [1108, 314] width 42 height 20
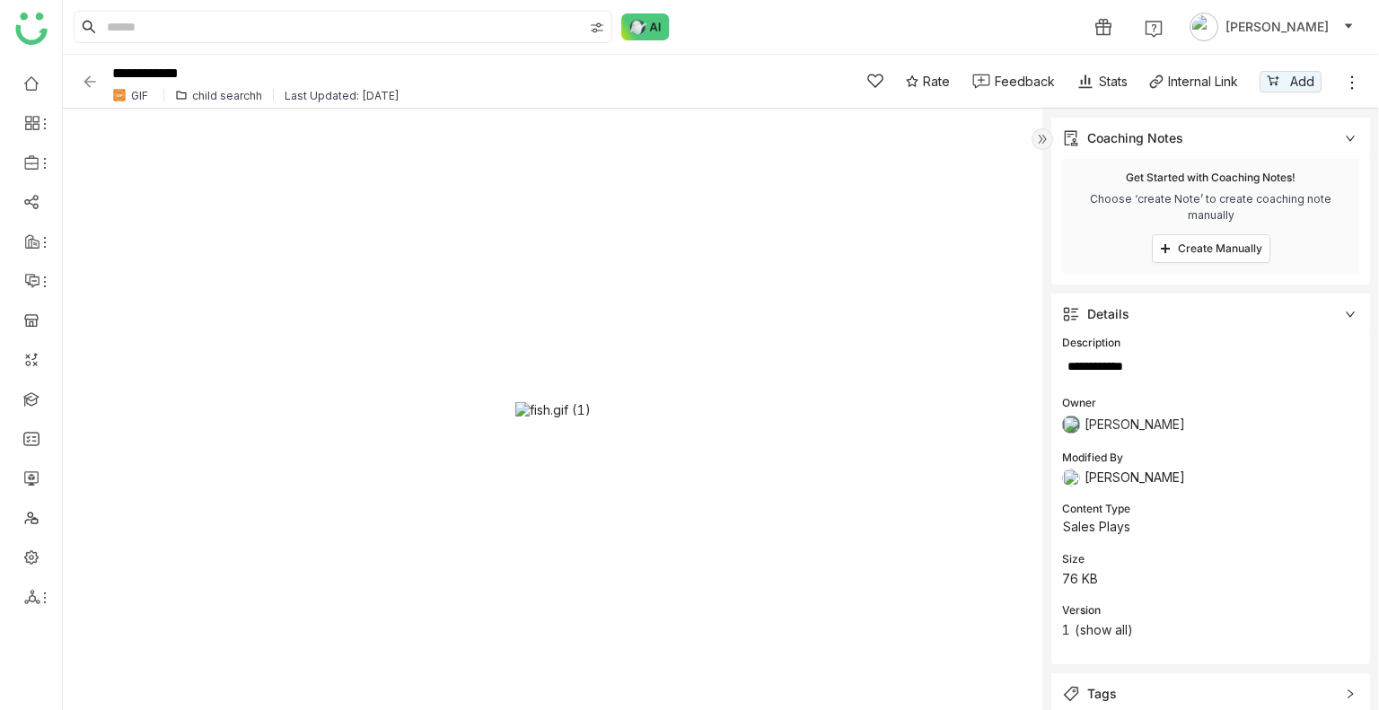
click at [90, 73] on img at bounding box center [90, 82] width 18 height 18
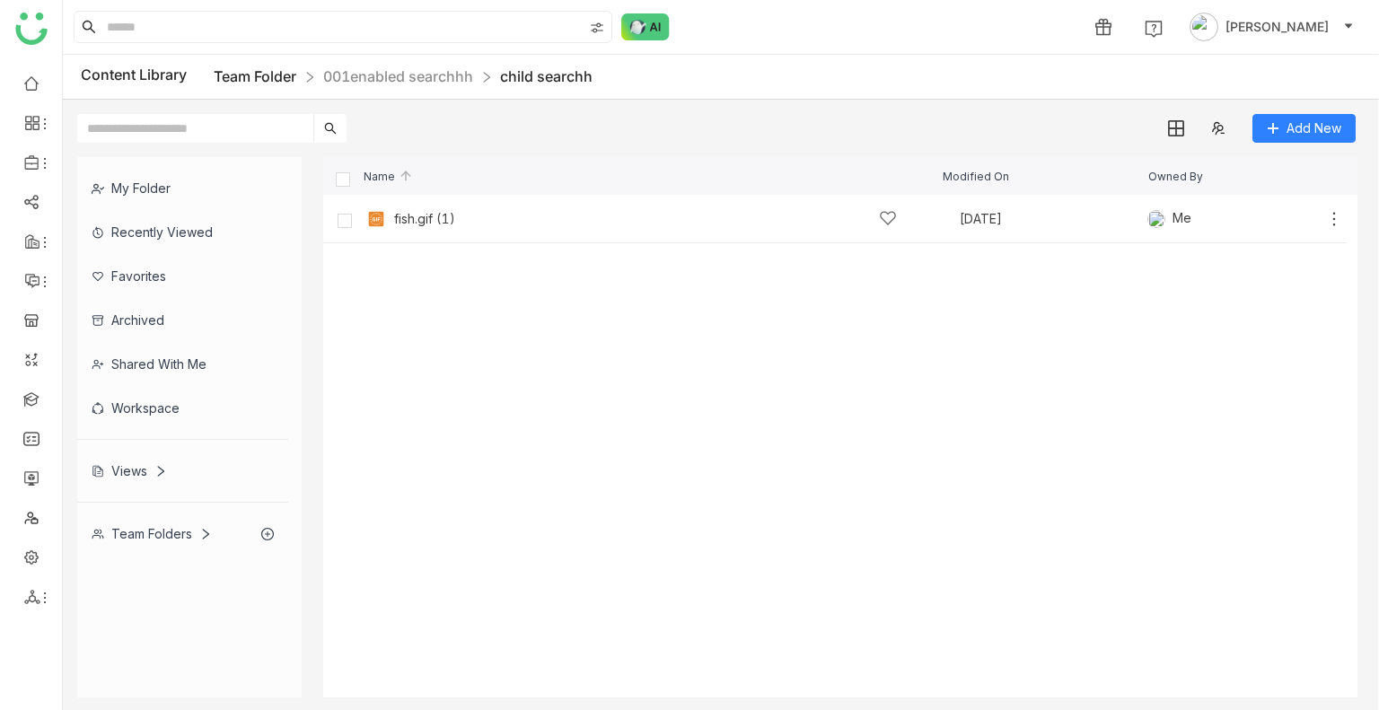
click at [284, 67] on link "Team Folder" at bounding box center [255, 76] width 83 height 18
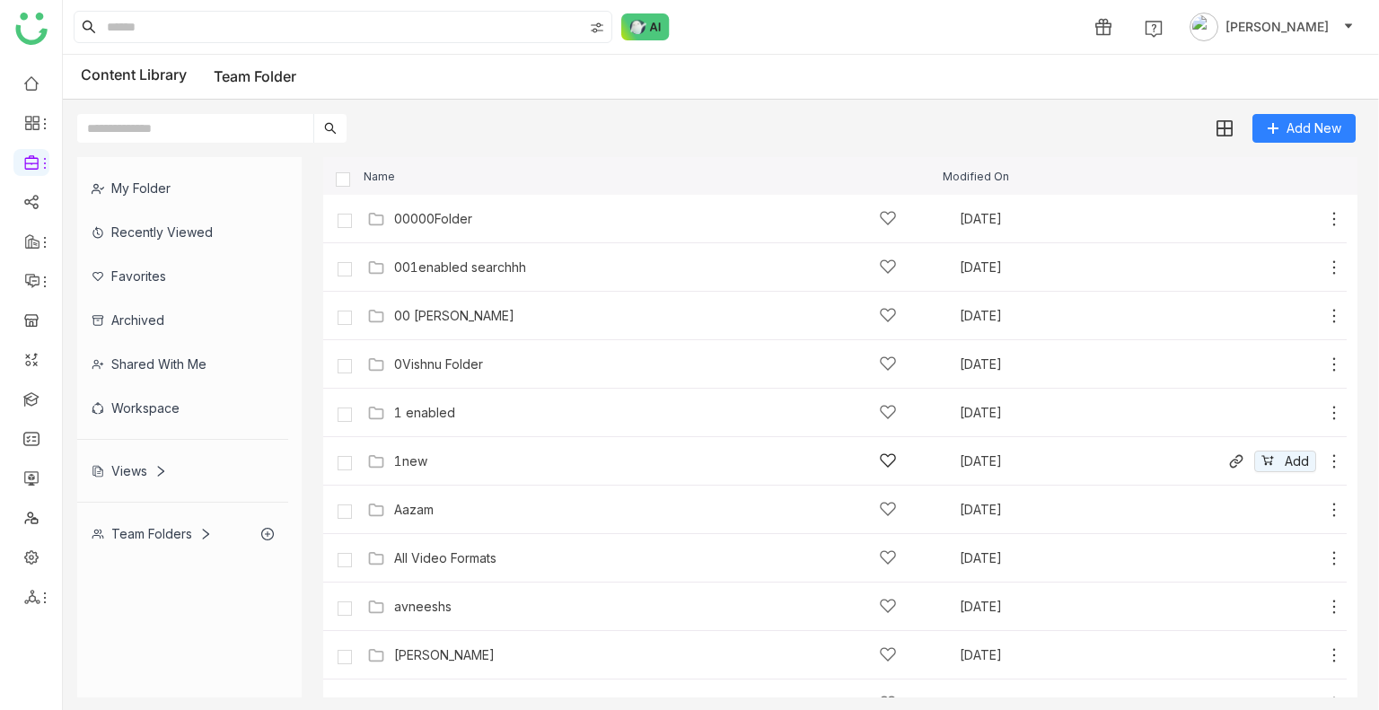
click at [453, 459] on div "1new" at bounding box center [645, 461] width 503 height 19
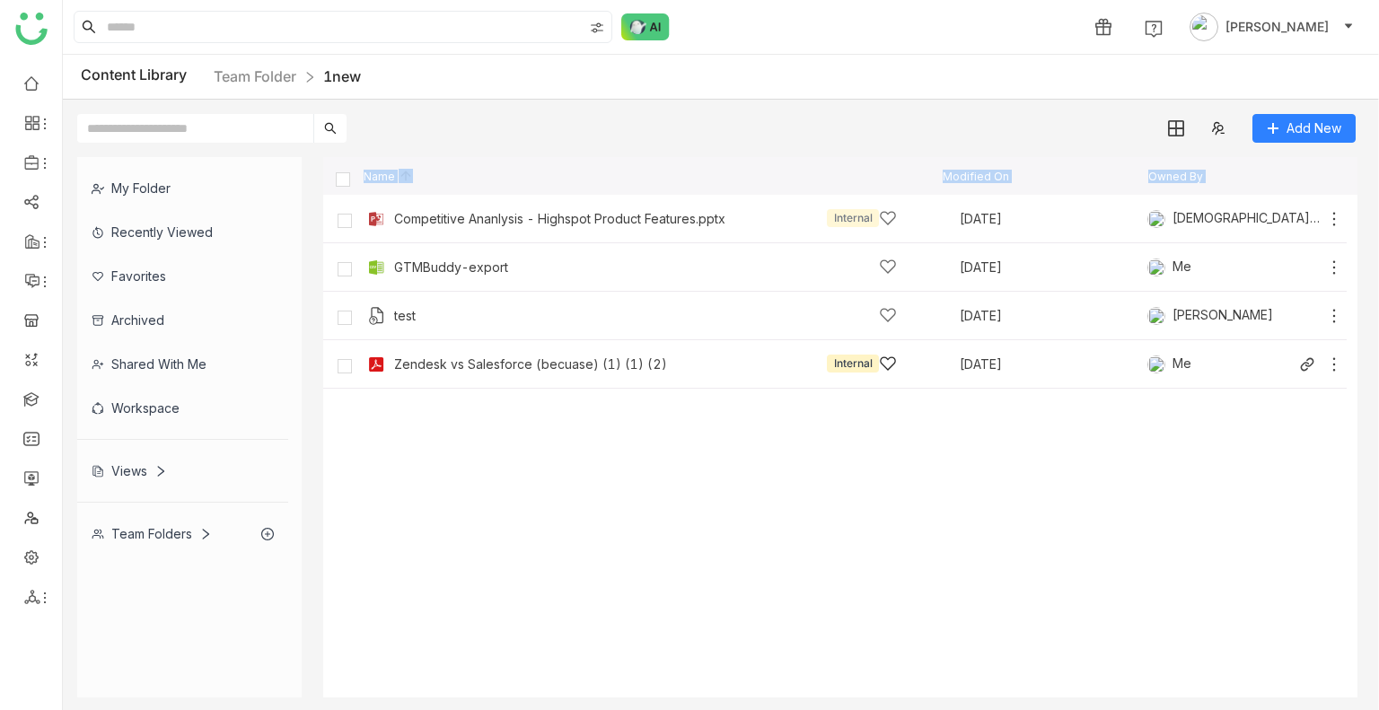
click at [1332, 357] on icon at bounding box center [1334, 365] width 18 height 18
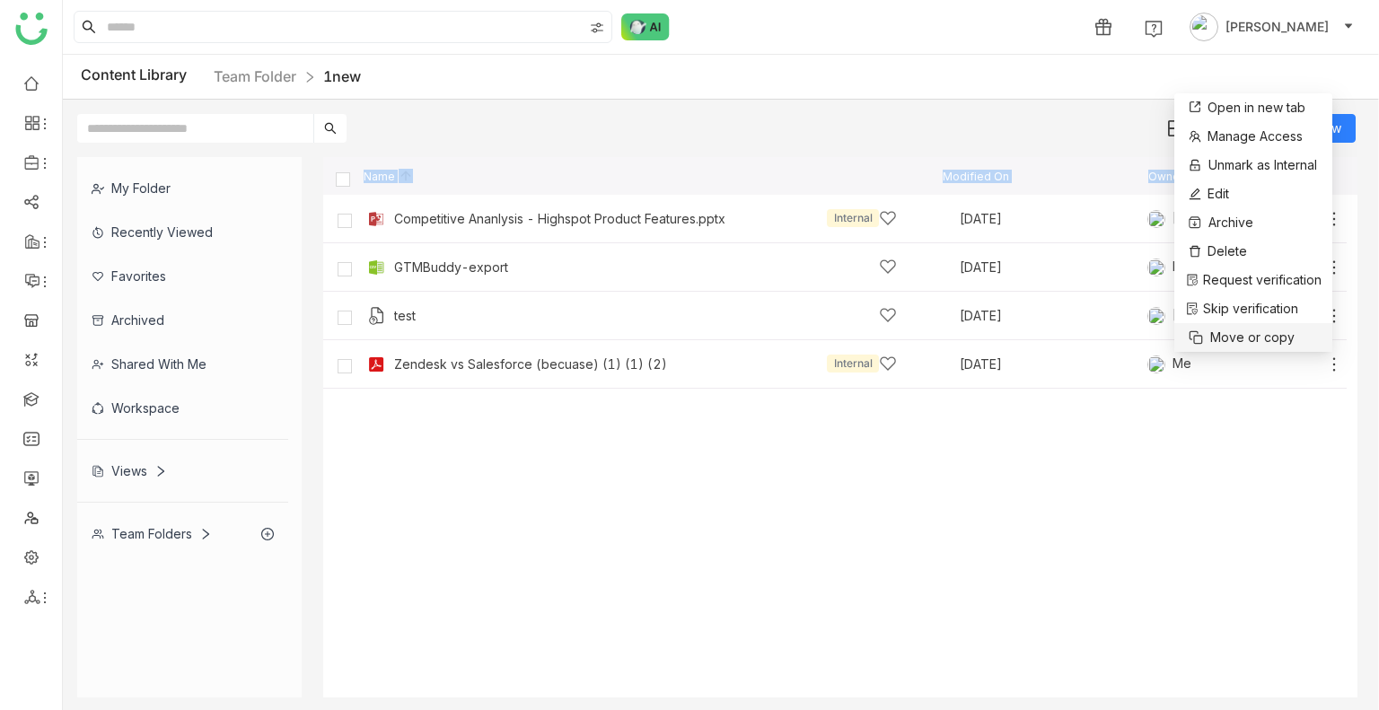
click at [1245, 329] on span "Move or copy" at bounding box center [1252, 338] width 84 height 20
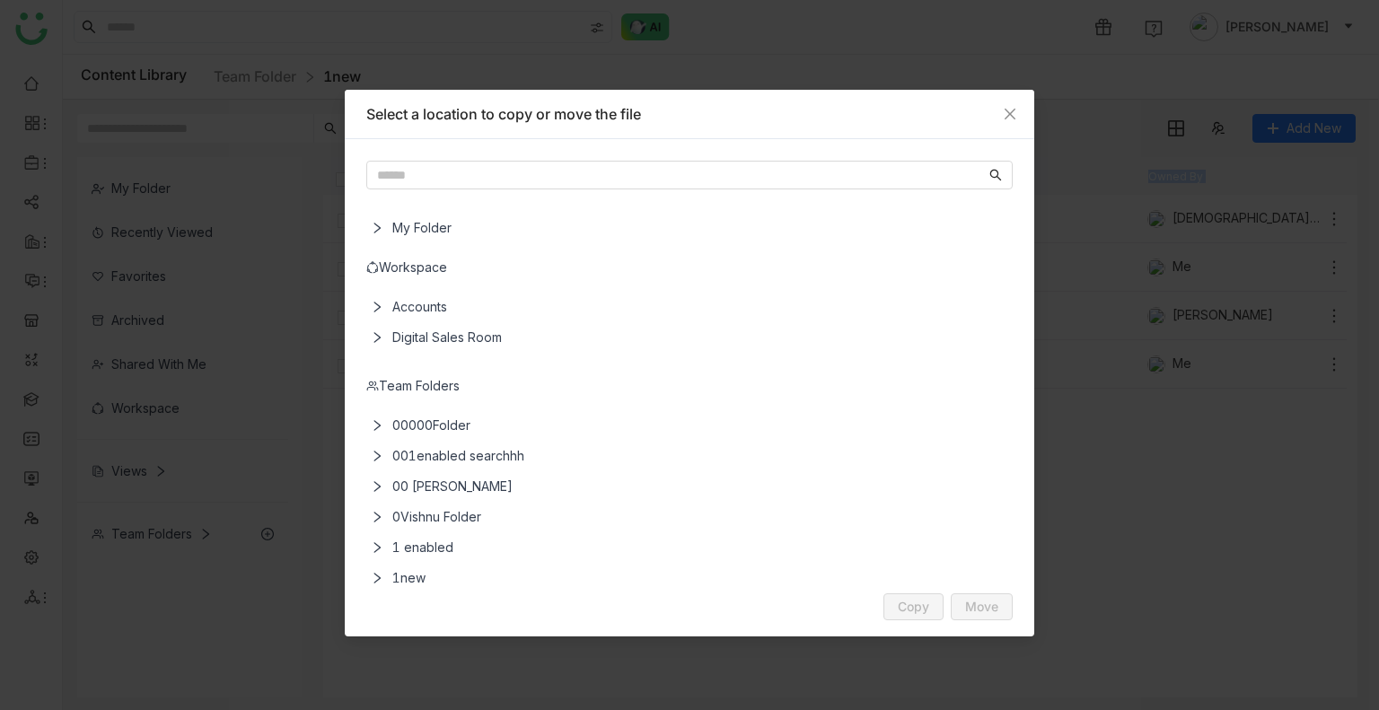
click at [376, 452] on icon at bounding box center [377, 456] width 13 height 13
click at [444, 482] on span "child searchh" at bounding box center [703, 486] width 593 height 31
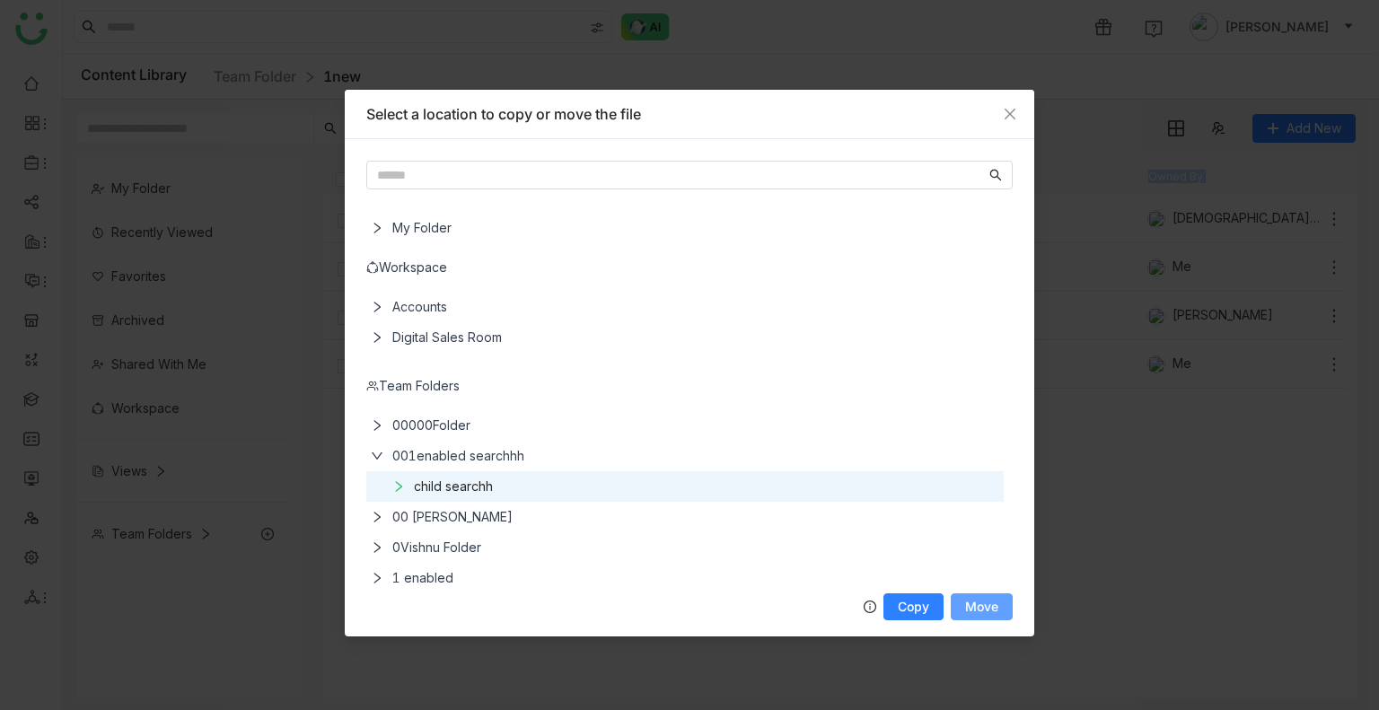
click at [989, 603] on span "Move" at bounding box center [981, 606] width 33 height 13
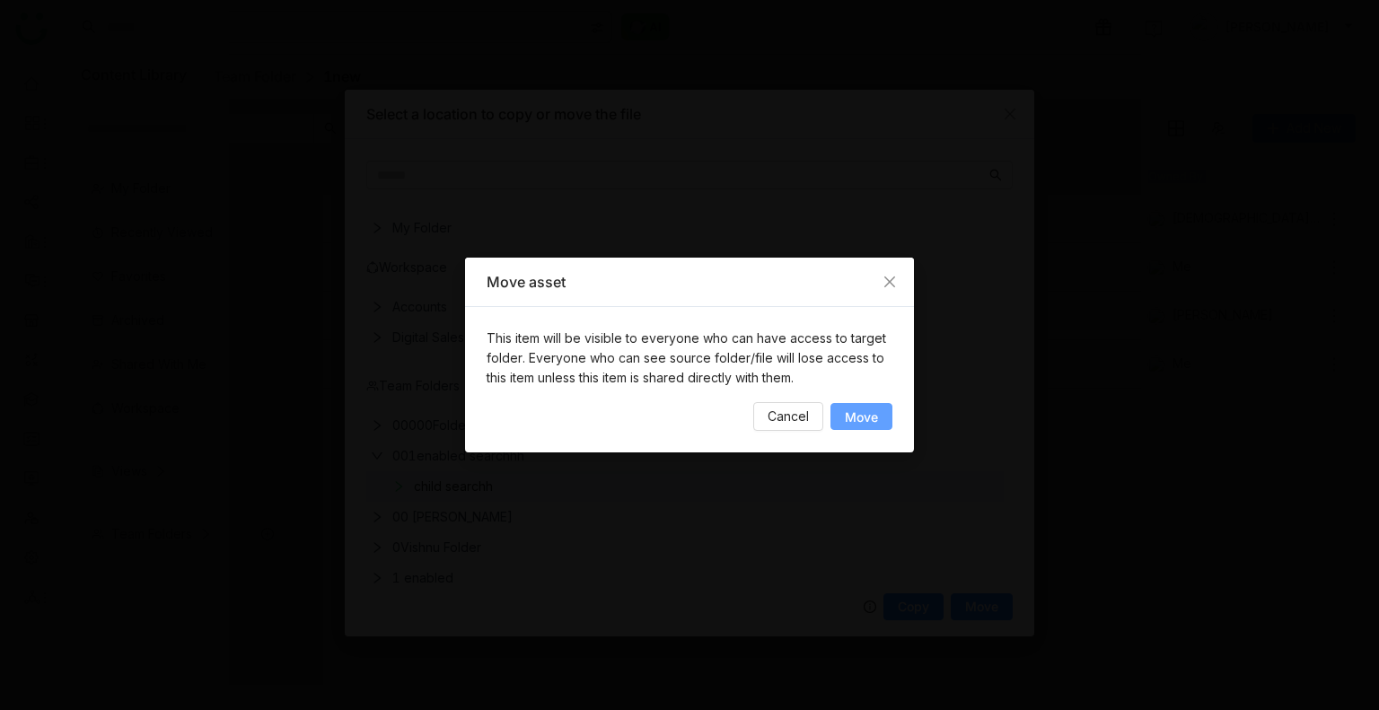
click at [865, 411] on span "Move" at bounding box center [861, 416] width 33 height 13
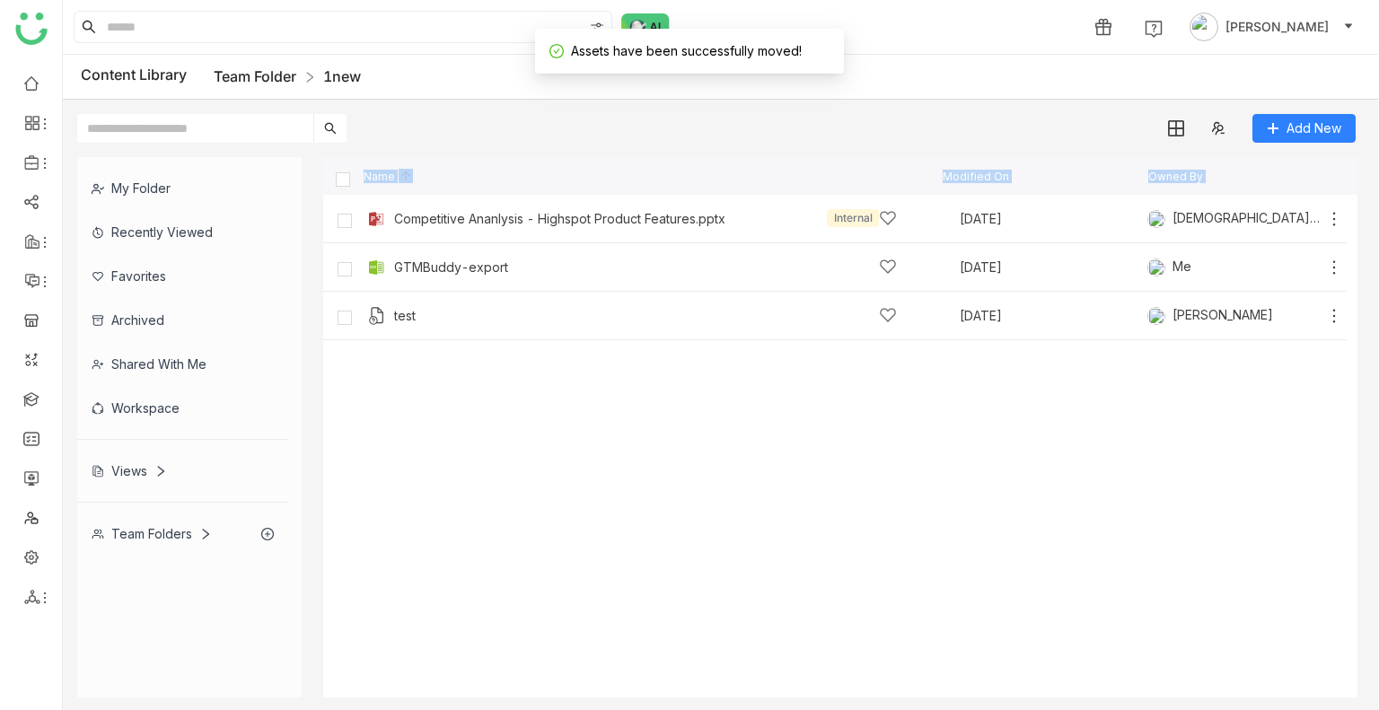
click at [259, 82] on link "Team Folder" at bounding box center [255, 76] width 83 height 18
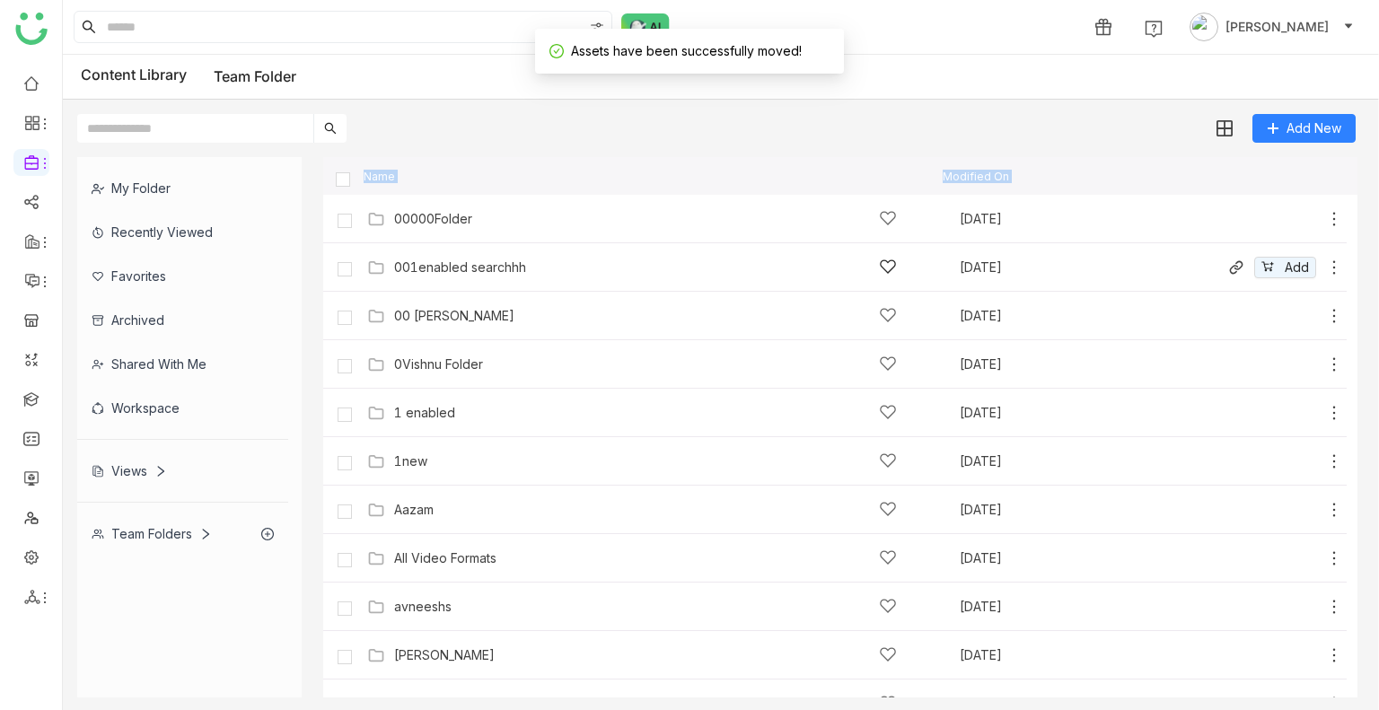
click at [449, 277] on div "001enabled searchhh Aug 29, 2025 Add" at bounding box center [853, 267] width 980 height 28
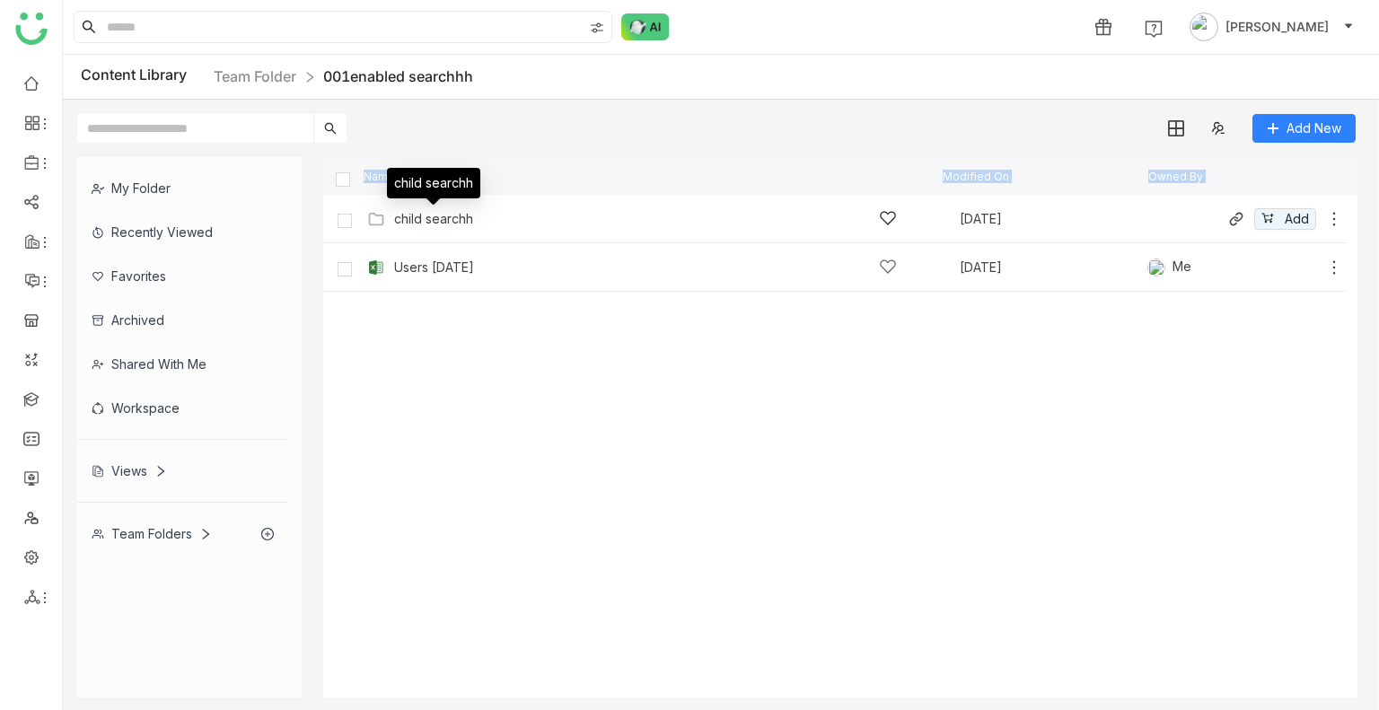
click at [461, 221] on div "child searchh" at bounding box center [433, 219] width 79 height 14
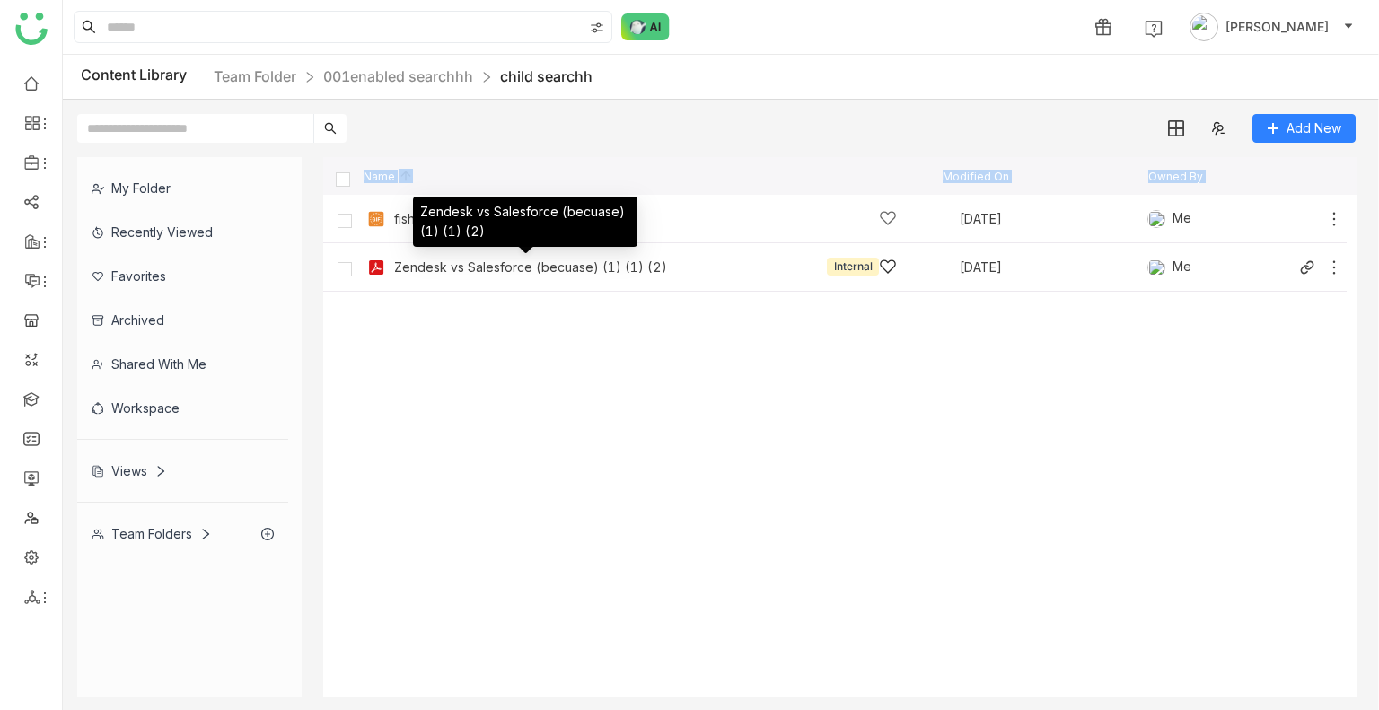
click at [562, 266] on div "Zendesk vs Salesforce (becuase) (1) (1) (2)" at bounding box center [530, 267] width 273 height 14
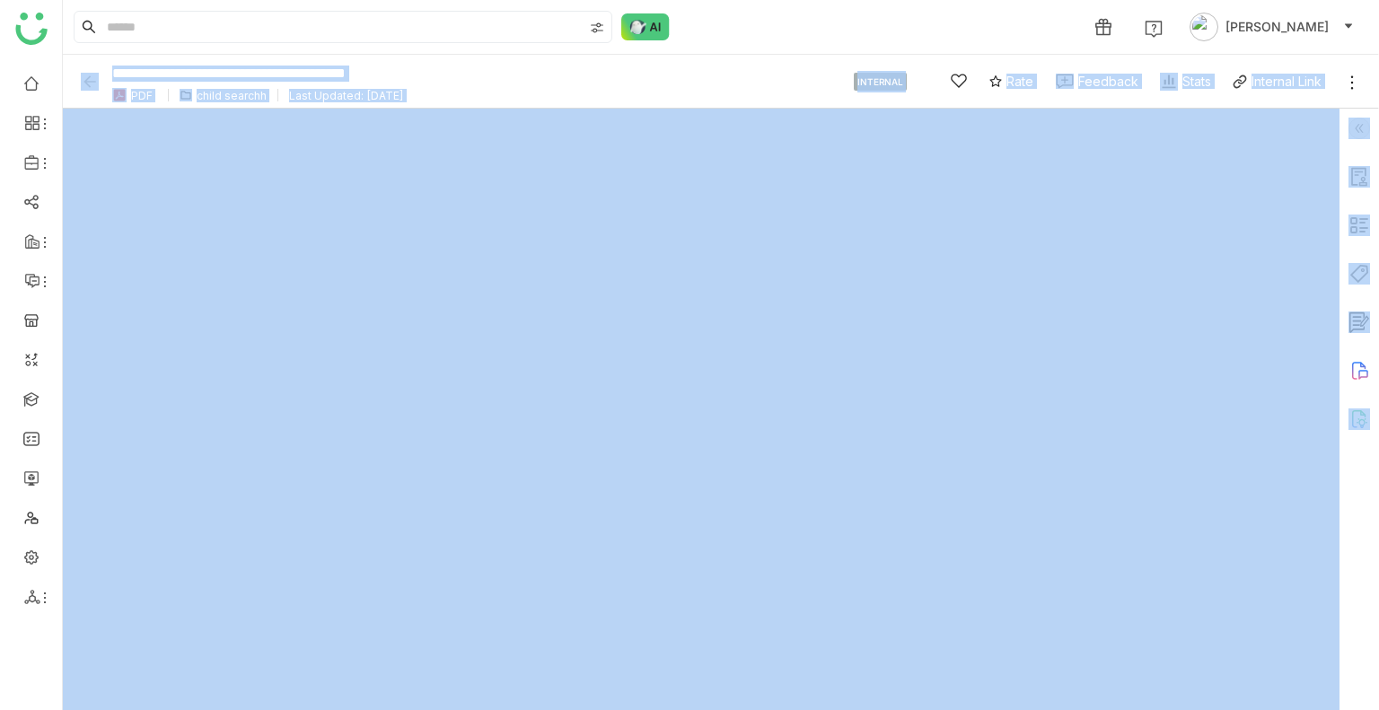
click at [1350, 127] on img at bounding box center [1359, 129] width 22 height 22
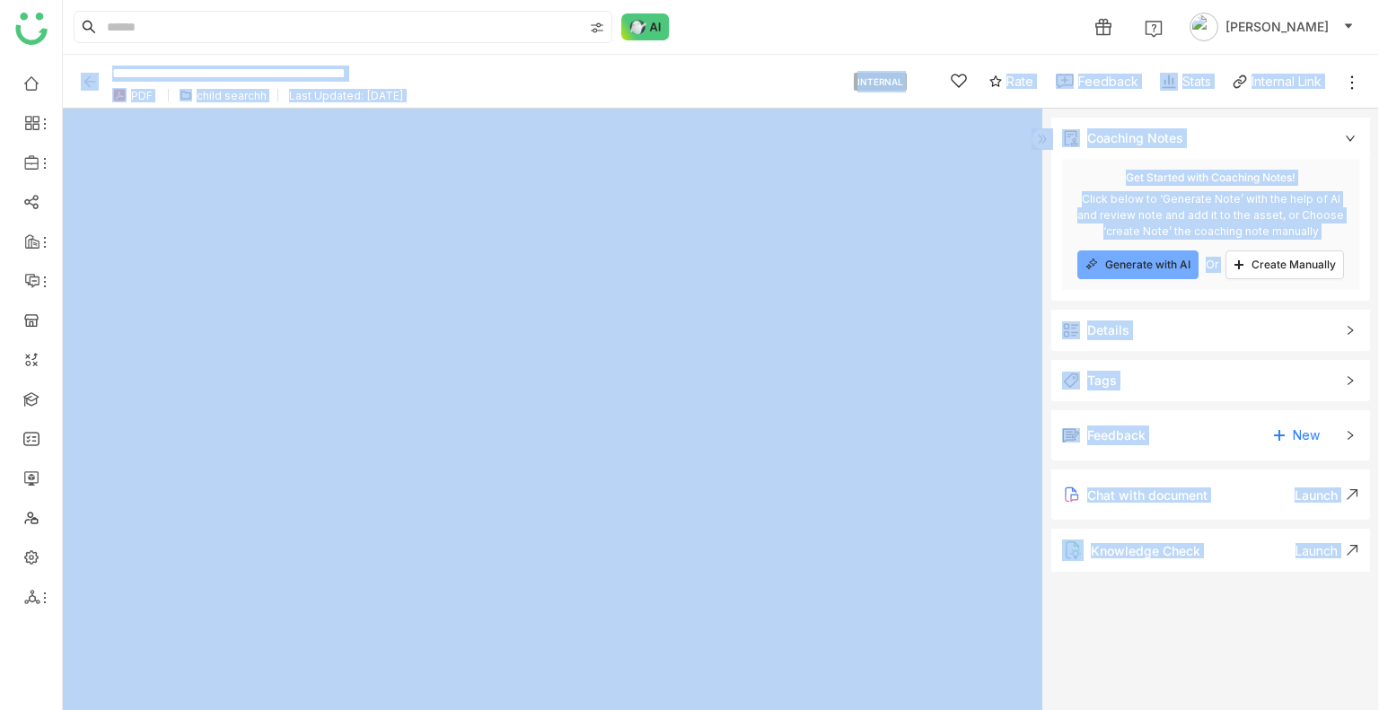
click at [1144, 340] on div "Details" at bounding box center [1210, 330] width 319 height 41
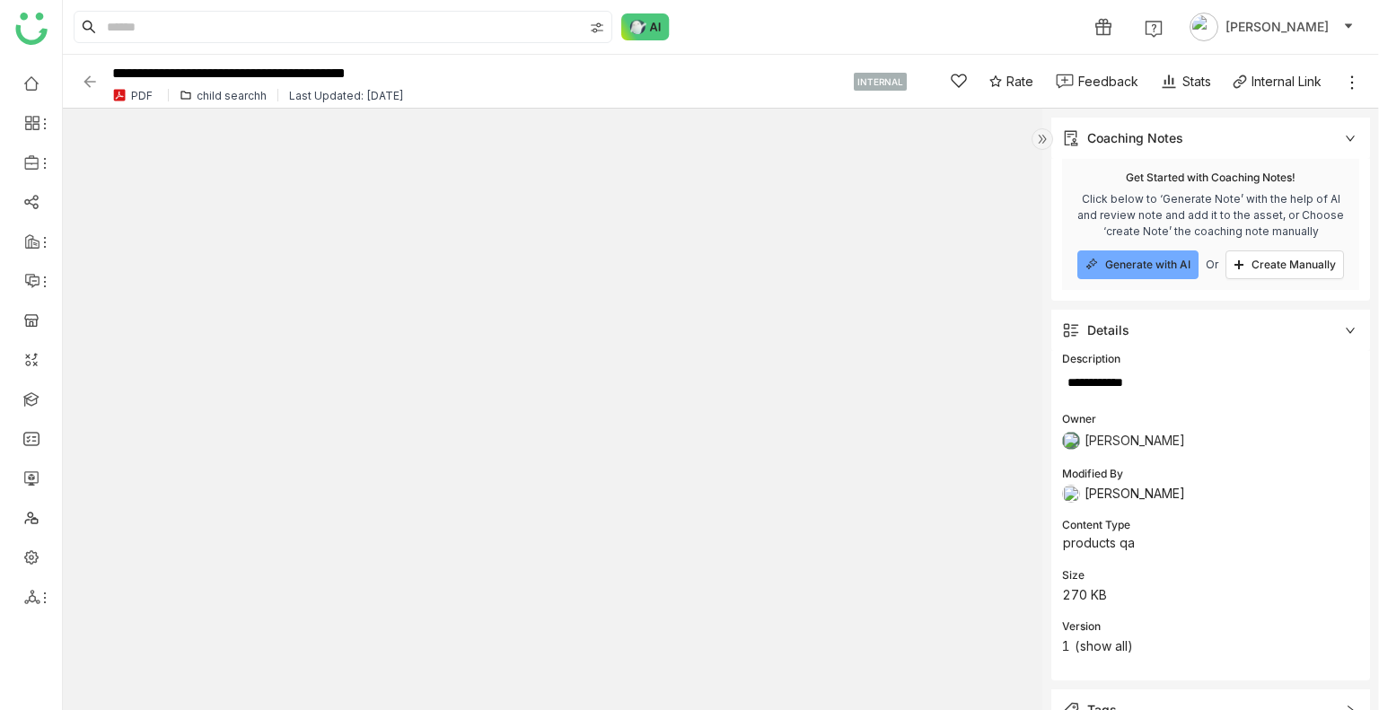
click at [90, 88] on img at bounding box center [90, 82] width 18 height 18
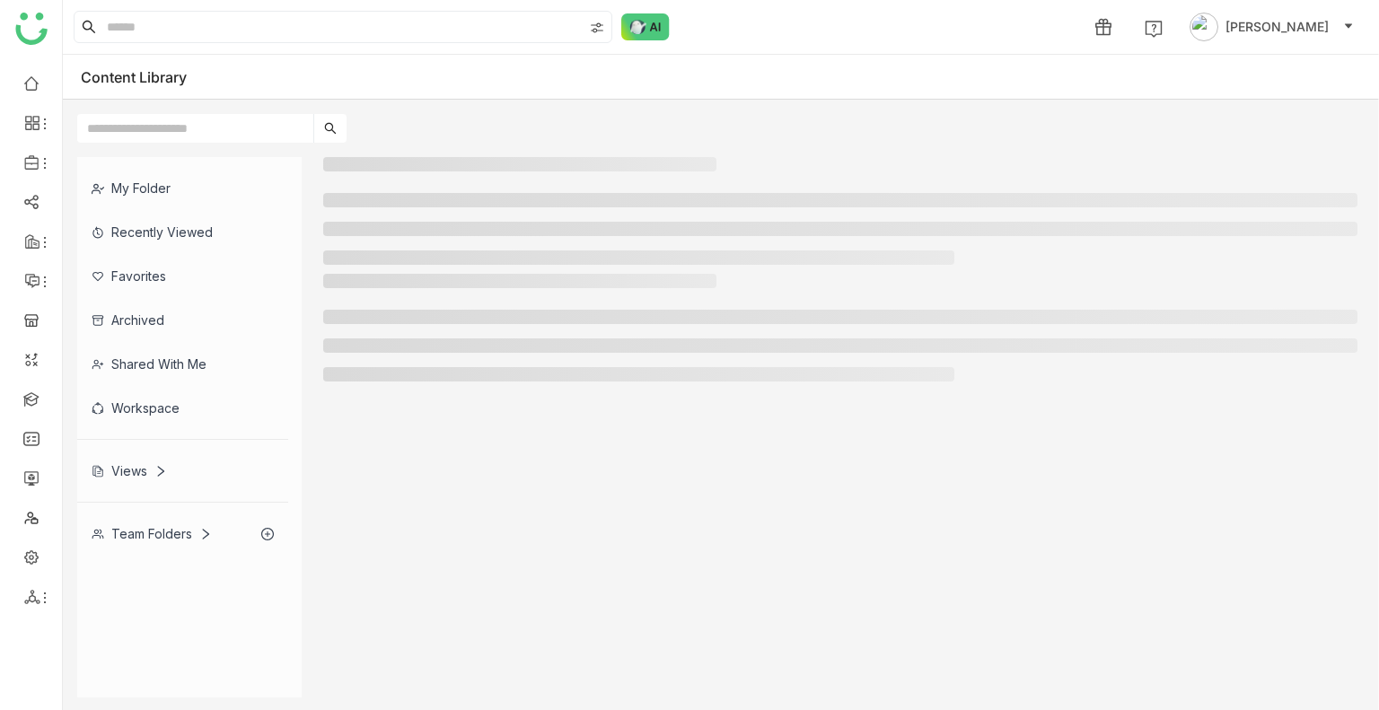
click at [791, 473] on div at bounding box center [840, 427] width 1034 height 540
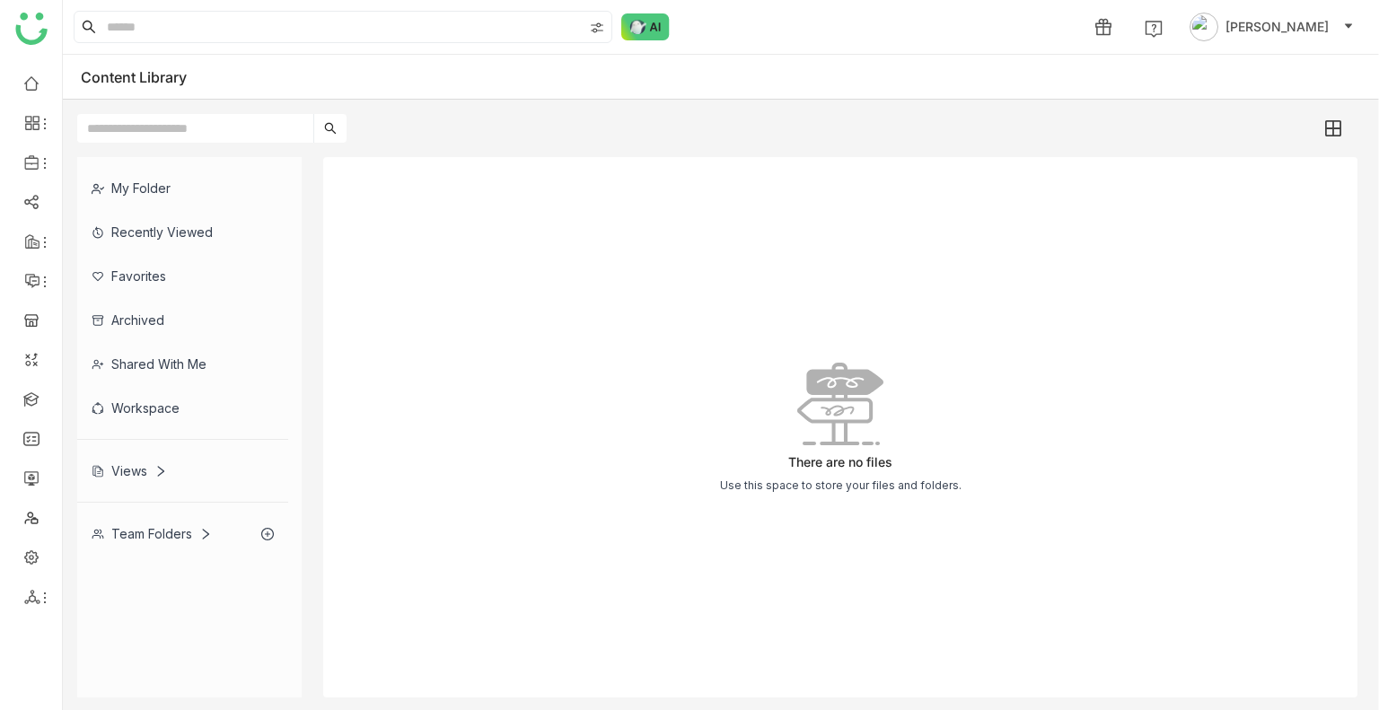
click at [546, 295] on div "There are no files Use this space to store your files and folders." at bounding box center [840, 427] width 1034 height 540
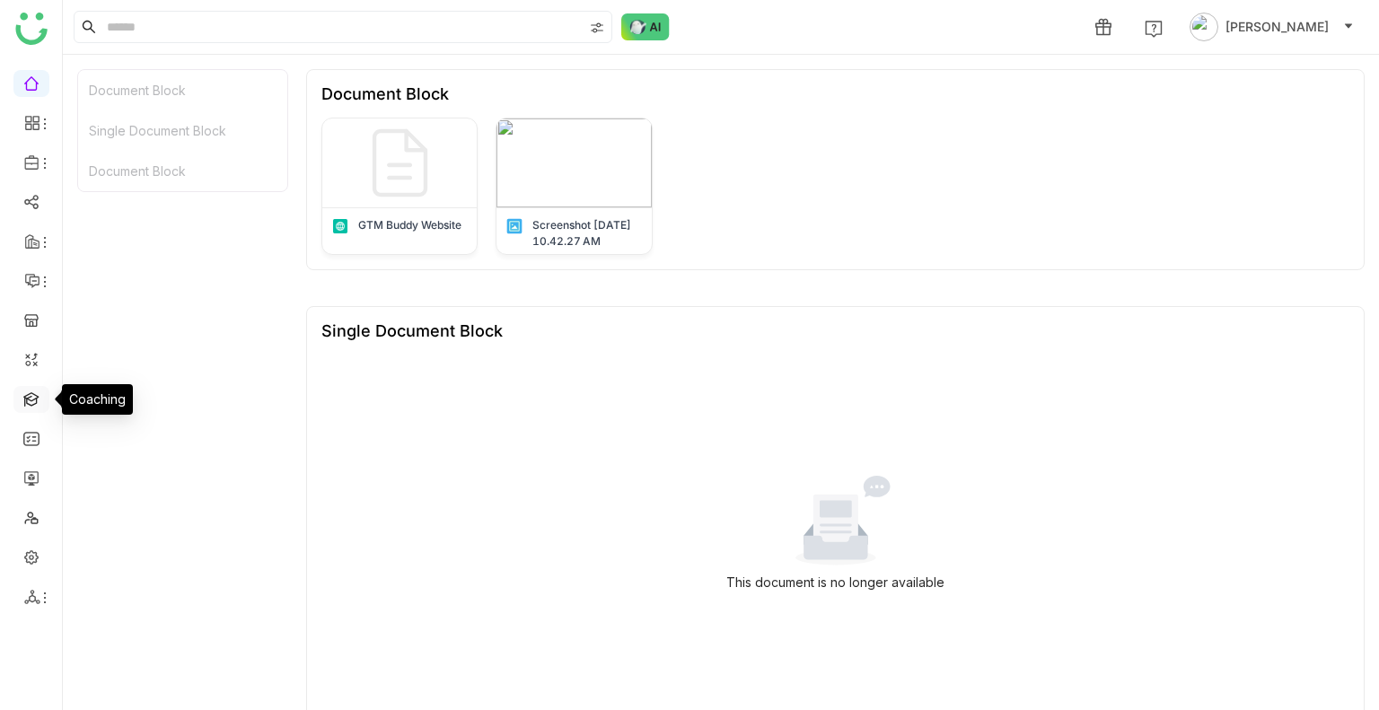
click at [32, 395] on link at bounding box center [31, 398] width 16 height 15
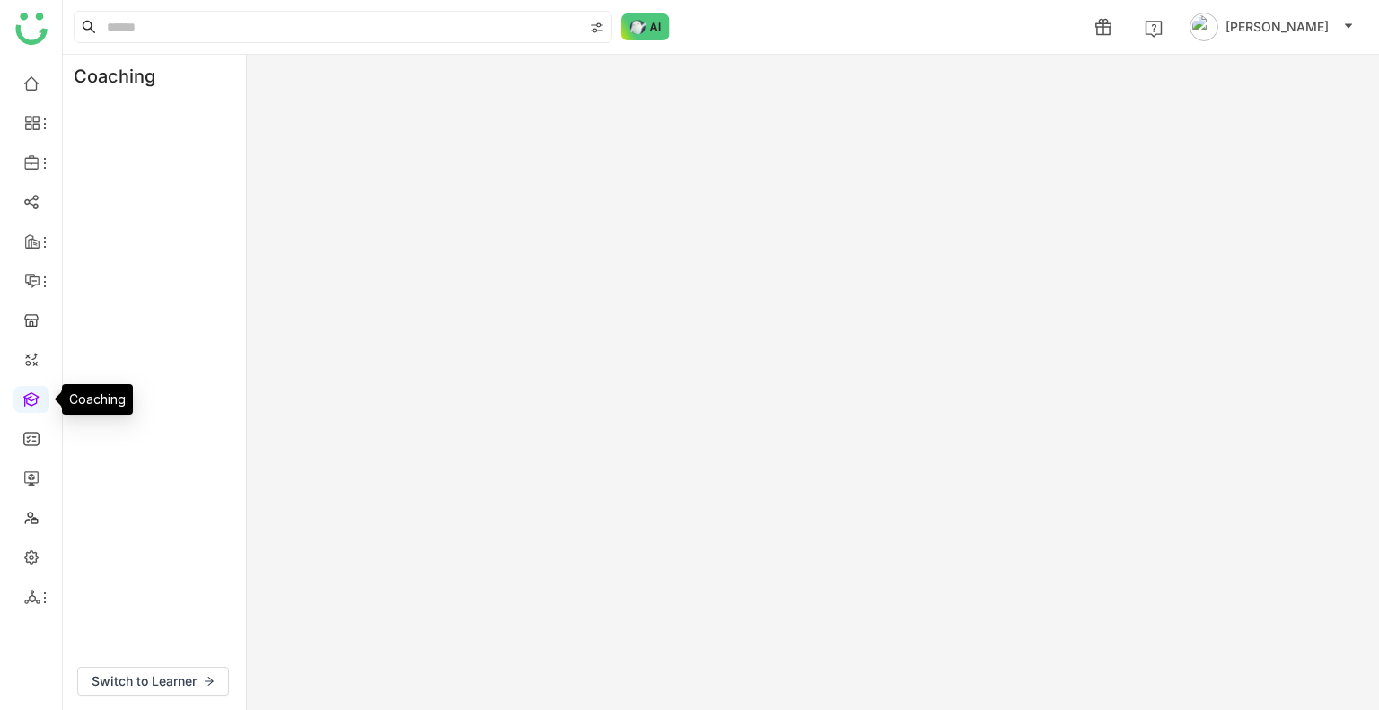
click at [32, 395] on link at bounding box center [31, 398] width 16 height 15
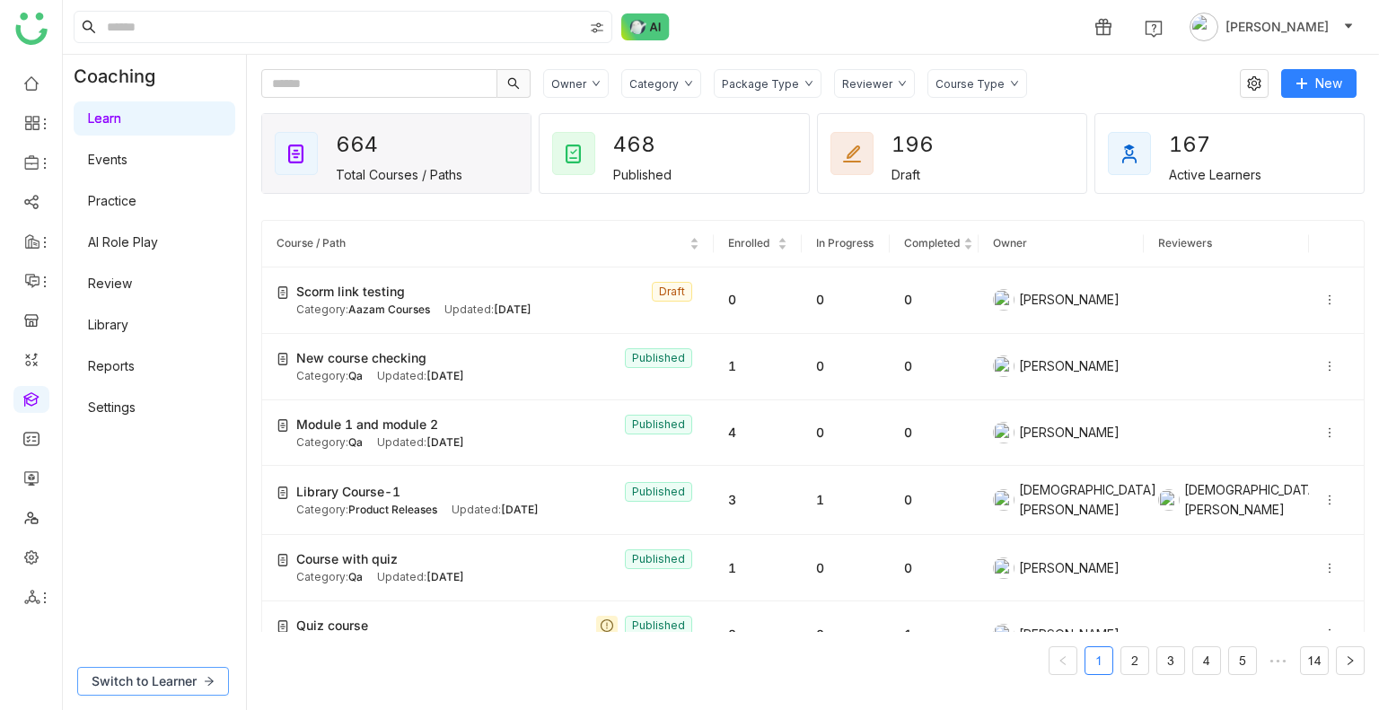
click at [169, 672] on span "Switch to Learner" at bounding box center [144, 682] width 105 height 20
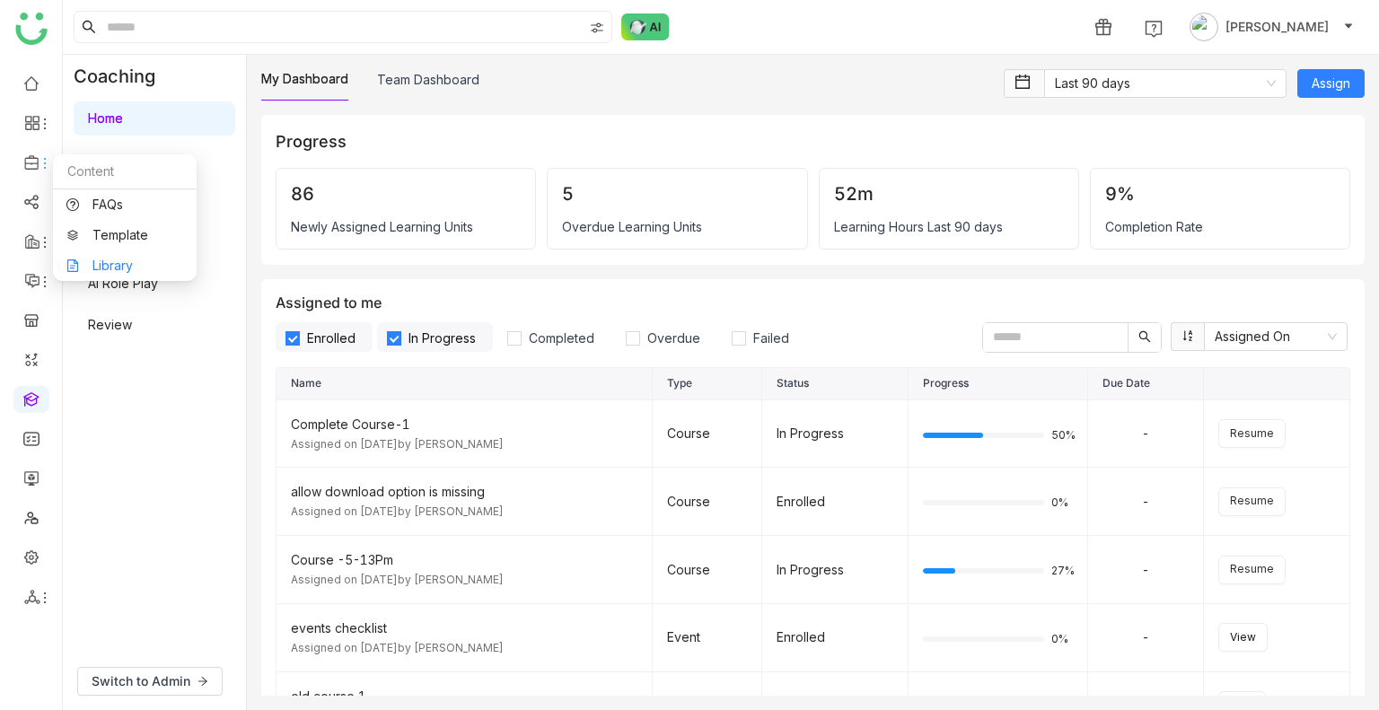
click at [99, 268] on link "Library" at bounding box center [124, 265] width 117 height 13
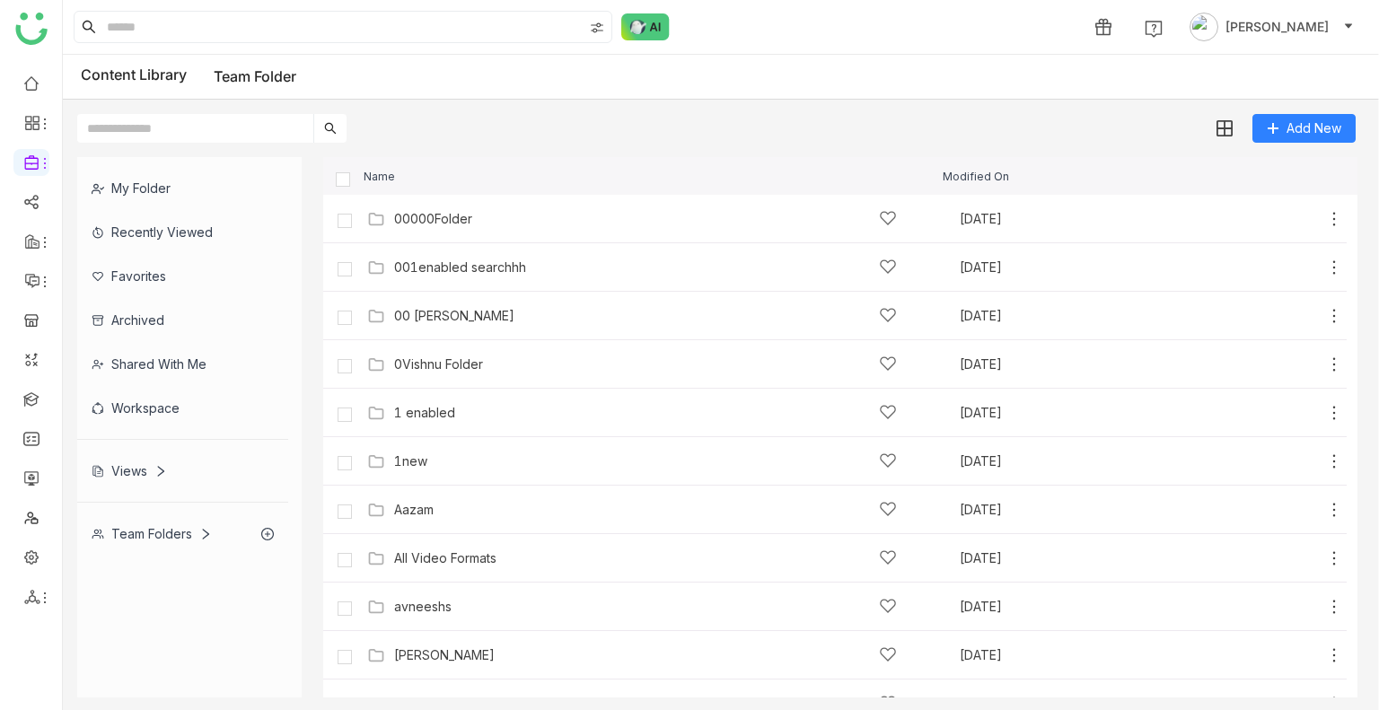
click at [151, 529] on div "Team Folders" at bounding box center [152, 533] width 120 height 15
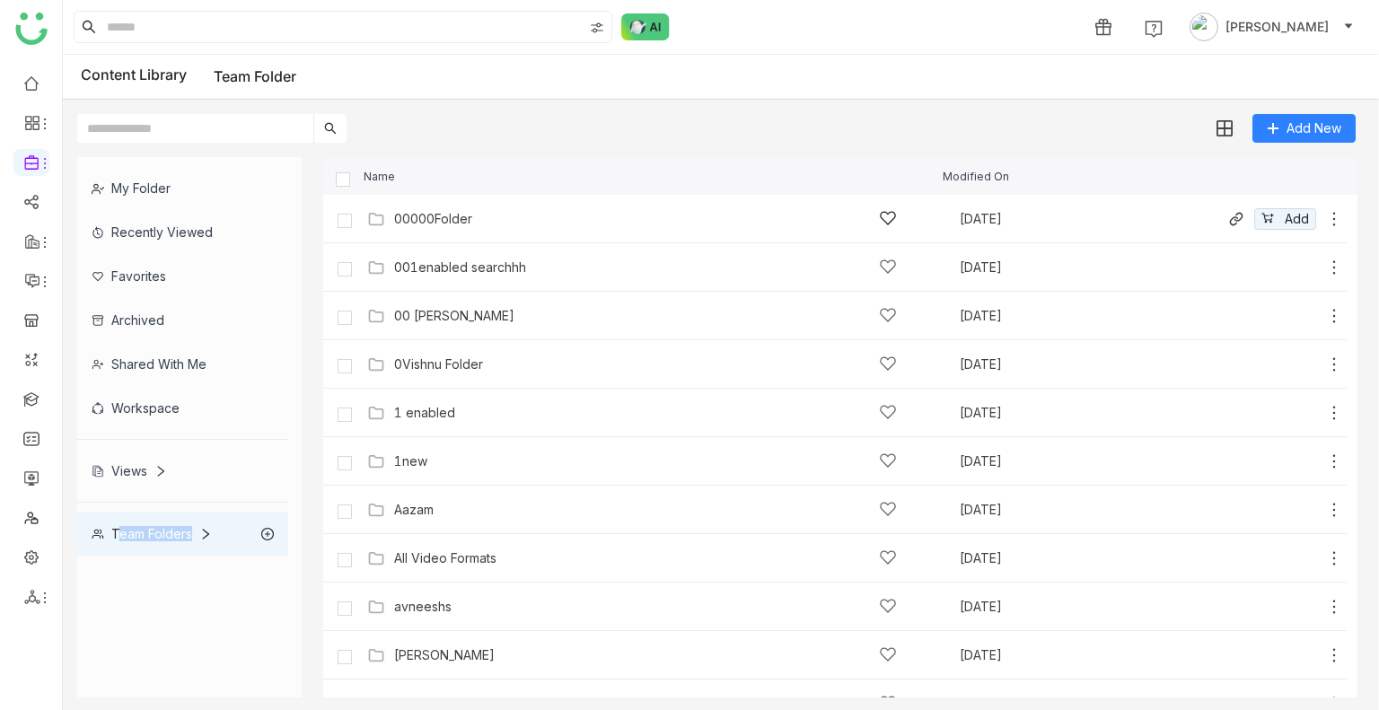
click at [502, 220] on div "00000Folder" at bounding box center [645, 218] width 503 height 19
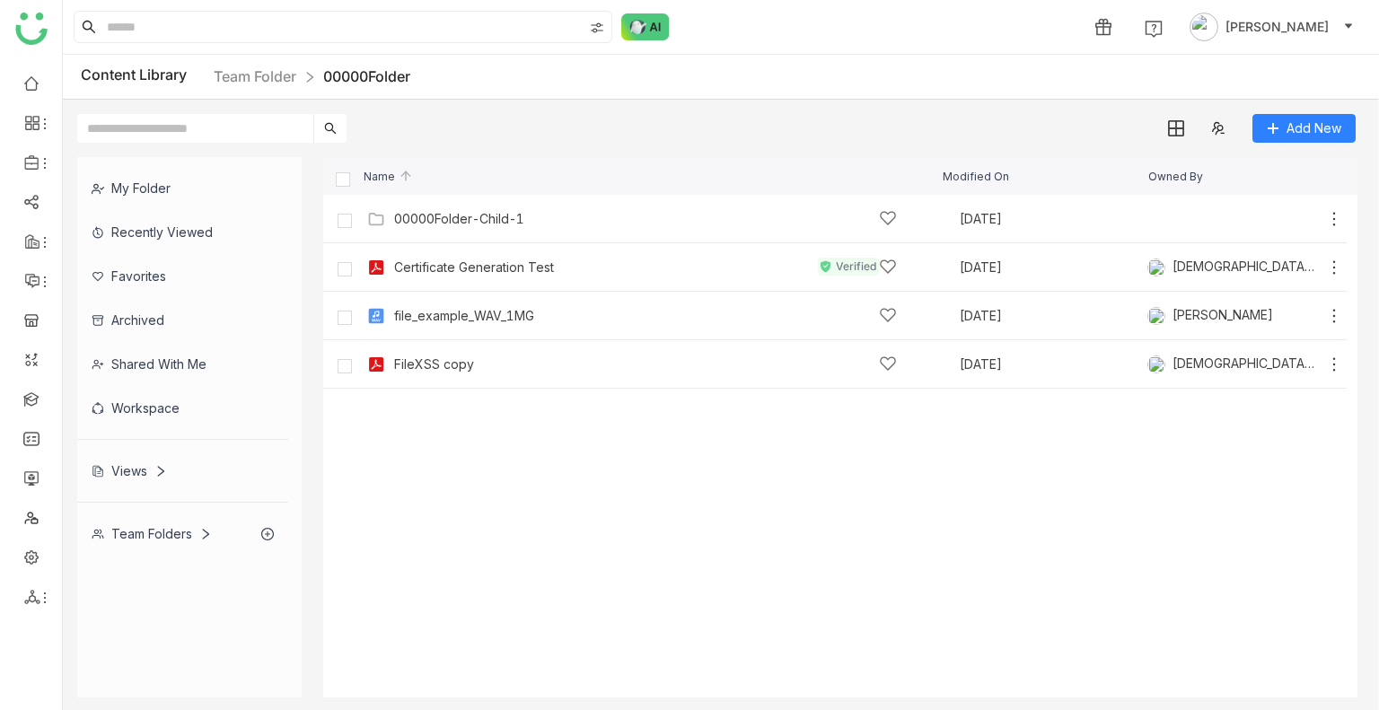
click at [236, 88] on div "Content Library Team Folder 00000Folder" at bounding box center [721, 77] width 1316 height 45
click at [251, 73] on link "Team Folder" at bounding box center [255, 76] width 83 height 18
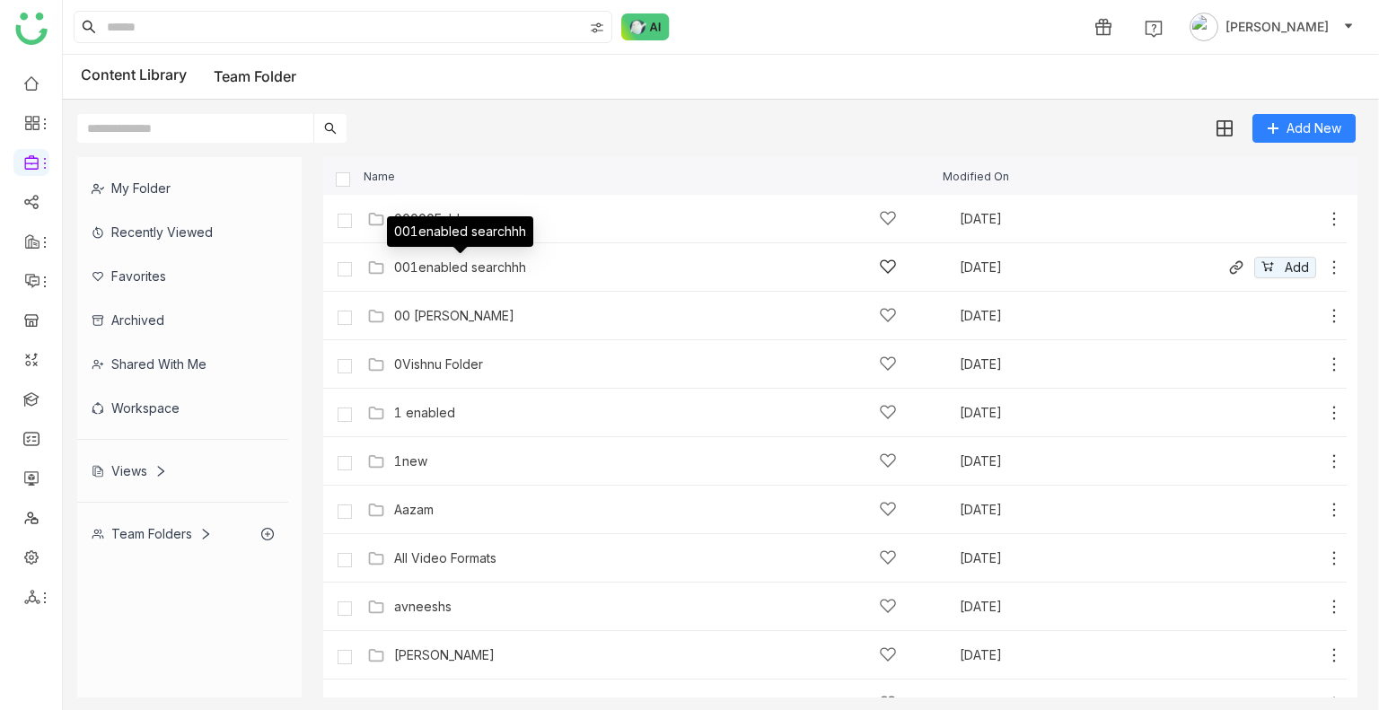
click at [429, 268] on div "001enabled searchhh" at bounding box center [460, 267] width 132 height 14
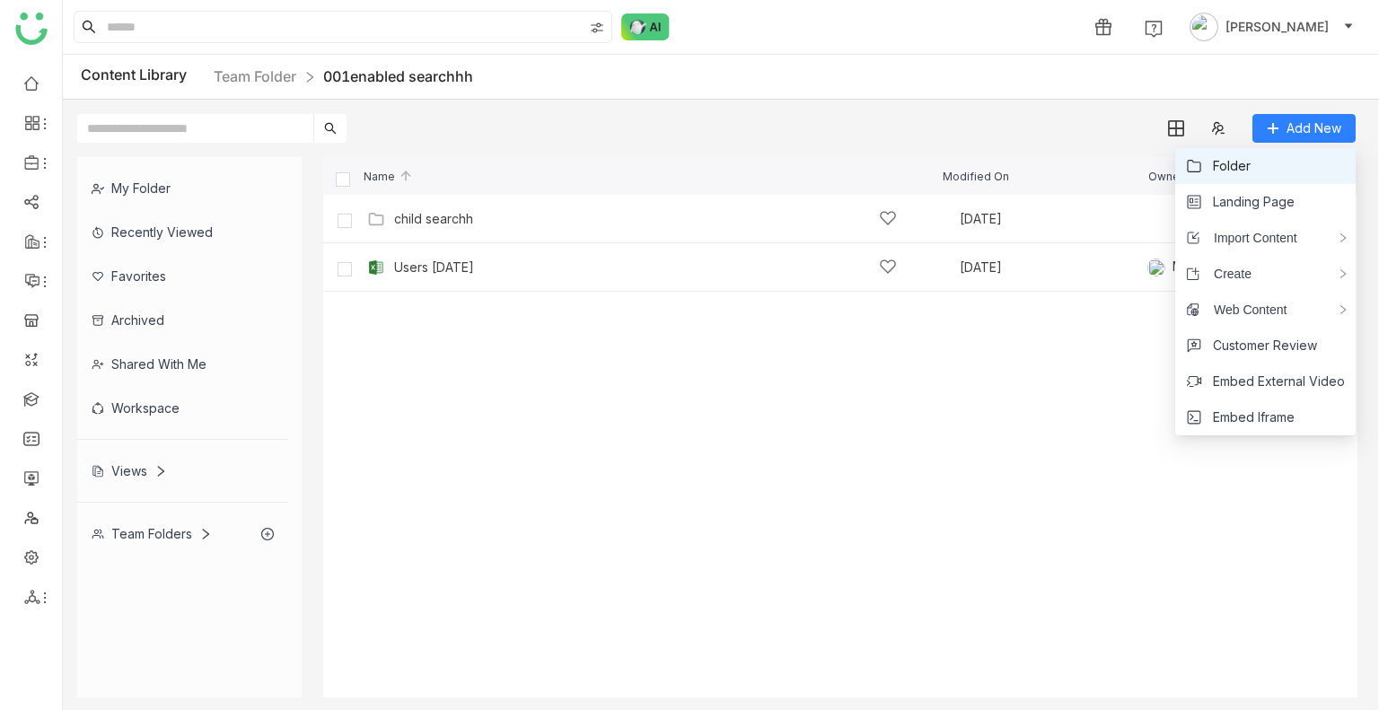
click at [1243, 164] on span "Folder" at bounding box center [1232, 166] width 38 height 20
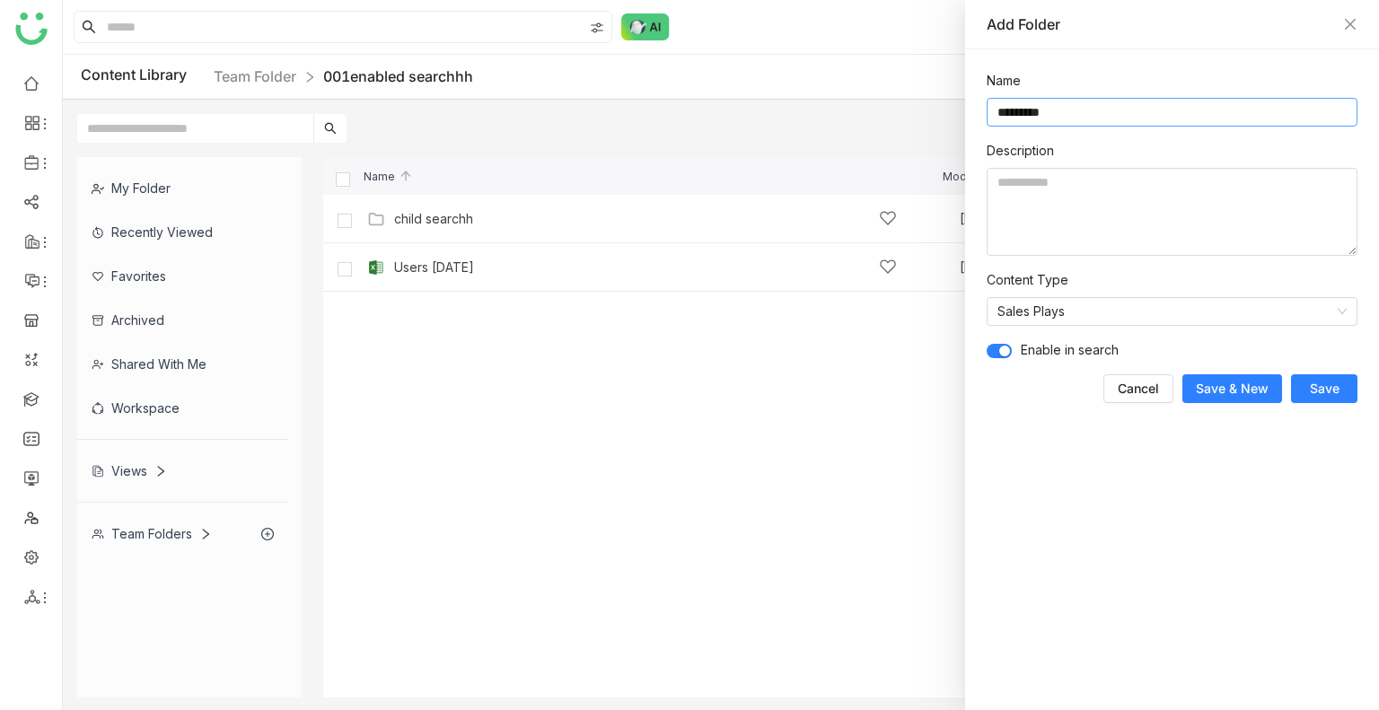
type input "*********"
click at [1103, 374] on button "Cancel" at bounding box center [1138, 388] width 70 height 29
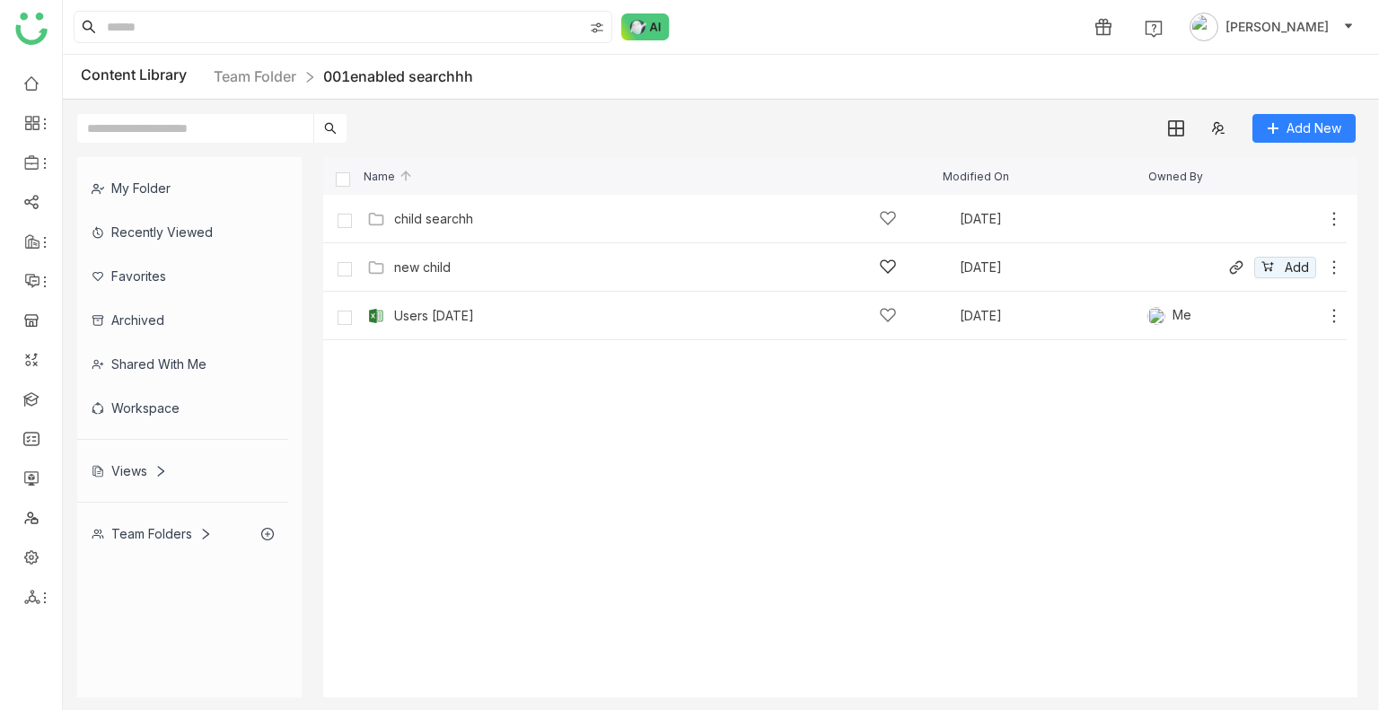
click at [1337, 268] on icon at bounding box center [1334, 268] width 18 height 18
click at [1278, 189] on li "Edit" at bounding box center [1266, 191] width 142 height 29
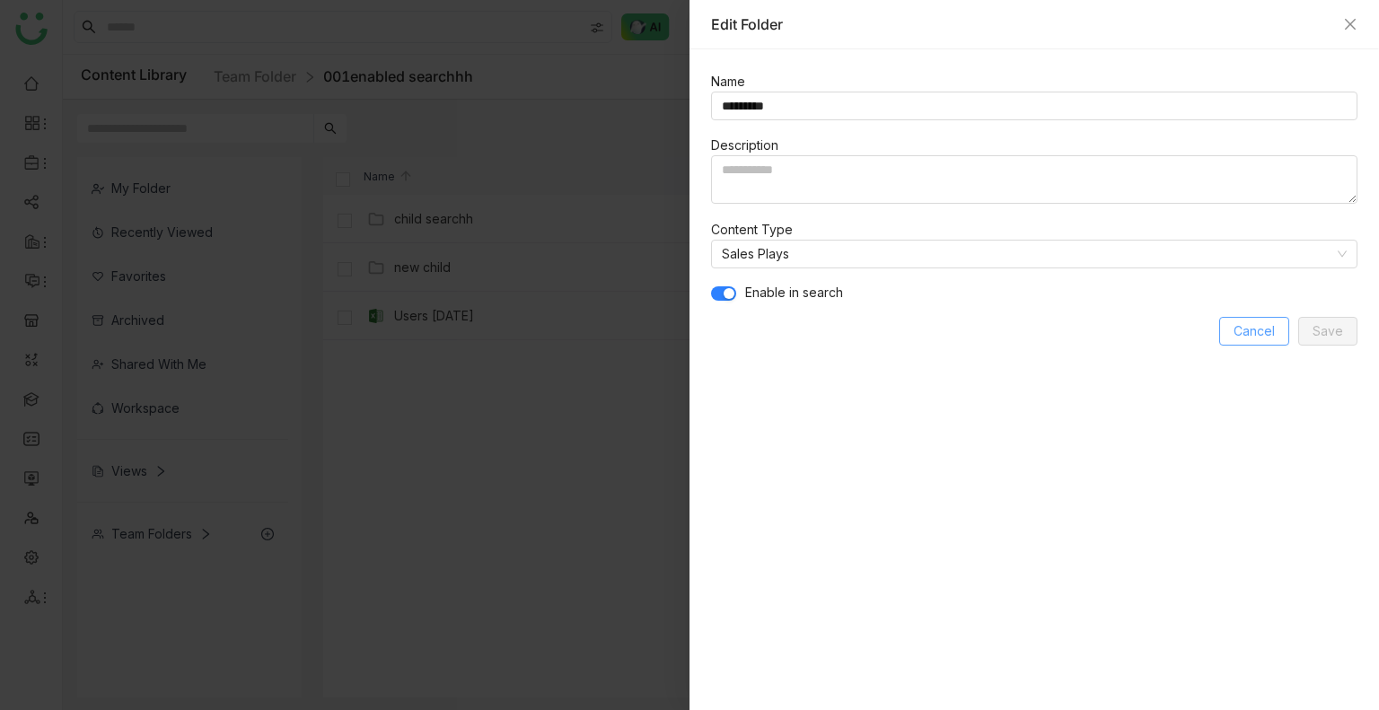
click at [1252, 328] on span "Cancel" at bounding box center [1254, 331] width 41 height 20
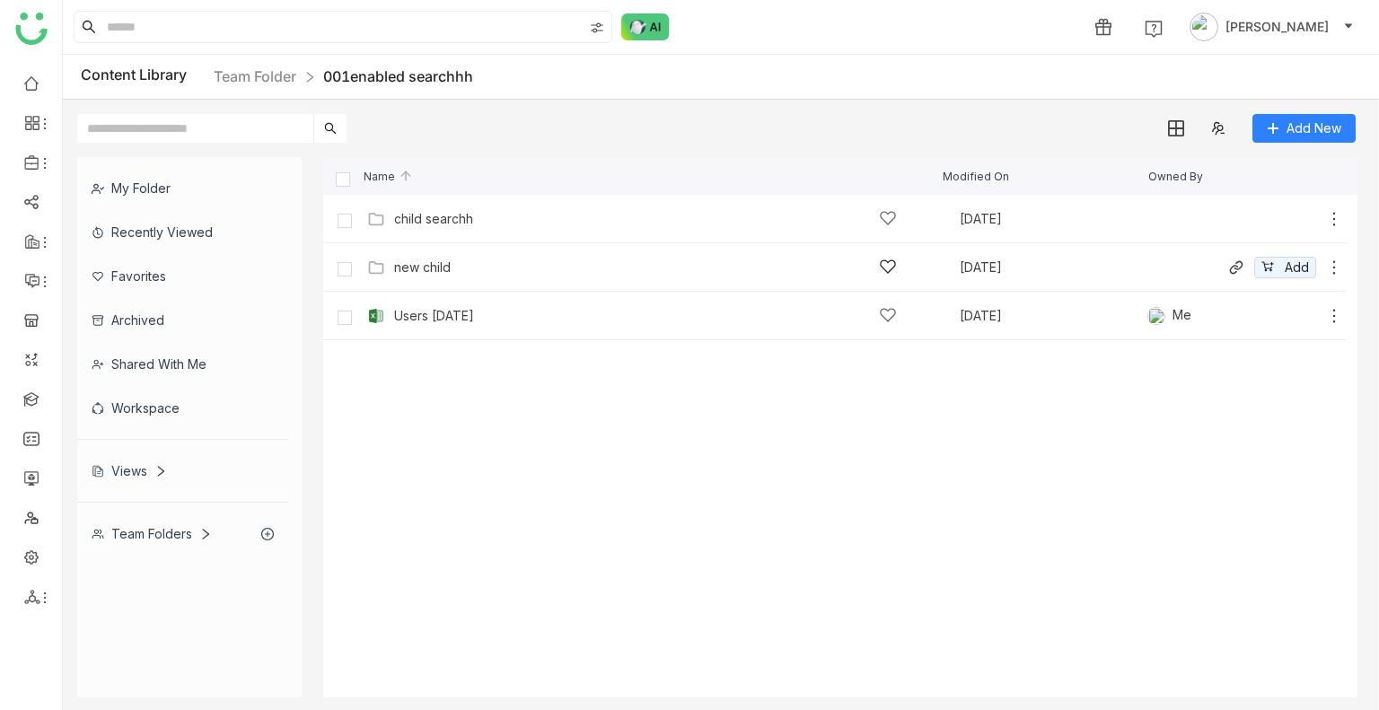
click at [742, 260] on div "new child" at bounding box center [645, 267] width 503 height 19
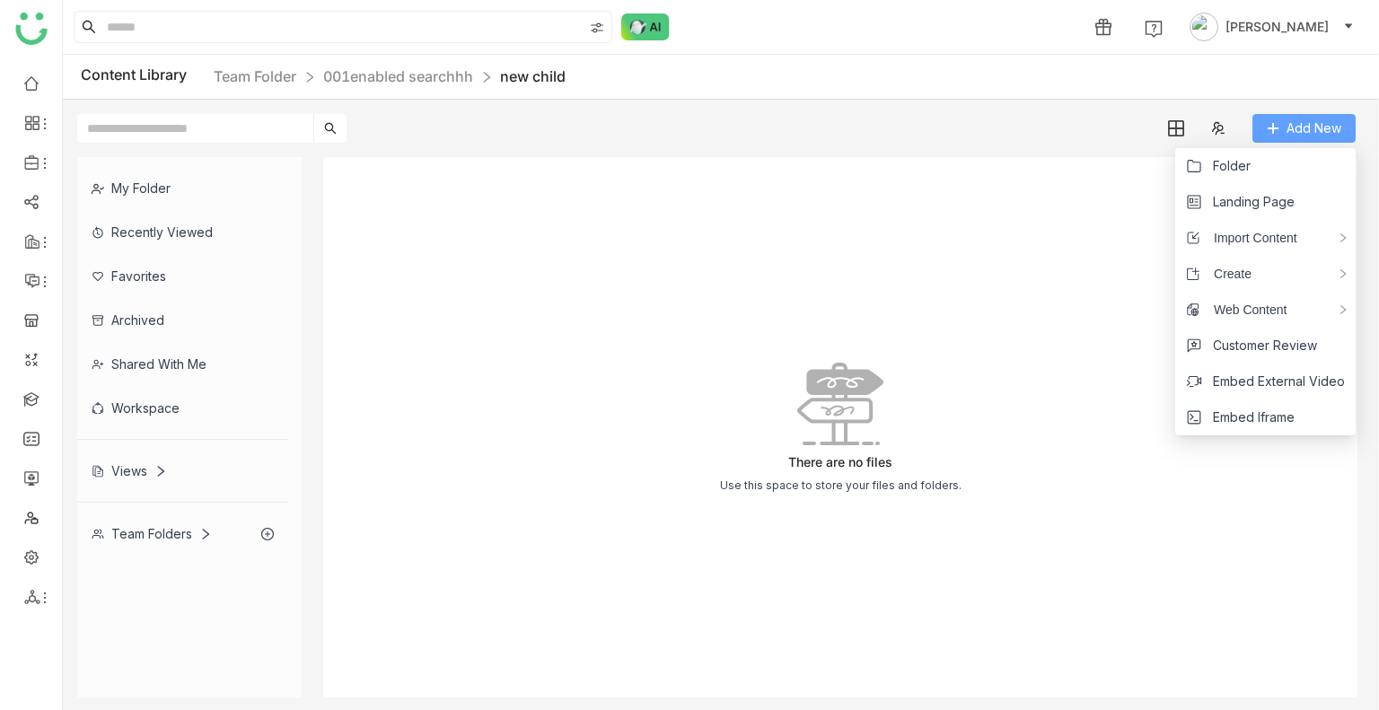
click at [1308, 119] on span "Add New" at bounding box center [1314, 129] width 55 height 20
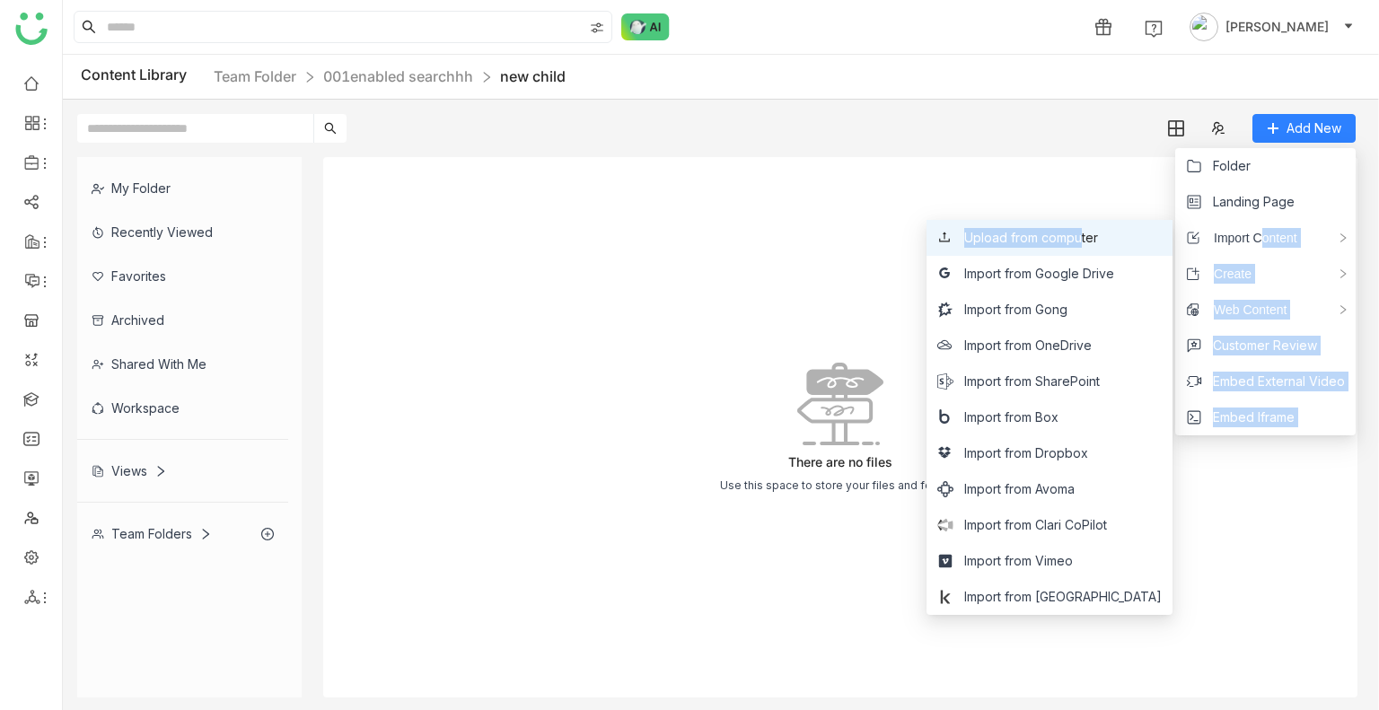
drag, startPoint x: 1259, startPoint y: 239, endPoint x: 1129, endPoint y: 245, distance: 129.4
click at [1129, 245] on div "Edit Folder Import Customer Review Rename Asset Add Folder Add Team Folder Add …" at bounding box center [689, 355] width 1379 height 710
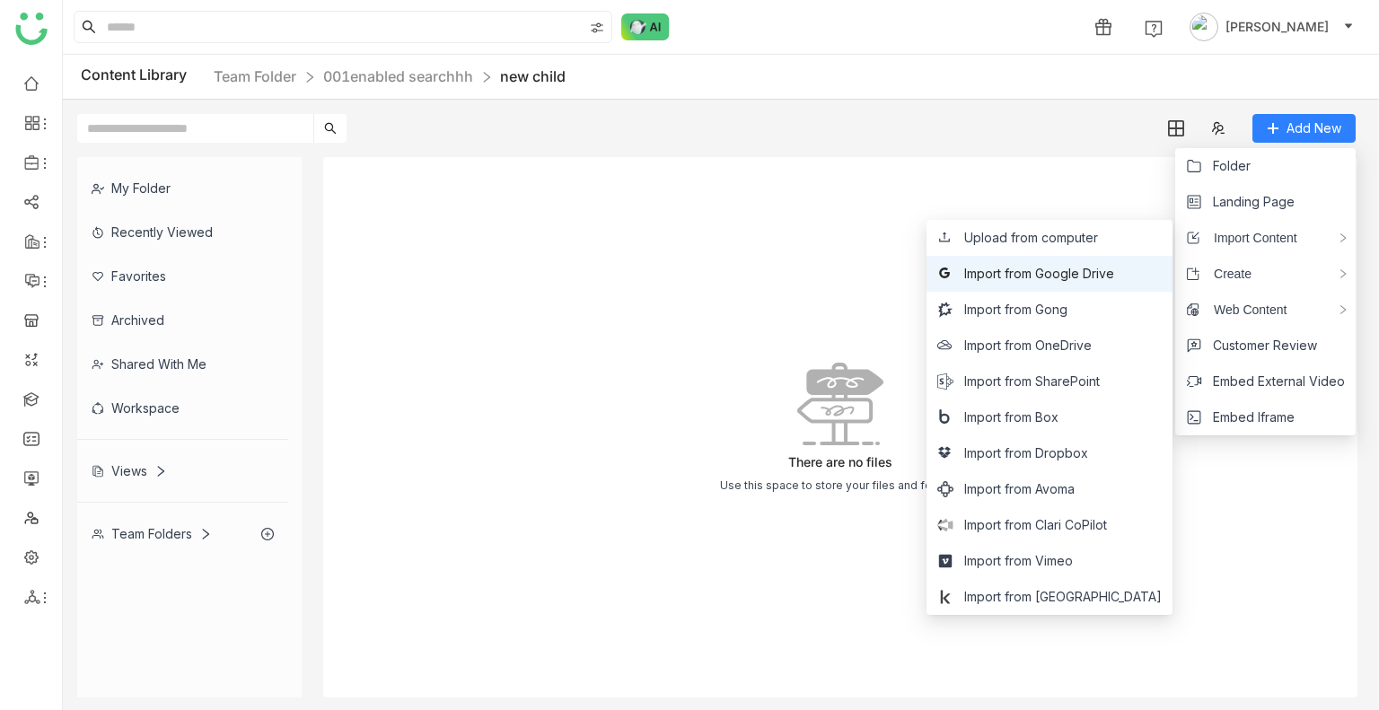
click at [1143, 259] on li "Import from Google Drive" at bounding box center [1049, 274] width 246 height 36
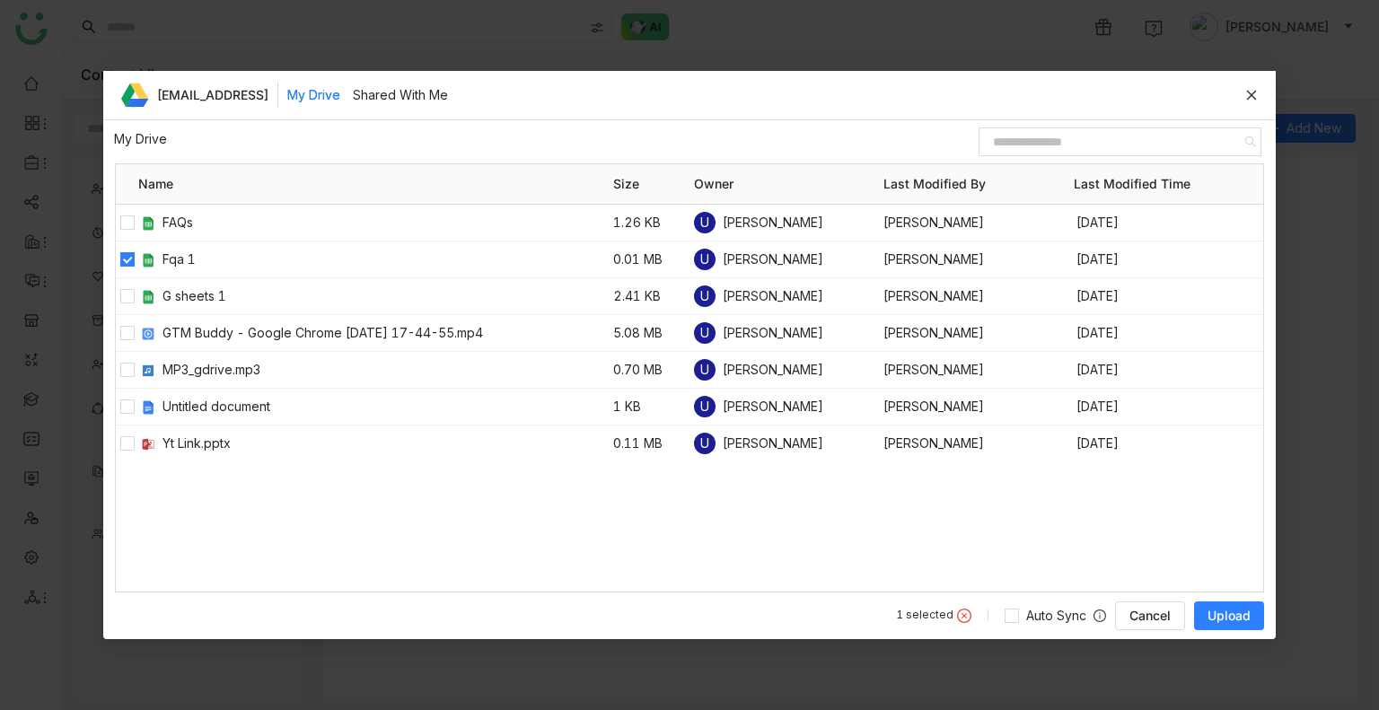
click at [1234, 613] on span "Upload" at bounding box center [1229, 616] width 43 height 18
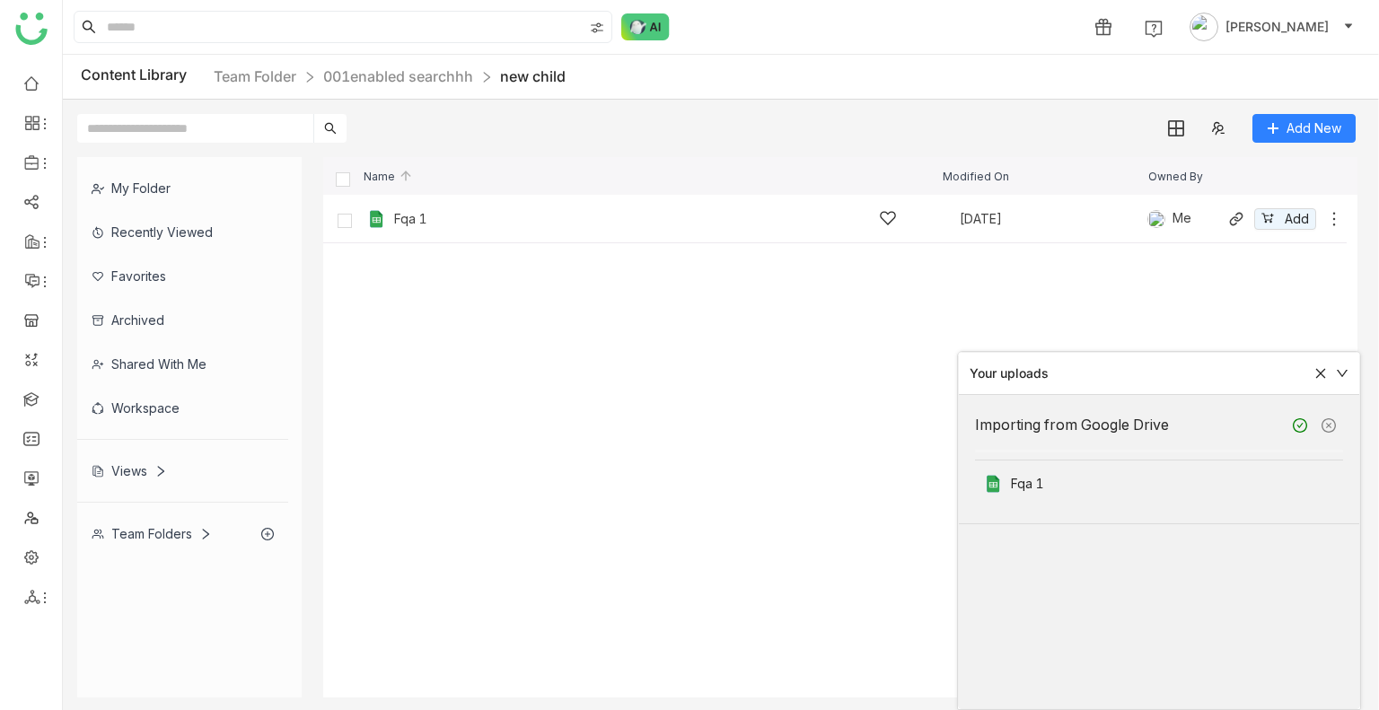
click at [550, 229] on div "Fqa 1 Aug 1, 2025 Me Add" at bounding box center [853, 219] width 980 height 28
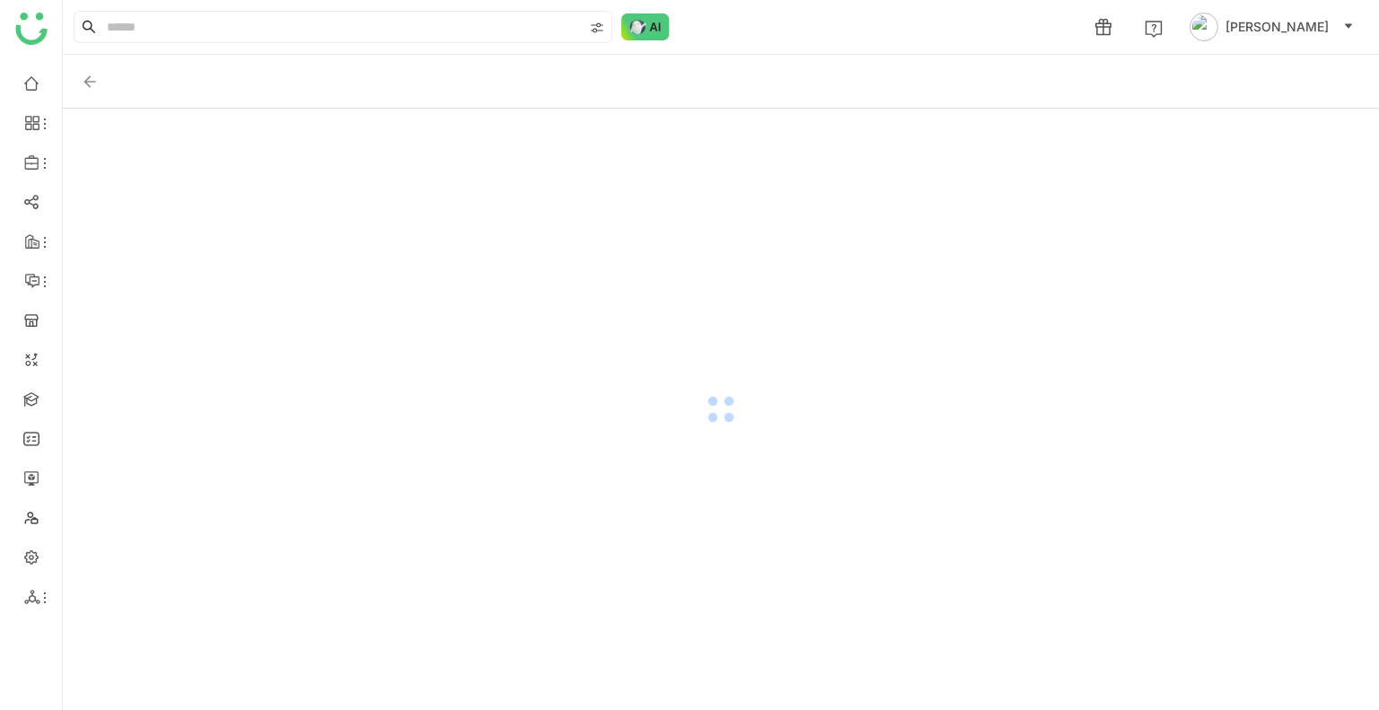
click at [550, 229] on div at bounding box center [721, 410] width 1316 height 602
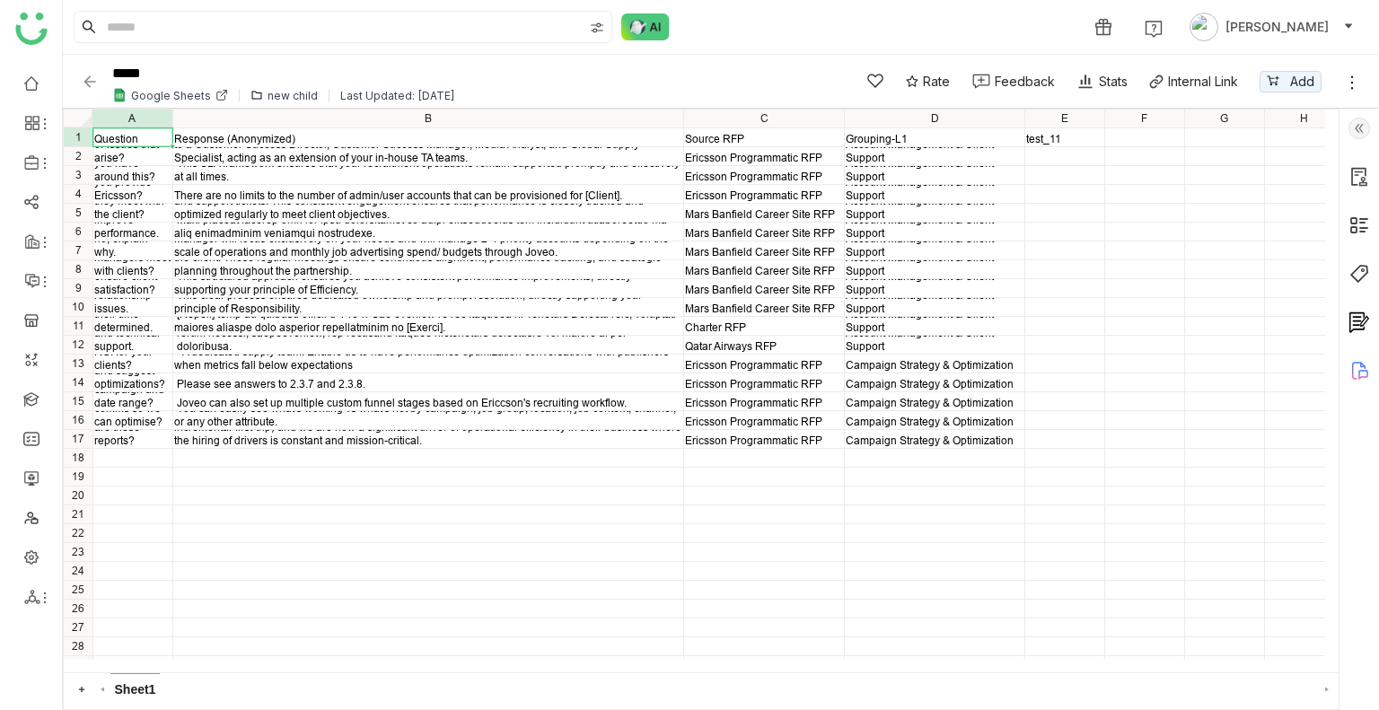
click at [1361, 125] on img at bounding box center [1359, 129] width 22 height 22
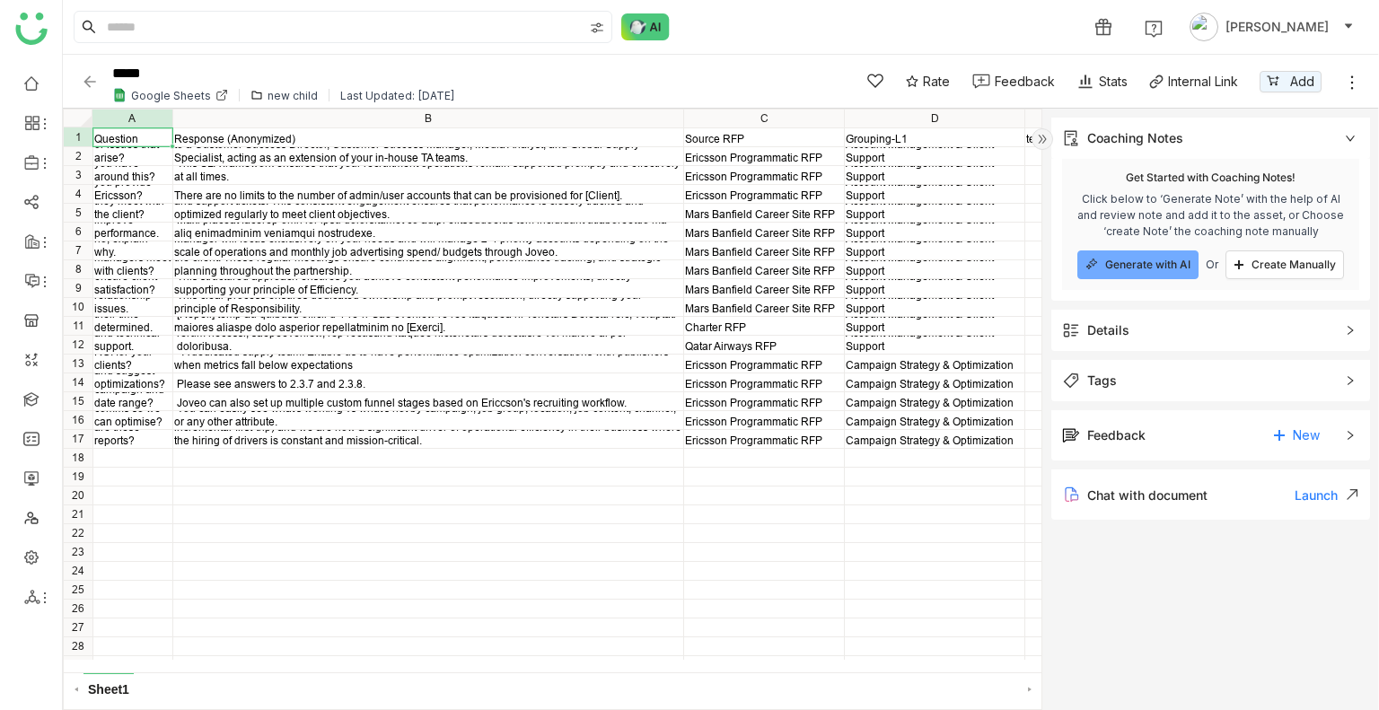
click at [1104, 322] on div "Details" at bounding box center [1108, 331] width 42 height 20
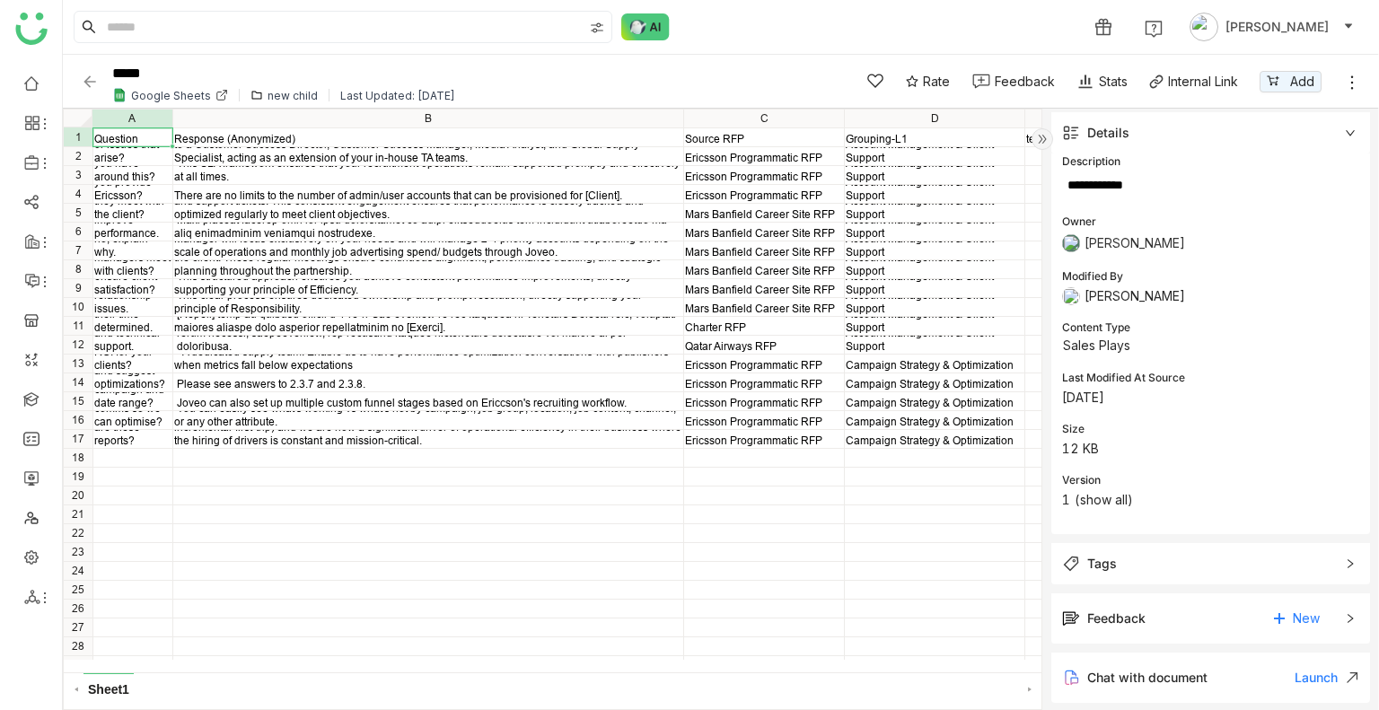
scroll to position [201, 0]
click at [1032, 134] on img at bounding box center [1043, 139] width 22 height 22
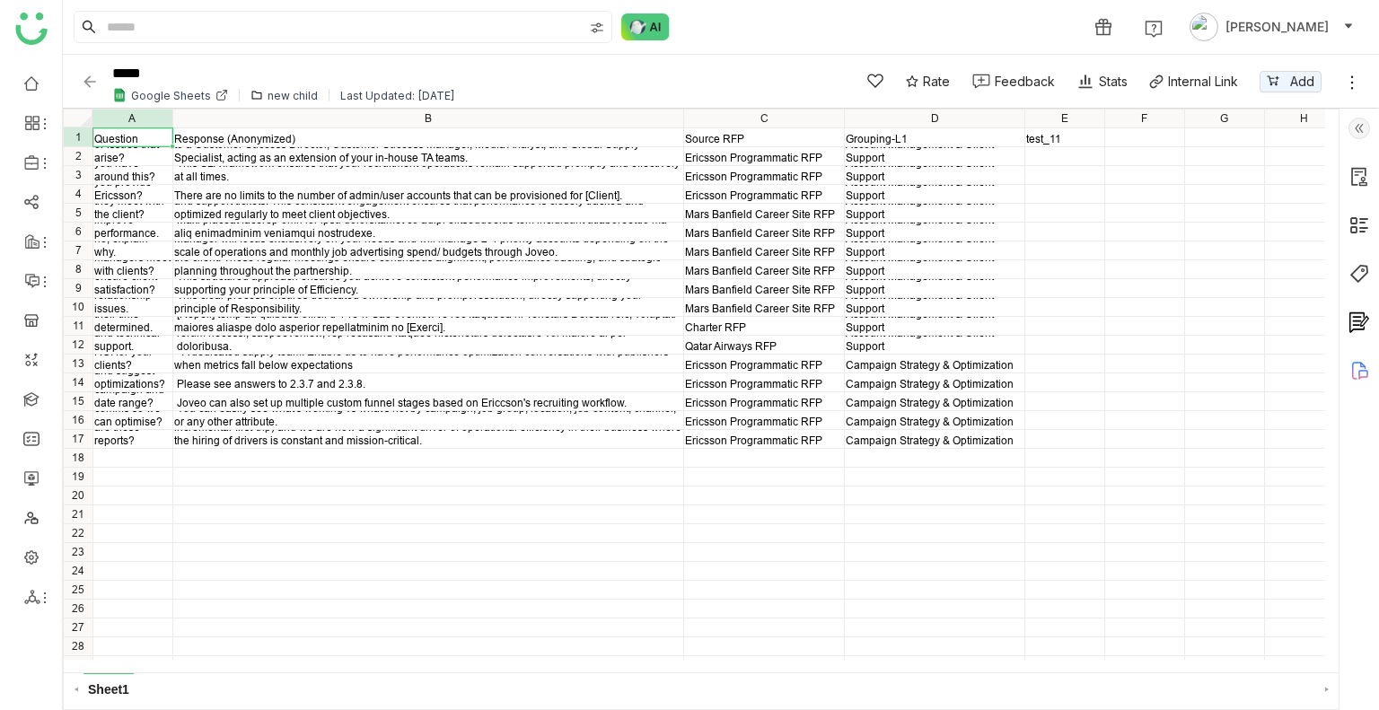
click at [91, 86] on img at bounding box center [90, 82] width 18 height 18
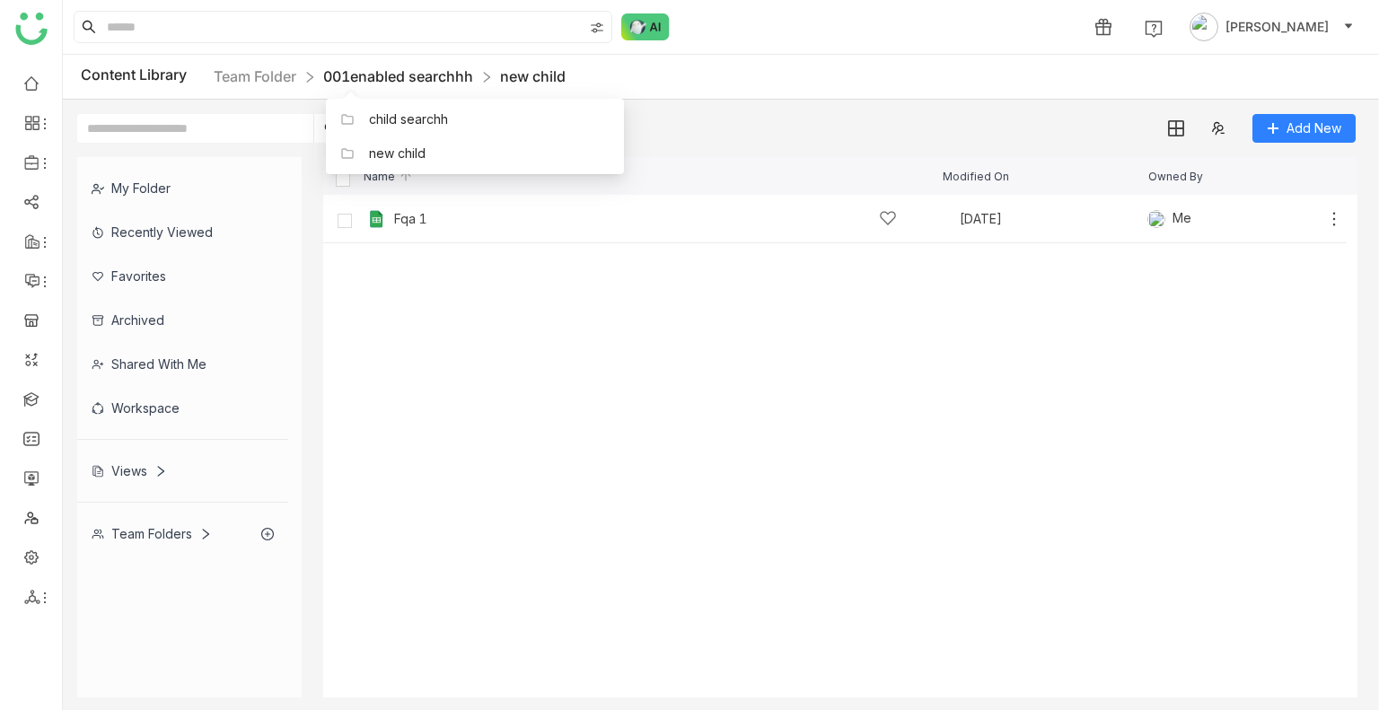
click at [400, 77] on link "001enabled searchhh" at bounding box center [398, 76] width 150 height 18
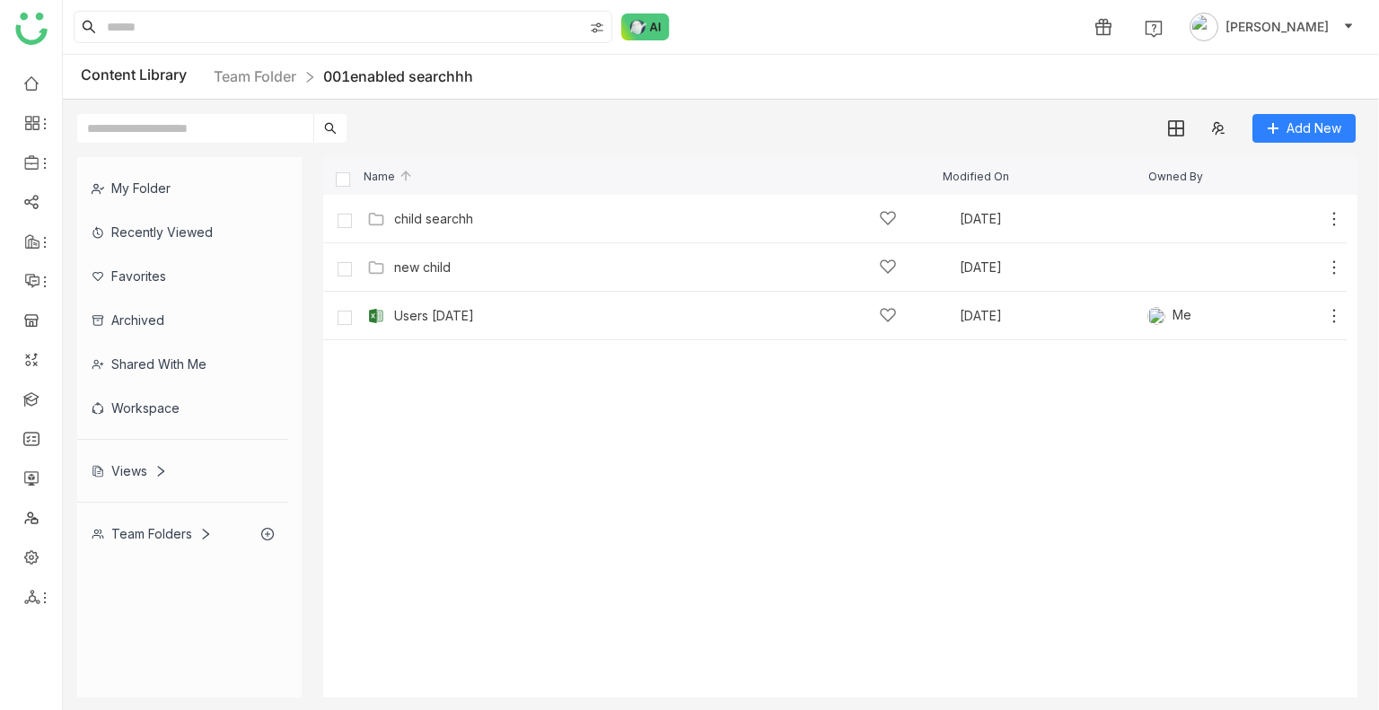
click at [670, 408] on cdk-virtual-scroll-viewport "child searchh [DATE] Add new child [DATE] Add Users [DATE] [DATE] Me Add" at bounding box center [840, 446] width 1034 height 503
click at [446, 256] on div "new child [DATE] Add" at bounding box center [853, 267] width 980 height 28
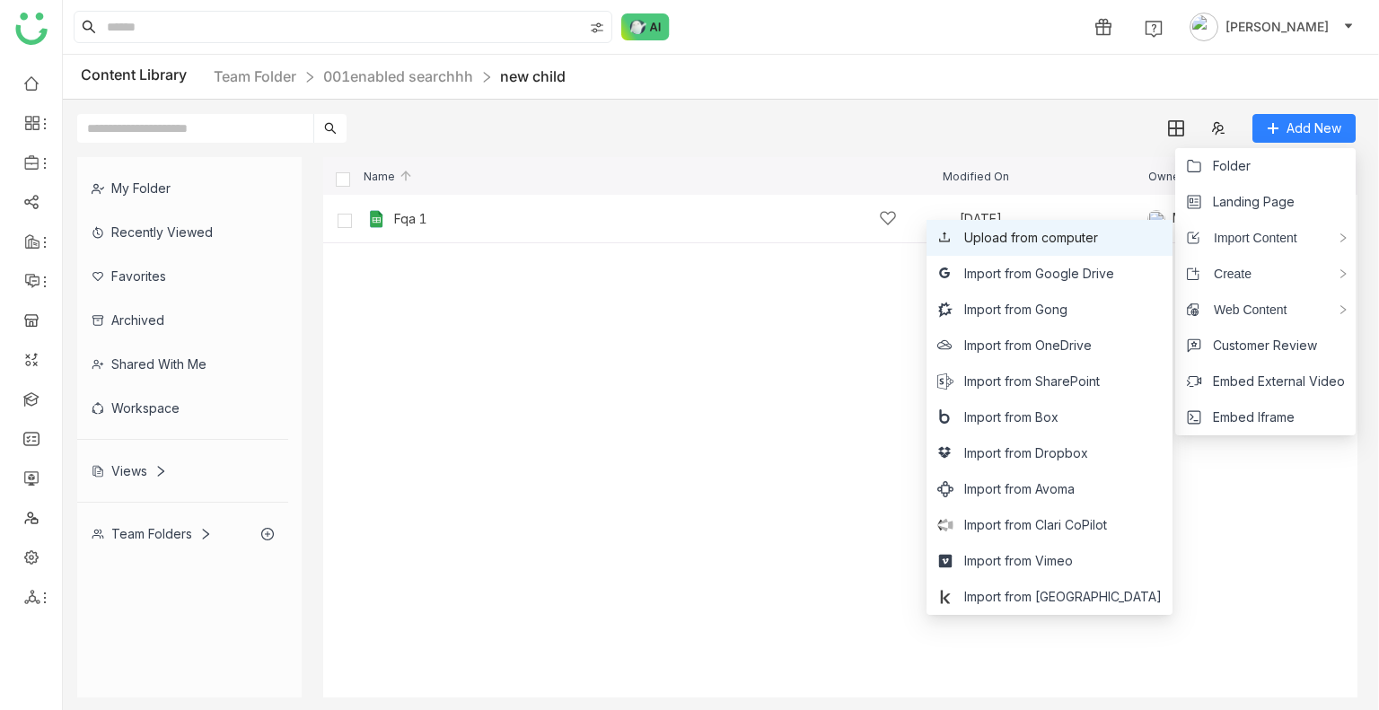
click at [1086, 242] on span "Upload from computer" at bounding box center [1031, 238] width 134 height 20
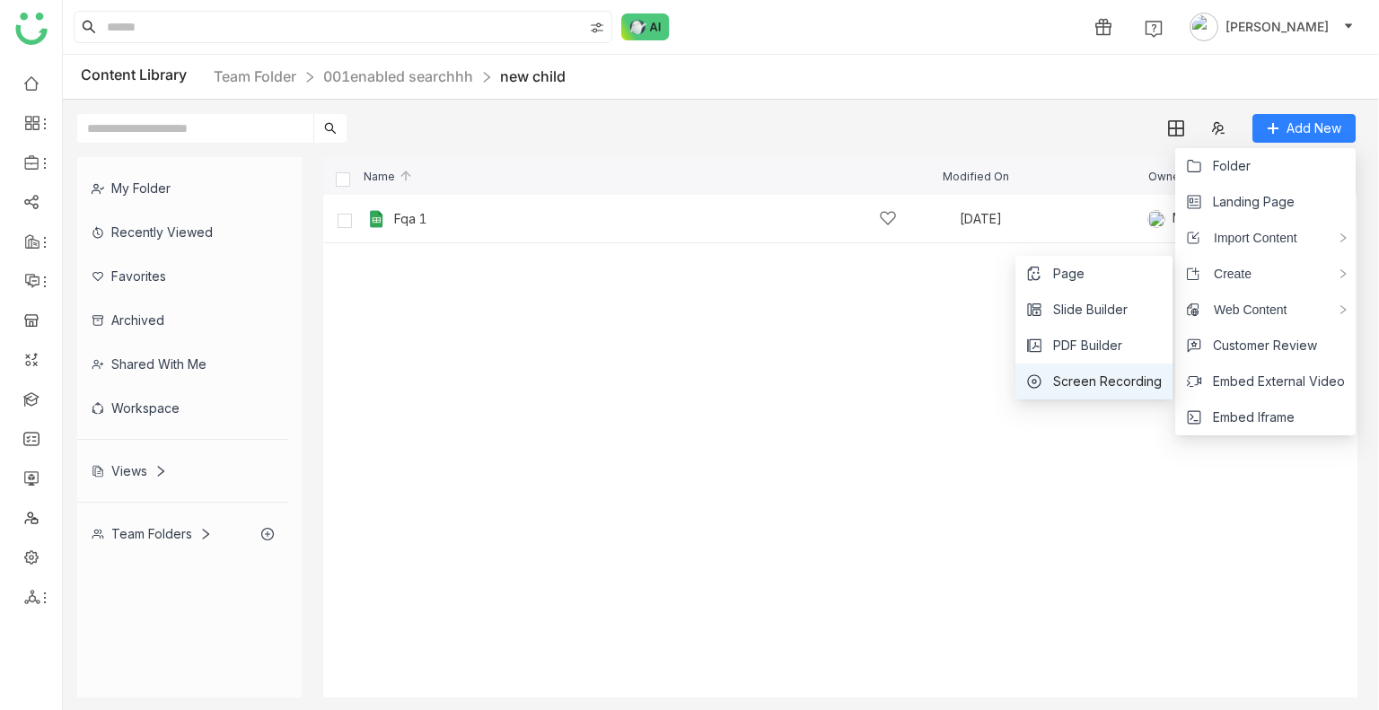
click at [1075, 382] on span "Screen Recording" at bounding box center [1107, 382] width 109 height 20
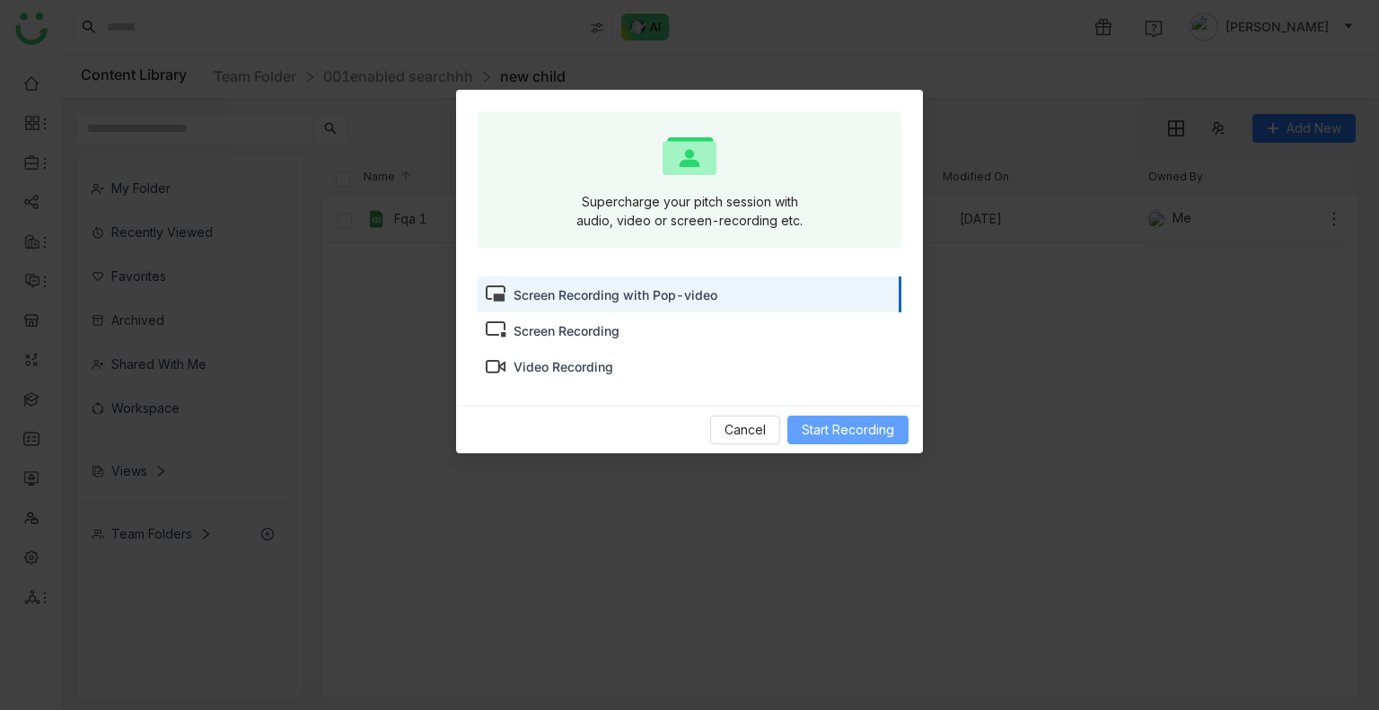
click at [847, 427] on span "Start Recording" at bounding box center [848, 430] width 92 height 20
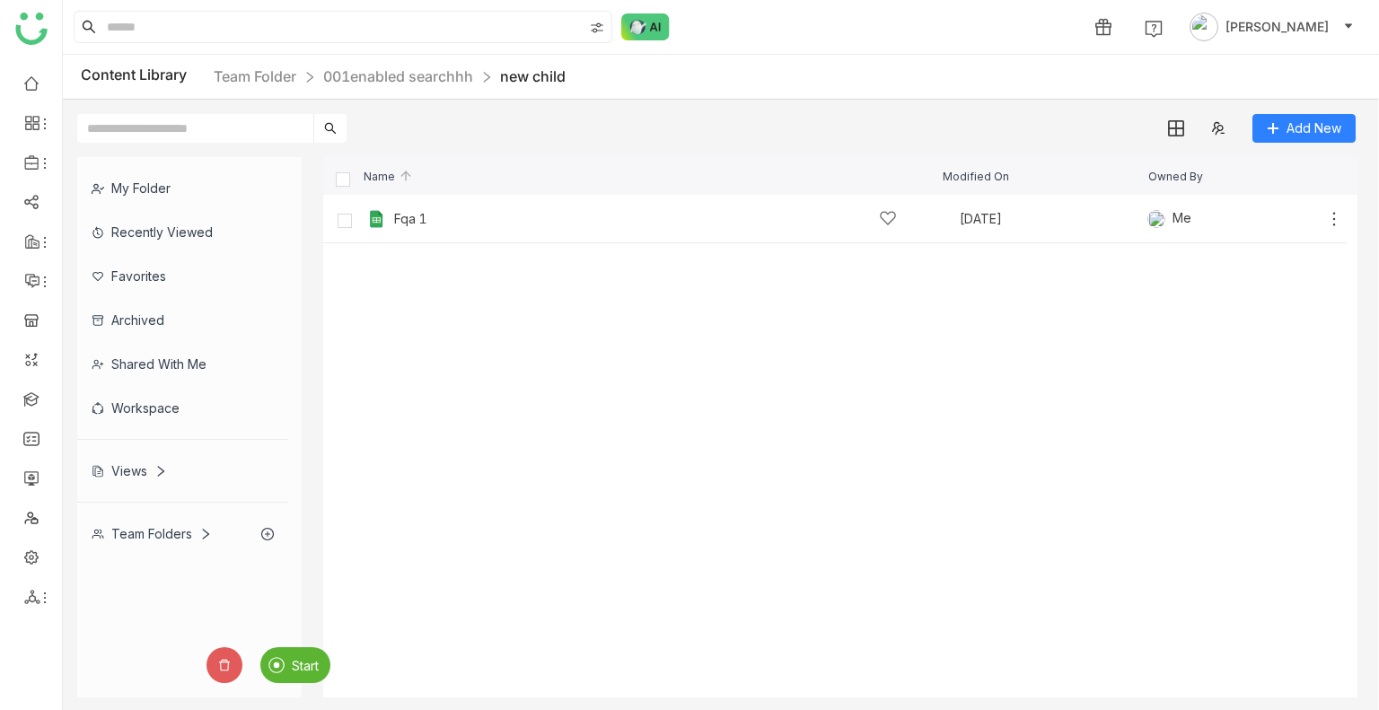
click at [293, 685] on gtmb-library-nav "My Folder Recently Viewed Favorites Archived Shared with me Workspace Views Tea…" at bounding box center [189, 427] width 224 height 540
click at [304, 658] on span "Start" at bounding box center [305, 665] width 27 height 15
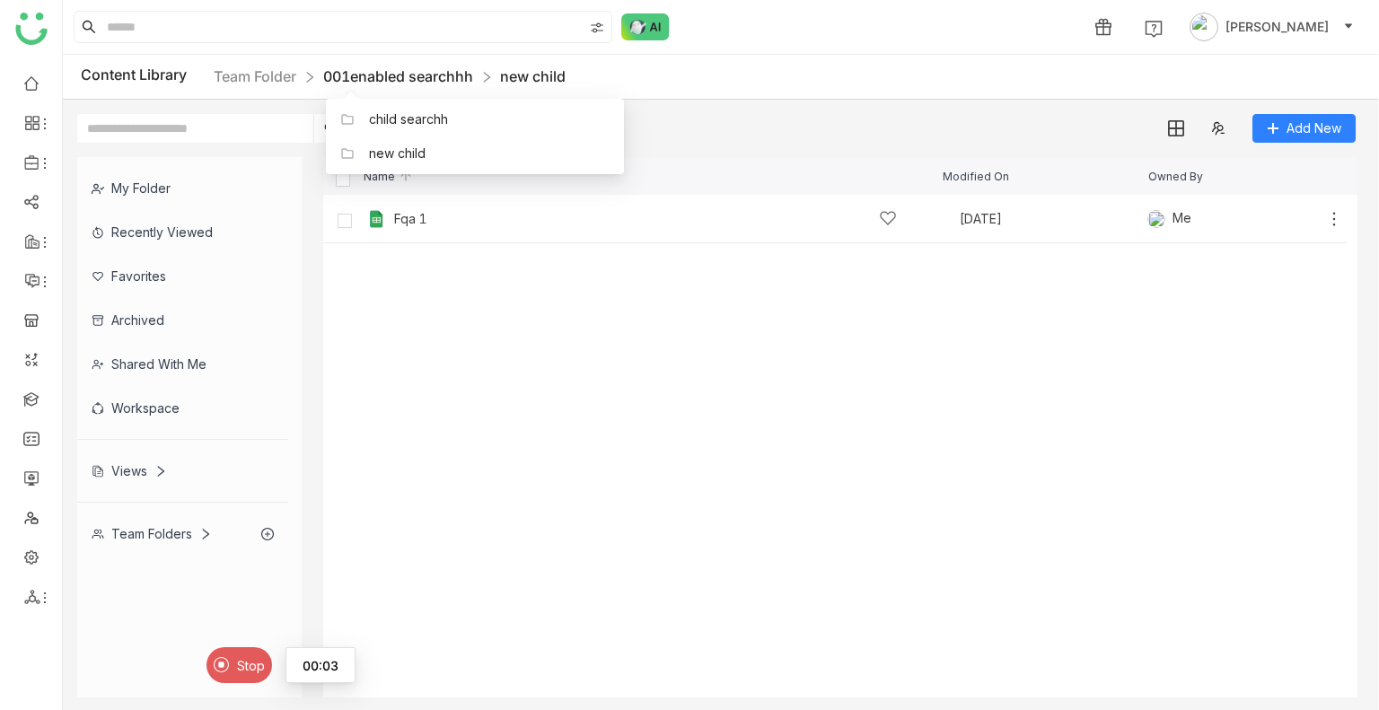
click at [468, 79] on link "001enabled searchhh" at bounding box center [398, 76] width 150 height 18
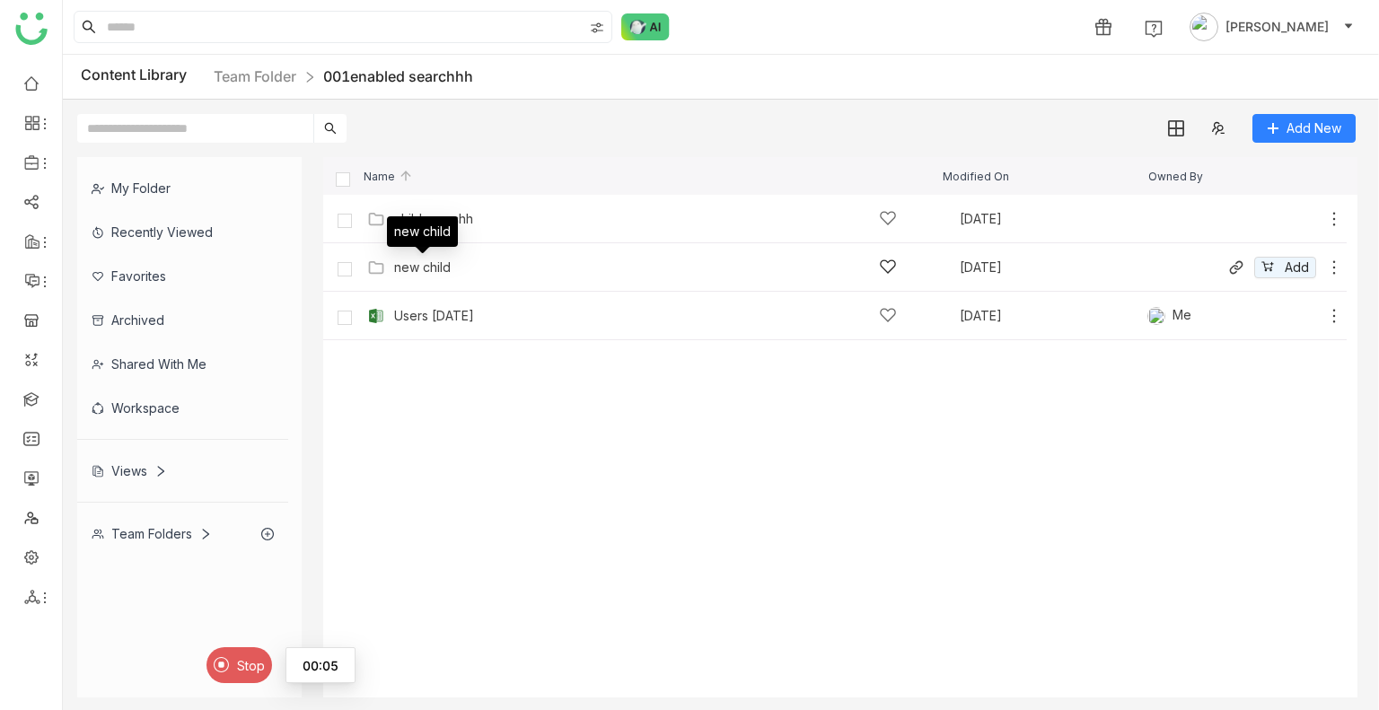
click at [449, 272] on div "new child" at bounding box center [422, 267] width 57 height 14
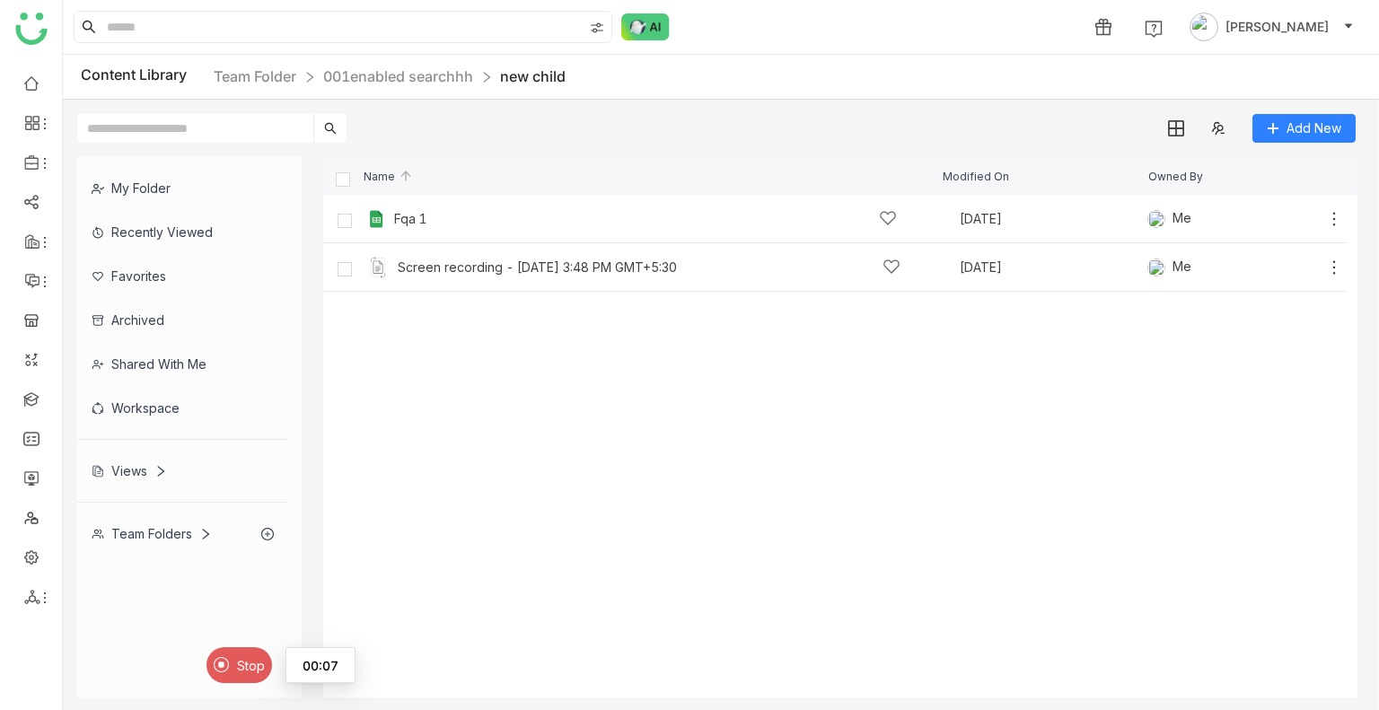
click at [245, 666] on span "Stop" at bounding box center [251, 665] width 28 height 15
click at [1336, 268] on icon at bounding box center [1334, 268] width 18 height 18
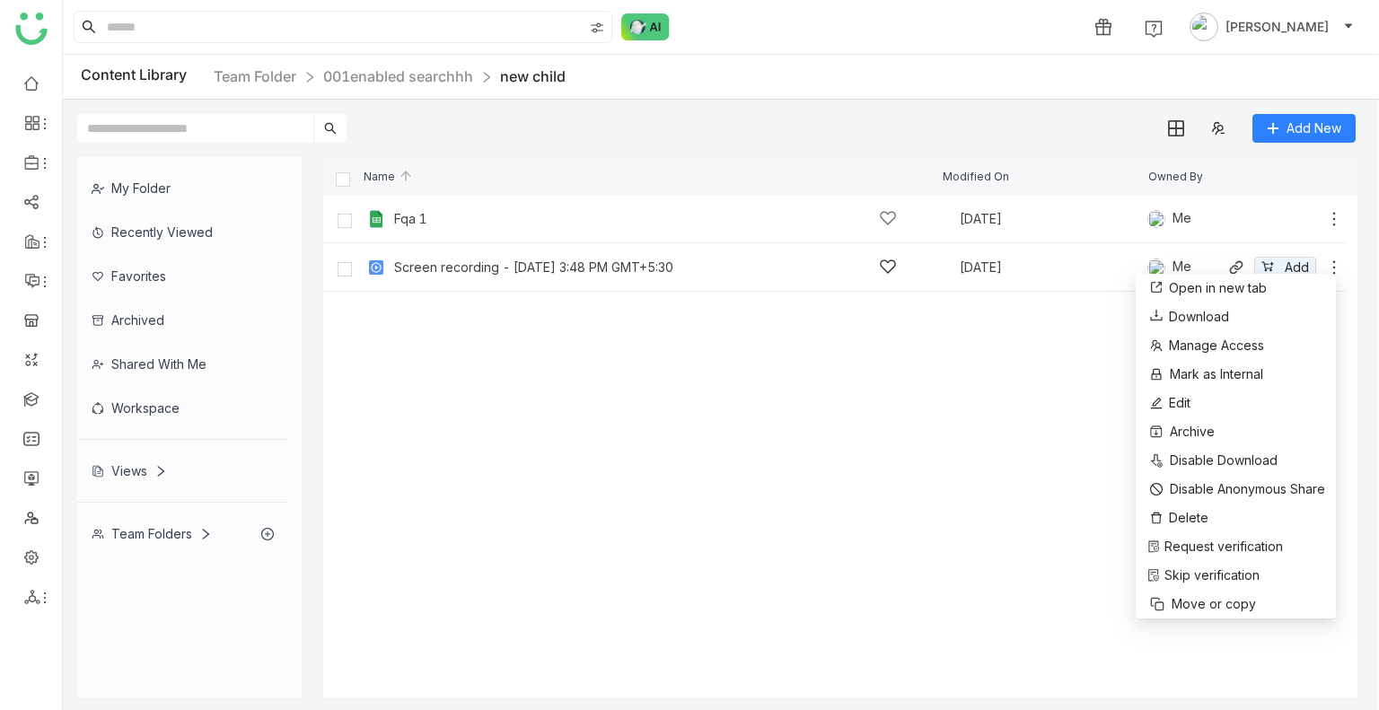
click at [582, 257] on div "Screen recording - [DATE] 3:48 PM GMT+5:30 Aug 29, 2025 Me Add" at bounding box center [853, 267] width 980 height 28
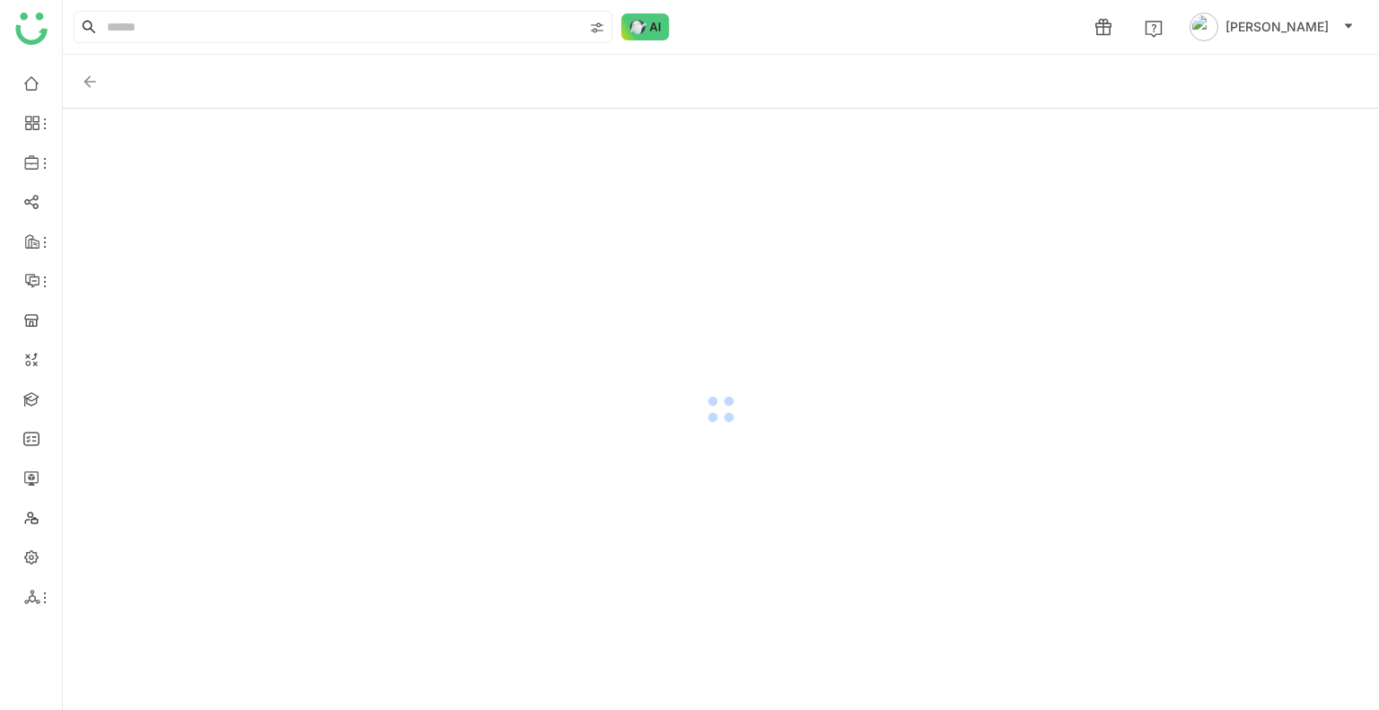
click at [582, 257] on div at bounding box center [721, 410] width 1316 height 602
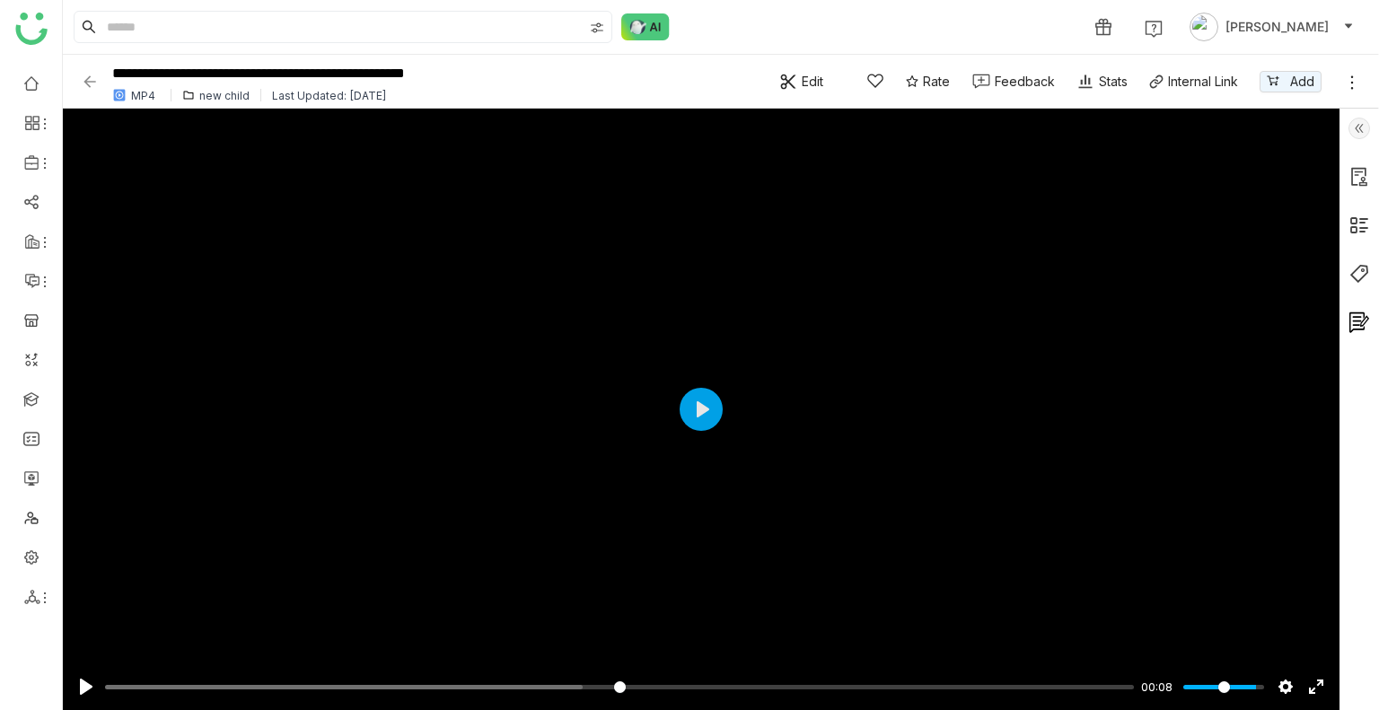
click at [1359, 121] on img at bounding box center [1359, 129] width 22 height 22
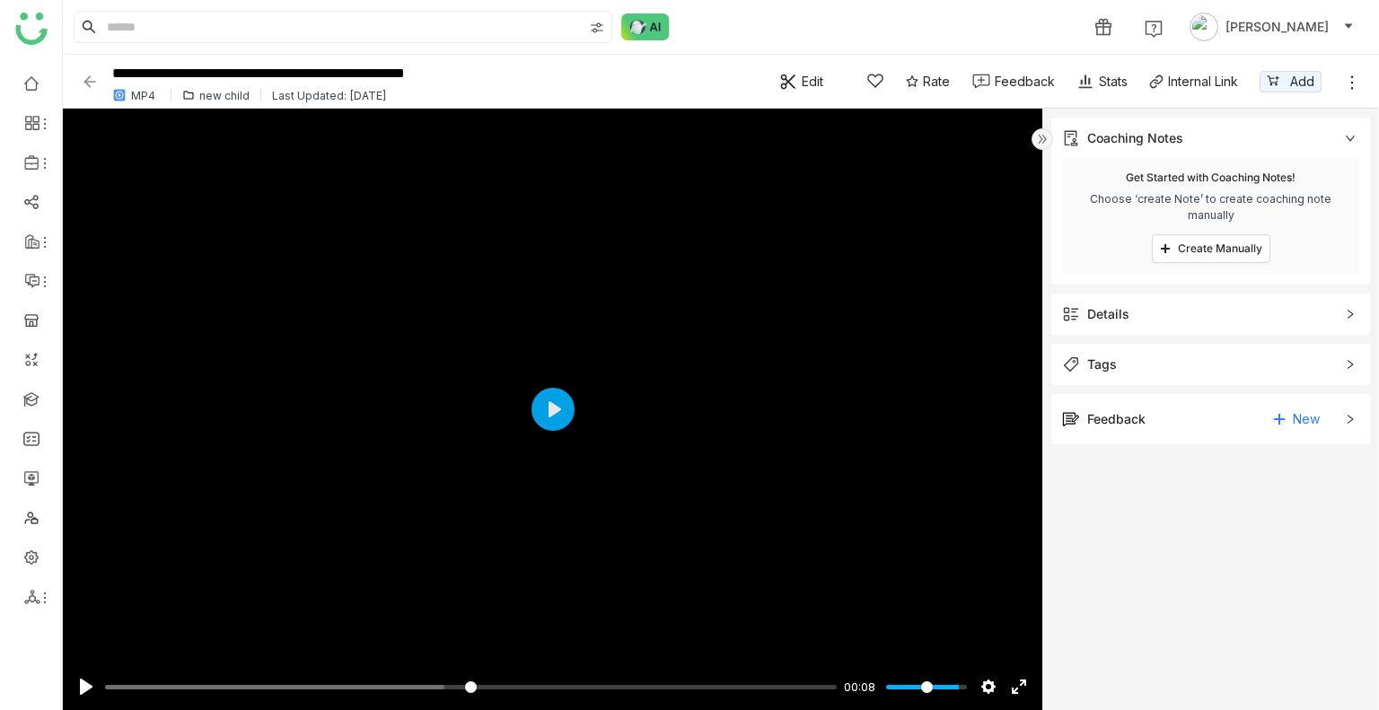
click at [1123, 304] on div "Details" at bounding box center [1108, 314] width 42 height 20
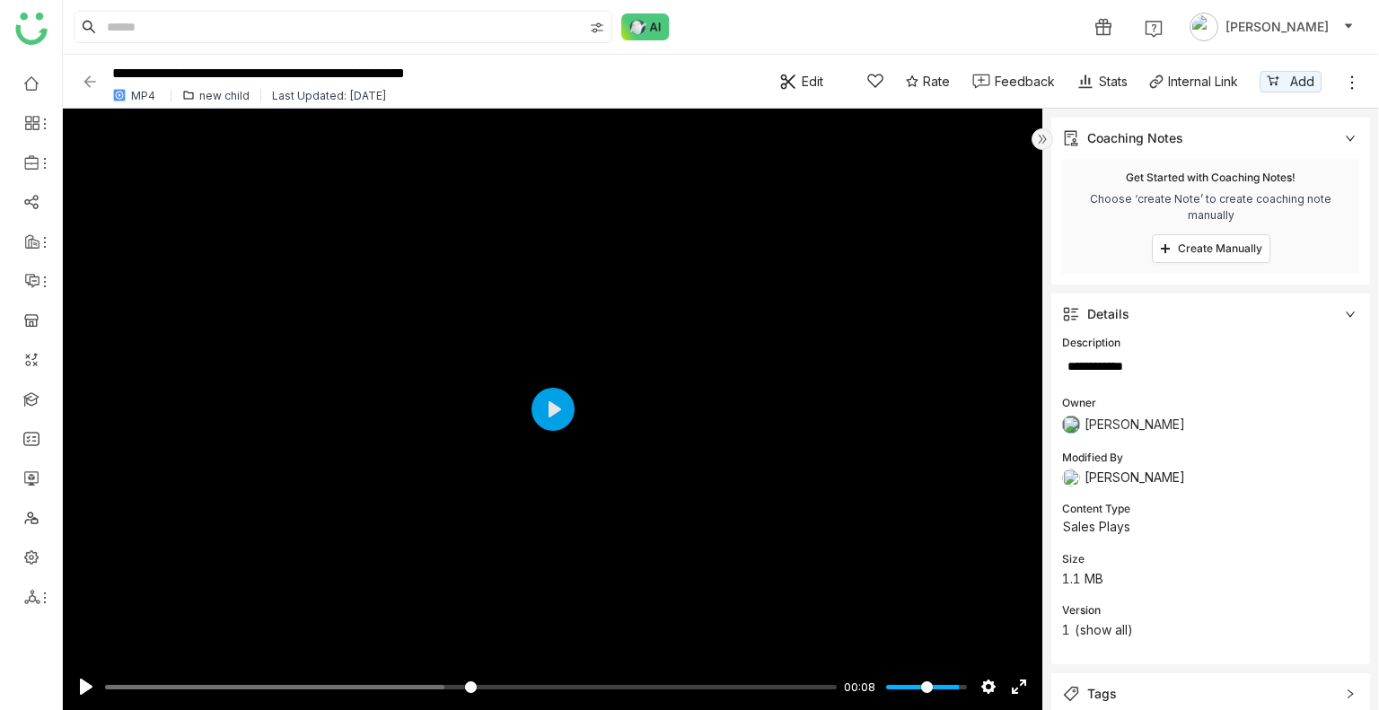
click at [89, 75] on img at bounding box center [90, 82] width 18 height 18
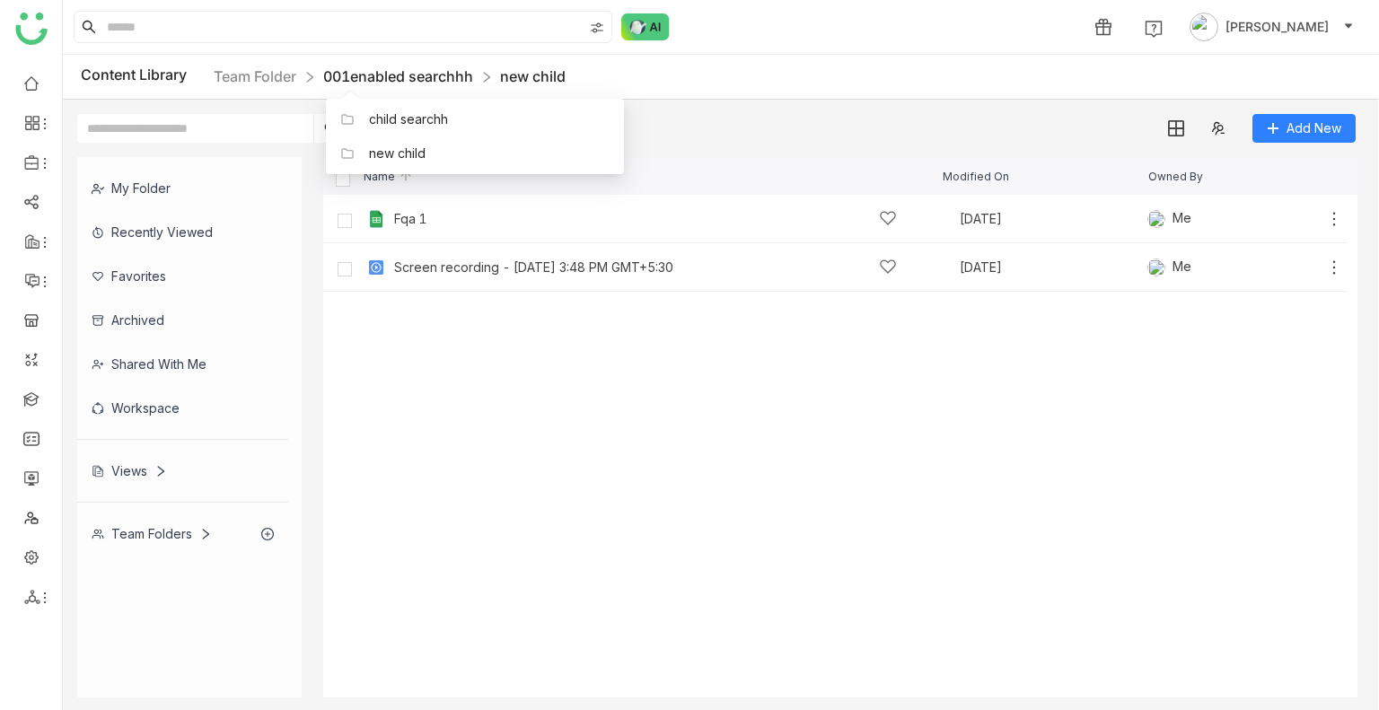
click at [403, 81] on link "001enabled searchhh" at bounding box center [398, 76] width 150 height 18
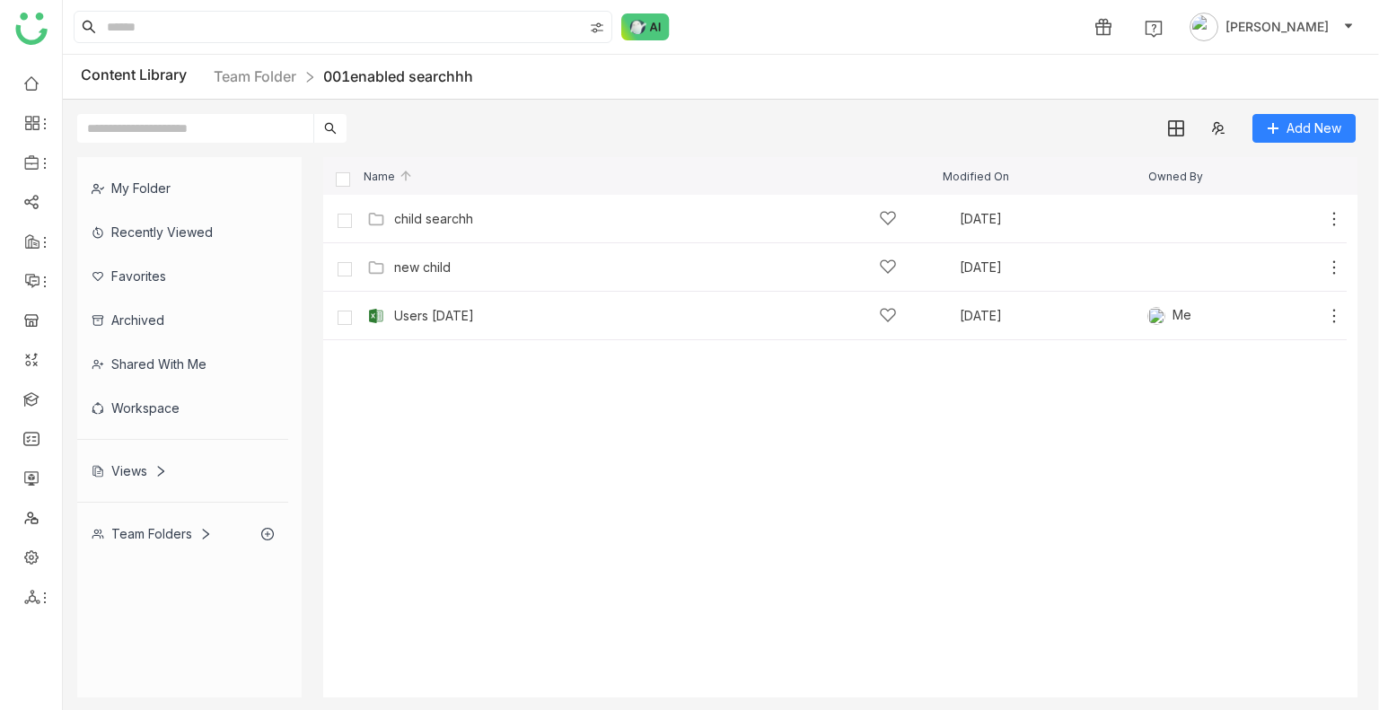
click at [636, 426] on cdk-virtual-scroll-viewport "child searchh [DATE] Add new child [DATE] Add Users [DATE] [DATE] Me Add" at bounding box center [840, 446] width 1034 height 503
click at [424, 279] on div "new child [DATE] Add" at bounding box center [853, 267] width 980 height 28
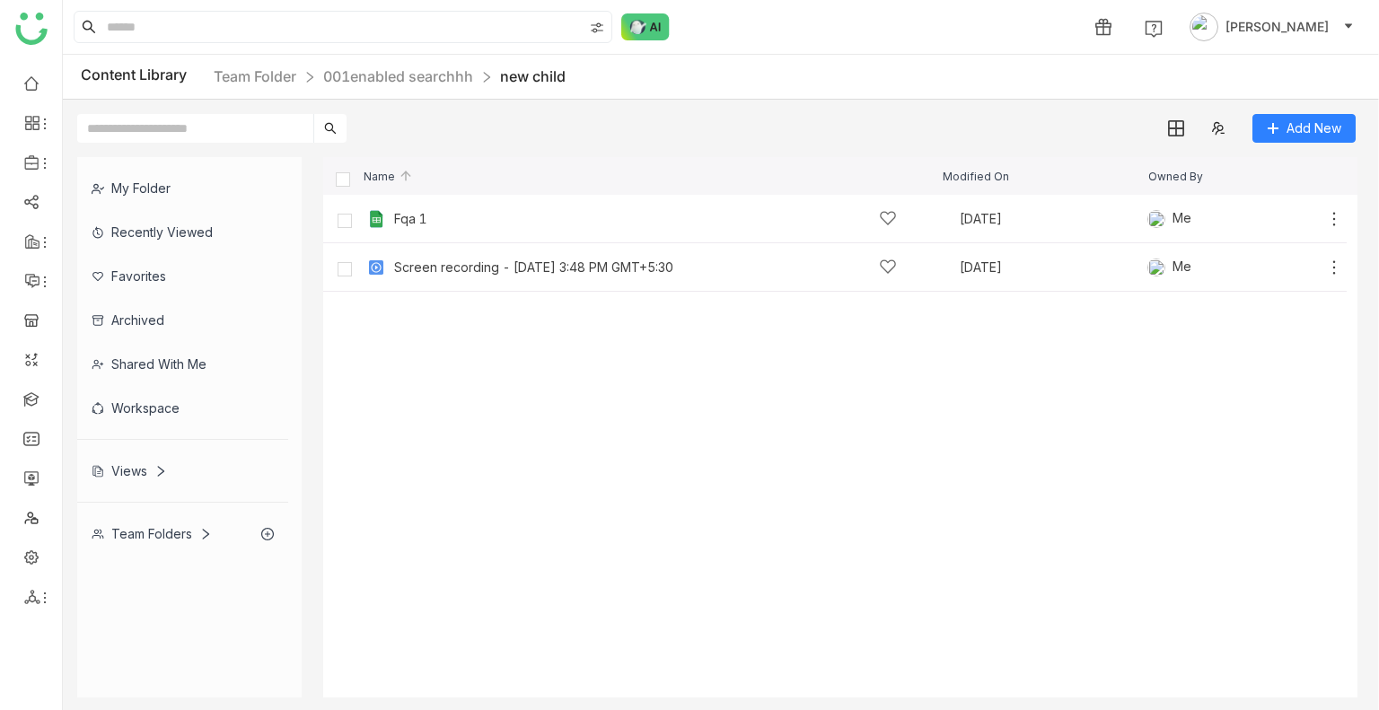
click at [597, 383] on cdk-virtual-scroll-viewport "Fqa 1 [DATE] Me Add Screen recording - [DATE] 3:48 PM GMT+5:30 Aug 29, 2025 Me …" at bounding box center [840, 446] width 1034 height 503
click at [538, 69] on link "new child" at bounding box center [533, 76] width 66 height 18
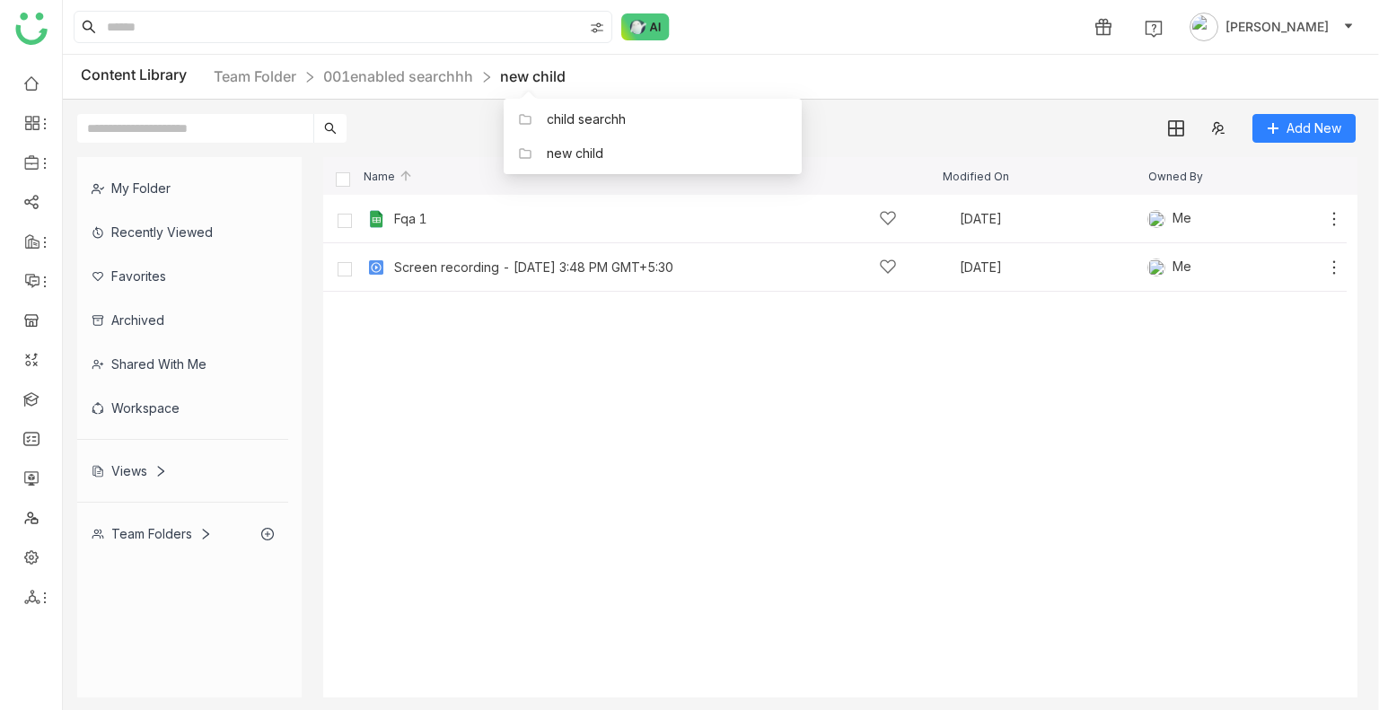
click at [427, 87] on nz-breadcrumb "Team Folder 001enabled searchhh new child" at bounding box center [390, 77] width 352 height 22
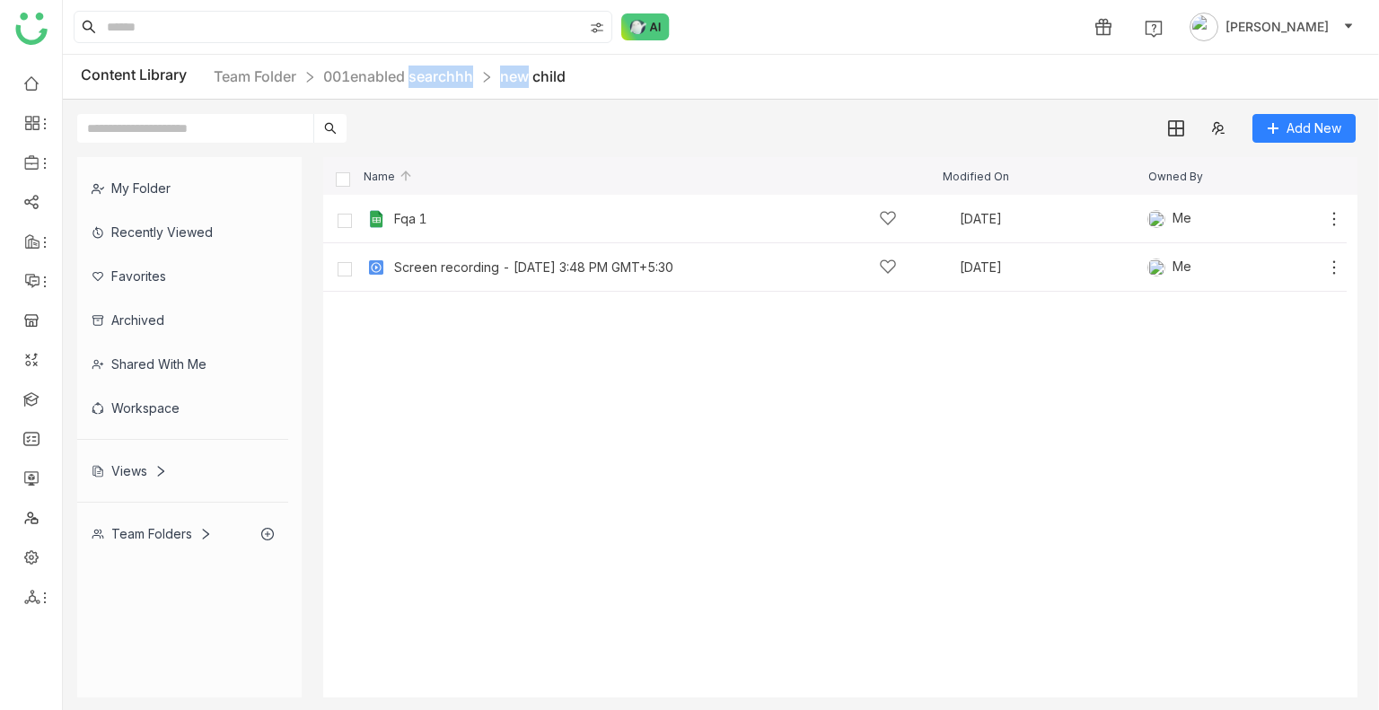
click at [426, 86] on nz-breadcrumb "Team Folder 001enabled searchhh new child" at bounding box center [390, 77] width 352 height 22
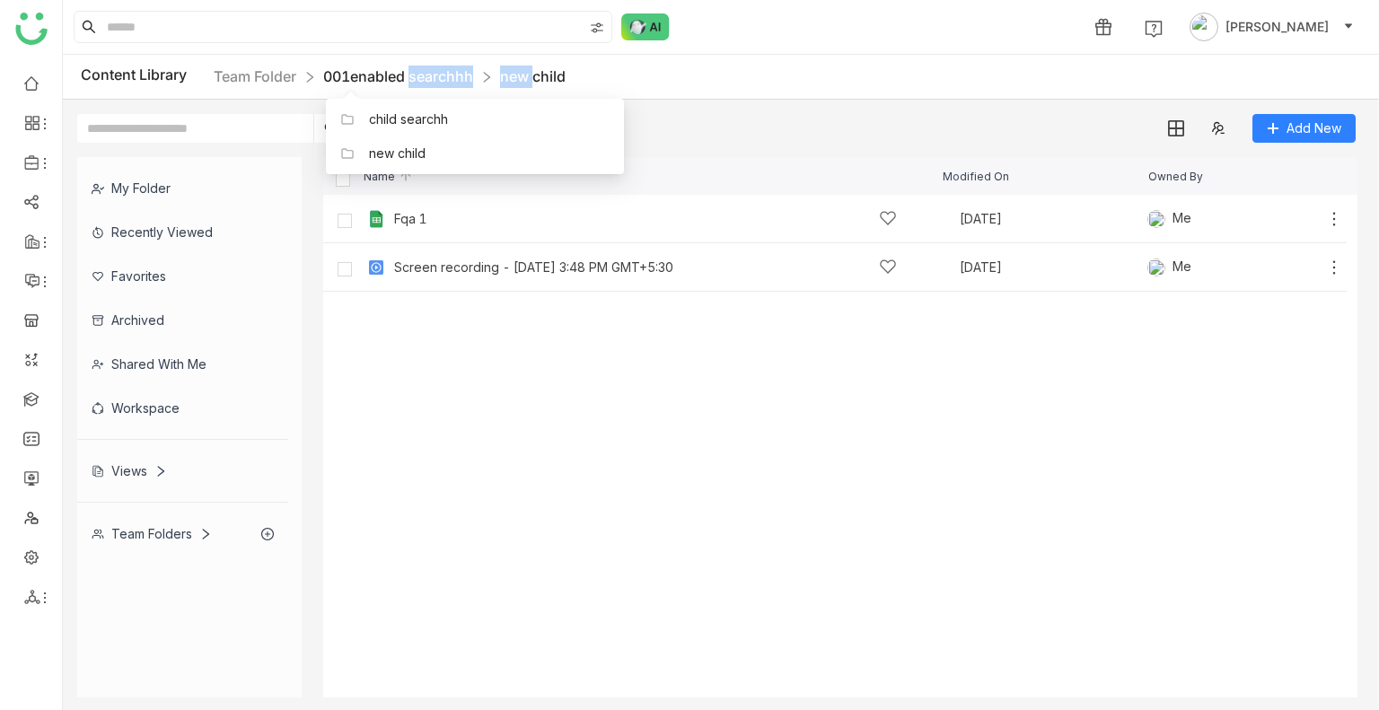
click at [417, 82] on link "001enabled searchhh" at bounding box center [398, 76] width 150 height 18
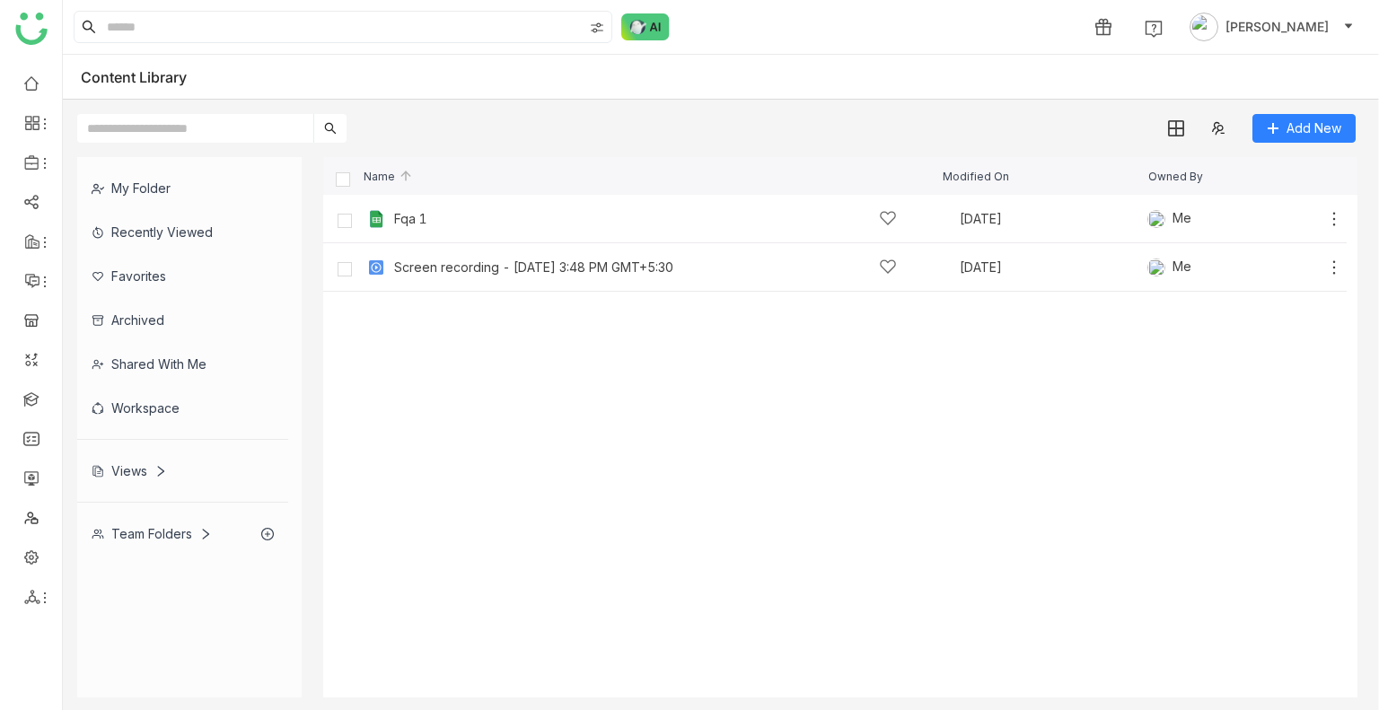
click at [417, 82] on div "Content Library" at bounding box center [721, 77] width 1316 height 45
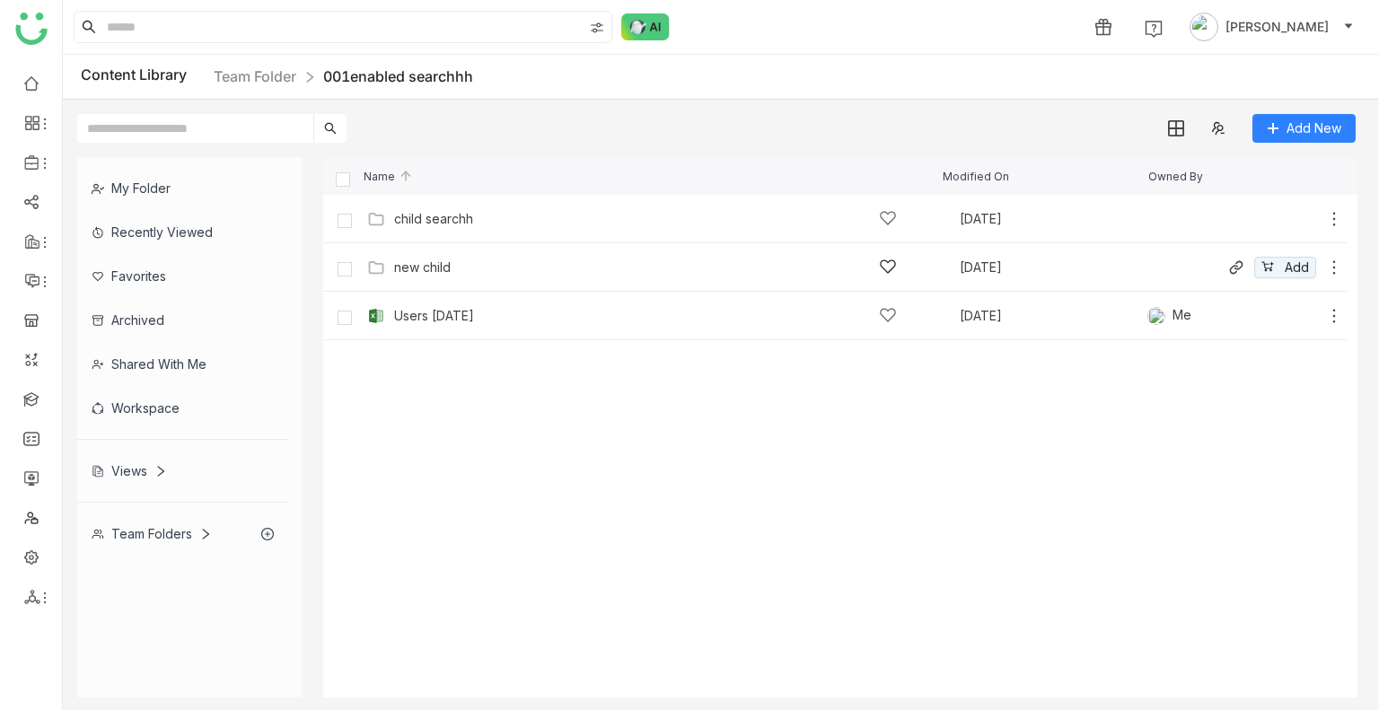
click at [465, 256] on div "new child [DATE] Add" at bounding box center [853, 267] width 980 height 28
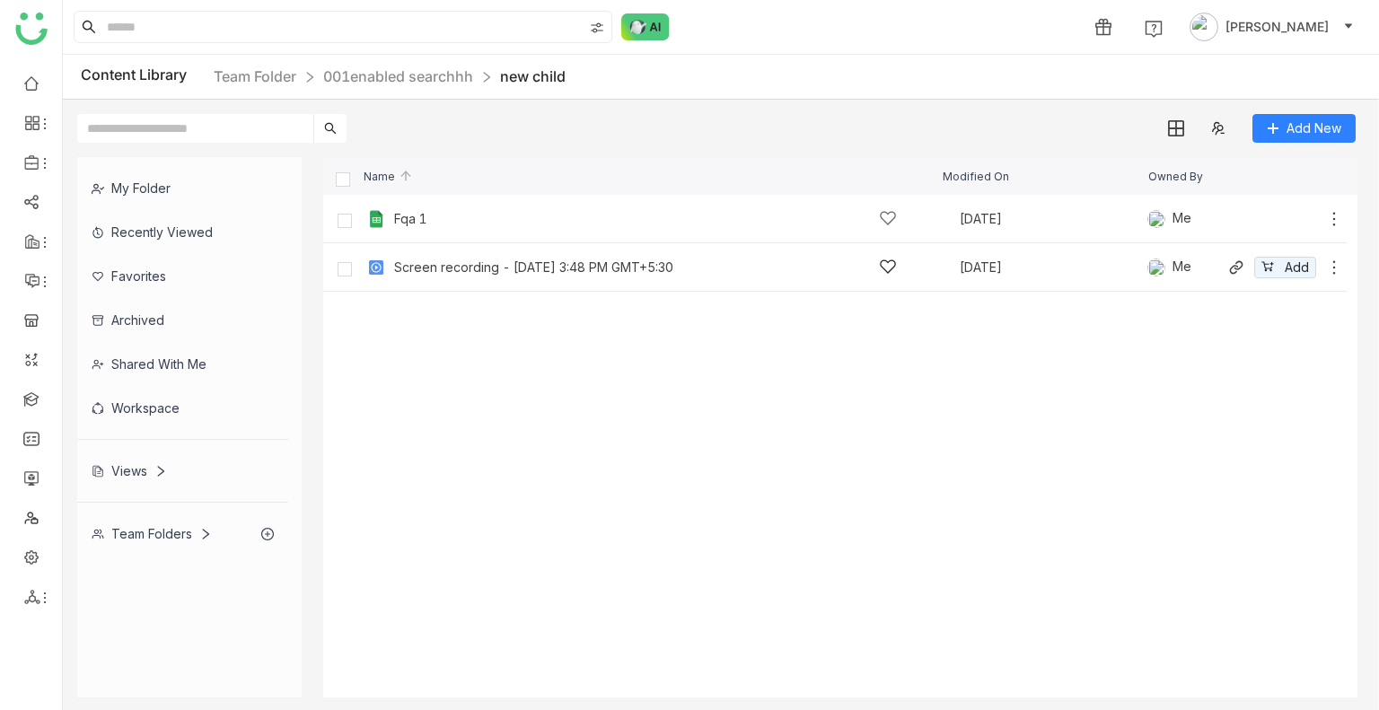
click at [1329, 261] on icon at bounding box center [1334, 268] width 18 height 18
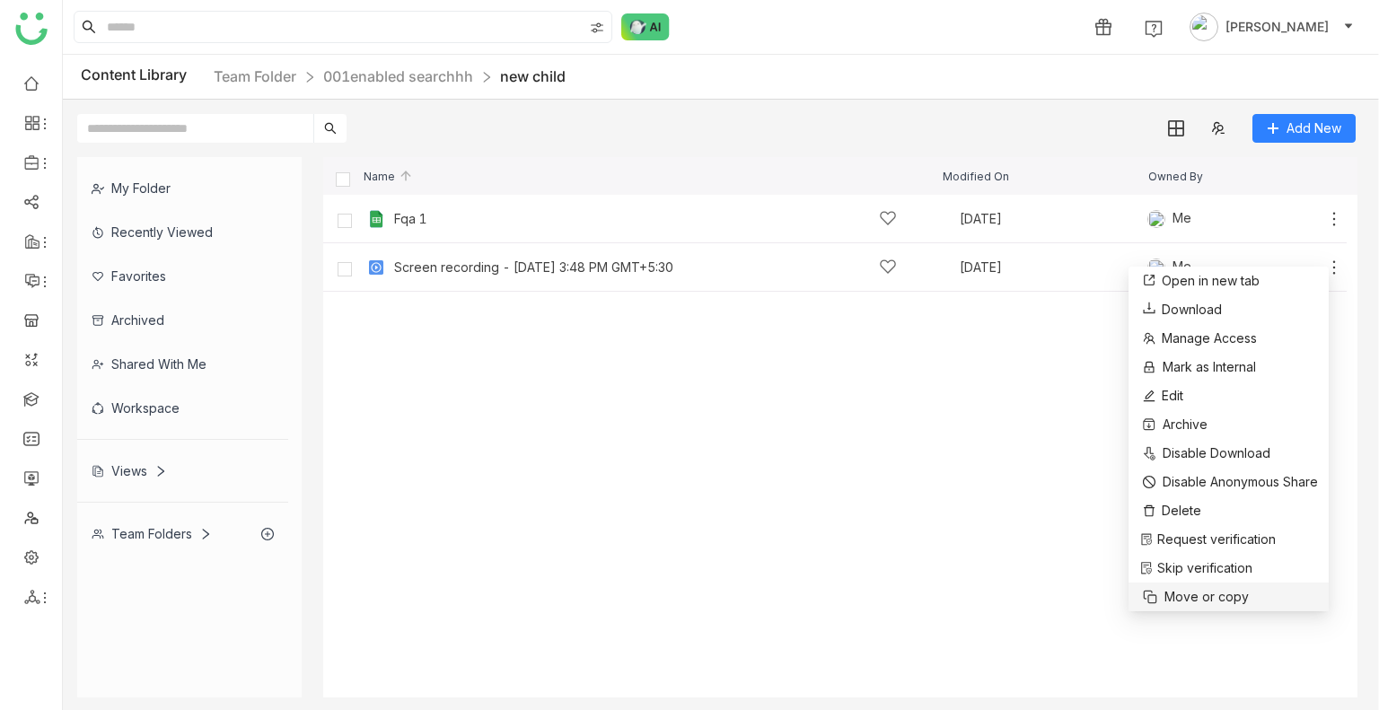
click at [1171, 602] on span "Move or copy" at bounding box center [1206, 597] width 84 height 20
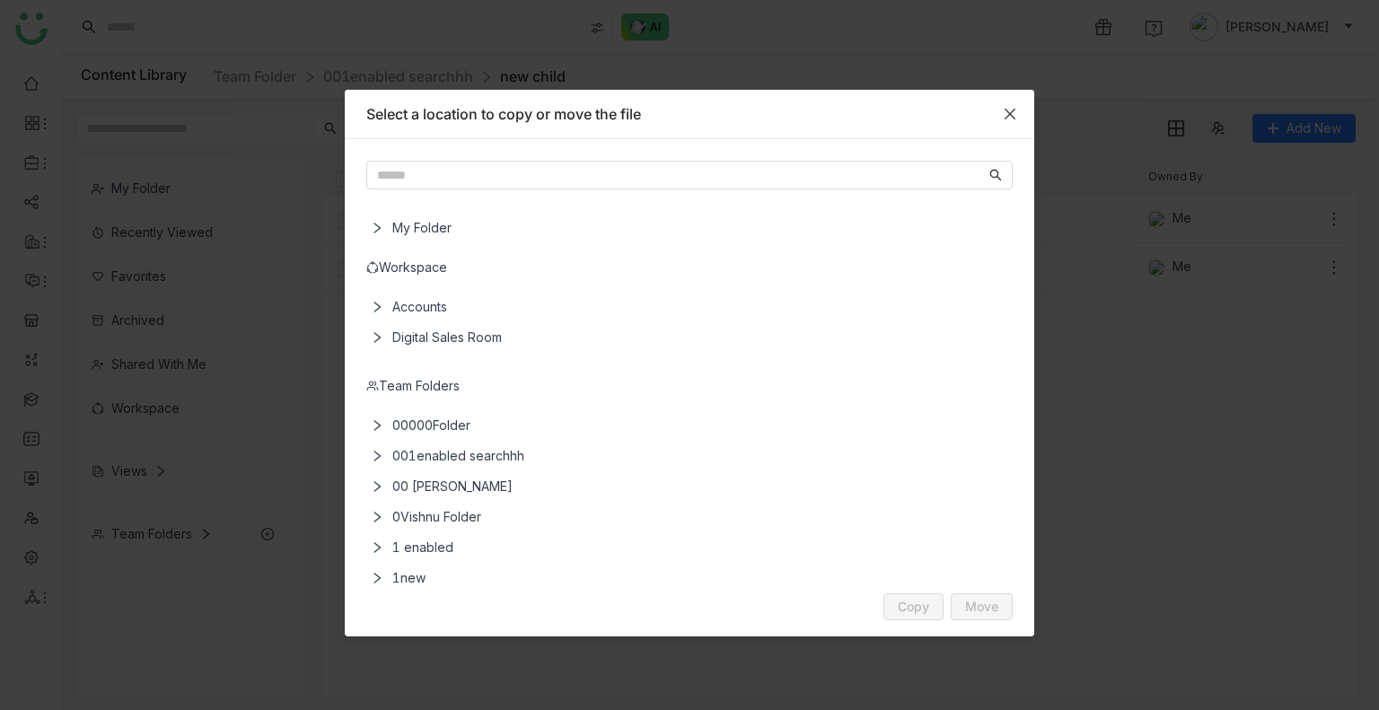
click at [1022, 117] on span "Close" at bounding box center [1010, 114] width 48 height 48
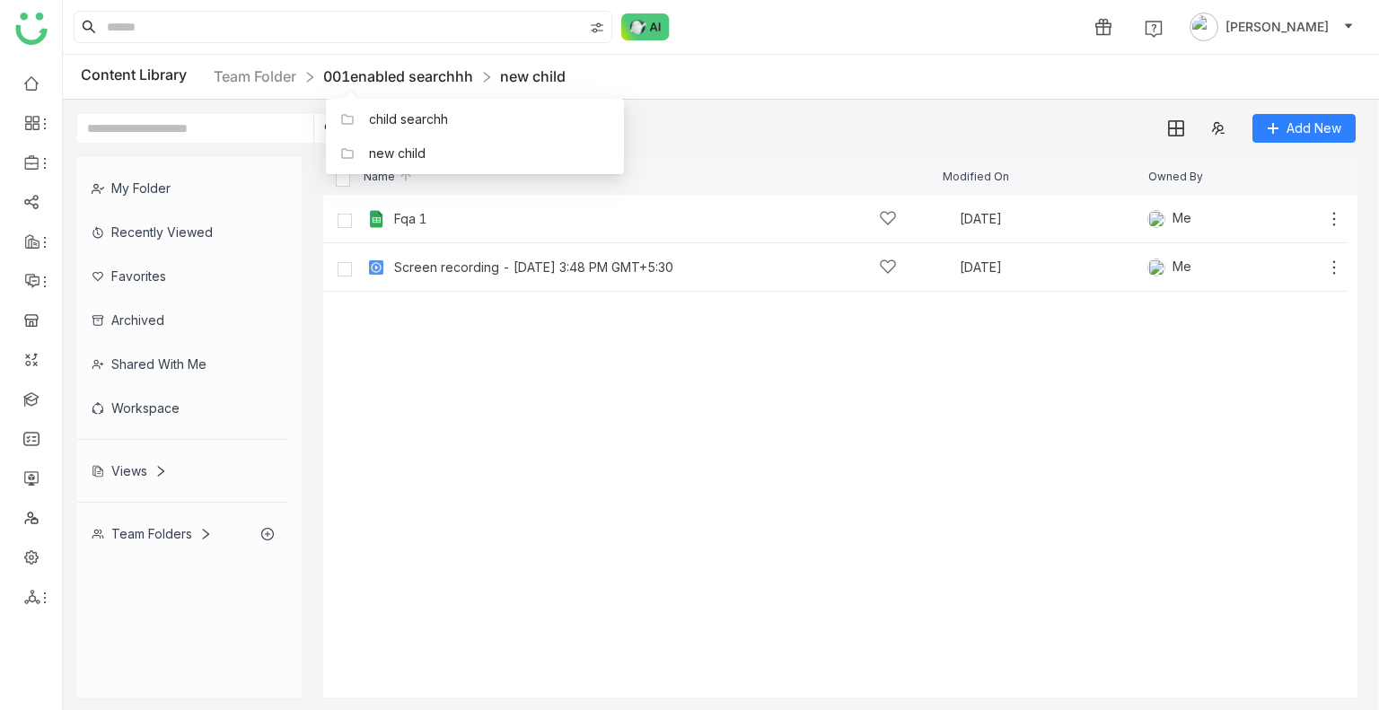
click at [408, 73] on link "001enabled searchhh" at bounding box center [398, 76] width 150 height 18
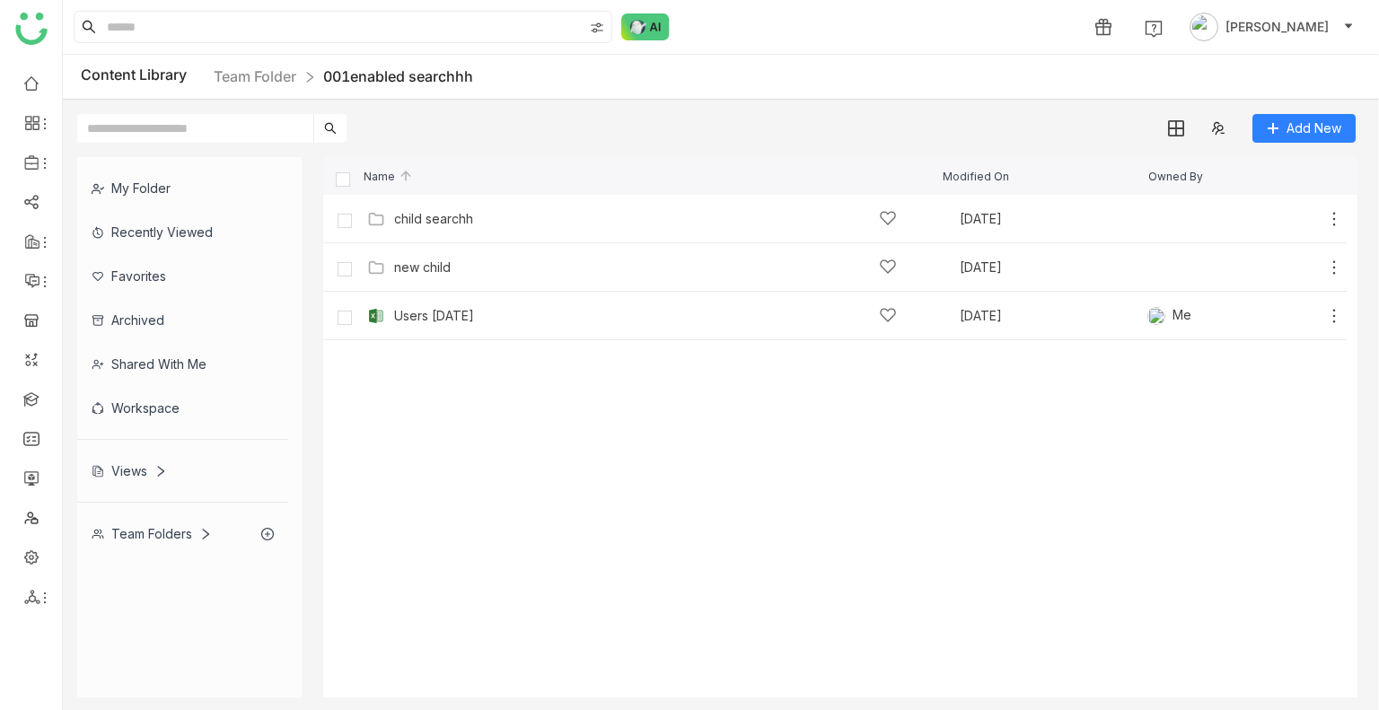
click at [586, 351] on cdk-virtual-scroll-viewport "child searchh [DATE] Add new child [DATE] Add Users [DATE] [DATE] Me Add" at bounding box center [840, 446] width 1034 height 503
click at [428, 209] on div "child searchh" at bounding box center [433, 189] width 93 height 43
click at [436, 220] on div "child searchh" at bounding box center [433, 219] width 79 height 14
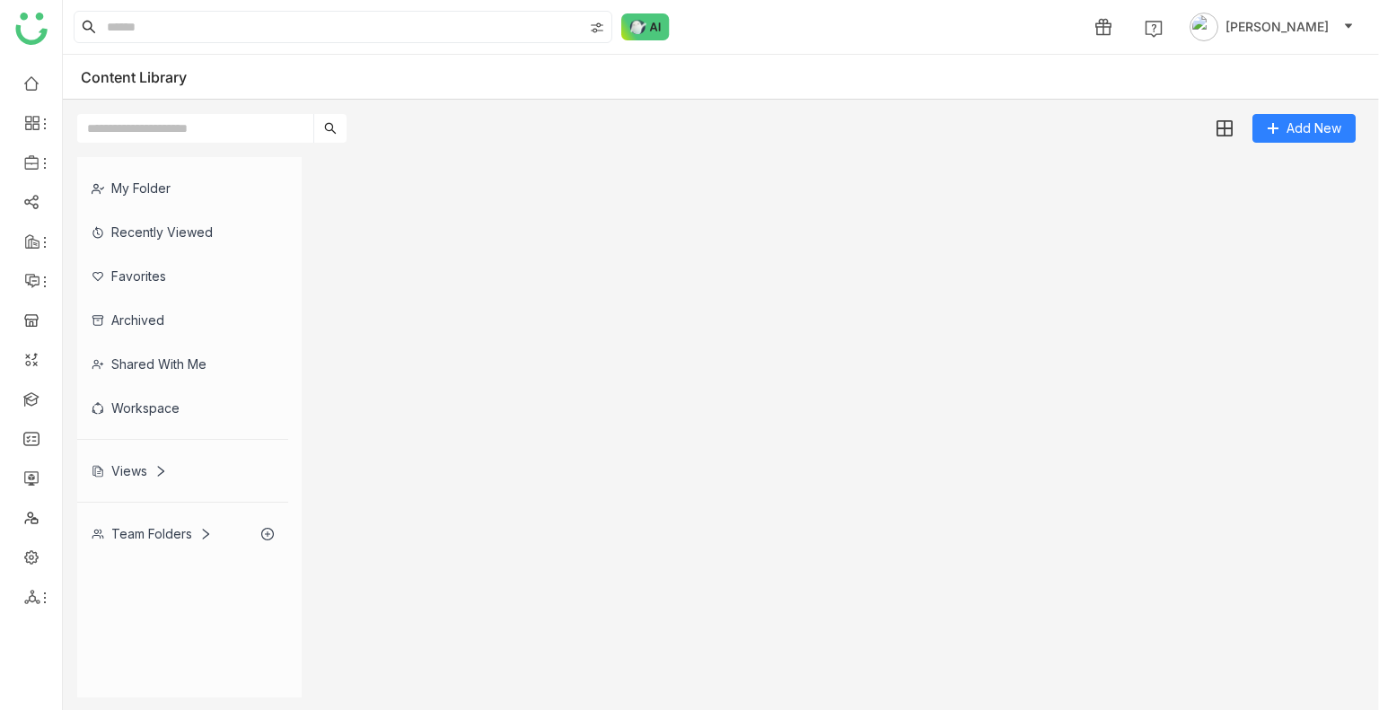
click at [436, 220] on gtmb-list-view at bounding box center [840, 427] width 1034 height 540
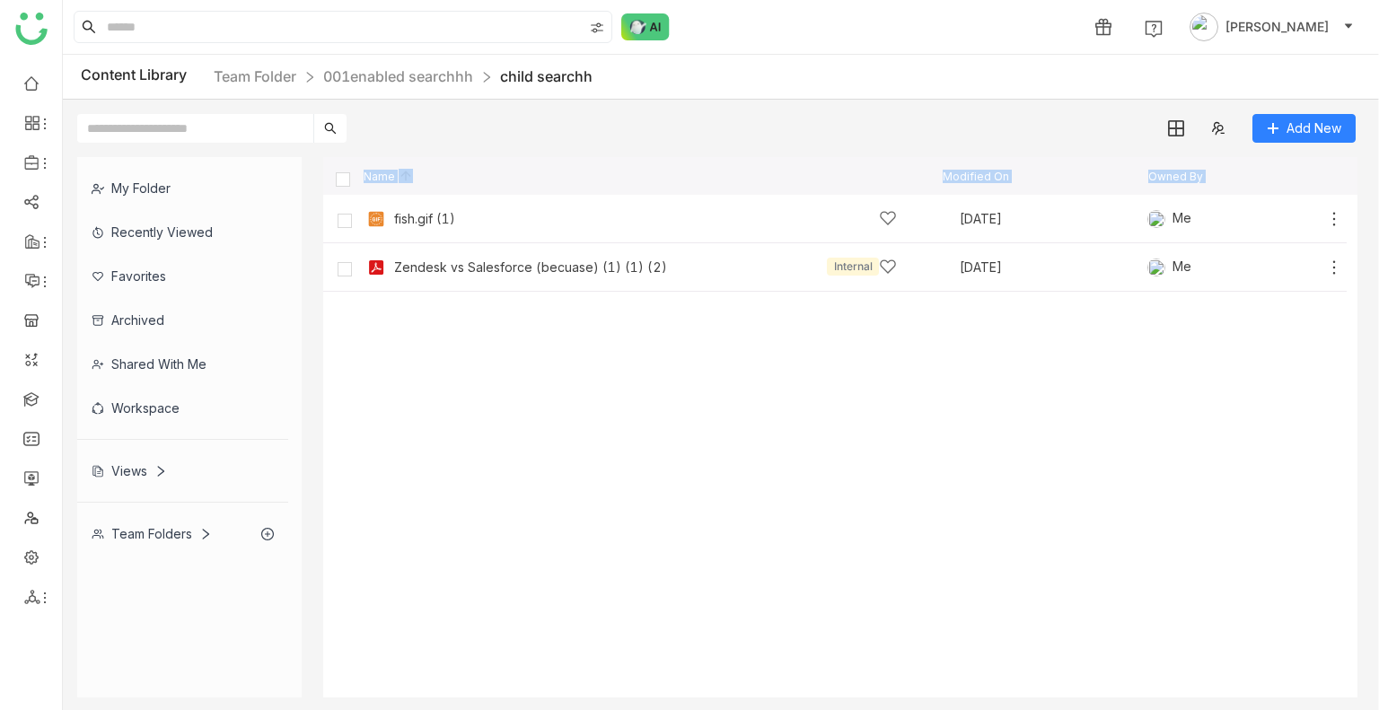
click at [436, 220] on div "fish.gif (1)" at bounding box center [424, 219] width 61 height 14
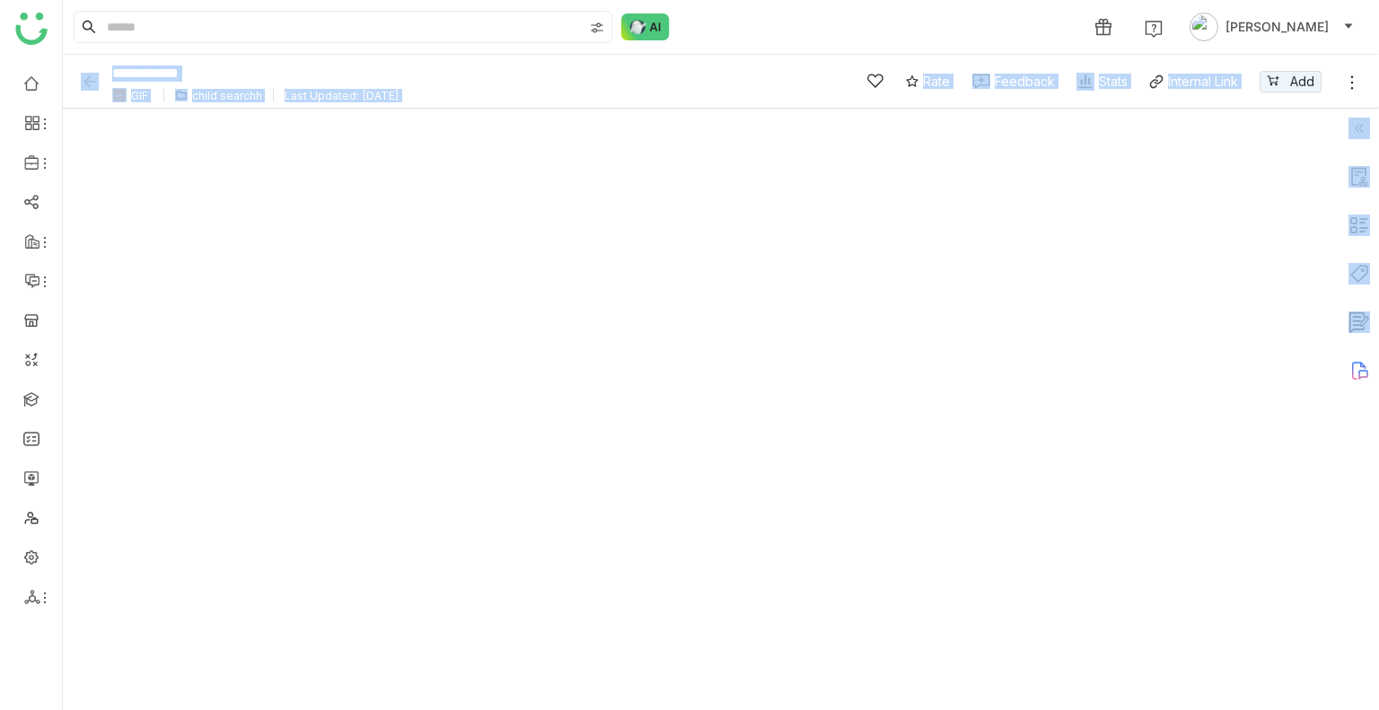
click at [215, 323] on div at bounding box center [701, 410] width 1277 height 602
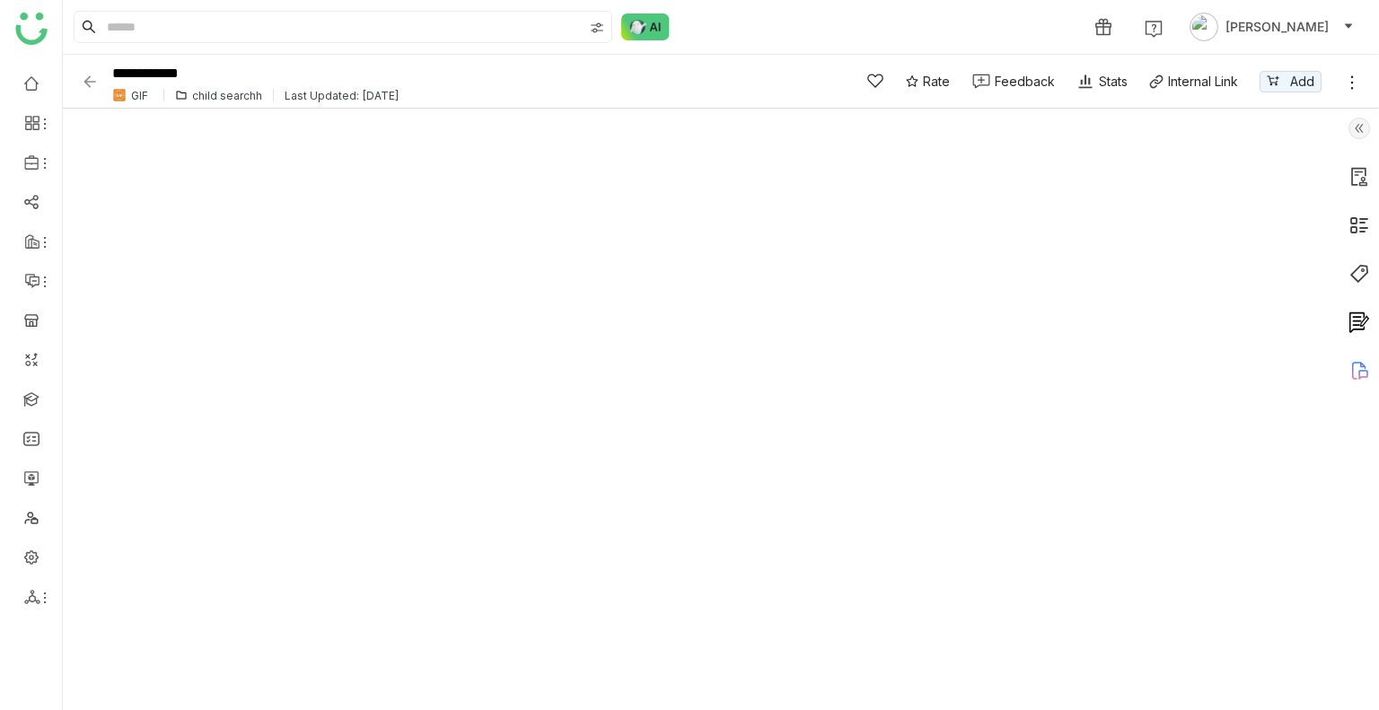
click at [90, 78] on img at bounding box center [90, 82] width 18 height 18
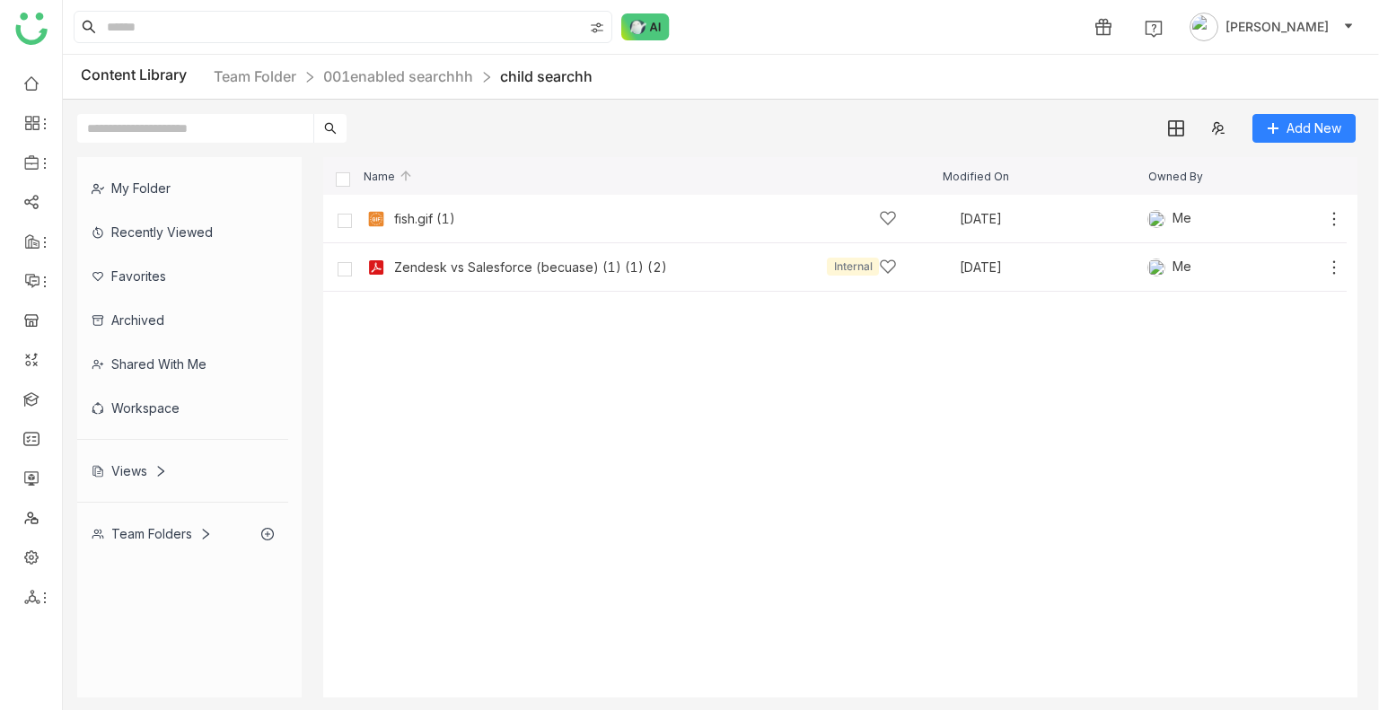
click at [466, 442] on cdk-virtual-scroll-viewport "fish.gif (1) [DATE] Me Add Zendesk vs Salesforce (becuase) (1) (1) (2) Internal…" at bounding box center [840, 446] width 1034 height 503
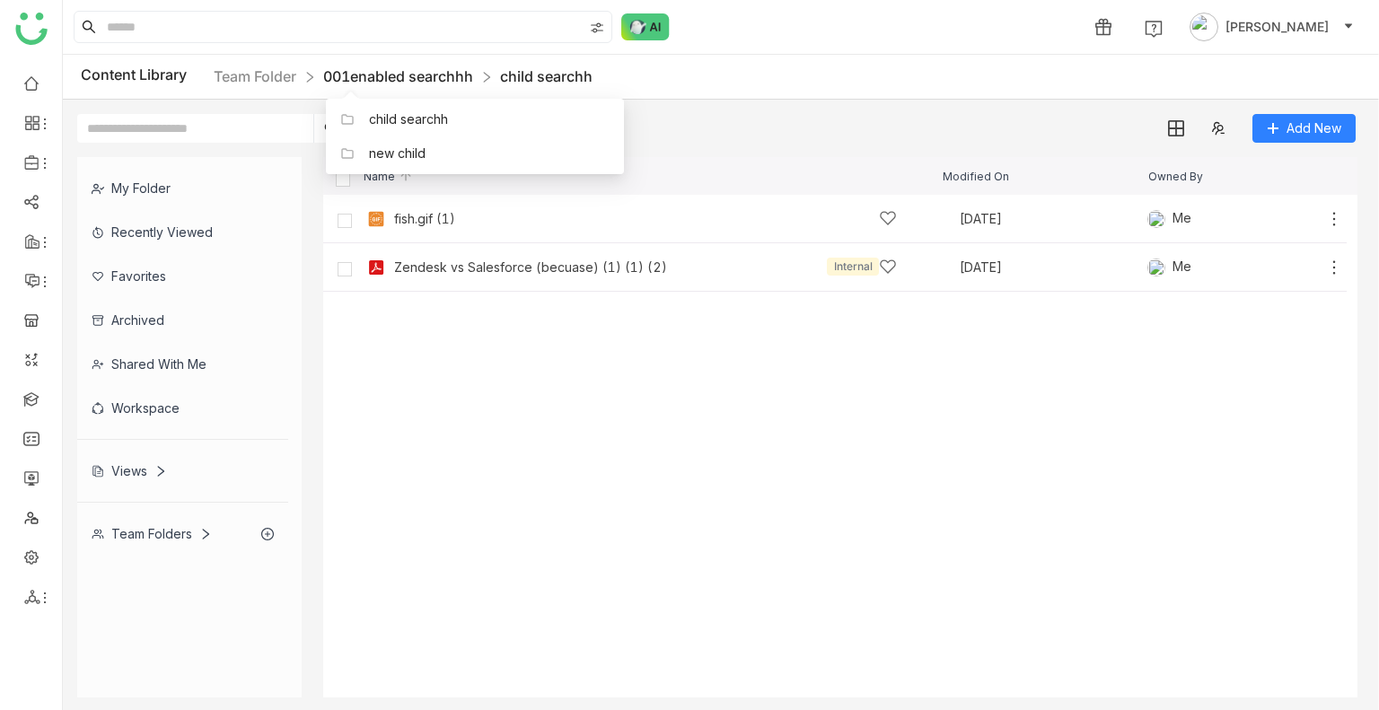
click at [473, 69] on link "001enabled searchhh" at bounding box center [398, 76] width 150 height 18
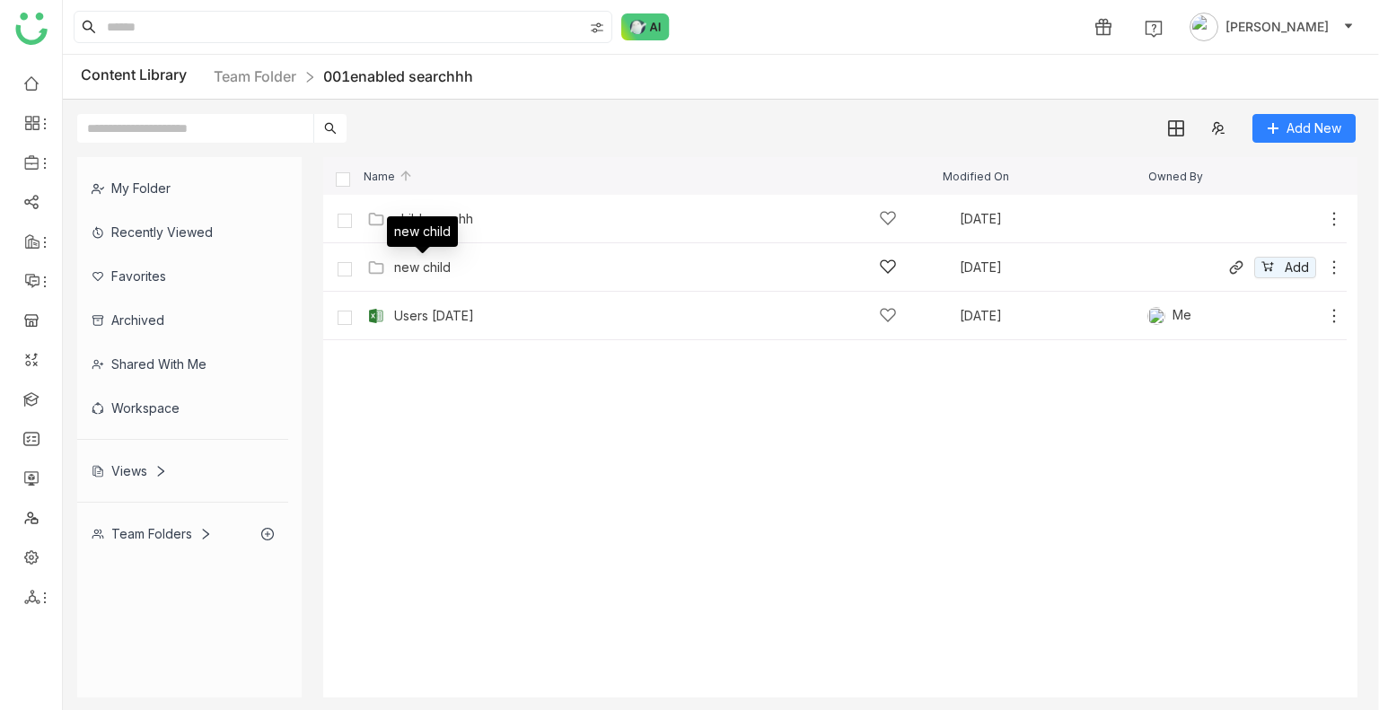
click at [445, 264] on div "new child" at bounding box center [422, 267] width 57 height 14
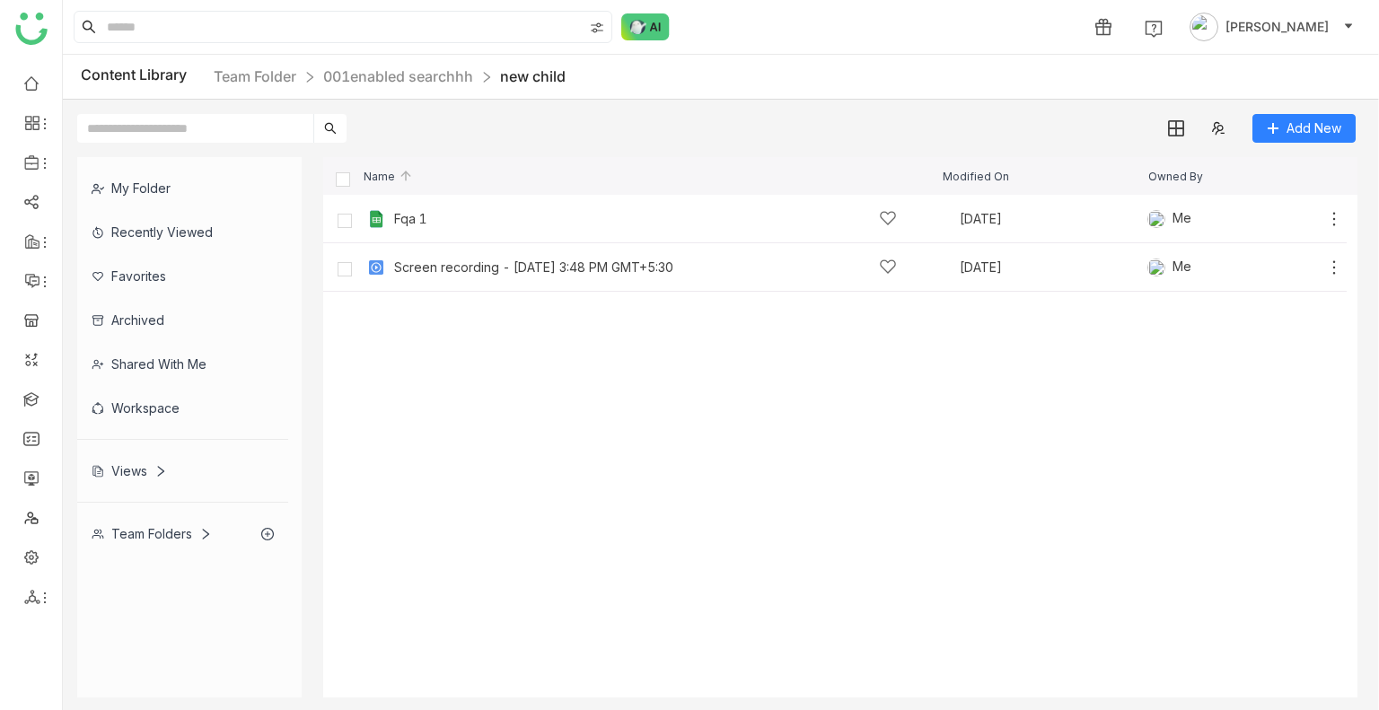
click at [424, 86] on nz-breadcrumb "Team Folder 001enabled searchhh new child" at bounding box center [390, 77] width 352 height 22
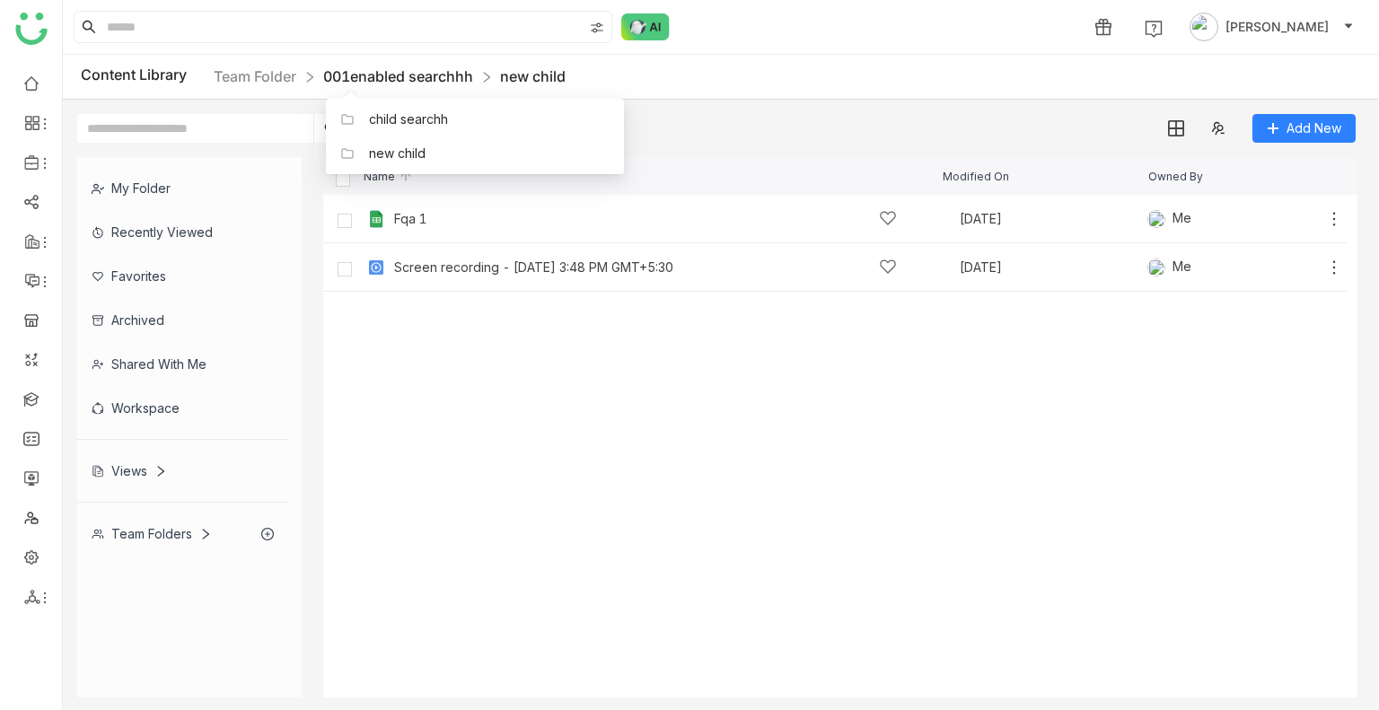
click at [432, 76] on link "001enabled searchhh" at bounding box center [398, 76] width 150 height 18
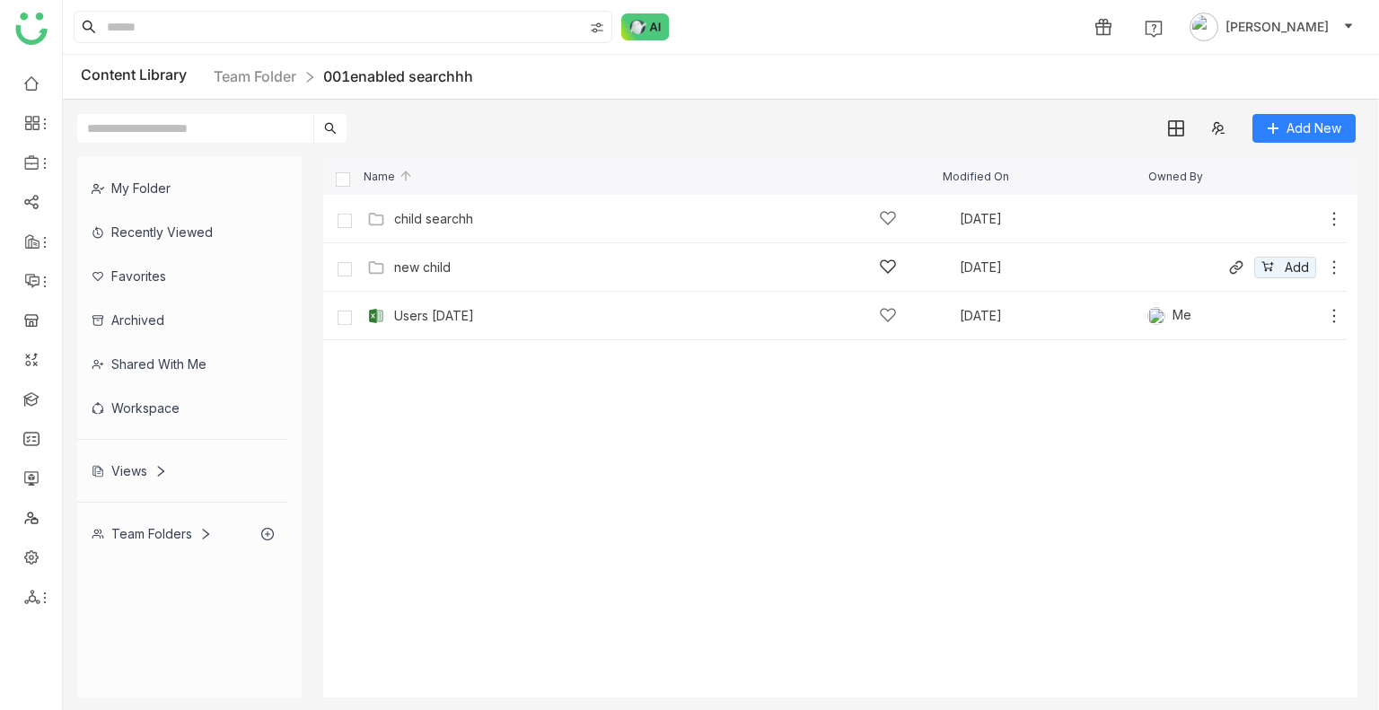
click at [1332, 259] on icon at bounding box center [1334, 268] width 18 height 18
click at [1255, 177] on li "Edit" at bounding box center [1261, 182] width 142 height 29
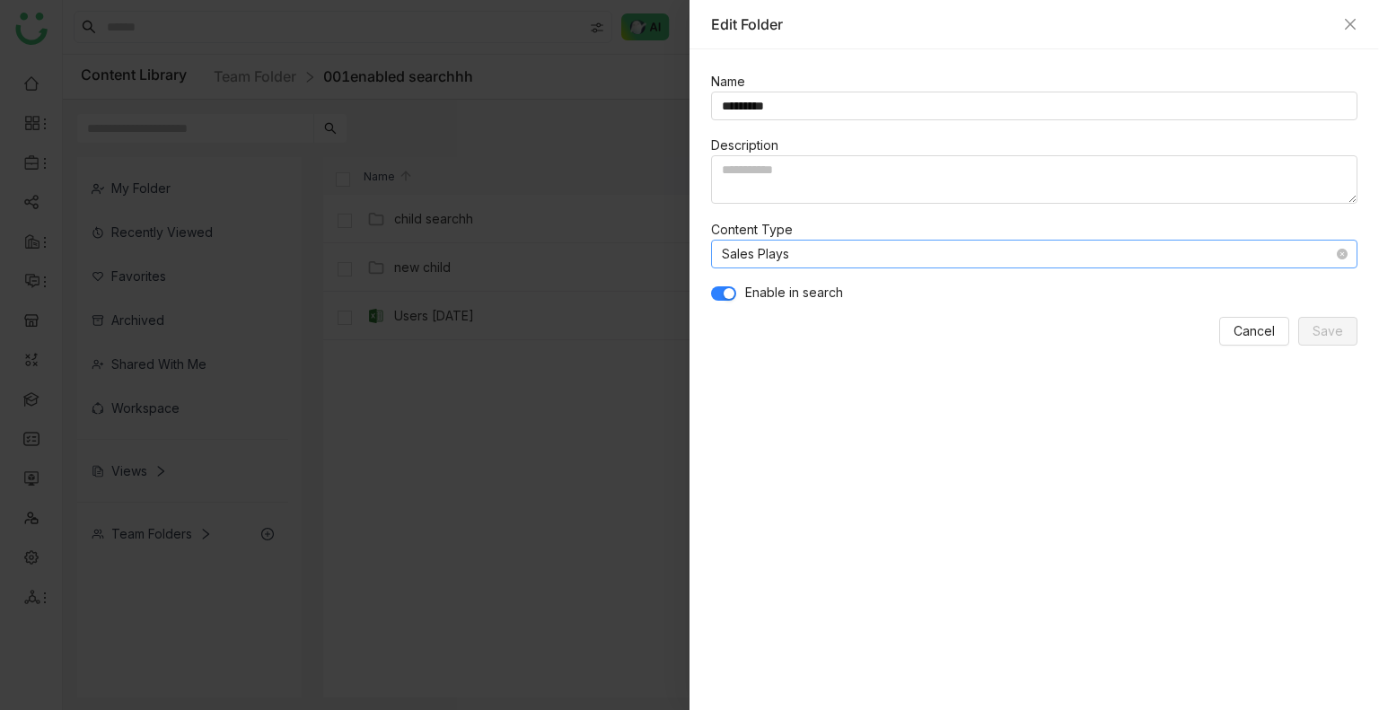
click at [758, 249] on nz-select-item "Sales Plays" at bounding box center [1034, 254] width 625 height 27
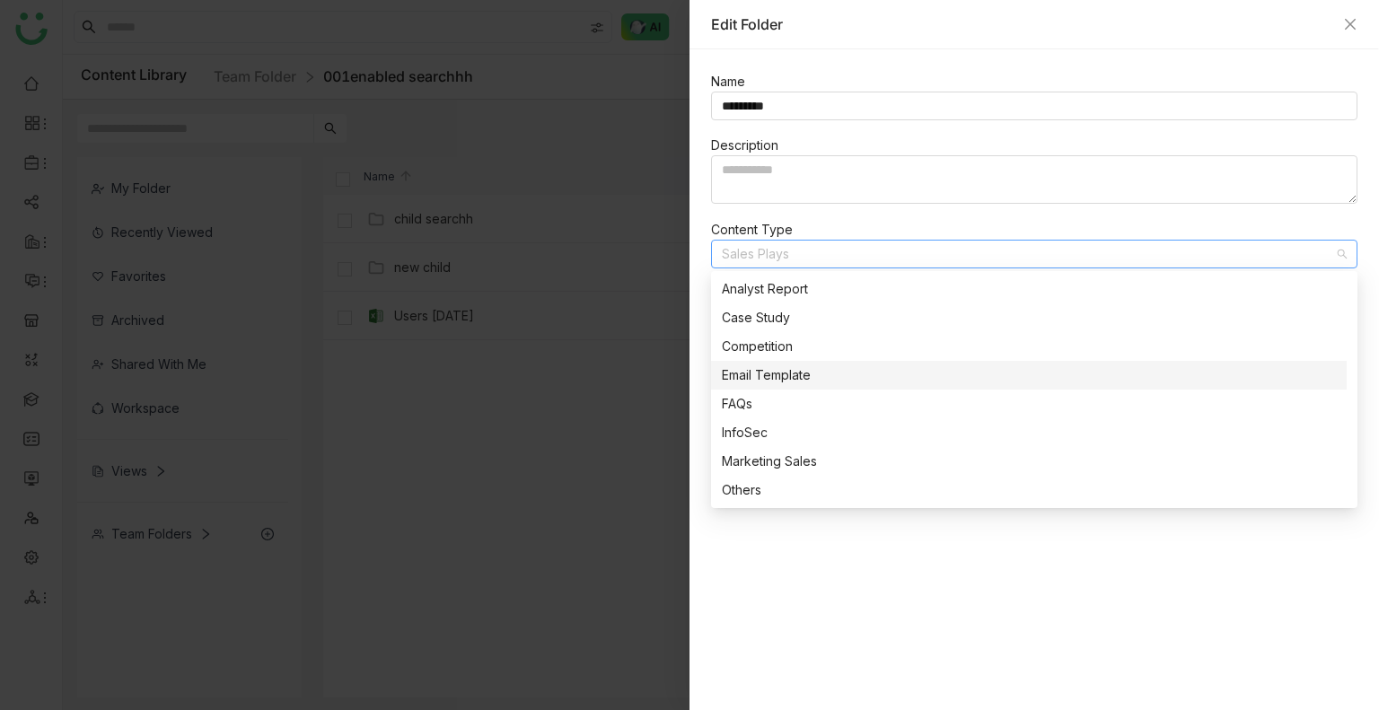
click at [778, 369] on div "Email Template" at bounding box center [1029, 375] width 614 height 20
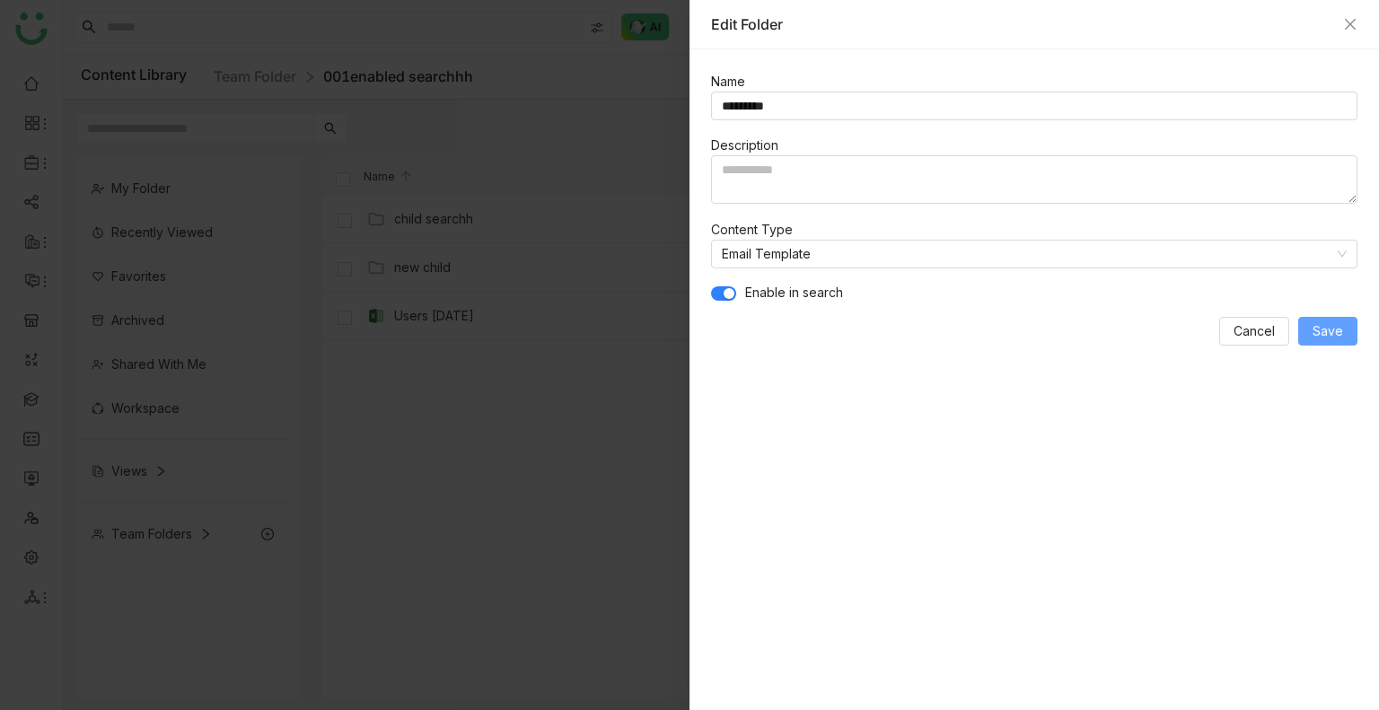
click at [1329, 317] on button "Save" at bounding box center [1327, 331] width 59 height 29
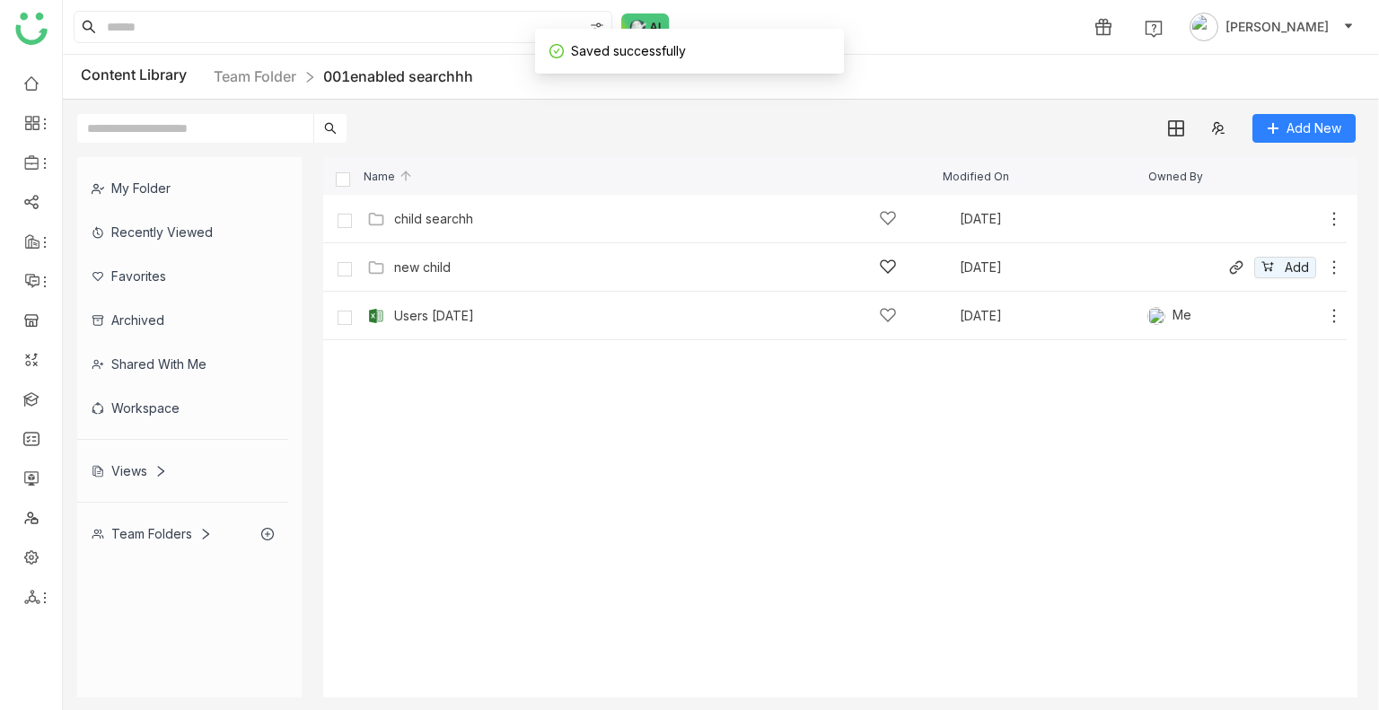
click at [556, 260] on div "new child" at bounding box center [645, 267] width 503 height 19
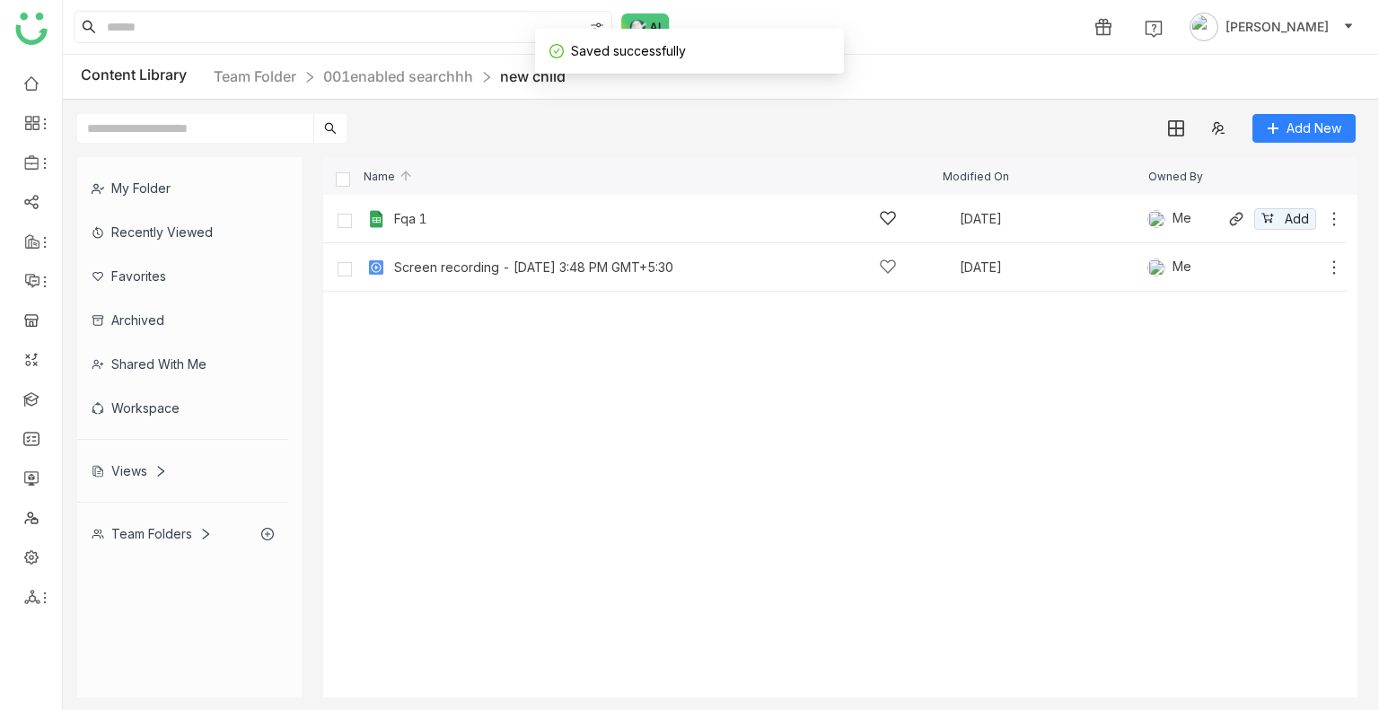
click at [577, 221] on div "Fqa 1" at bounding box center [645, 218] width 503 height 19
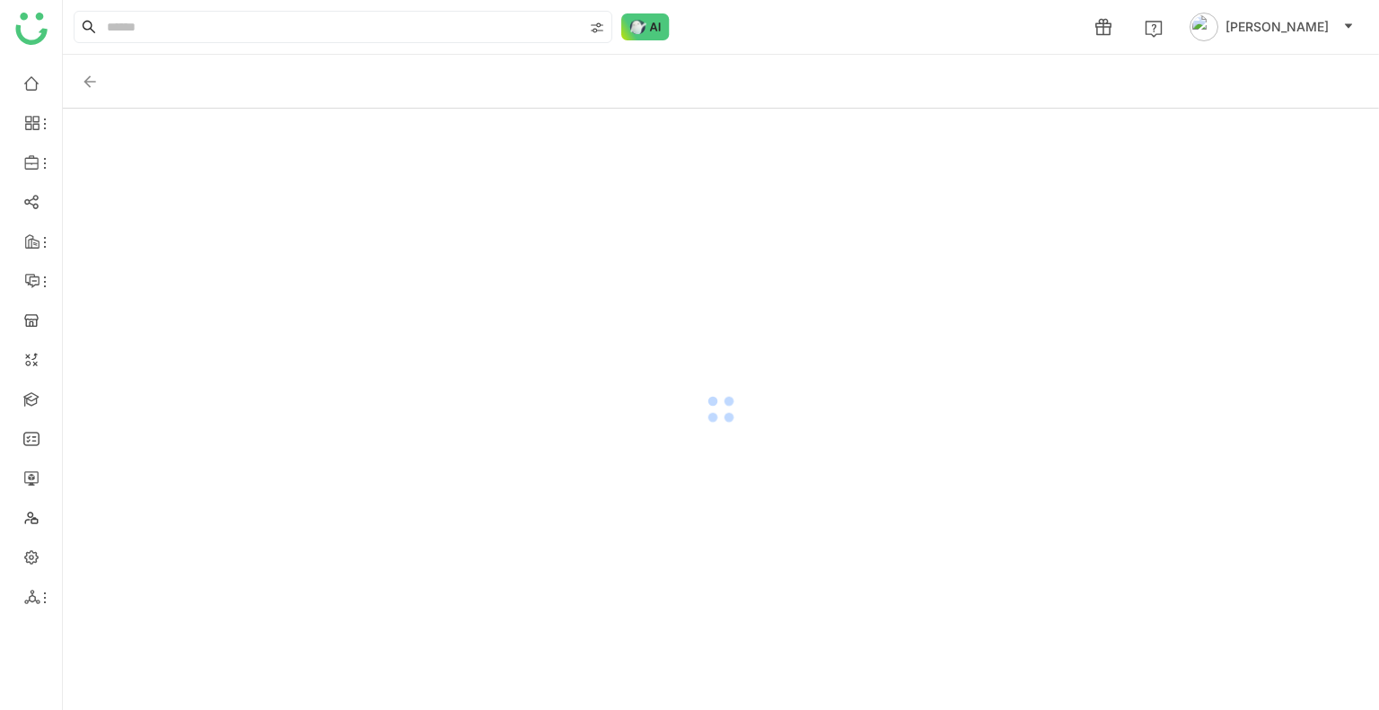
click at [577, 221] on div at bounding box center [721, 410] width 1316 height 602
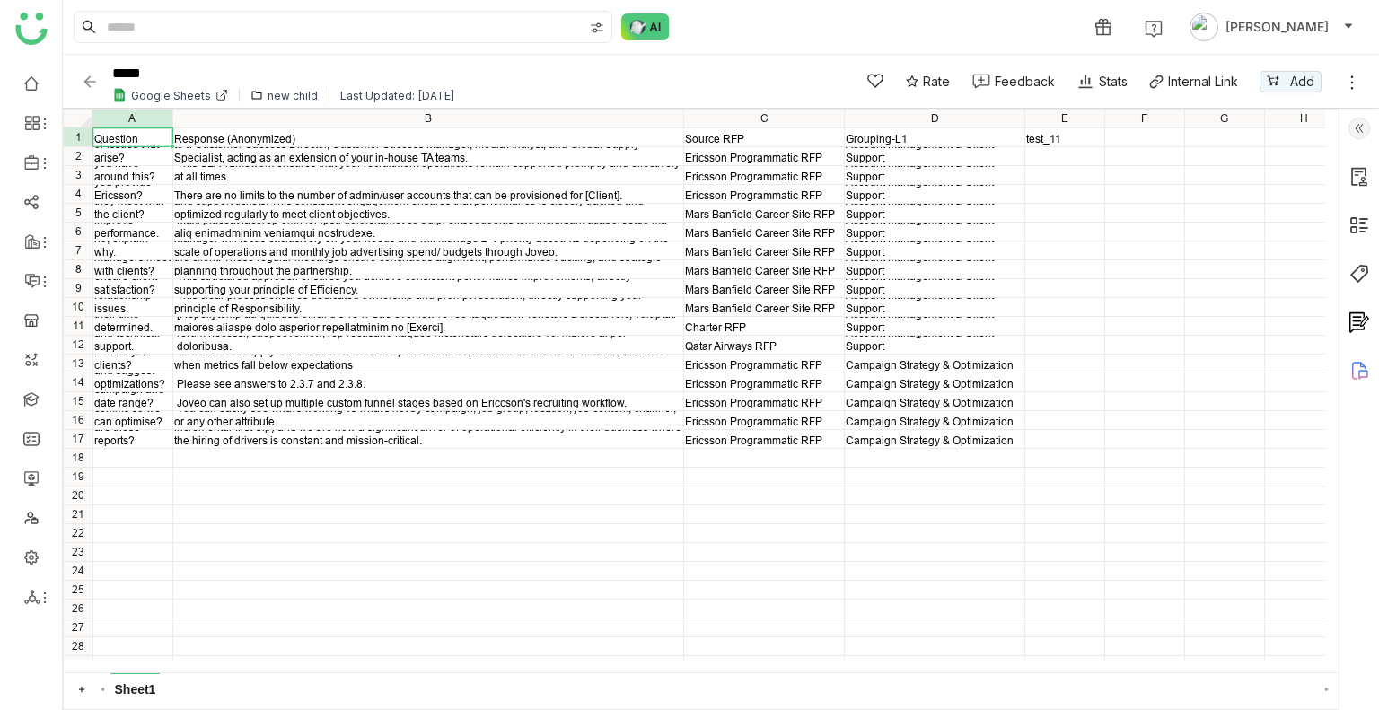
click at [1360, 132] on img at bounding box center [1359, 129] width 22 height 22
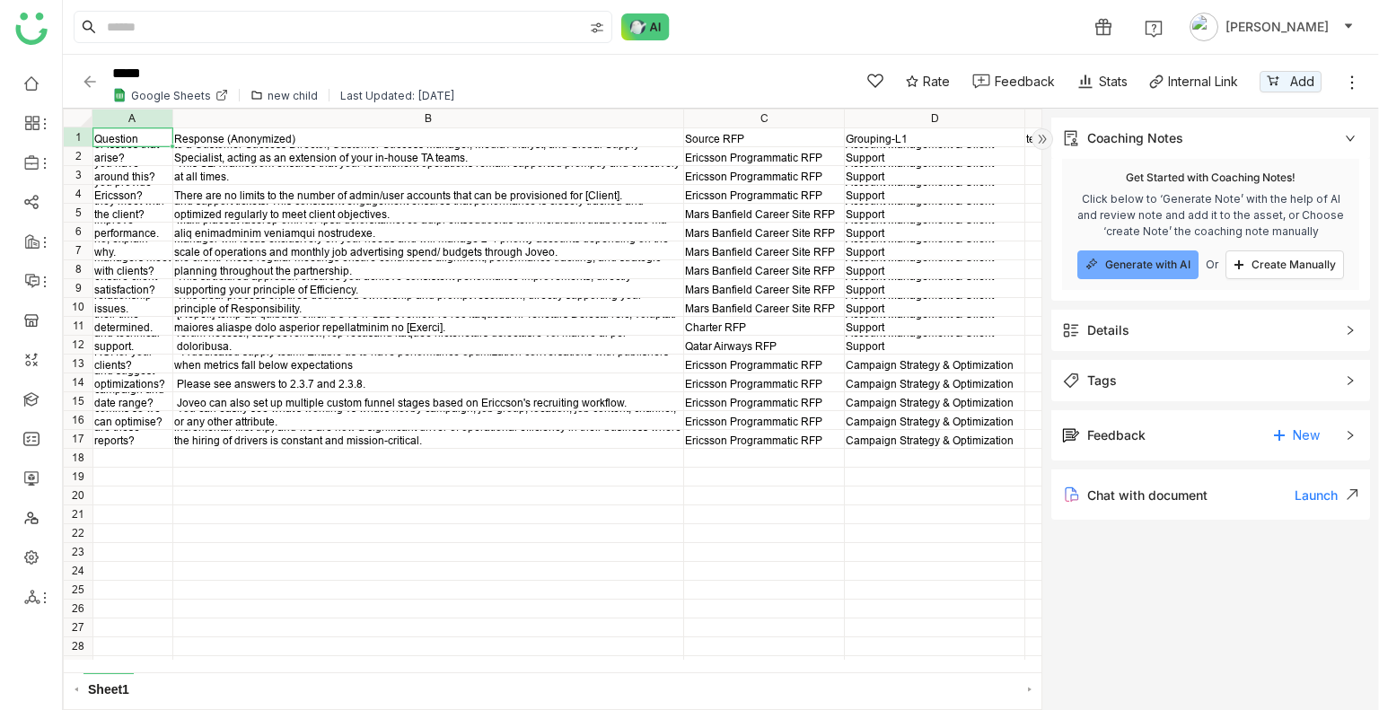
click at [1103, 345] on div "Details" at bounding box center [1210, 330] width 319 height 41
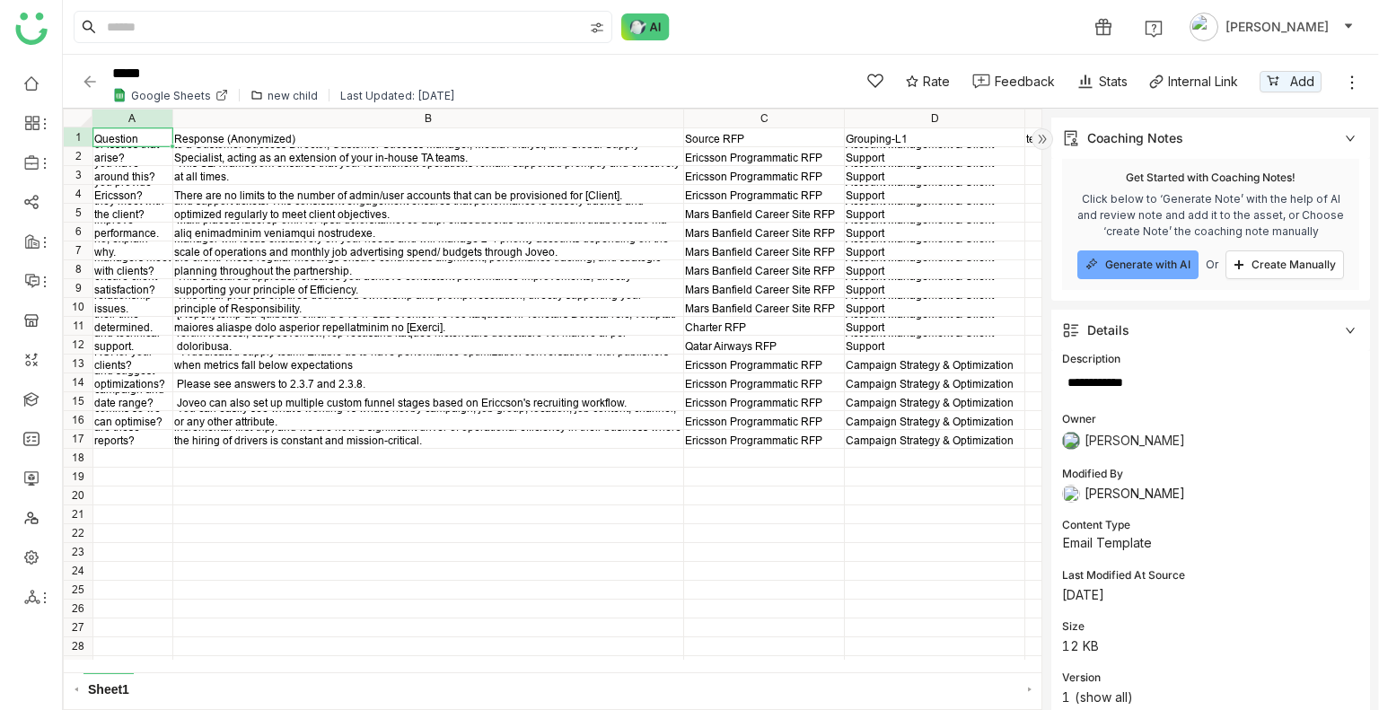
click at [89, 83] on img at bounding box center [90, 82] width 18 height 18
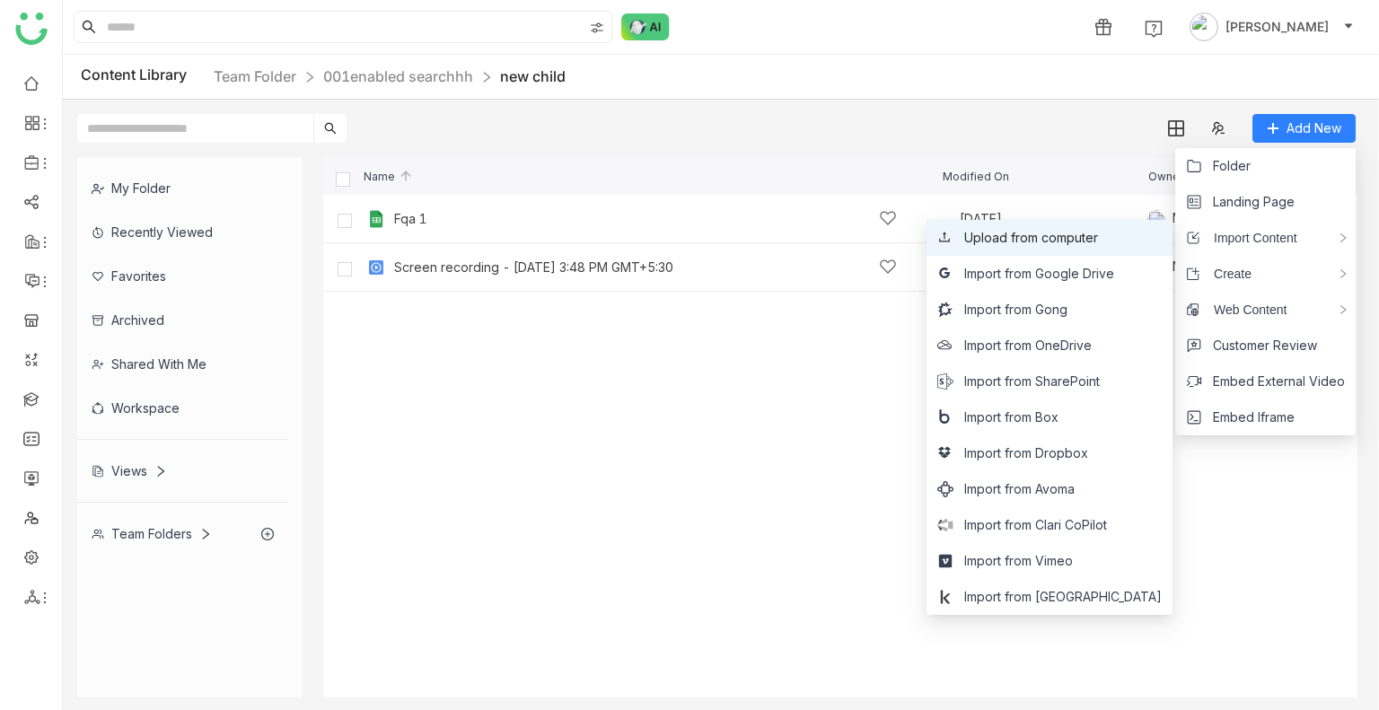
click at [1052, 229] on span "Upload from computer" at bounding box center [1031, 238] width 134 height 20
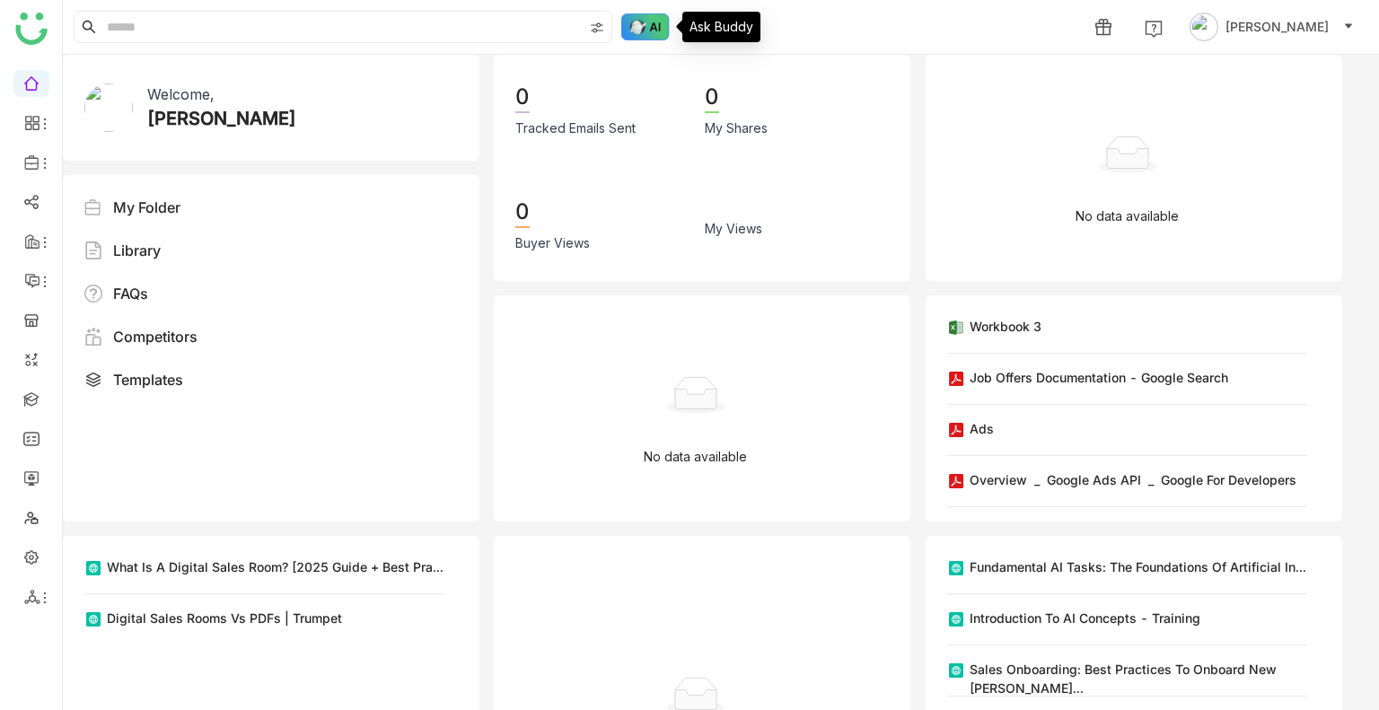
click at [637, 31] on img at bounding box center [645, 26] width 48 height 27
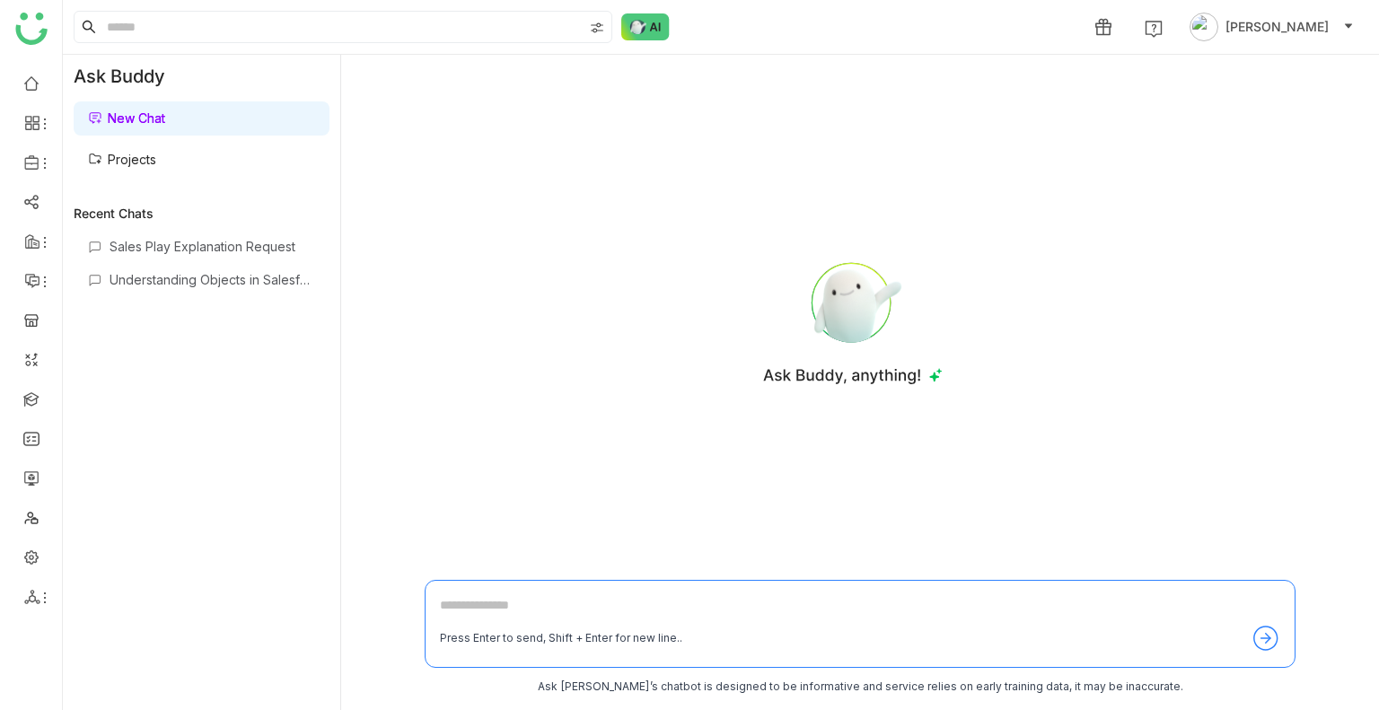
click at [136, 152] on link "Projects" at bounding box center [122, 159] width 68 height 15
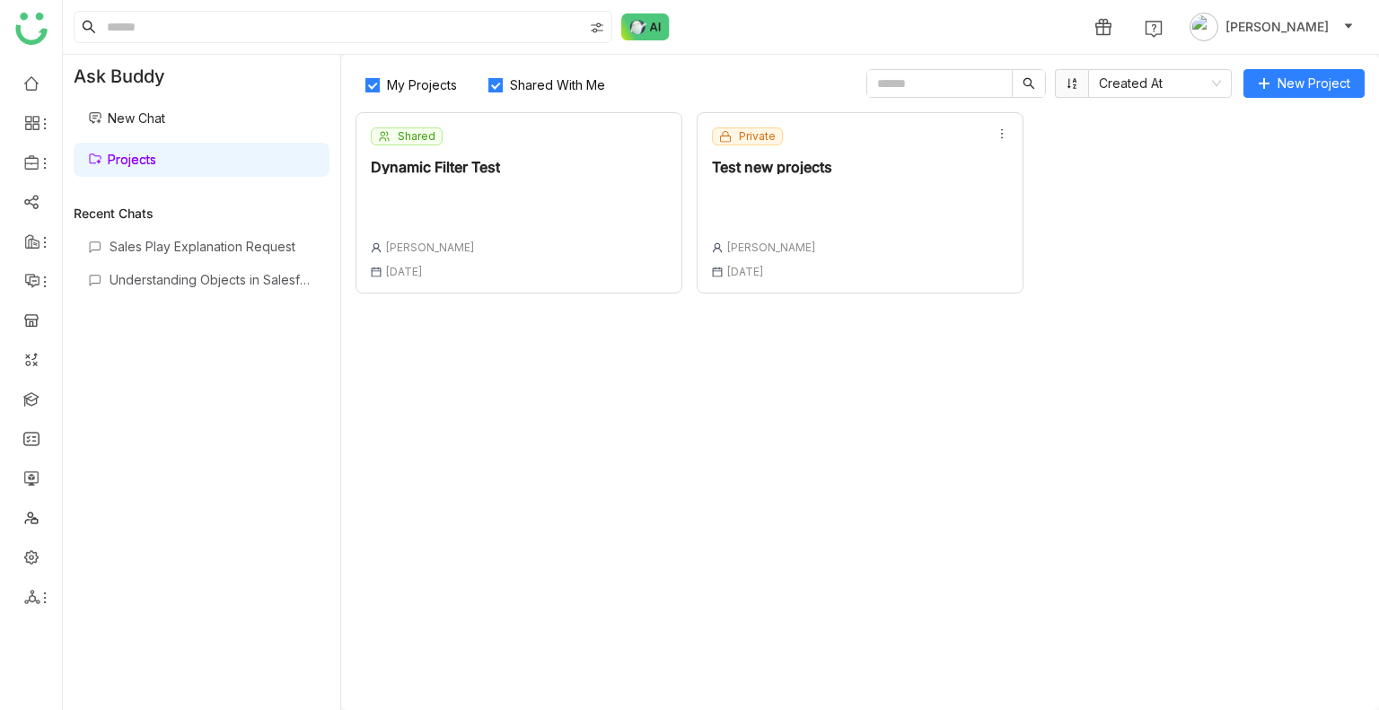
click at [861, 235] on div "Private Test new projects [PERSON_NAME] [DATE]" at bounding box center [860, 202] width 327 height 181
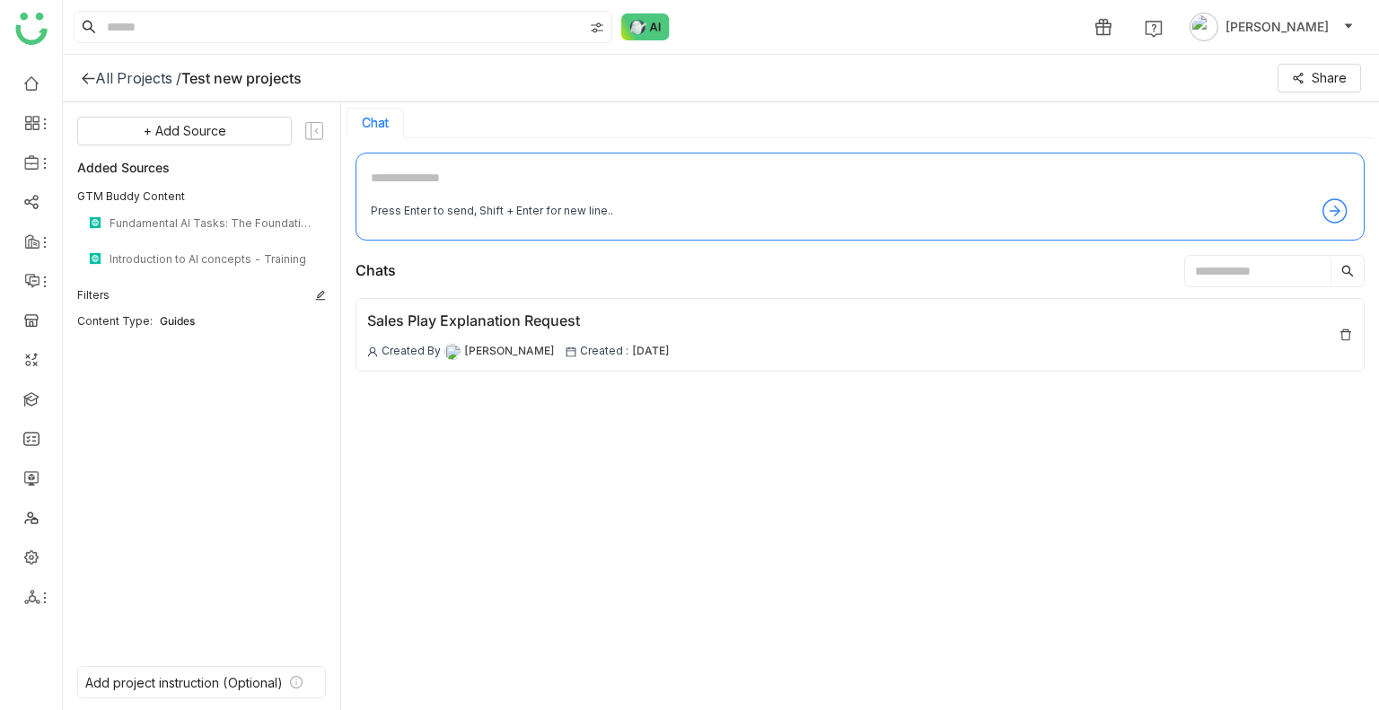
click at [596, 194] on textarea at bounding box center [860, 182] width 979 height 29
type textarea "*"
click at [504, 176] on textarea "**********" at bounding box center [860, 182] width 979 height 29
click at [561, 182] on textarea "**********" at bounding box center [860, 182] width 979 height 29
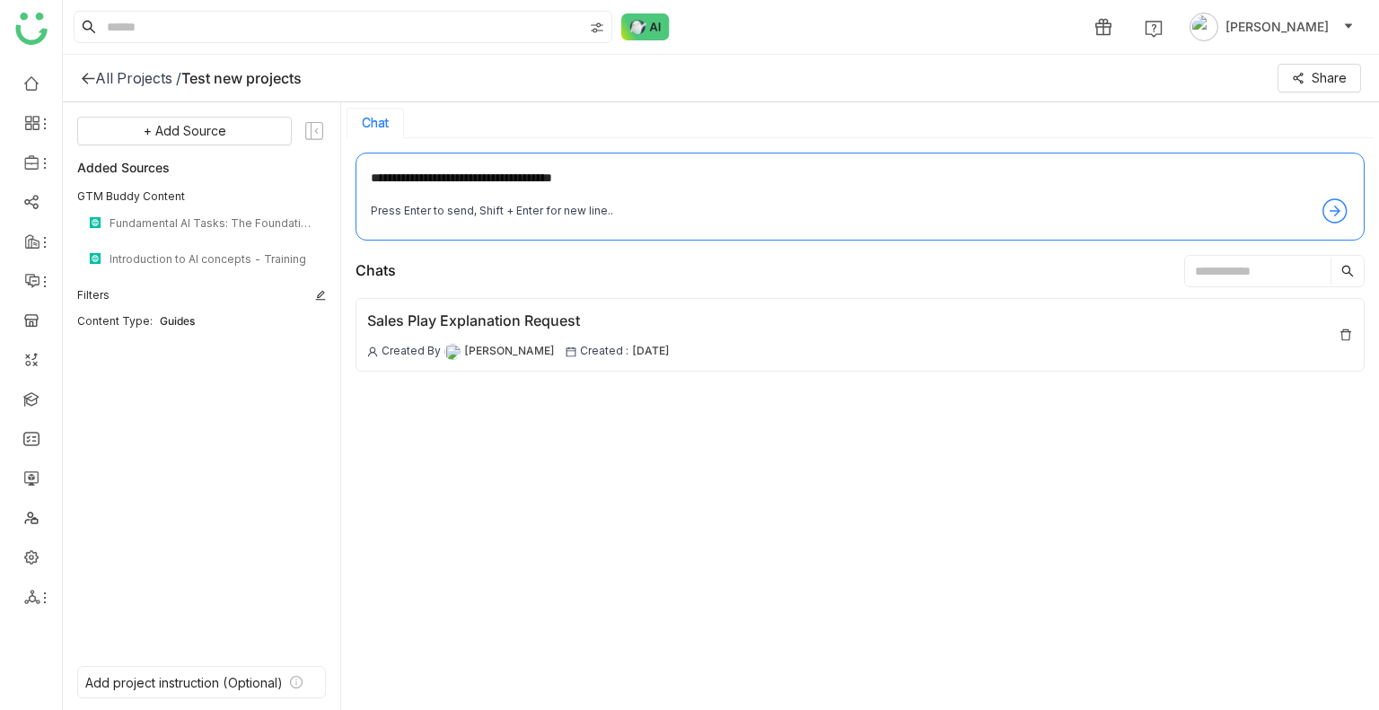
type textarea "**********"
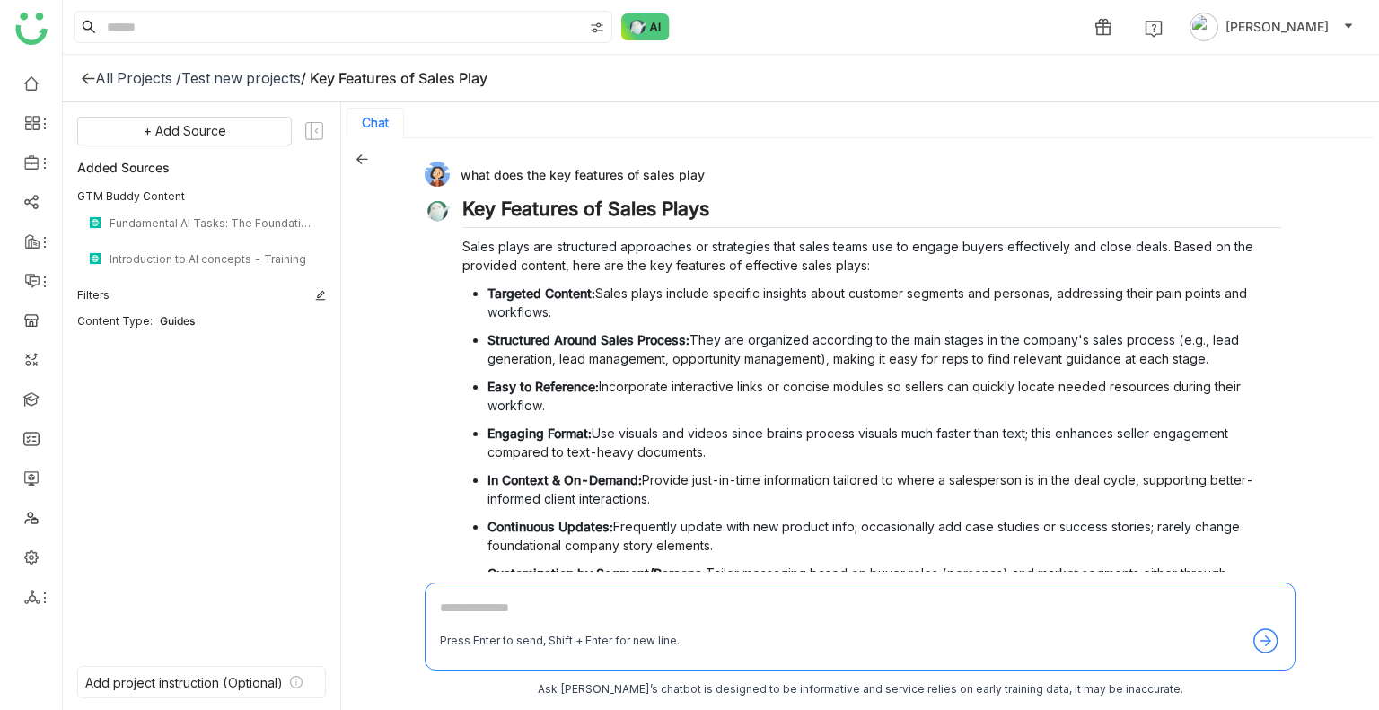
scroll to position [229, 0]
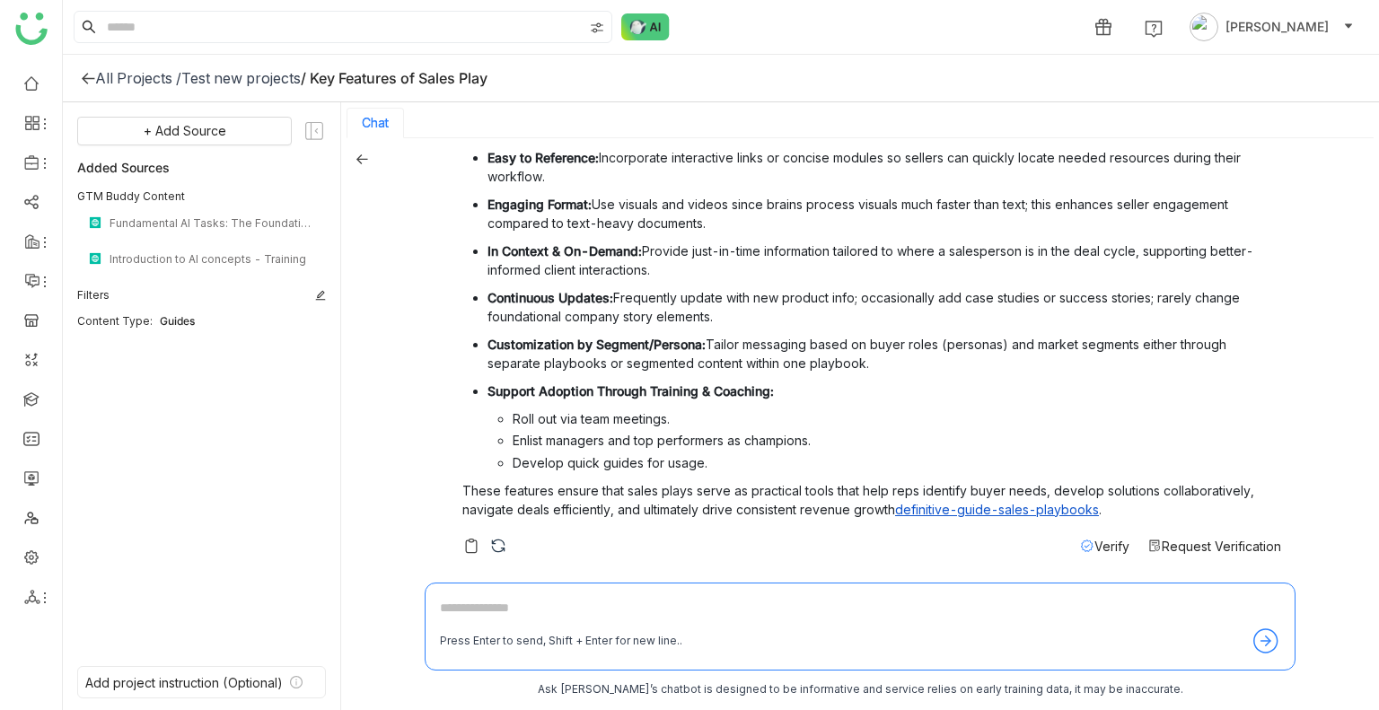
click at [1094, 549] on span "Verify" at bounding box center [1111, 546] width 35 height 15
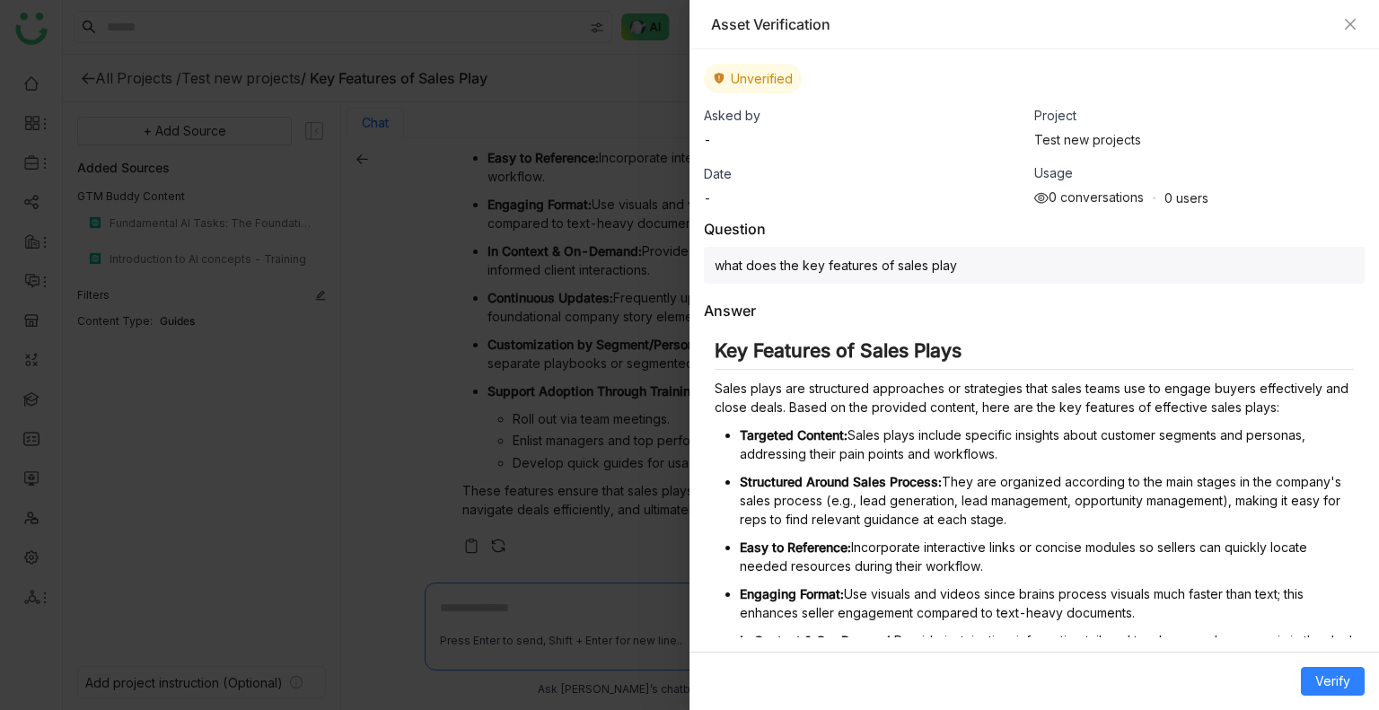
click at [1338, 27] on div "Asset Verification" at bounding box center [1034, 24] width 646 height 20
click at [1348, 24] on icon "Close" at bounding box center [1350, 24] width 11 height 11
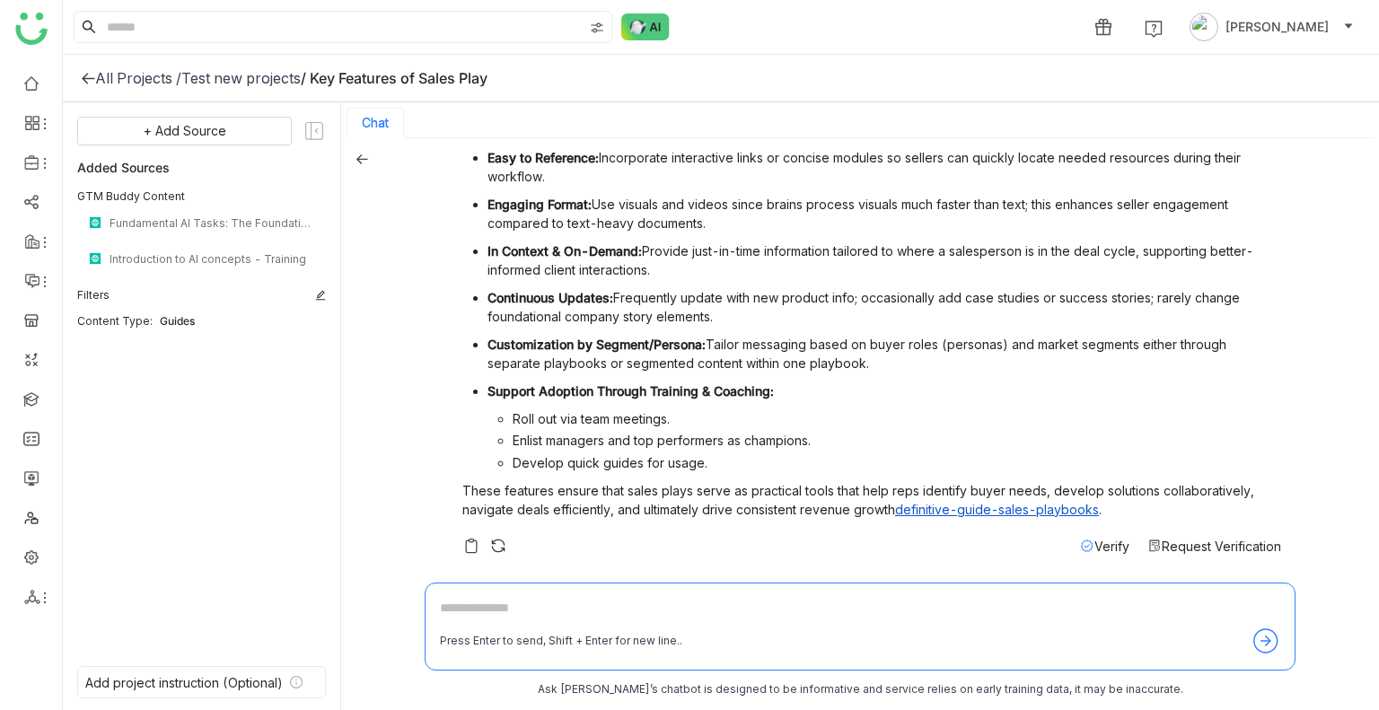
scroll to position [3, 0]
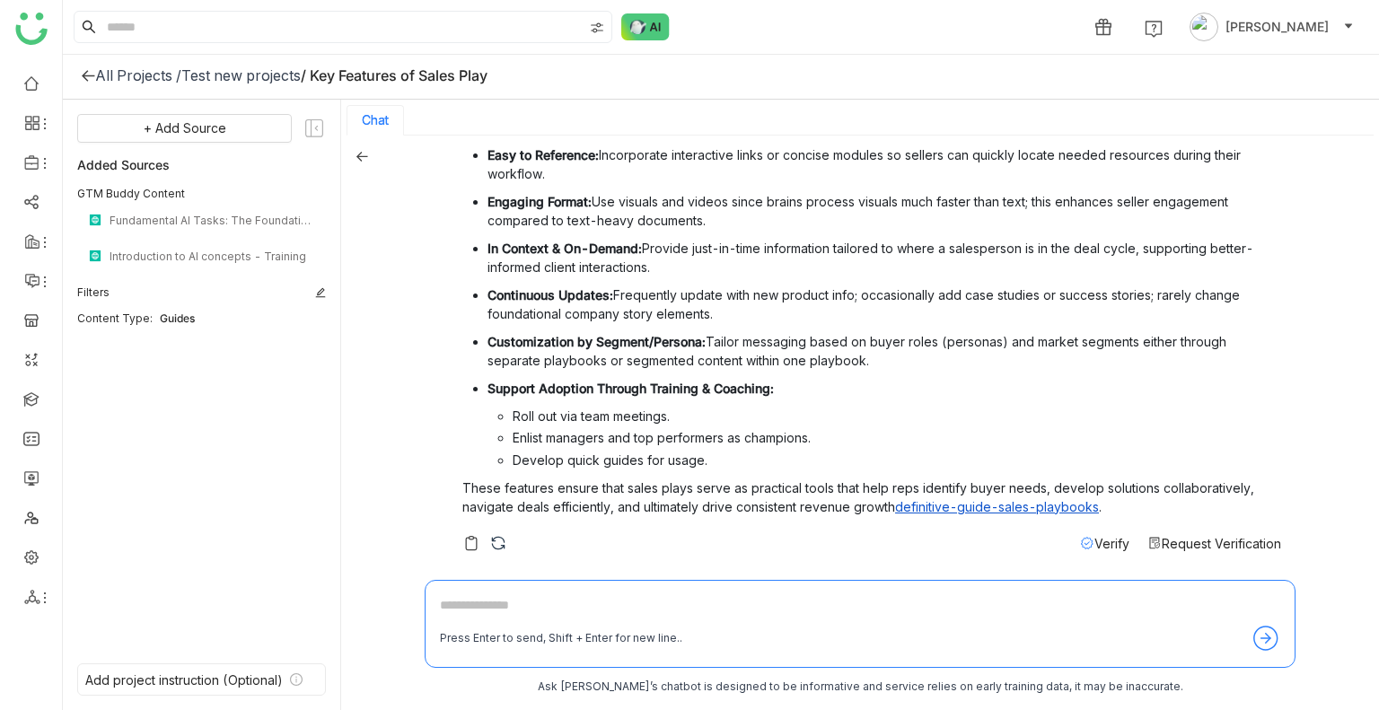
click at [1230, 527] on div "Key Features of Sales Plays Sales plays are structured approaches or strategies…" at bounding box center [871, 259] width 819 height 587
click at [1225, 541] on span "Request Verification" at bounding box center [1221, 543] width 119 height 15
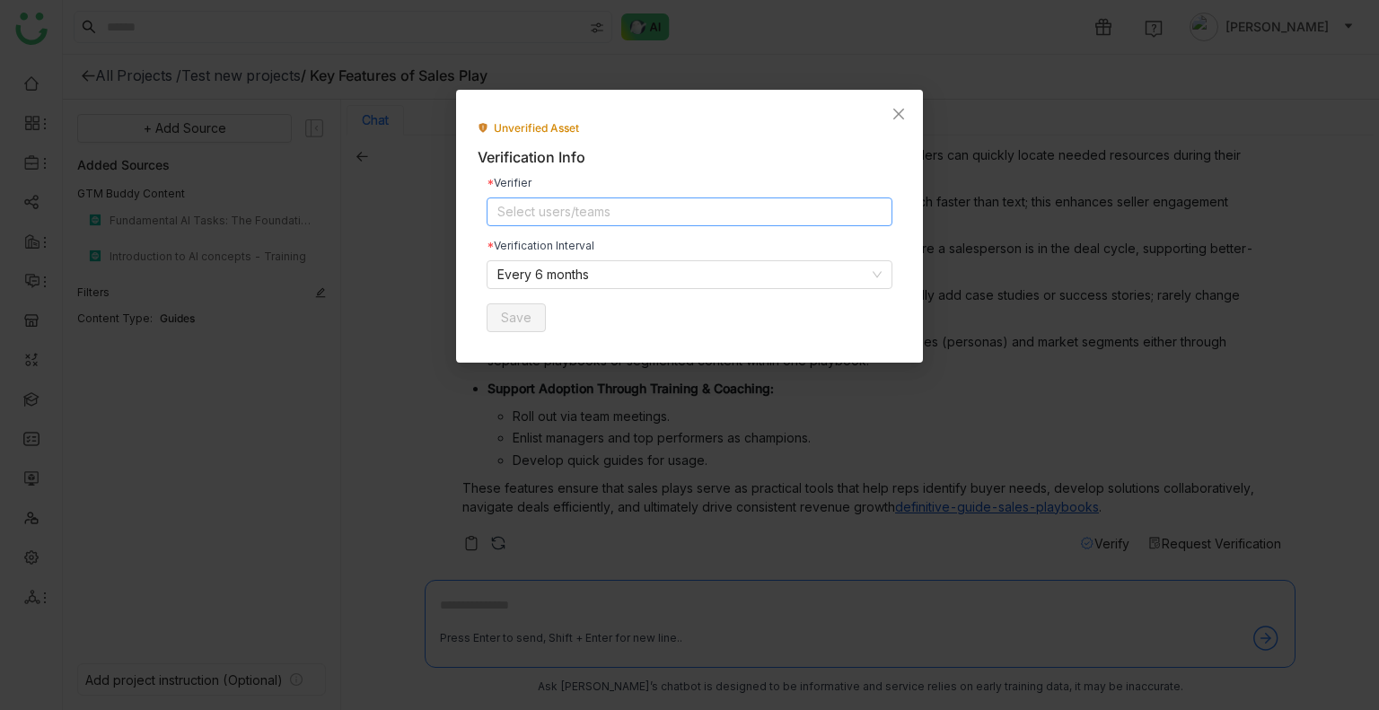
click at [664, 221] on nz-select-top-control "Select users/teams" at bounding box center [690, 212] width 406 height 29
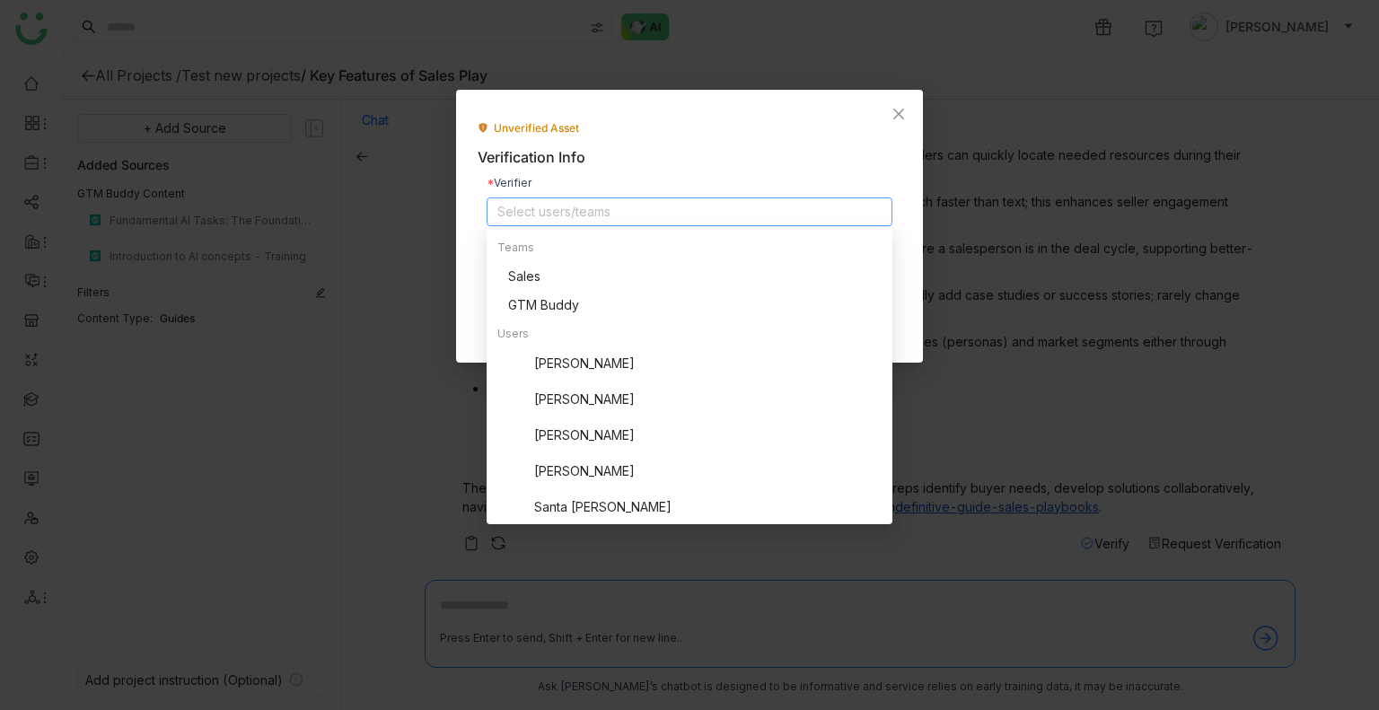
scroll to position [223, 0]
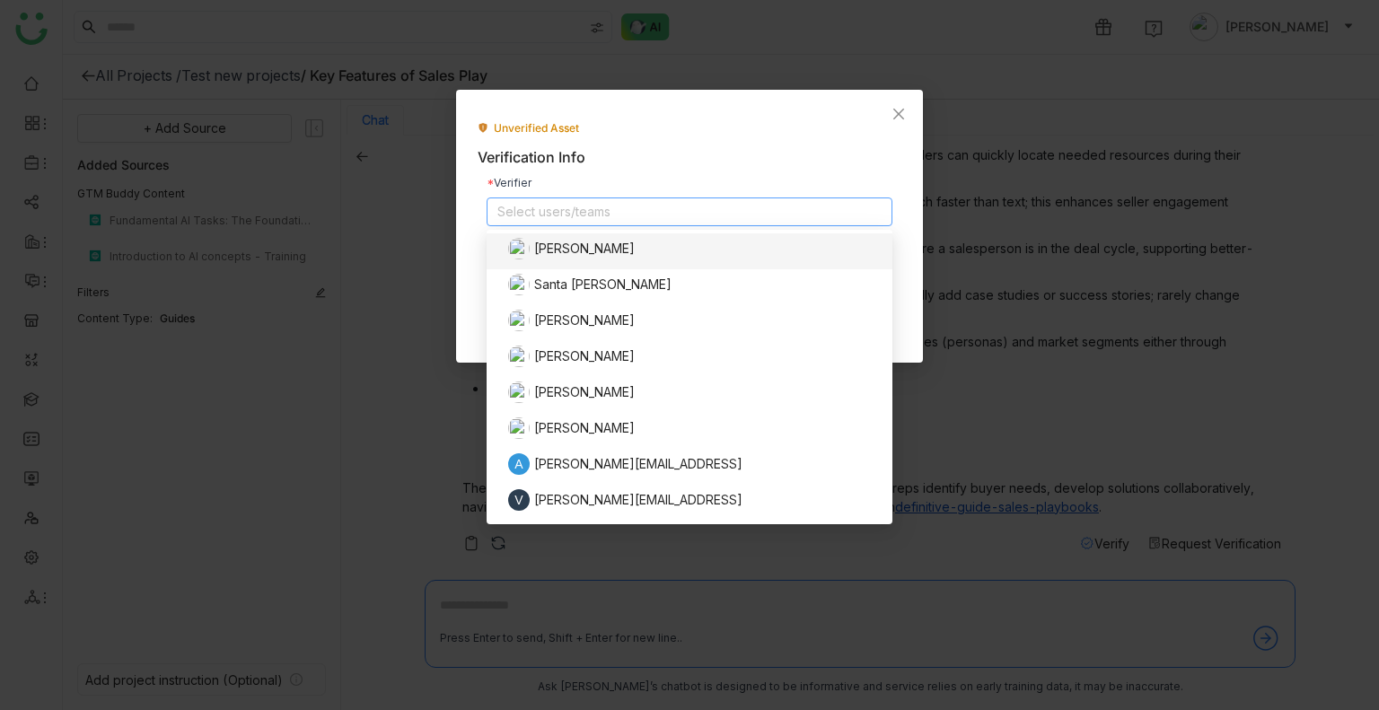
click at [686, 162] on div "Verification Info" at bounding box center [690, 157] width 424 height 22
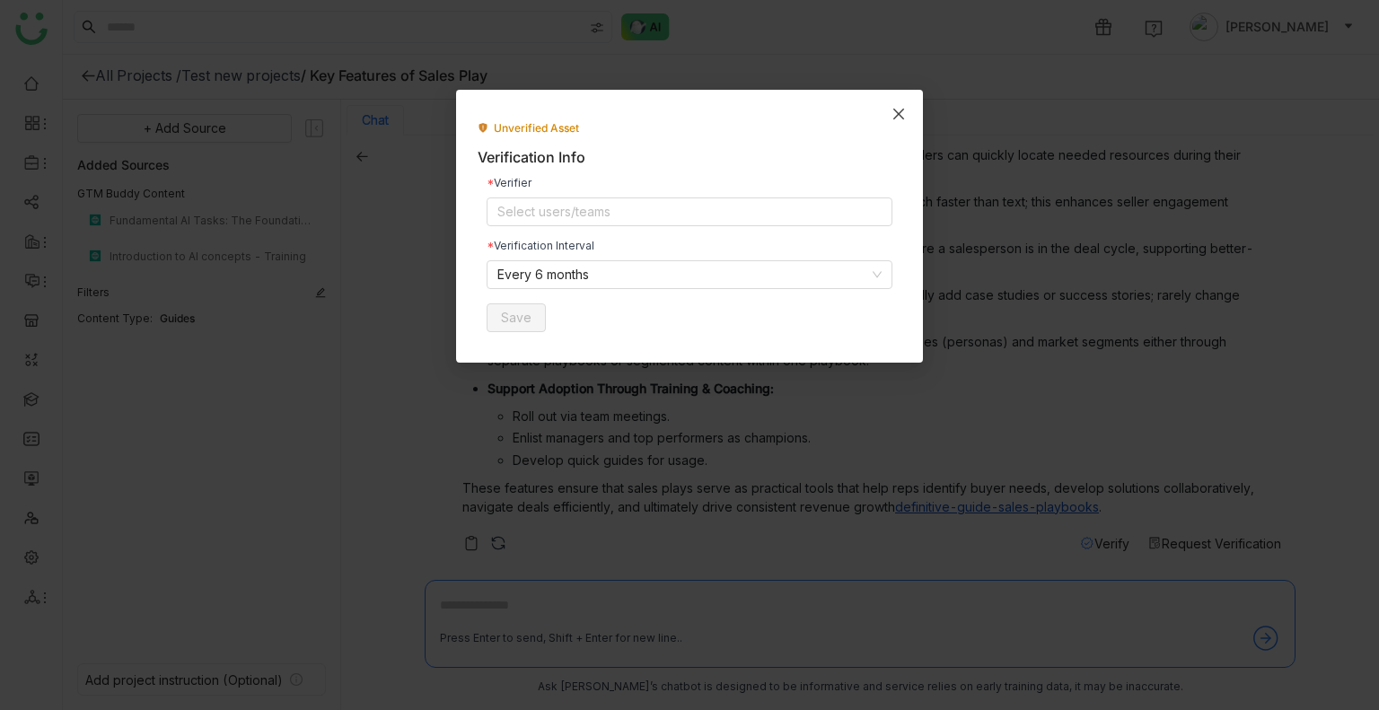
click at [901, 118] on icon "Close" at bounding box center [898, 114] width 14 height 14
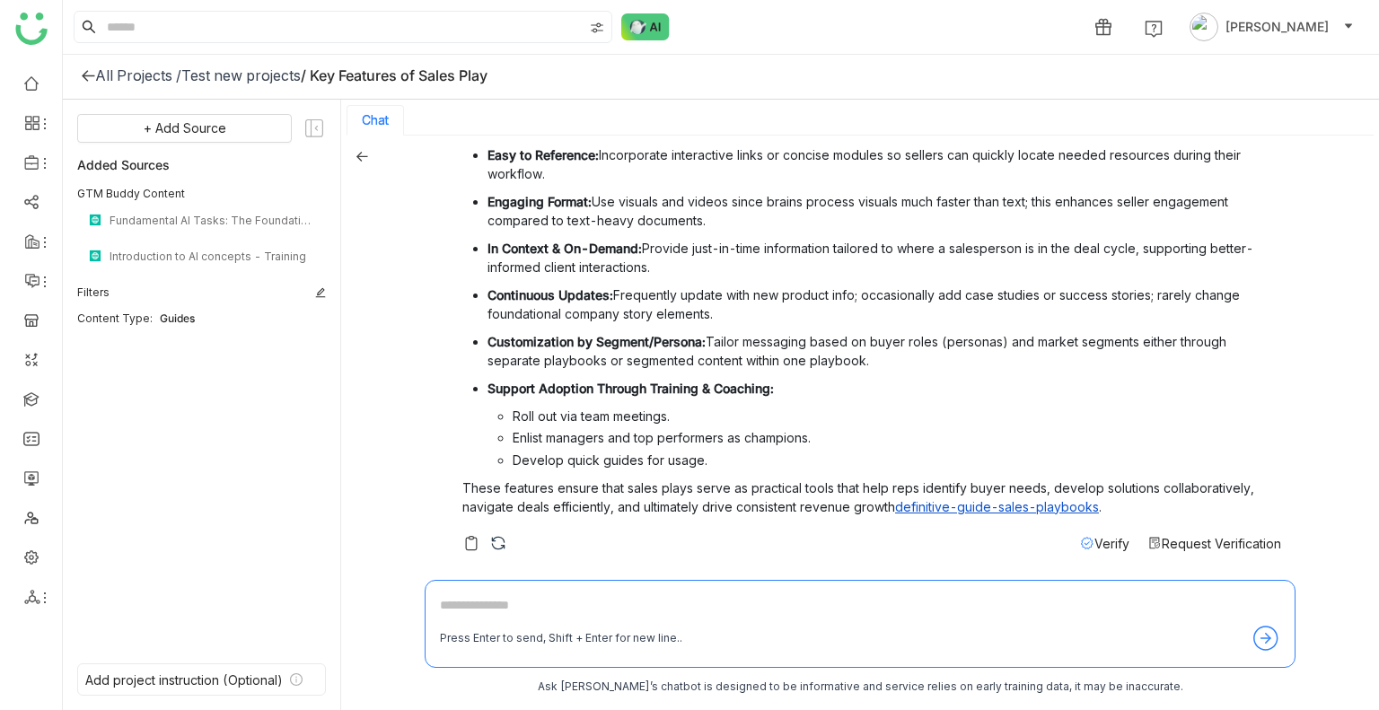
click at [353, 152] on div "what does the key features of sales play Key Features of Sales Plays Sales play…" at bounding box center [860, 423] width 1038 height 575
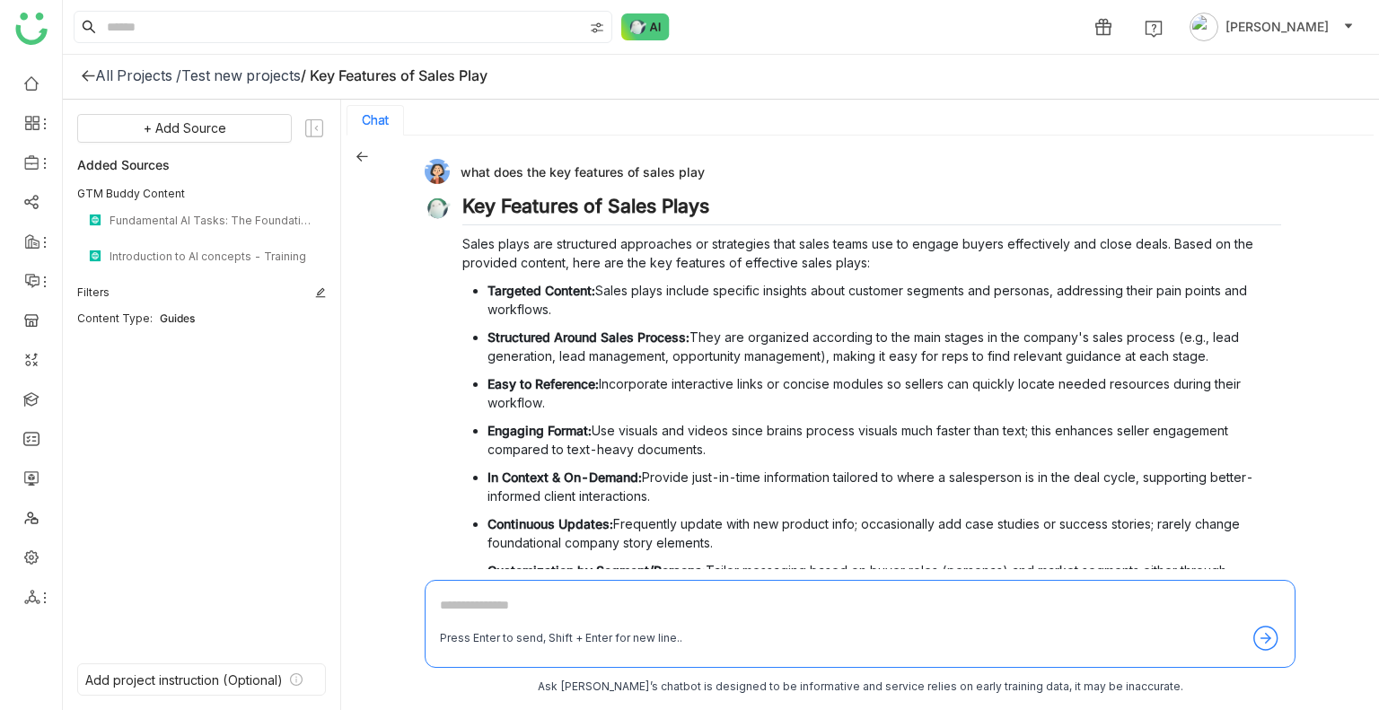
scroll to position [229, 0]
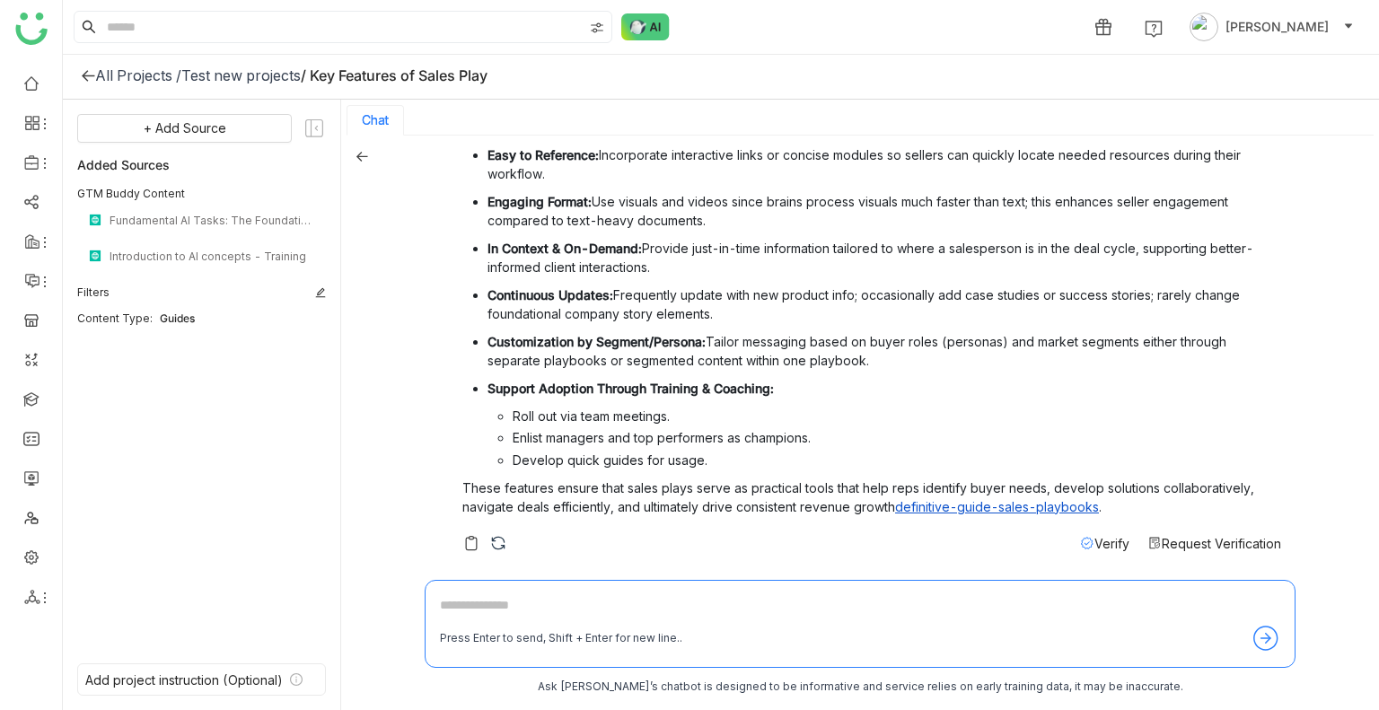
click at [467, 616] on textarea at bounding box center [860, 609] width 840 height 29
type textarea "**********"
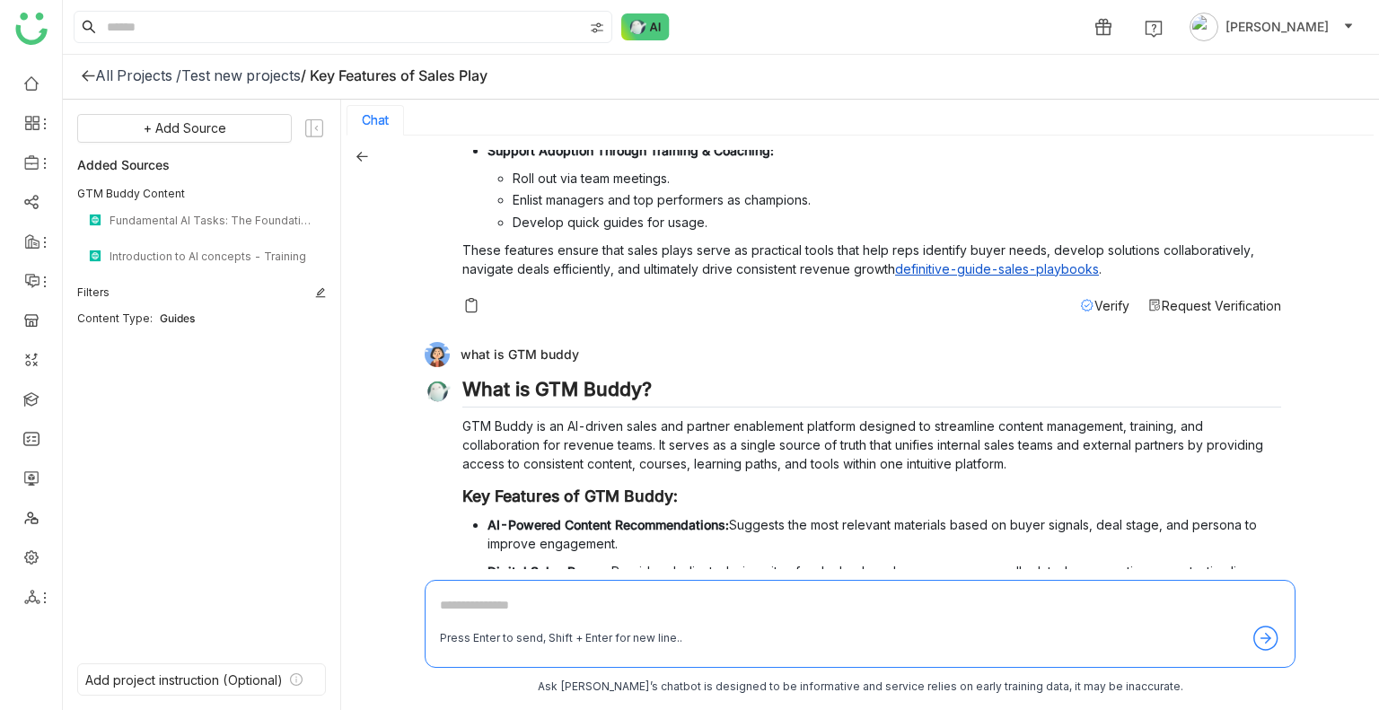
scroll to position [952, 0]
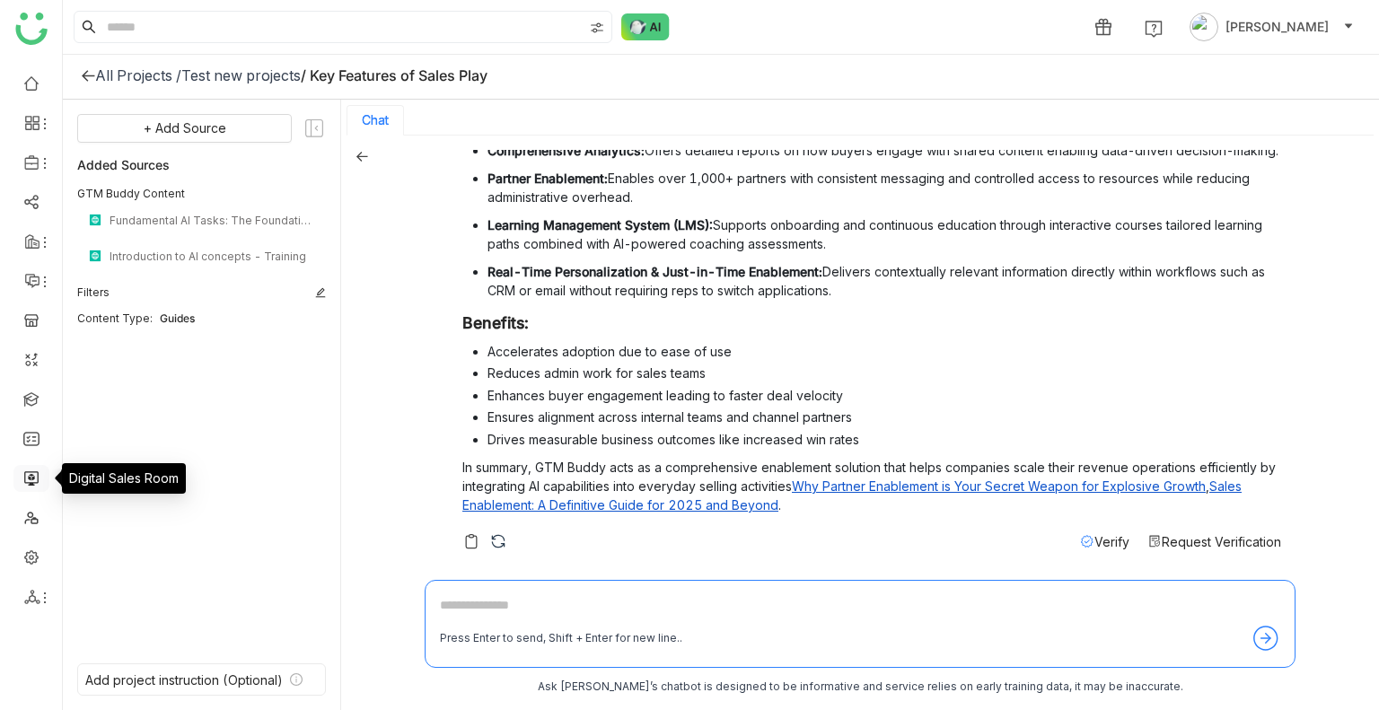
click at [25, 481] on link at bounding box center [31, 477] width 16 height 15
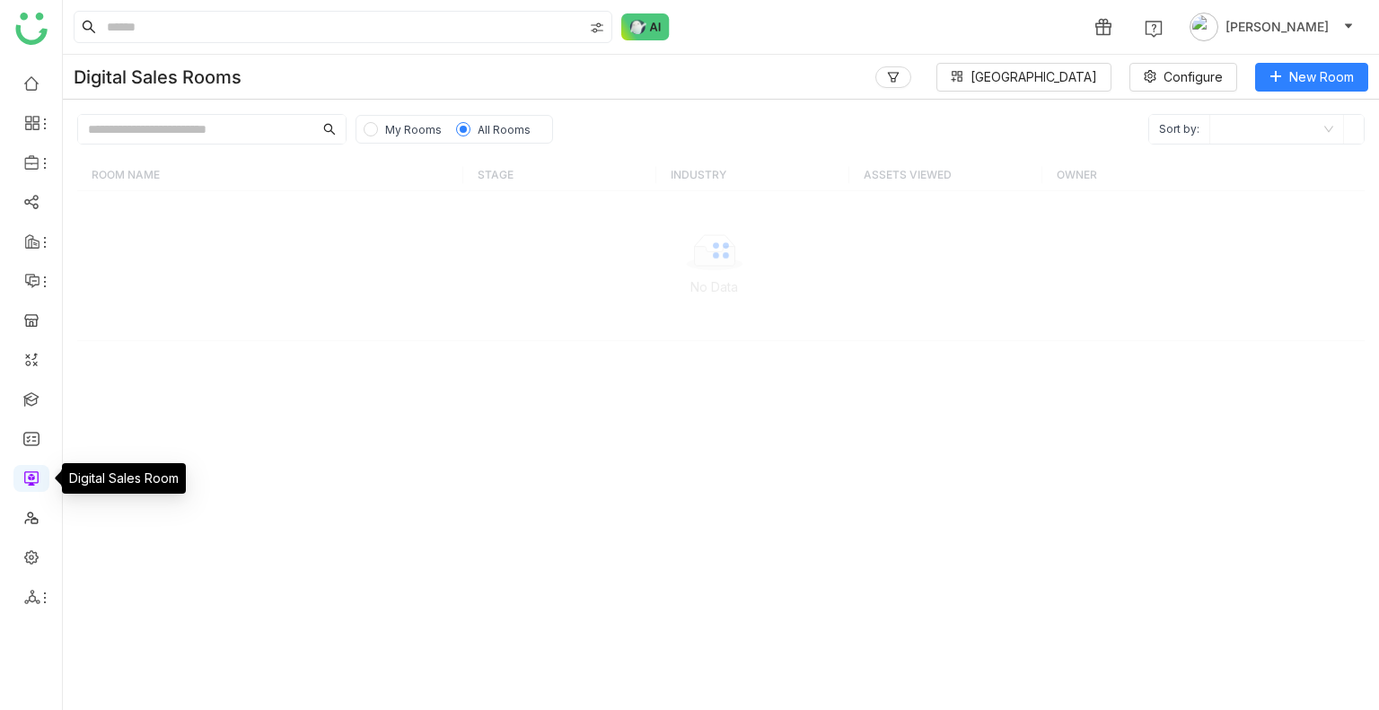
click at [25, 481] on link at bounding box center [31, 477] width 16 height 15
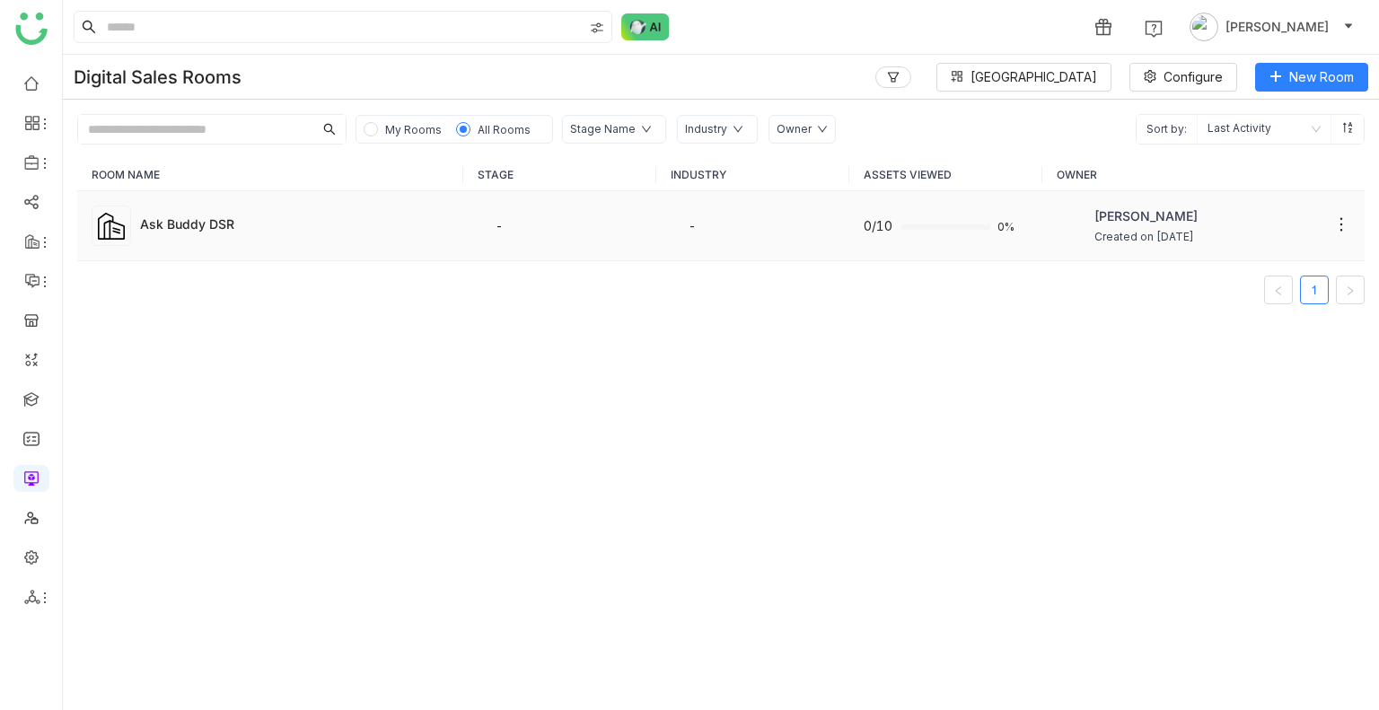
click at [455, 251] on td "Ask Buddy DSR" at bounding box center [270, 226] width 386 height 70
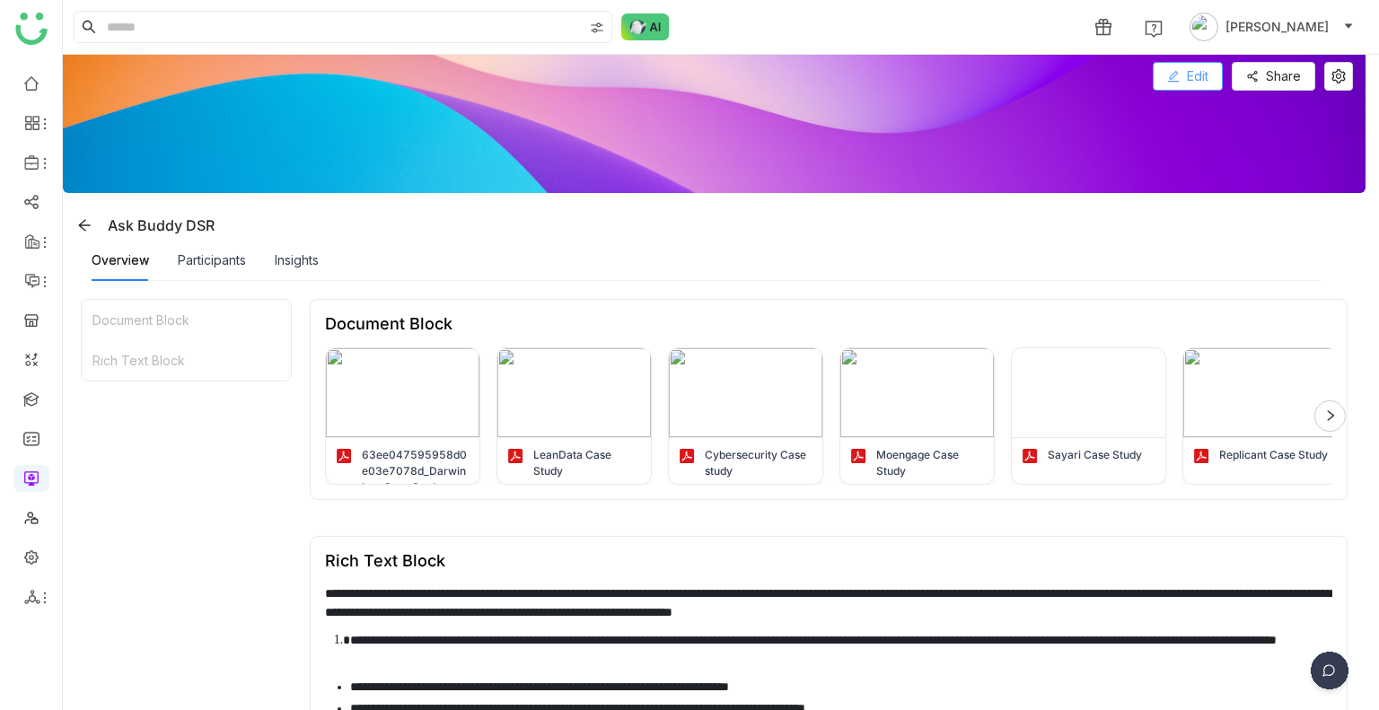
click at [1184, 85] on button "Edit" at bounding box center [1188, 76] width 70 height 29
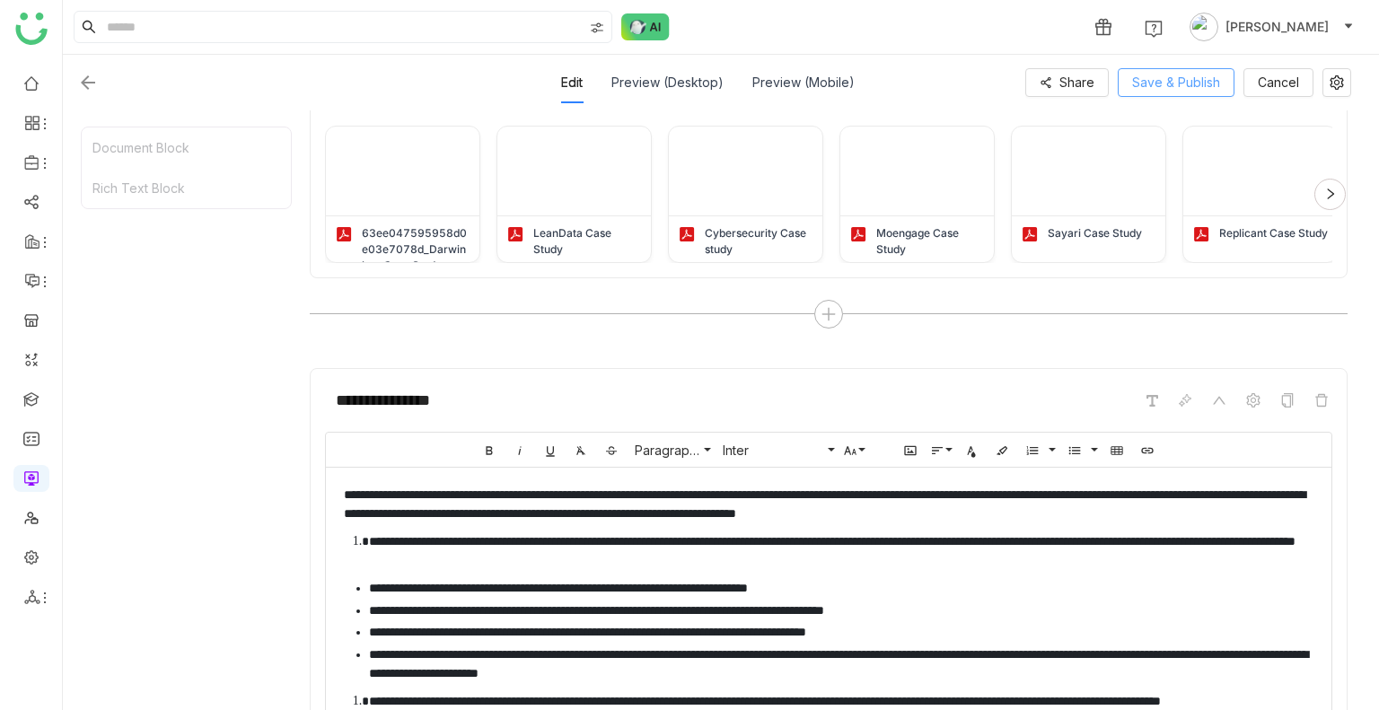
scroll to position [71, 0]
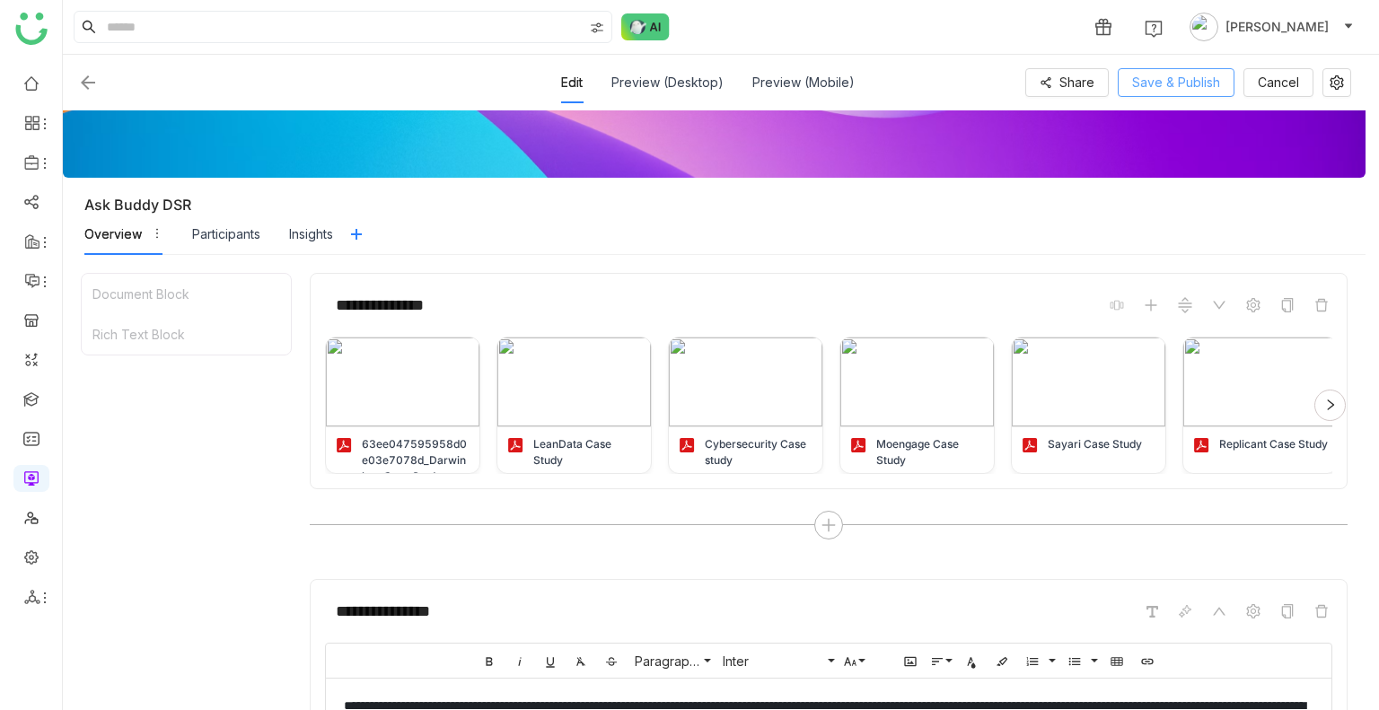
click at [1179, 83] on span "Save & Publish" at bounding box center [1176, 83] width 88 height 20
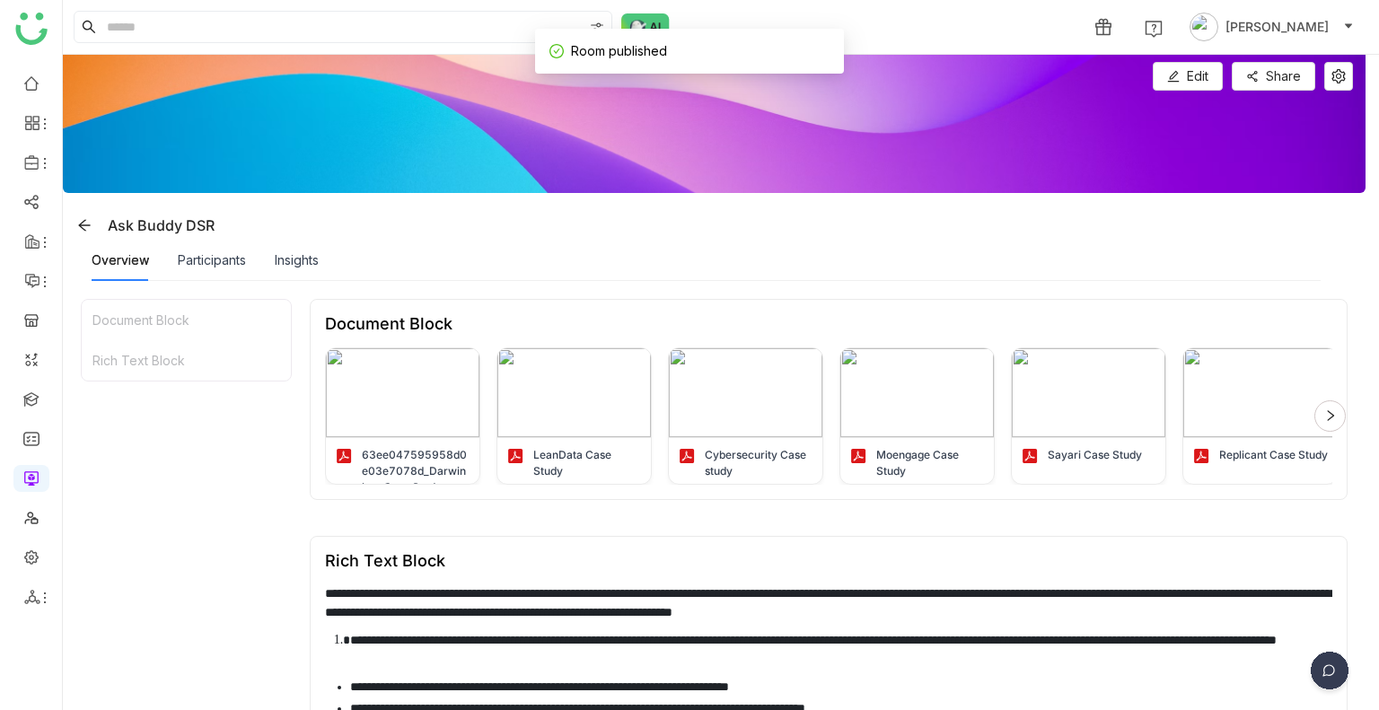
click at [1320, 670] on img at bounding box center [1329, 674] width 45 height 45
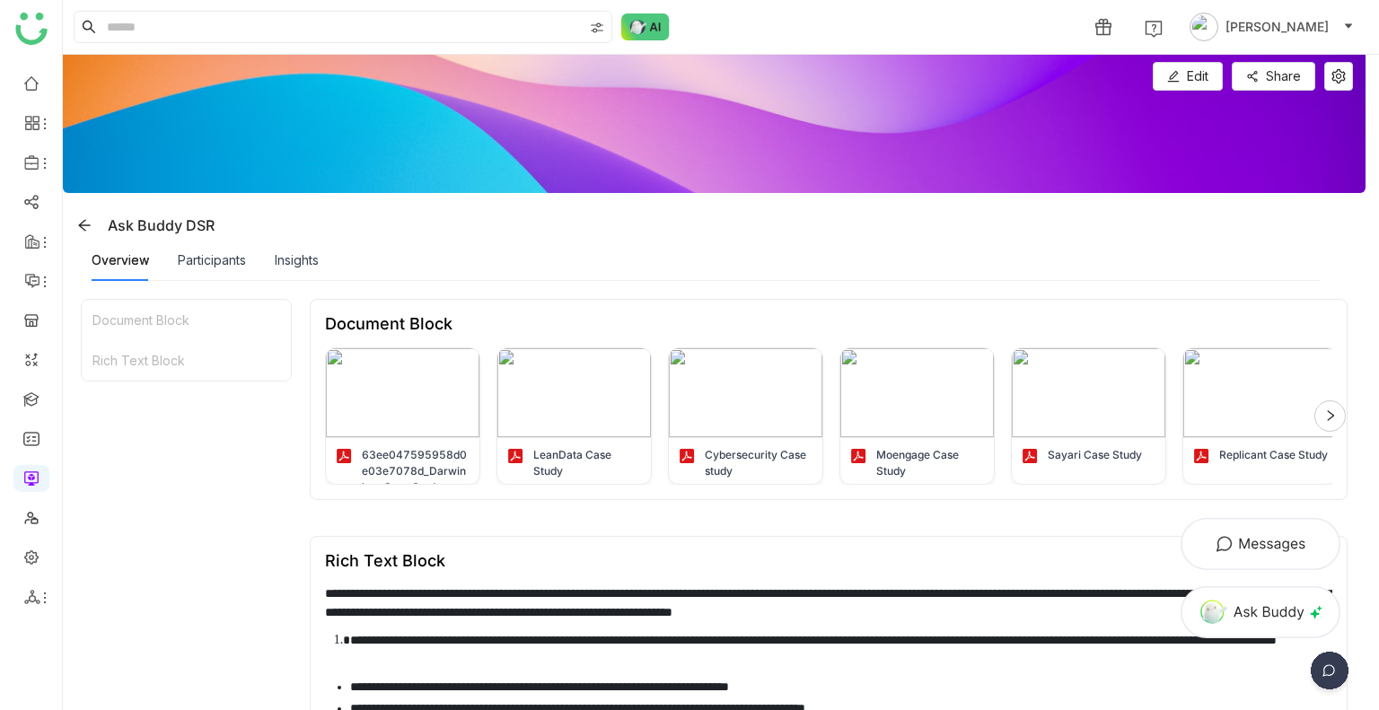
click at [1251, 552] on img at bounding box center [1261, 544] width 162 height 54
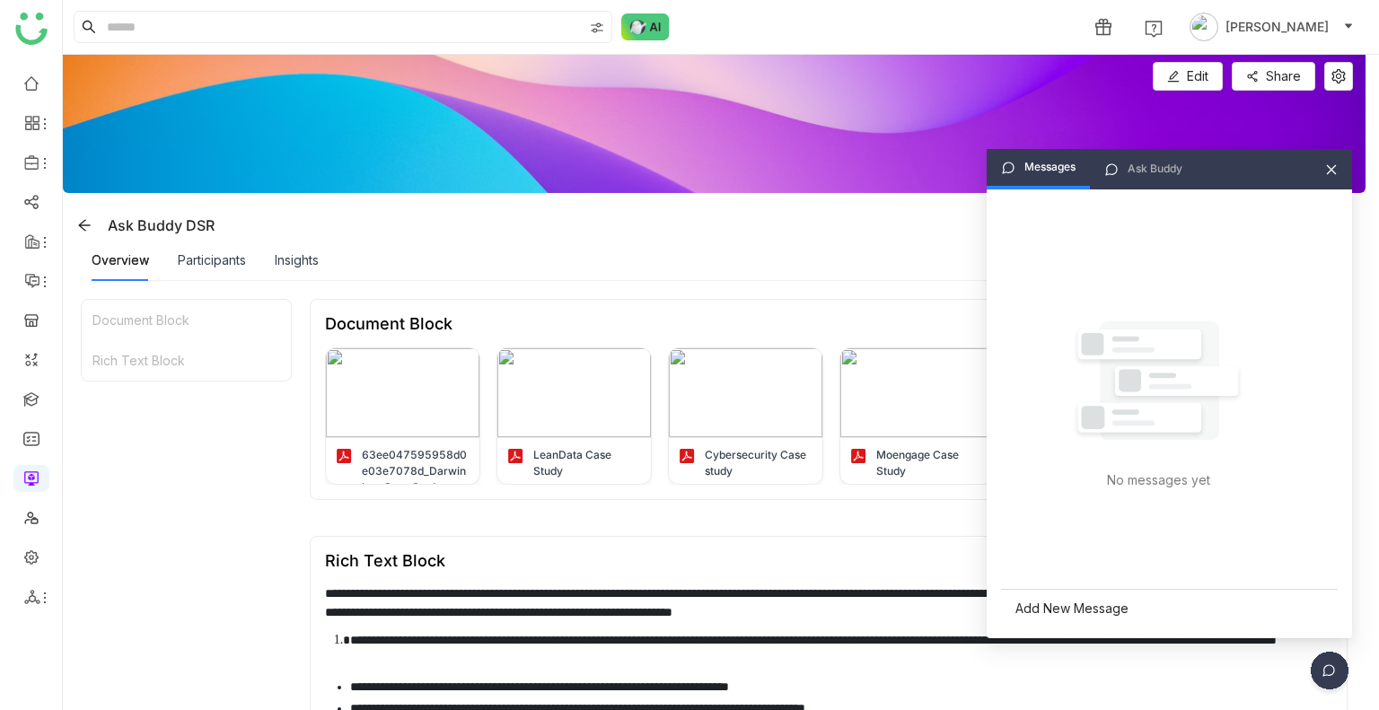
click at [1135, 184] on div "Ask Buddy" at bounding box center [1143, 169] width 107 height 40
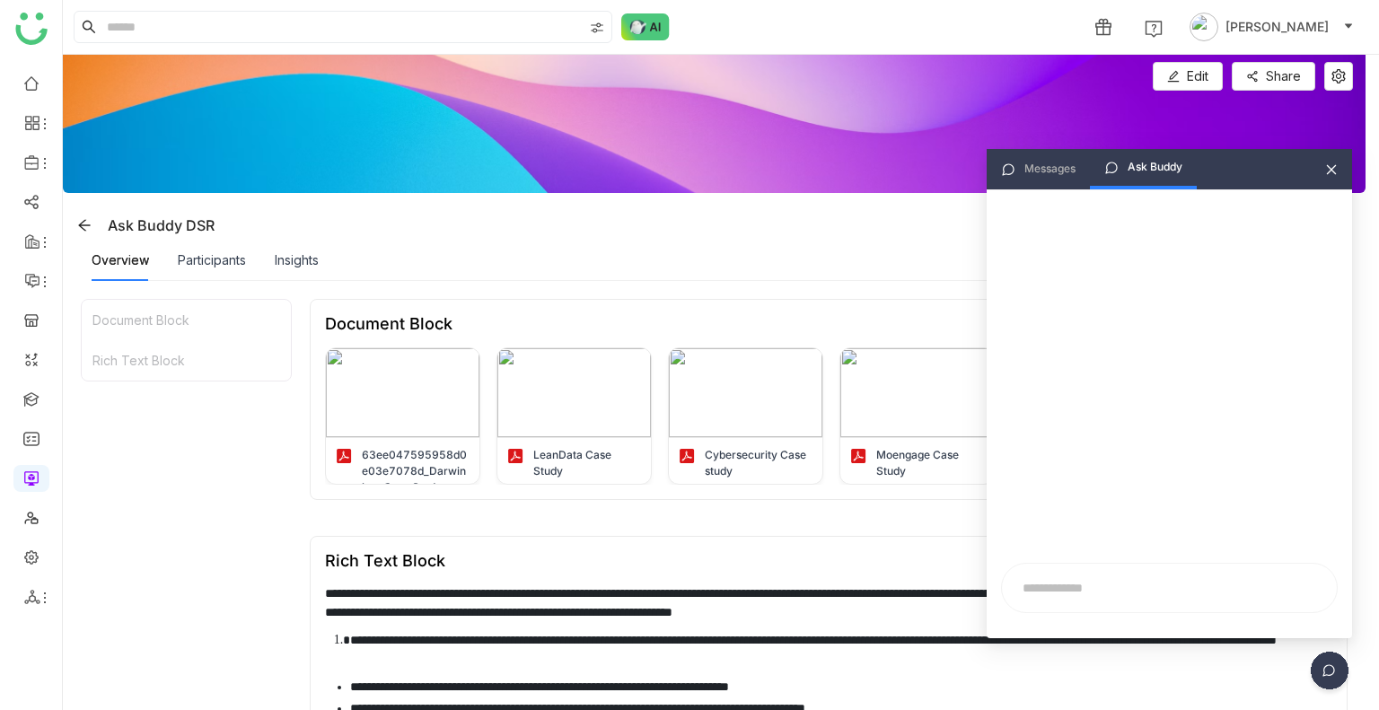
click at [1032, 577] on input "text" at bounding box center [1169, 588] width 313 height 27
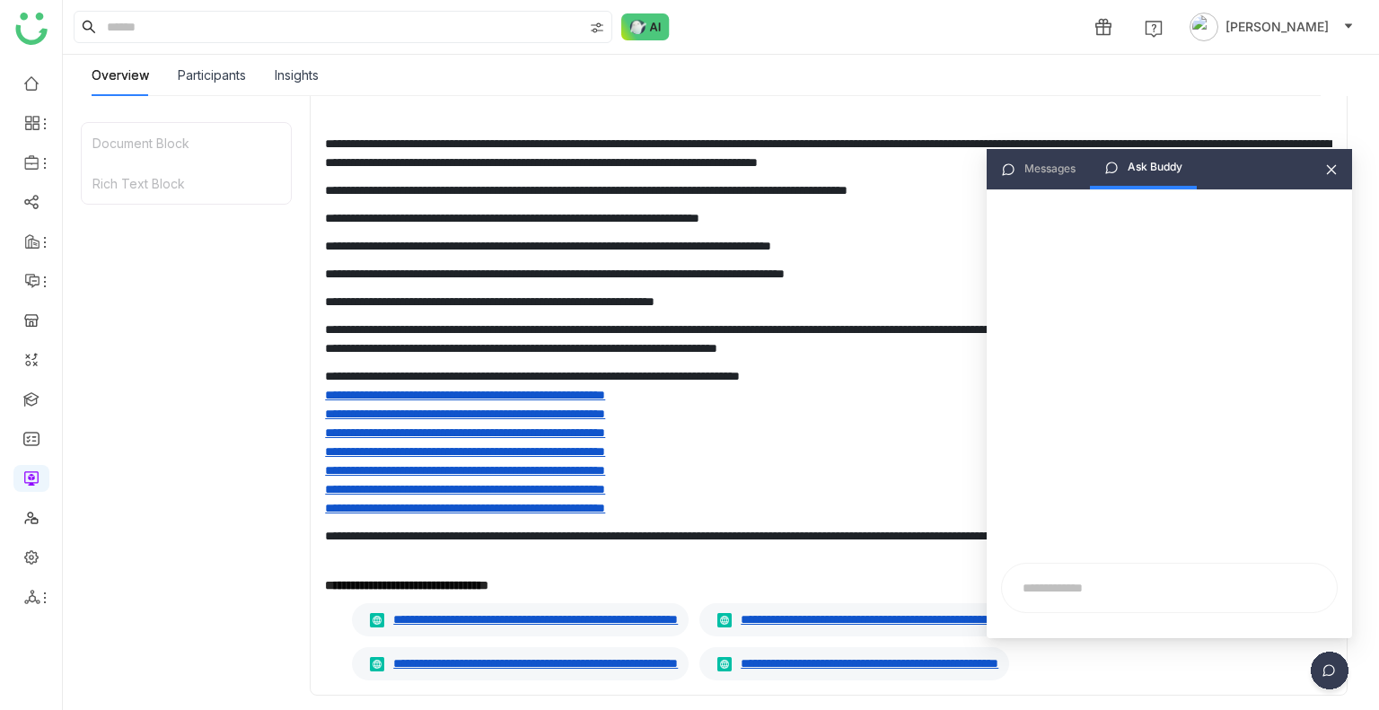
scroll to position [1418, 0]
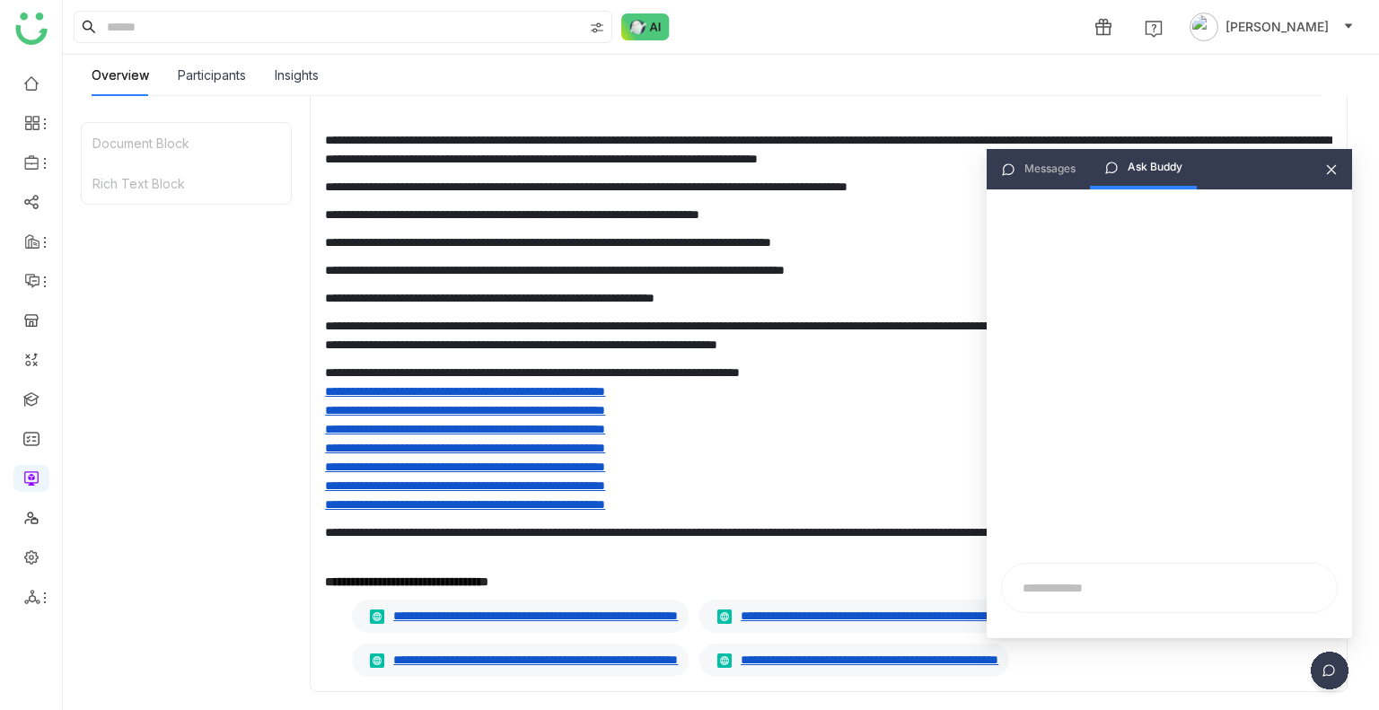
click at [1035, 586] on input "text" at bounding box center [1169, 588] width 313 height 27
type input "**********"
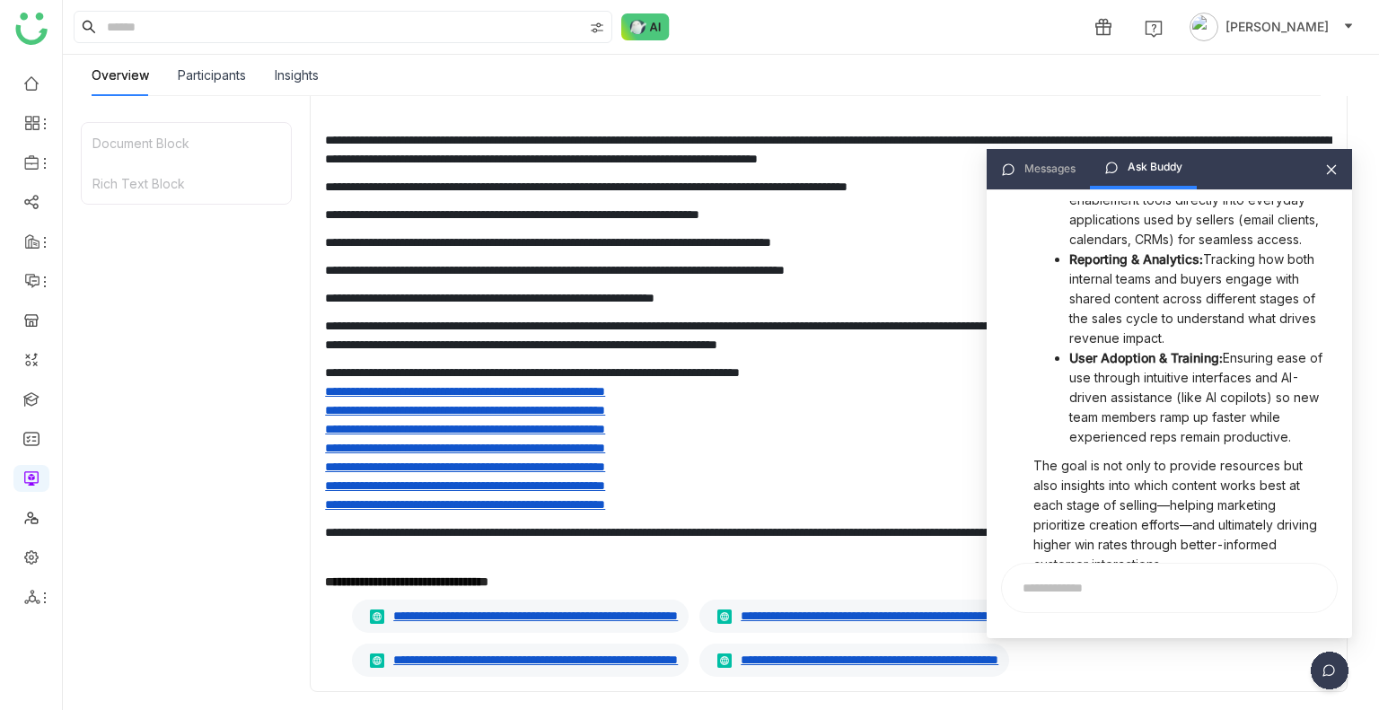
scroll to position [894, 0]
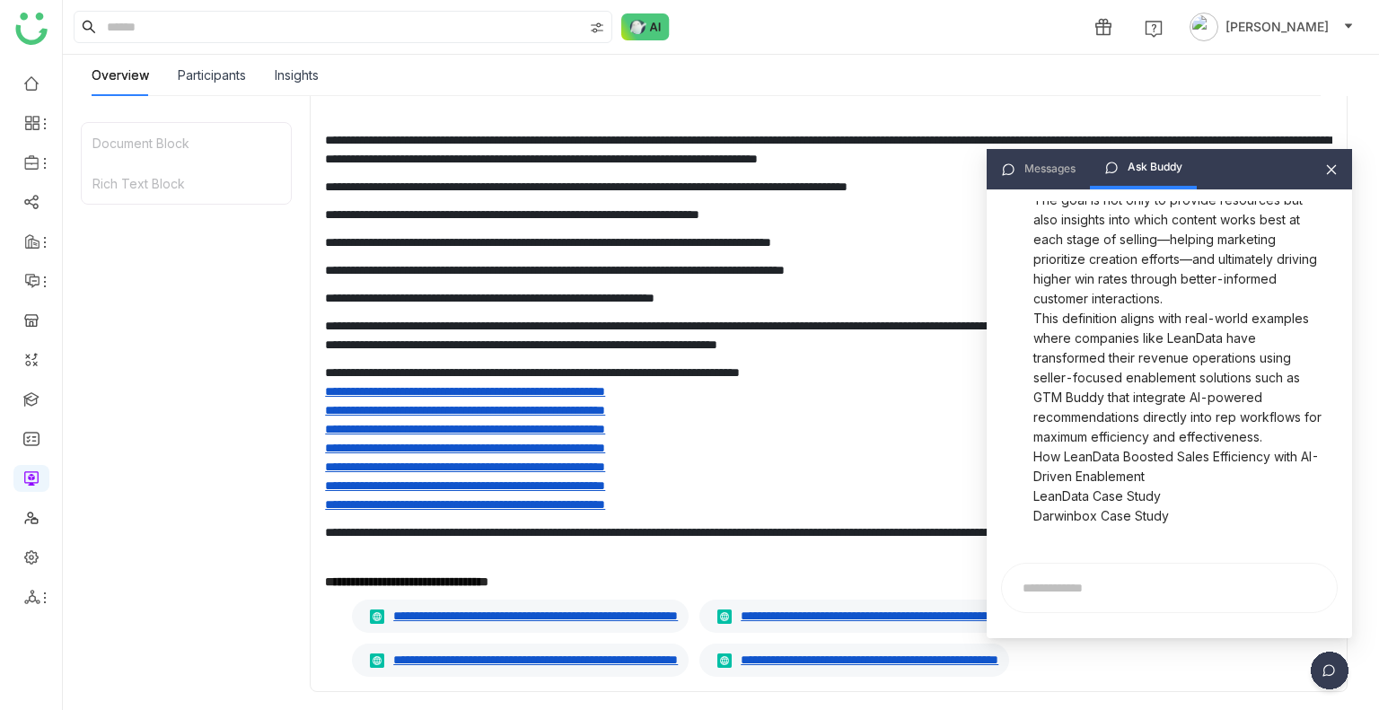
click at [1330, 171] on icon at bounding box center [1332, 169] width 10 height 10
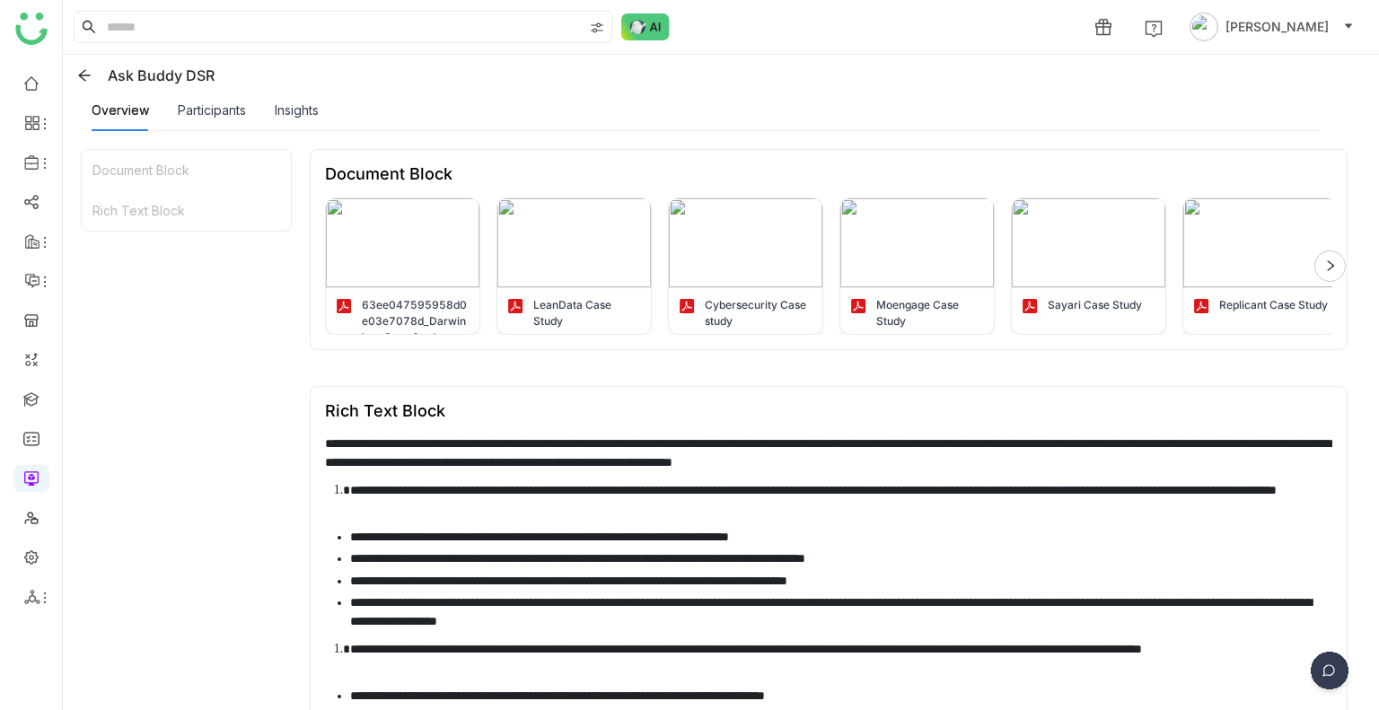
scroll to position [0, 0]
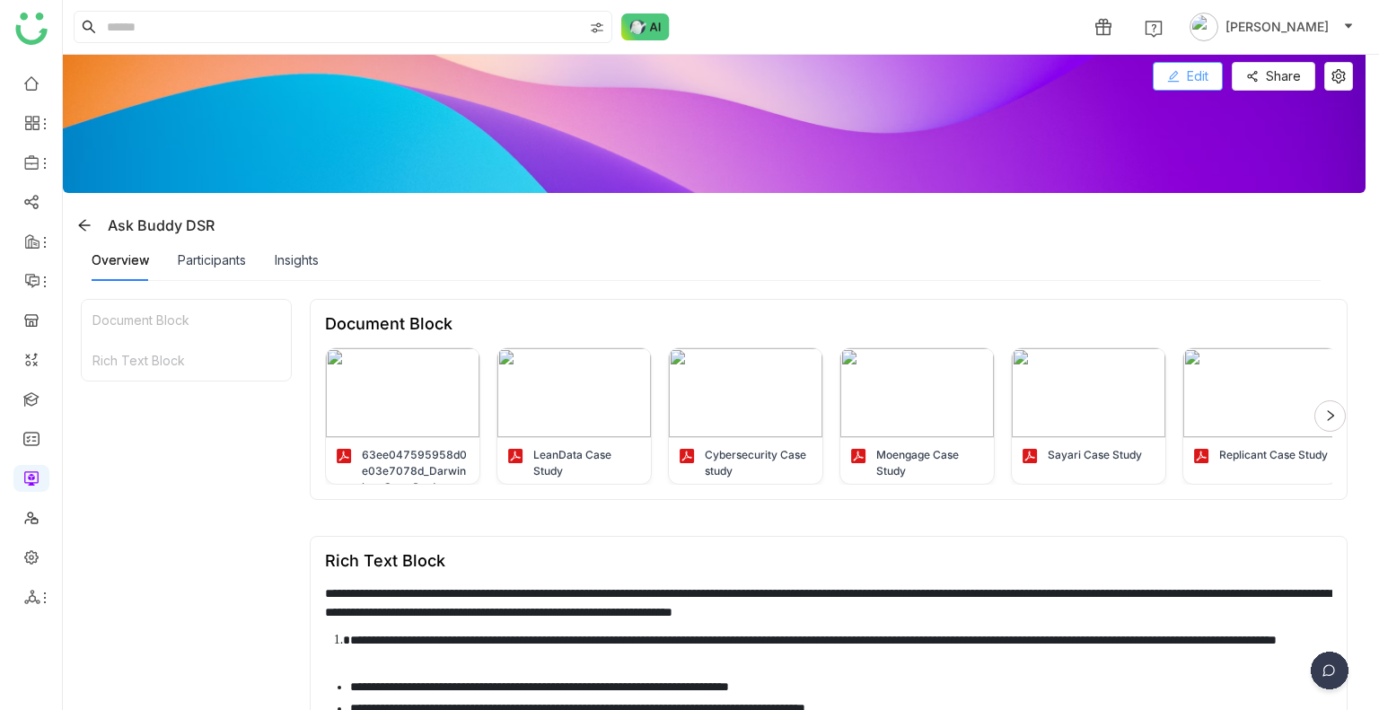
click at [1189, 85] on span "Edit" at bounding box center [1198, 76] width 22 height 20
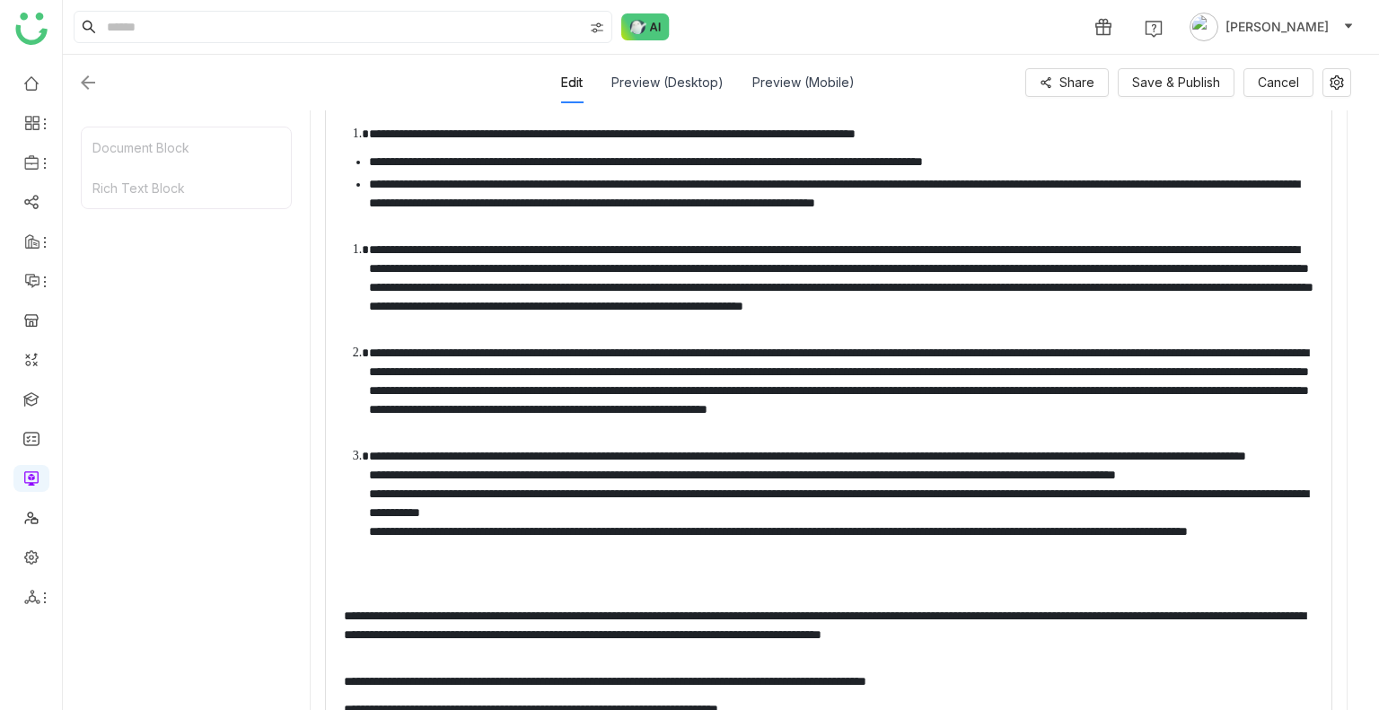
scroll to position [1717, 0]
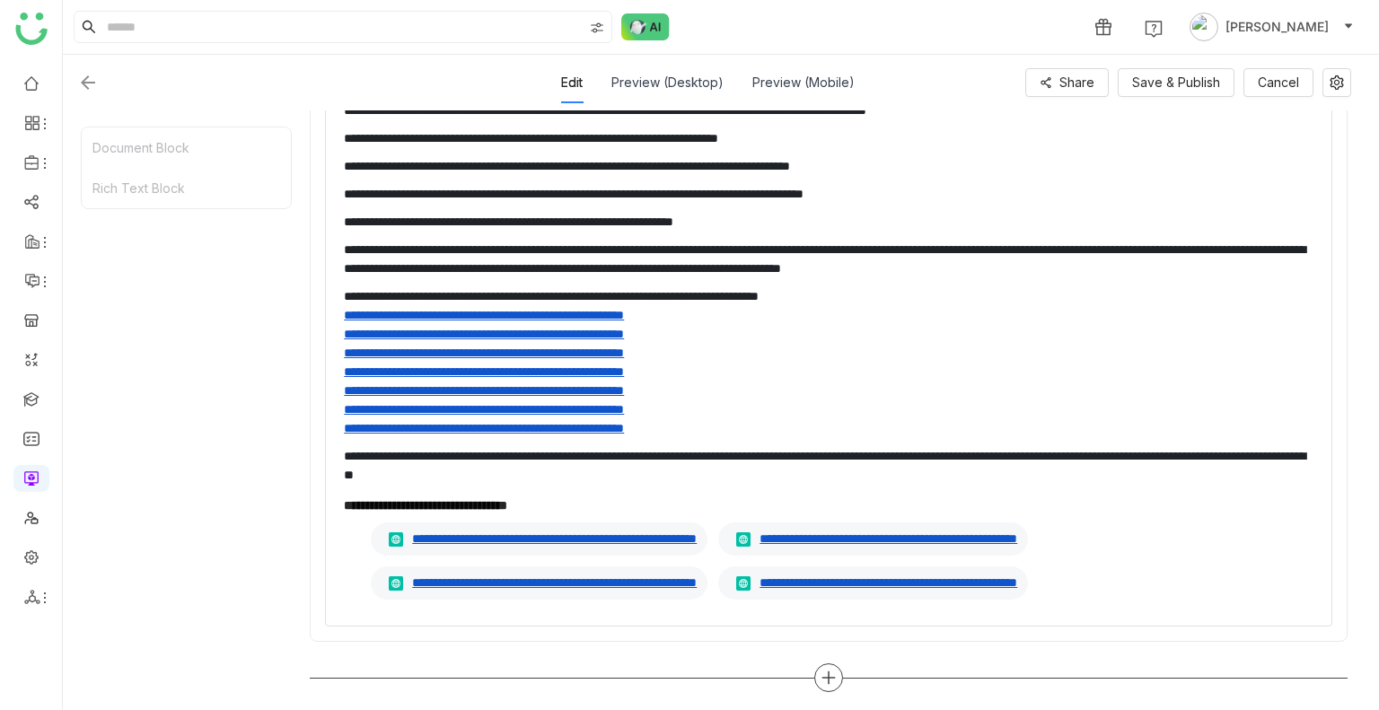
click at [838, 672] on div at bounding box center [828, 677] width 29 height 29
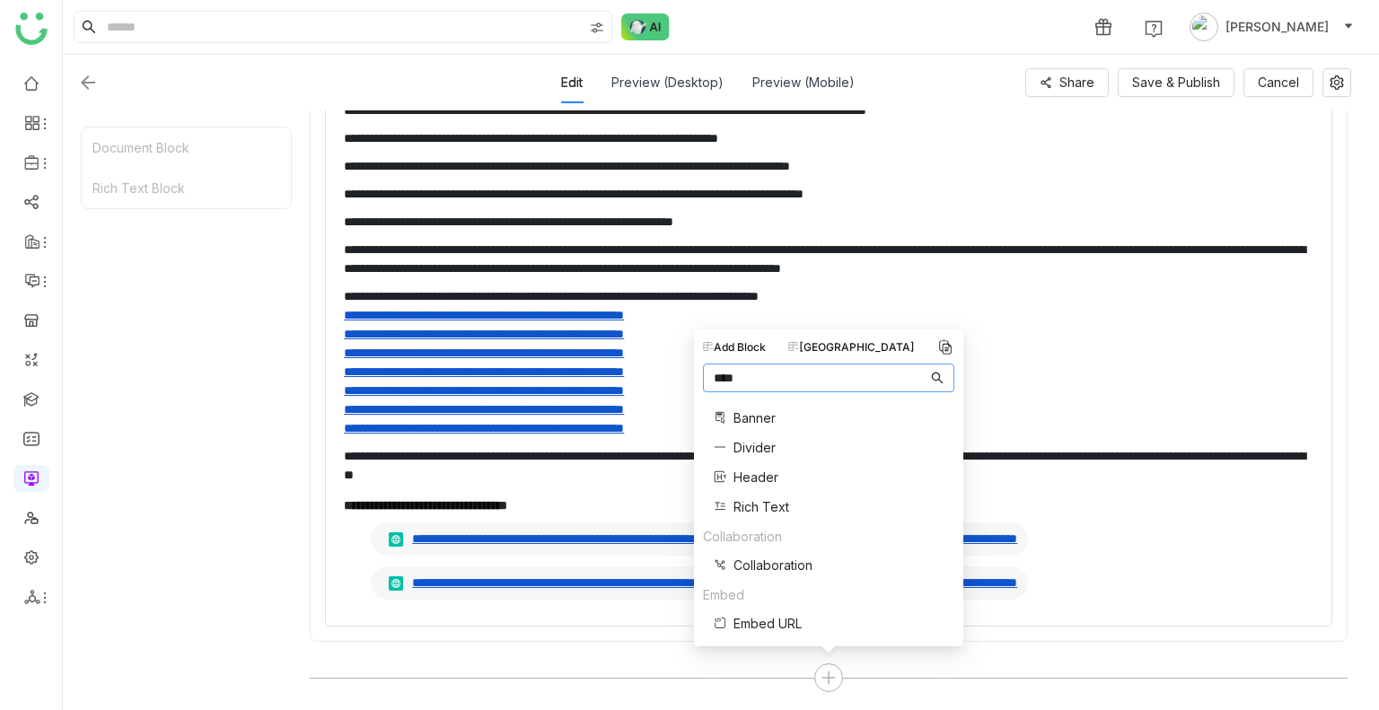
type input "****"
click at [769, 498] on span "Rich Text" at bounding box center [761, 506] width 56 height 19
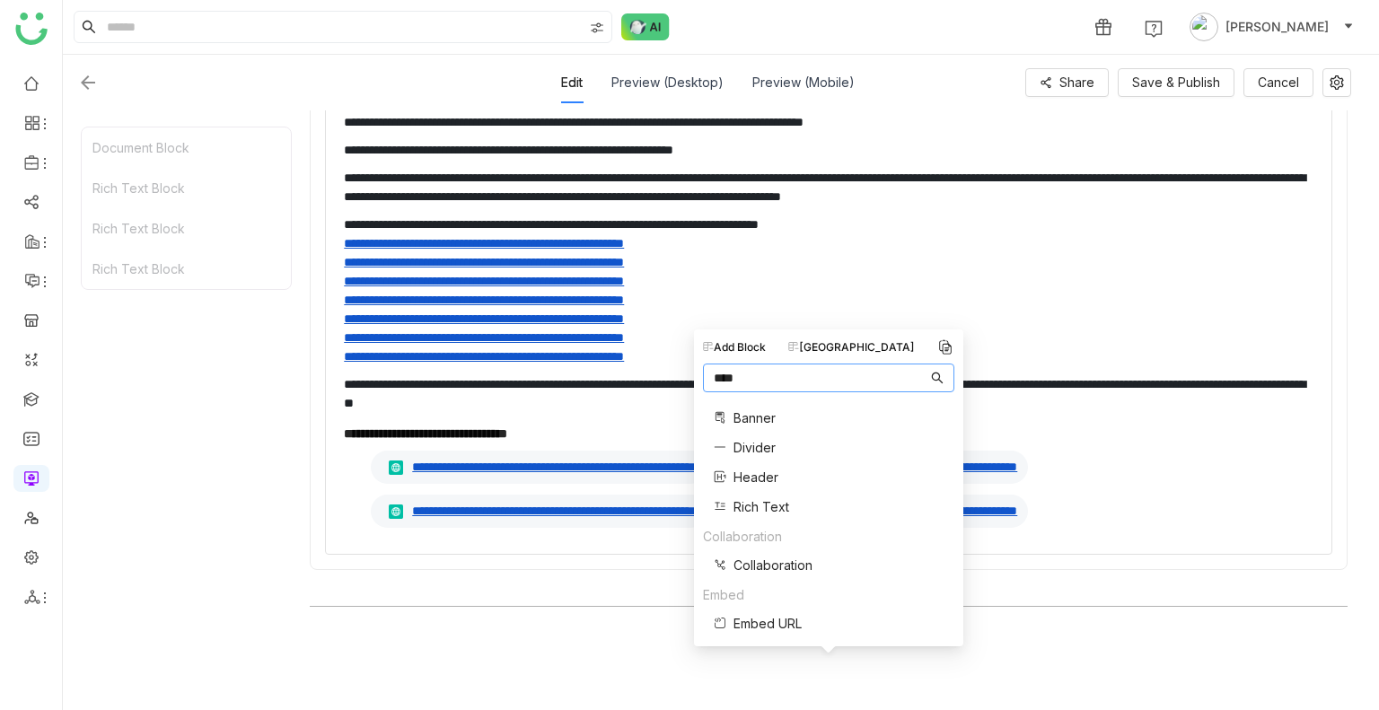
click at [287, 564] on div "Document Block Rich Text Block Rich Text Block Rich Text Block" at bounding box center [186, 410] width 211 height 566
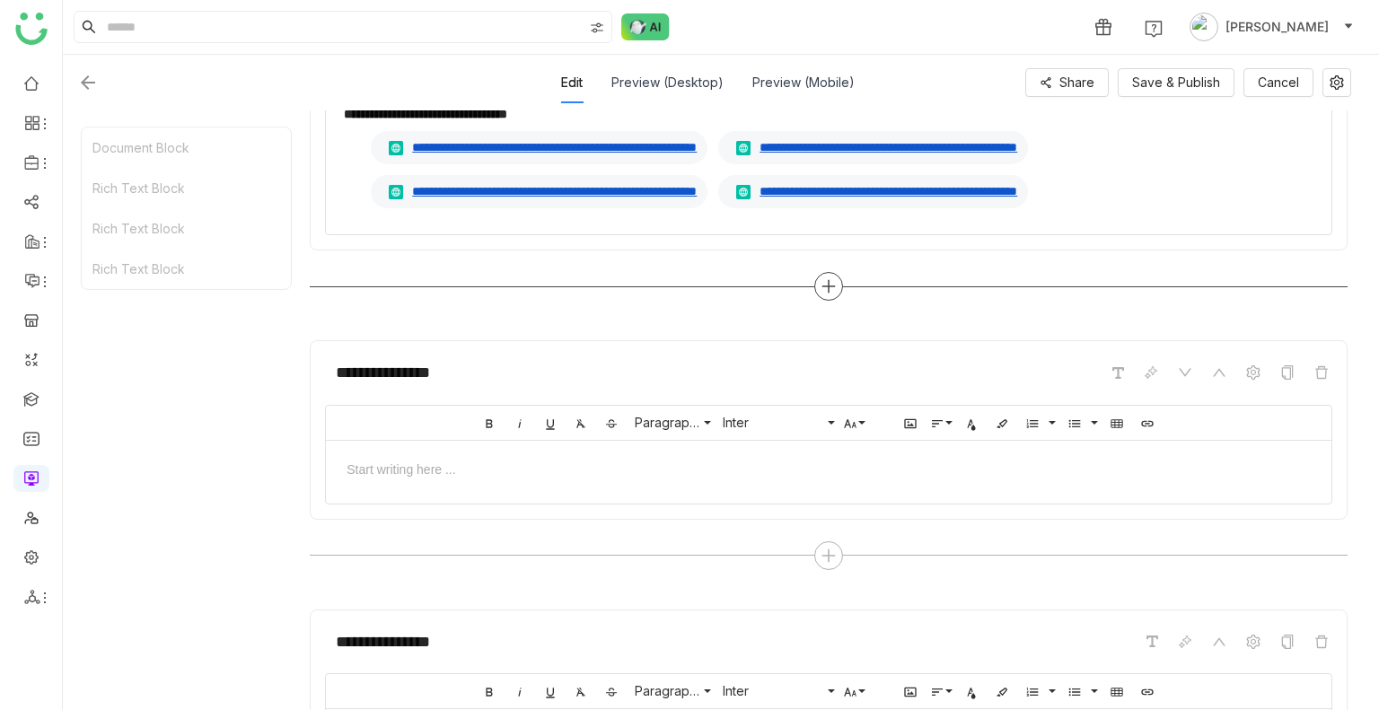
scroll to position [2252, 0]
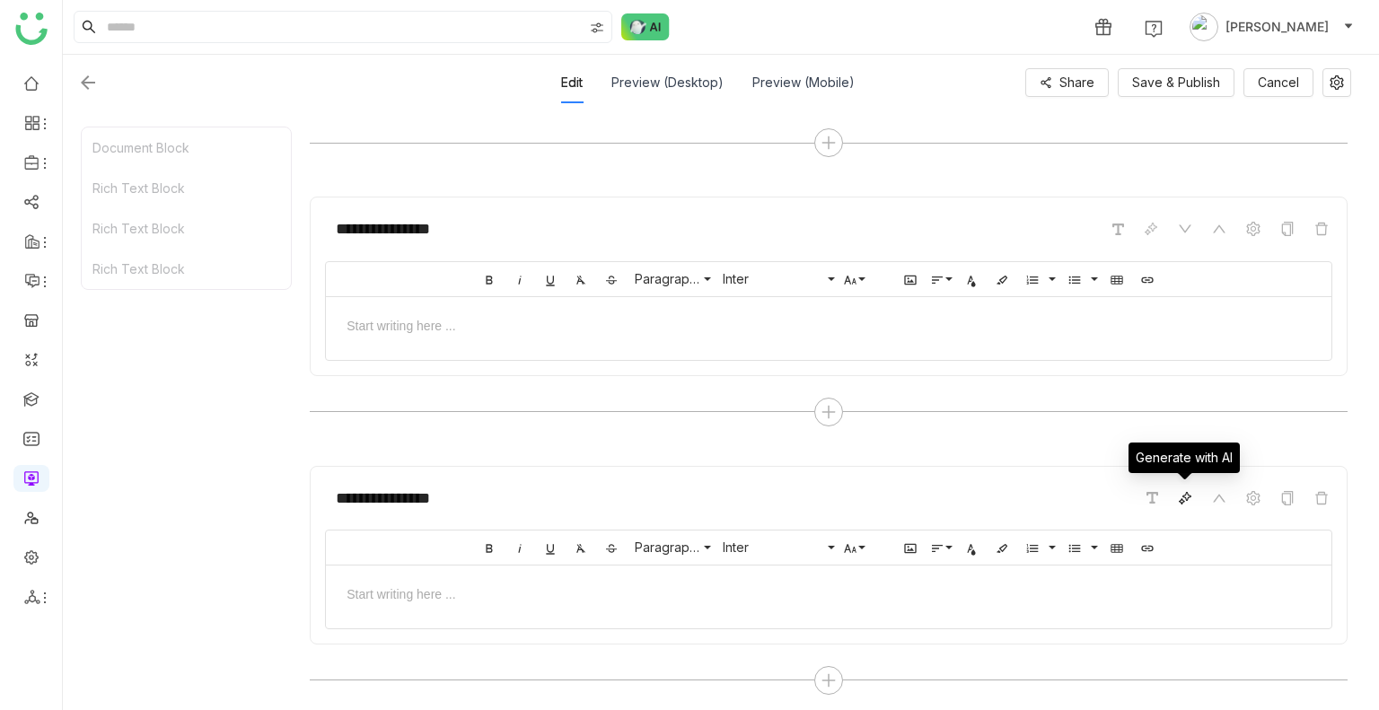
click at [1177, 503] on span at bounding box center [1185, 498] width 22 height 22
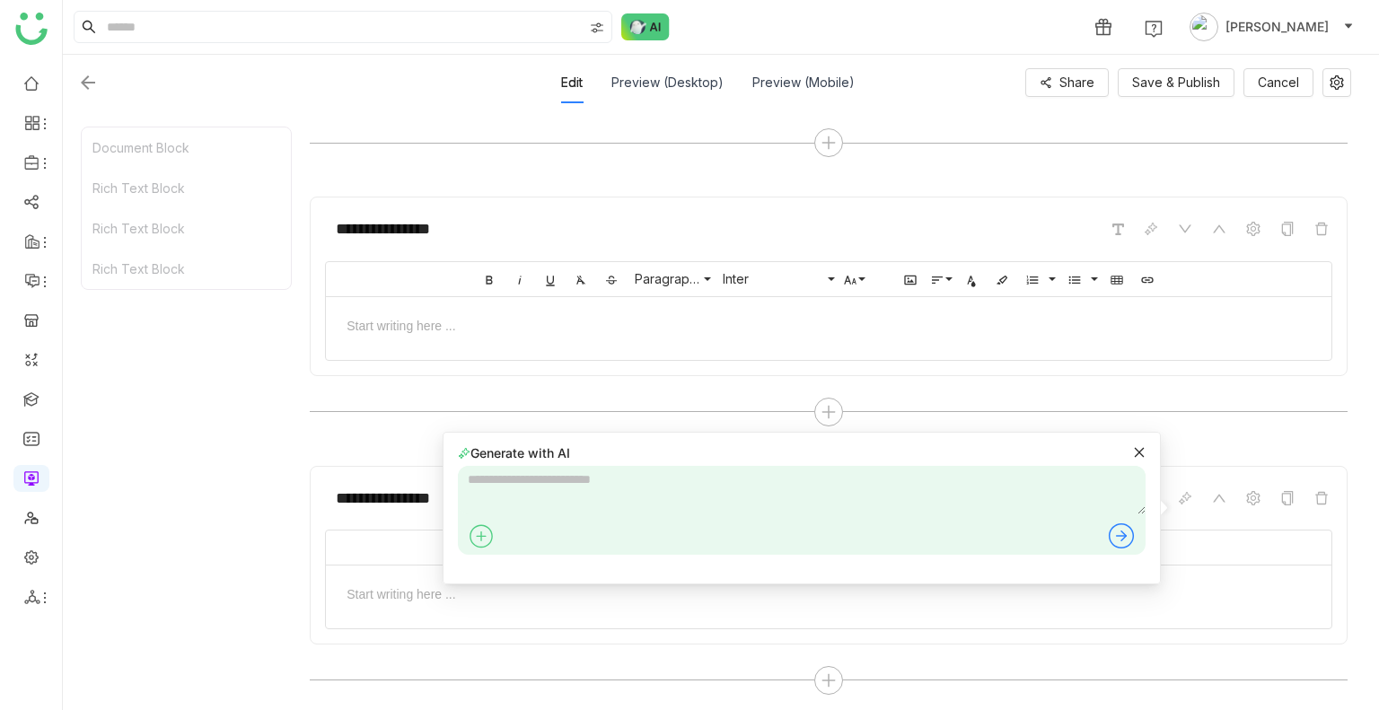
click at [709, 493] on textarea at bounding box center [802, 490] width 688 height 48
type textarea "**********"
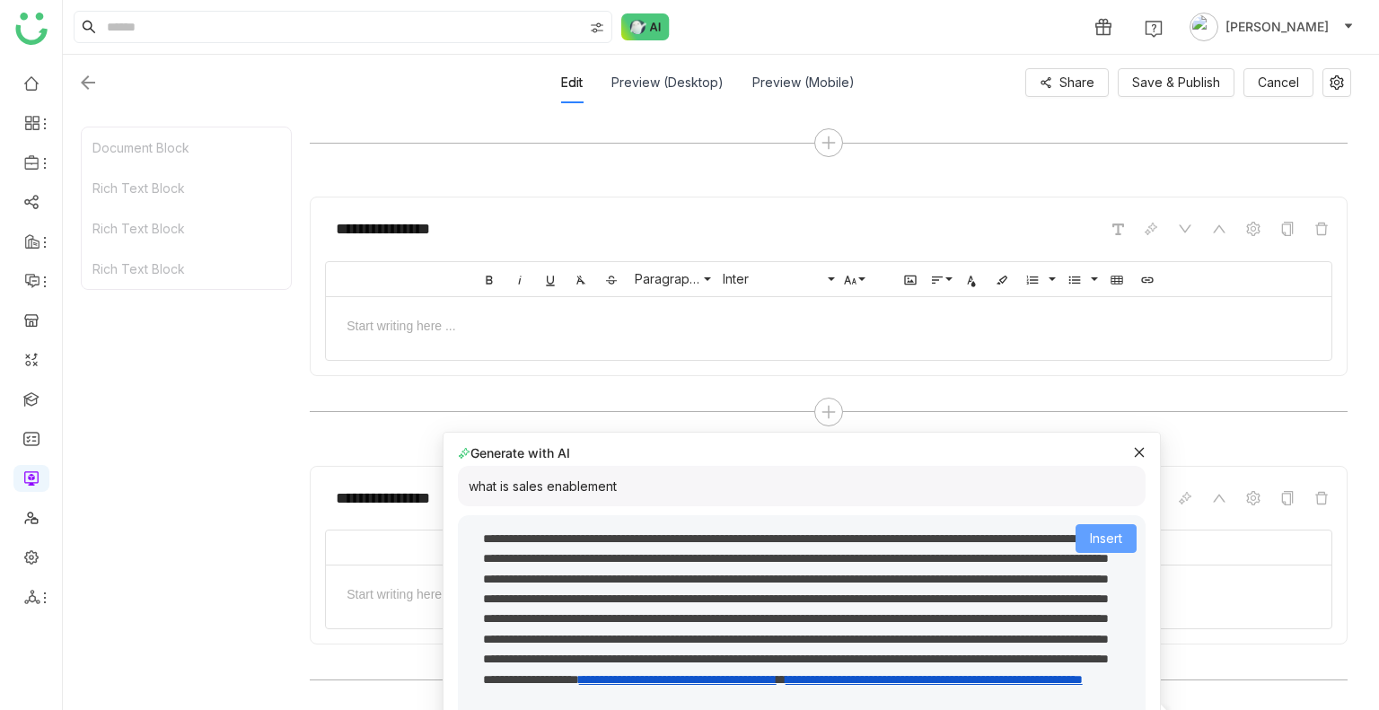
click at [1093, 546] on span "Insert" at bounding box center [1106, 539] width 32 height 20
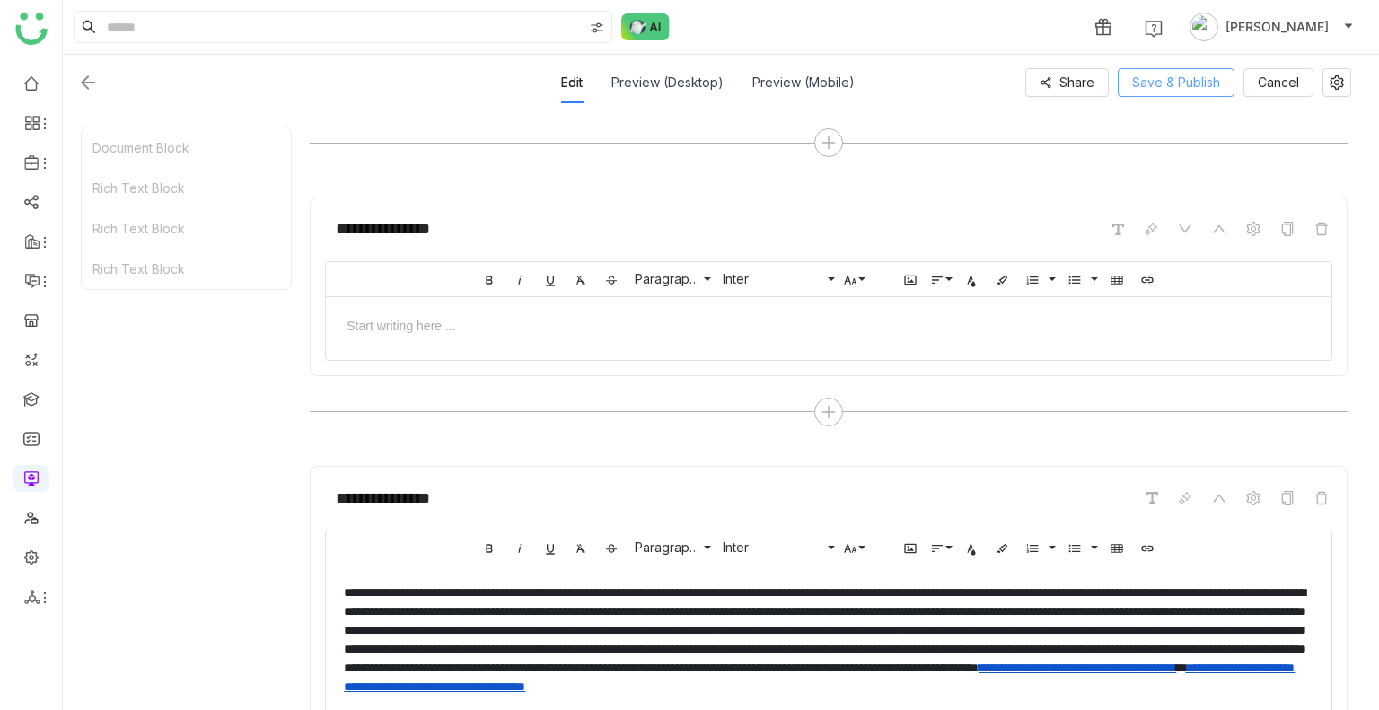
click at [1181, 74] on span "Save & Publish" at bounding box center [1176, 83] width 88 height 20
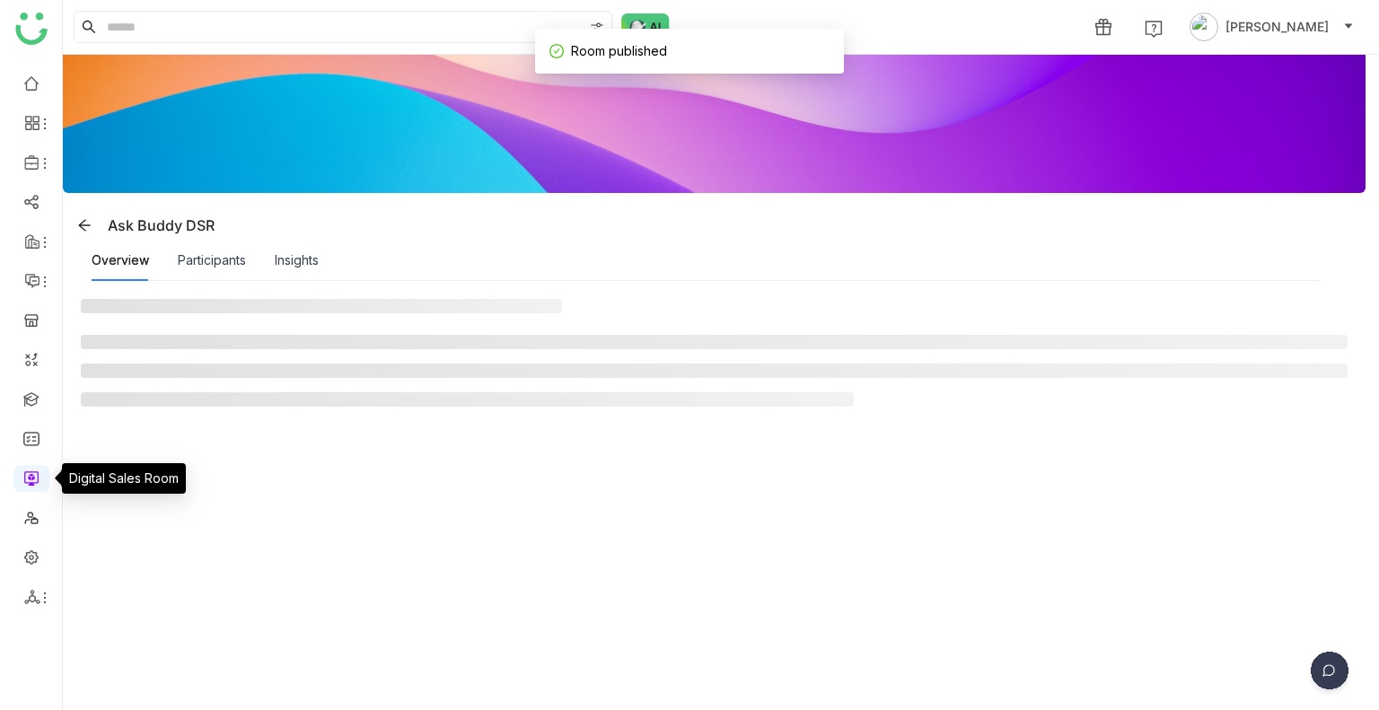
click at [31, 479] on link at bounding box center [31, 477] width 16 height 15
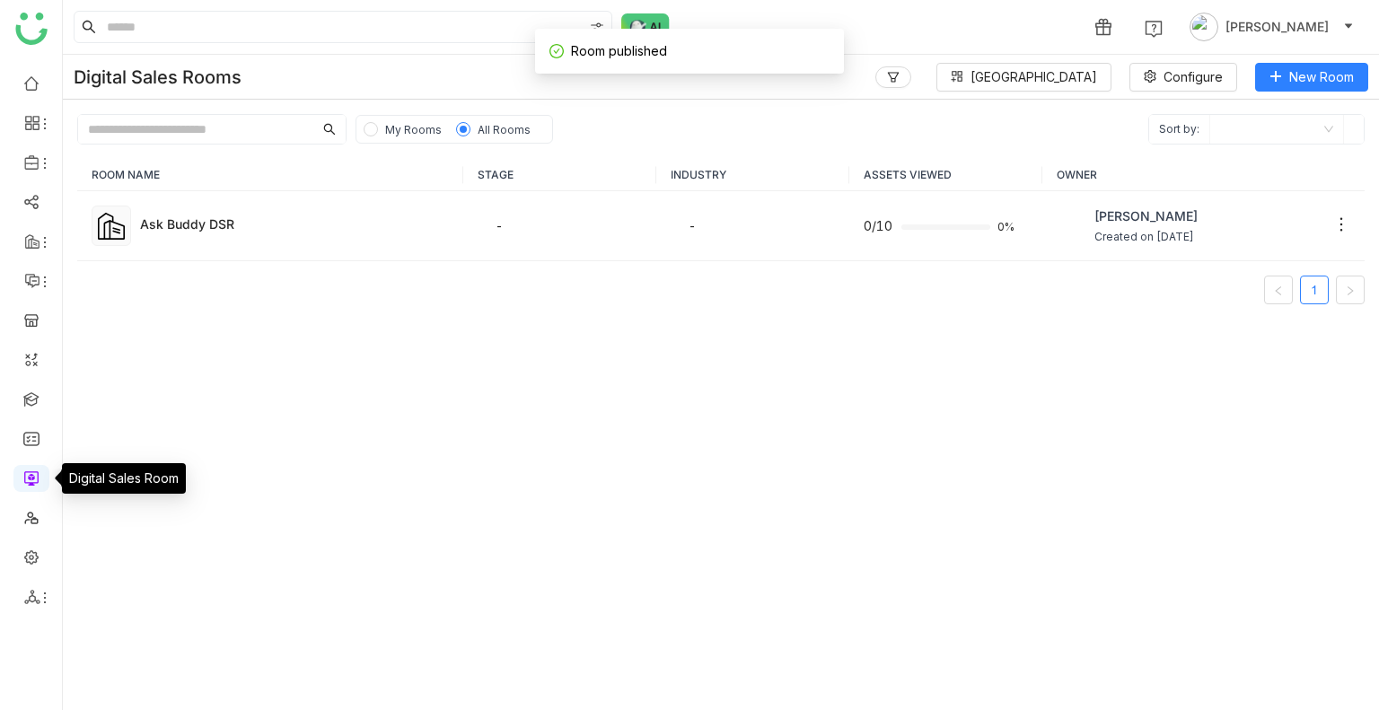
click at [31, 479] on link at bounding box center [31, 477] width 16 height 15
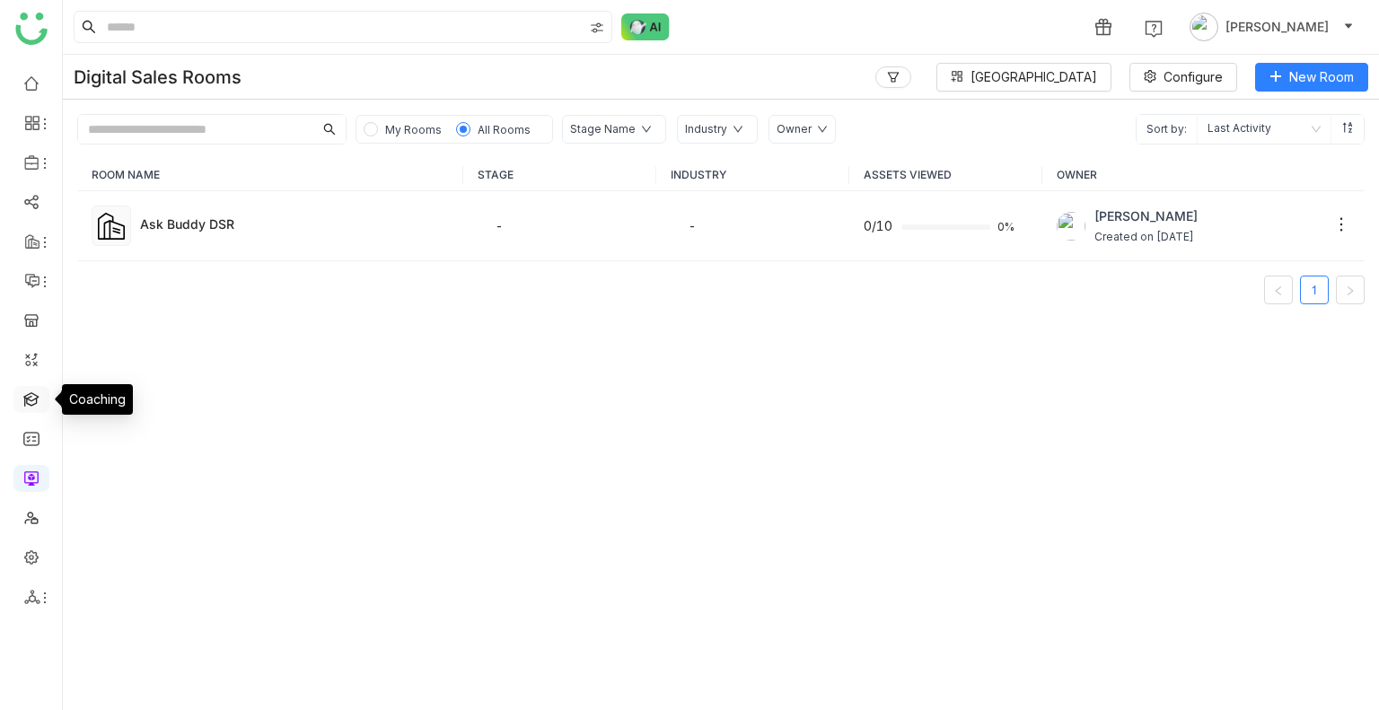
click at [30, 391] on link at bounding box center [31, 398] width 16 height 15
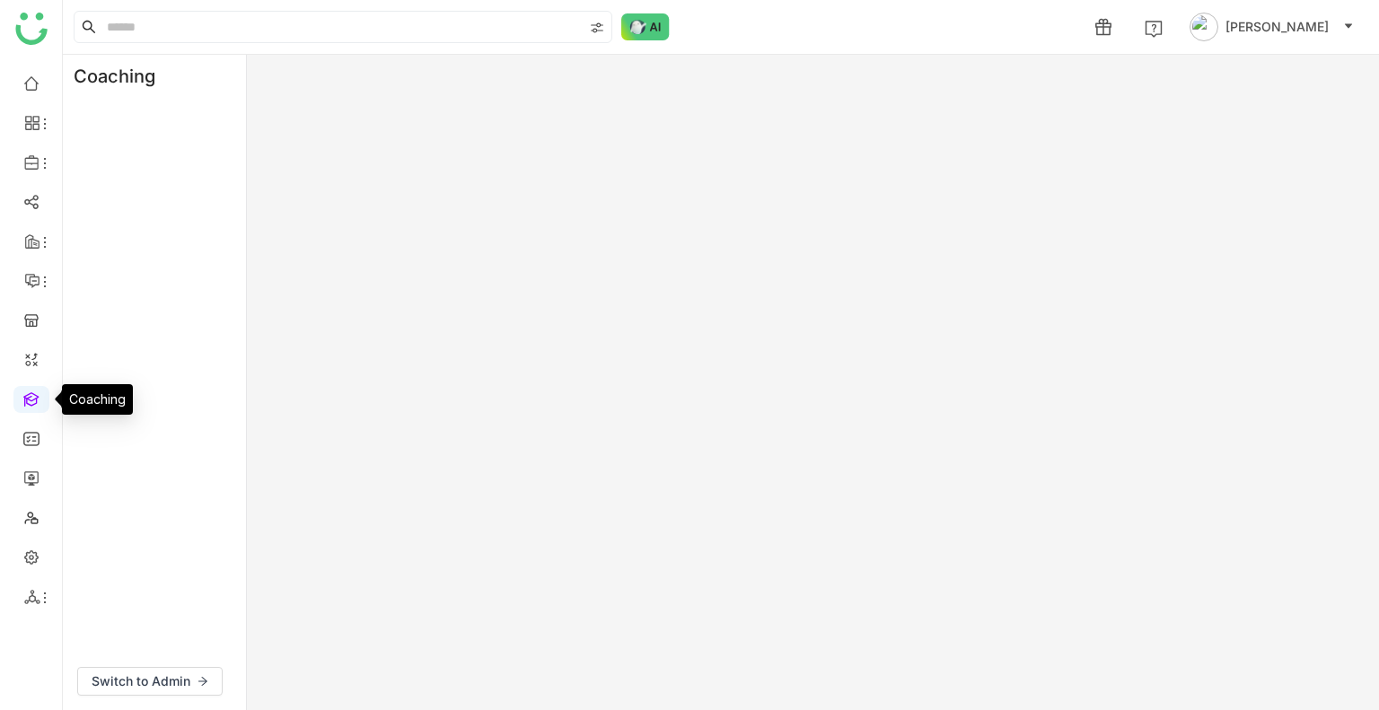
click at [30, 391] on link at bounding box center [31, 398] width 16 height 15
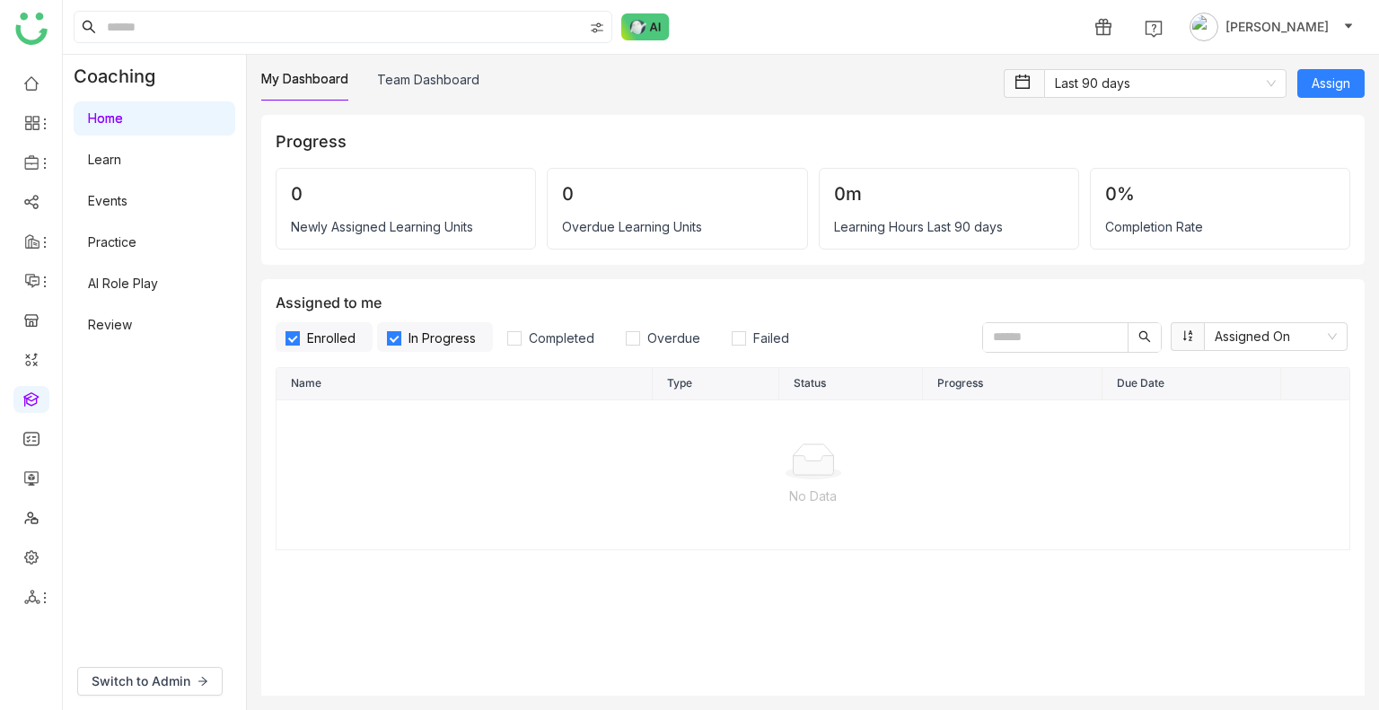
click at [126, 291] on link "AI Role Play" at bounding box center [123, 283] width 70 height 15
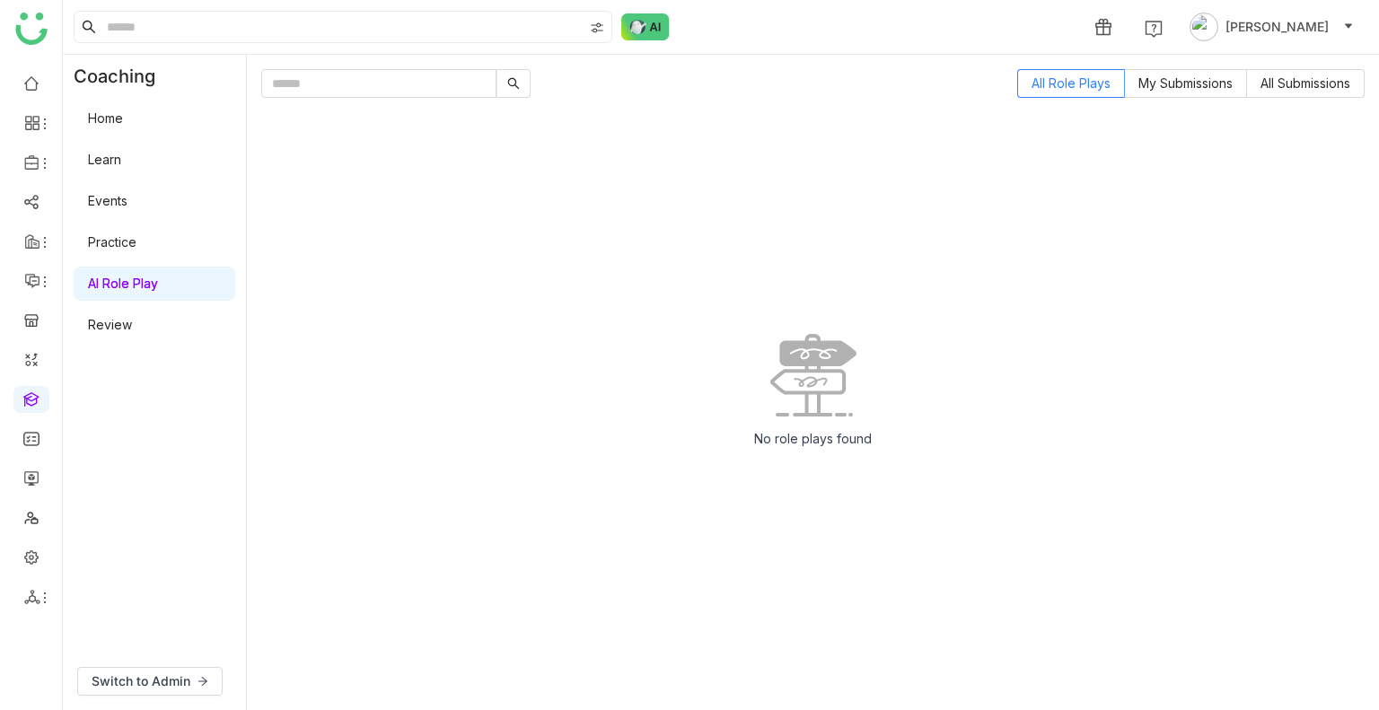
click at [126, 291] on link "AI Role Play" at bounding box center [123, 283] width 70 height 15
click at [165, 682] on span "Switch to Admin" at bounding box center [141, 682] width 99 height 20
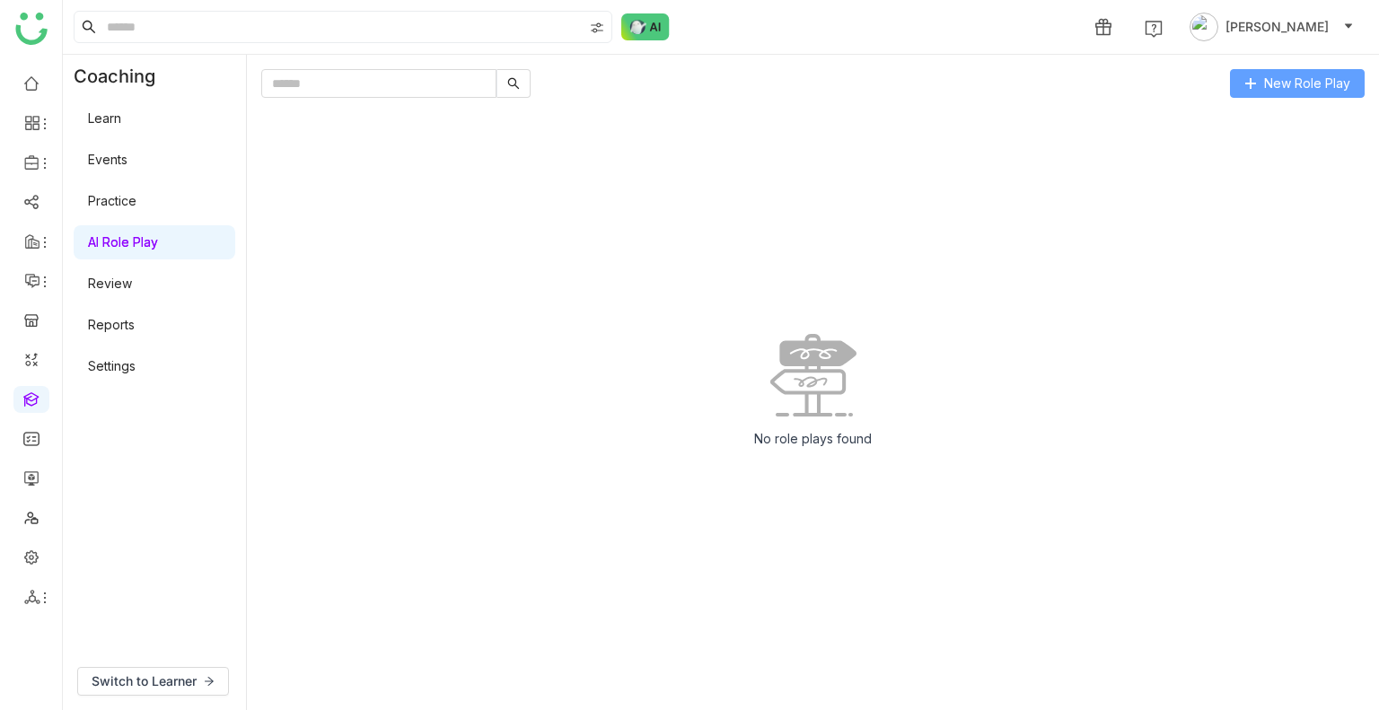
click at [1283, 83] on span "New Role Play" at bounding box center [1307, 84] width 86 height 20
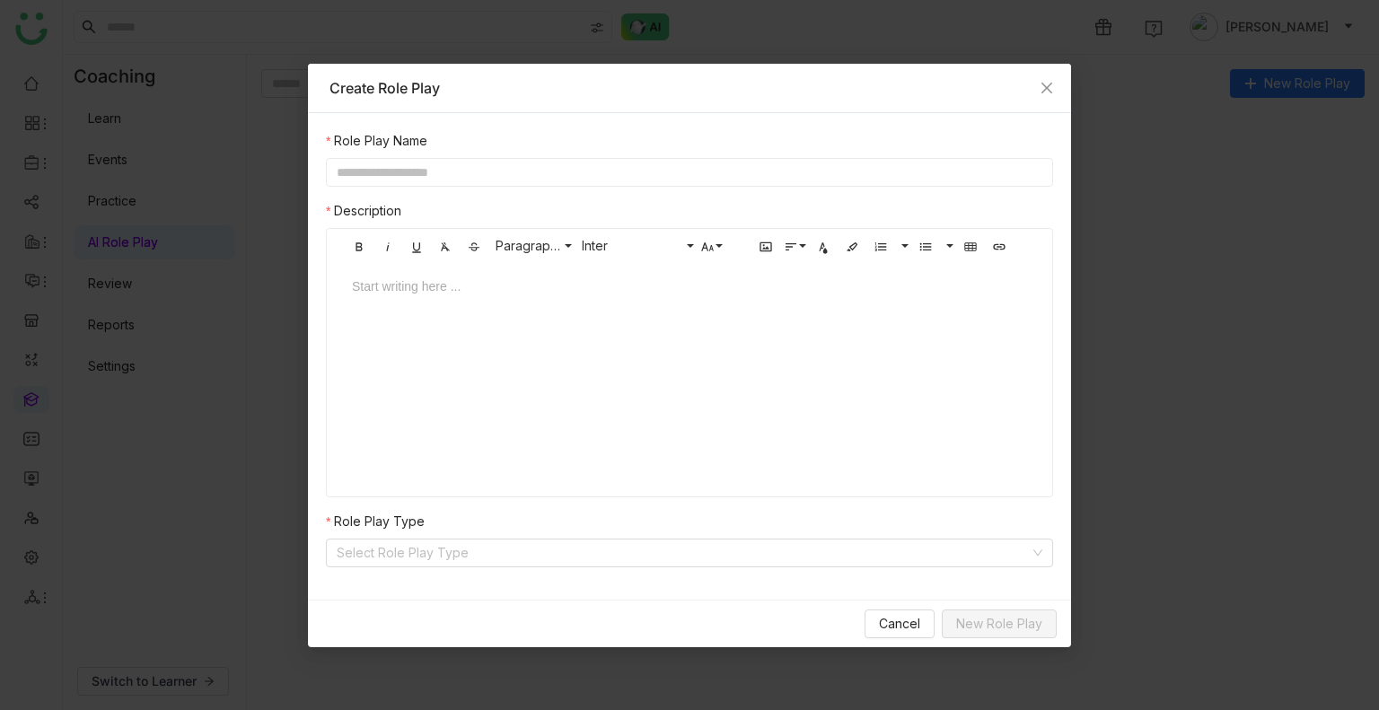
click at [483, 183] on input "text" at bounding box center [689, 172] width 727 height 29
type input "**********"
click at [415, 297] on div at bounding box center [689, 304] width 711 height 54
drag, startPoint x: 380, startPoint y: 189, endPoint x: 375, endPoint y: 171, distance: 17.6
click at [375, 171] on div "**********" at bounding box center [689, 349] width 727 height 436
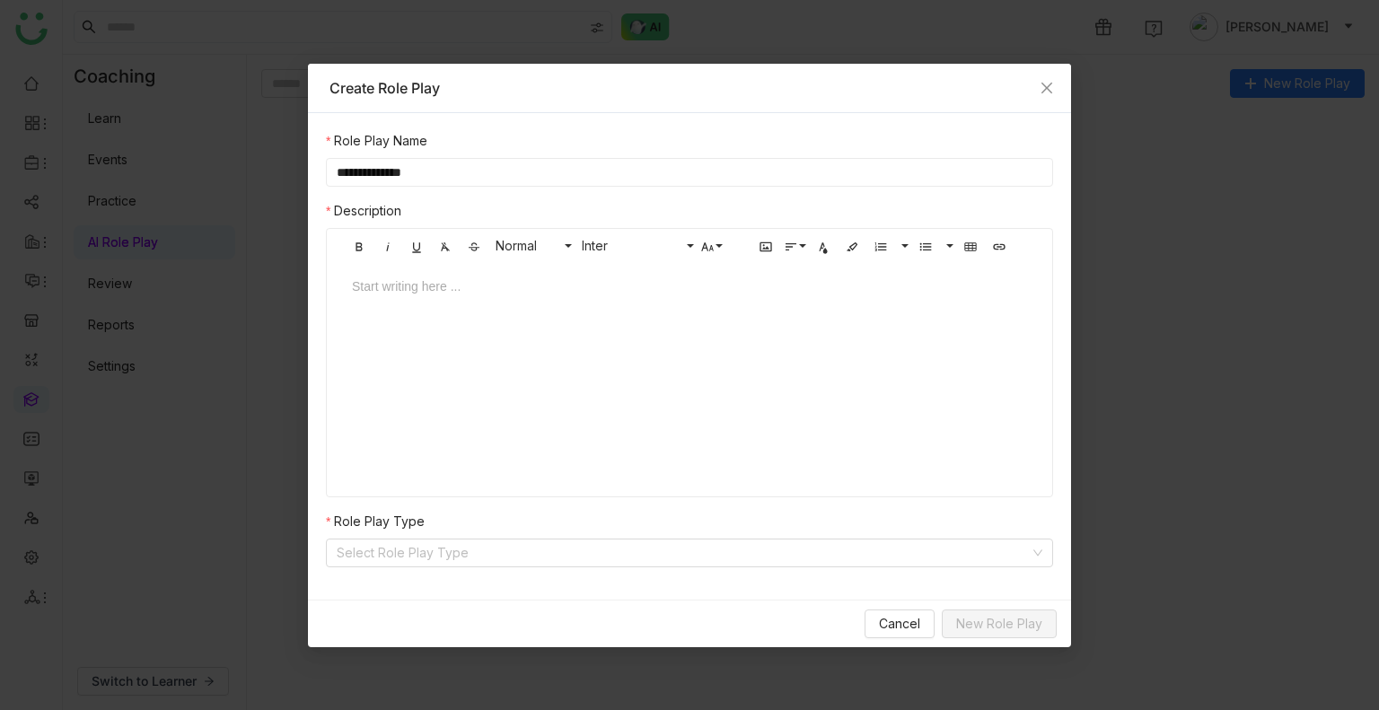
click at [375, 171] on input "**********" at bounding box center [689, 172] width 727 height 29
click at [406, 335] on div "Start writing here ..." at bounding box center [689, 353] width 711 height 180
click at [391, 283] on div at bounding box center [689, 287] width 675 height 20
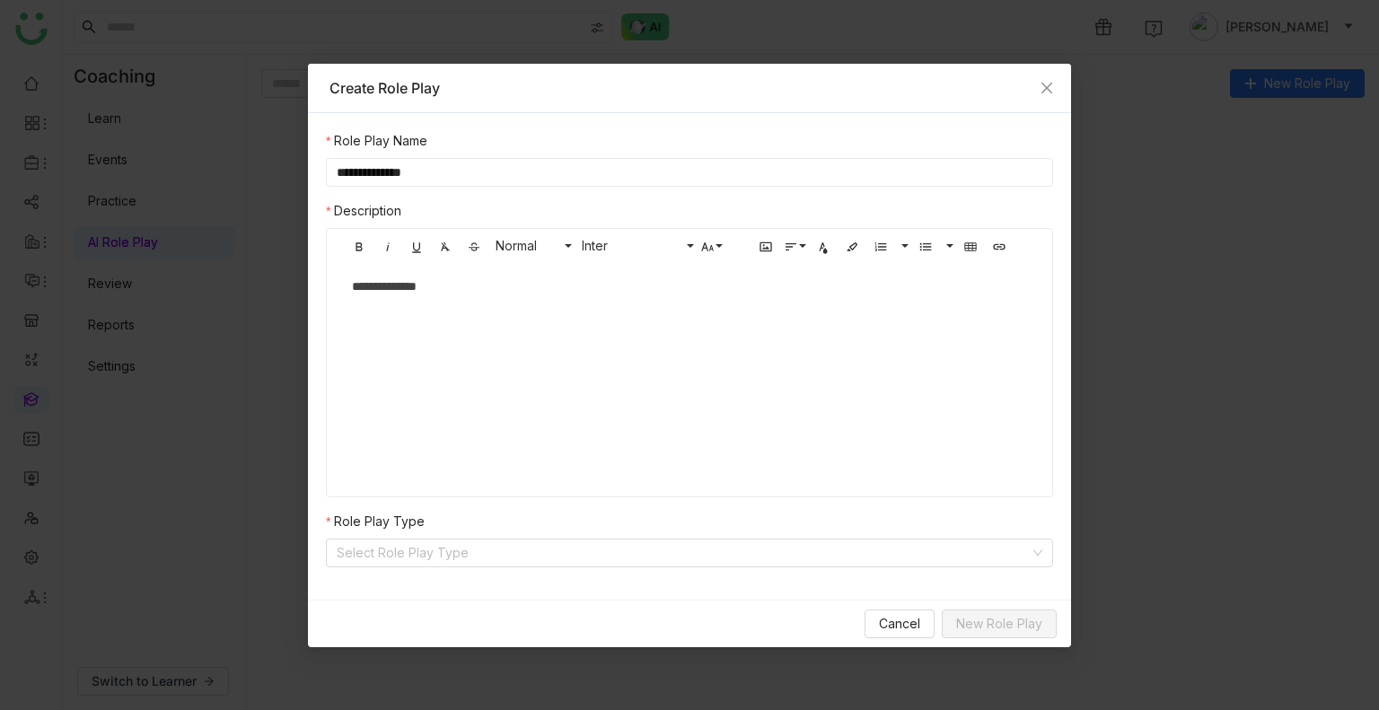
scroll to position [0, 5]
click at [667, 570] on div "**********" at bounding box center [689, 356] width 763 height 487
click at [634, 545] on input at bounding box center [683, 553] width 693 height 27
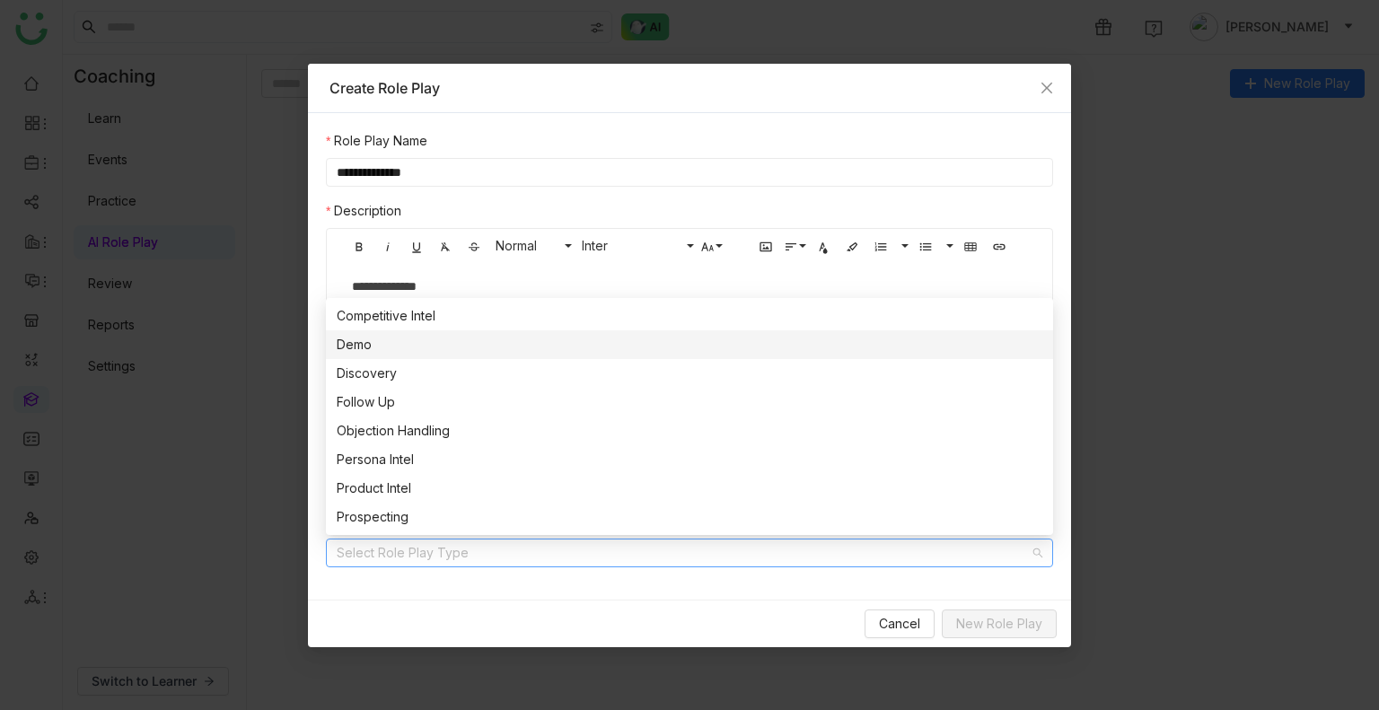
click at [399, 348] on div "Demo" at bounding box center [690, 345] width 706 height 20
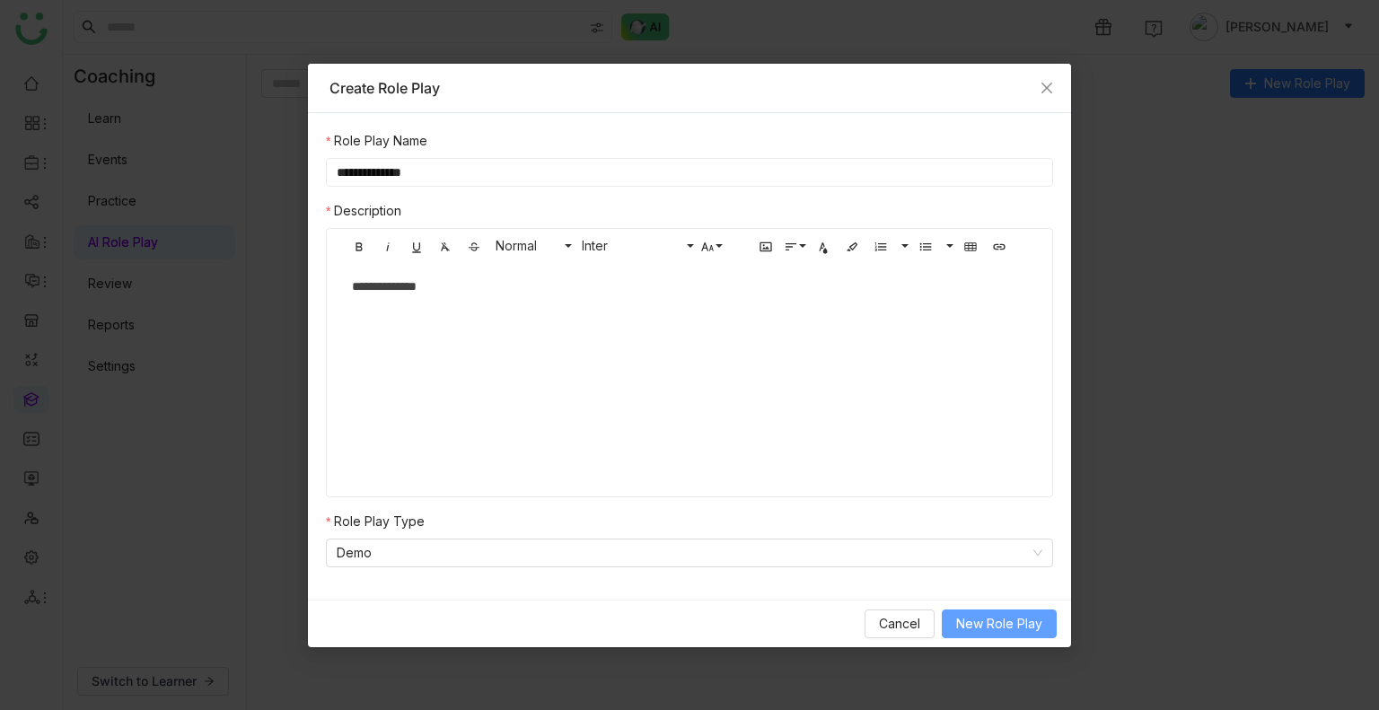
click at [992, 629] on span "New Role Play" at bounding box center [999, 624] width 86 height 20
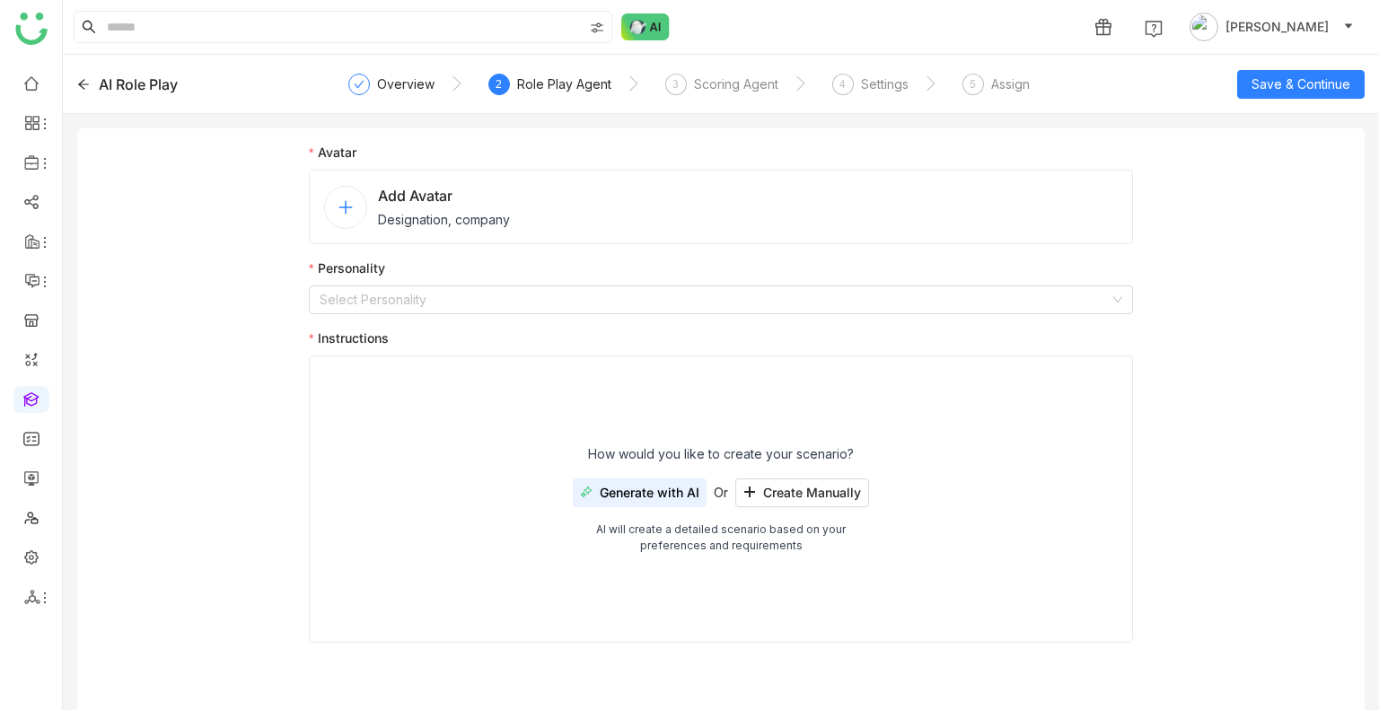
click at [452, 207] on div "Add Avatar Designation, company" at bounding box center [444, 207] width 132 height 44
click at [452, 233] on div "Add Avatar Designation, company" at bounding box center [721, 207] width 824 height 75
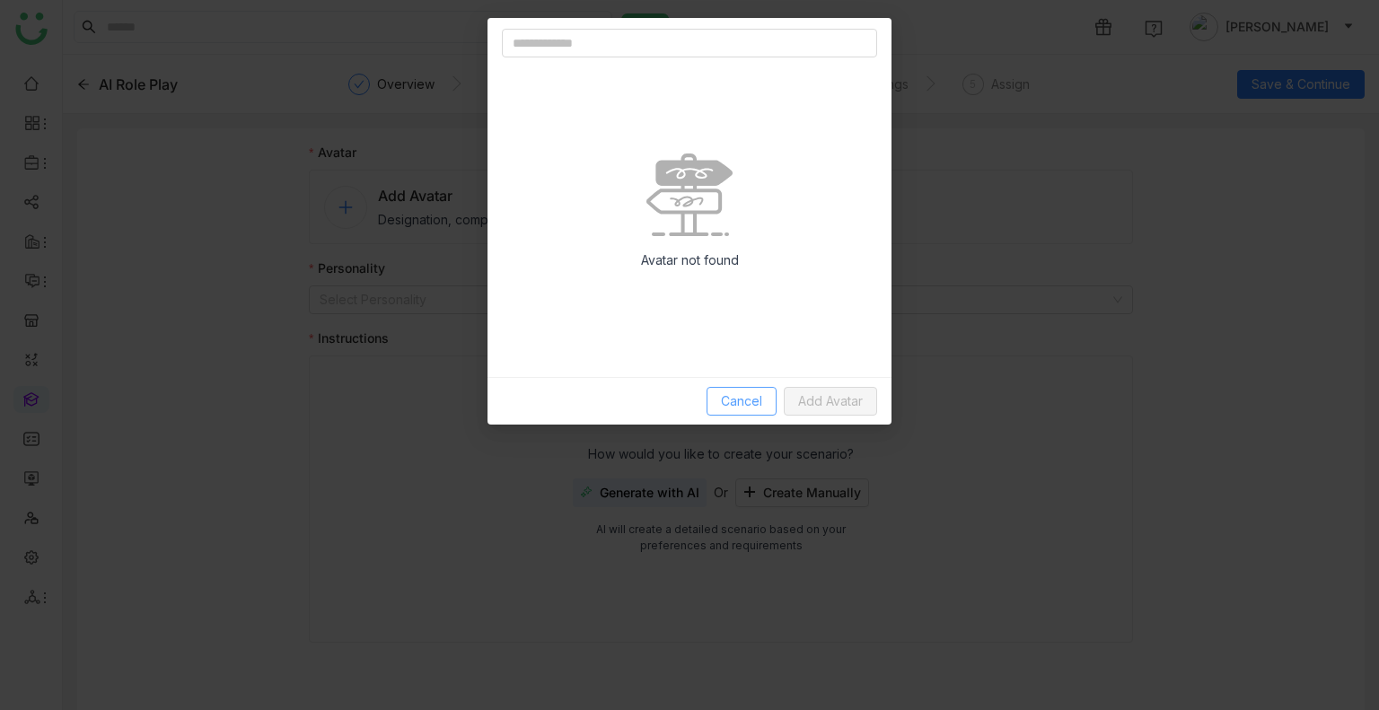
click at [747, 415] on button "Cancel" at bounding box center [742, 401] width 70 height 29
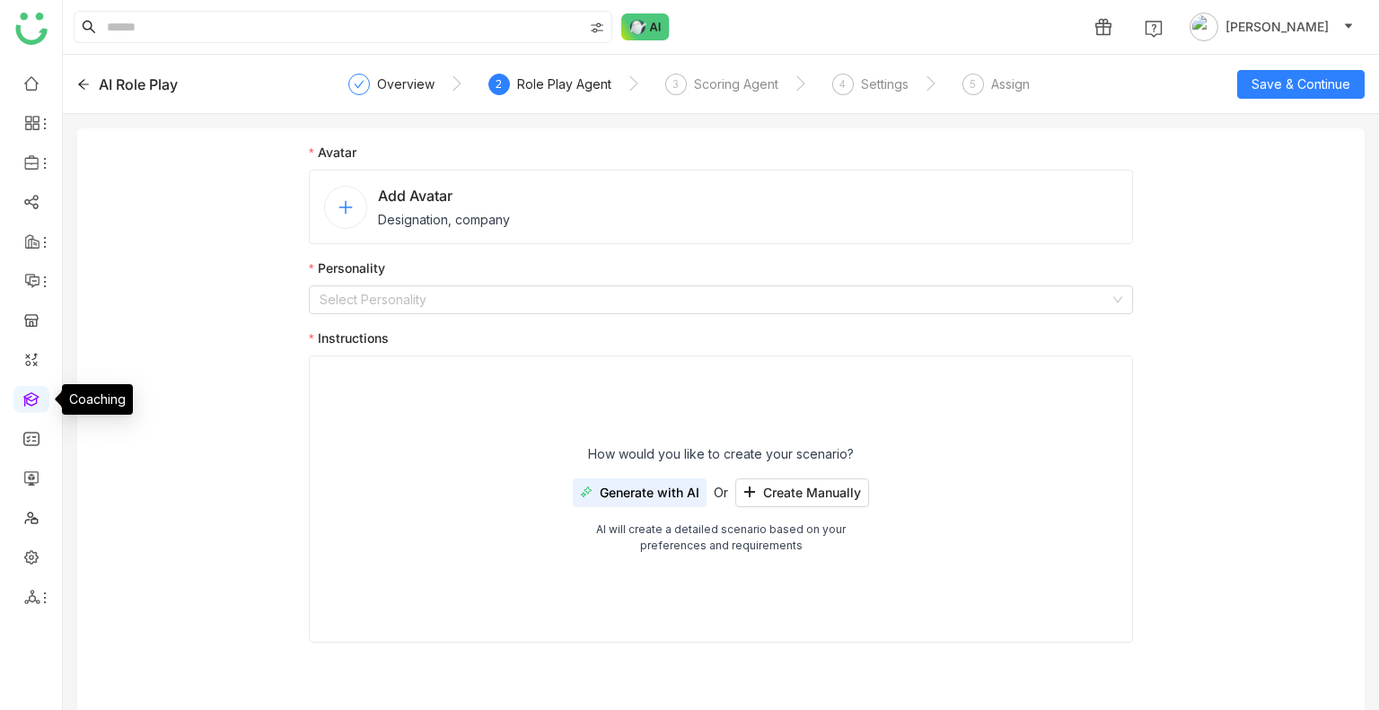
click at [24, 394] on link at bounding box center [31, 398] width 16 height 15
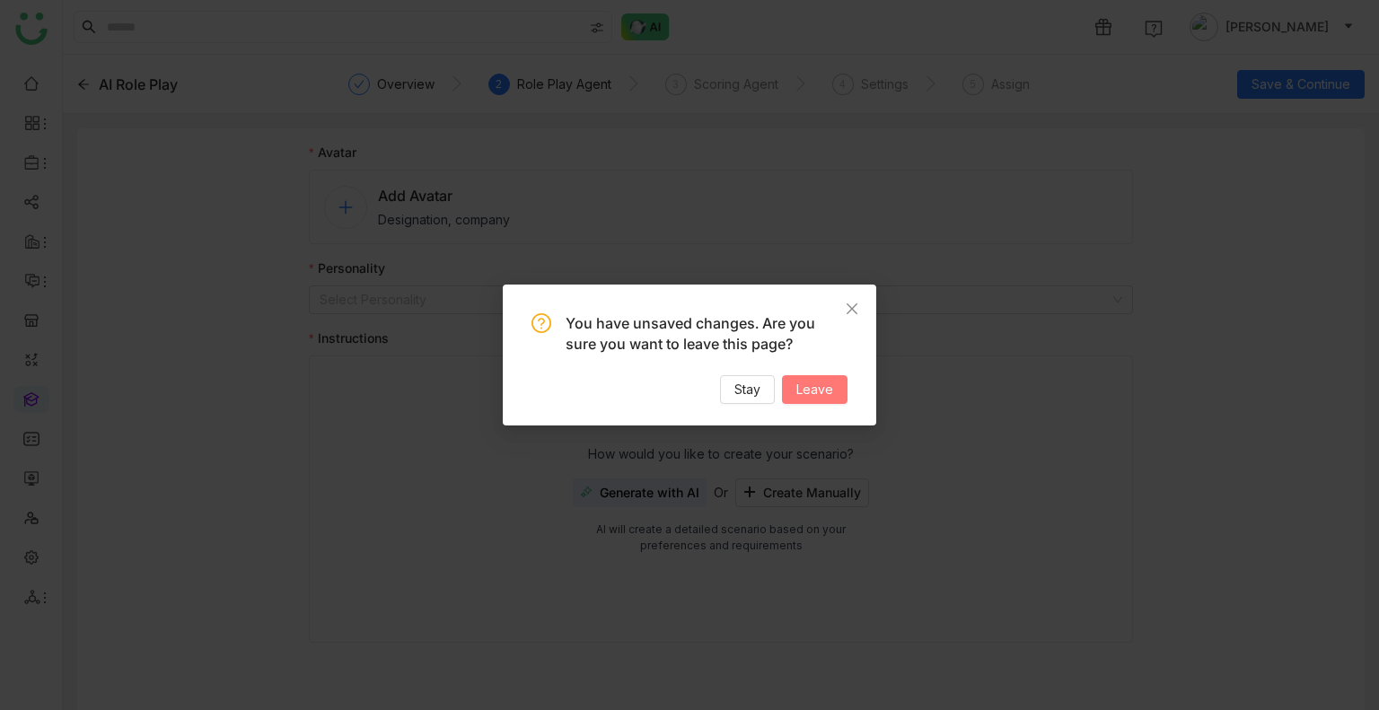
click at [822, 385] on span "Leave" at bounding box center [814, 390] width 37 height 20
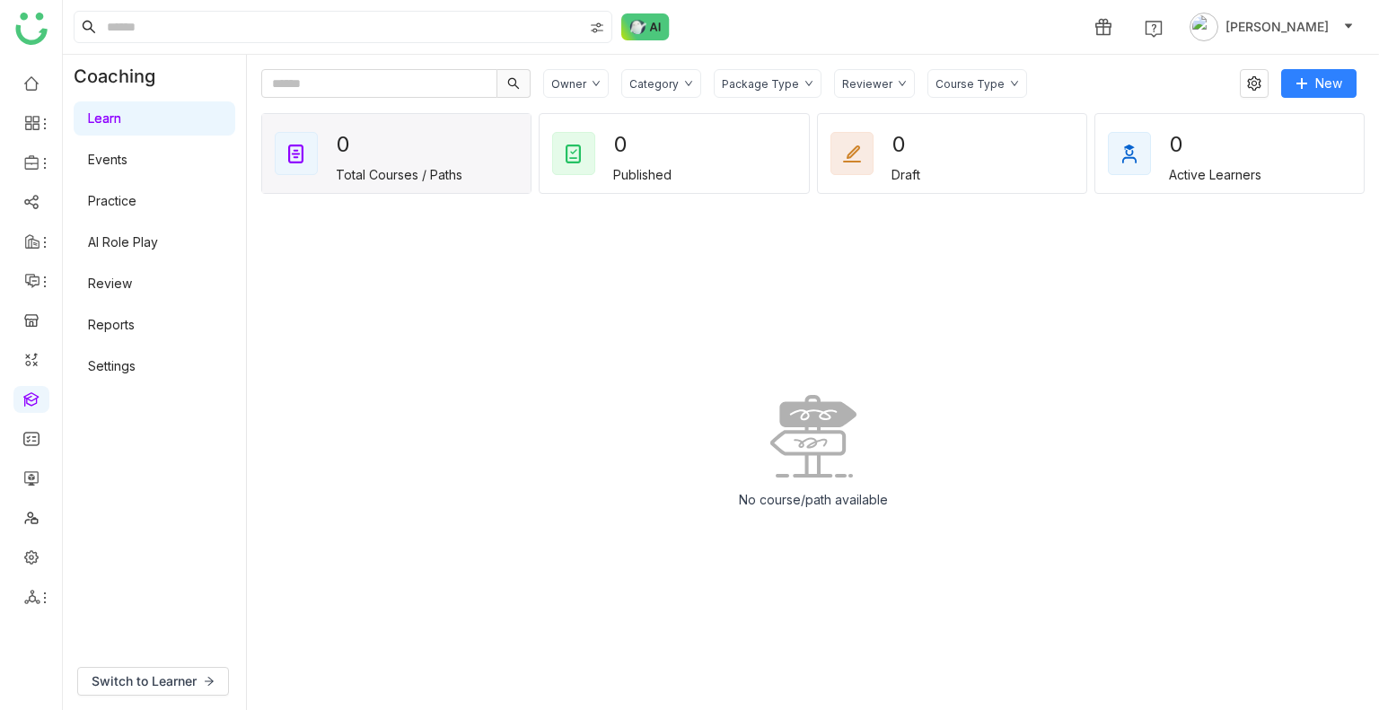
click at [127, 358] on link "Settings" at bounding box center [112, 365] width 48 height 15
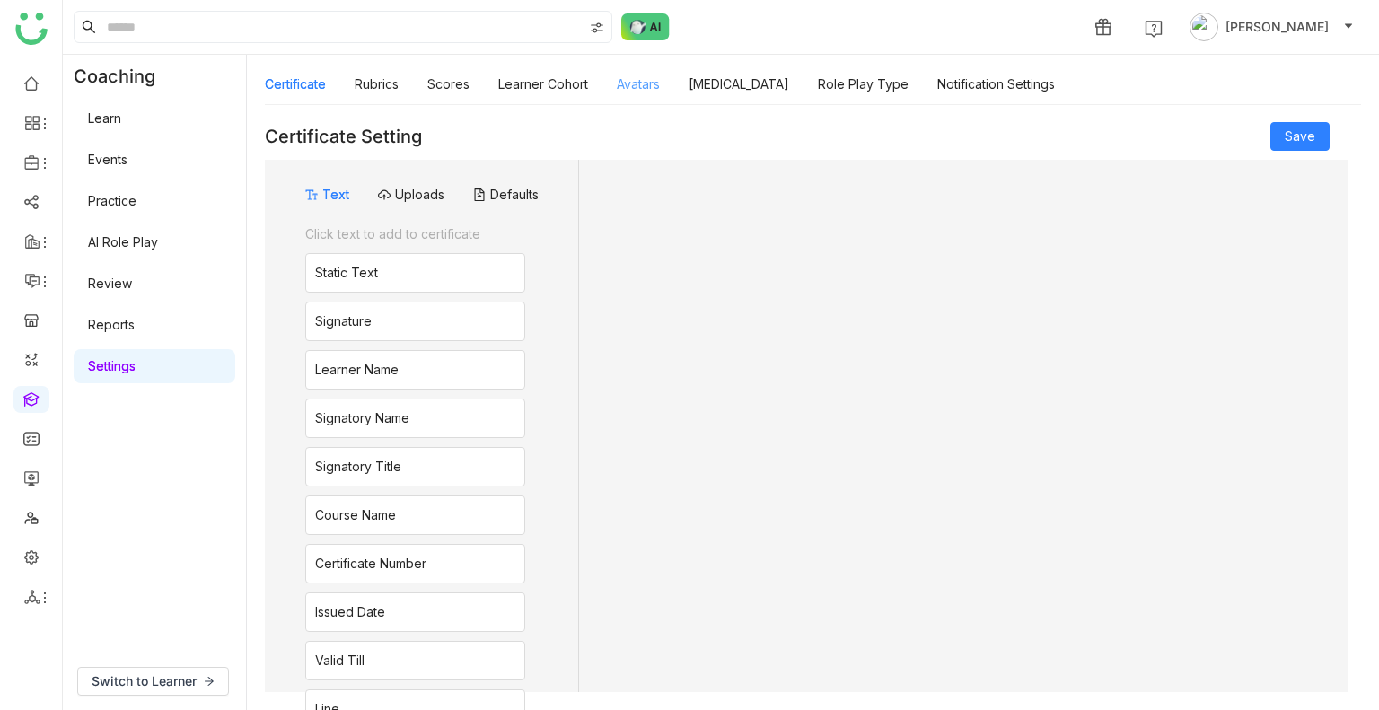
click at [642, 91] on link "Avatars" at bounding box center [638, 83] width 43 height 15
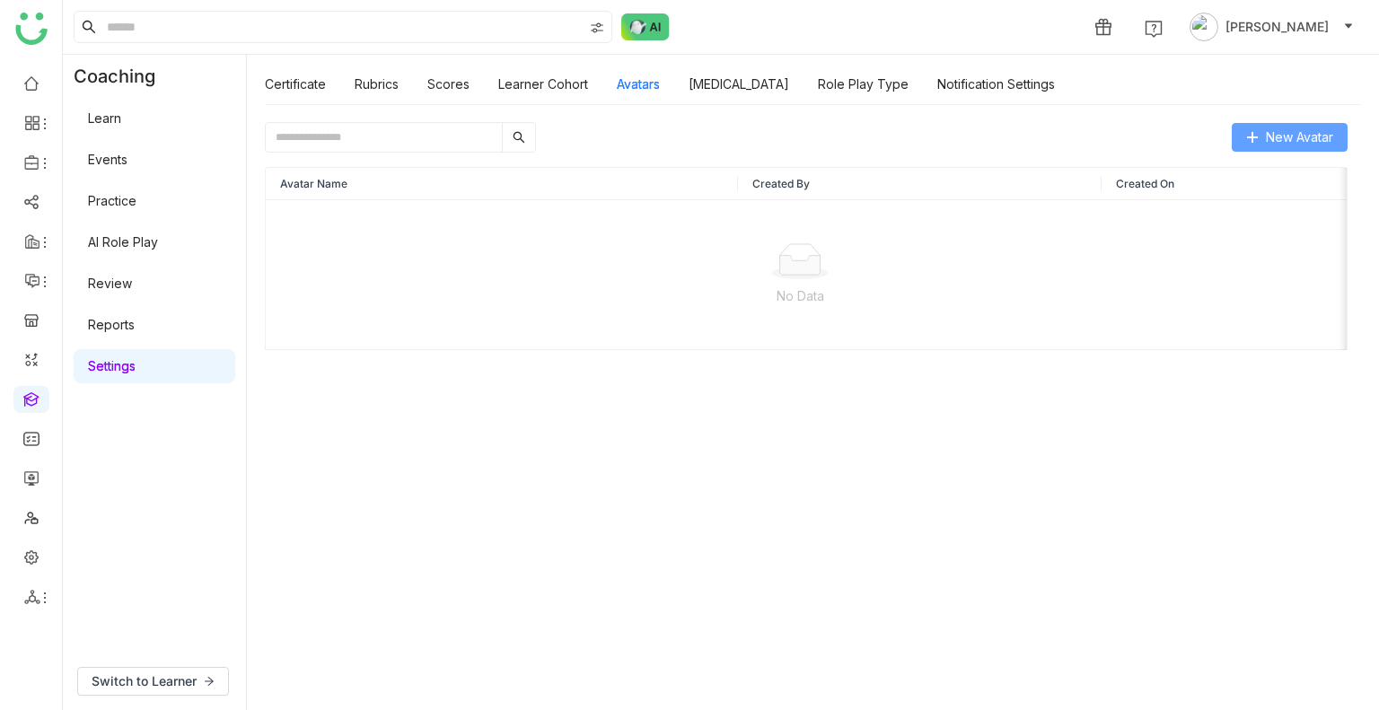
click at [1279, 130] on span "New Avatar" at bounding box center [1299, 137] width 67 height 20
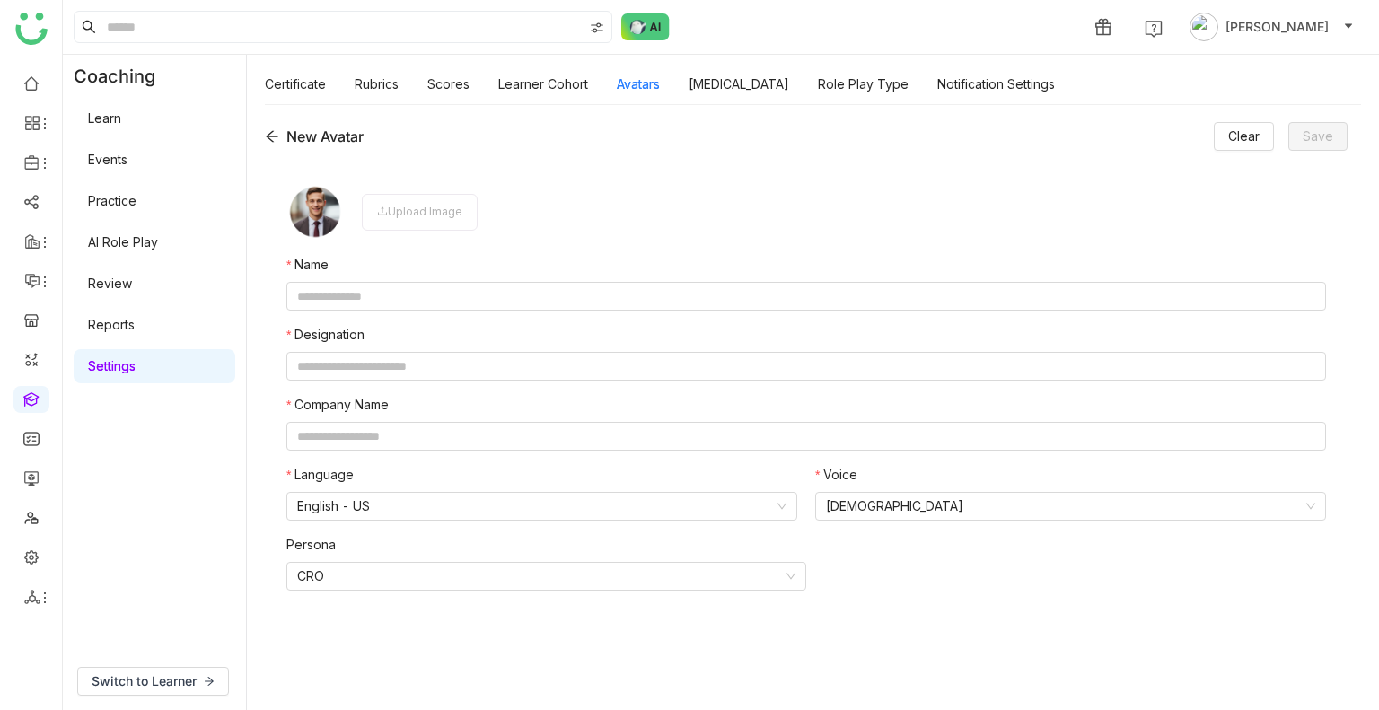
click at [308, 219] on img at bounding box center [314, 211] width 57 height 57
click at [363, 300] on input "text" at bounding box center [806, 296] width 1040 height 29
type input "****"
type input "*"
type input "**"
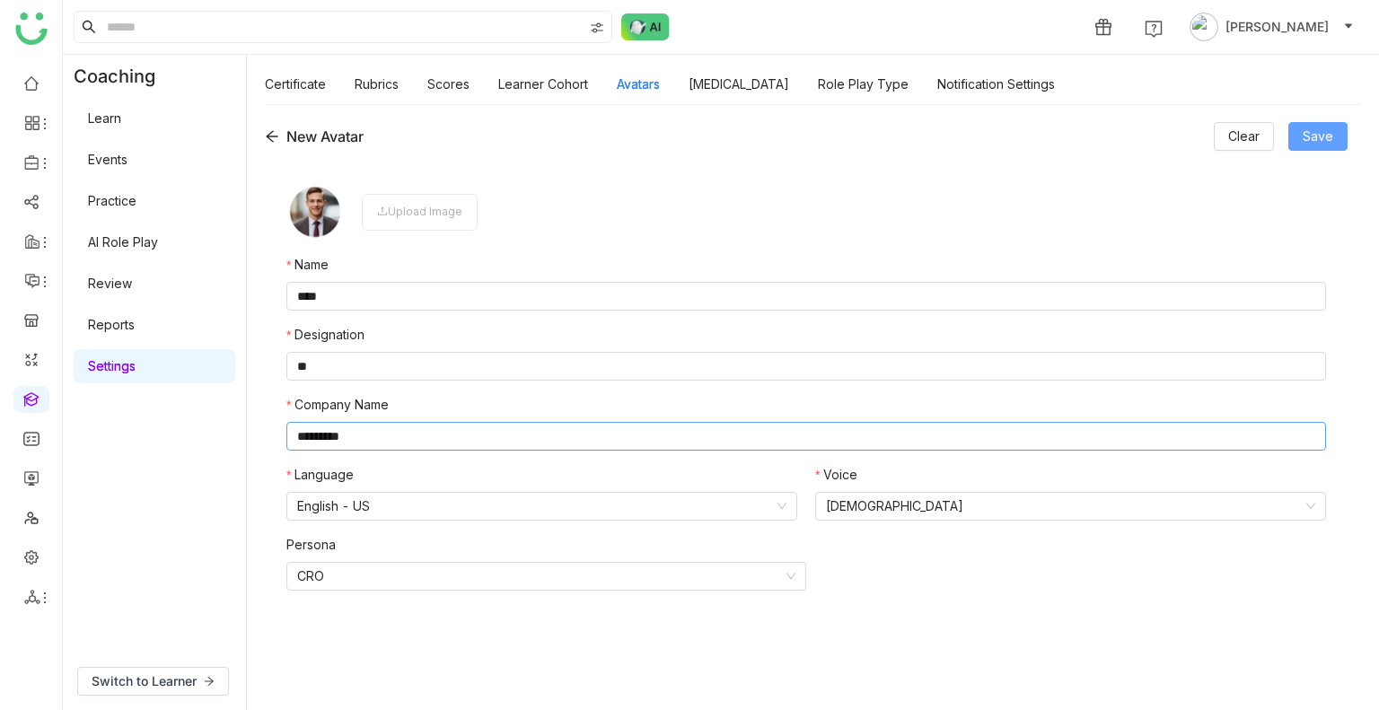
type input "*********"
click at [1319, 131] on span "Save" at bounding box center [1318, 137] width 31 height 20
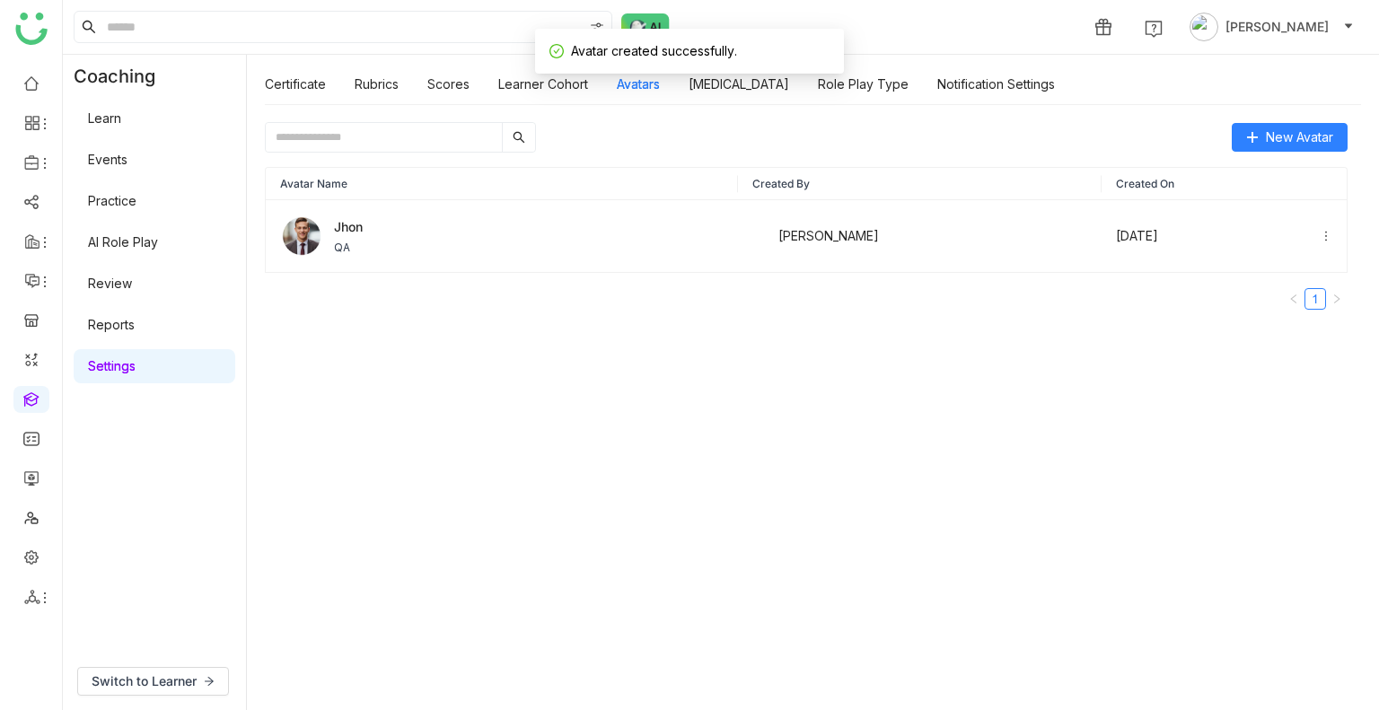
click at [116, 234] on link "AI Role Play" at bounding box center [123, 241] width 70 height 15
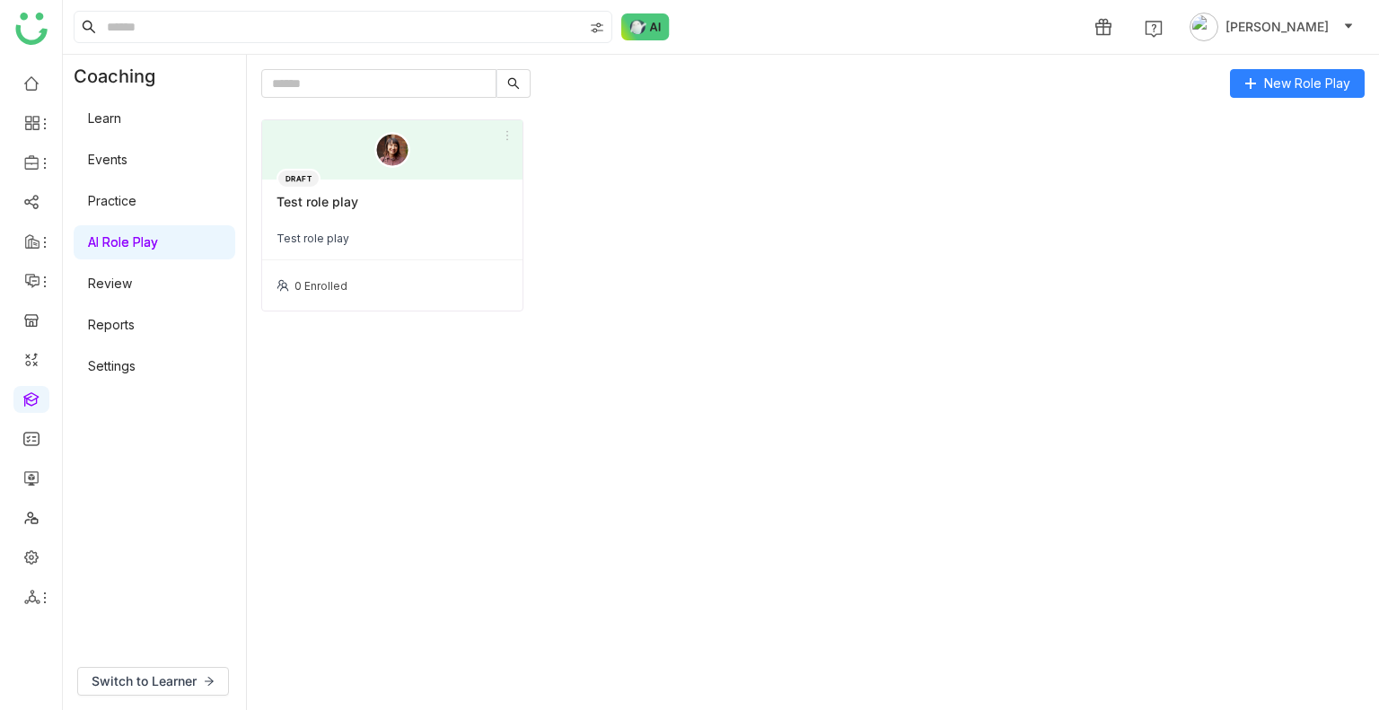
click at [390, 209] on div "Test role play" at bounding box center [393, 209] width 232 height 31
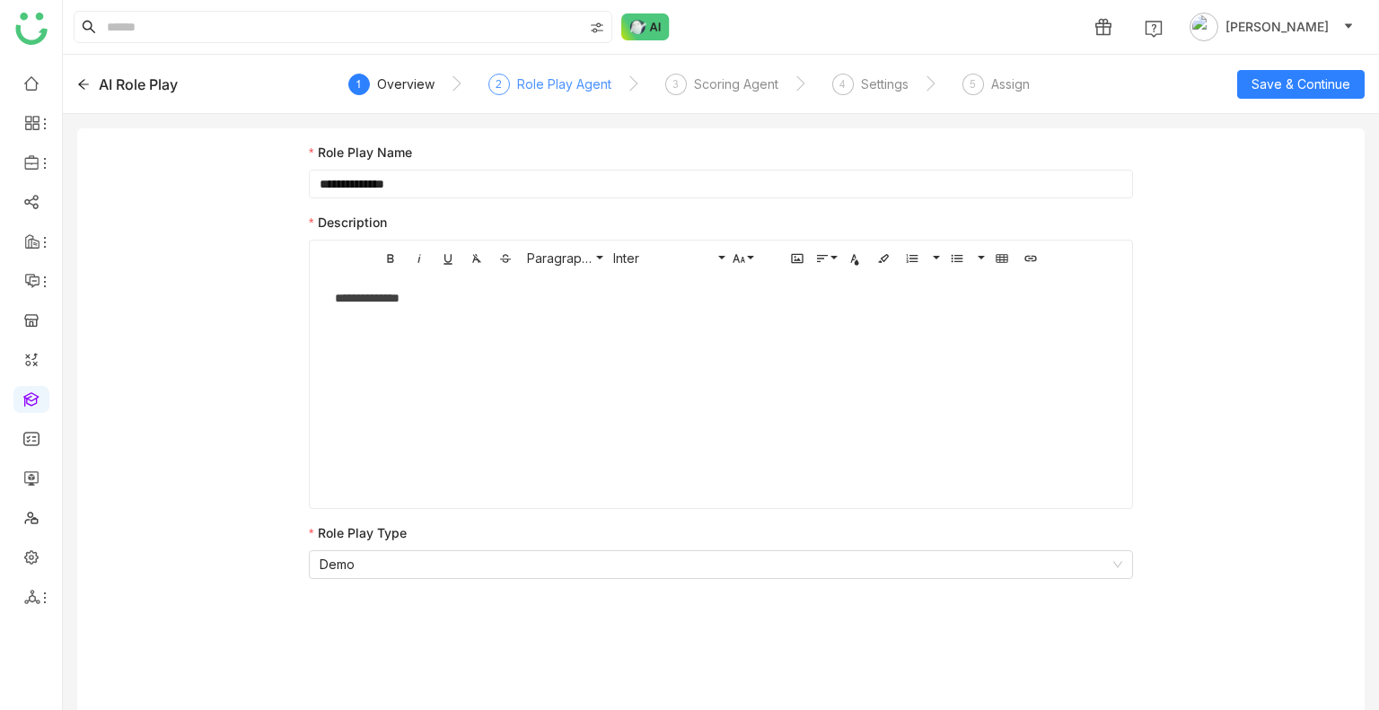
click at [575, 103] on div "2 Role Play Agent" at bounding box center [549, 90] width 123 height 32
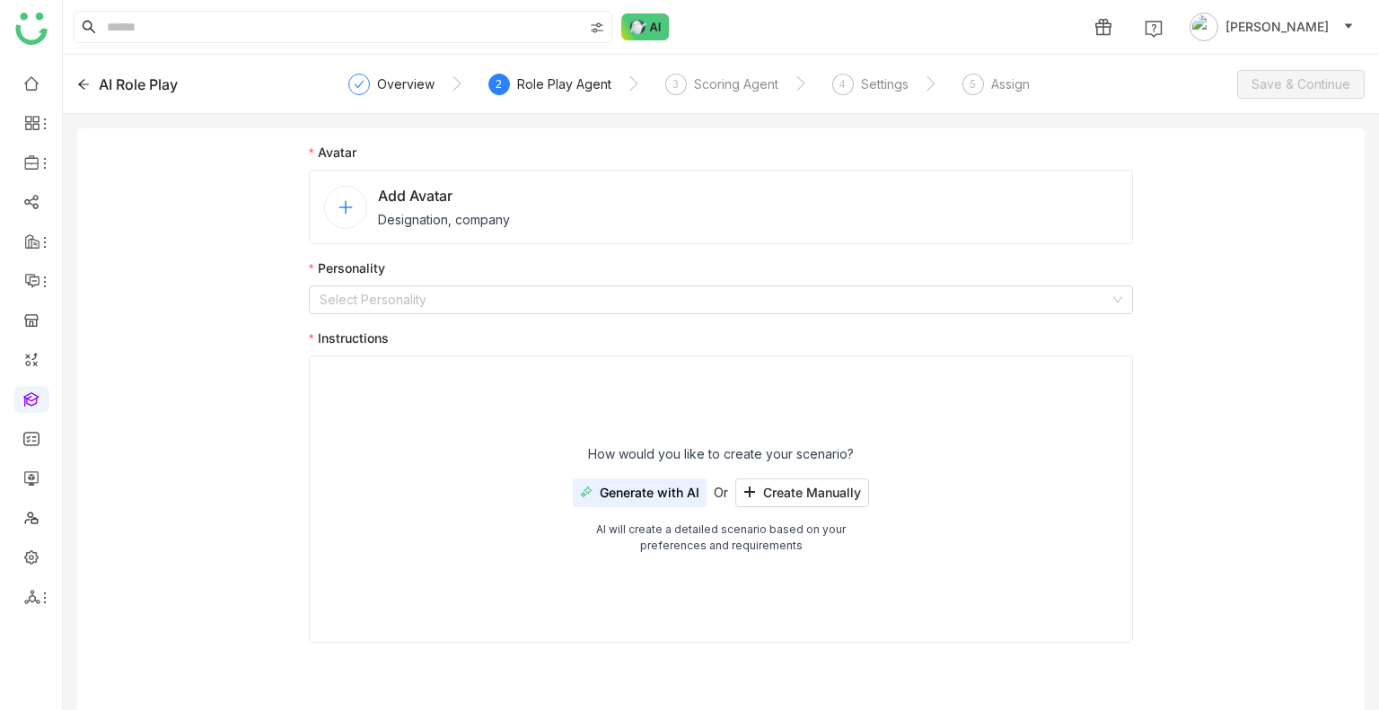
click at [575, 103] on div "2 Role Play Agent" at bounding box center [549, 90] width 123 height 32
click at [348, 215] on nz-avatar at bounding box center [345, 207] width 43 height 43
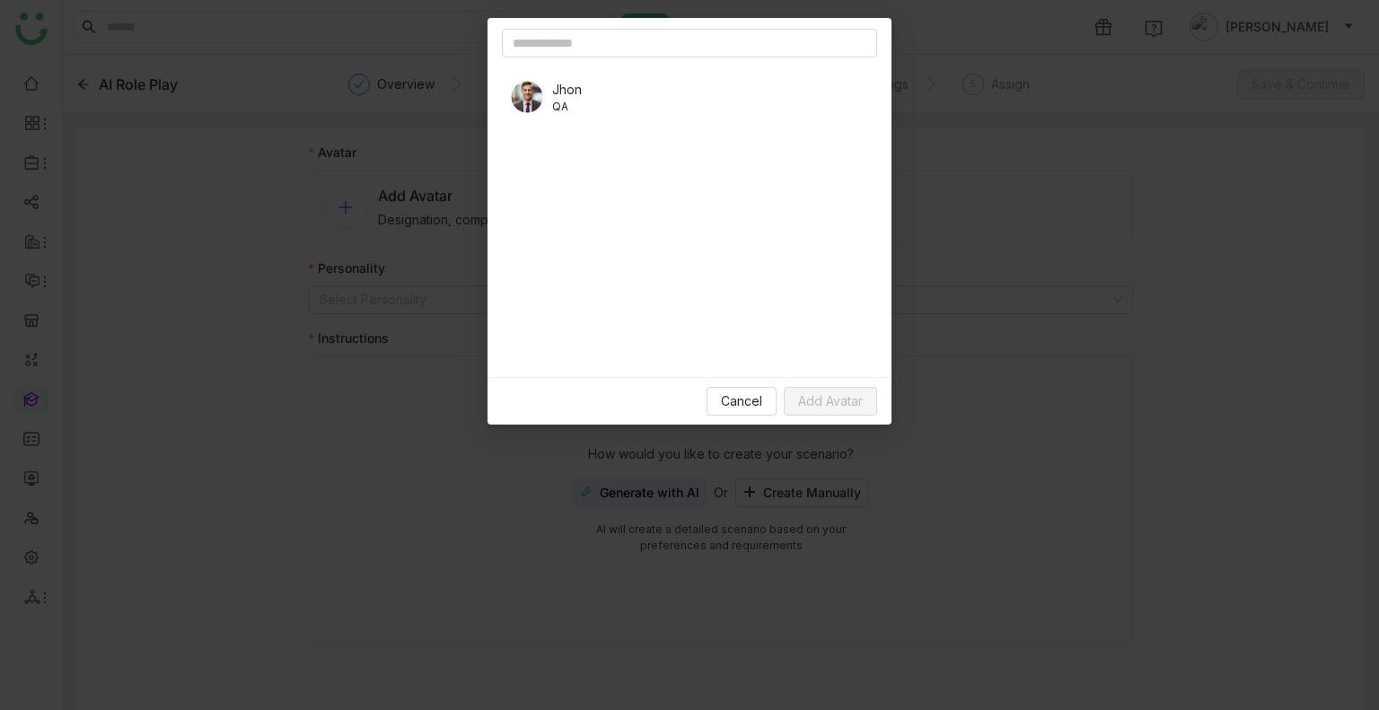
click at [580, 80] on span "Jhon" at bounding box center [567, 89] width 30 height 19
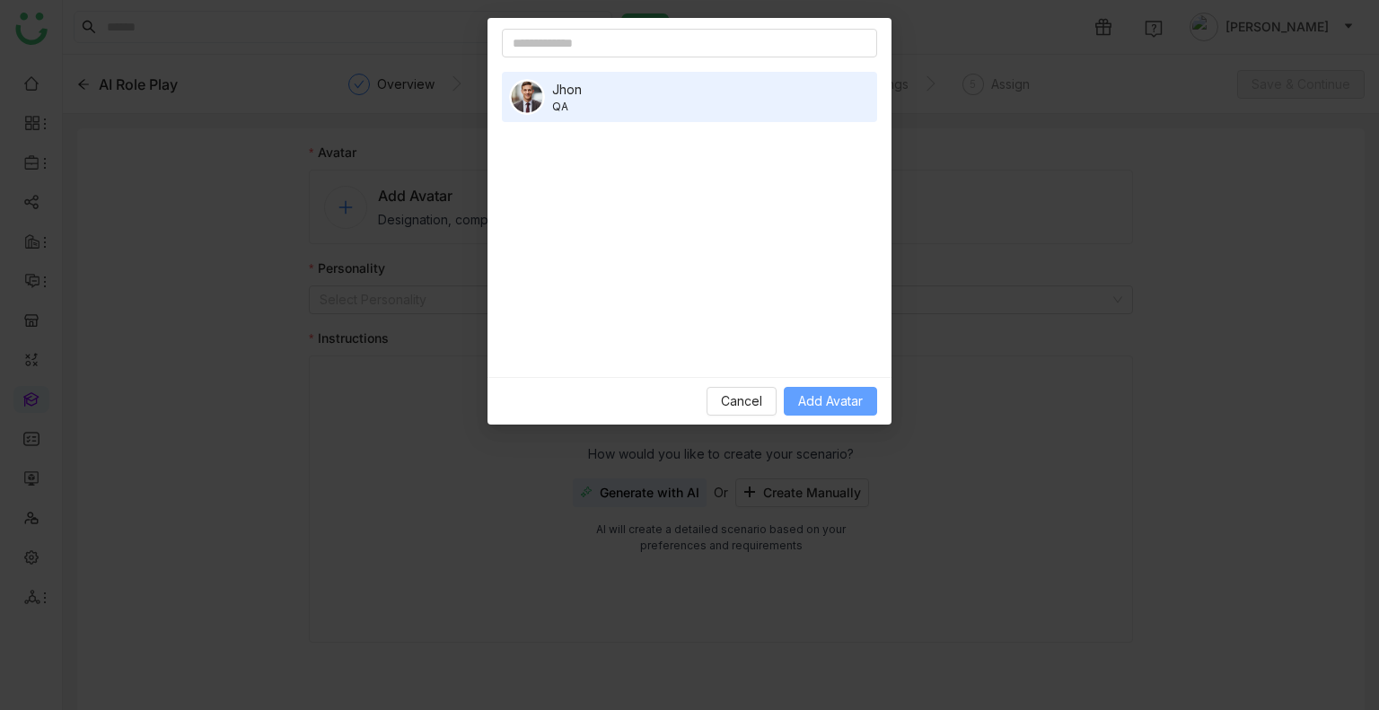
click at [826, 391] on span "Add Avatar" at bounding box center [830, 401] width 65 height 20
